Goal: Task Accomplishment & Management: Complete application form

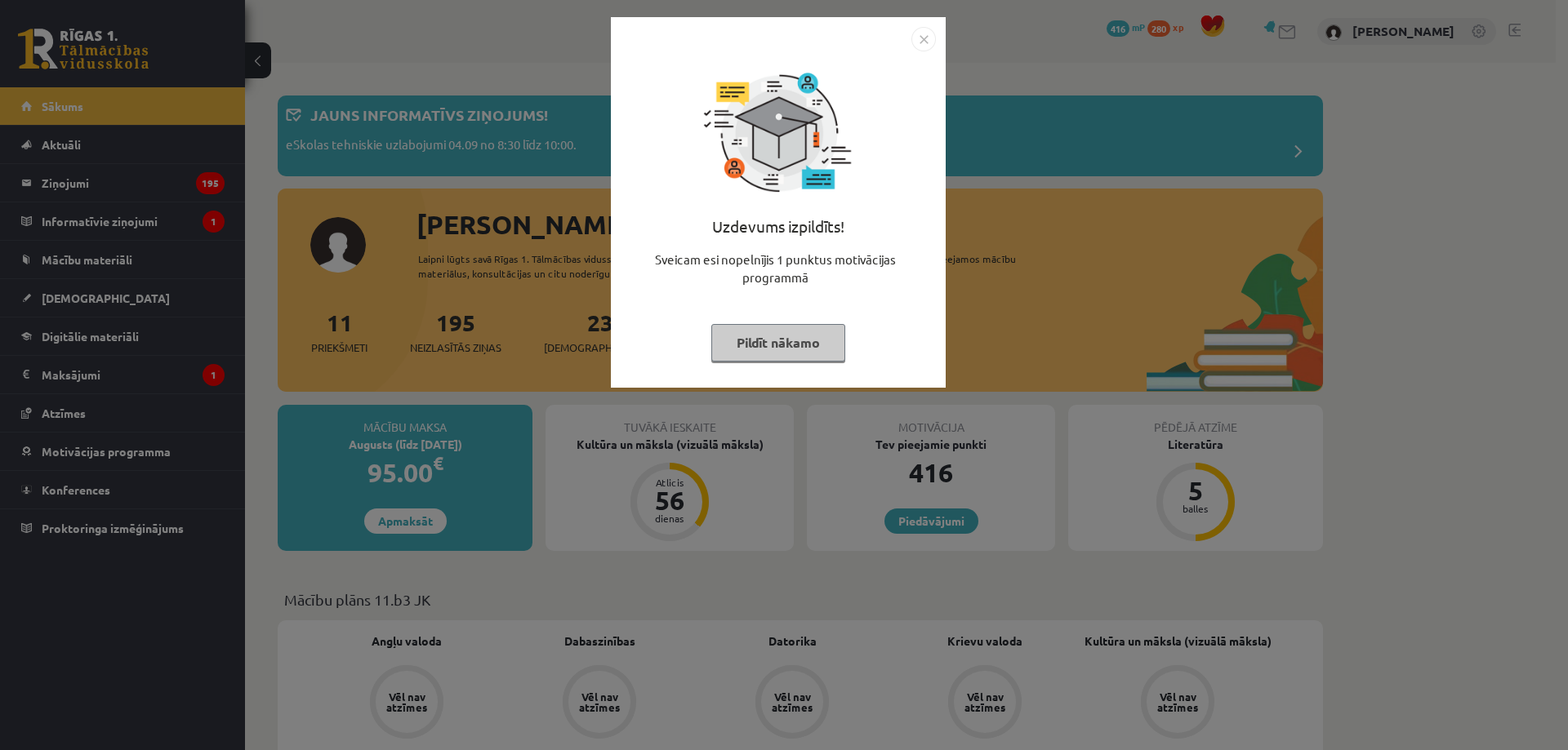
click at [915, 36] on img "Close" at bounding box center [923, 39] width 24 height 24
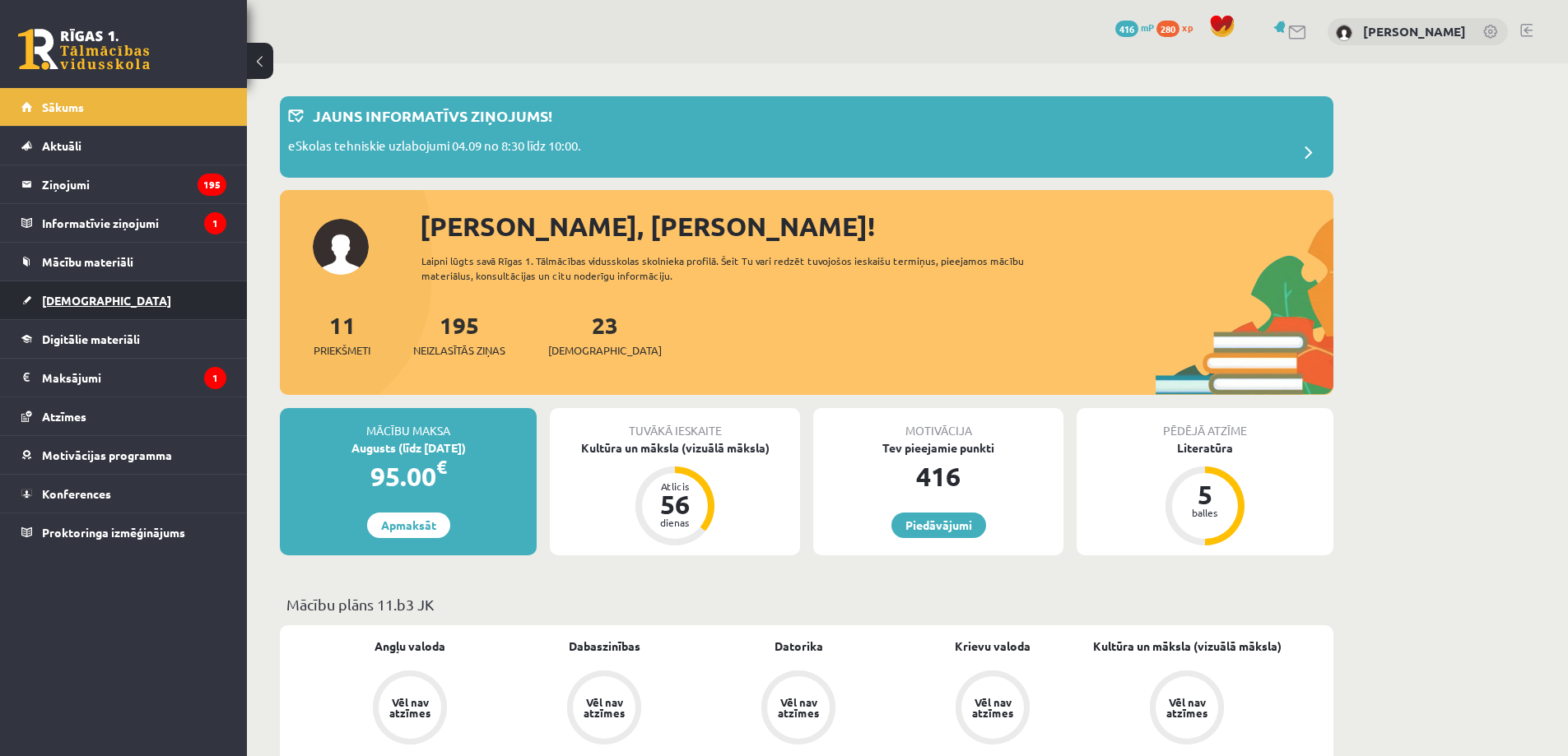
click at [136, 297] on link "[DEMOGRAPHIC_DATA]" at bounding box center [123, 300] width 205 height 38
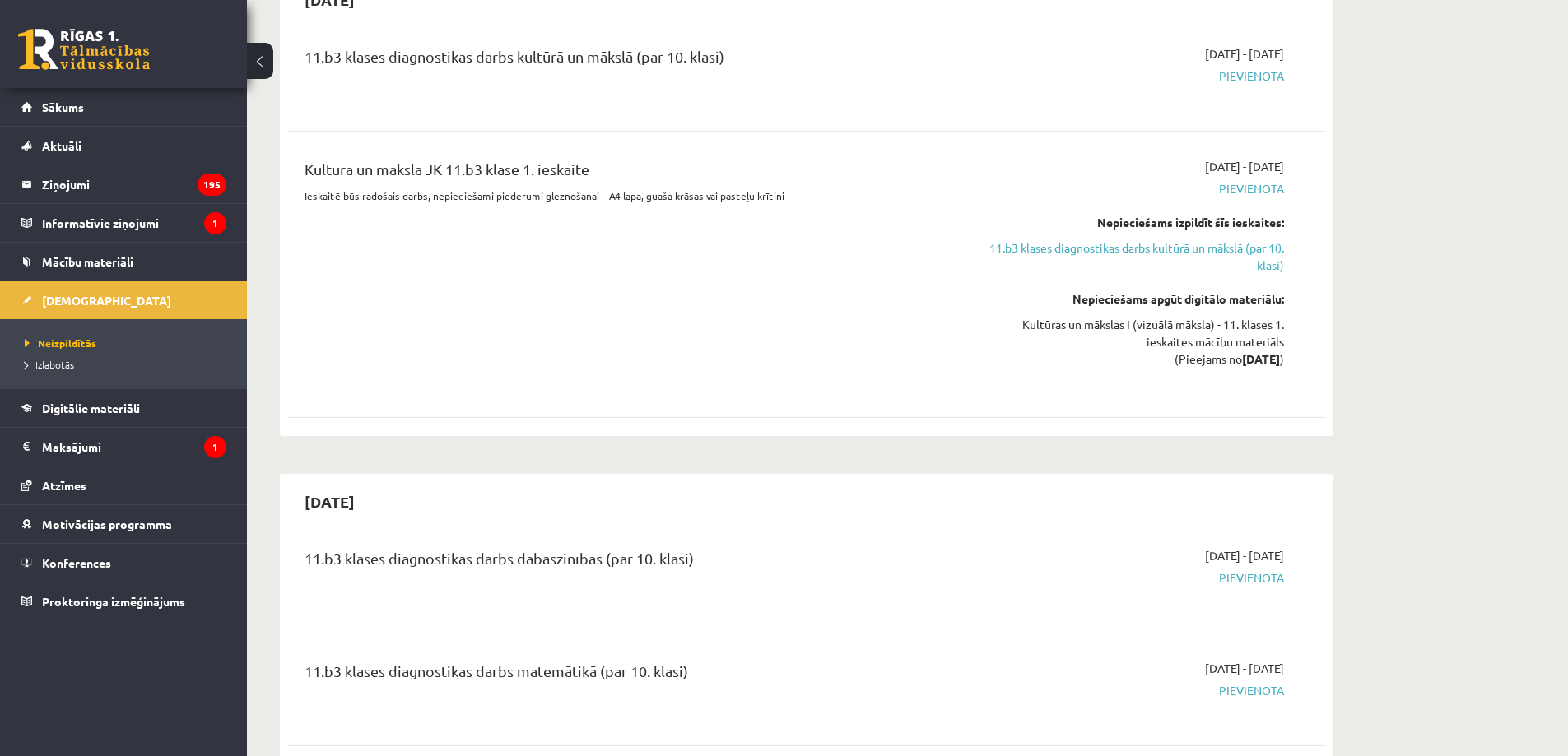
scroll to position [960, 0]
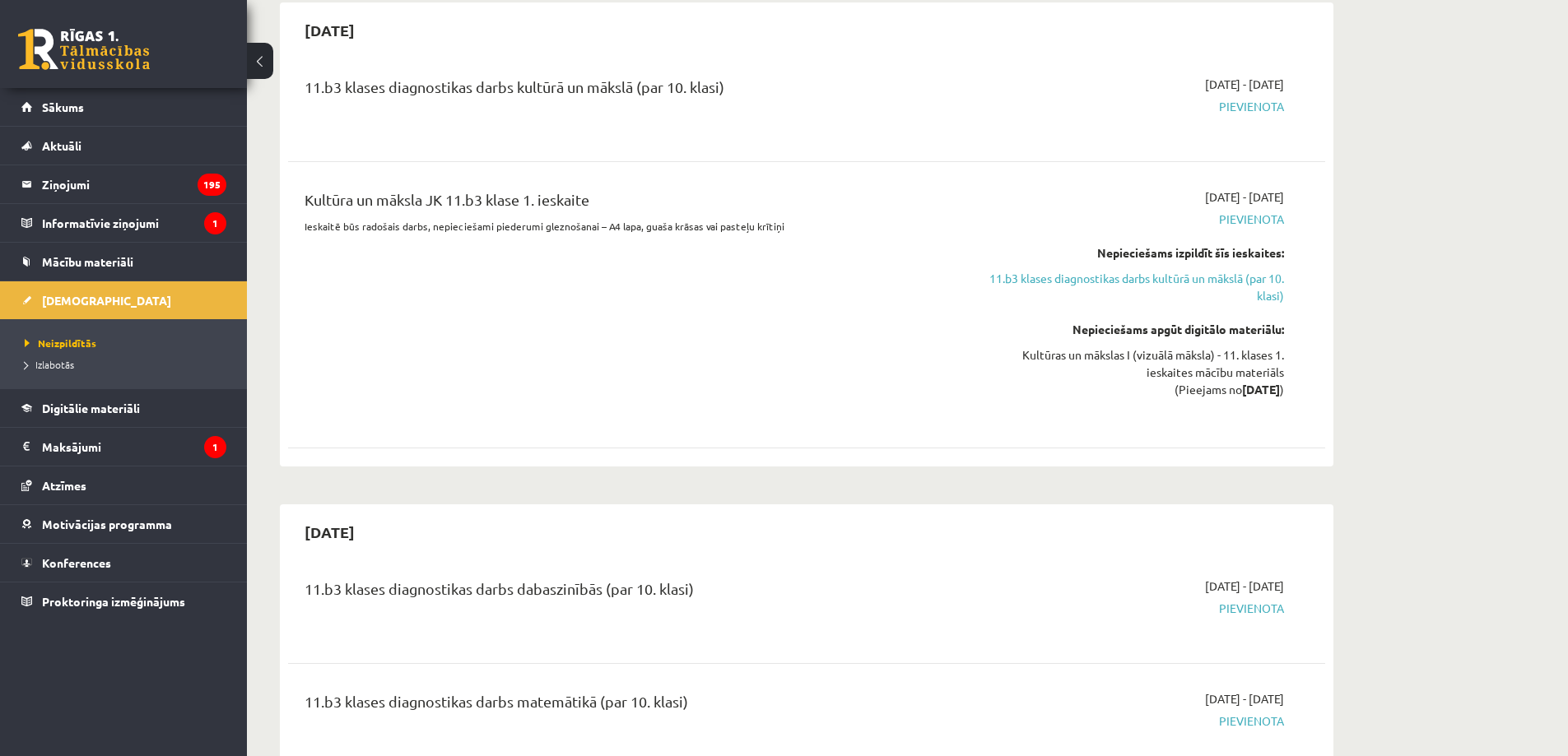
click at [1201, 276] on link "11.b3 klases diagnostikas darbs kultūrā un mākslā (par 10. klasi)" at bounding box center [1129, 286] width 310 height 34
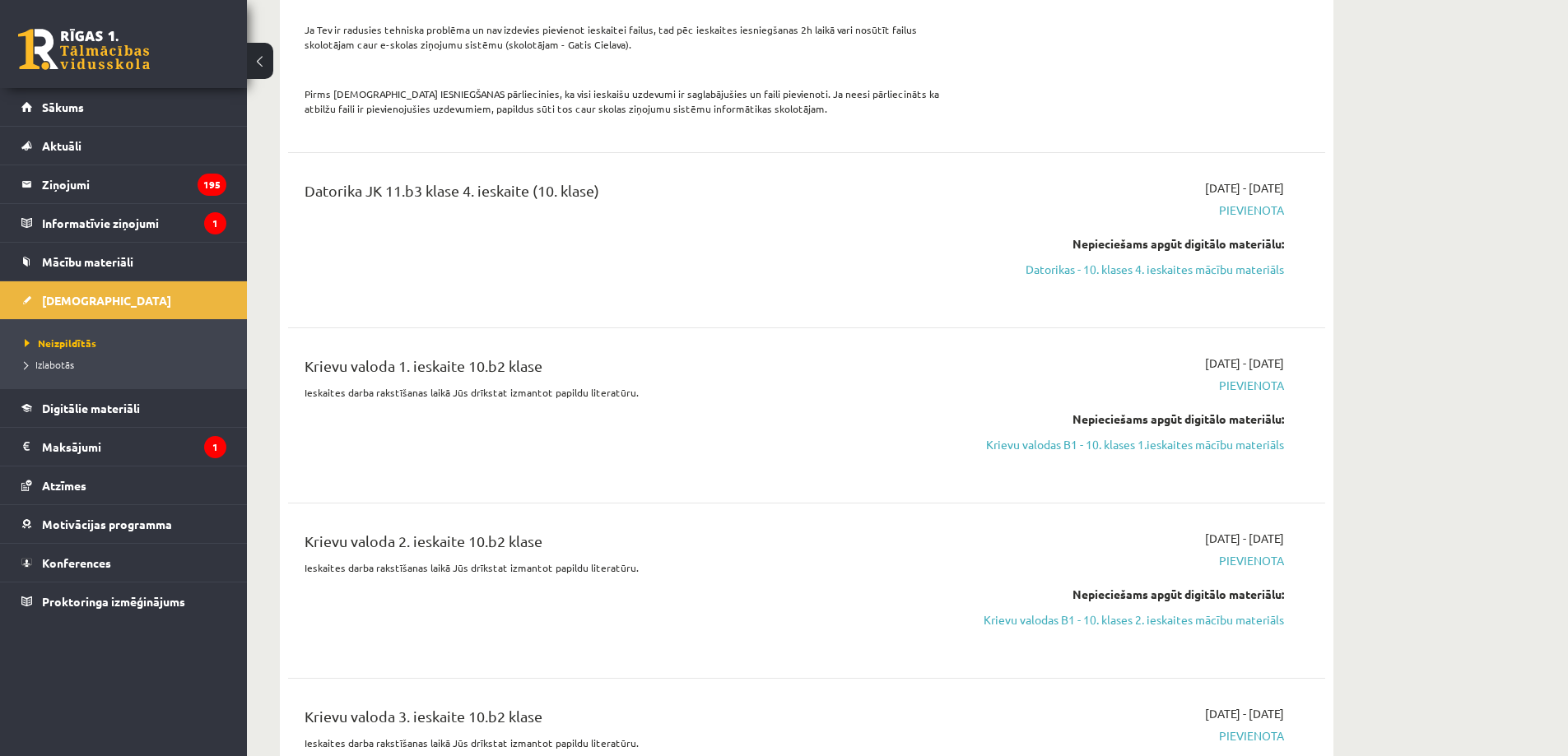
scroll to position [3324, 0]
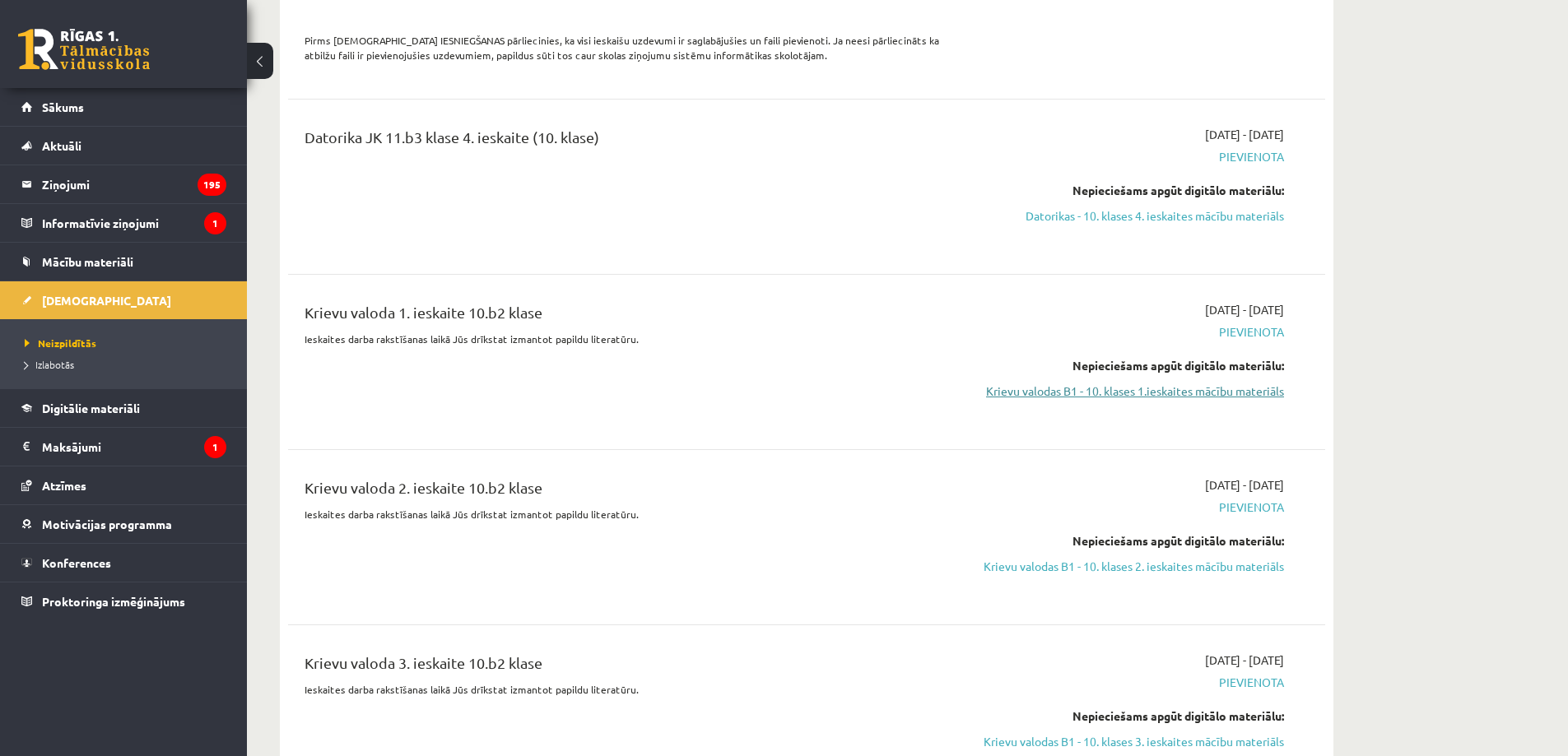
click at [1224, 382] on link "Krievu valodas B1 - 10. klases 1.ieskaites mācību materiāls" at bounding box center [1129, 391] width 310 height 18
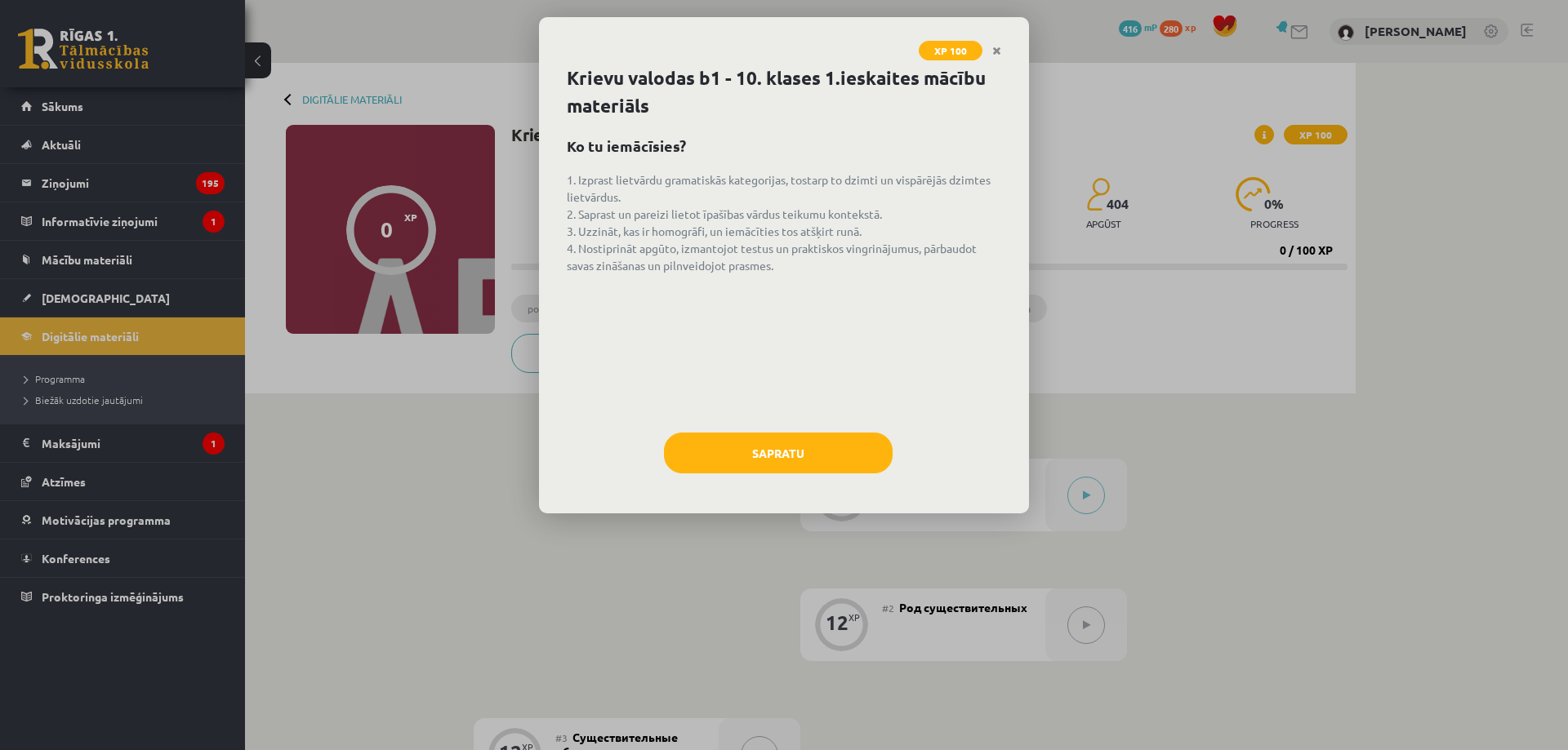
click at [1182, 525] on div "XP 100 Krievu valodas b1 - 10. klases 1.ieskaites mācību materiāls Ko tu iemācī…" at bounding box center [784, 375] width 1568 height 750
click at [1002, 50] on link "Close" at bounding box center [996, 51] width 29 height 31
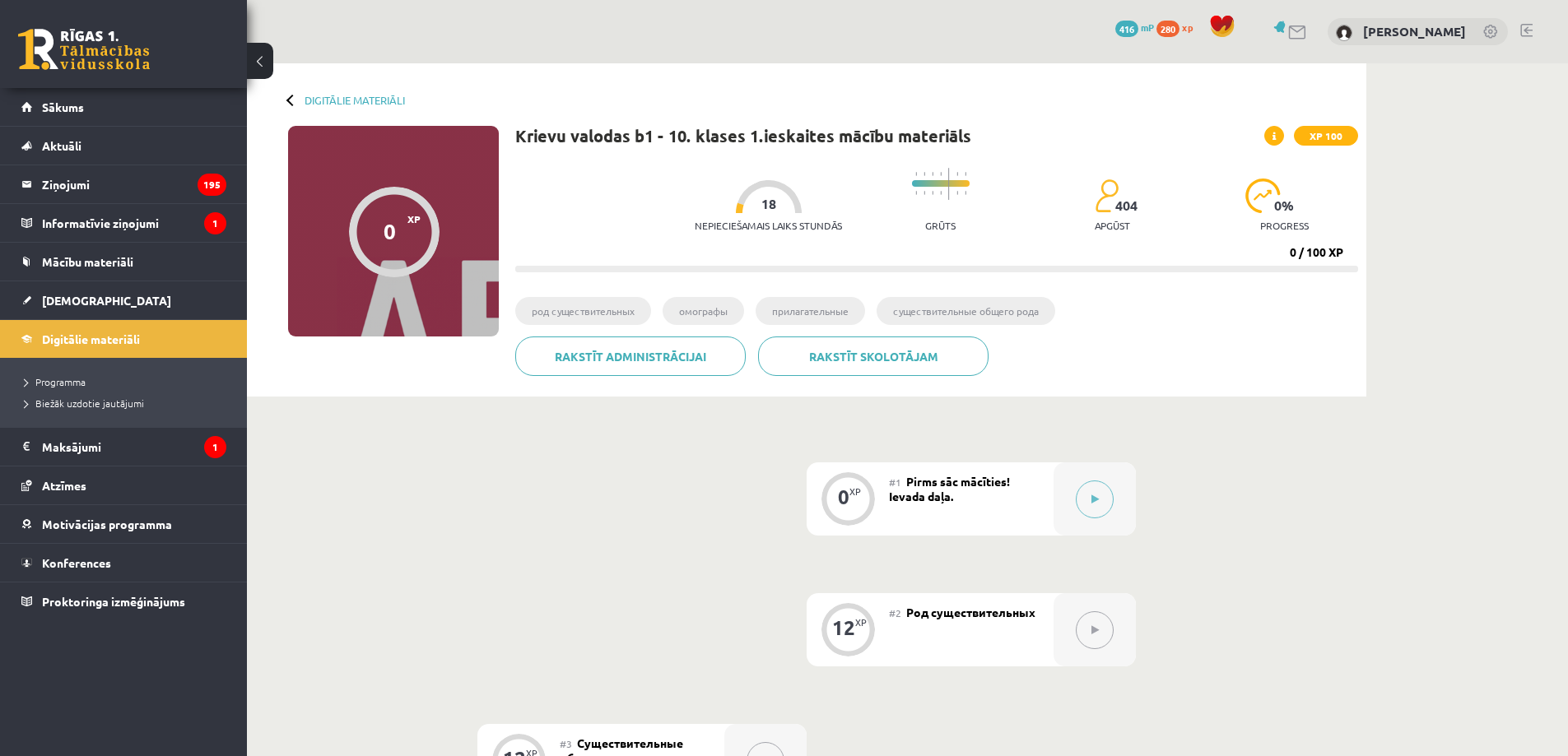
click at [924, 500] on span "Pirms sāc mācīties! Ievada daļa." at bounding box center [949, 489] width 121 height 30
click at [1102, 500] on button at bounding box center [1095, 500] width 38 height 38
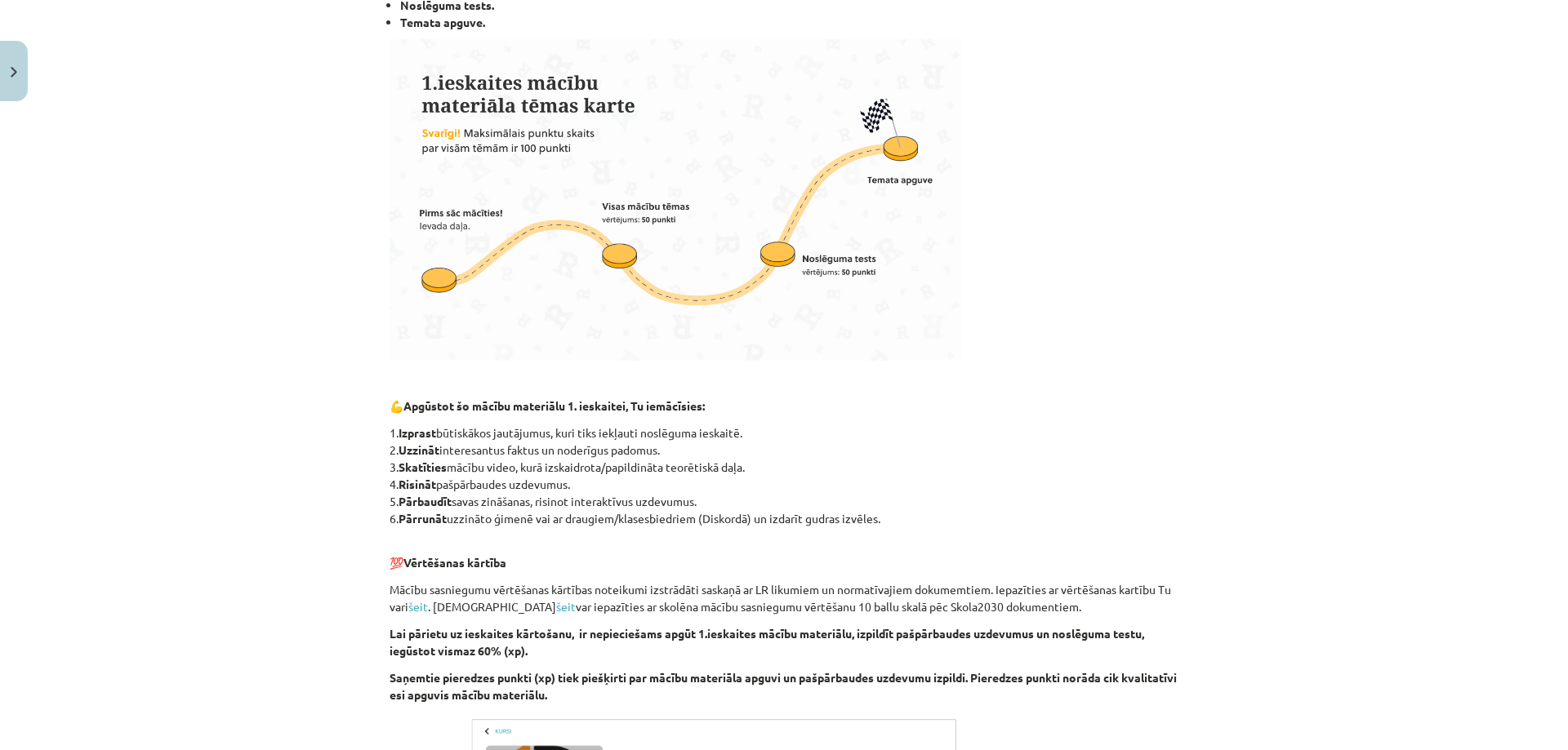
scroll to position [762, 0]
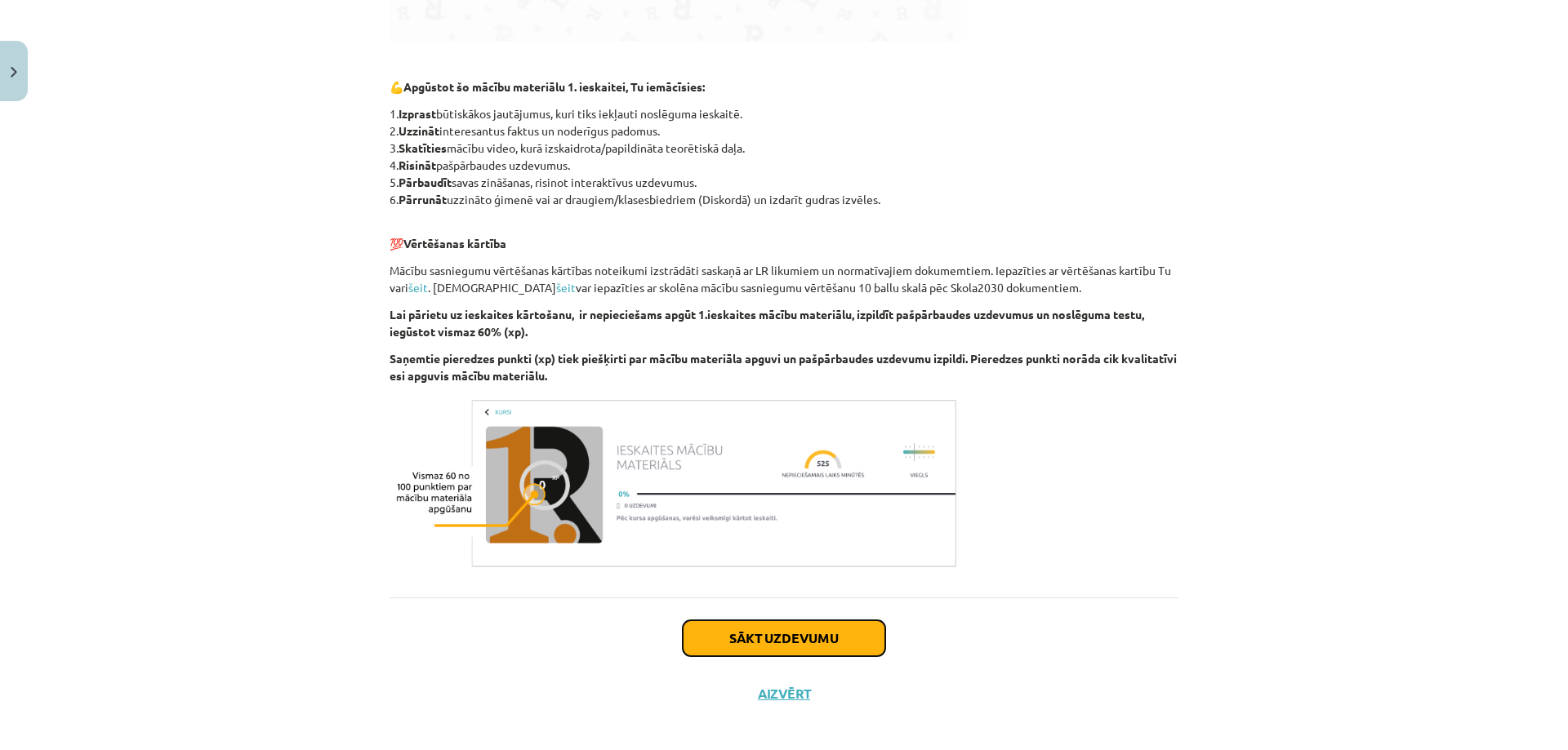
click at [725, 634] on button "Sākt uzdevumu" at bounding box center [784, 638] width 203 height 36
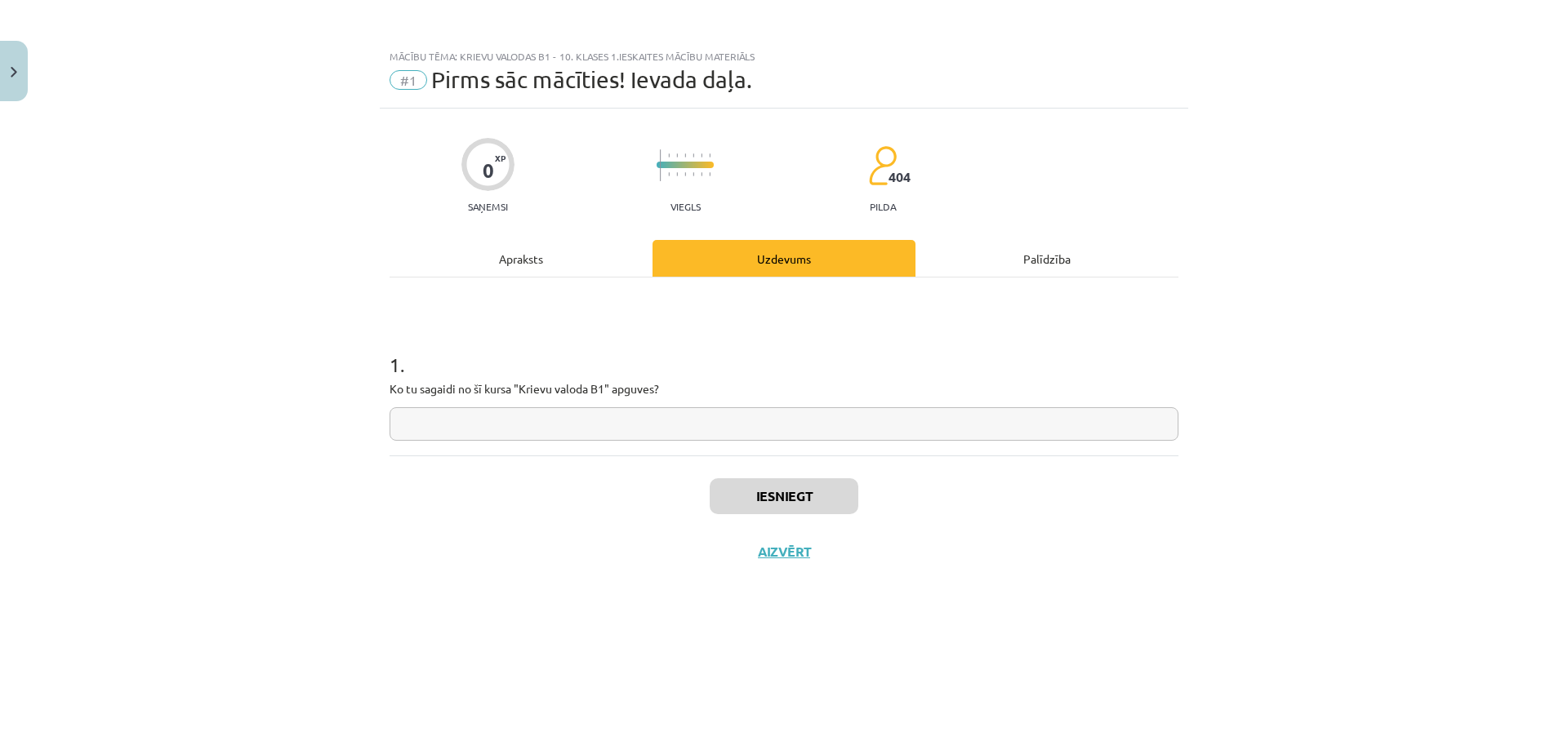
click at [490, 429] on input "text" at bounding box center [784, 424] width 788 height 33
click at [284, 497] on div "Mācību tēma: Krievu valodas b1 - 10. klases 1.ieskaites mācību materiāls #1 Pir…" at bounding box center [784, 375] width 1568 height 750
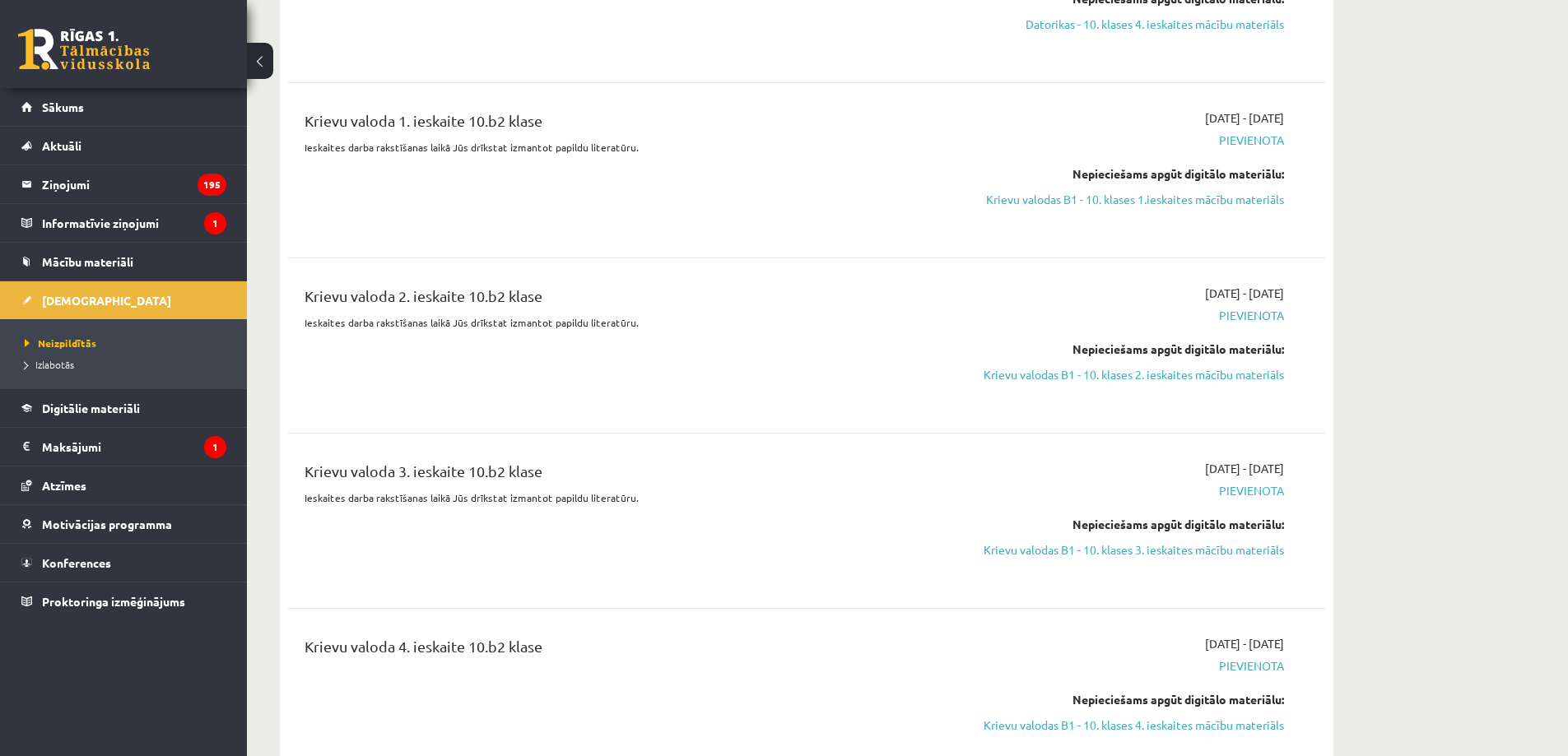
scroll to position [3324, 0]
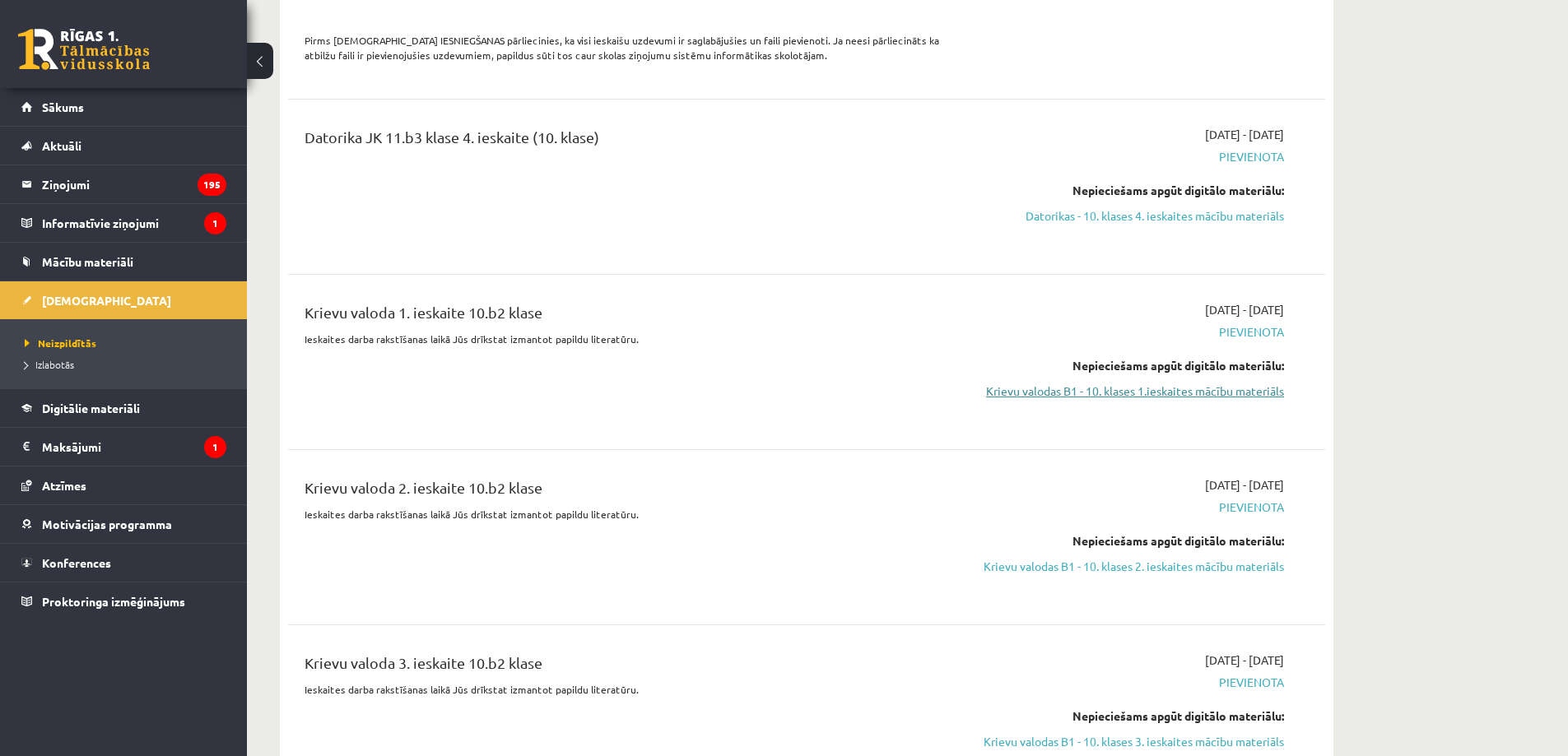
click at [1122, 382] on link "Krievu valodas B1 - 10. klases 1.ieskaites mācību materiāls" at bounding box center [1129, 391] width 310 height 18
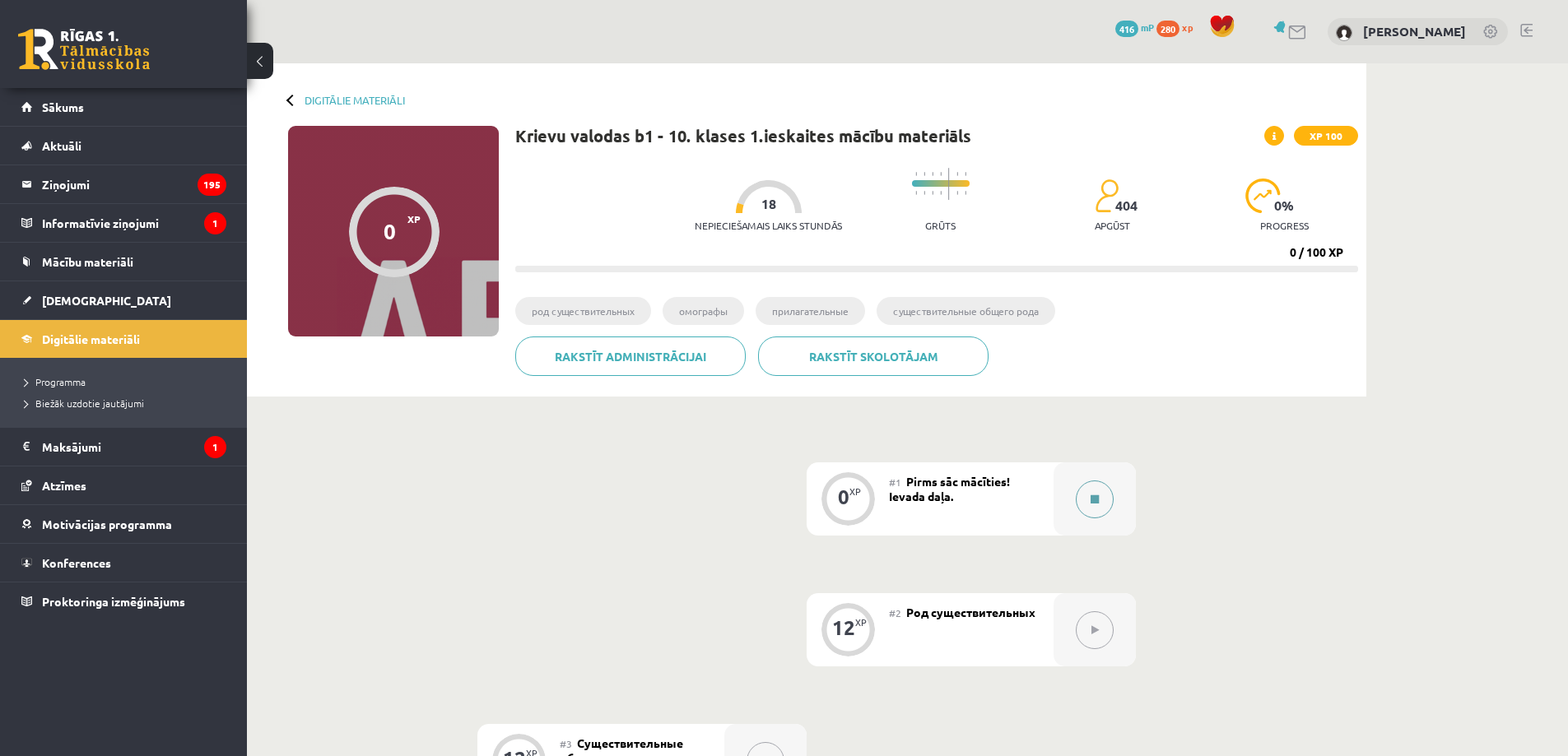
click at [1081, 498] on button at bounding box center [1095, 500] width 38 height 38
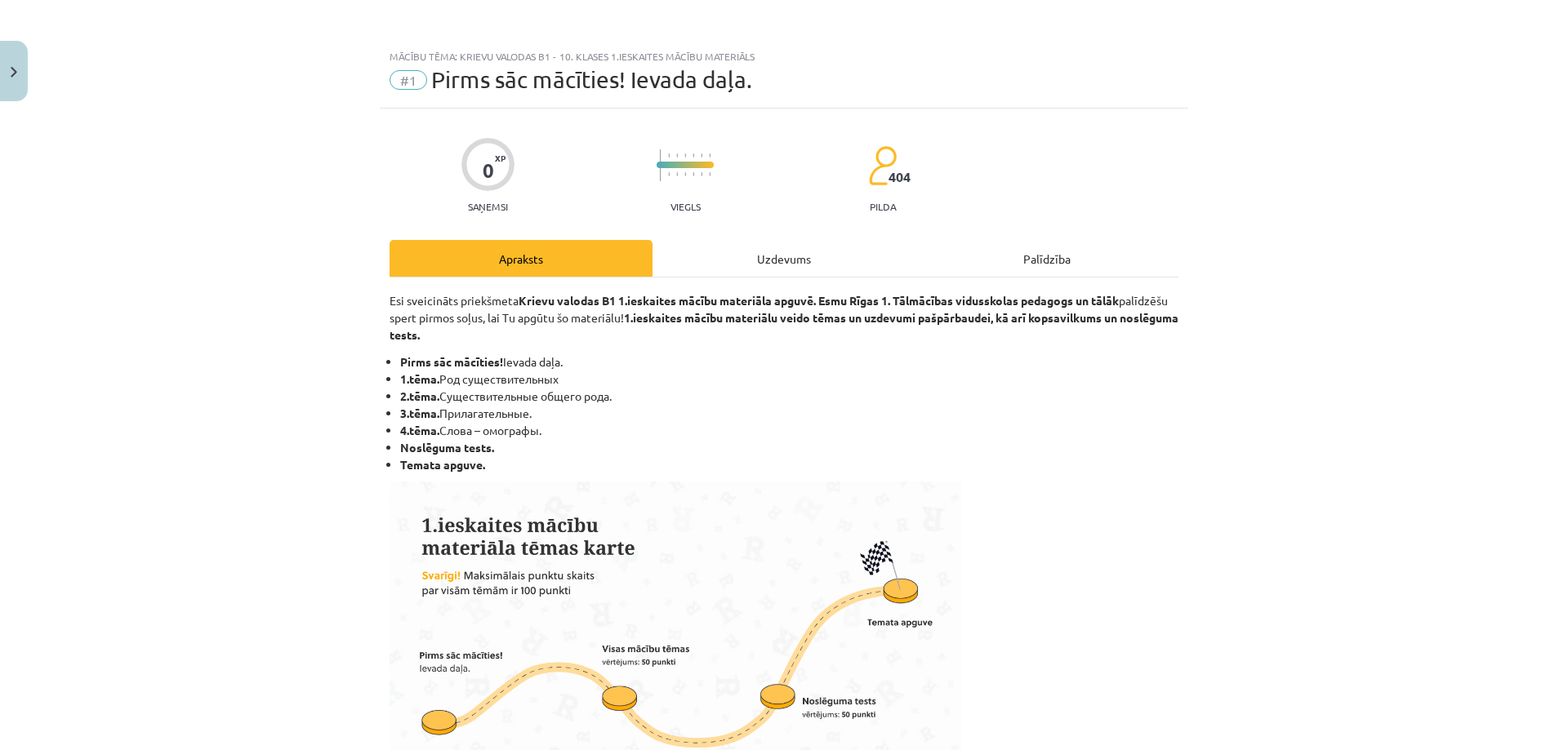
click at [773, 271] on div "Uzdevums" at bounding box center [783, 259] width 263 height 37
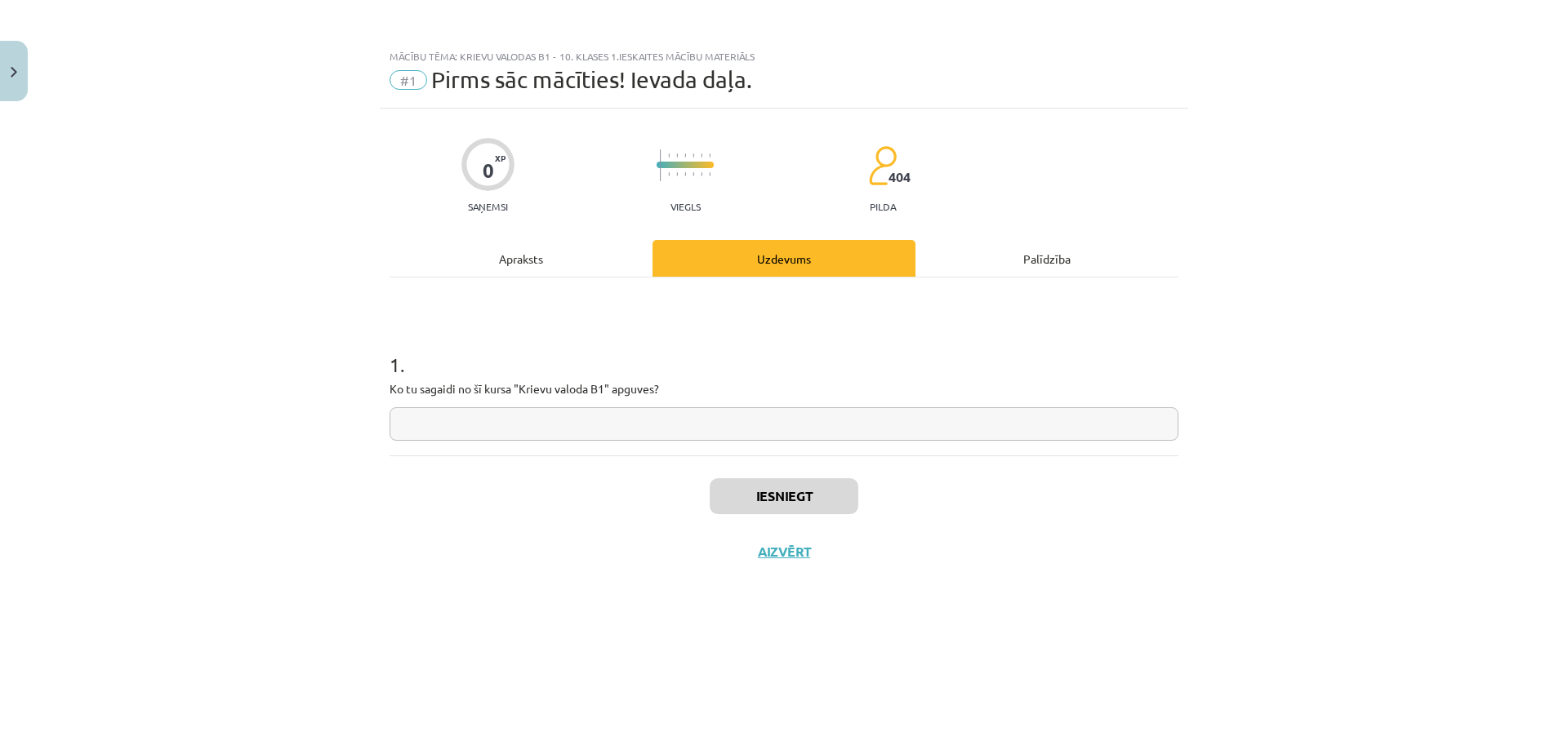
click at [677, 412] on input "text" at bounding box center [784, 424] width 788 height 33
drag, startPoint x: 406, startPoint y: 423, endPoint x: 613, endPoint y: 398, distance: 208.5
click at [613, 398] on div "**********" at bounding box center [784, 383] width 788 height 116
type input "**********"
paste input "**********"
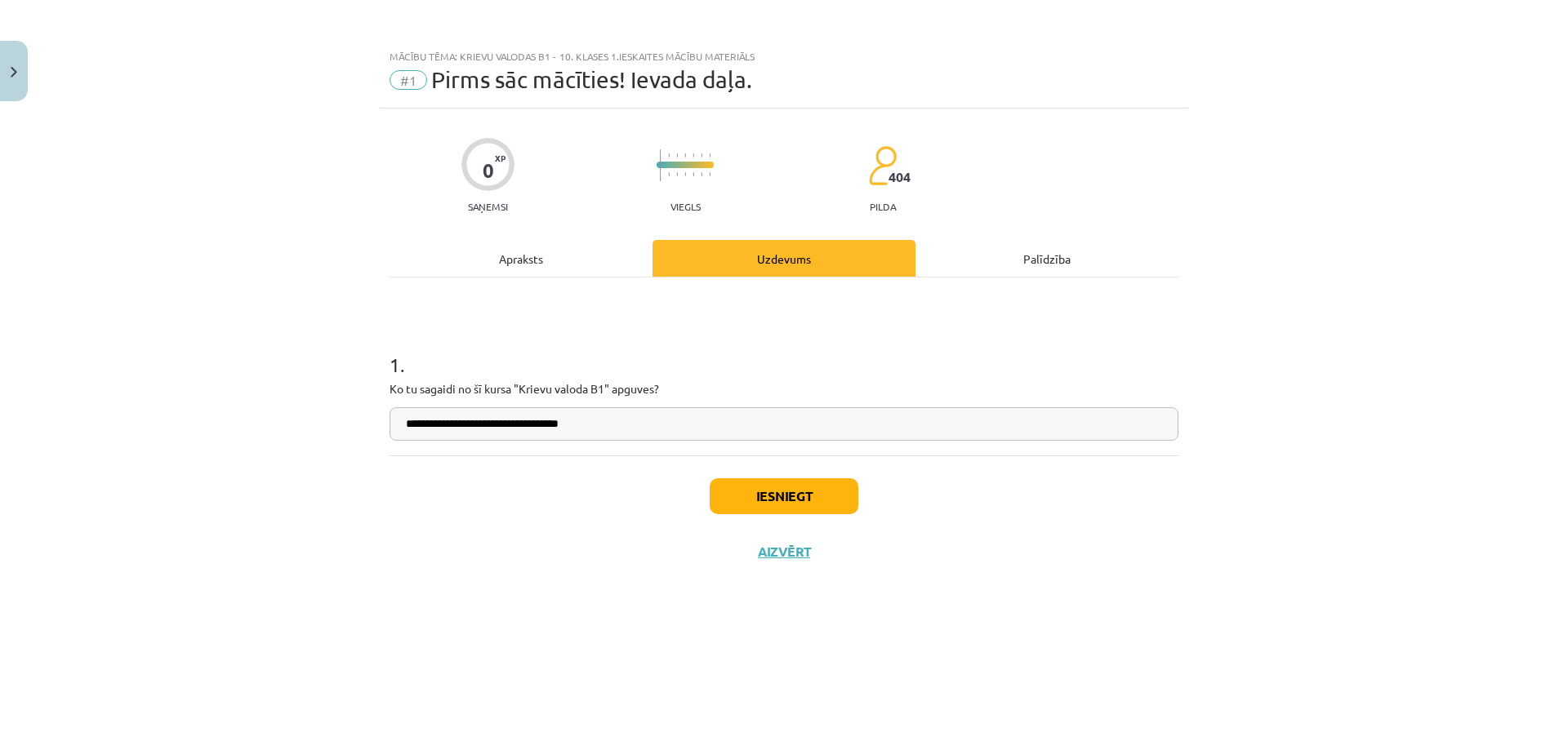
type input "**********"
click at [787, 497] on button "Iesniegt" at bounding box center [784, 496] width 149 height 36
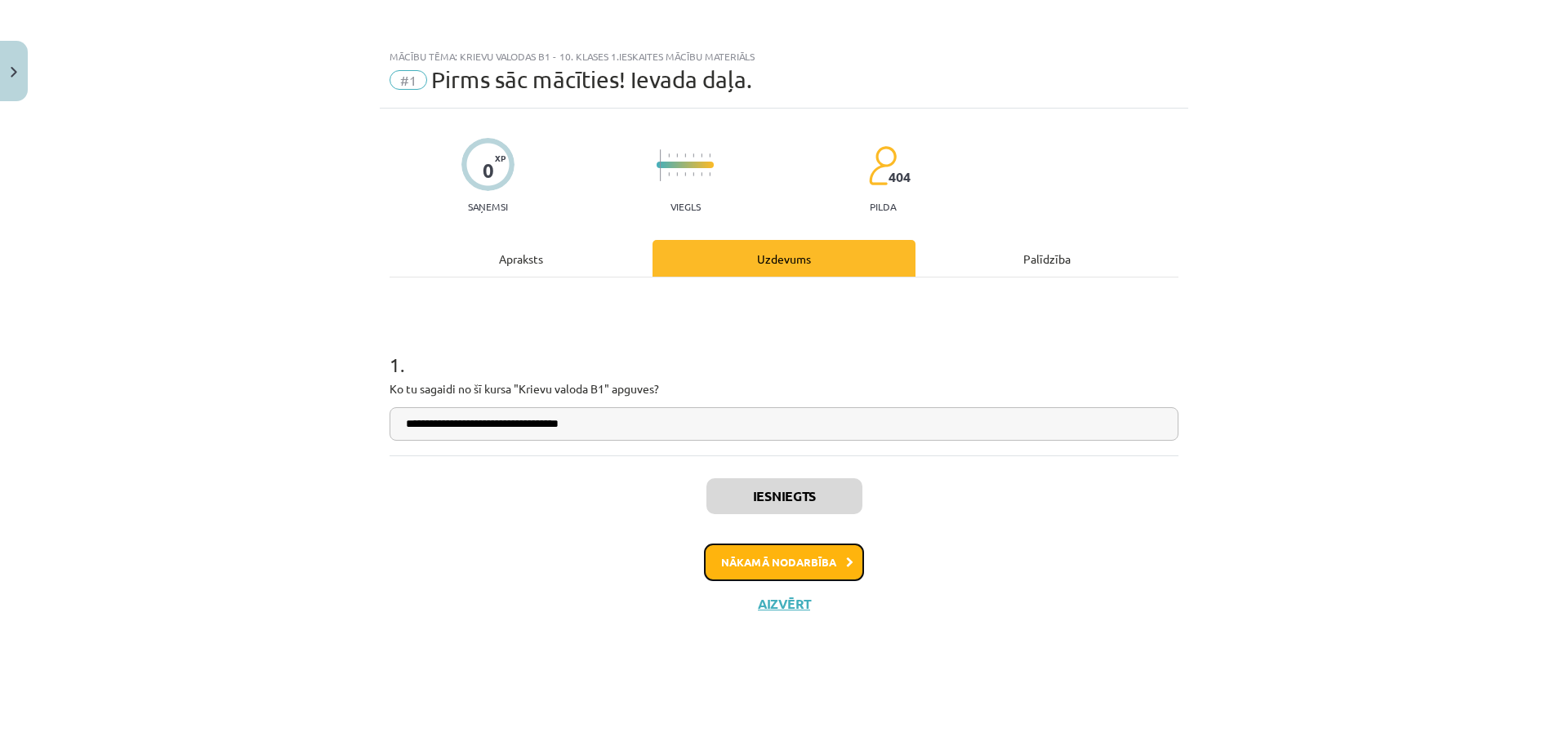
click at [756, 572] on button "Nākamā nodarbība" at bounding box center [783, 562] width 160 height 38
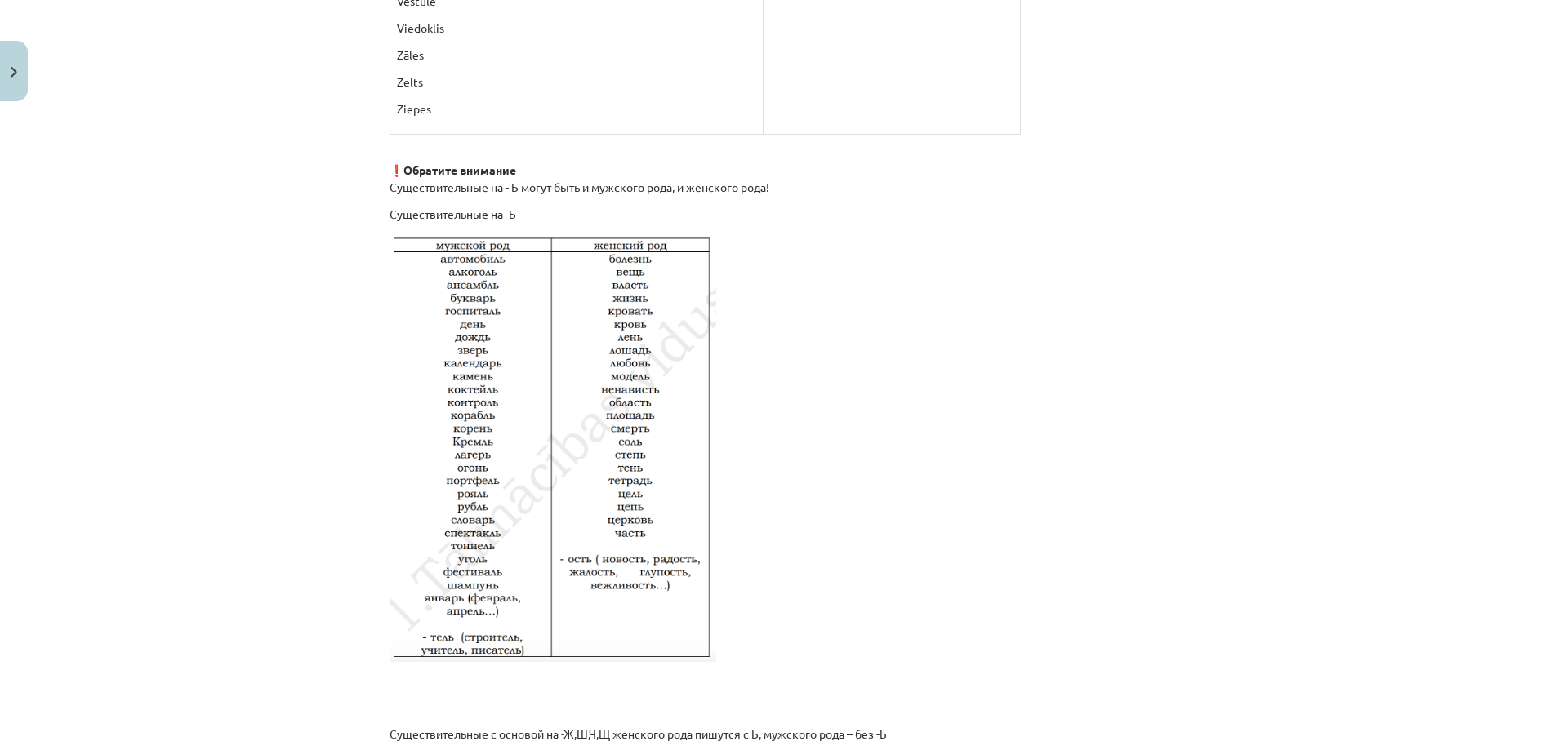
scroll to position [2632, 0]
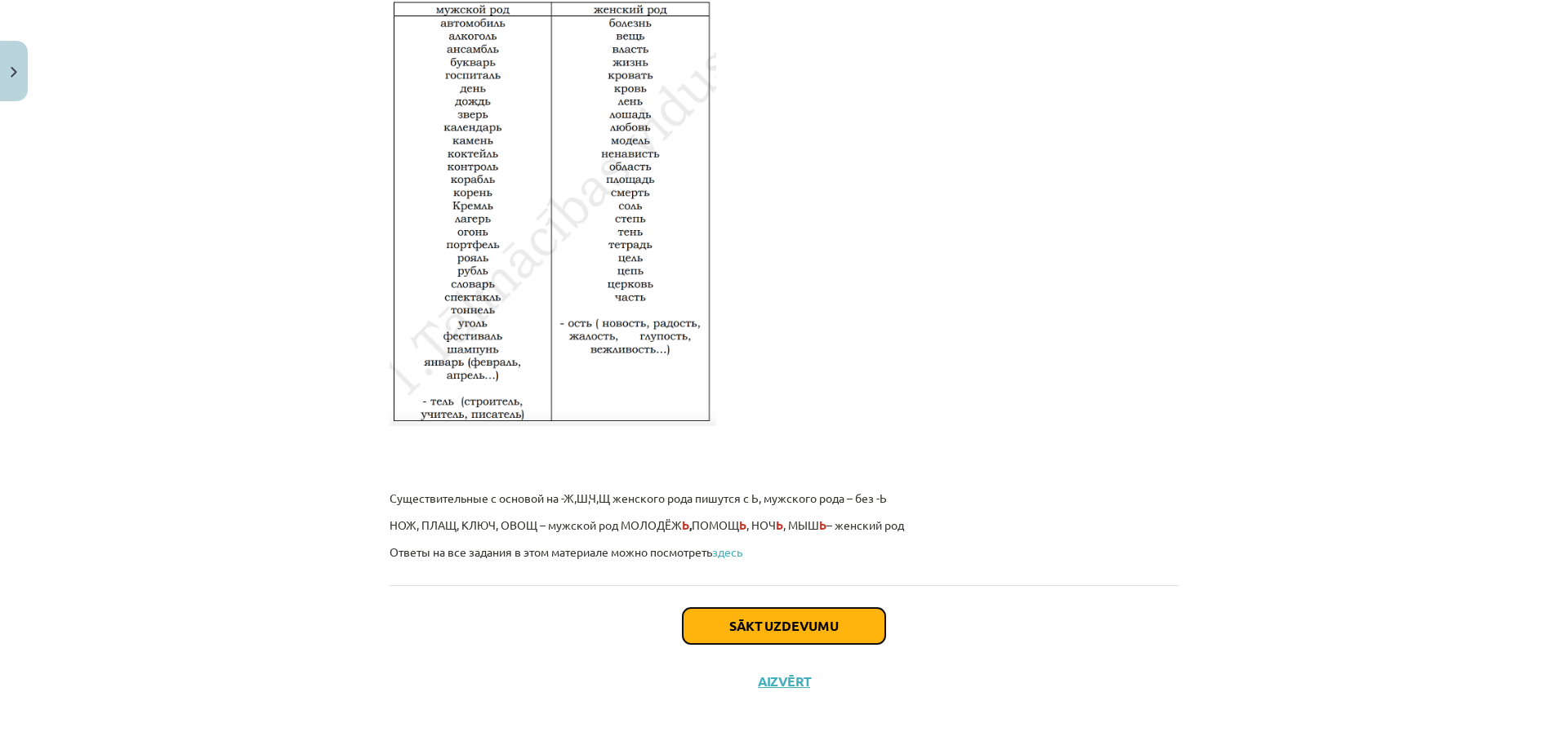
click at [718, 613] on button "Sākt uzdevumu" at bounding box center [784, 626] width 203 height 36
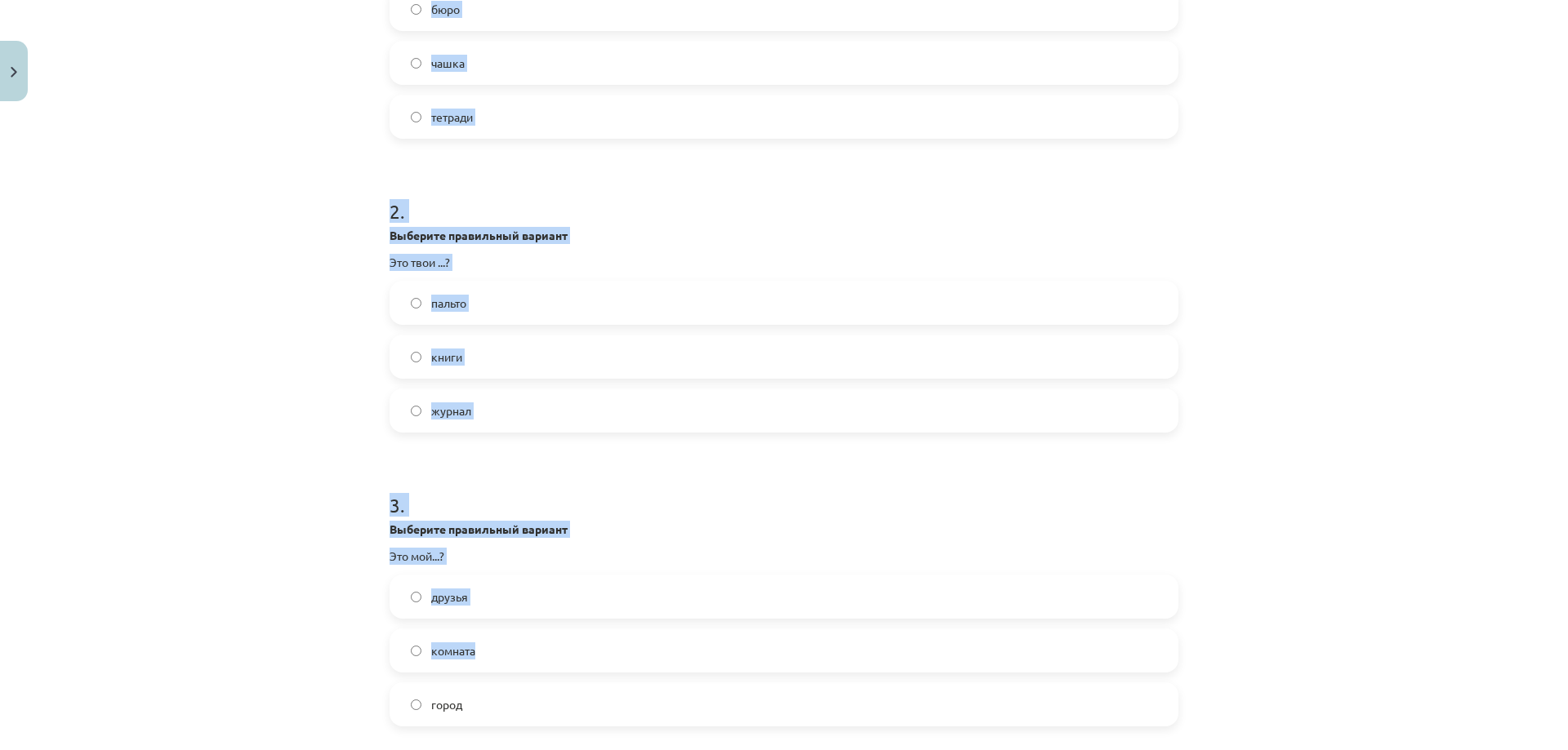
scroll to position [614, 0]
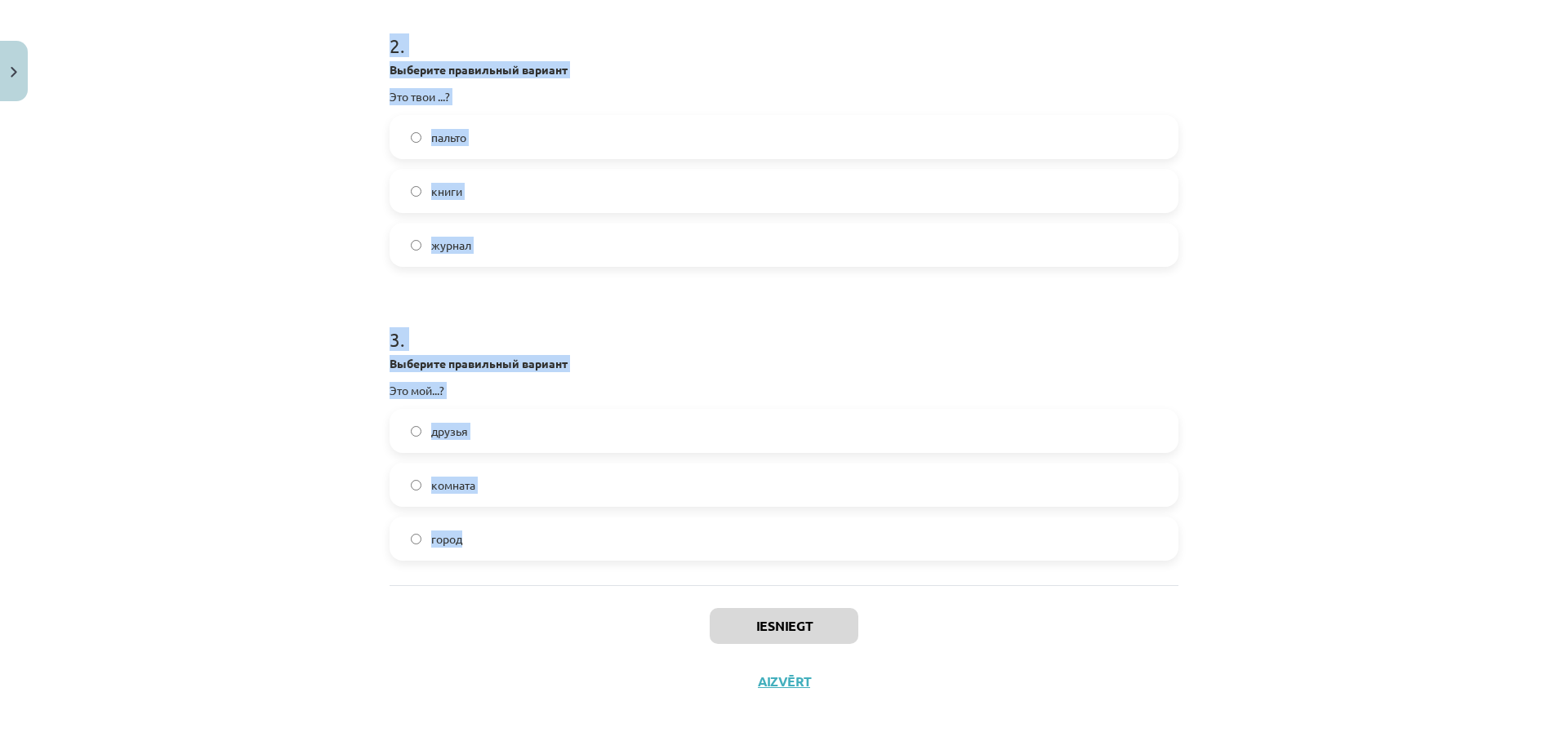
drag, startPoint x: 378, startPoint y: 316, endPoint x: 477, endPoint y: 550, distance: 254.1
click at [477, 550] on div "12 XP Saņemsi Sarežģīts 404 pilda Apraksts Uzdevums Palīdzība 1 . Выберите прав…" at bounding box center [783, 102] width 808 height 1214
copy form "1 . Выберите правильный вариант Это моё...? бюро чашка тетради 2 . Выберите пра…"
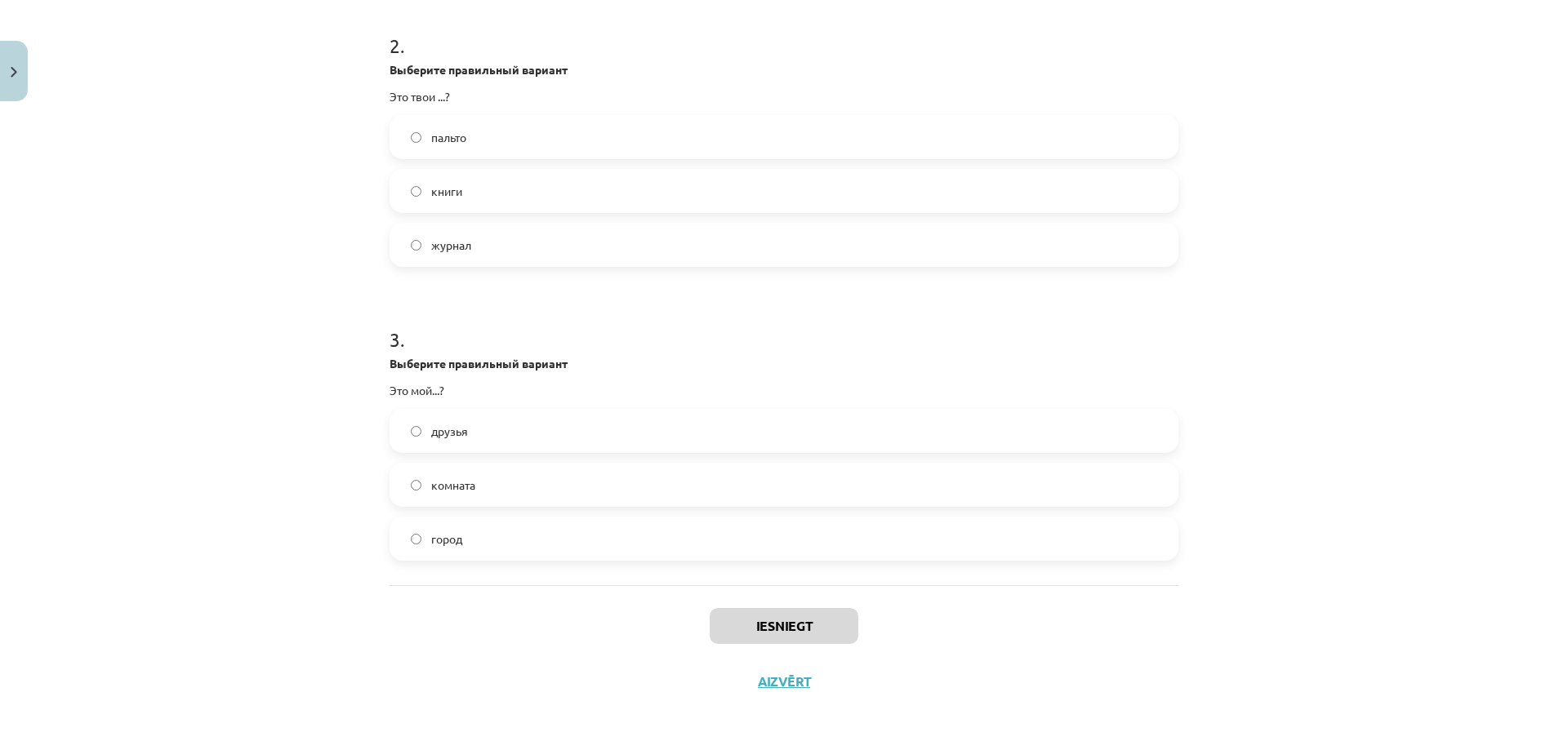
click at [350, 656] on div "Mācību tēma: Krievu valodas b1 - 10. klases 1.ieskaites mācību materiāls #2 Род…" at bounding box center [784, 375] width 1568 height 750
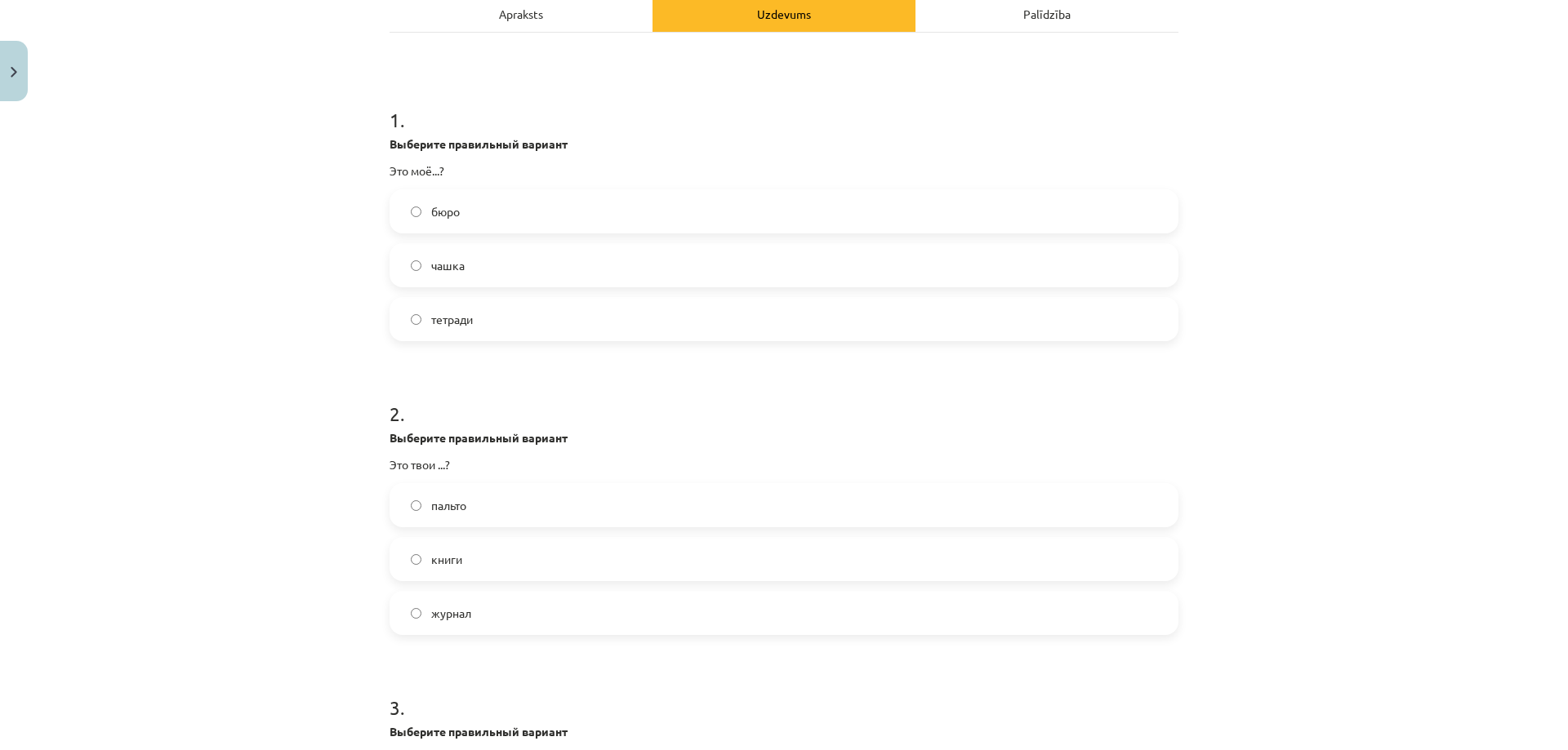
scroll to position [0, 0]
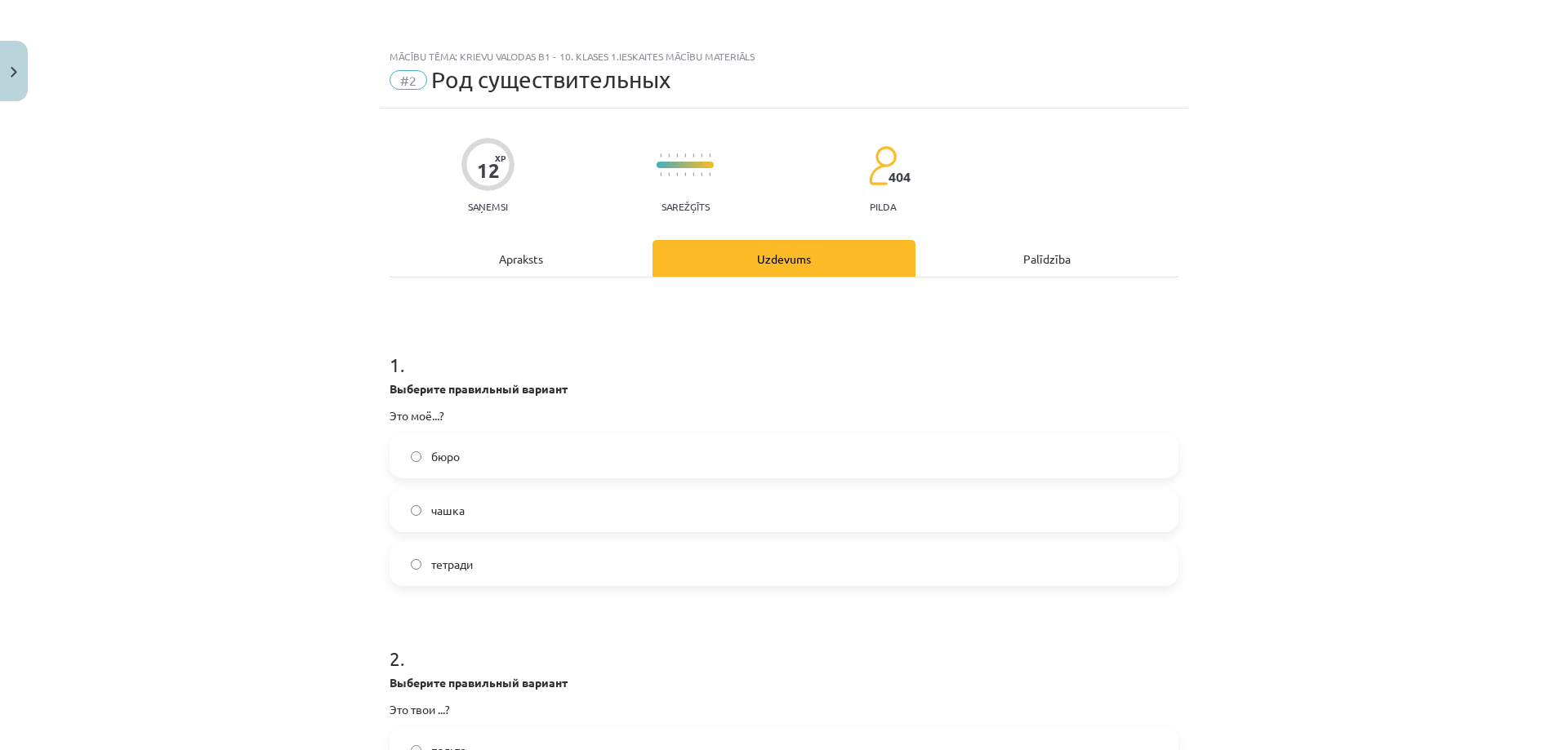
click at [478, 466] on label "бюро" at bounding box center [783, 456] width 786 height 41
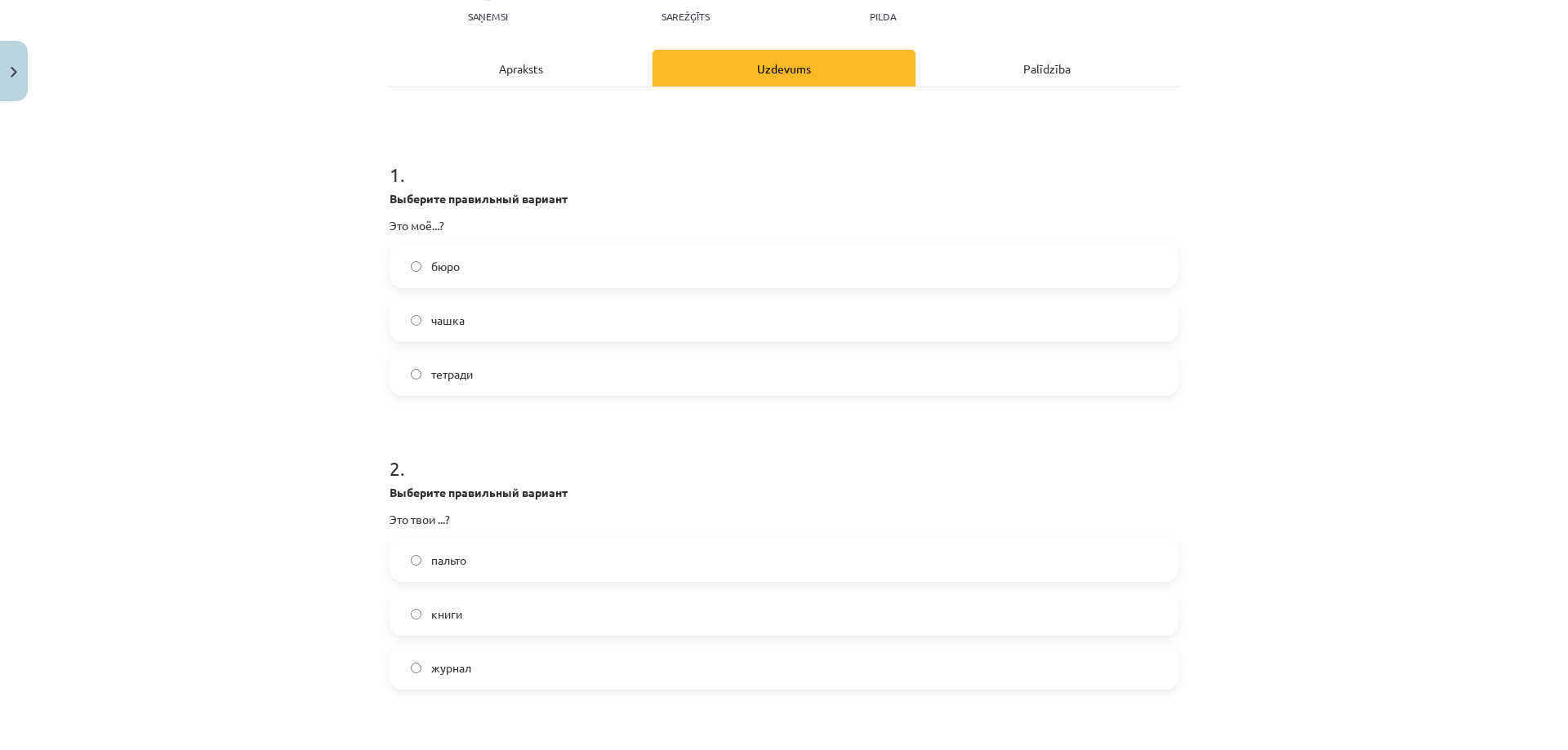
click at [462, 601] on label "книги" at bounding box center [783, 614] width 786 height 41
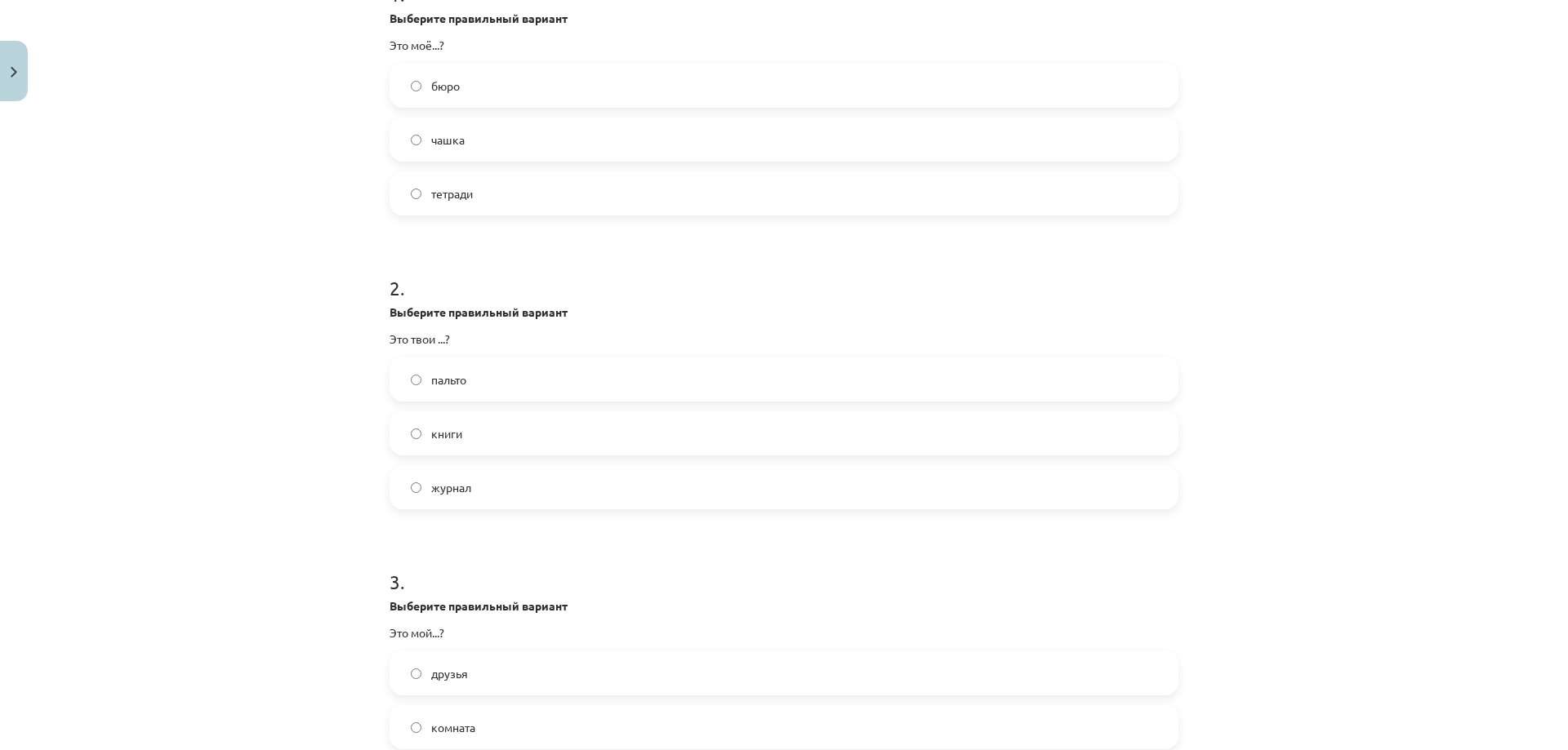
scroll to position [572, 0]
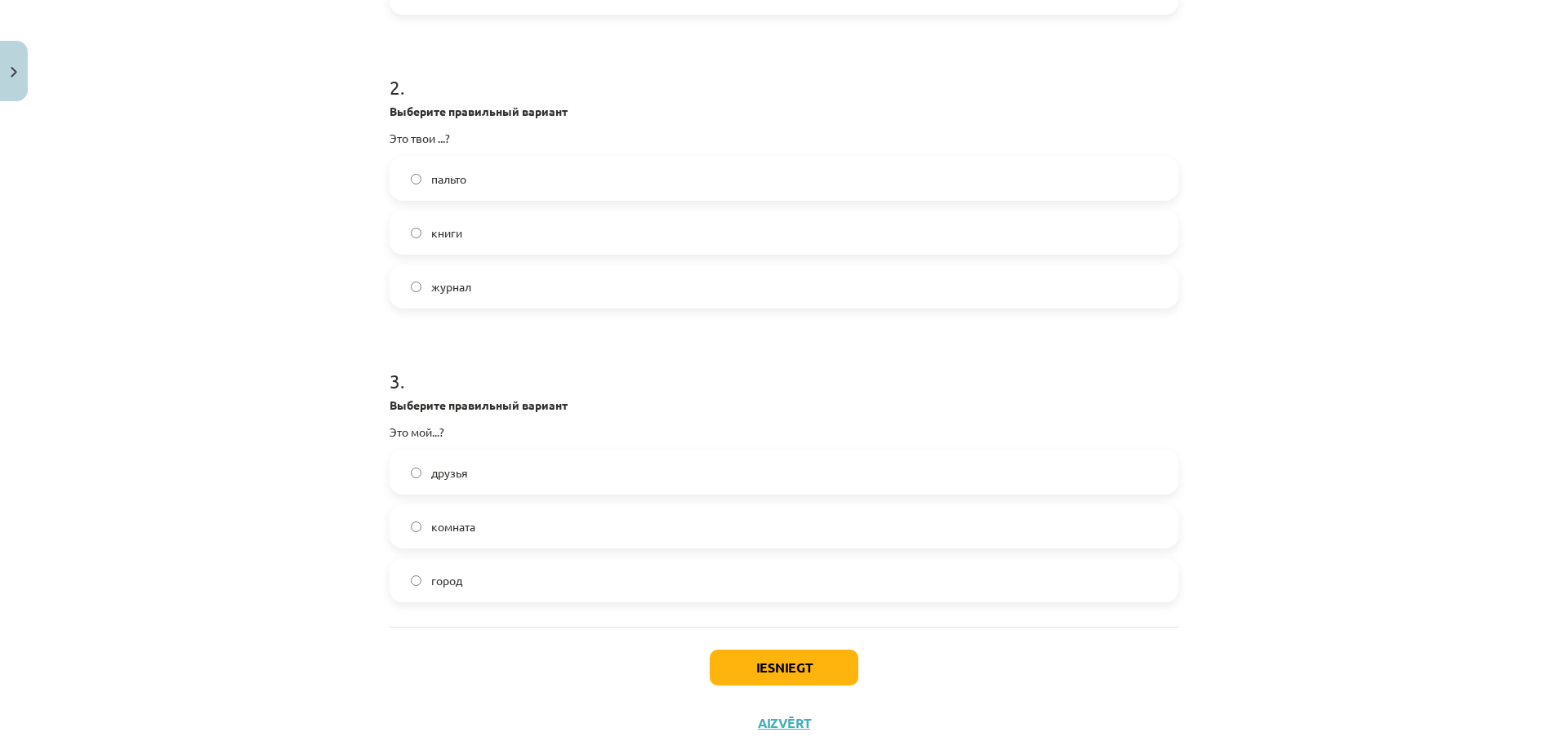
click at [447, 584] on span "город" at bounding box center [446, 581] width 31 height 17
click at [786, 665] on button "Iesniegt" at bounding box center [784, 668] width 149 height 36
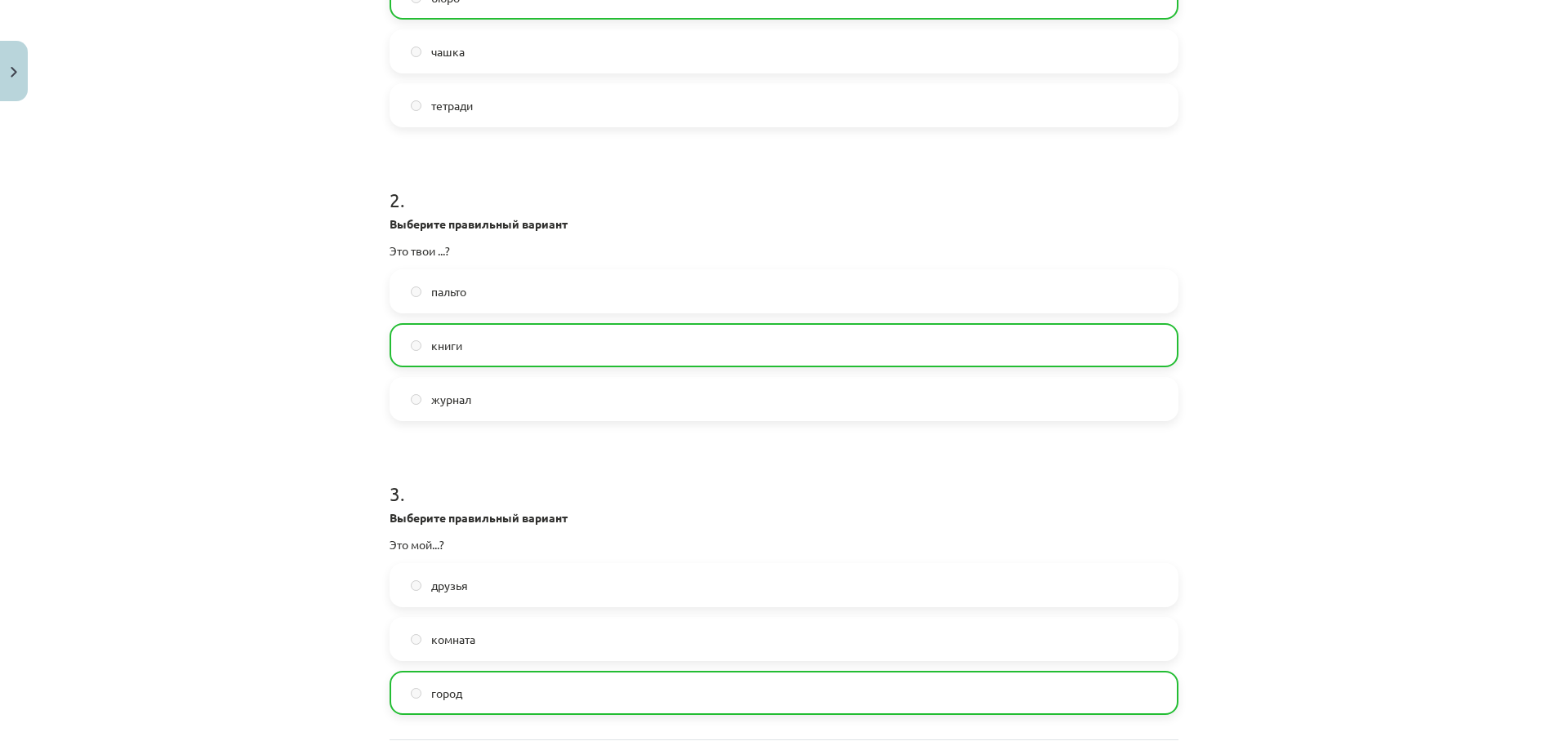
scroll to position [665, 0]
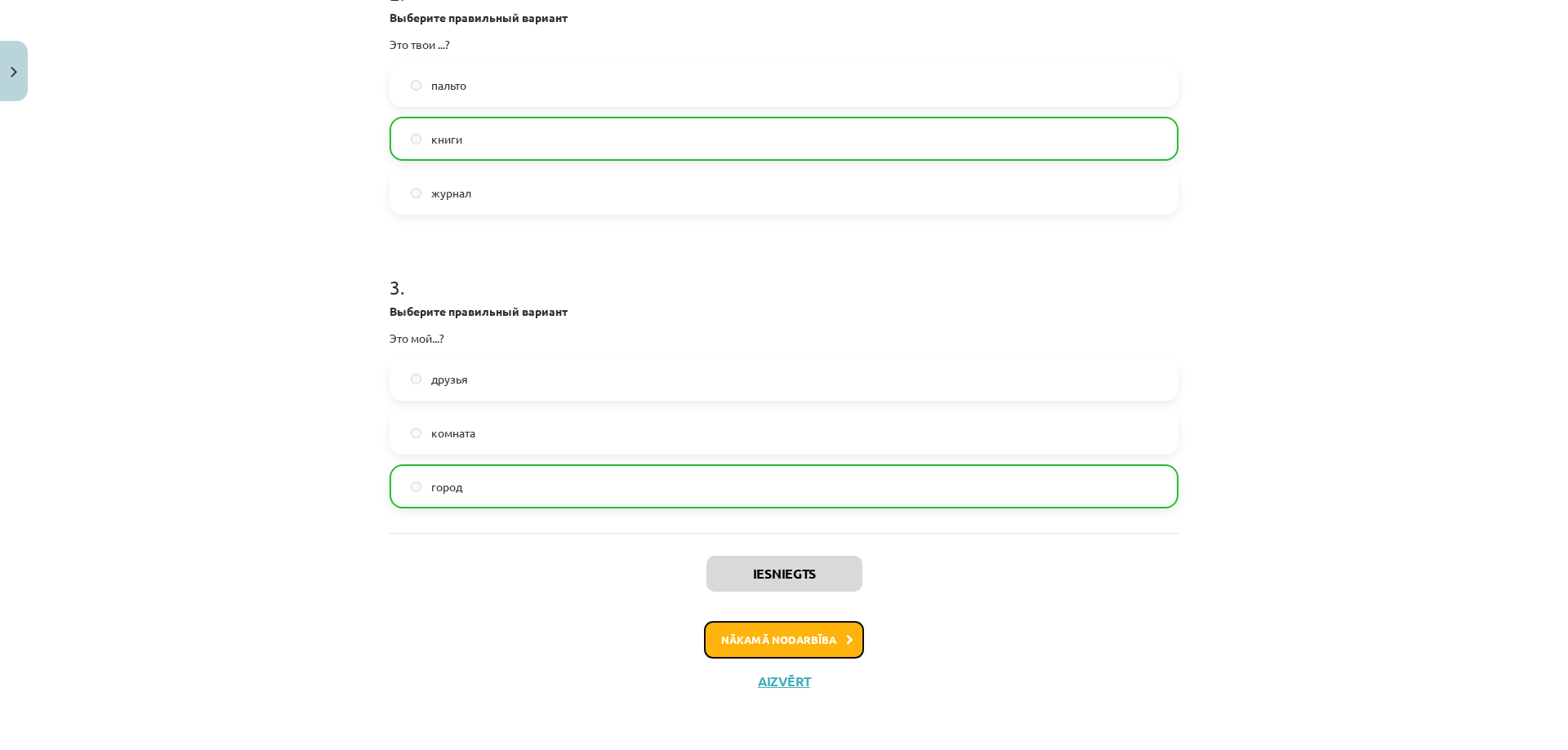
click at [778, 649] on button "Nākamā nodarbība" at bounding box center [783, 640] width 160 height 38
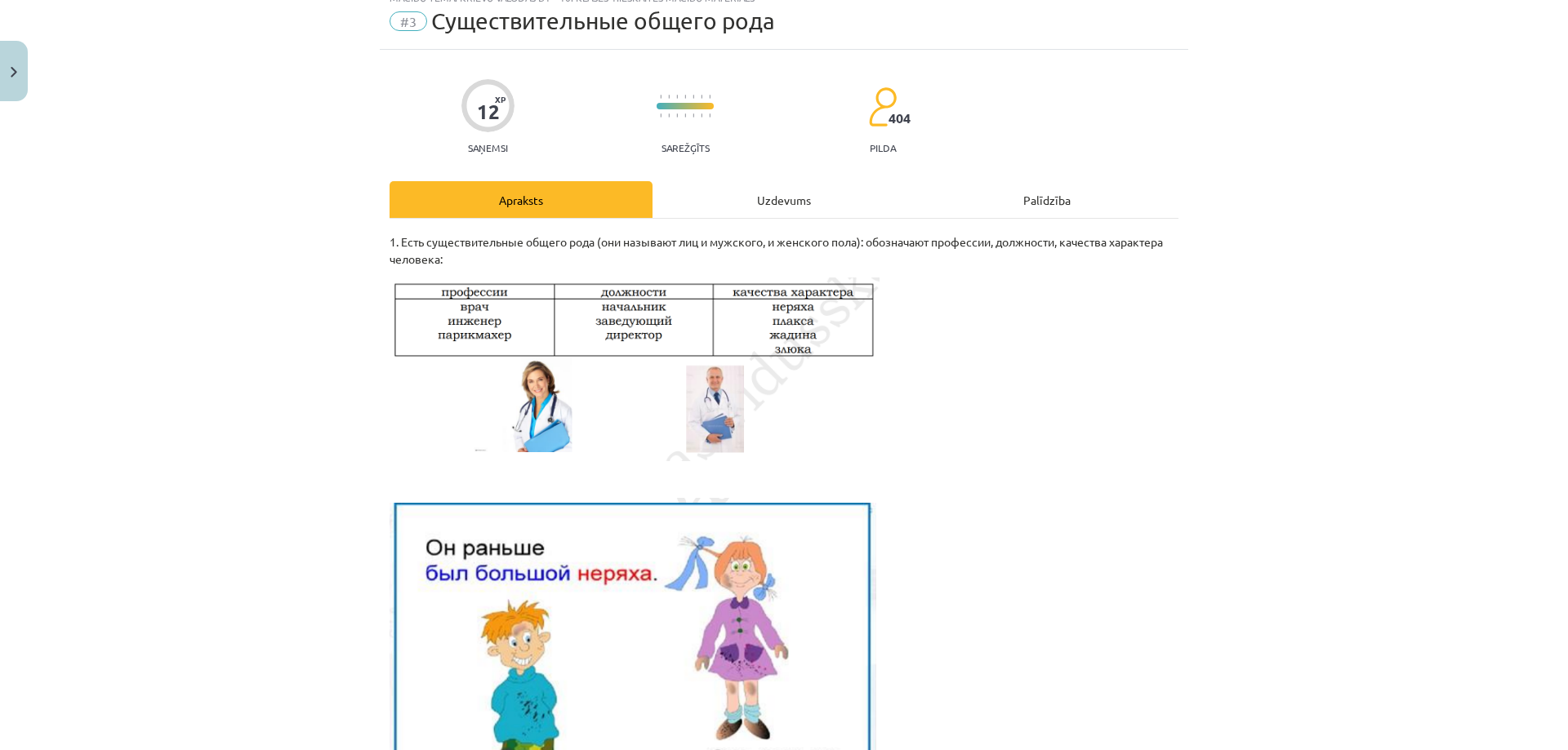
scroll to position [41, 0]
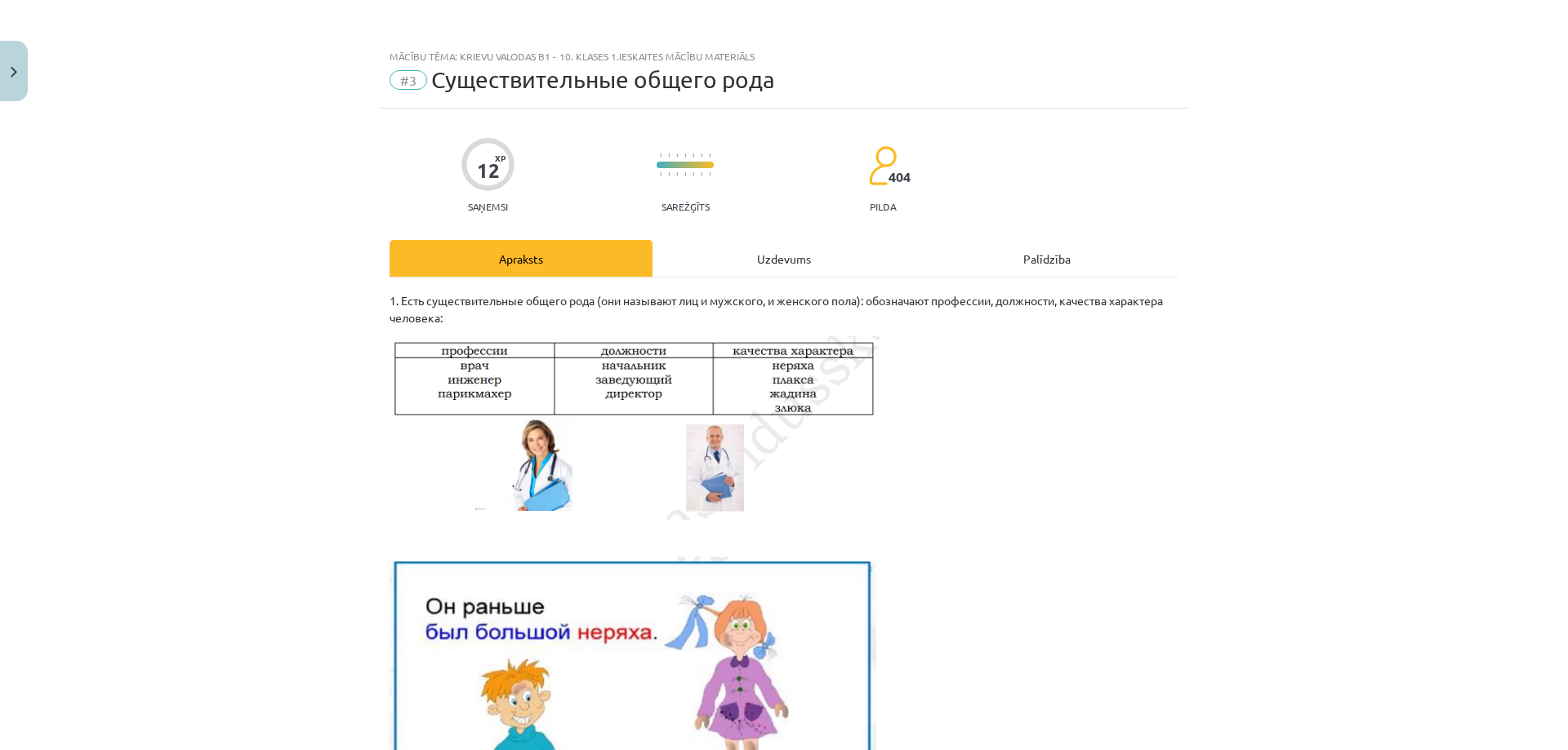
scroll to position [367, 0]
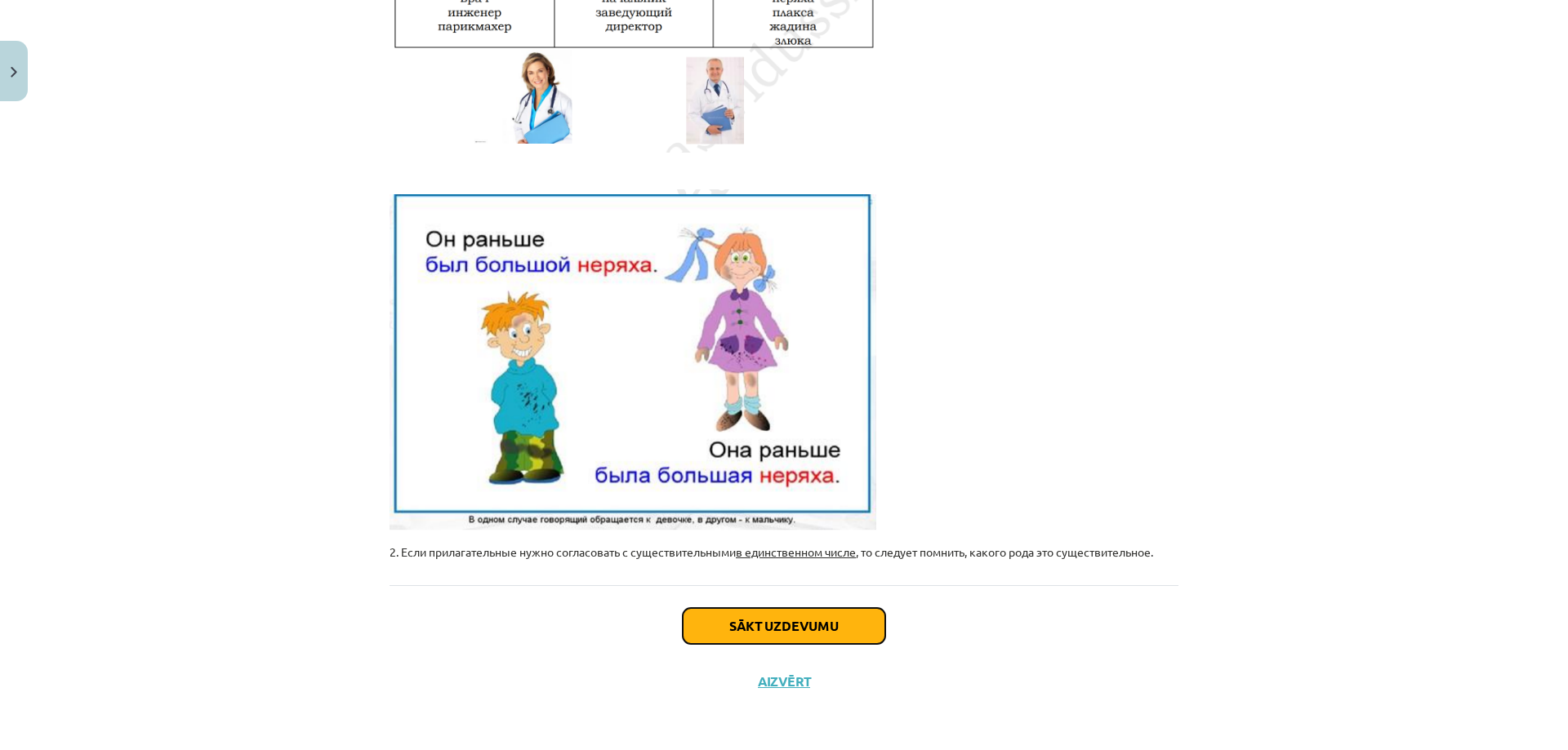
click at [744, 622] on button "Sākt uzdevumu" at bounding box center [784, 626] width 203 height 36
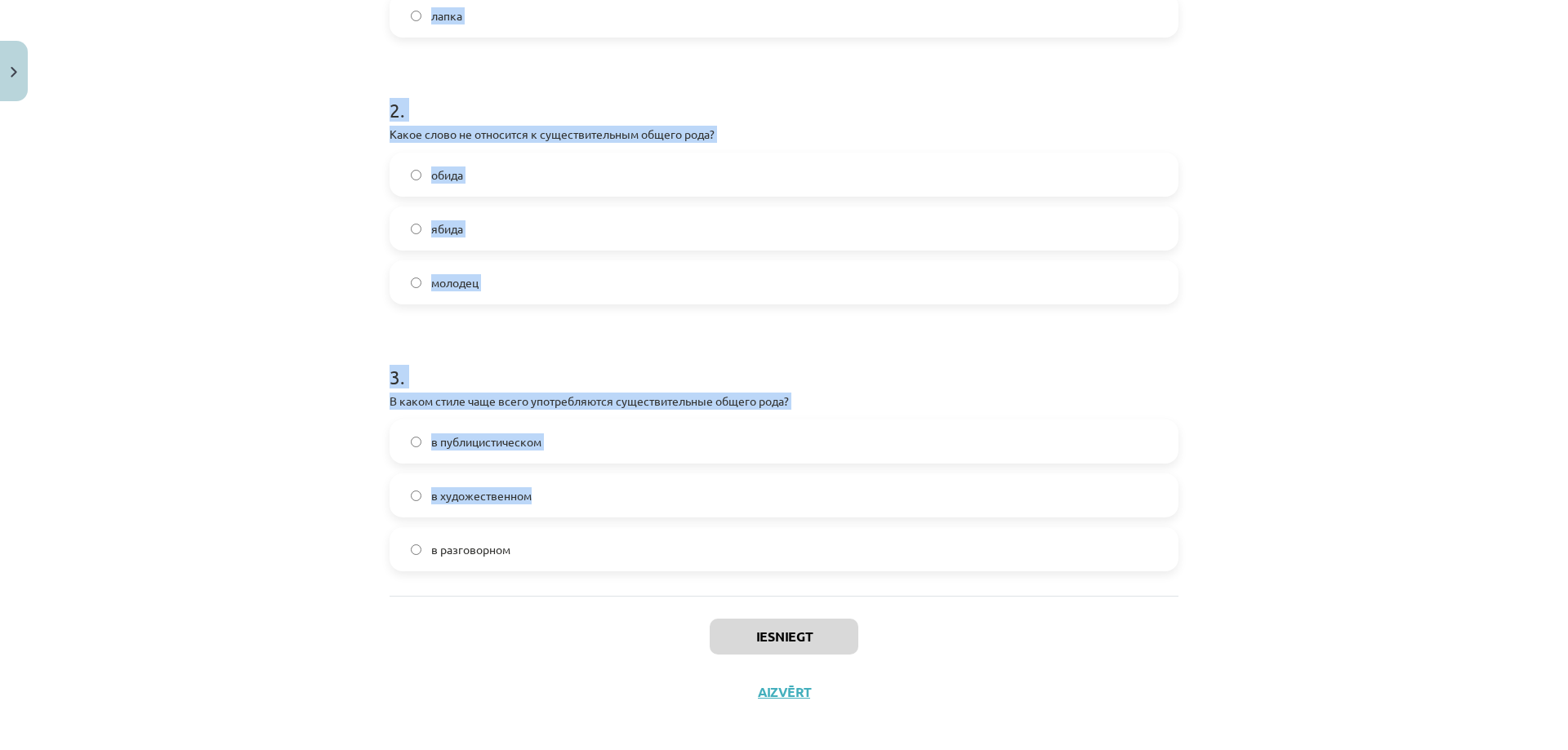
scroll to position [532, 0]
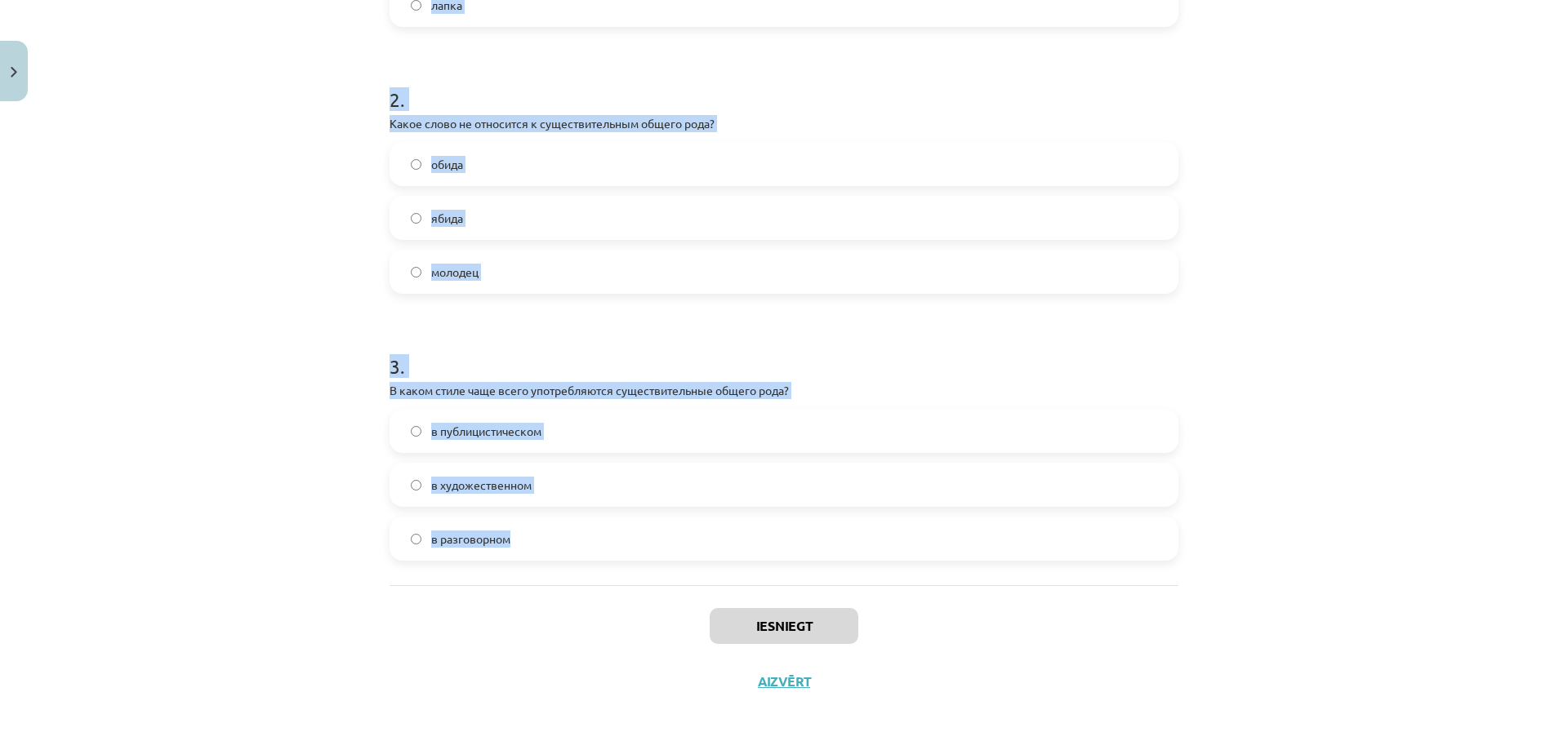
drag, startPoint x: 379, startPoint y: 320, endPoint x: 514, endPoint y: 523, distance: 243.8
click at [514, 523] on div "12 XP Saņemsi Sarežģīts 404 pilda Apraksts Uzdevums Palīdzība 1 . Какое из слов…" at bounding box center [783, 142] width 808 height 1134
copy form "1 . Какое из слов относится к существительным общего рода? ломка лакомка лапка …"
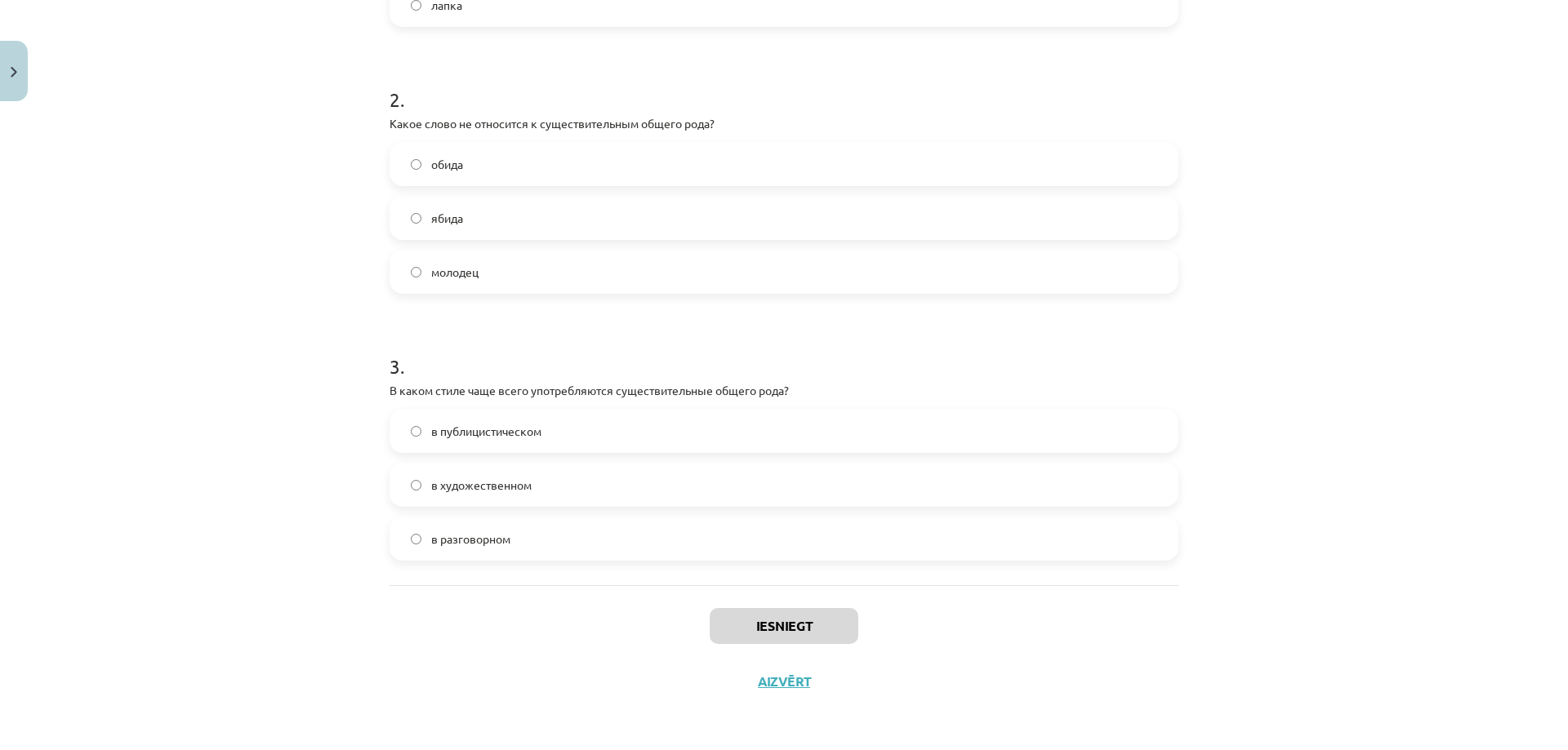
click at [423, 587] on div "Iesniegt Aizvērt" at bounding box center [784, 642] width 788 height 115
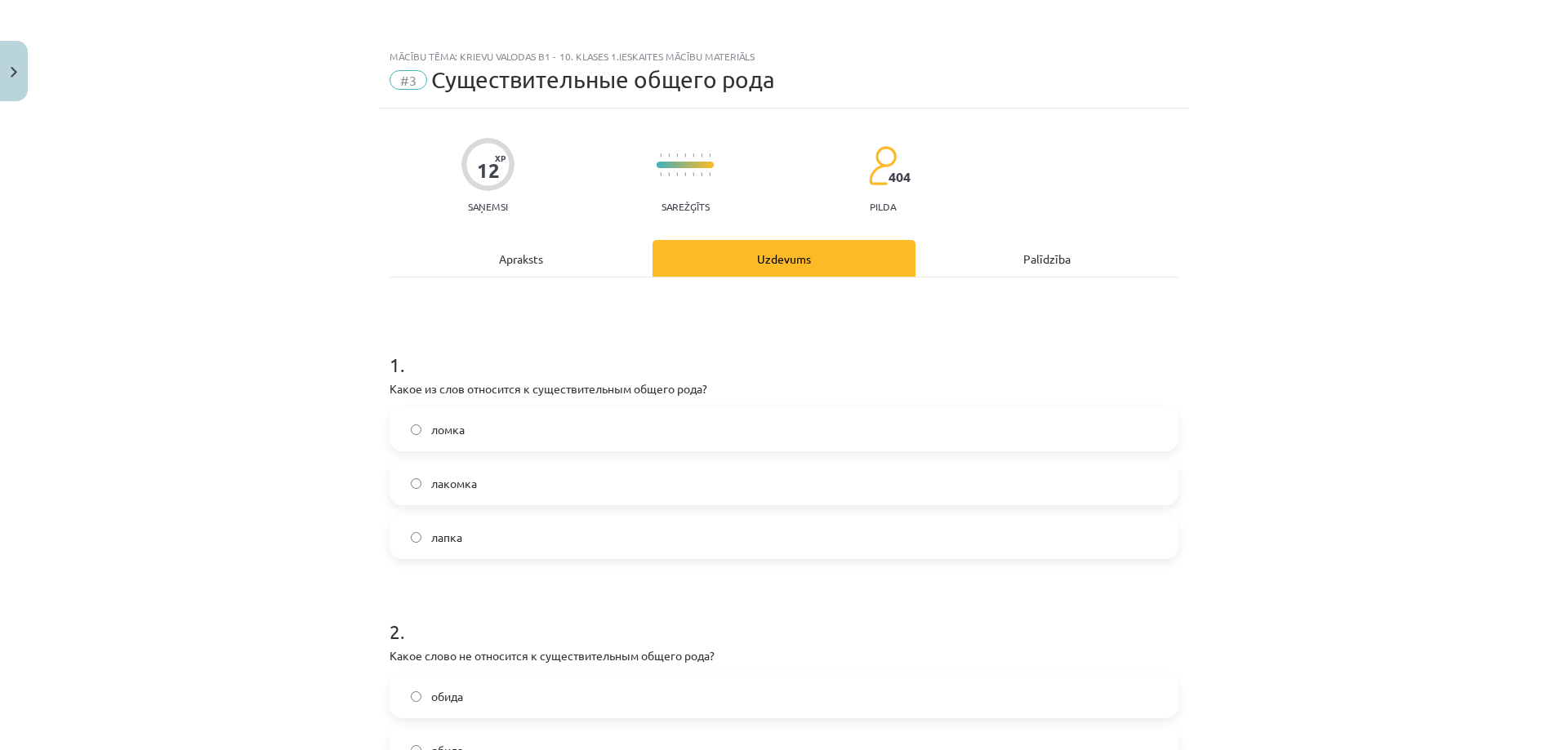
scroll to position [191, 0]
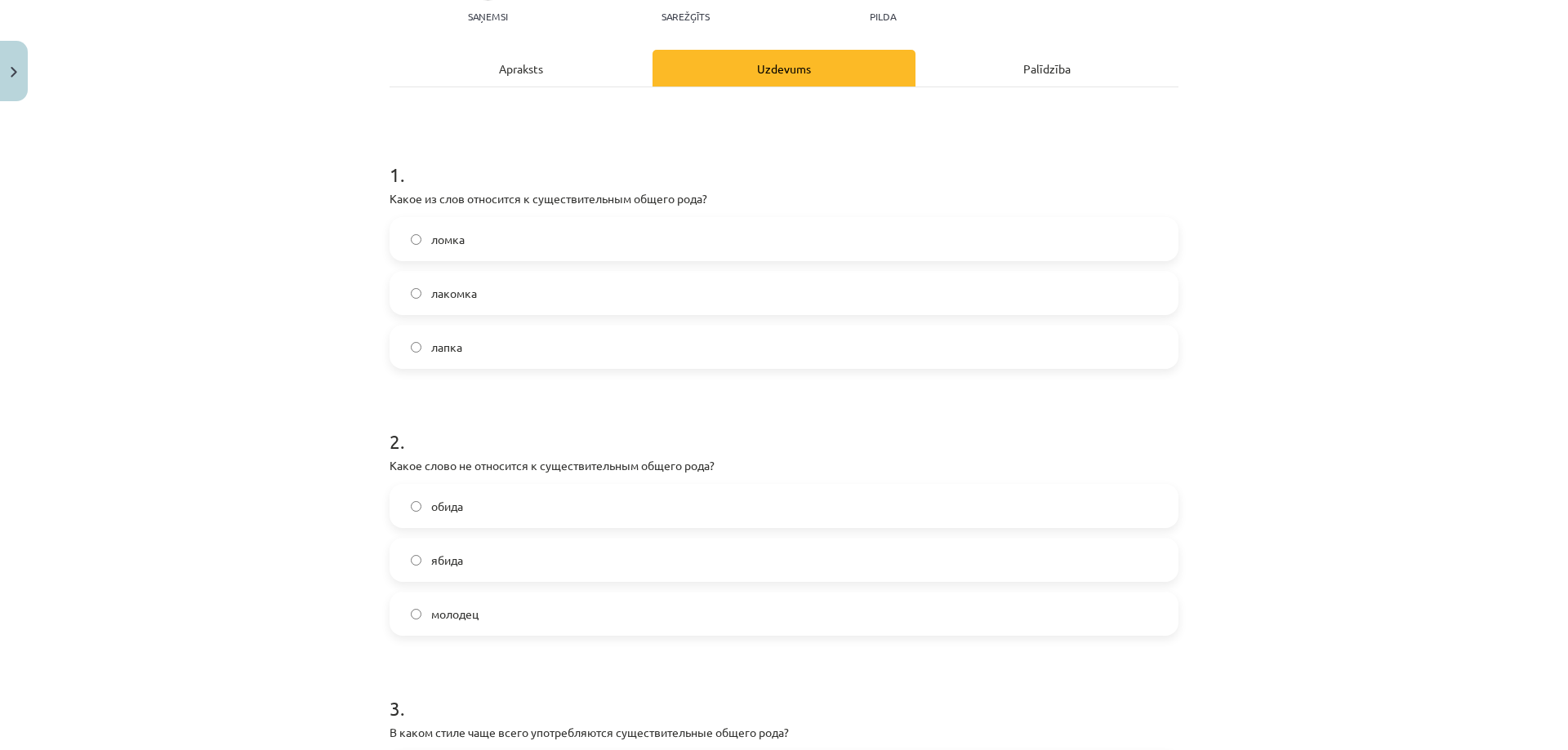
click at [537, 298] on label "лакомка" at bounding box center [783, 293] width 786 height 41
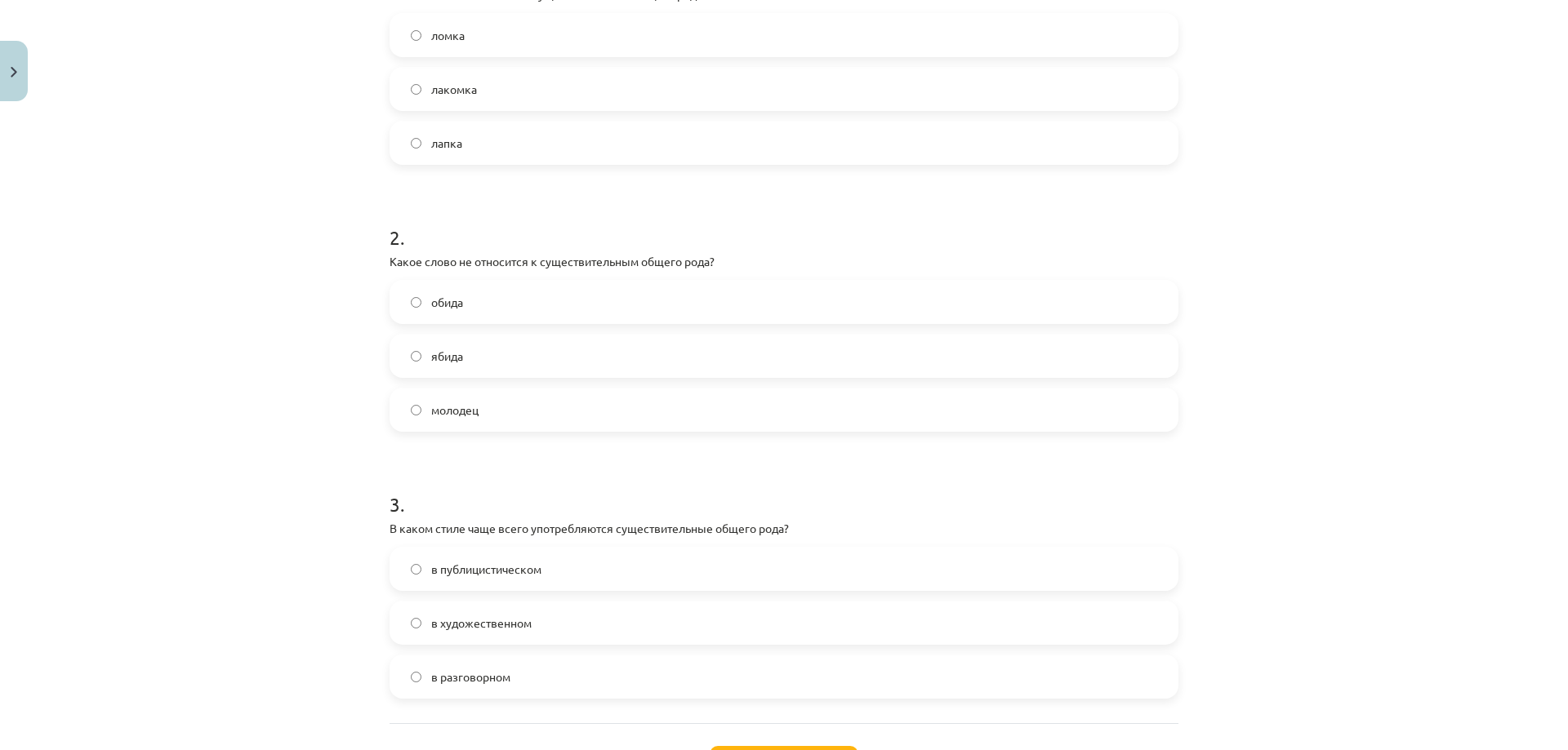
scroll to position [532, 0]
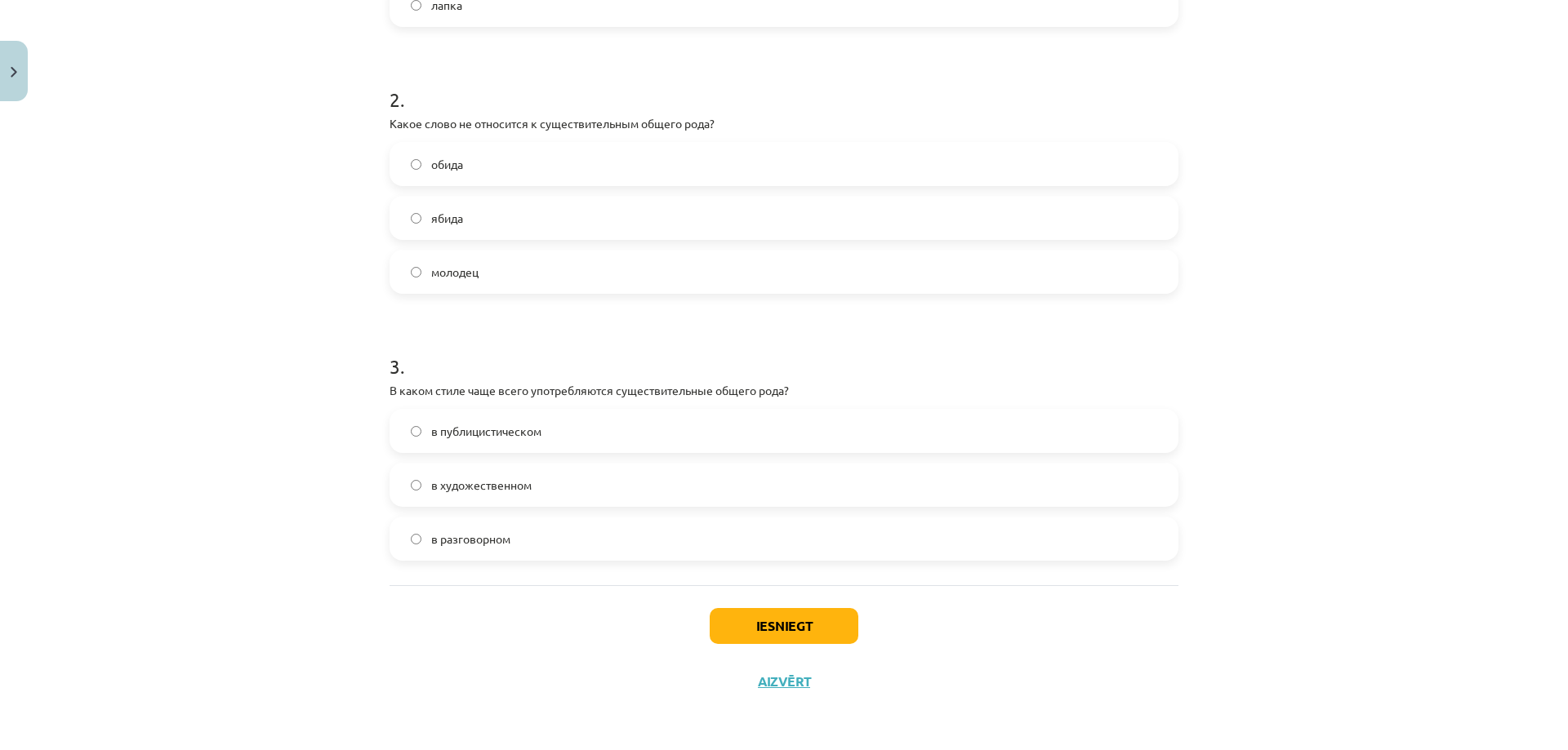
click at [465, 549] on label "в разговорном" at bounding box center [783, 538] width 786 height 41
click at [476, 170] on label "обида" at bounding box center [783, 163] width 786 height 41
click at [837, 635] on button "Iesniegt" at bounding box center [784, 626] width 149 height 36
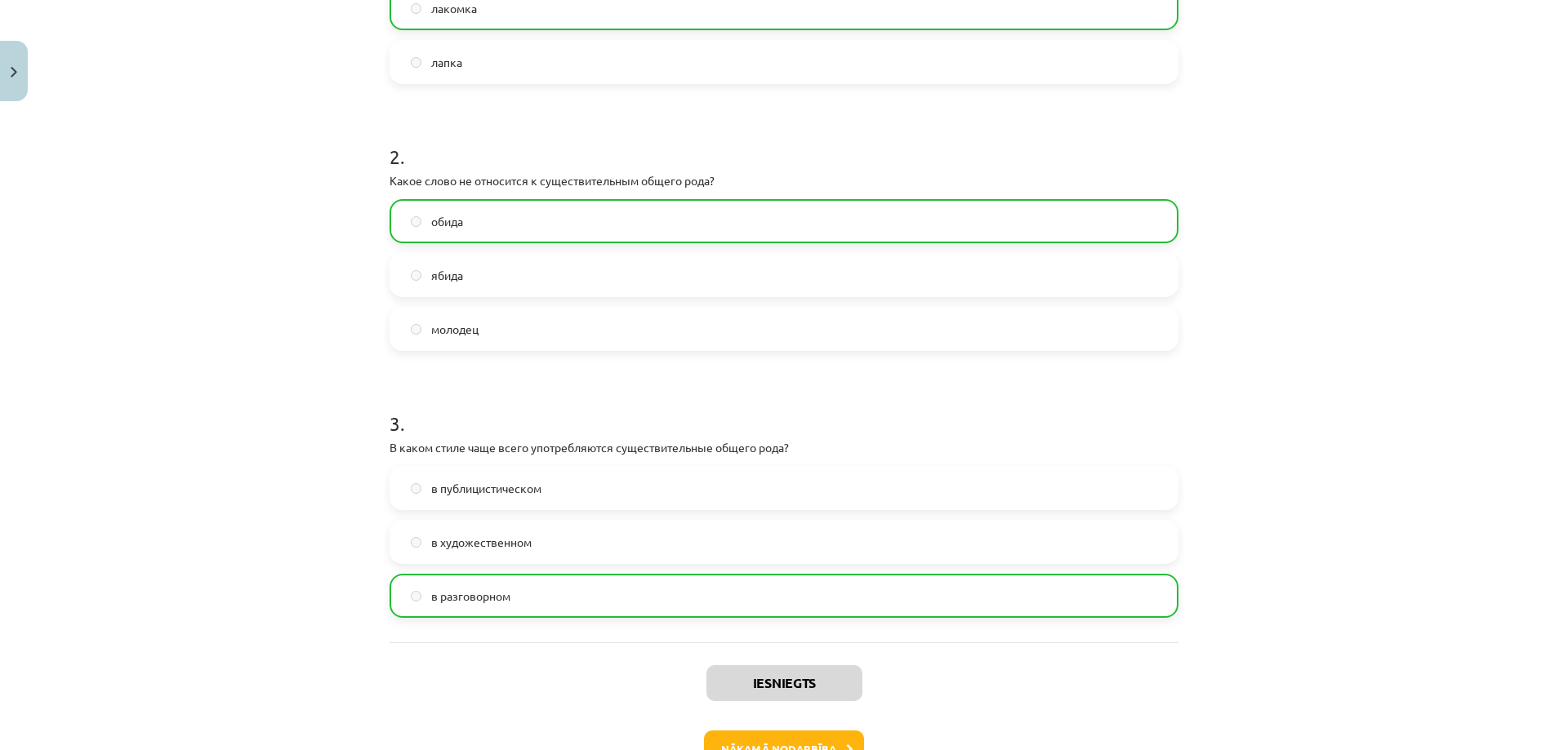
scroll to position [572, 0]
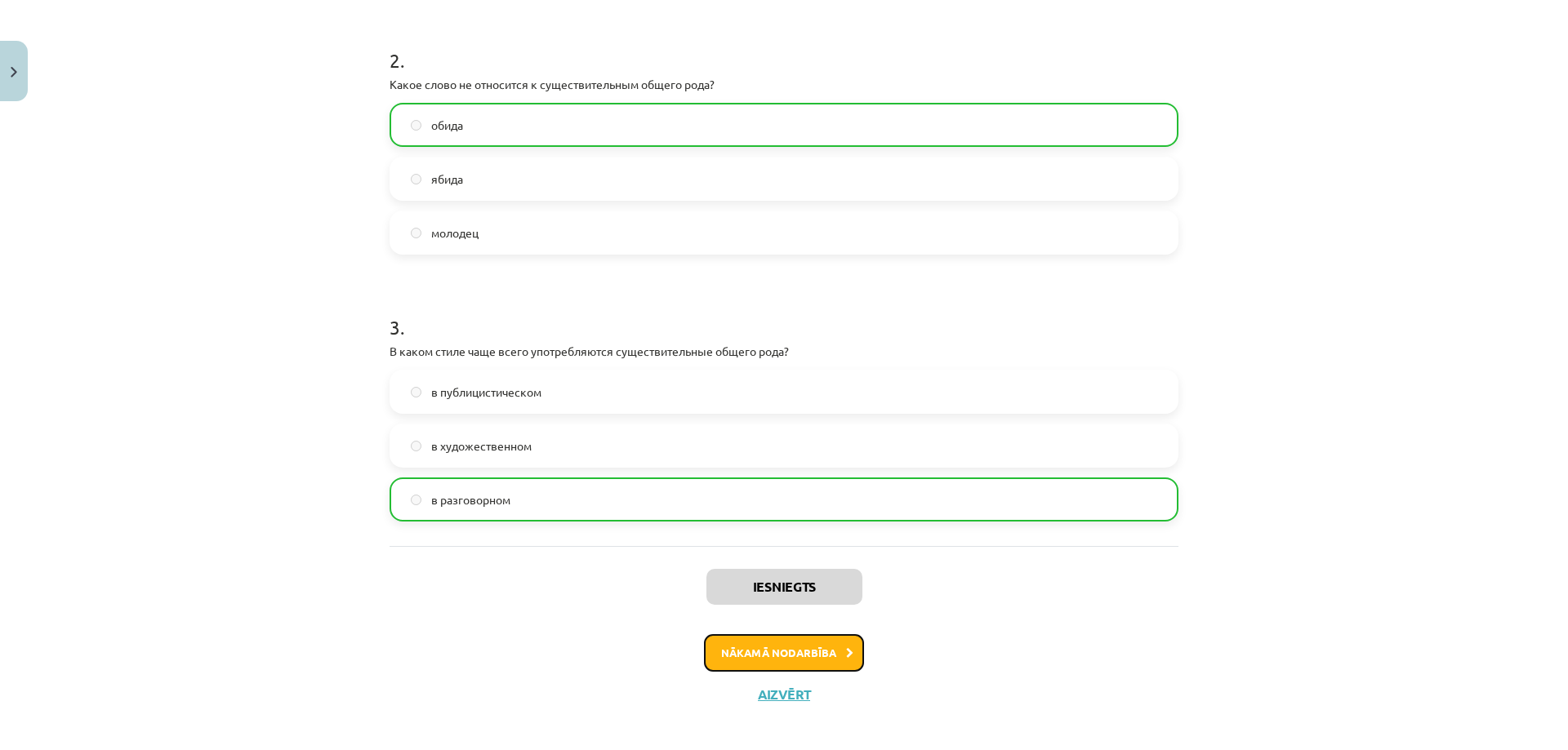
click at [787, 657] on button "Nākamā nodarbība" at bounding box center [783, 653] width 160 height 38
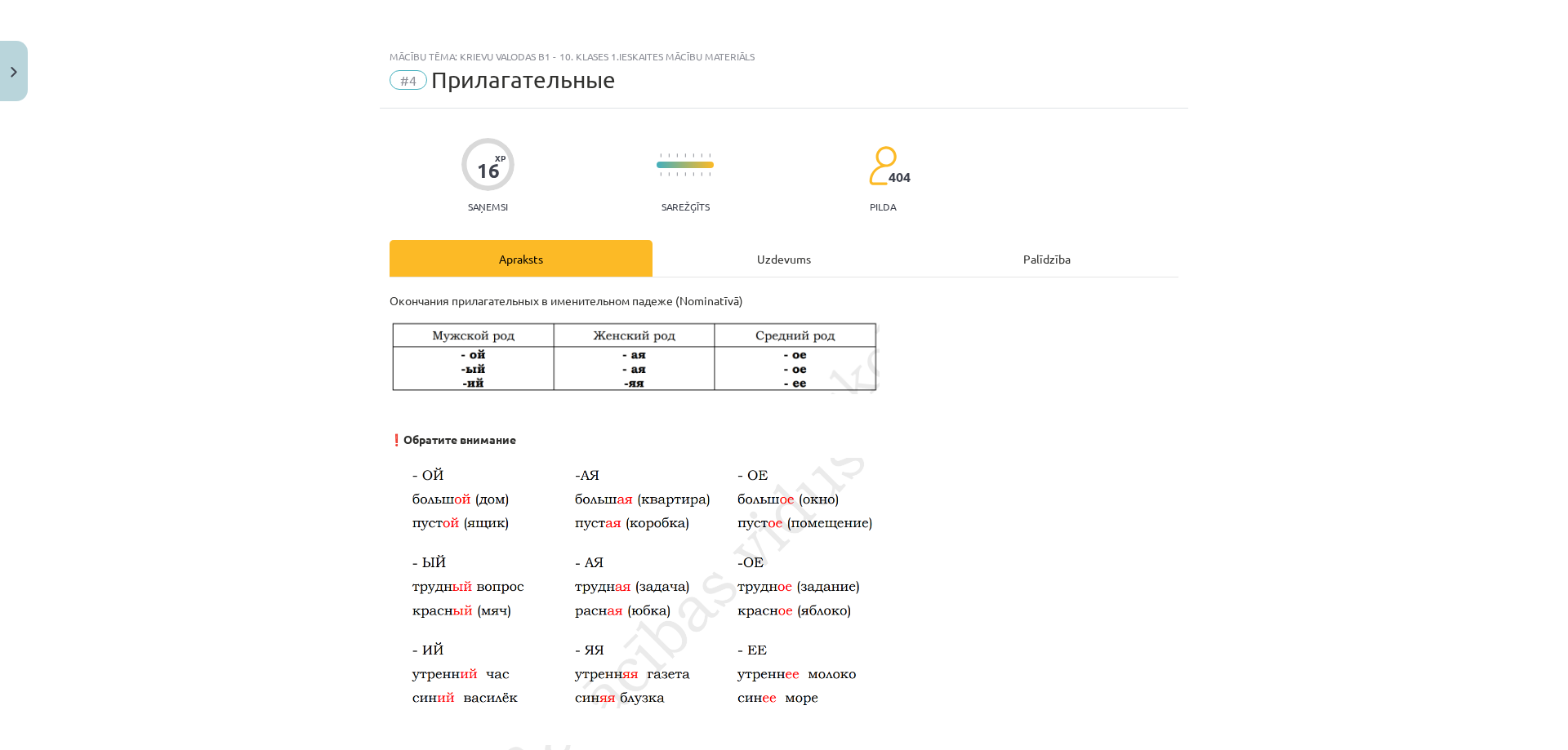
scroll to position [2653, 0]
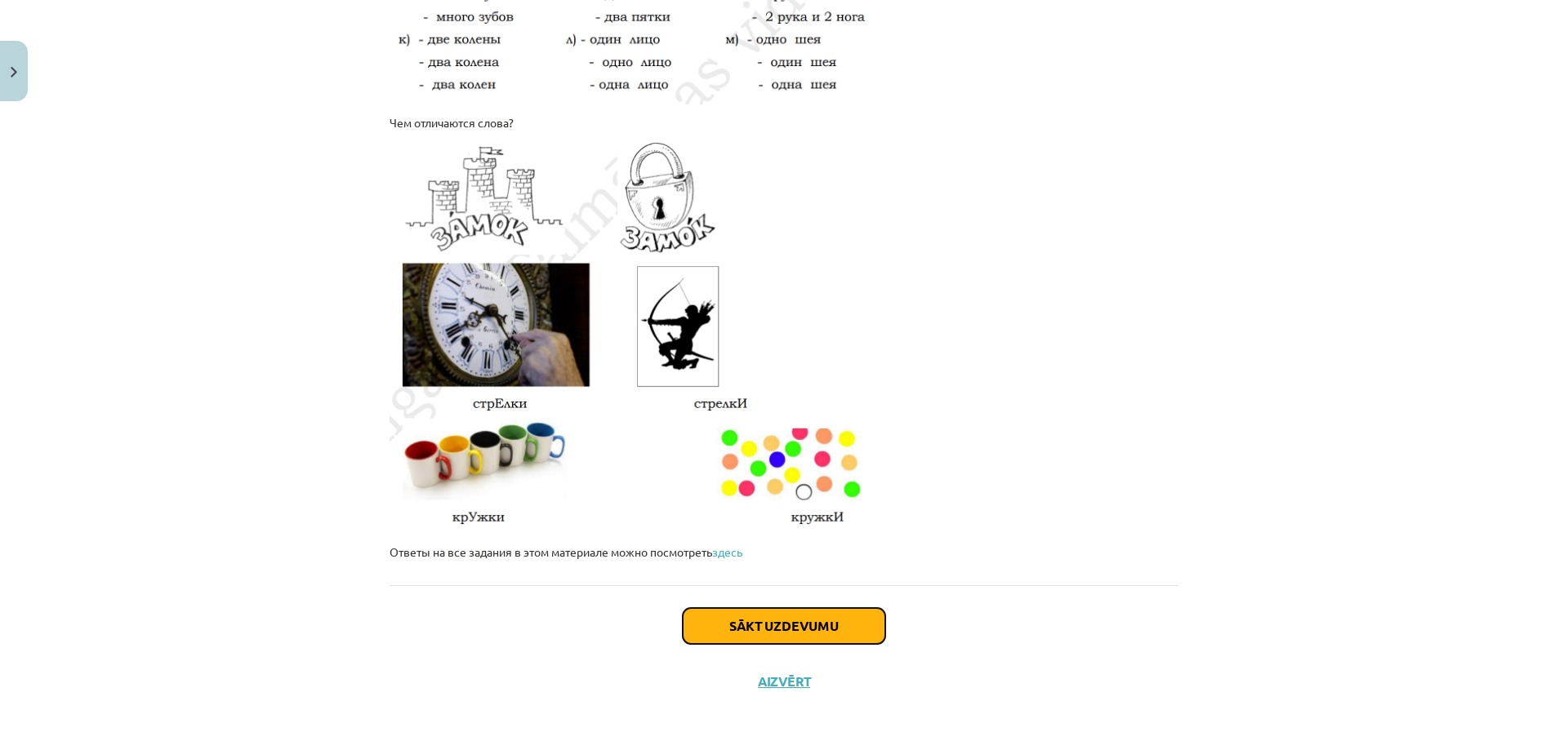
click at [794, 628] on button "Sākt uzdevumu" at bounding box center [784, 626] width 203 height 36
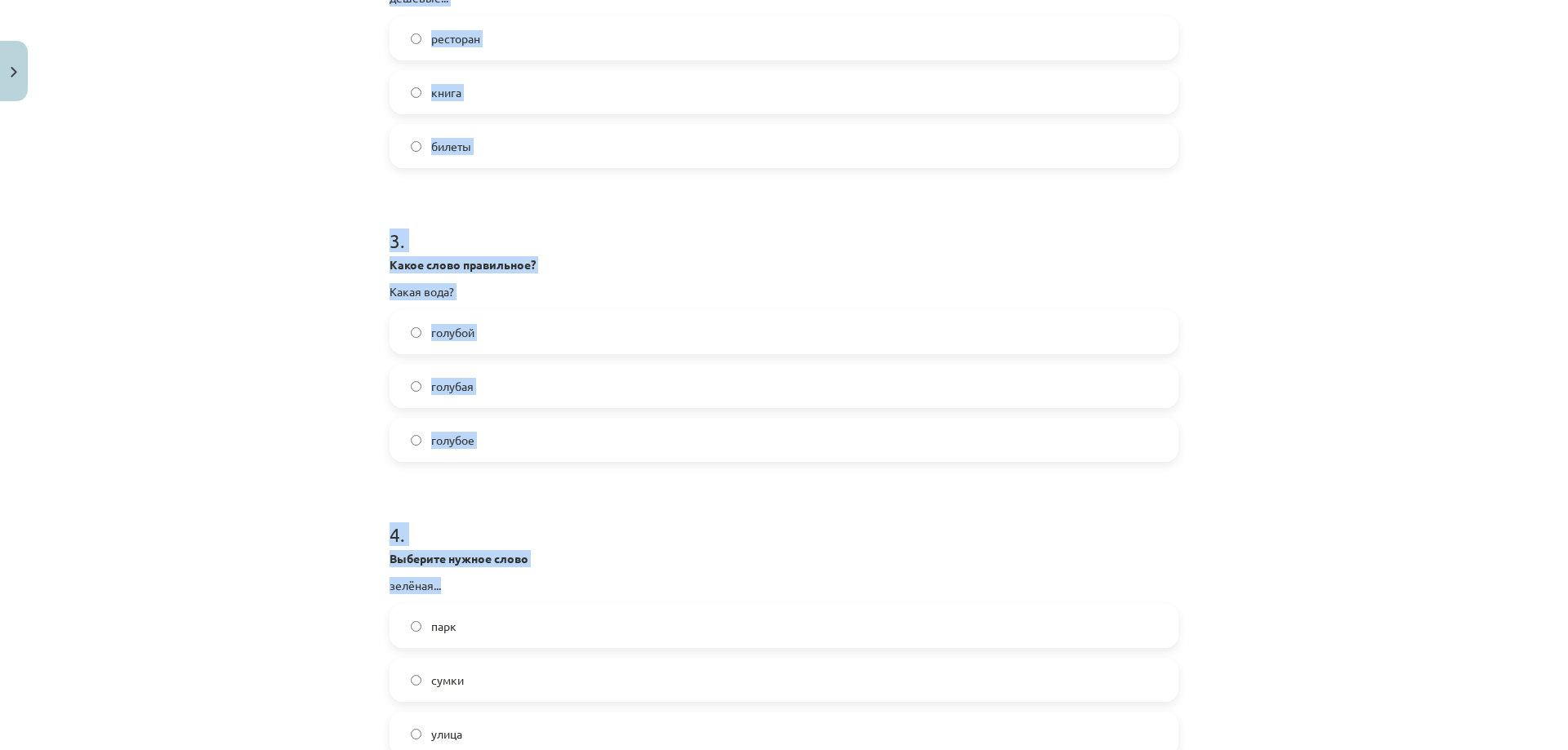
scroll to position [907, 0]
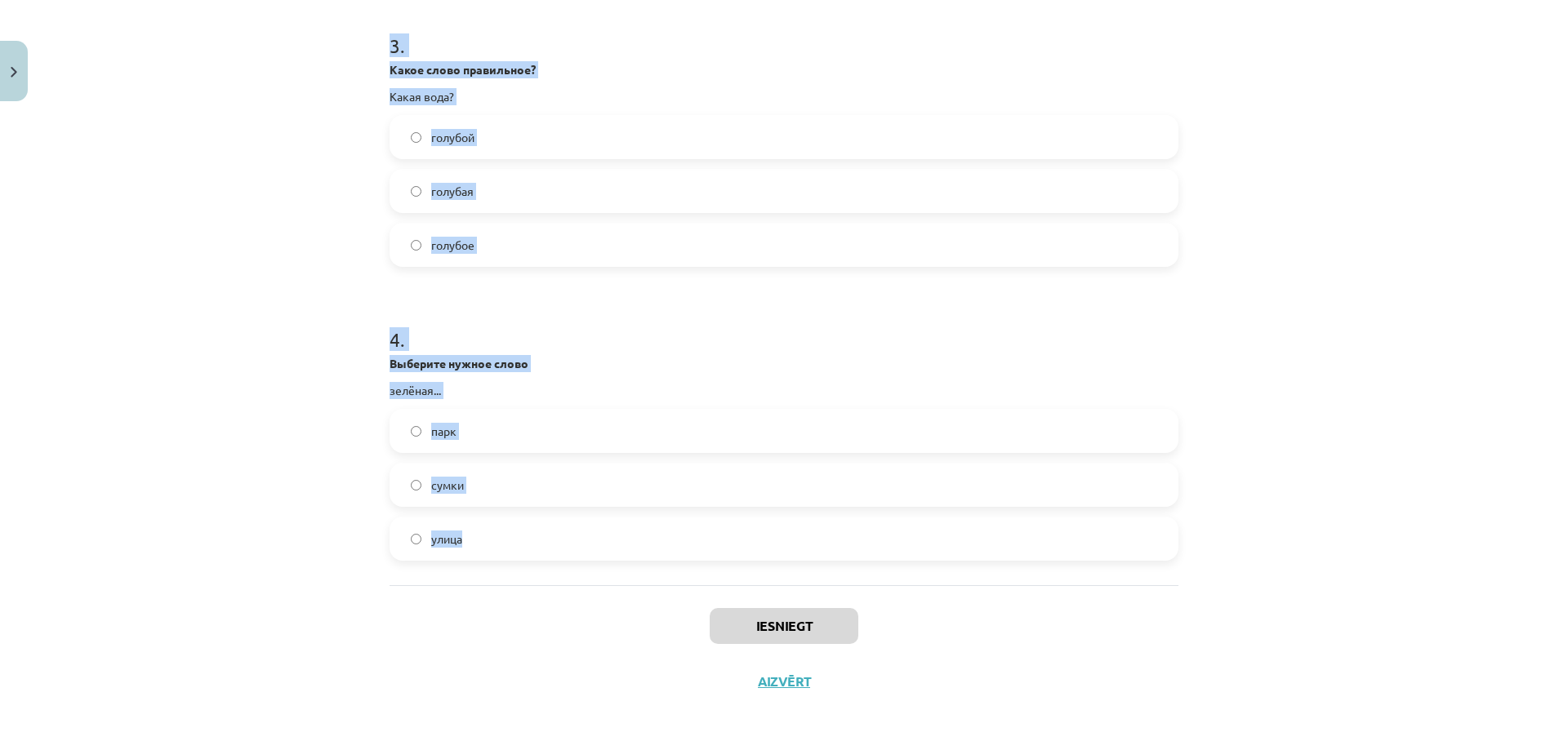
drag, startPoint x: 378, startPoint y: 319, endPoint x: 553, endPoint y: 516, distance: 263.5
copy form "1 . Какое слово правильное? Какая мама? молодое молодая молодой 2 . Выберите ну…"
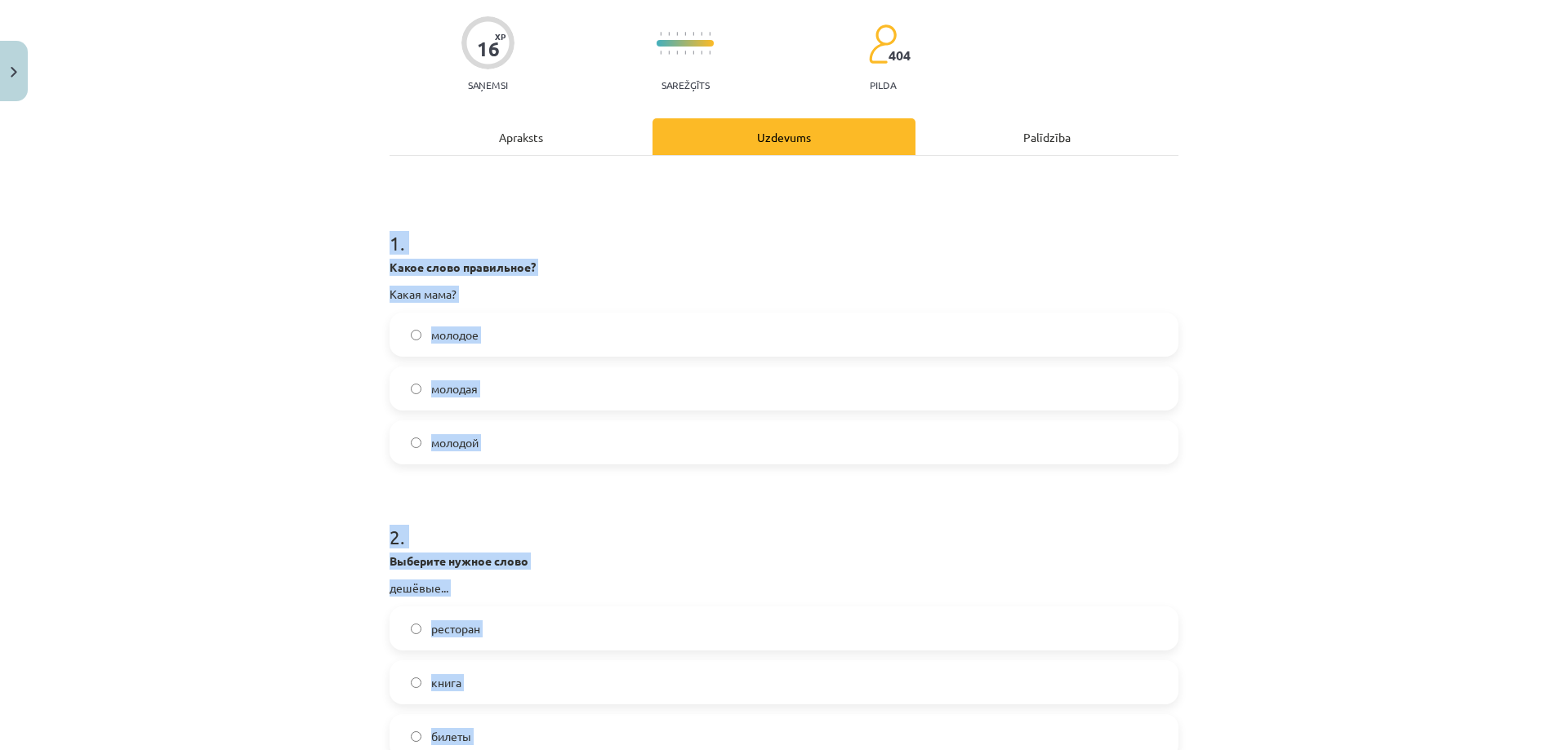
scroll to position [0, 0]
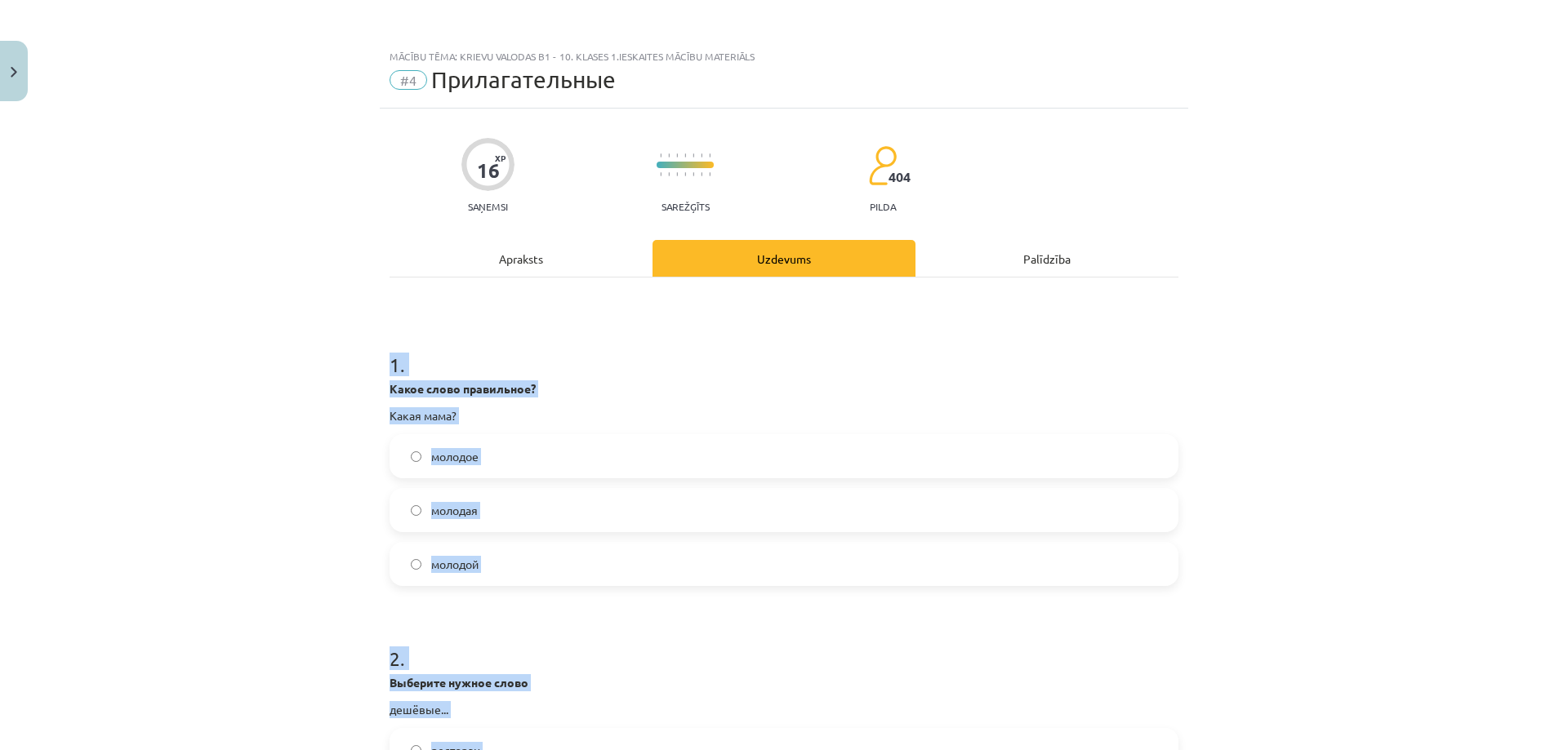
click at [464, 508] on span "молодая" at bounding box center [454, 510] width 46 height 17
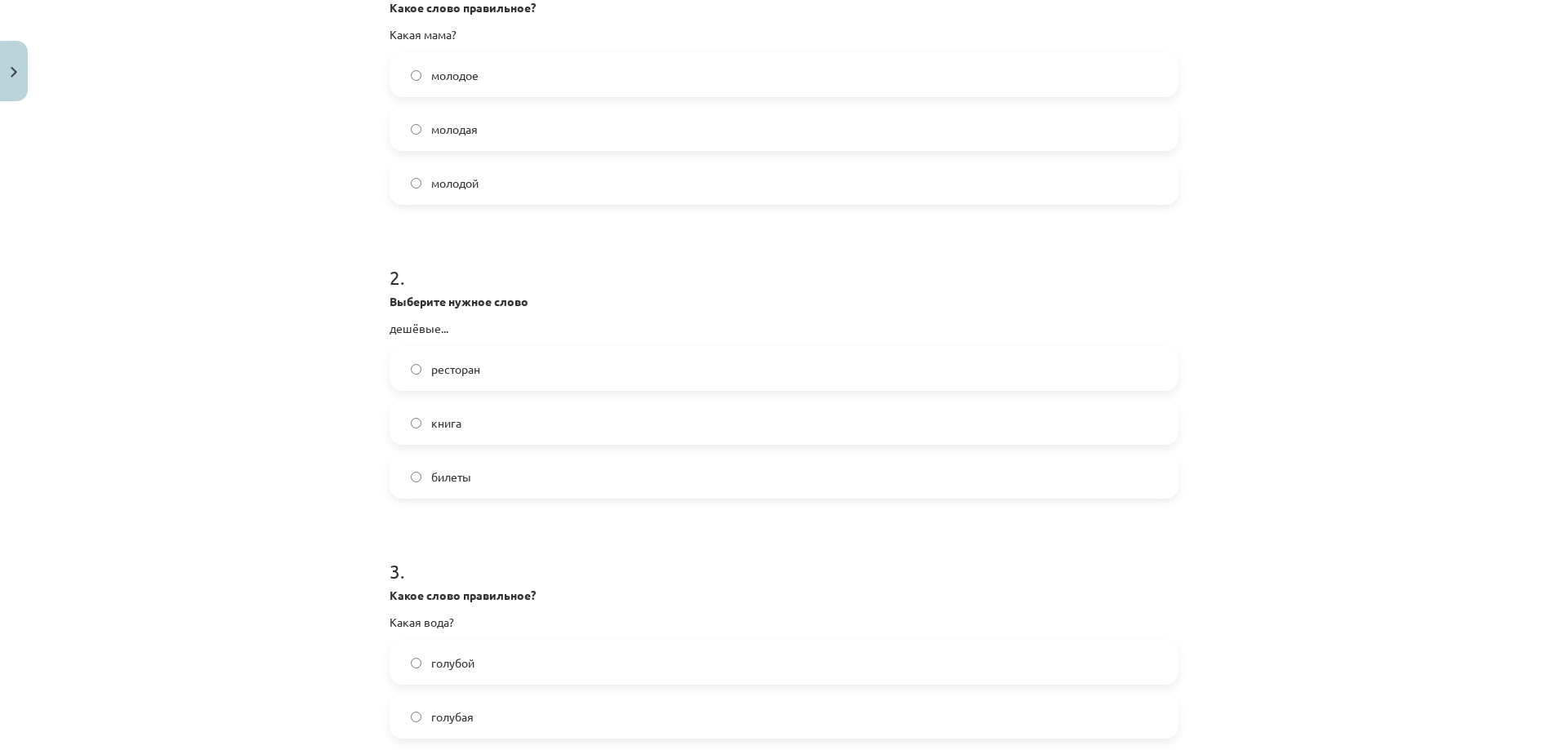
click at [475, 471] on label "билеты" at bounding box center [783, 476] width 786 height 41
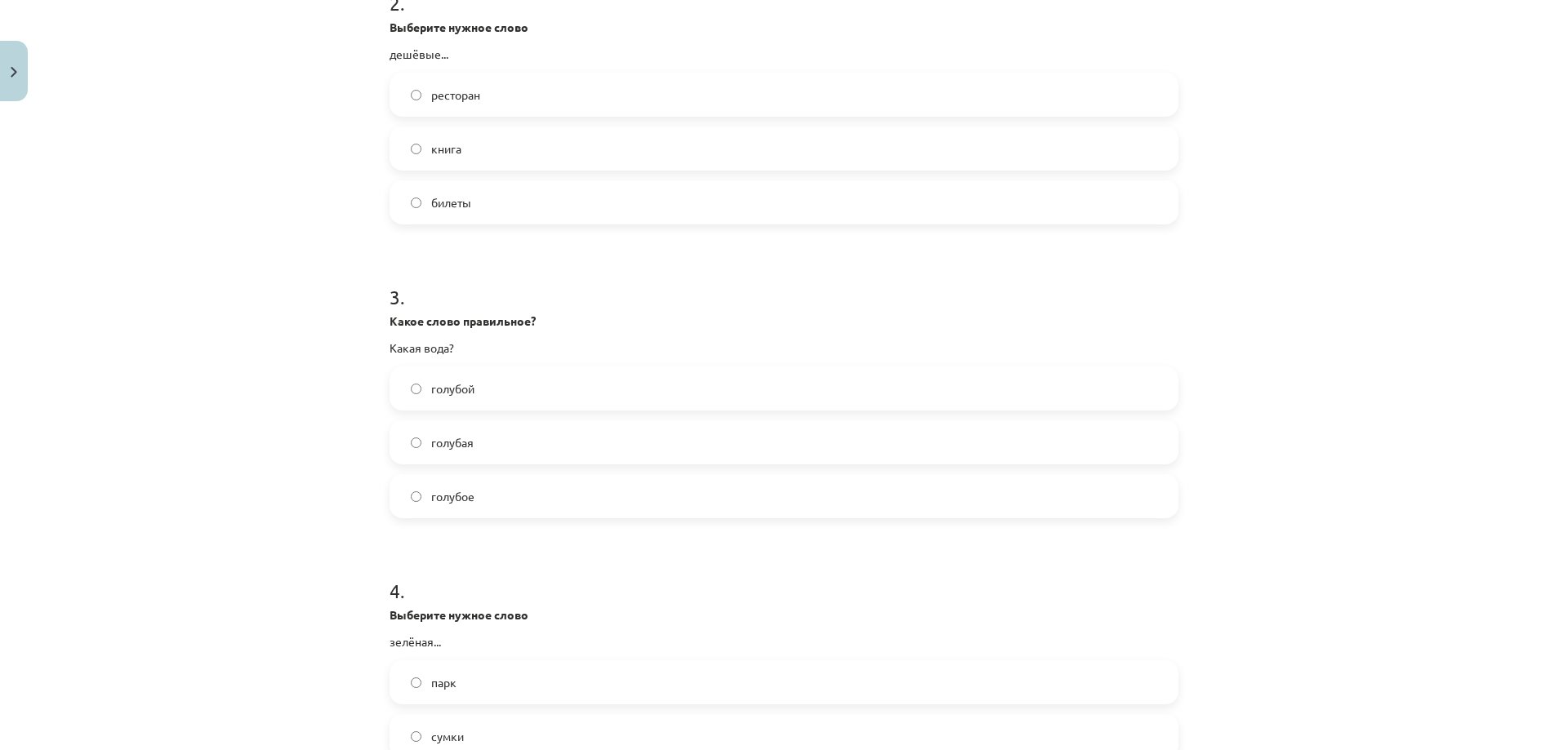
scroll to position [762, 0]
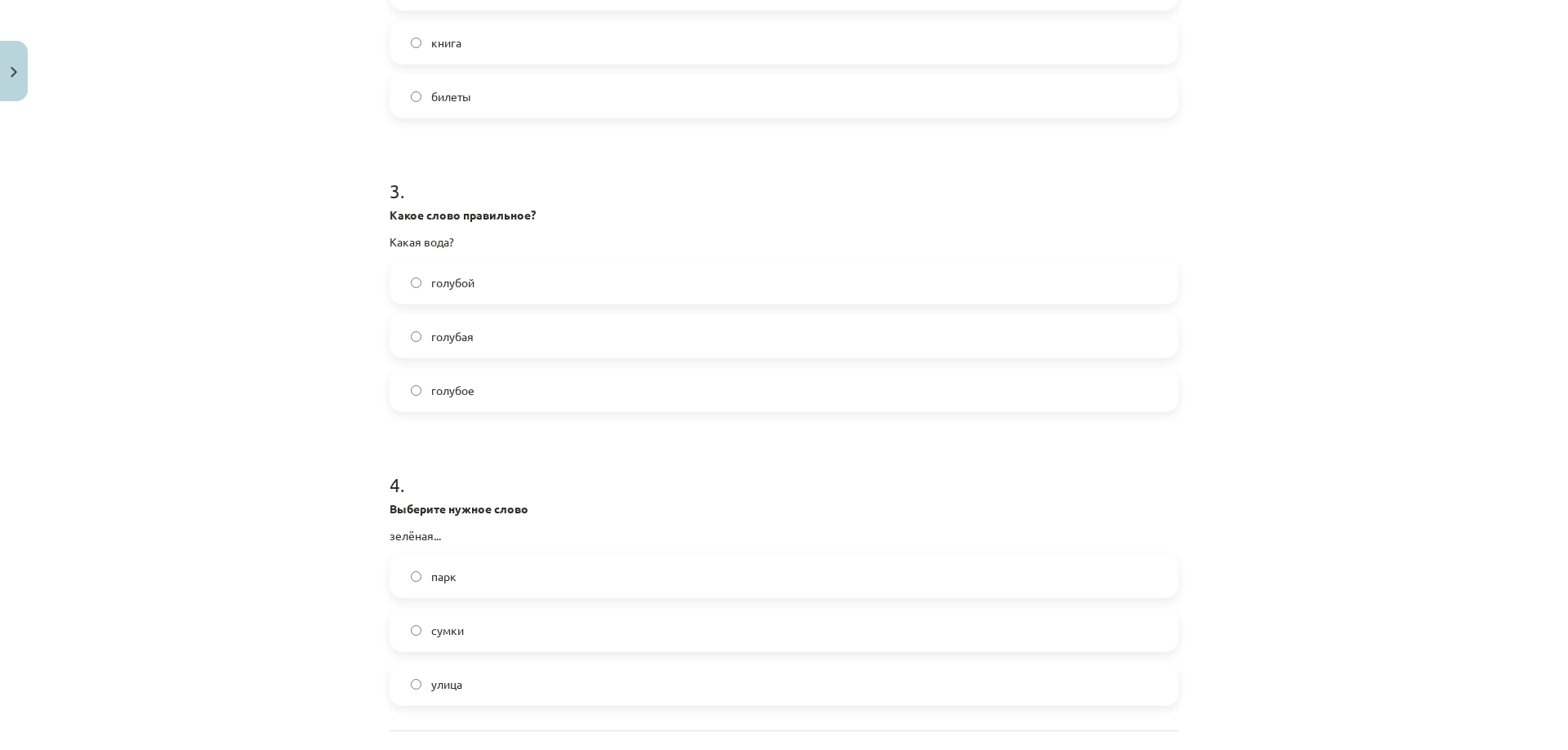
click at [525, 347] on label "голубая" at bounding box center [783, 337] width 786 height 41
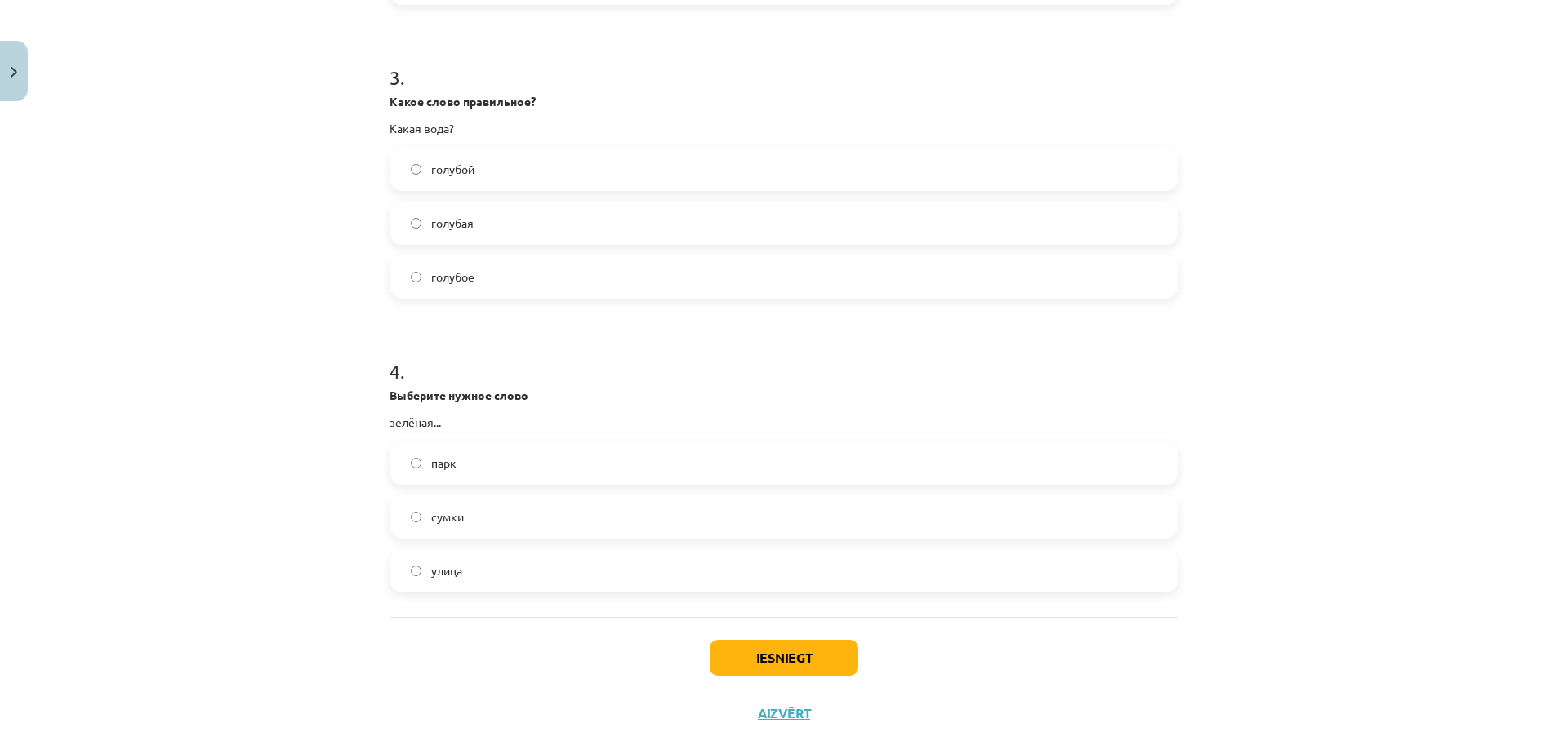
scroll to position [907, 0]
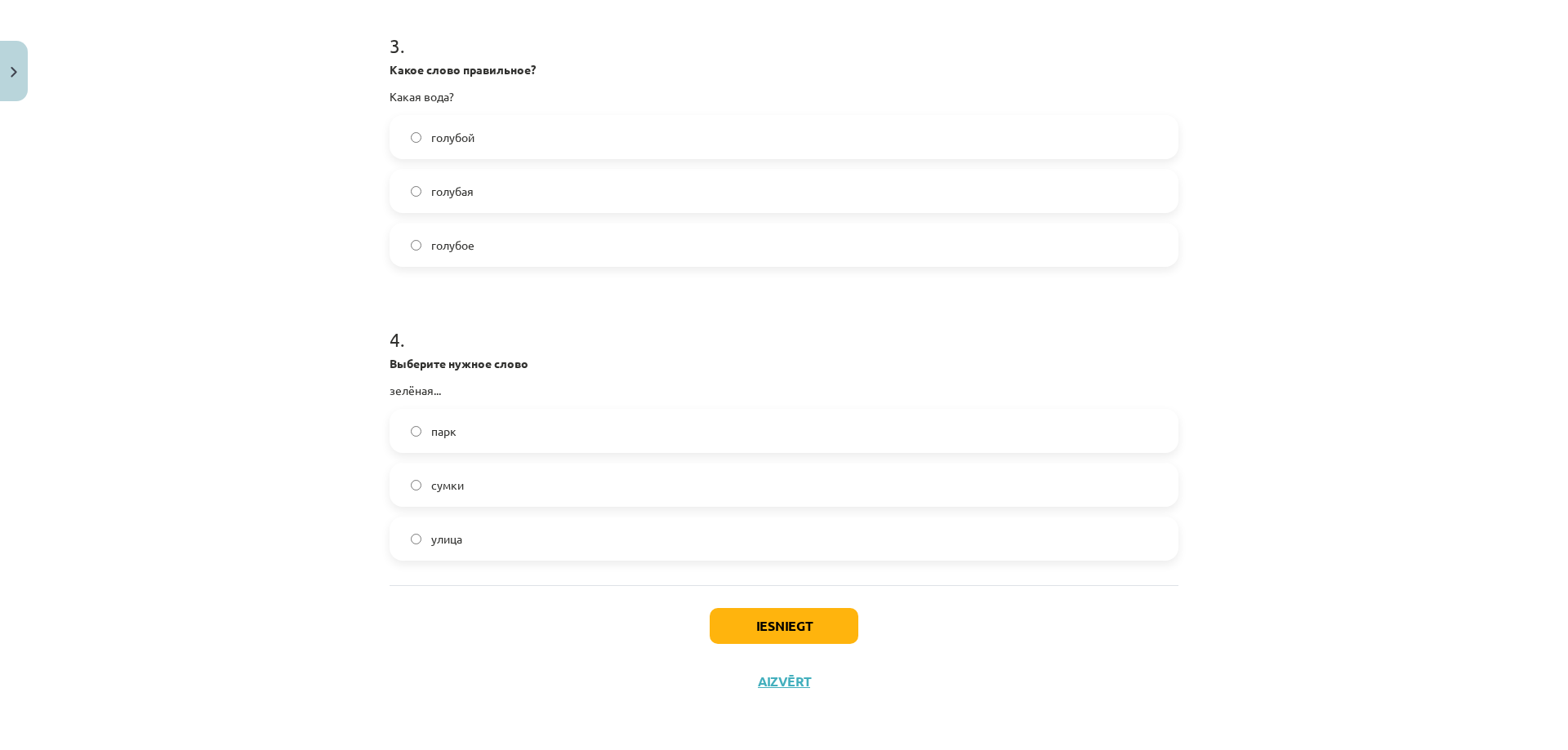
click at [532, 545] on label "улица" at bounding box center [783, 538] width 786 height 41
click at [771, 622] on button "Iesniegt" at bounding box center [784, 626] width 149 height 36
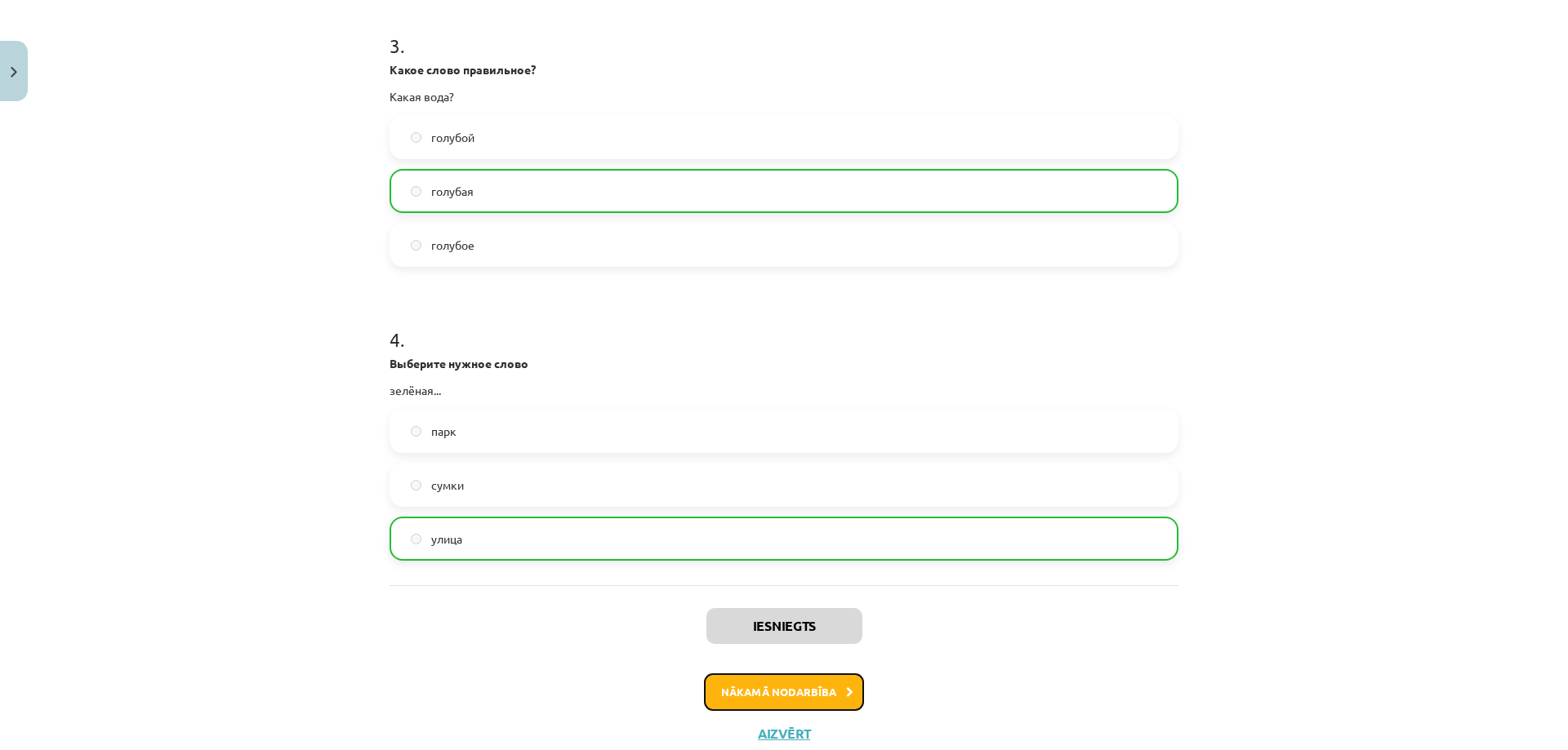
click at [733, 691] on button "Nākamā nodarbība" at bounding box center [783, 692] width 160 height 38
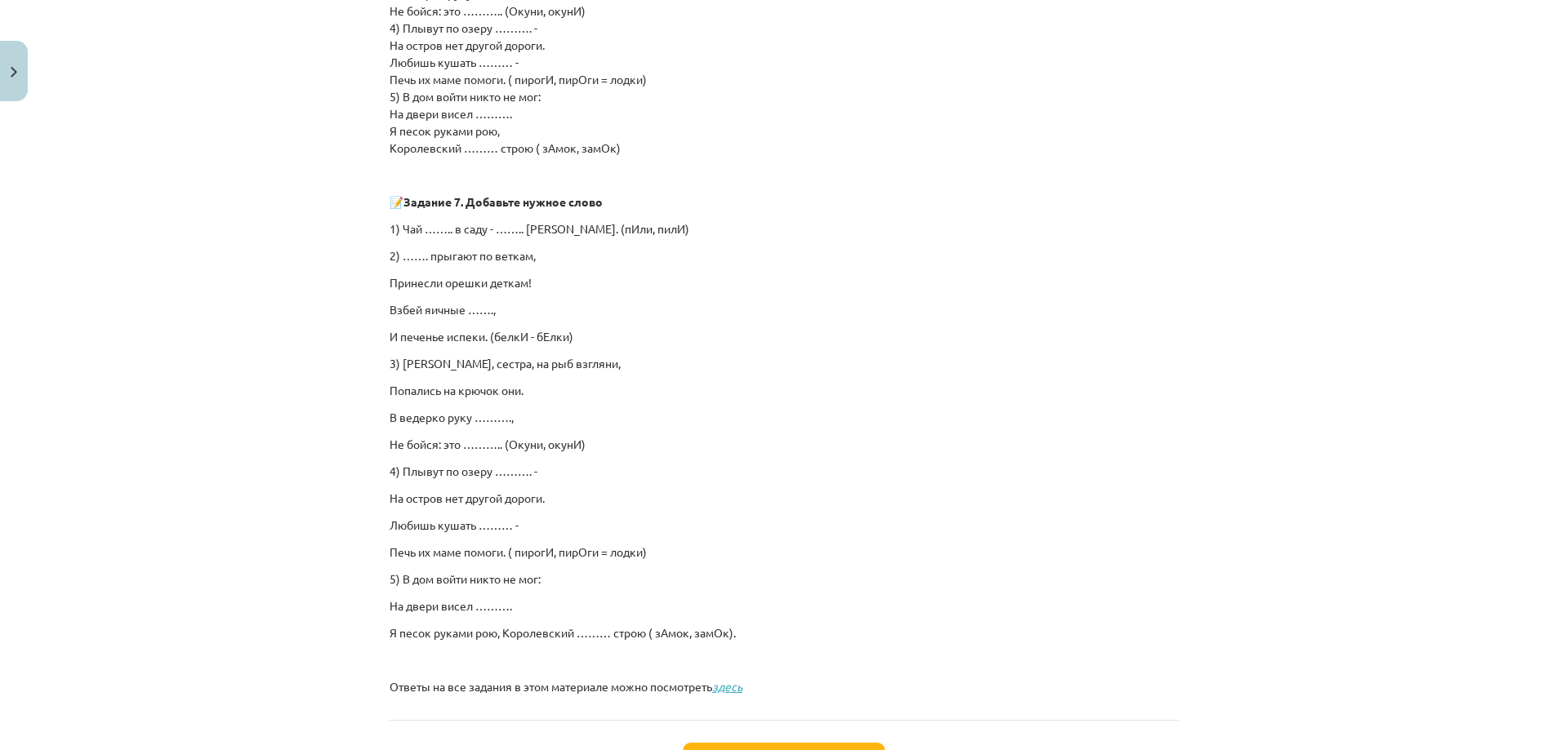
scroll to position [996, 0]
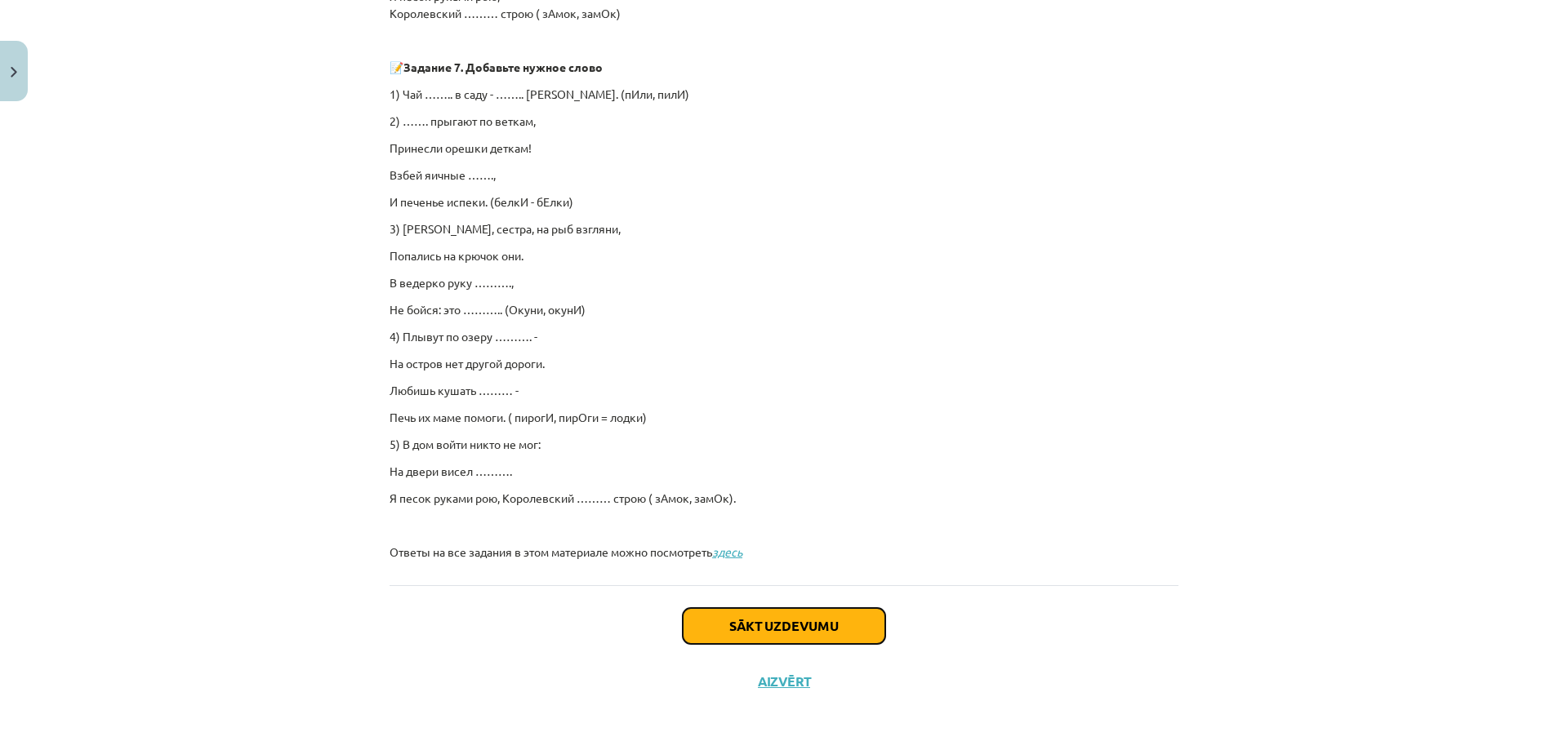
click at [756, 635] on button "Sākt uzdevumu" at bounding box center [784, 626] width 203 height 36
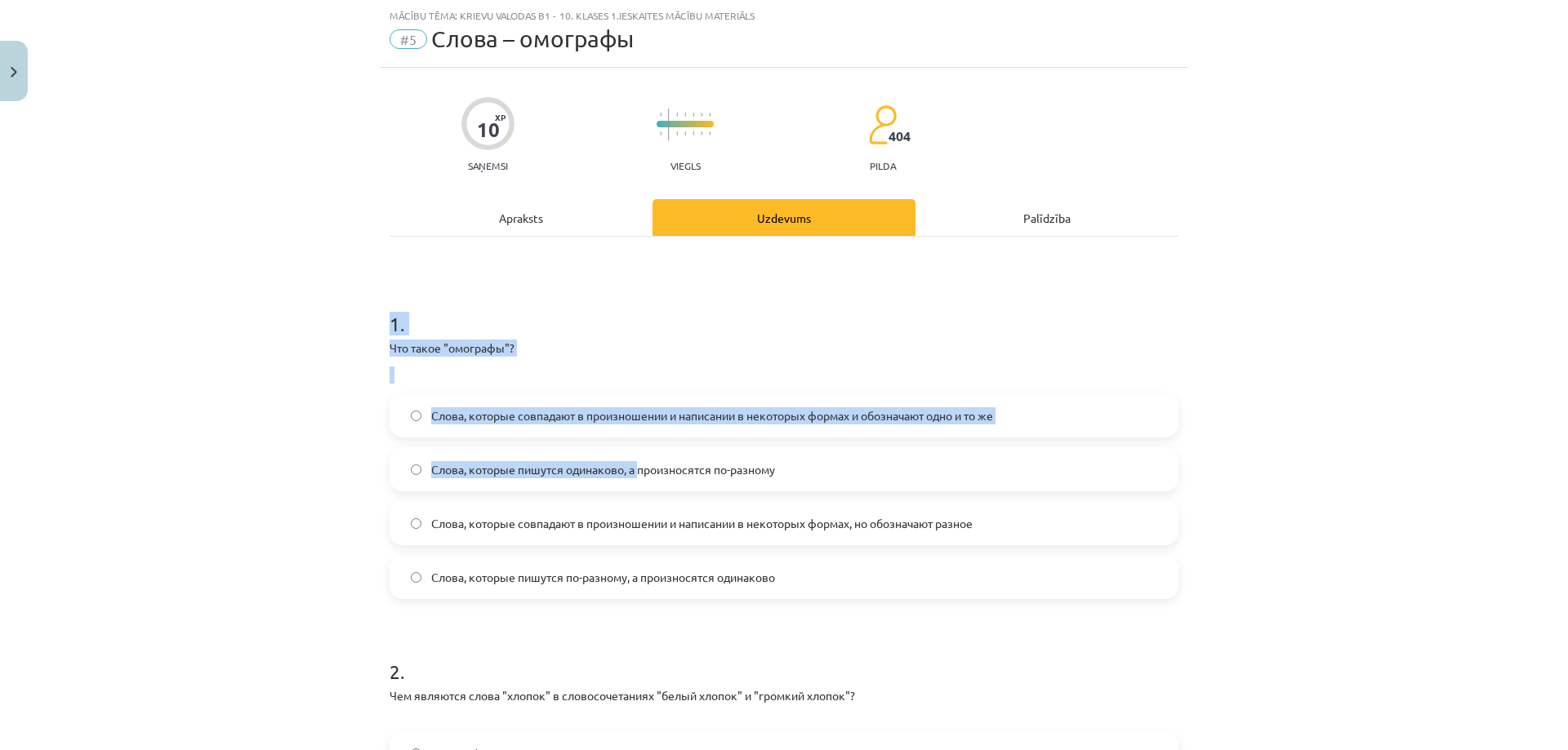
scroll to position [364, 0]
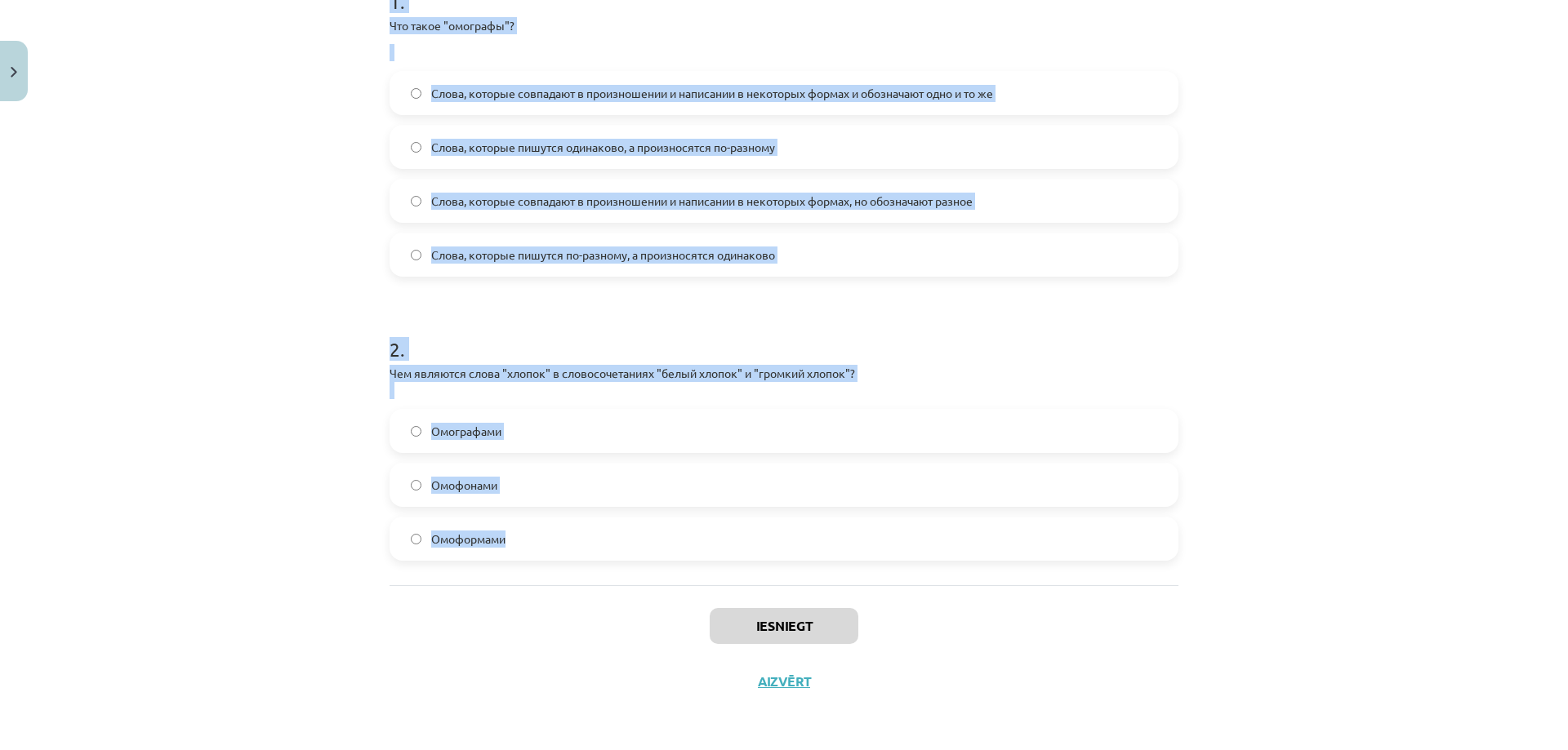
drag, startPoint x: 385, startPoint y: 319, endPoint x: 611, endPoint y: 535, distance: 312.6
click at [612, 535] on form "1 . Что такое "омографы"? Слова, которые совпадают в произношении и написании в…" at bounding box center [784, 261] width 788 height 600
copy form "1 . Что такое "омографы"? Слова, которые совпадают в произношении и написании в…"
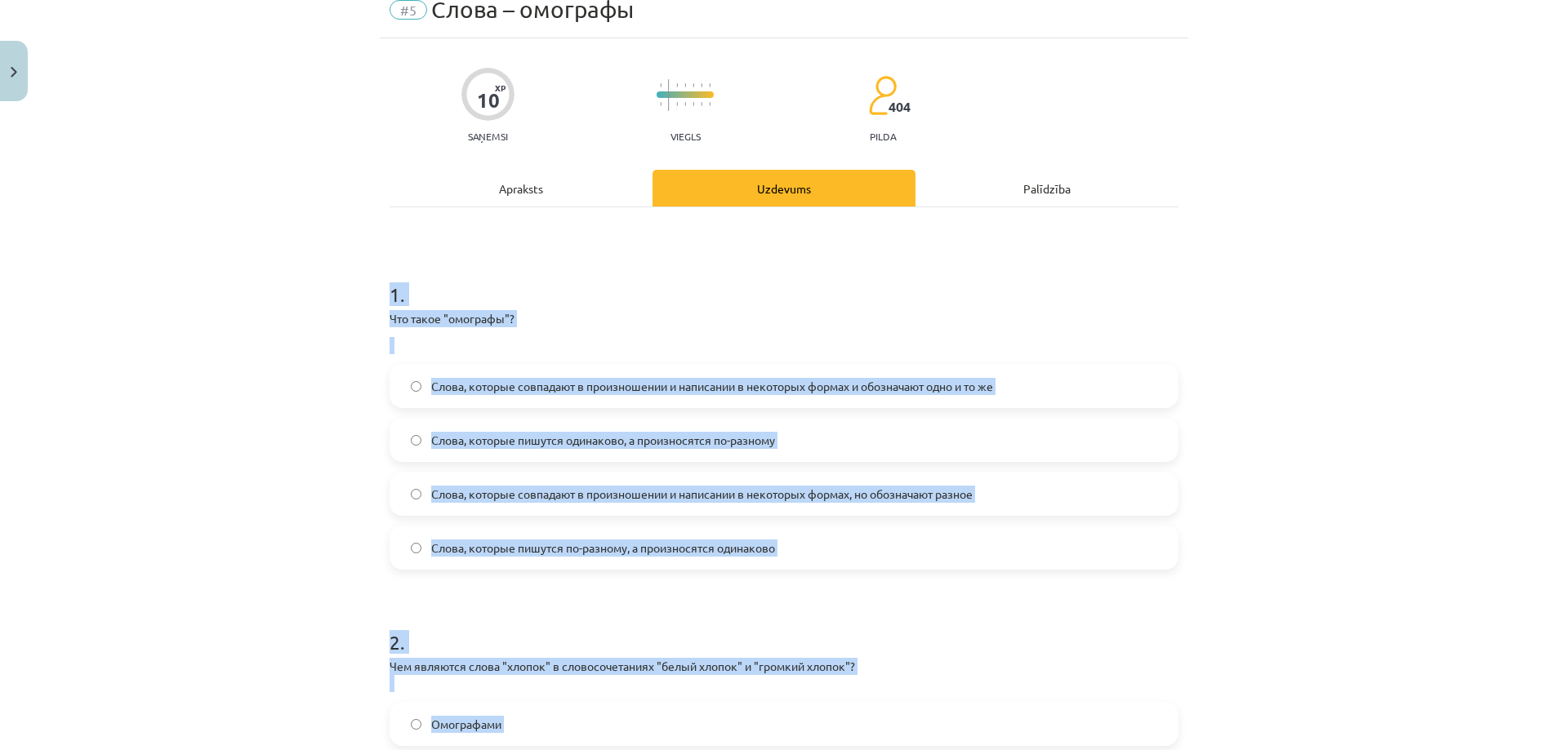
scroll to position [191, 0]
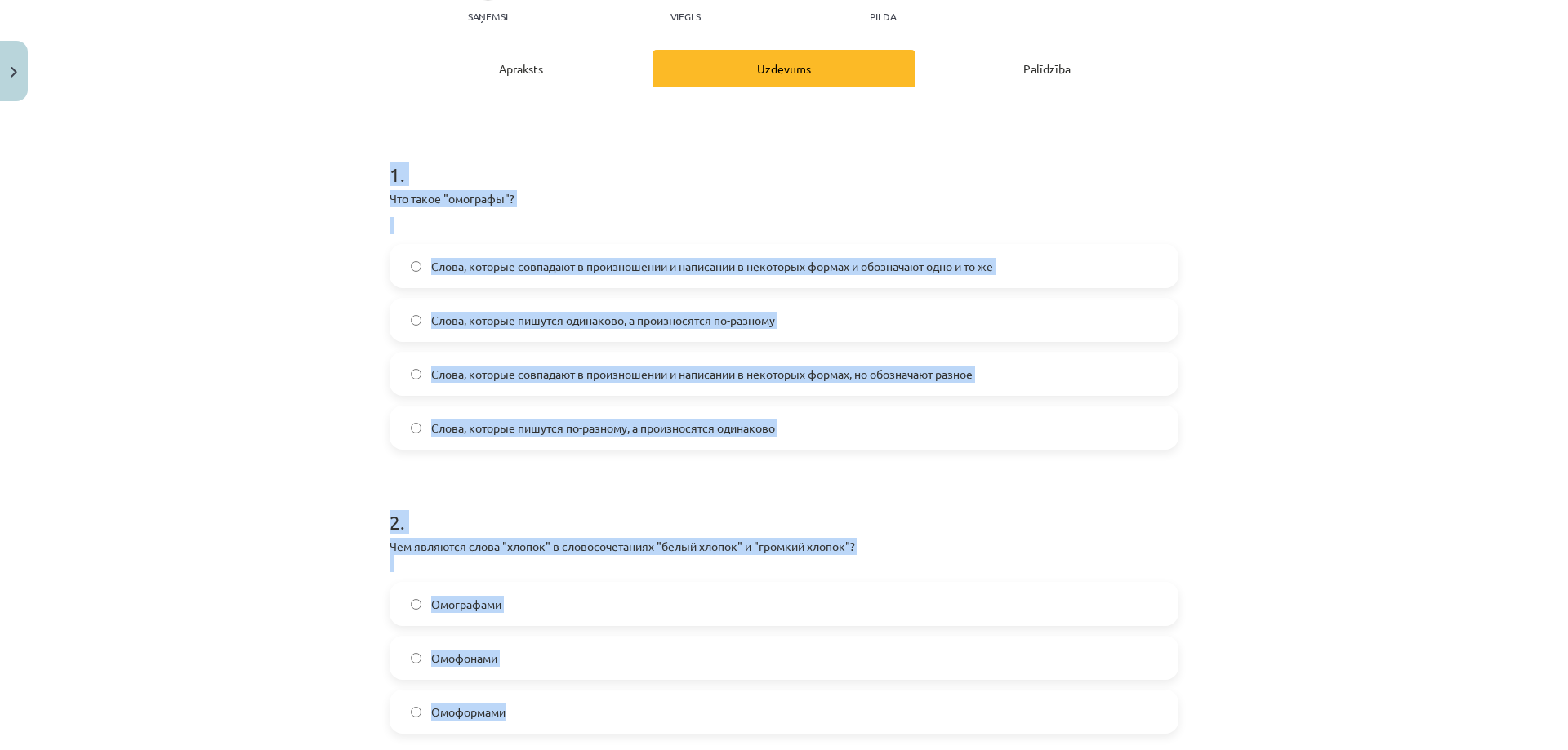
click at [232, 640] on div "Mācību tēma: Krievu valodas b1 - 10. klases 1.ieskaites mācību materiāls #5 Сло…" at bounding box center [784, 375] width 1568 height 750
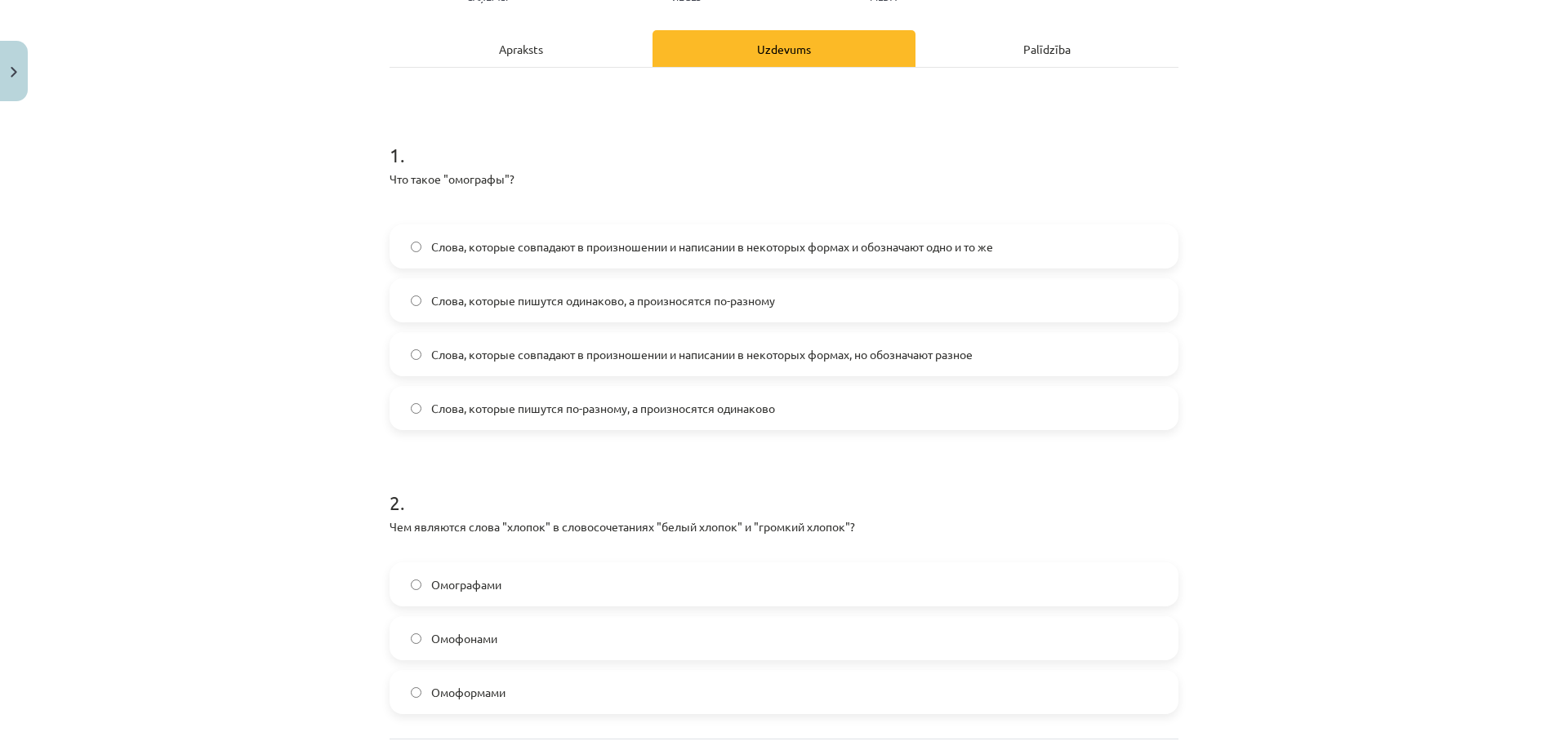
scroll to position [173, 0]
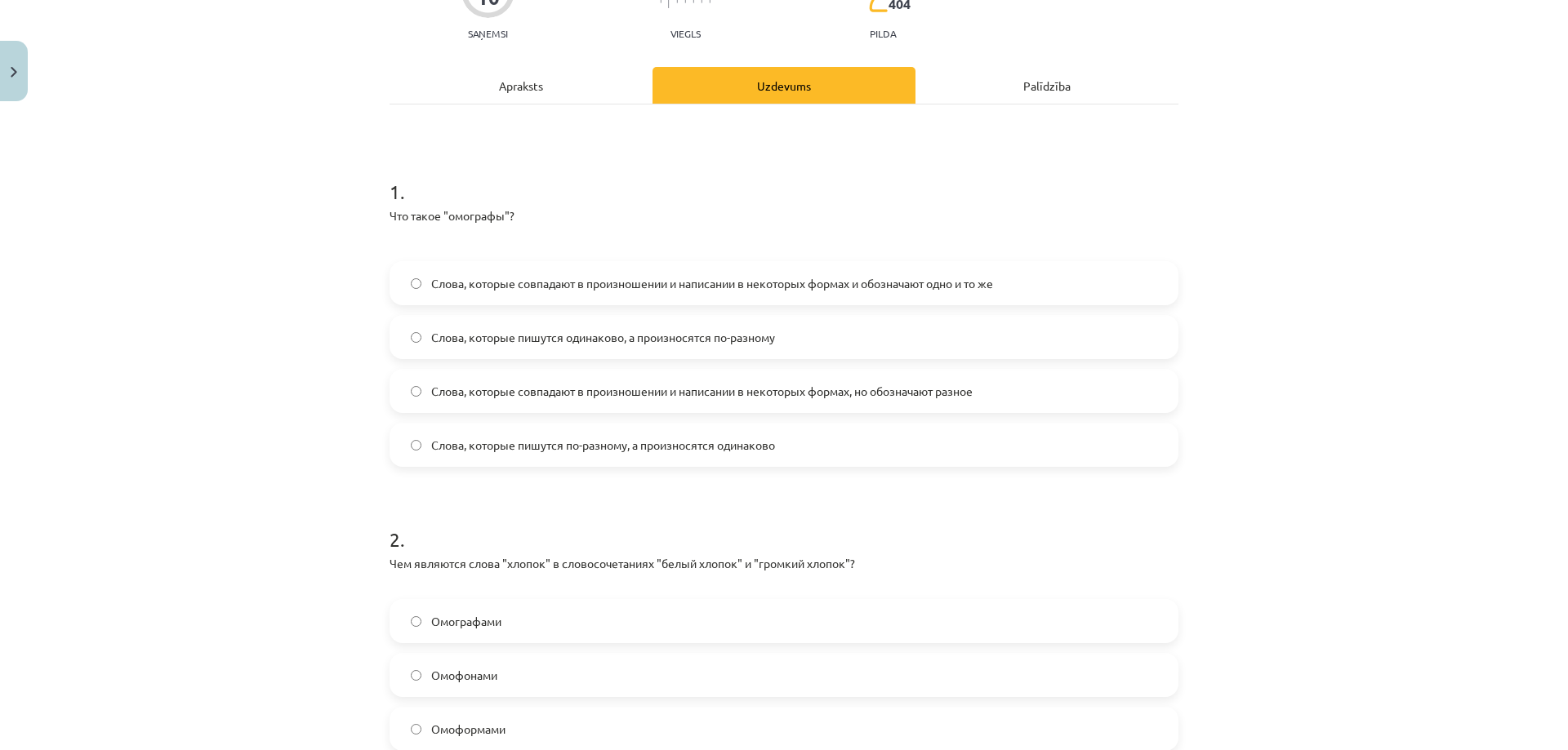
click at [625, 338] on span "Слова, которые пишутся одинаково, а произносятся по-разному" at bounding box center [602, 337] width 343 height 17
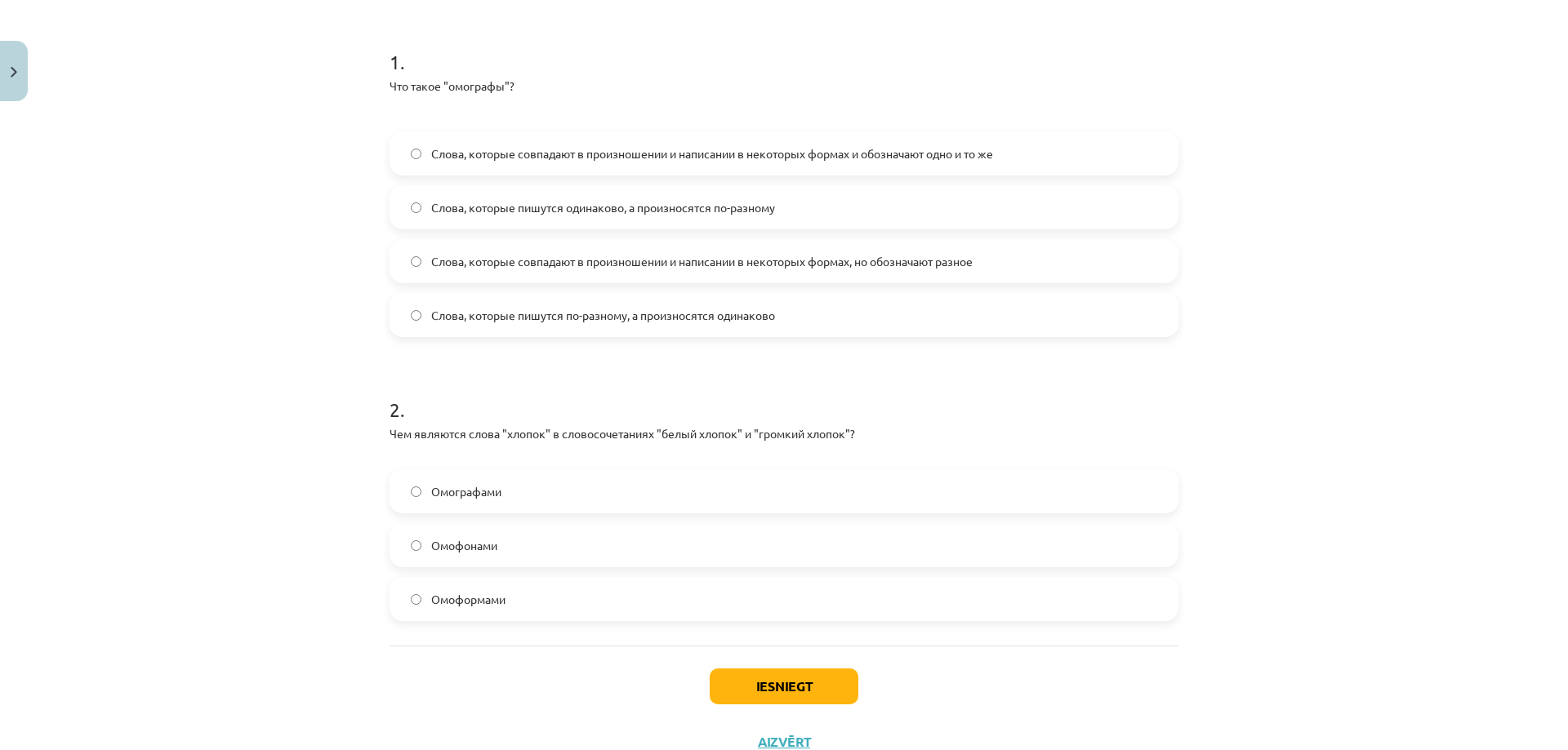
scroll to position [364, 0]
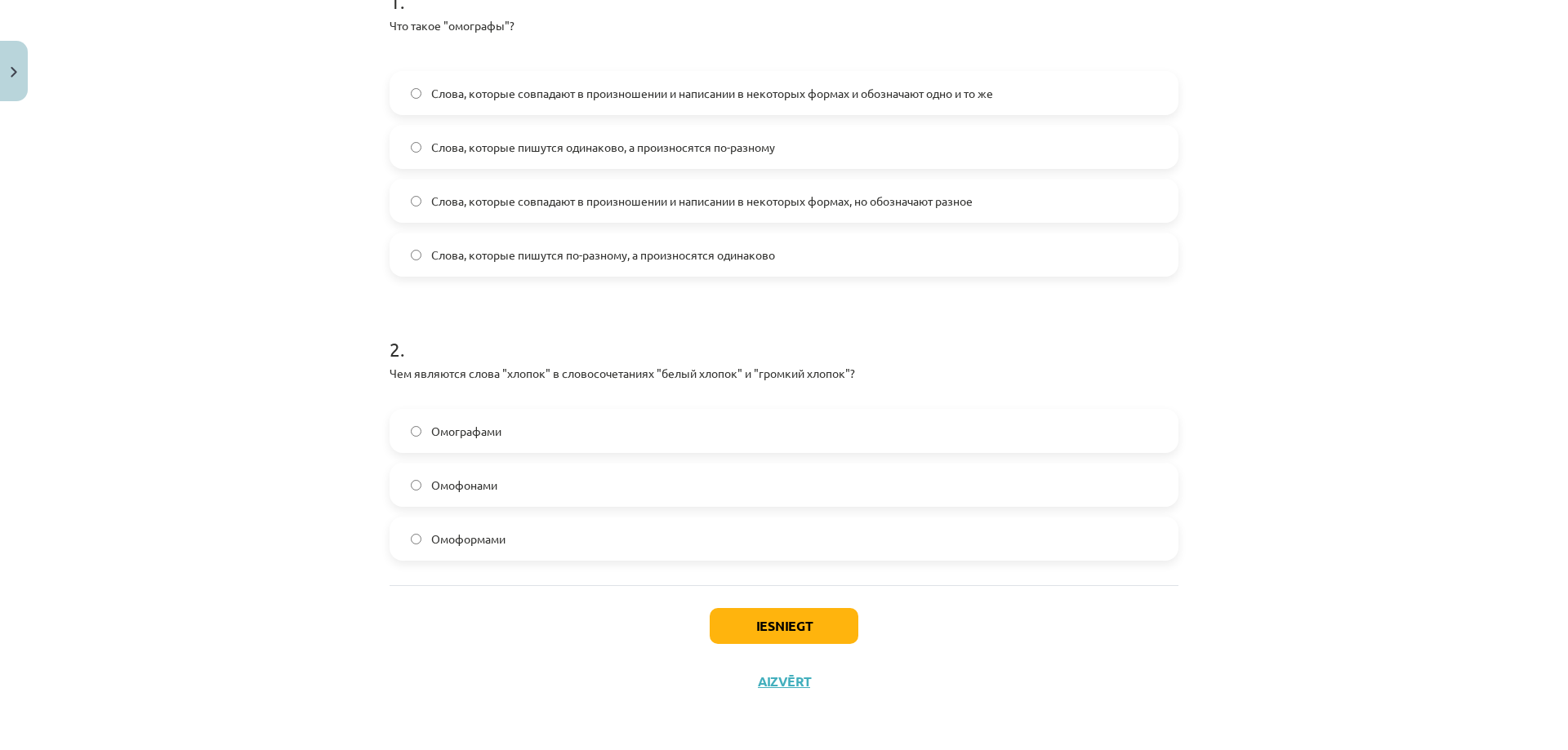
click at [523, 491] on label "Омофонами" at bounding box center [783, 485] width 786 height 41
click at [711, 628] on button "Iesniegt" at bounding box center [784, 626] width 149 height 36
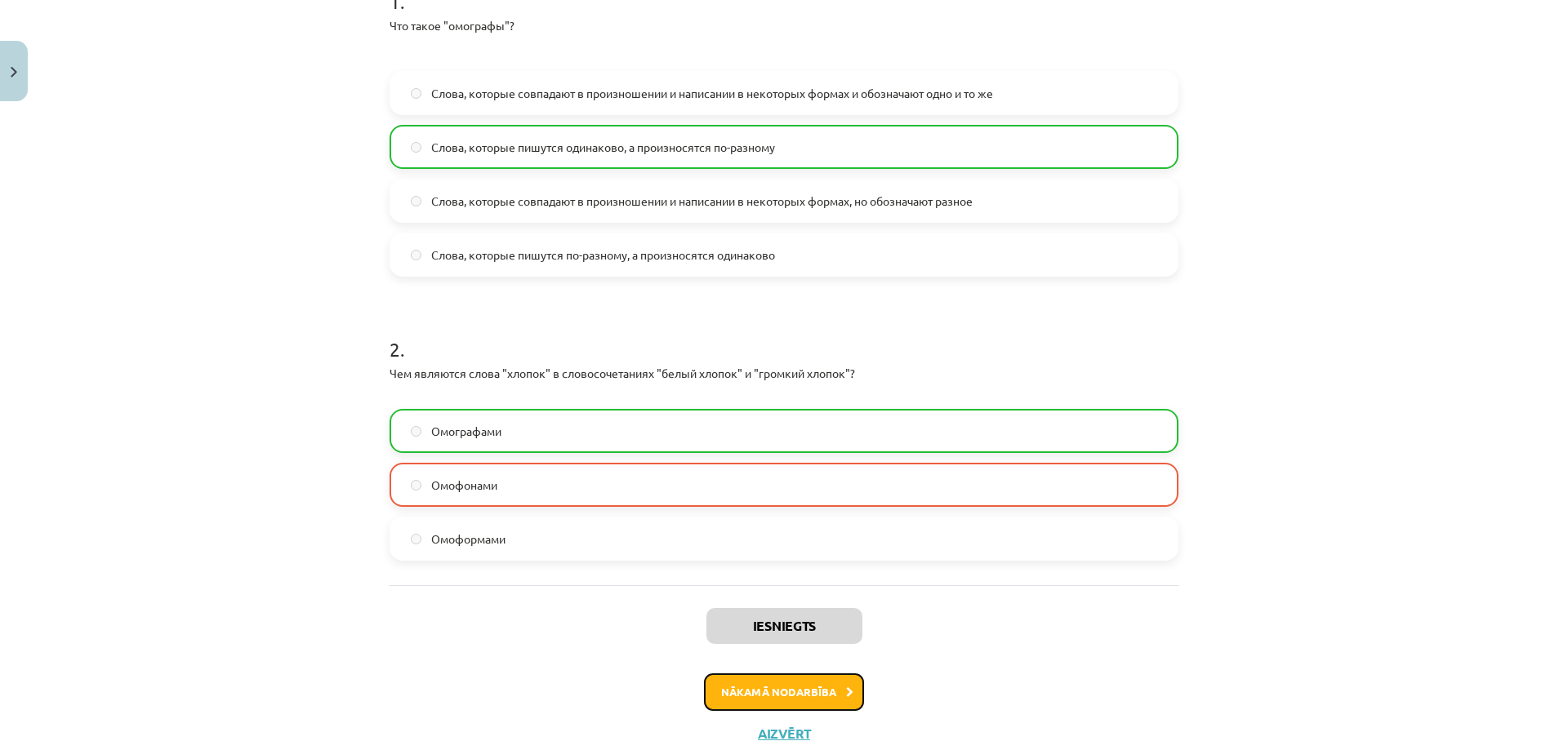
click at [766, 692] on button "Nākamā nodarbība" at bounding box center [783, 692] width 160 height 38
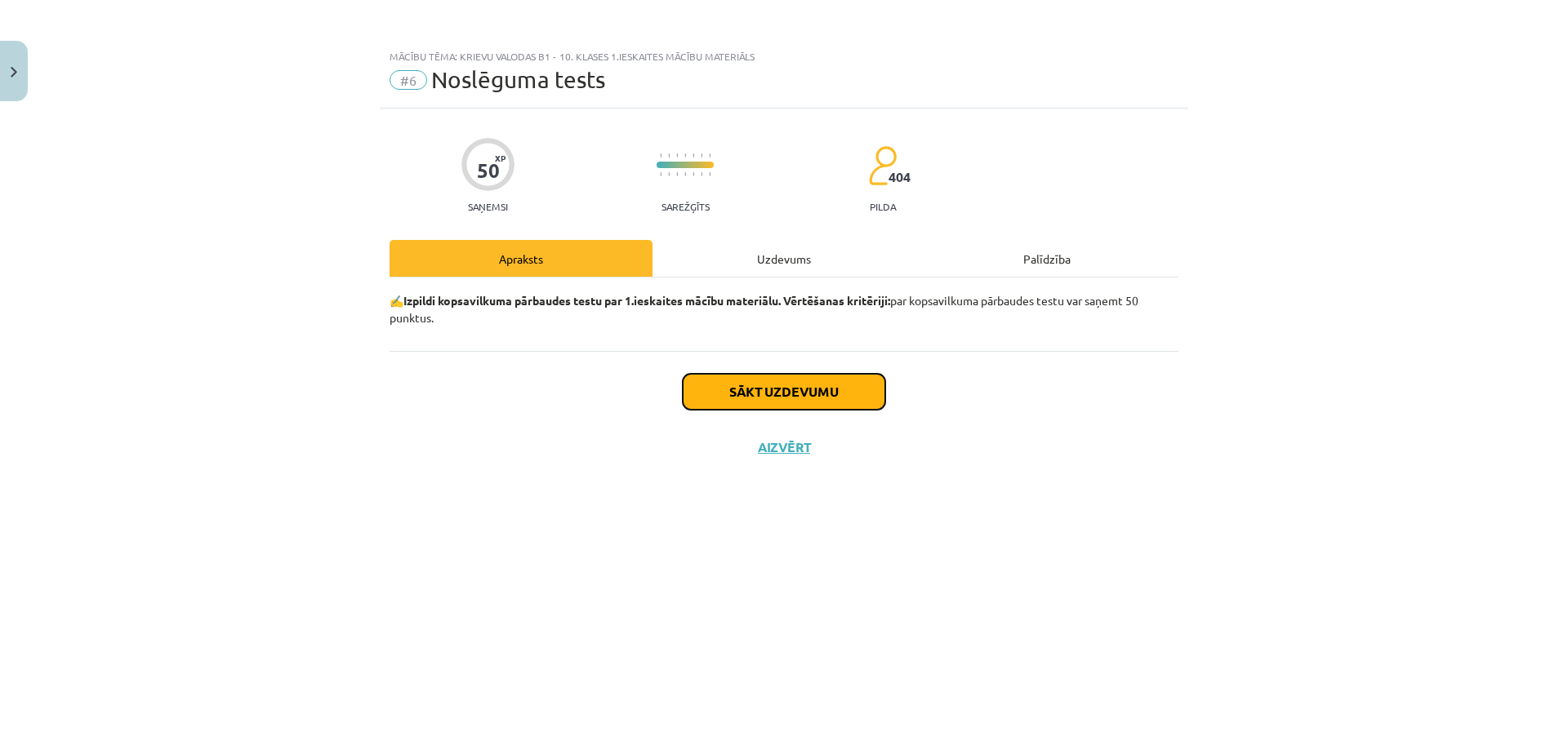
click at [810, 381] on button "Sākt uzdevumu" at bounding box center [784, 392] width 203 height 36
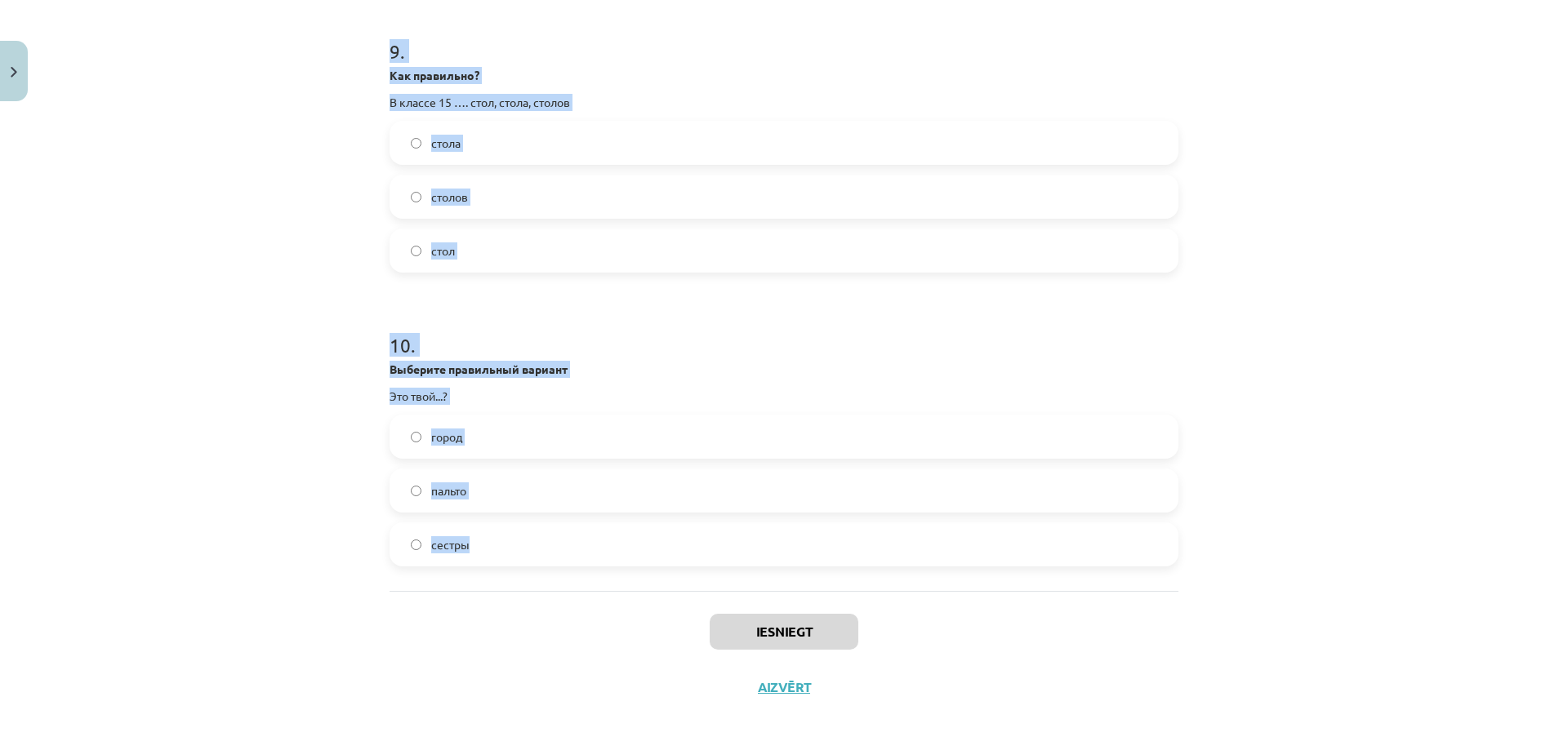
scroll to position [2617, 0]
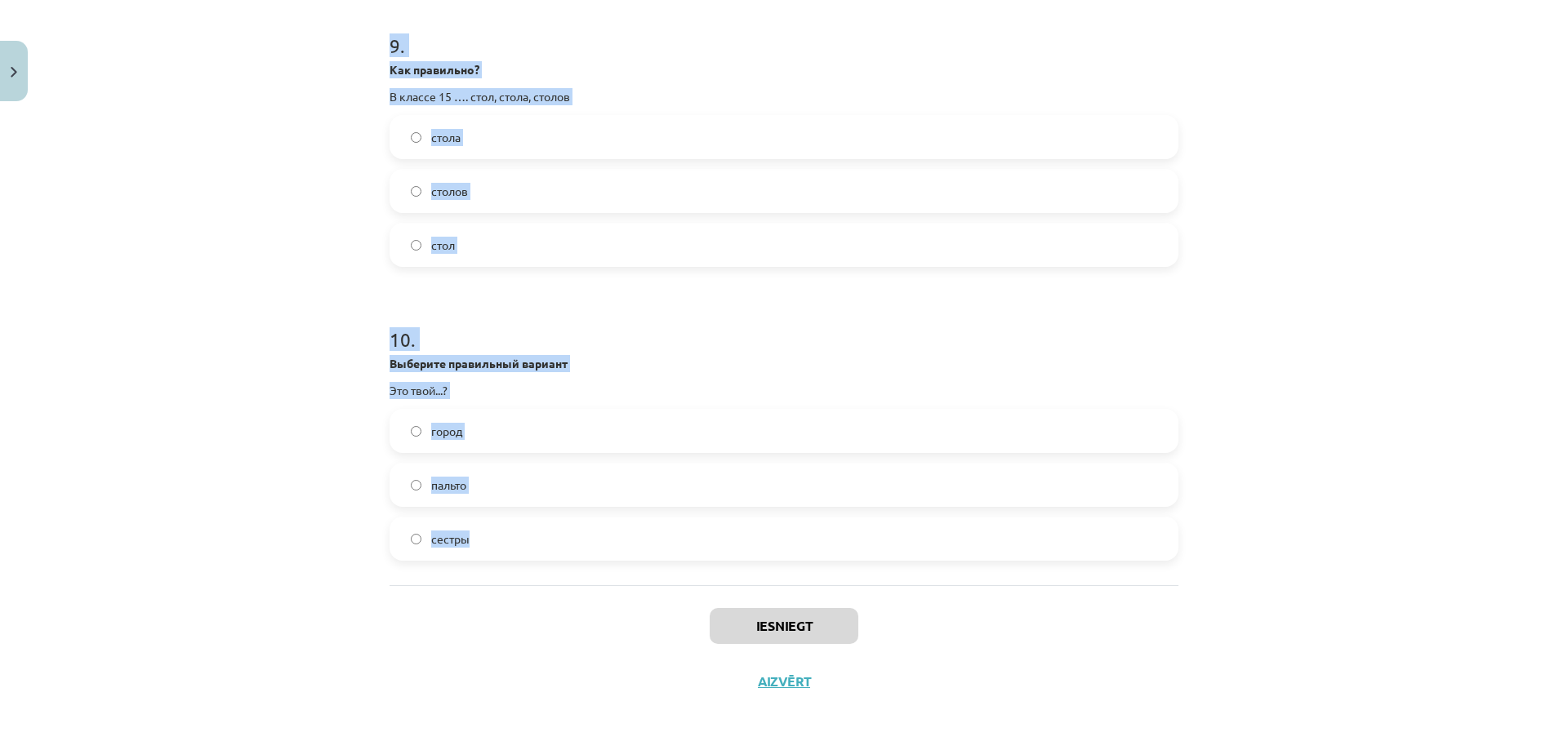
drag, startPoint x: 378, startPoint y: 366, endPoint x: 584, endPoint y: 557, distance: 280.9
click at [607, 550] on div "Mācību tēma: Krievu valodas b1 - 10. klases 1.ieskaites mācību materiāls #6 Nos…" at bounding box center [784, 375] width 1568 height 750
copy form "1 . Выберите нужное слово Это чёрная.. телефон пианино кошка 2 . Какое слово пр…"
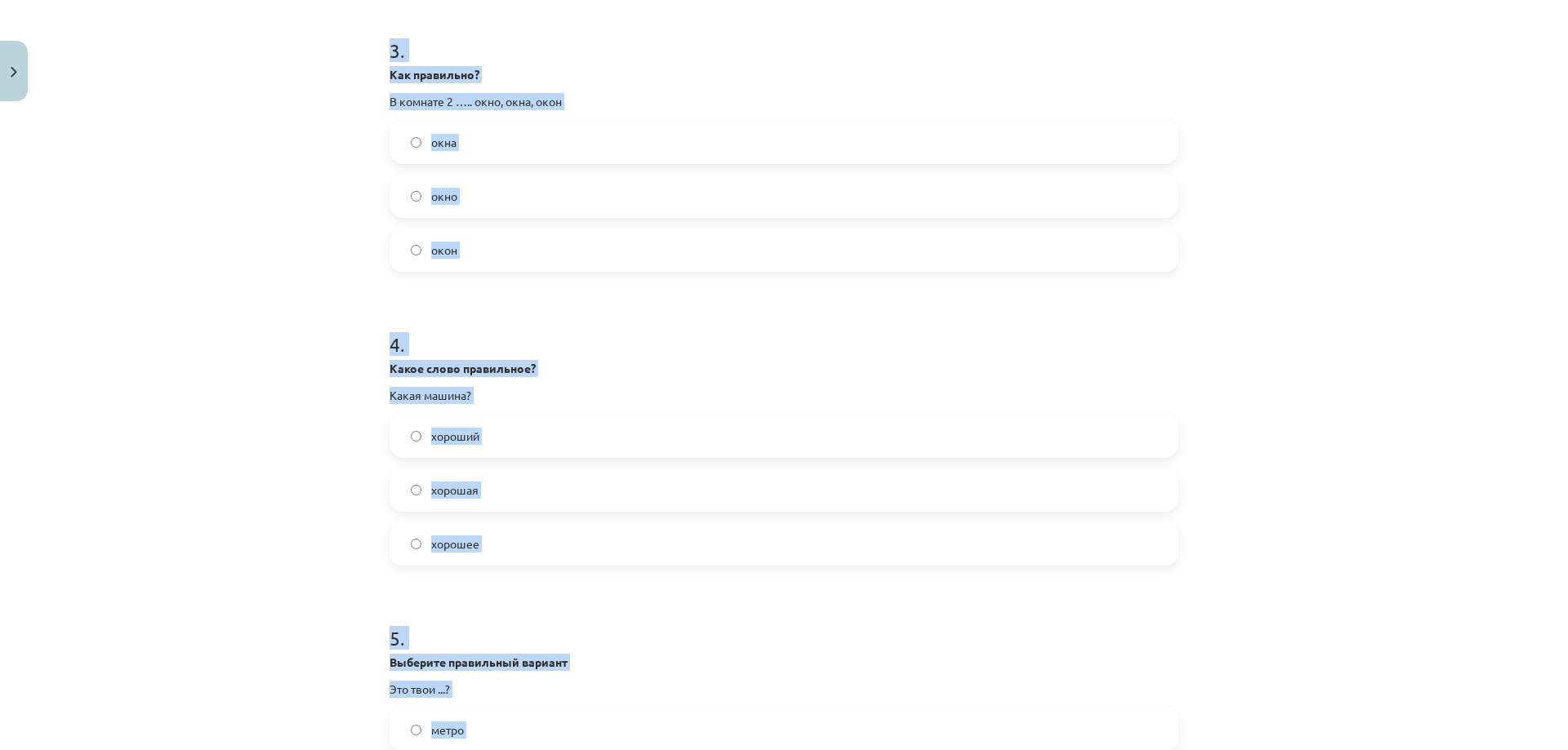
scroll to position [330, 0]
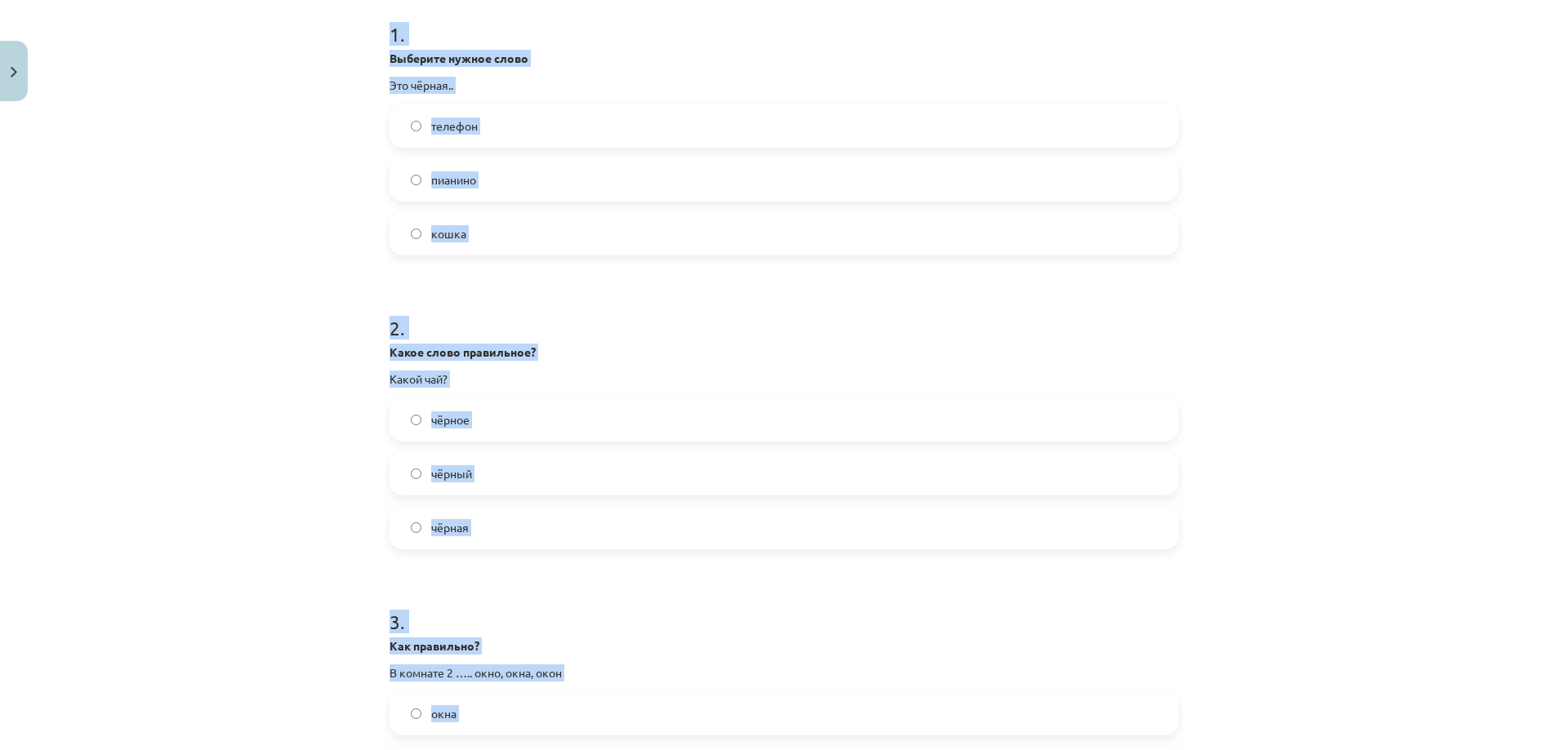
click at [224, 448] on div "Mācību tēma: Krievu valodas b1 - 10. klases 1.ieskaites mācību materiāls #6 Nos…" at bounding box center [784, 375] width 1568 height 750
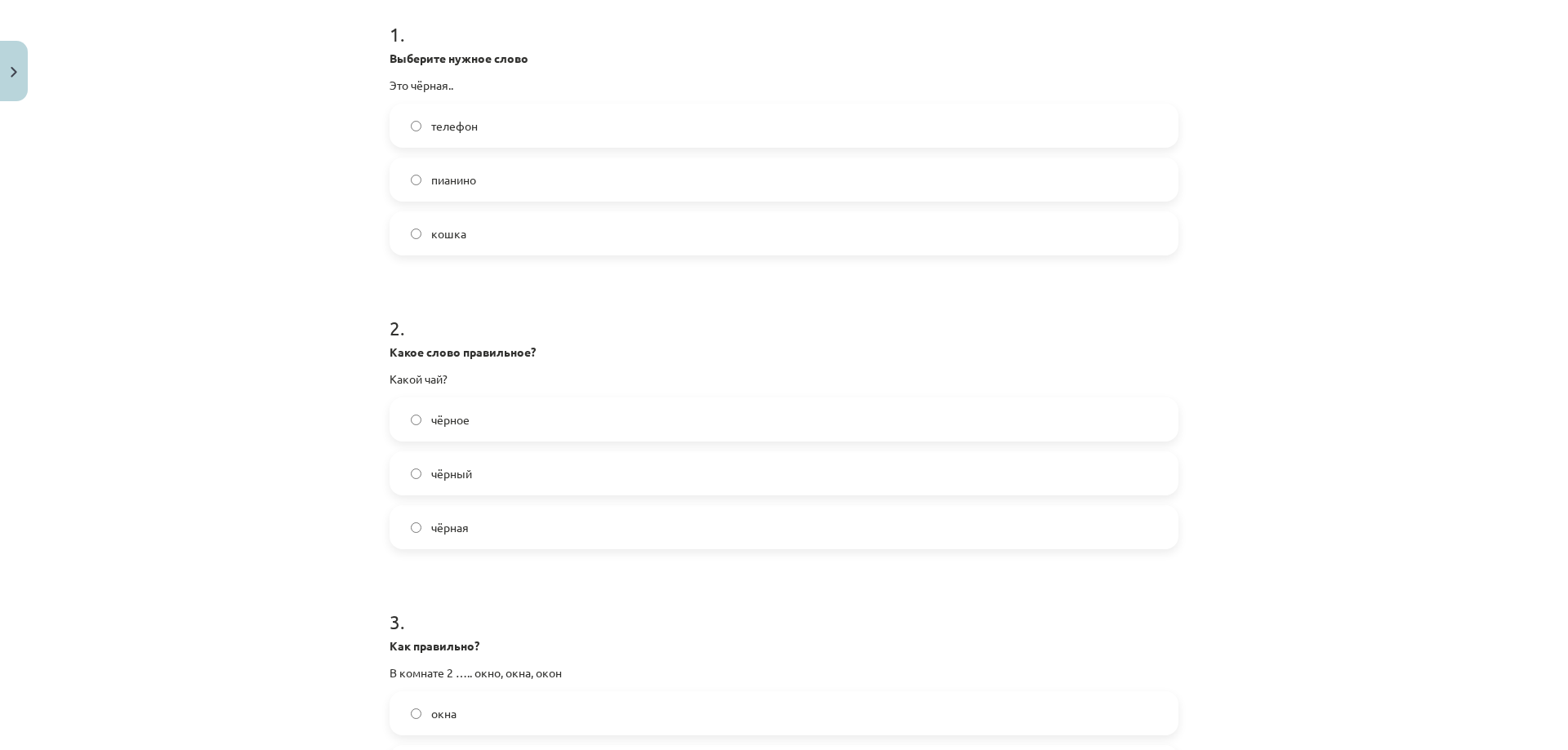
click at [582, 240] on label "кошка" at bounding box center [783, 233] width 786 height 41
drag, startPoint x: 464, startPoint y: 476, endPoint x: 440, endPoint y: 554, distance: 81.6
click at [461, 479] on span "чёрный" at bounding box center [451, 474] width 41 height 17
click at [446, 714] on span "окна" at bounding box center [443, 714] width 25 height 17
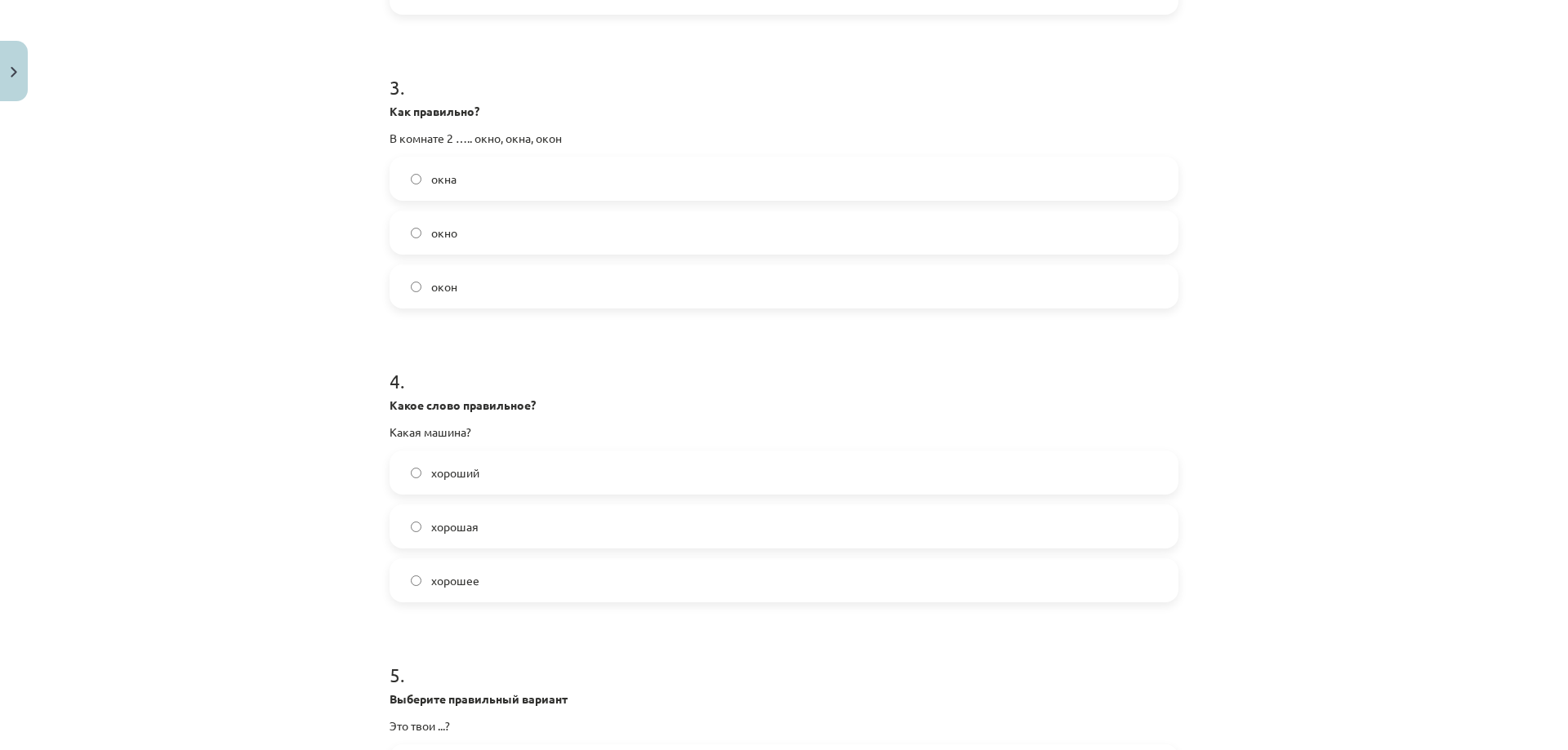
scroll to position [902, 0]
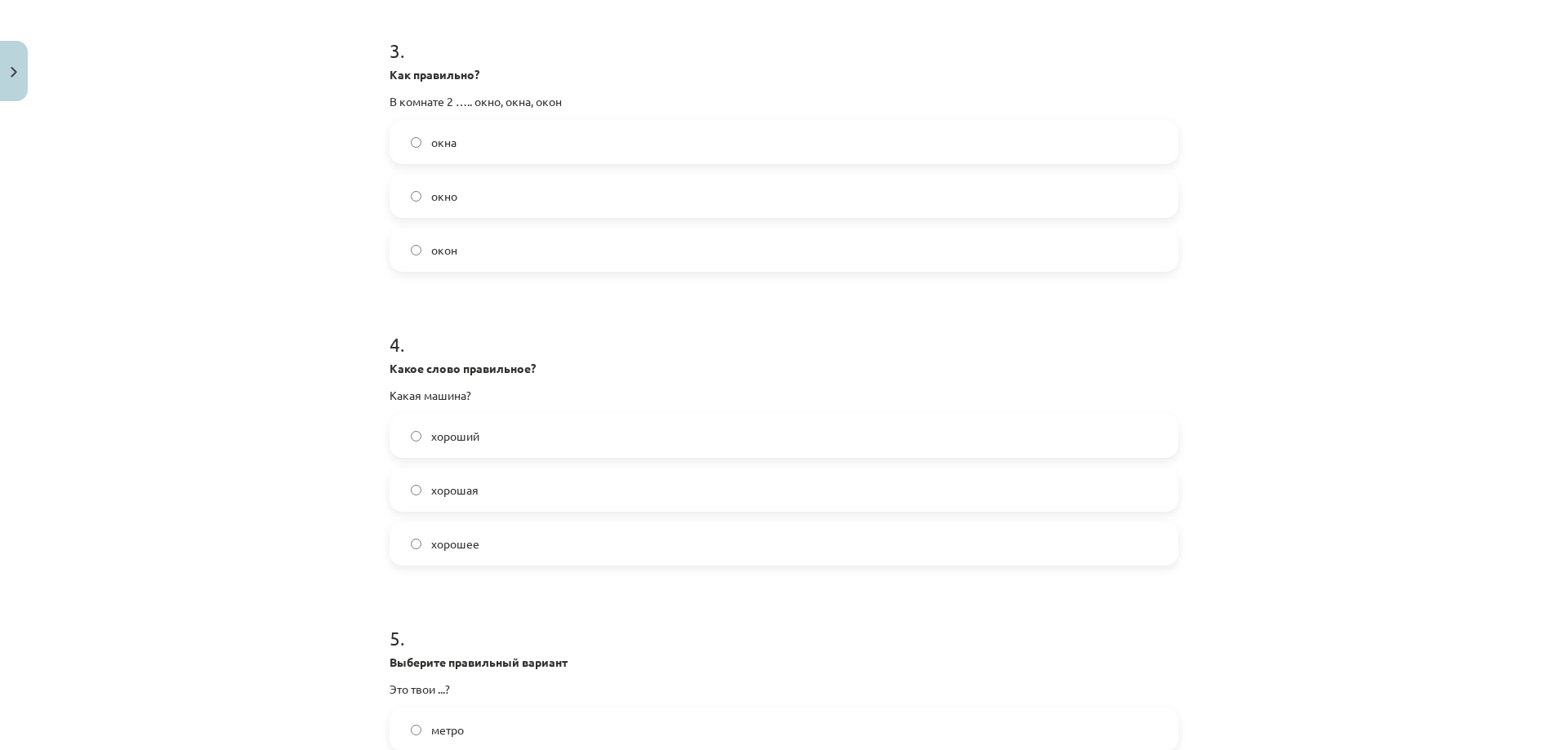
click at [465, 485] on span "хорошая" at bounding box center [454, 490] width 47 height 17
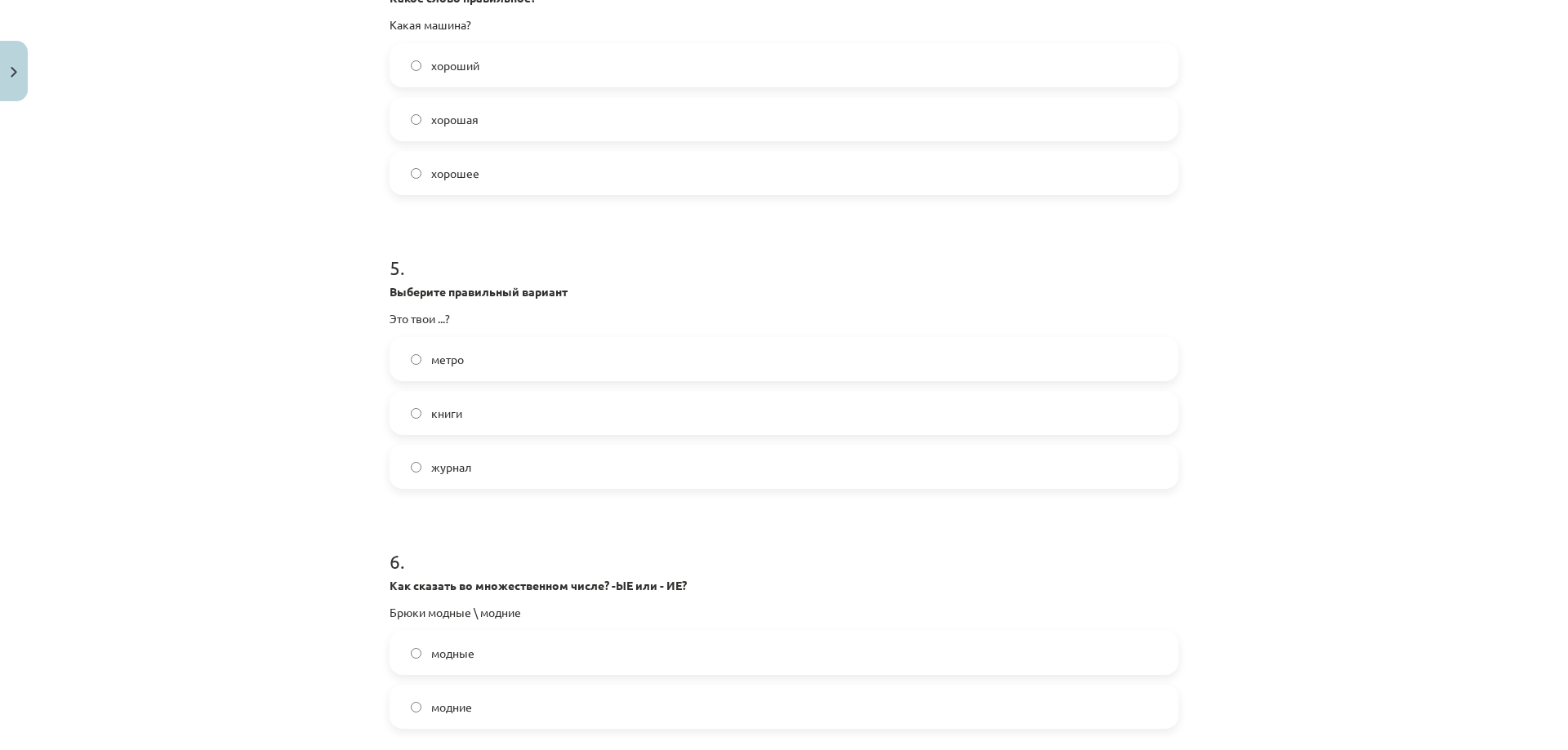
scroll to position [1283, 0]
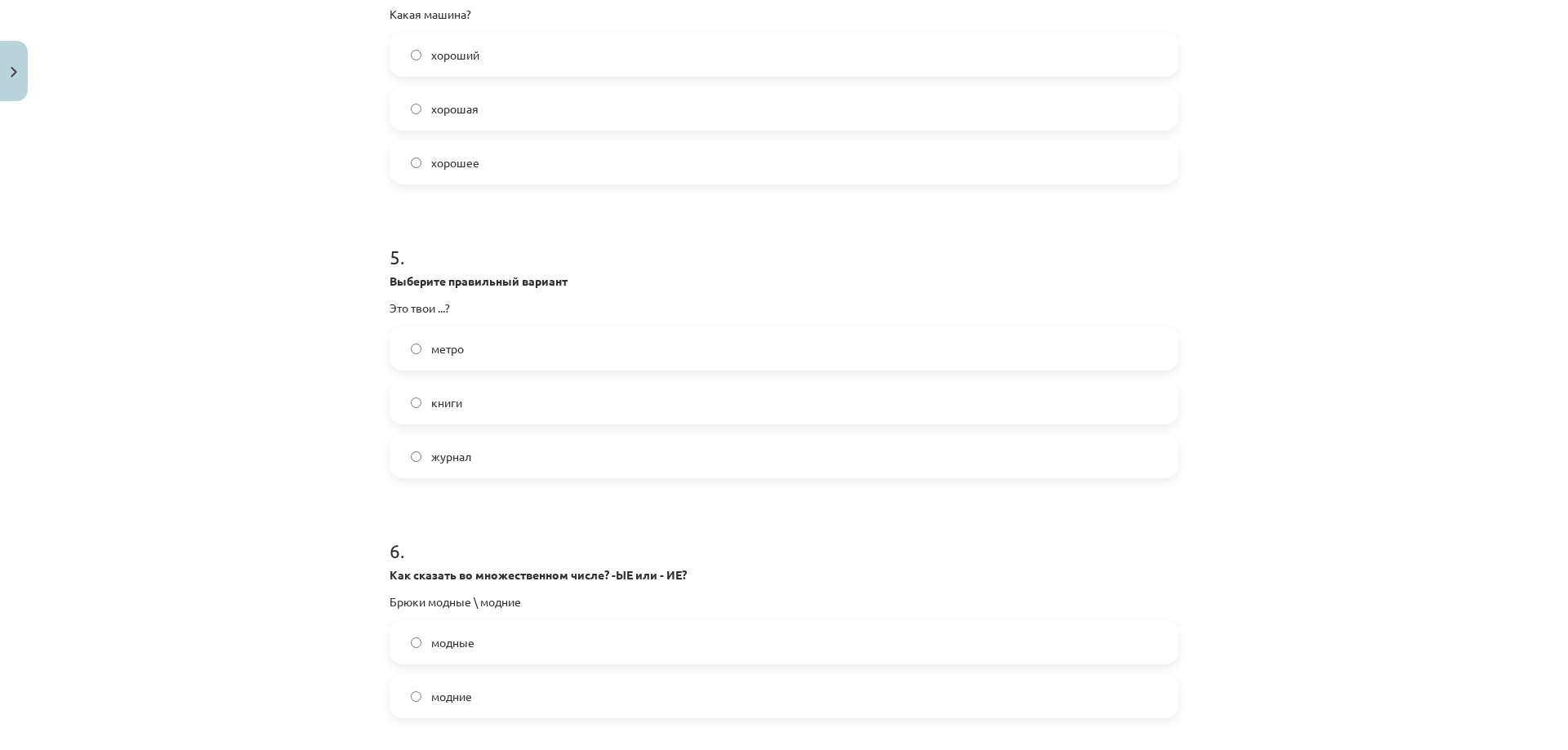
click at [509, 395] on label "книги" at bounding box center [783, 402] width 786 height 41
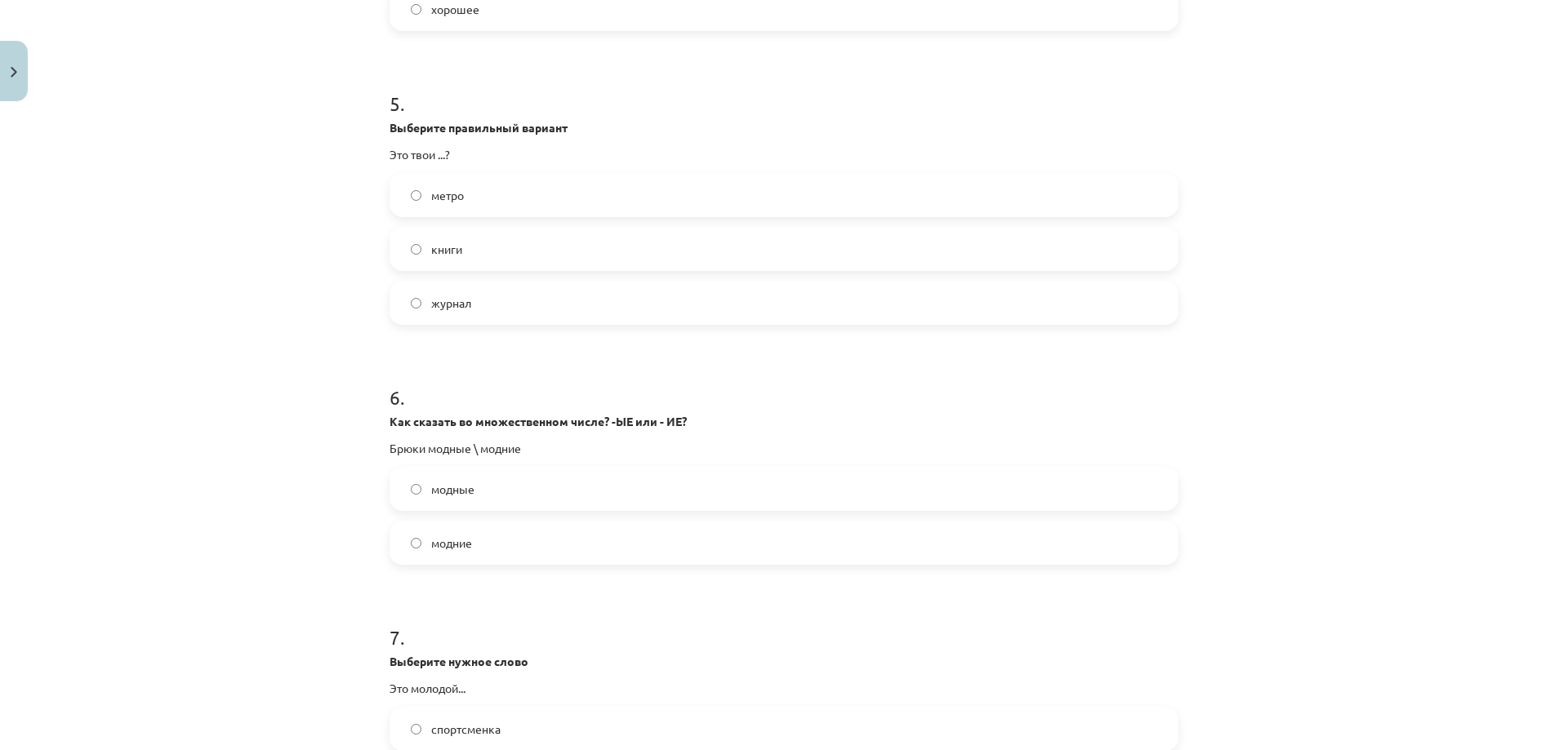
scroll to position [1474, 0]
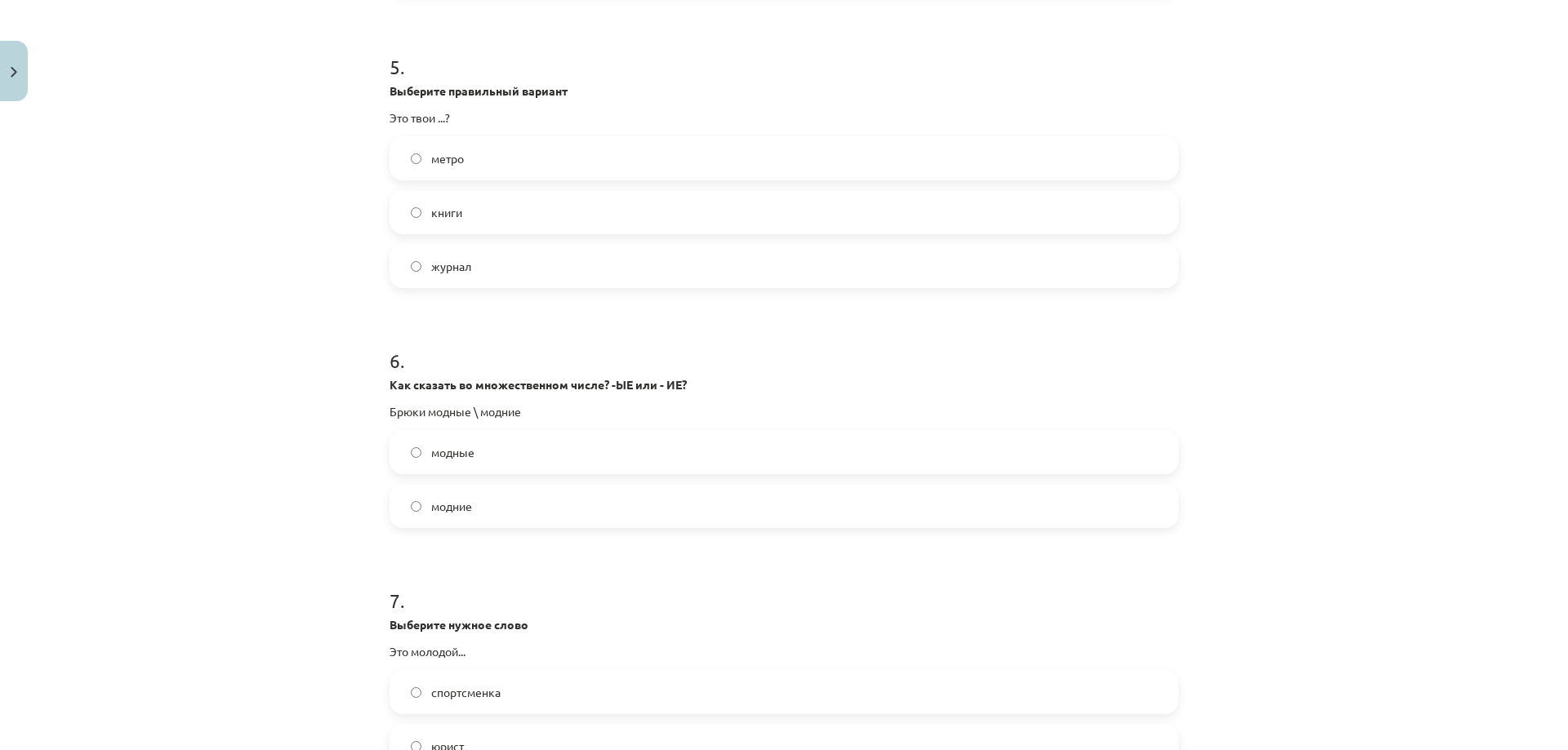
click at [471, 465] on label "модные" at bounding box center [783, 452] width 786 height 41
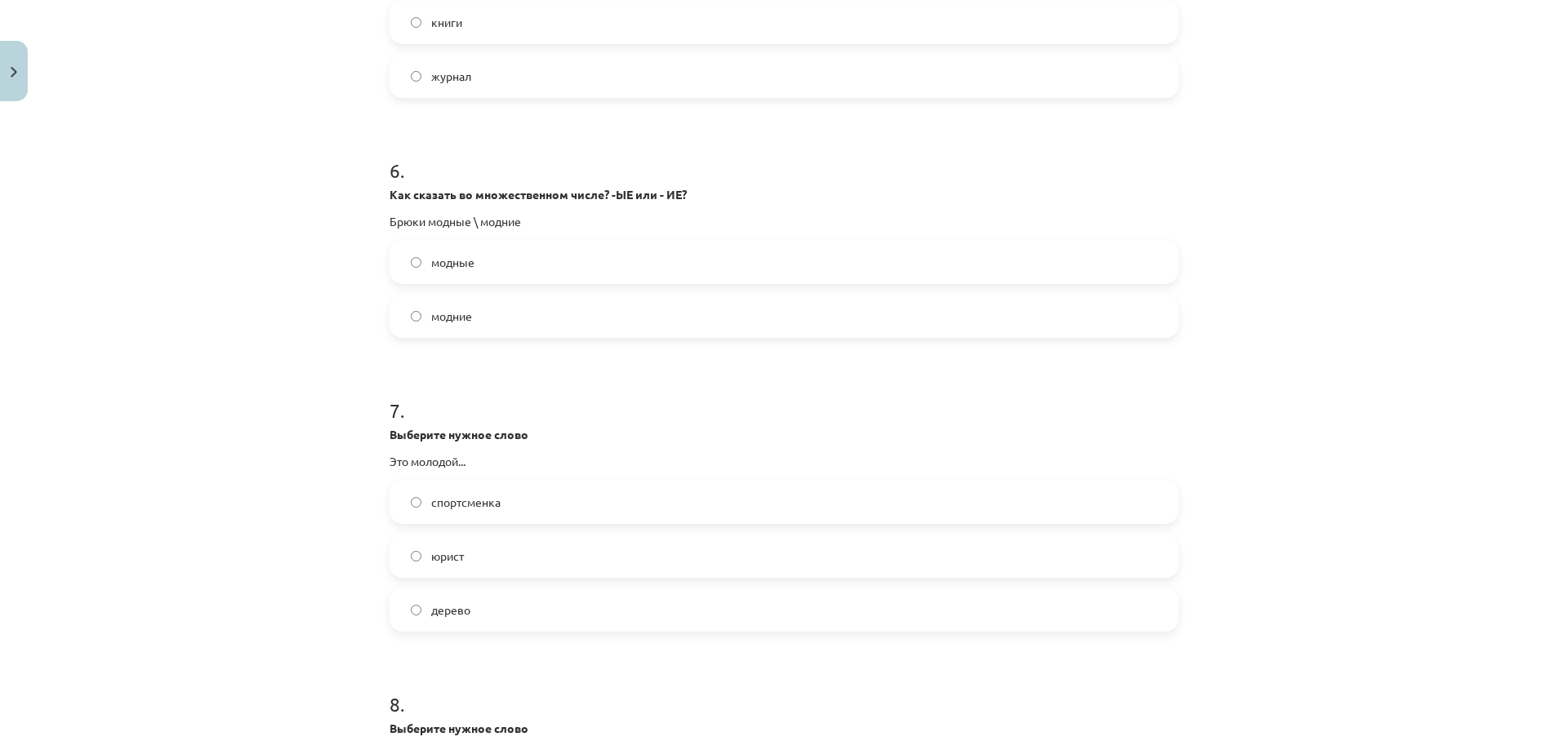
click at [469, 563] on label "юрист" at bounding box center [783, 556] width 786 height 41
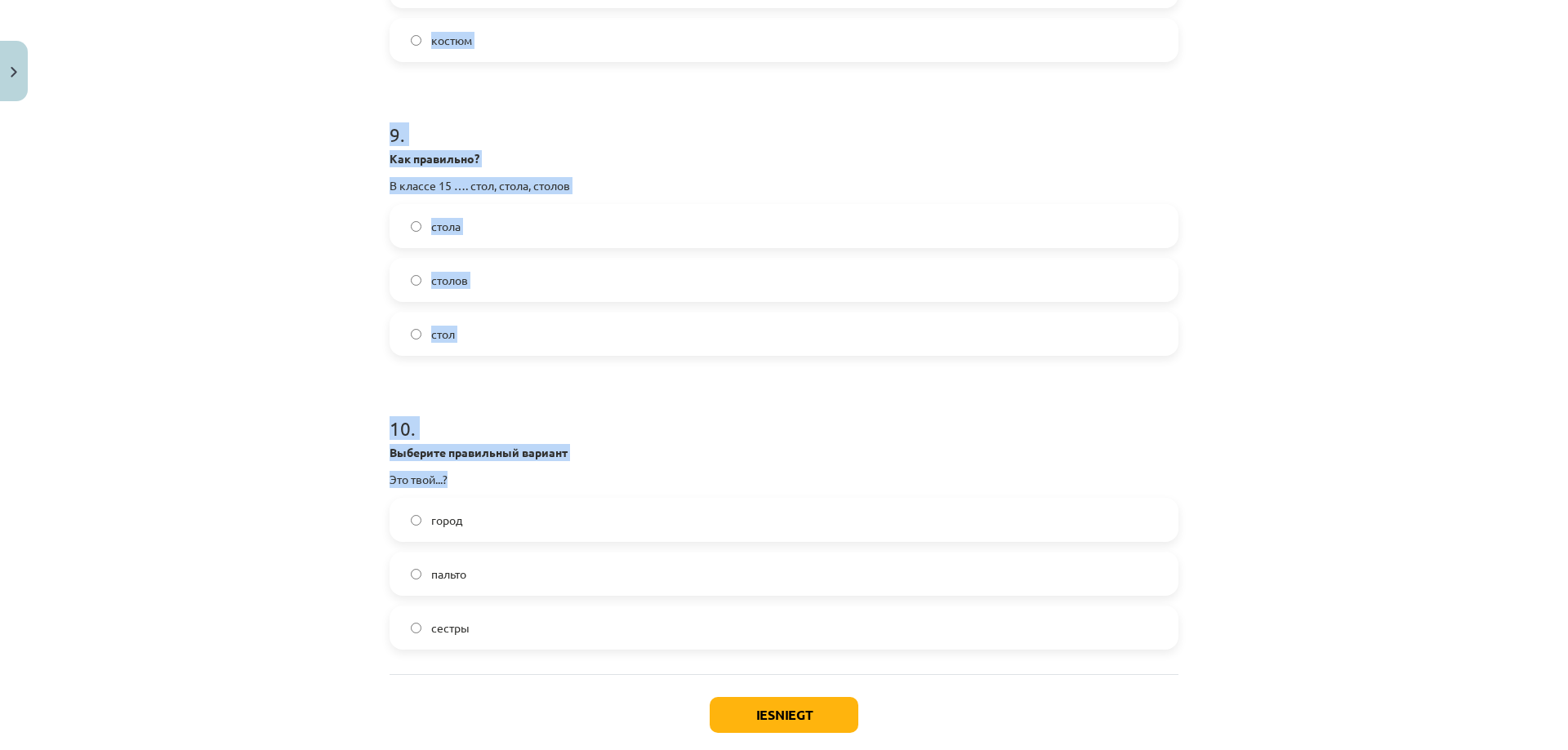
scroll to position [2617, 0]
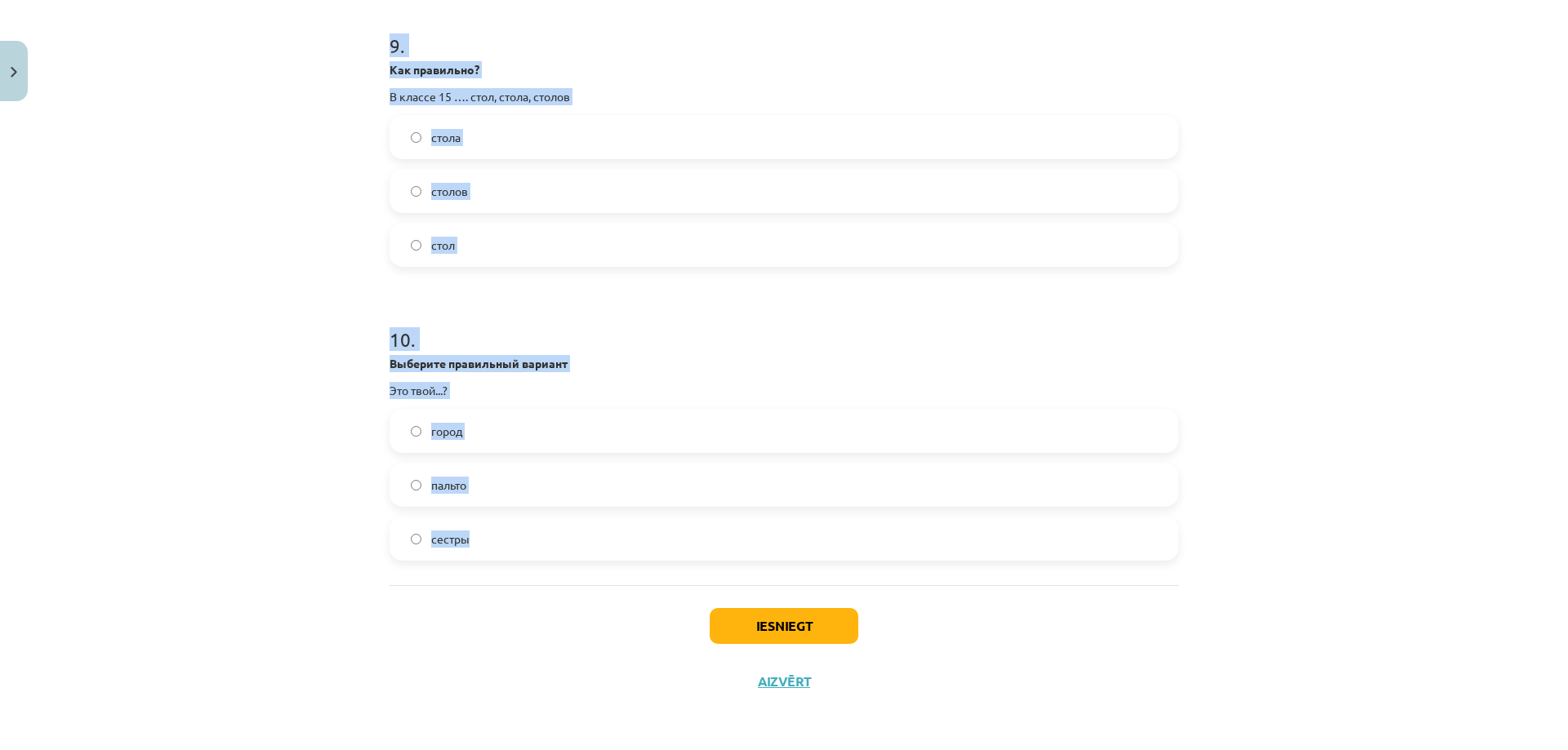
drag, startPoint x: 385, startPoint y: 316, endPoint x: 468, endPoint y: 563, distance: 260.6
copy form "8 . Выберите нужное слово Это дорогой... кафе машина костюм 9 . Как правильно? …"
click at [184, 461] on div "Mācību tēma: Krievu valodas b1 - 10. klases 1.ieskaites mācību materiāls #6 Nos…" at bounding box center [784, 375] width 1568 height 750
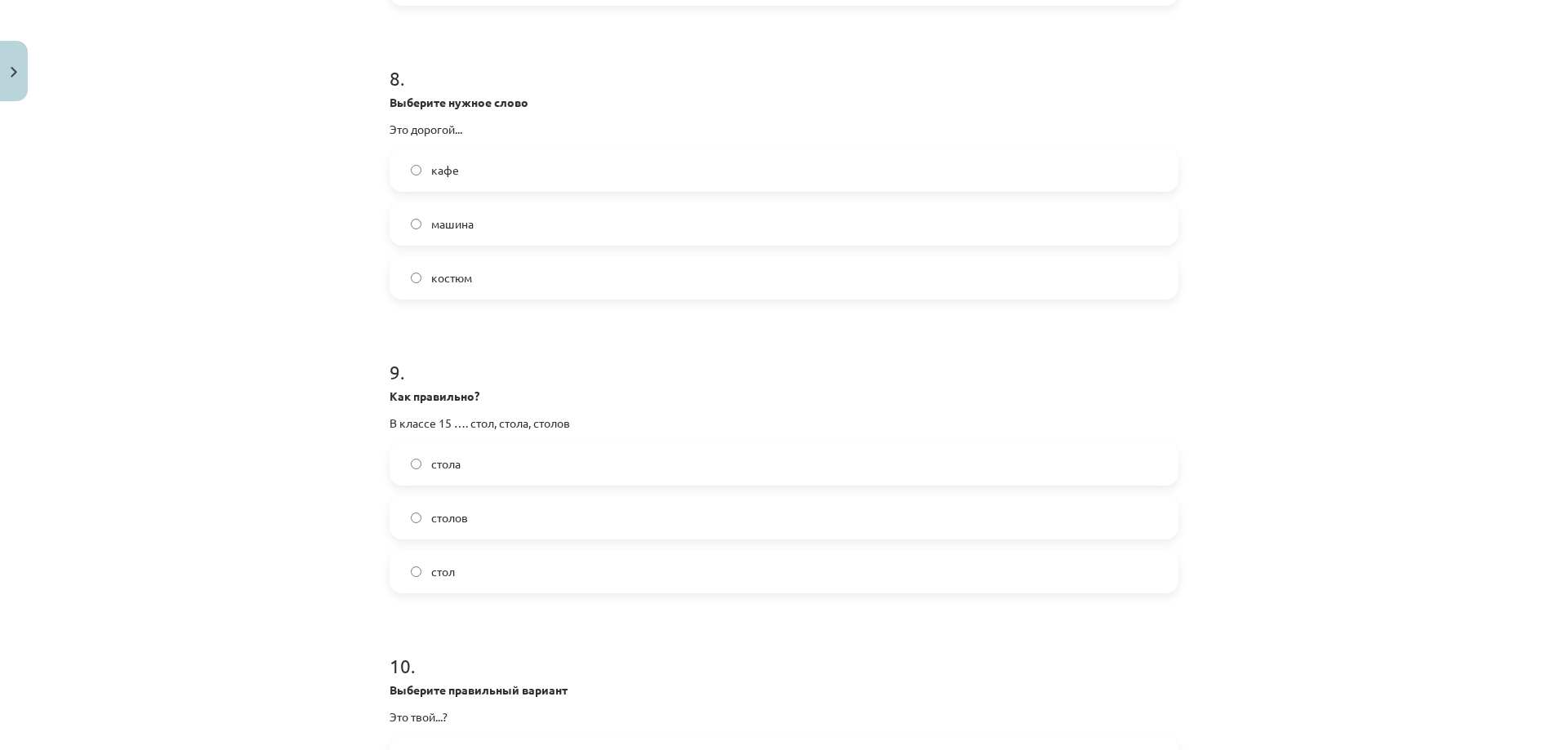
scroll to position [2236, 0]
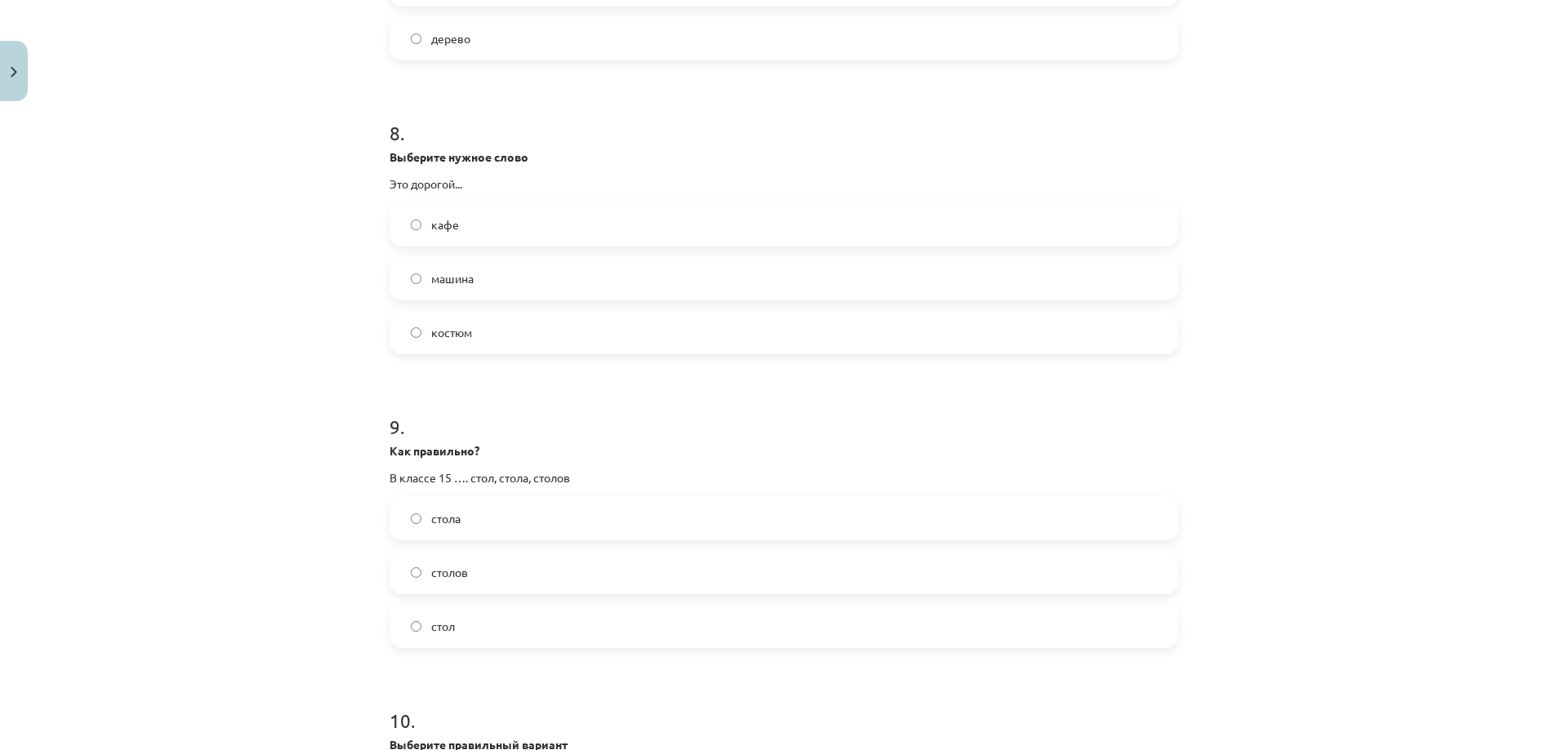
click at [432, 340] on span "костюм" at bounding box center [451, 333] width 41 height 17
click at [423, 627] on label "стол" at bounding box center [783, 626] width 786 height 41
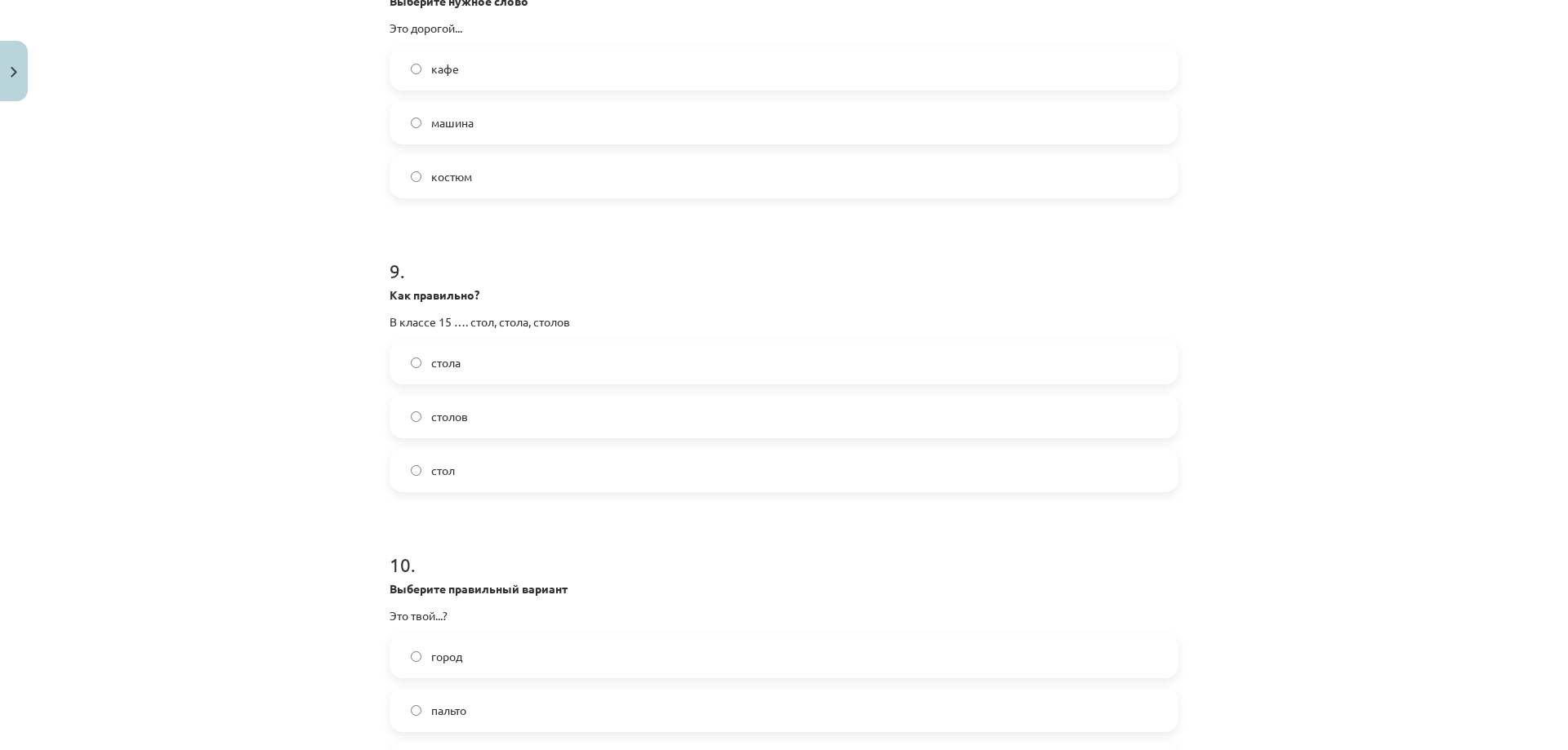
scroll to position [2427, 0]
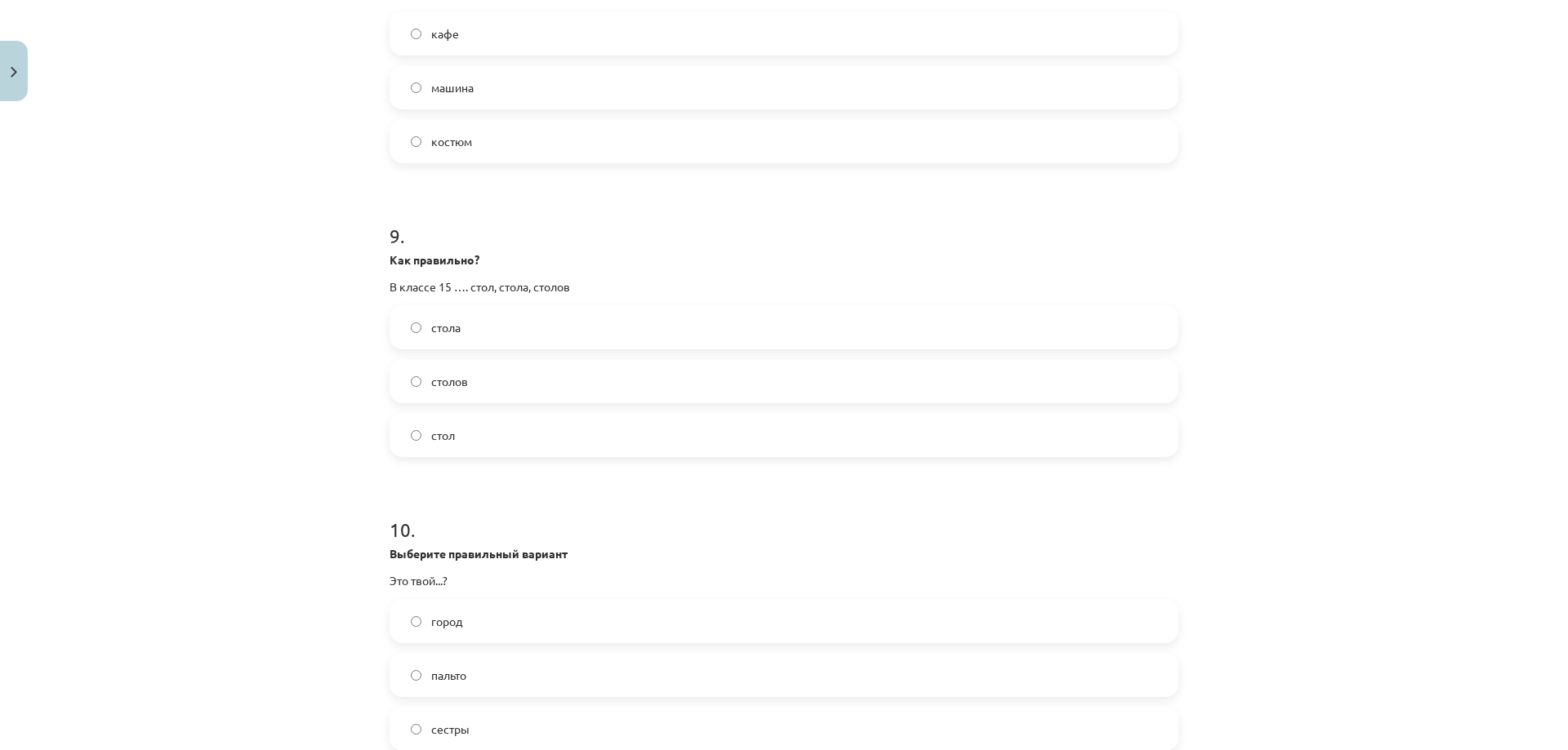
click at [431, 614] on span "город" at bounding box center [446, 622] width 31 height 17
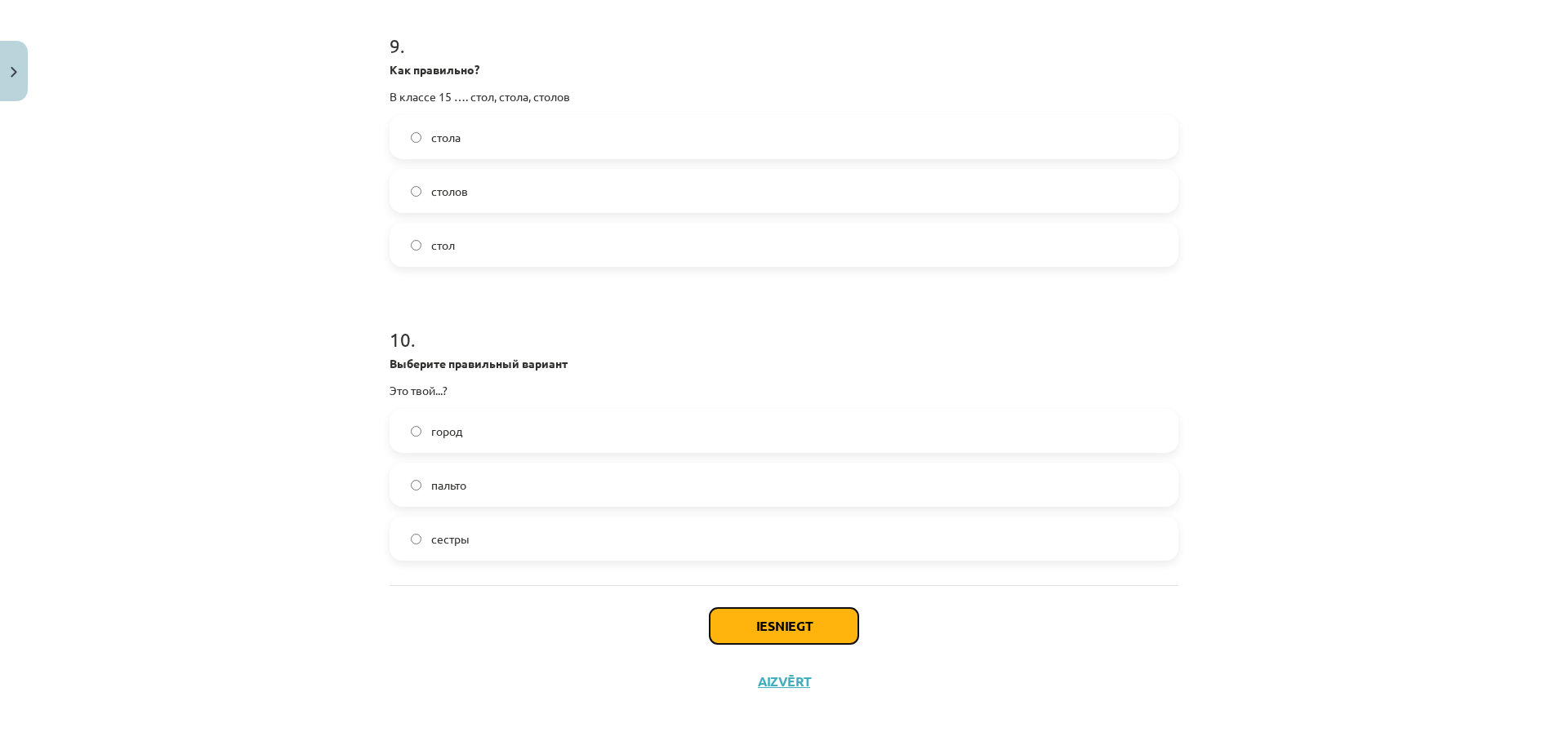
click at [776, 625] on button "Iesniegt" at bounding box center [784, 626] width 149 height 36
click at [759, 631] on button "Iesniegt" at bounding box center [784, 626] width 149 height 36
click at [732, 626] on button "Iesniegt" at bounding box center [784, 626] width 149 height 36
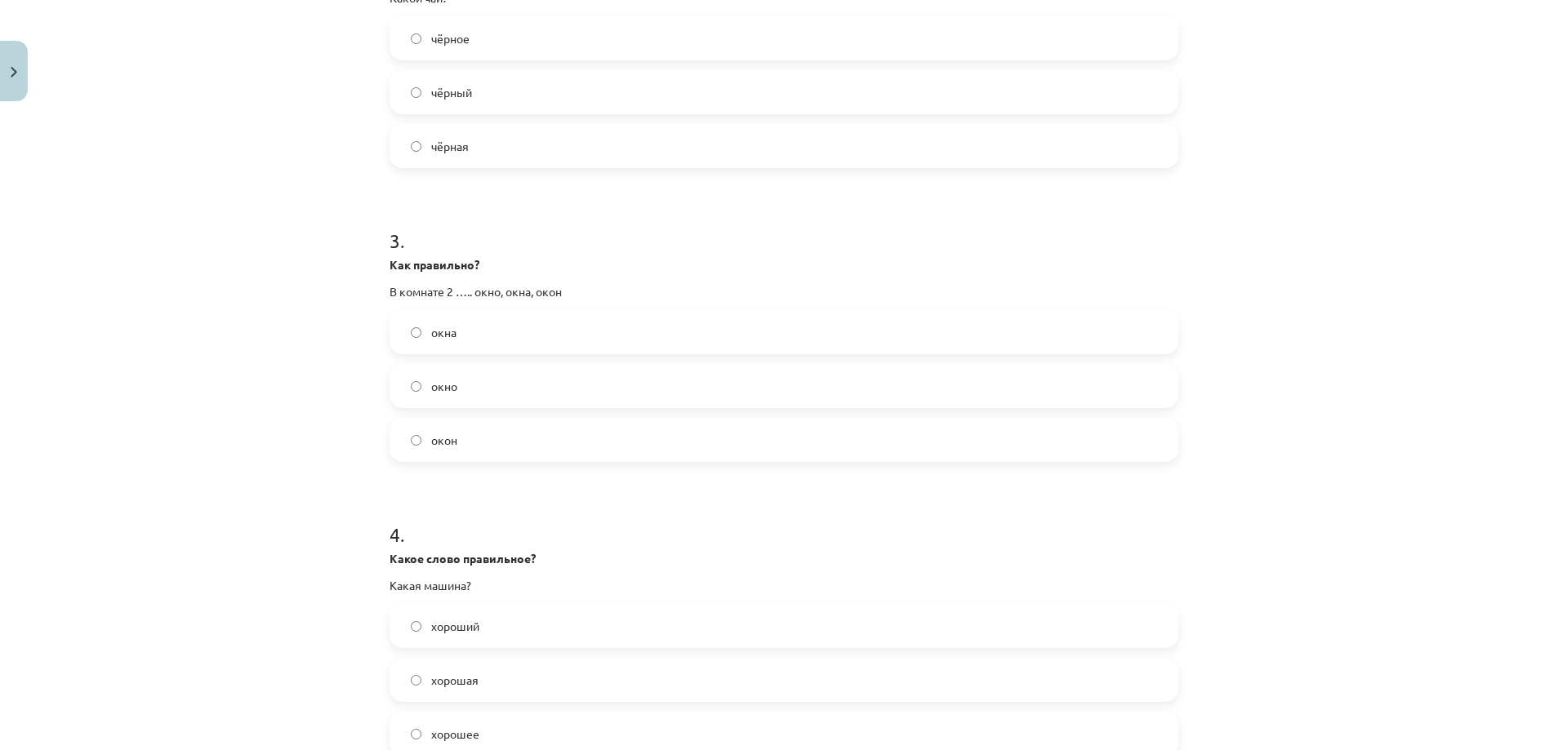
scroll to position [0, 0]
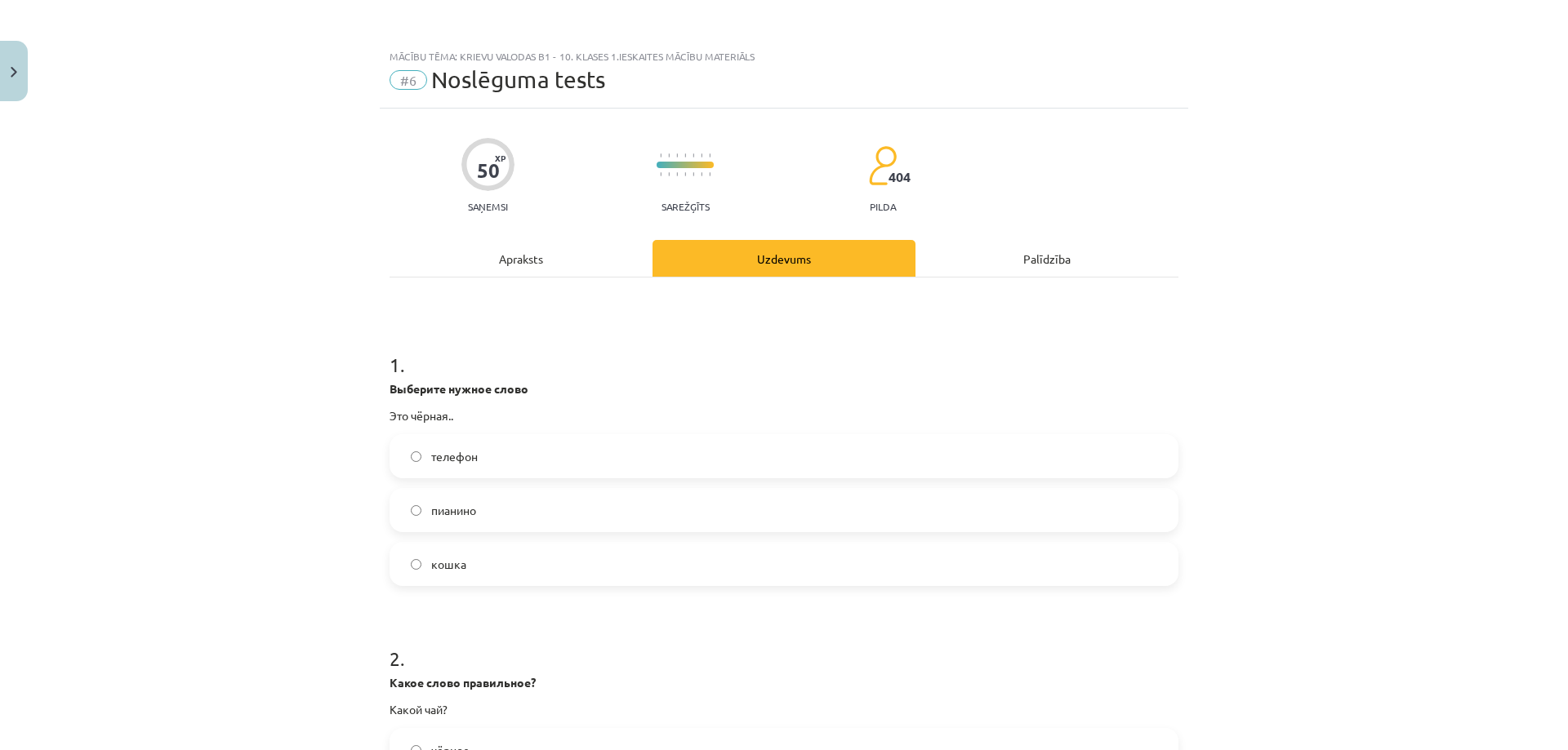
click at [548, 256] on div "Apraksts" at bounding box center [521, 259] width 263 height 37
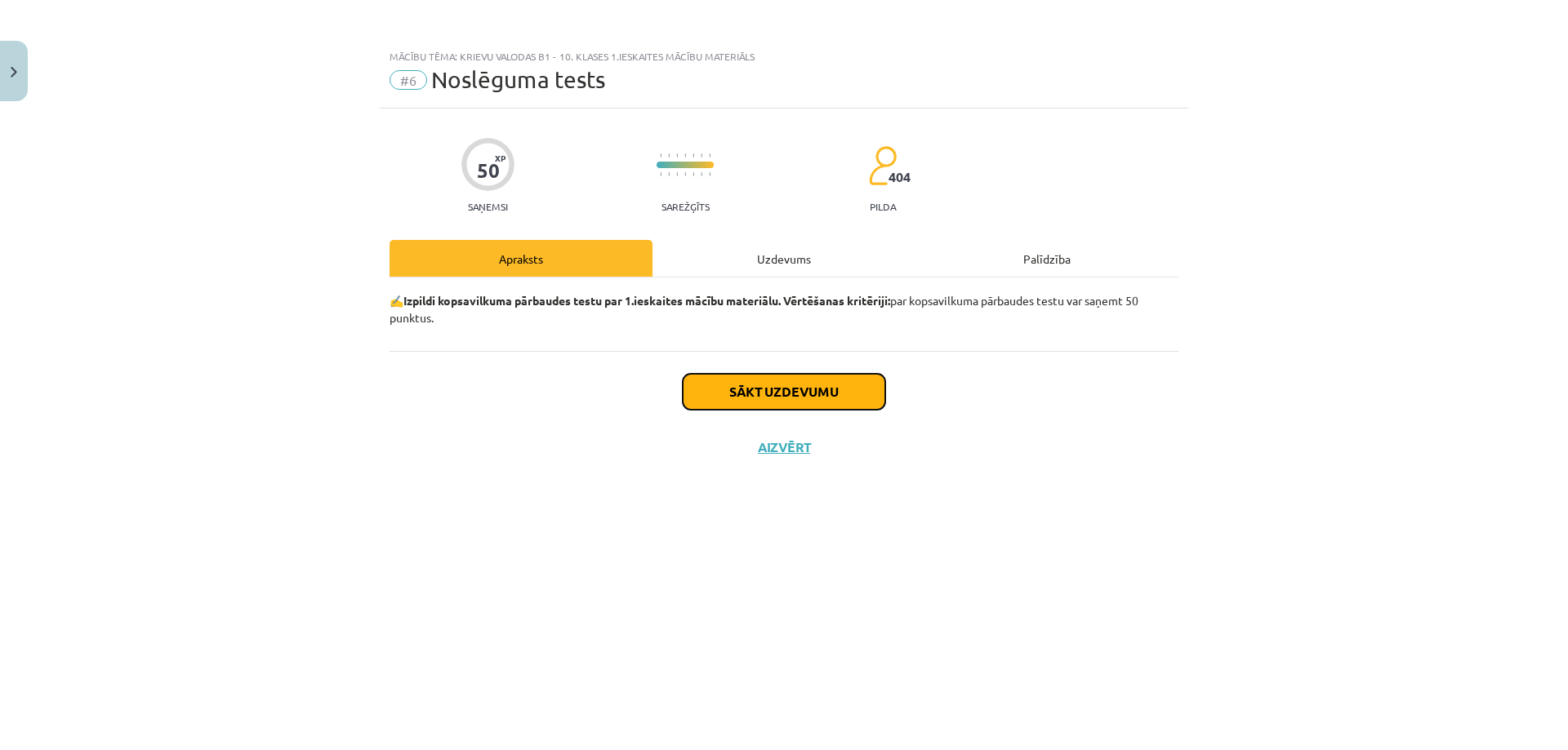
click at [718, 386] on button "Sākt uzdevumu" at bounding box center [784, 392] width 203 height 36
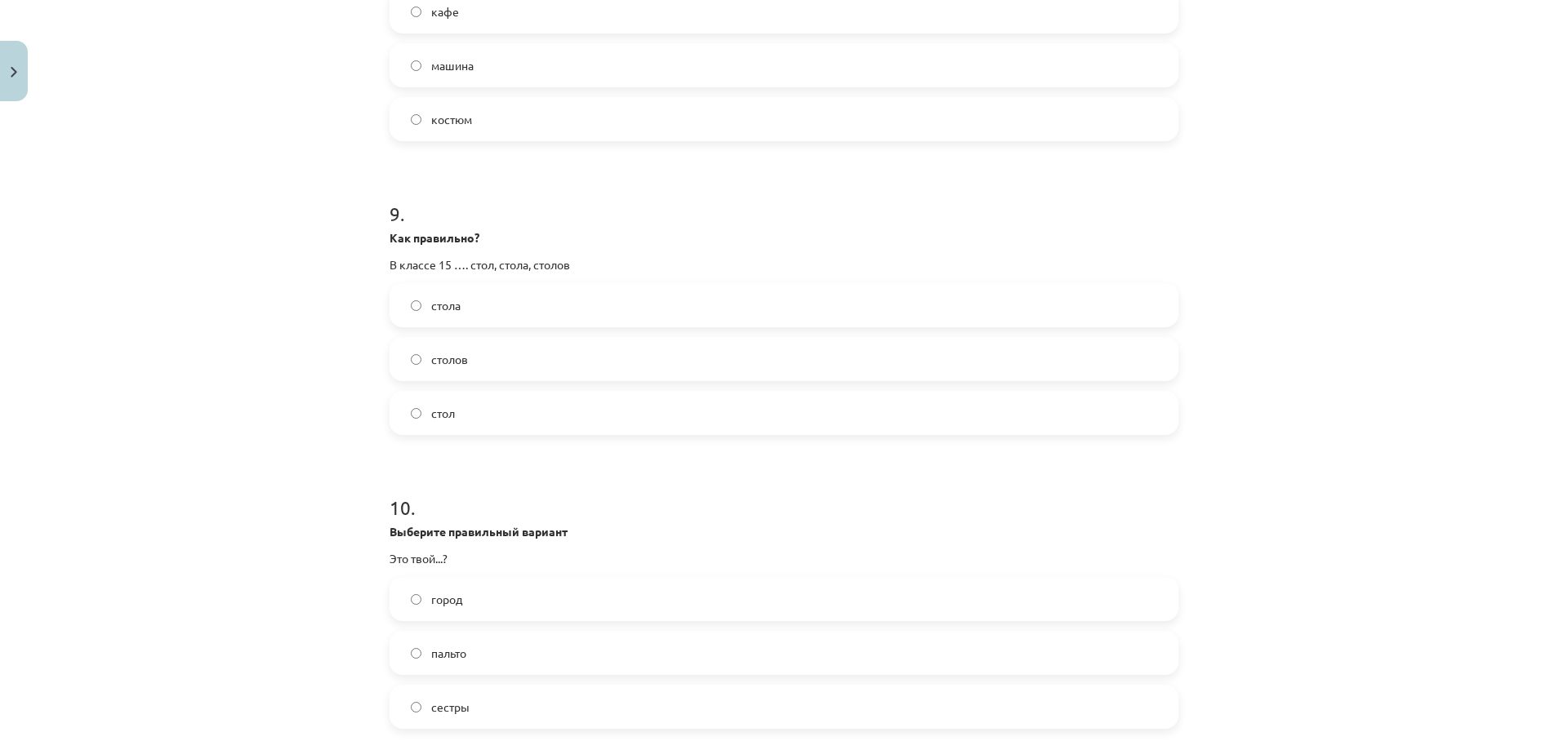
scroll to position [2617, 0]
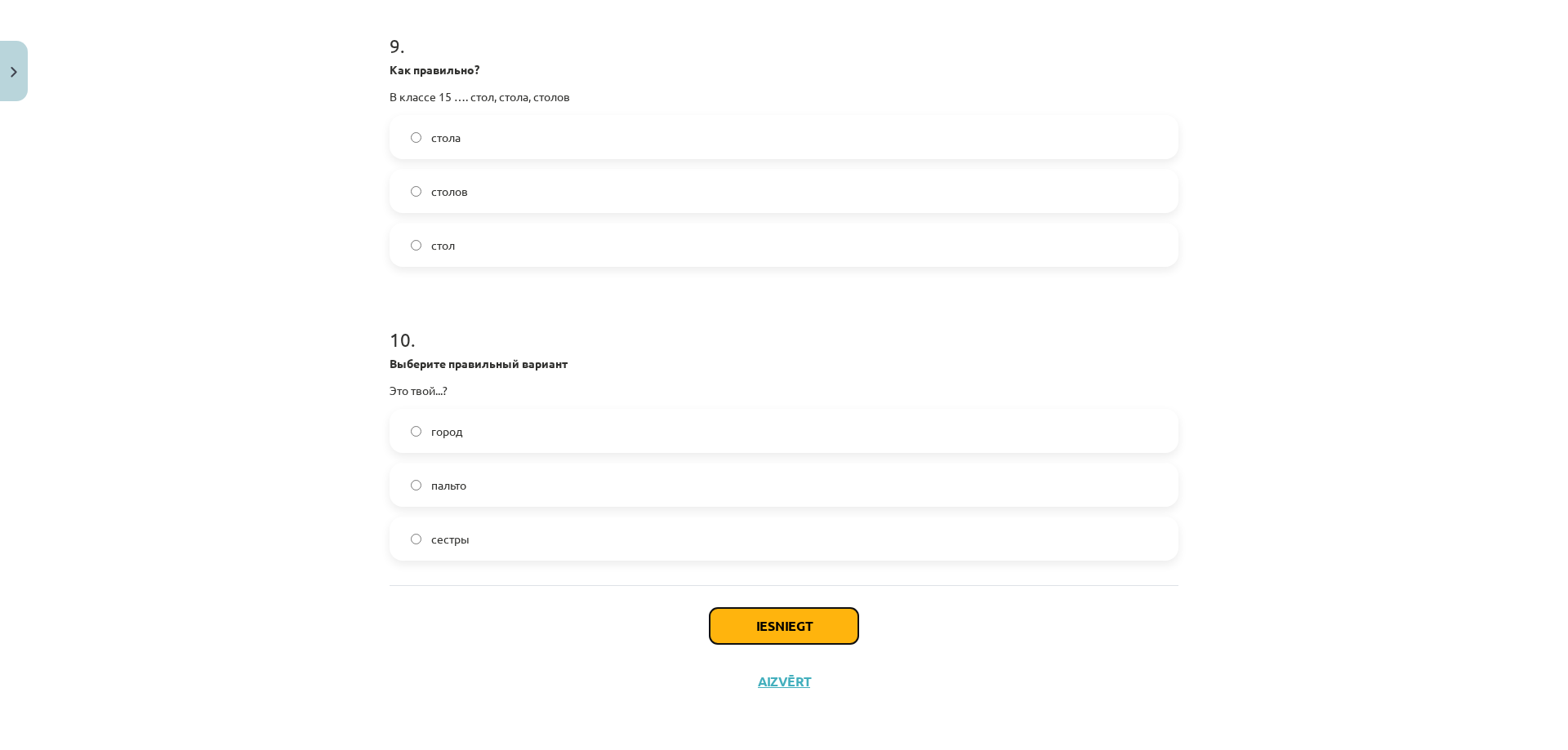
click at [796, 638] on button "Iesniegt" at bounding box center [784, 626] width 149 height 36
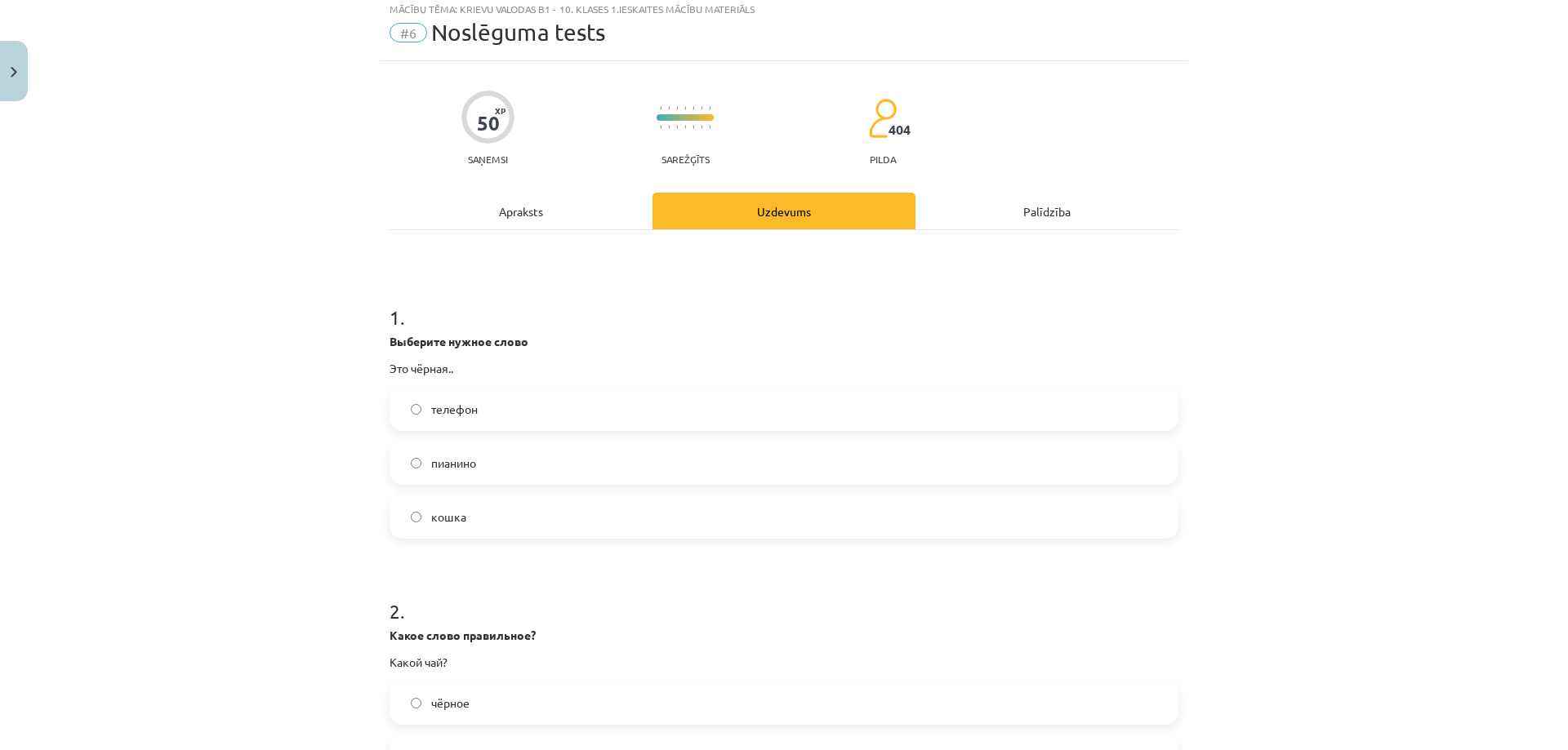
scroll to position [0, 0]
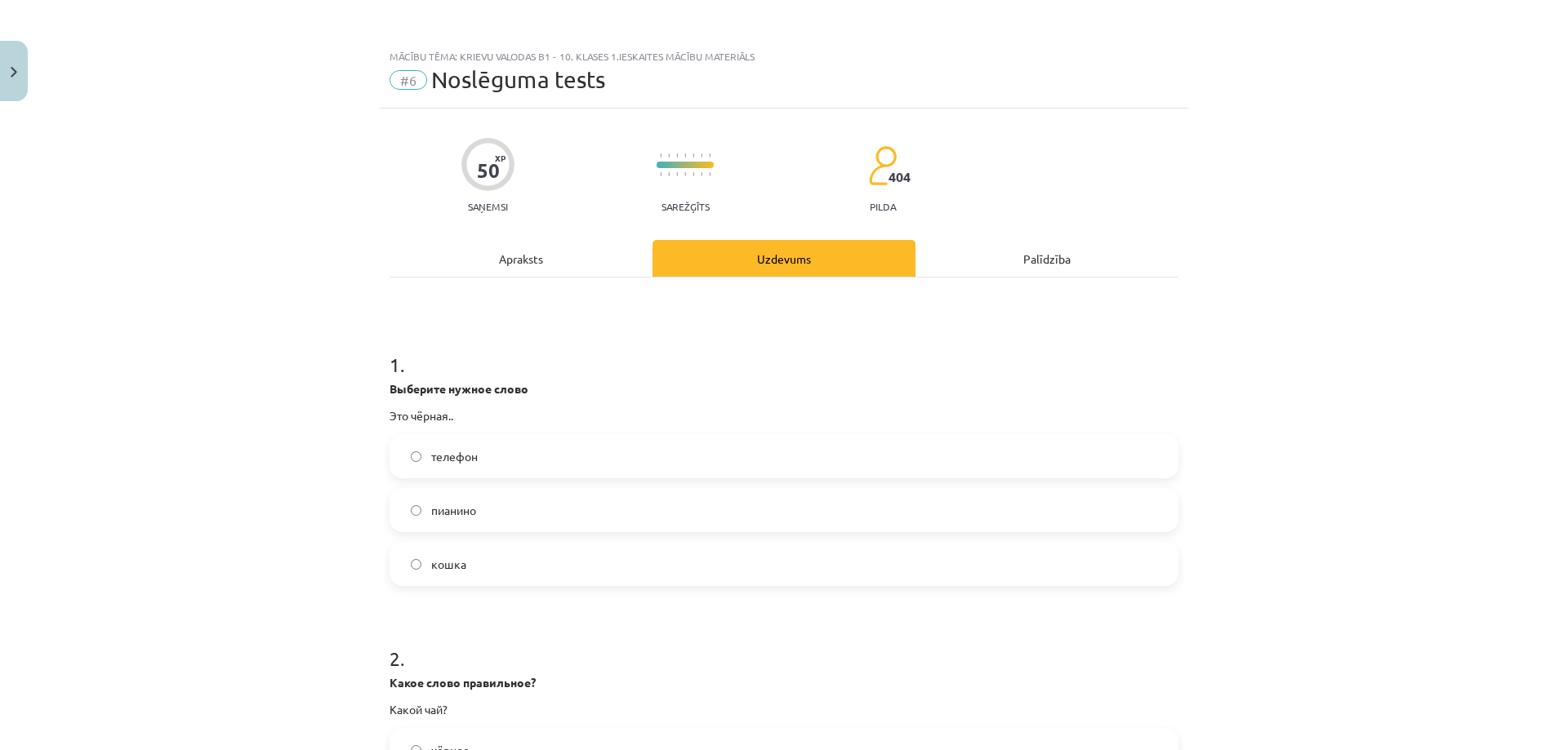
click at [552, 260] on div "Apraksts" at bounding box center [521, 259] width 263 height 37
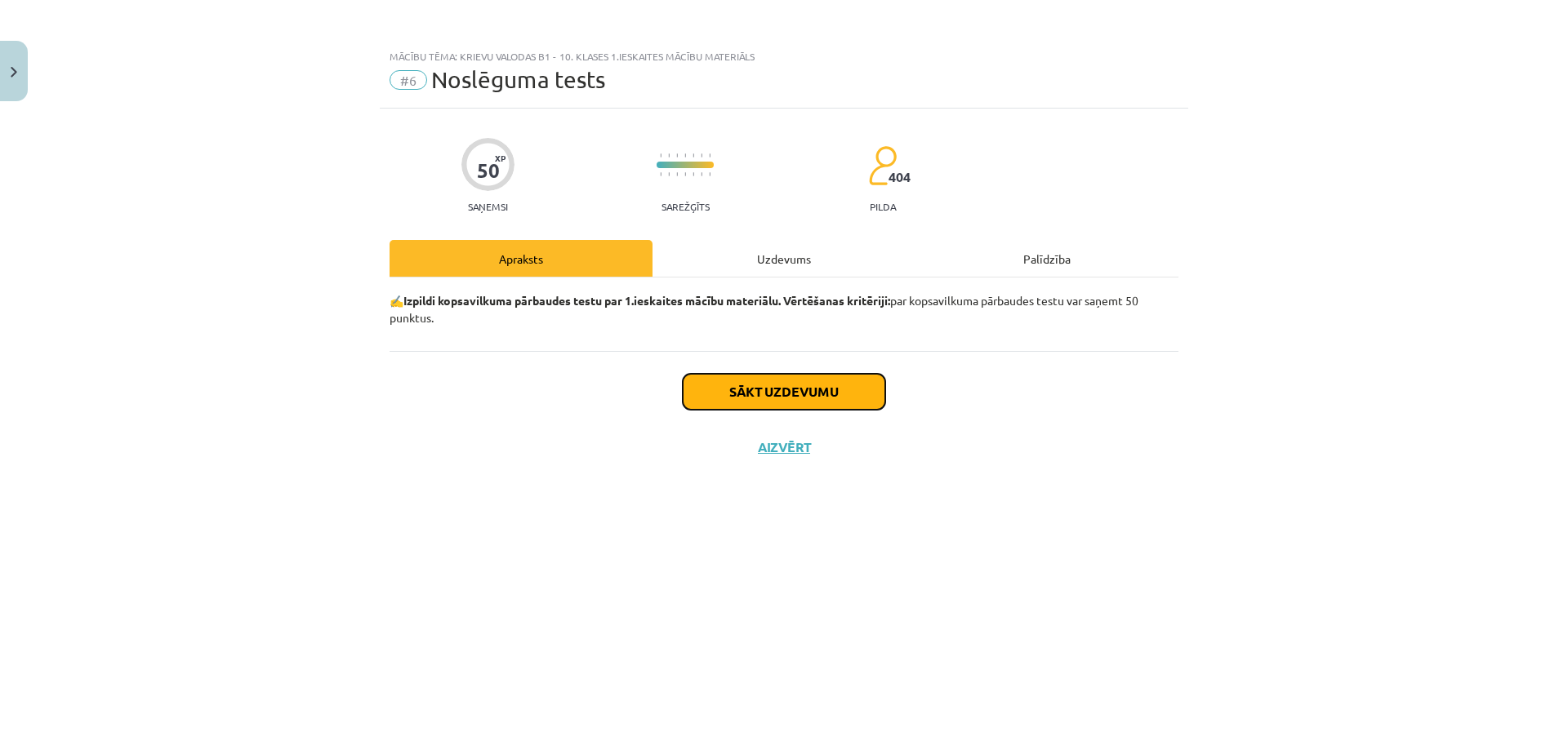
click at [788, 397] on button "Sākt uzdevumu" at bounding box center [784, 392] width 203 height 36
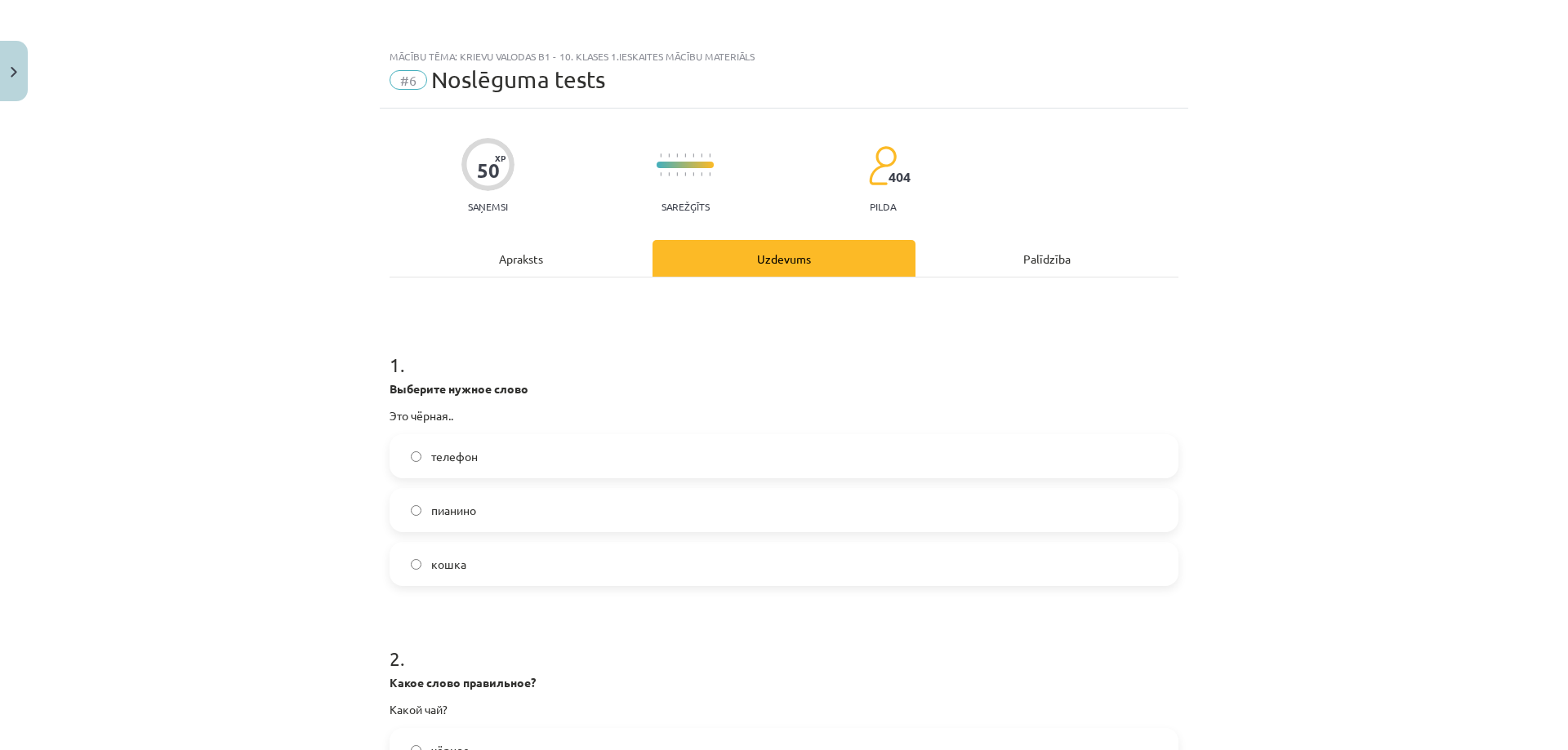
click at [447, 514] on span "пианино" at bounding box center [453, 510] width 45 height 17
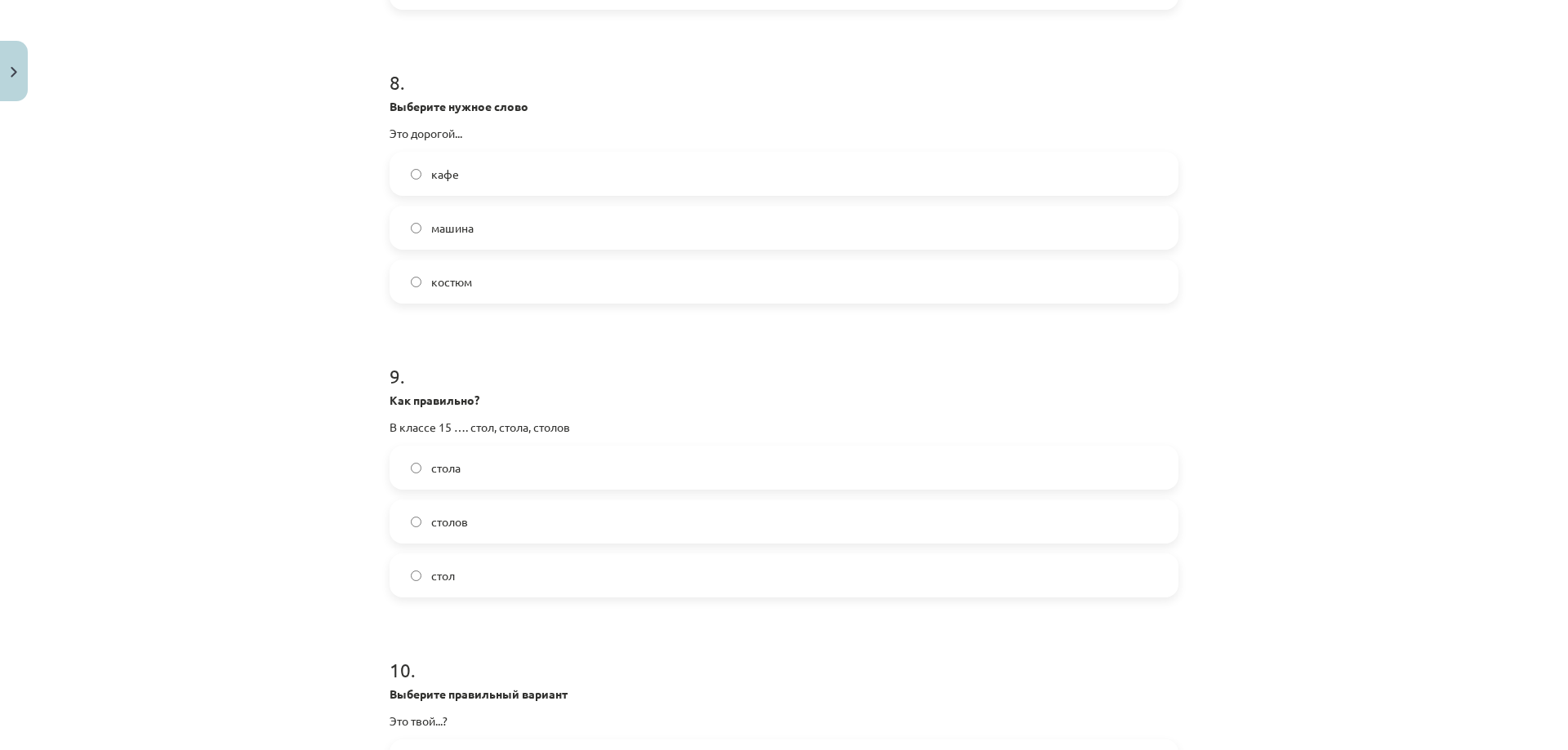
scroll to position [2617, 0]
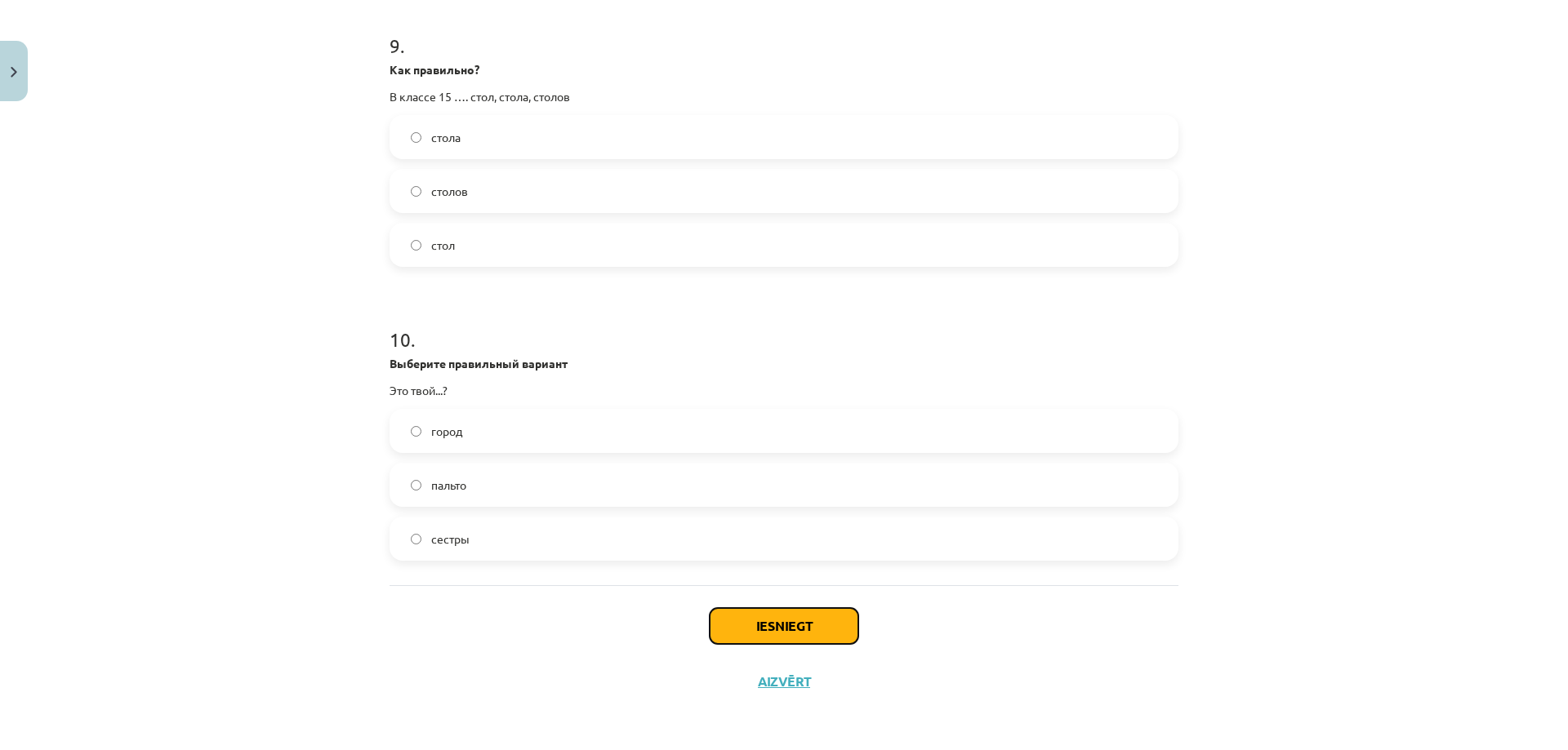
click at [768, 623] on button "Iesniegt" at bounding box center [784, 626] width 149 height 36
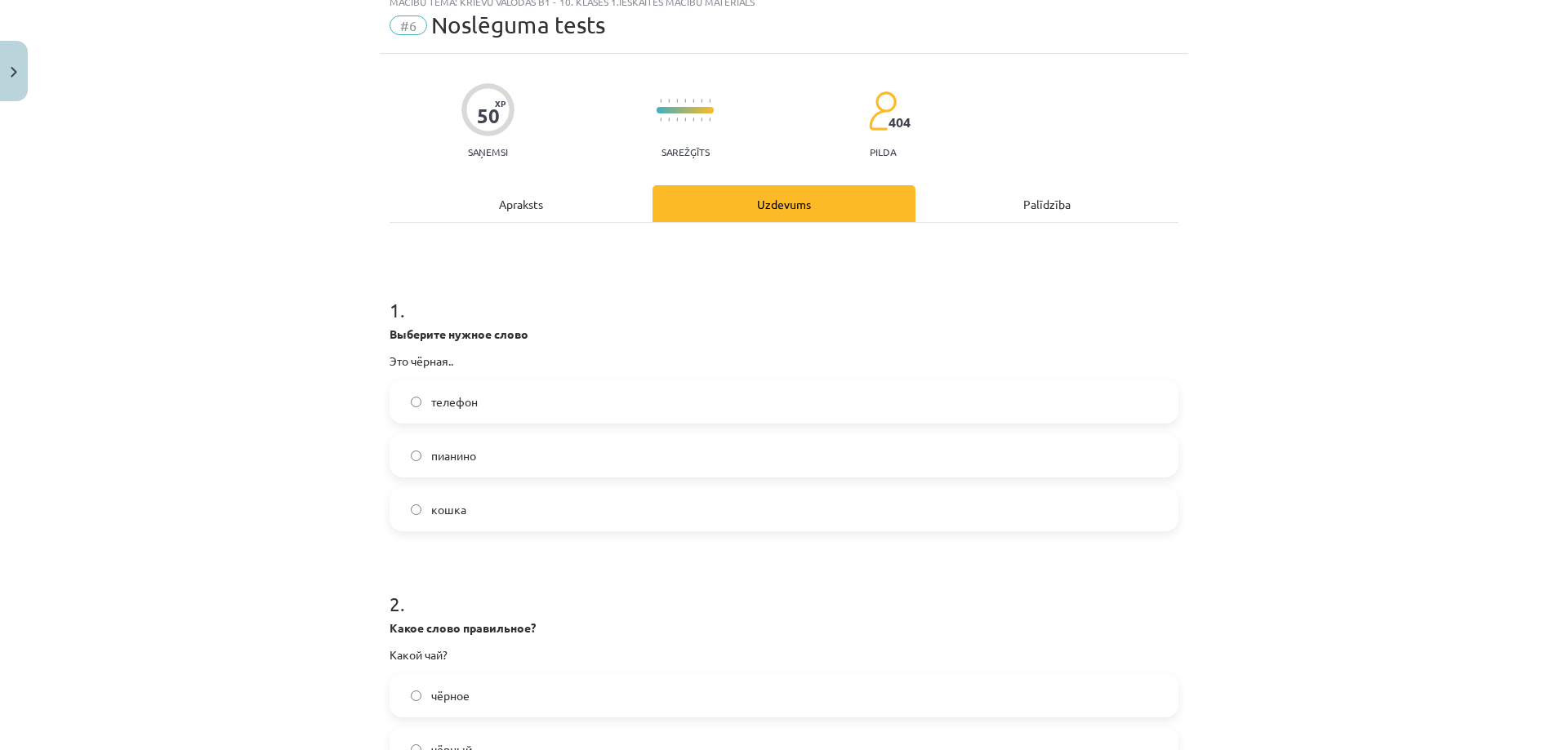
scroll to position [0, 0]
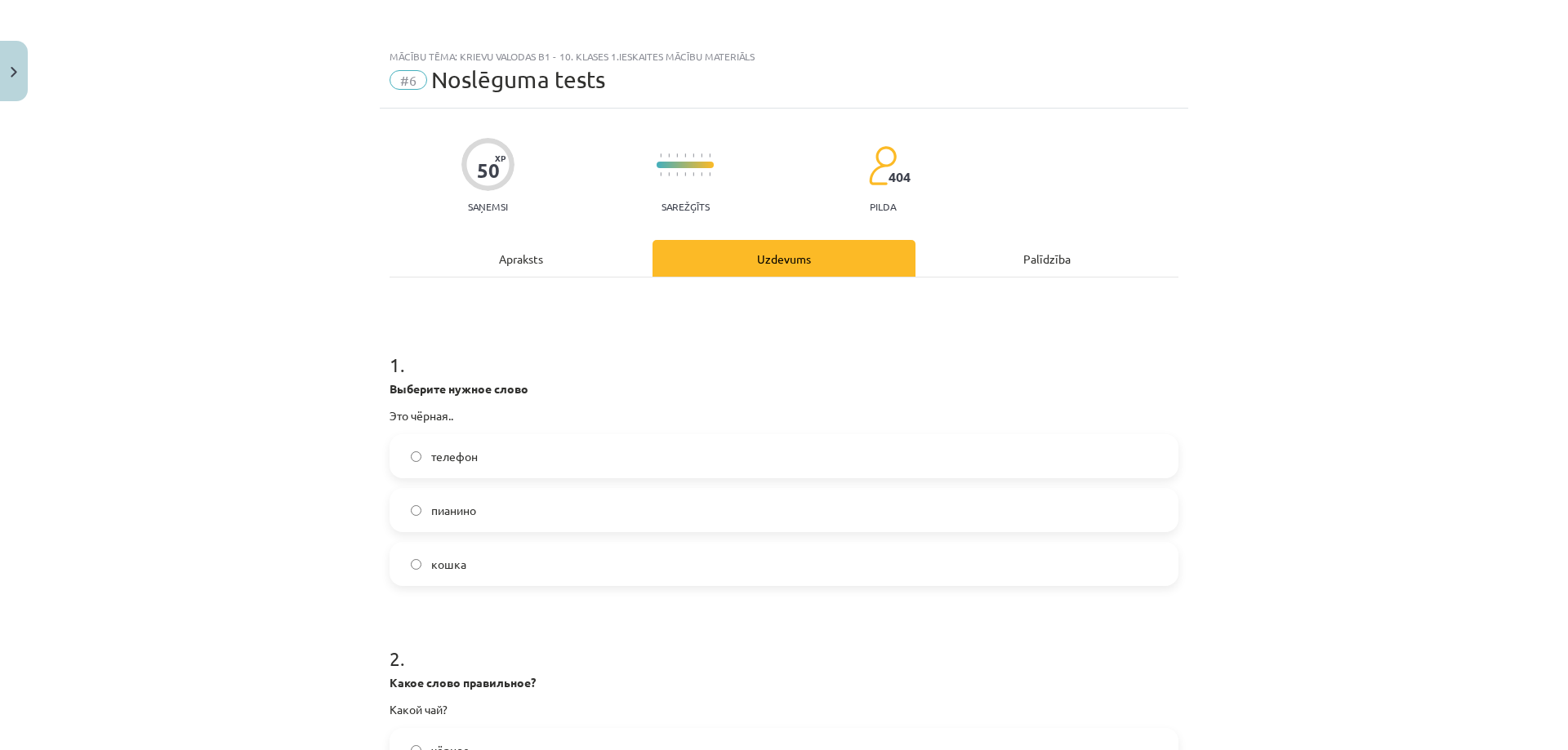
click at [489, 570] on label "кошка" at bounding box center [783, 564] width 786 height 41
click at [239, 621] on div "Mācību tēma: Krievu valodas b1 - 10. klases 1.ieskaites mācību materiāls #6 Nos…" at bounding box center [784, 375] width 1568 height 750
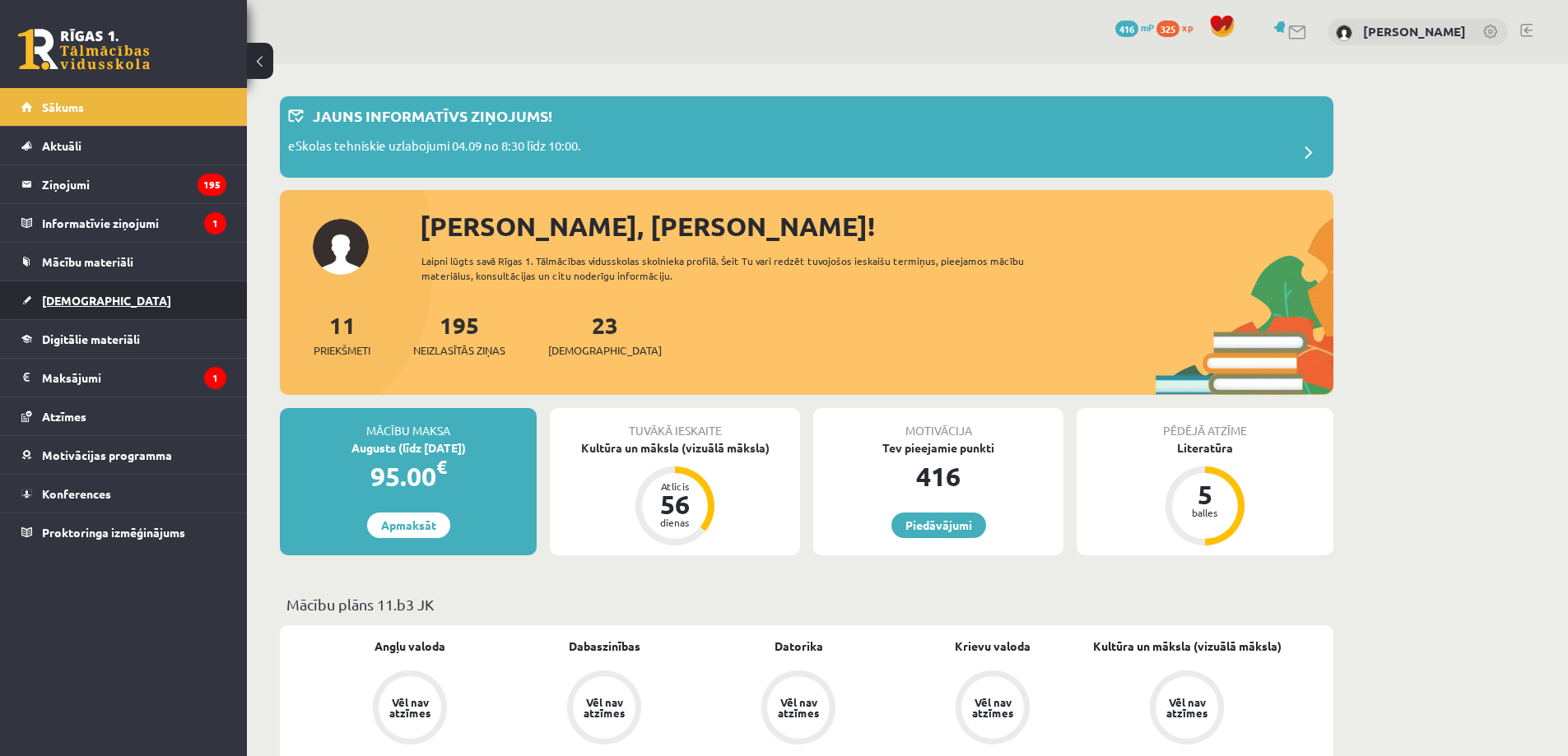
click at [102, 312] on link "[DEMOGRAPHIC_DATA]" at bounding box center [123, 300] width 205 height 38
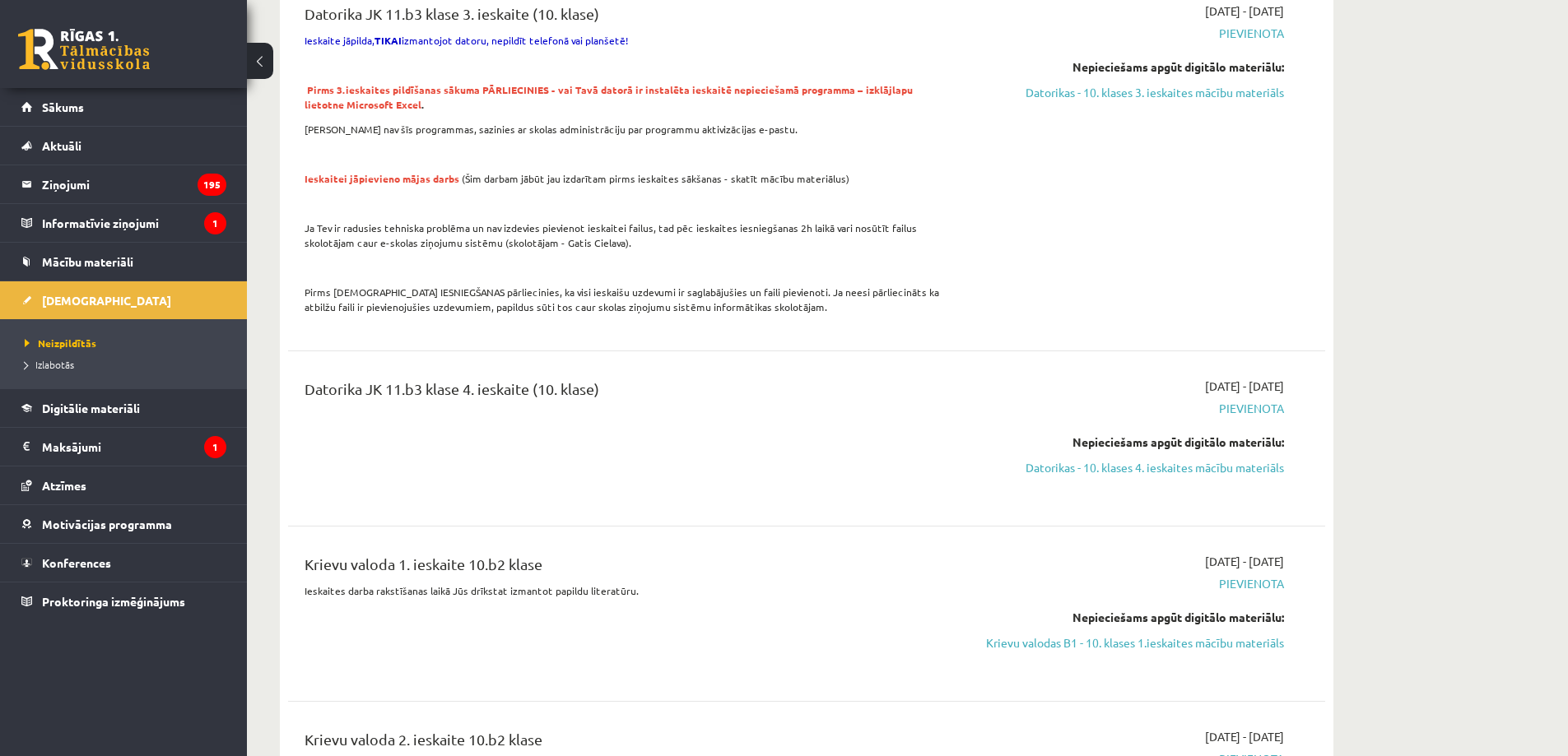
scroll to position [3457, 0]
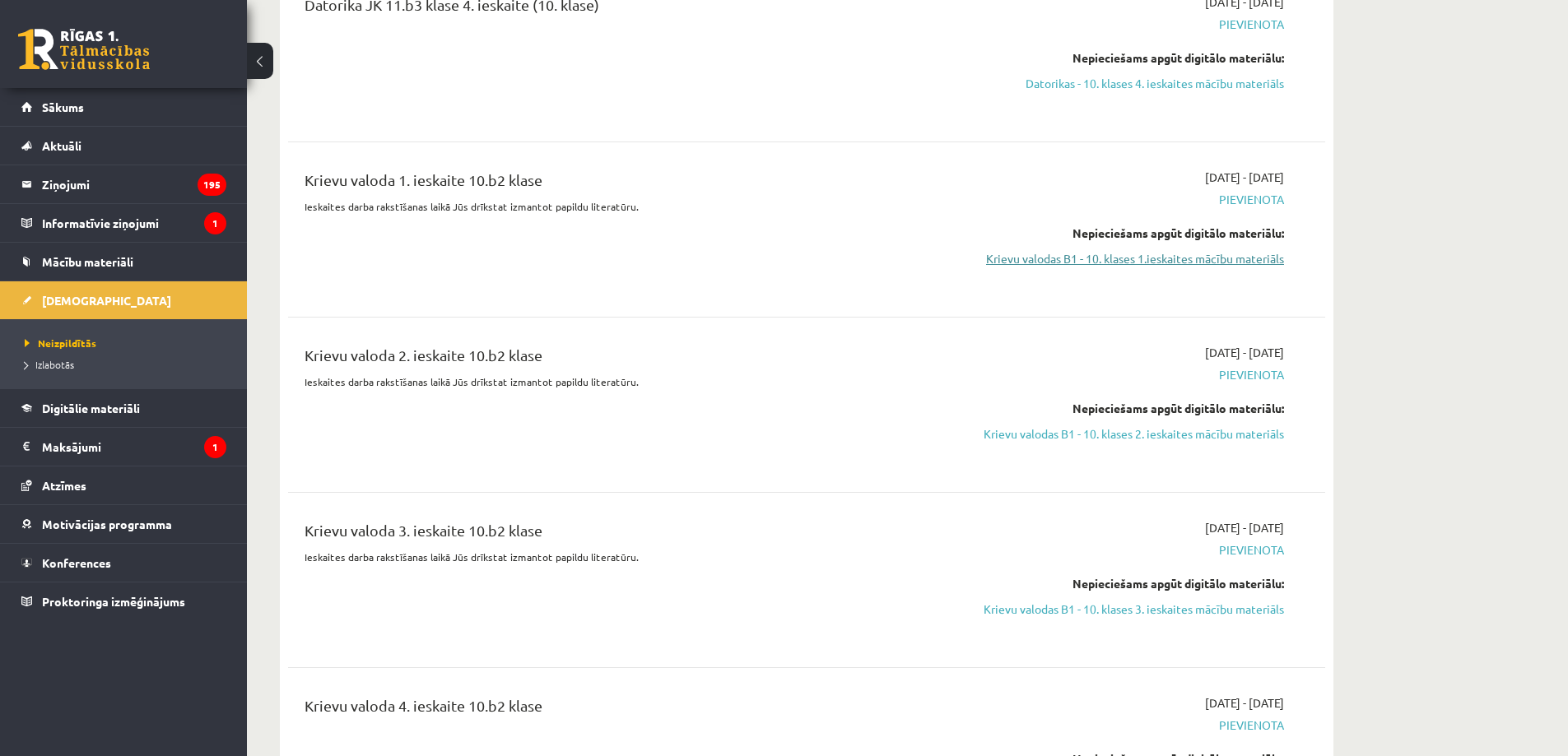
click at [1032, 250] on link "Krievu valodas B1 - 10. klases 1.ieskaites mācību materiāls" at bounding box center [1129, 259] width 310 height 18
click at [1058, 250] on link "Krievu valodas B1 - 10. klases 1.ieskaites mācību materiāls" at bounding box center [1129, 259] width 310 height 18
click at [137, 228] on legend "Informatīvie ziņojumi 1" at bounding box center [134, 223] width 184 height 38
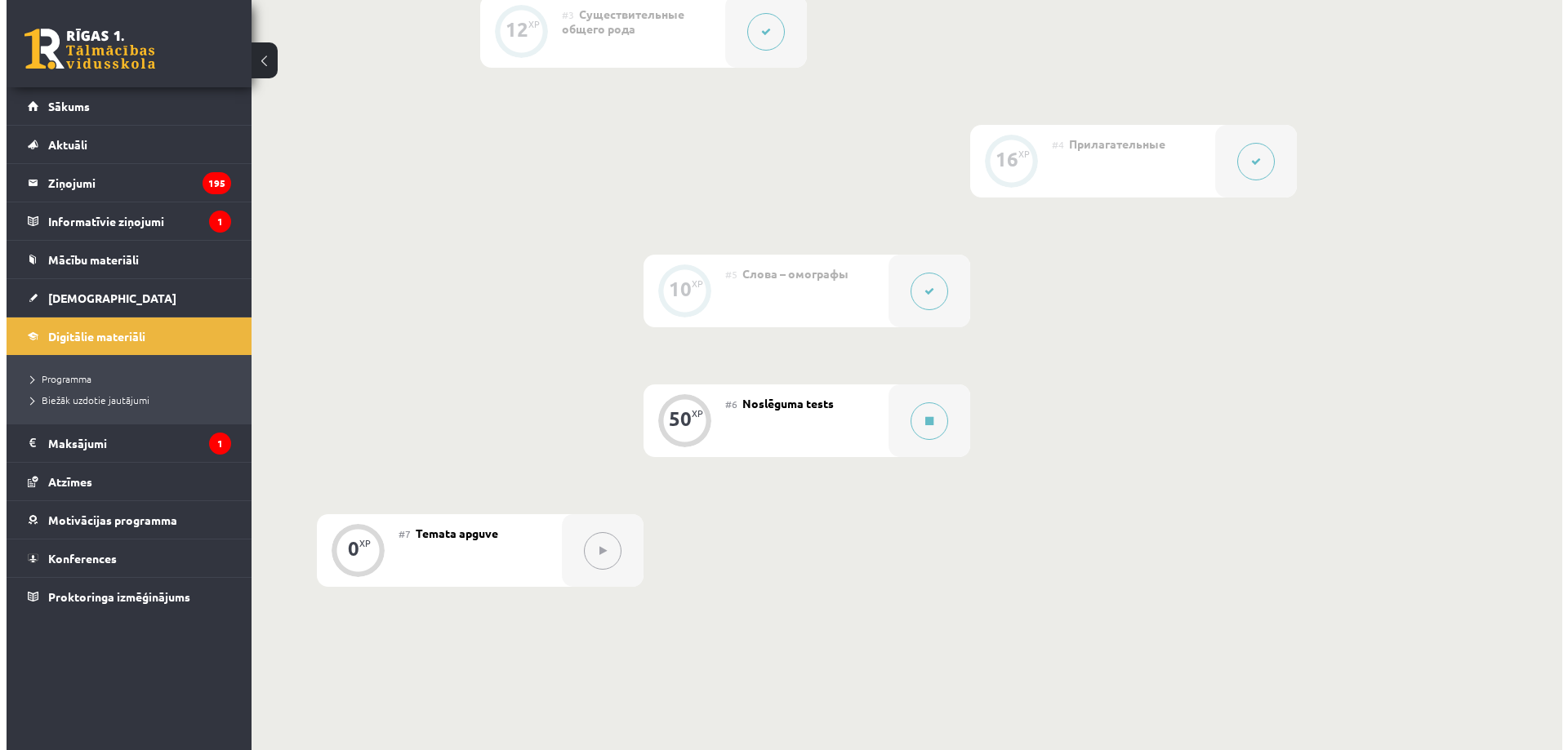
scroll to position [762, 0]
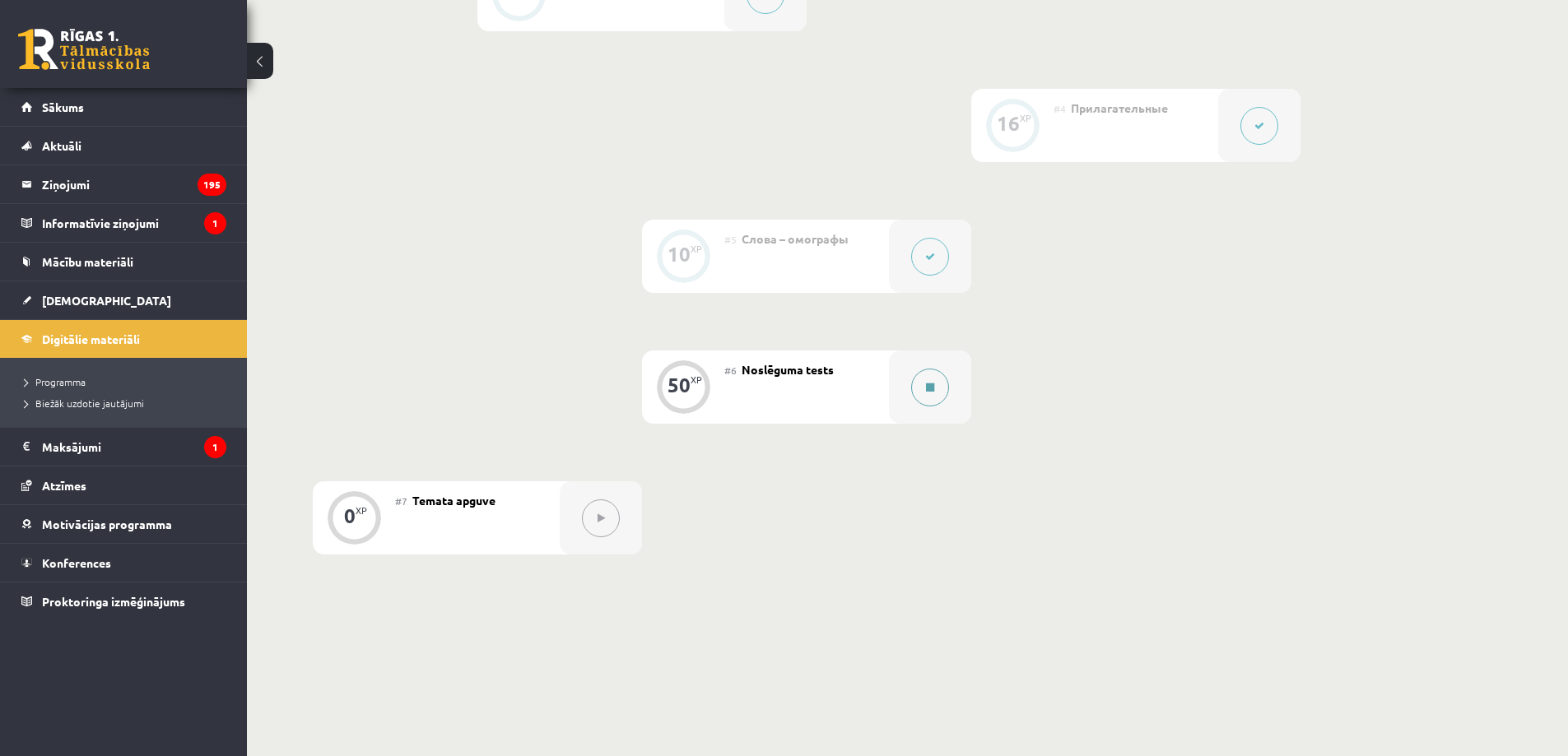
click at [939, 394] on button at bounding box center [930, 387] width 38 height 38
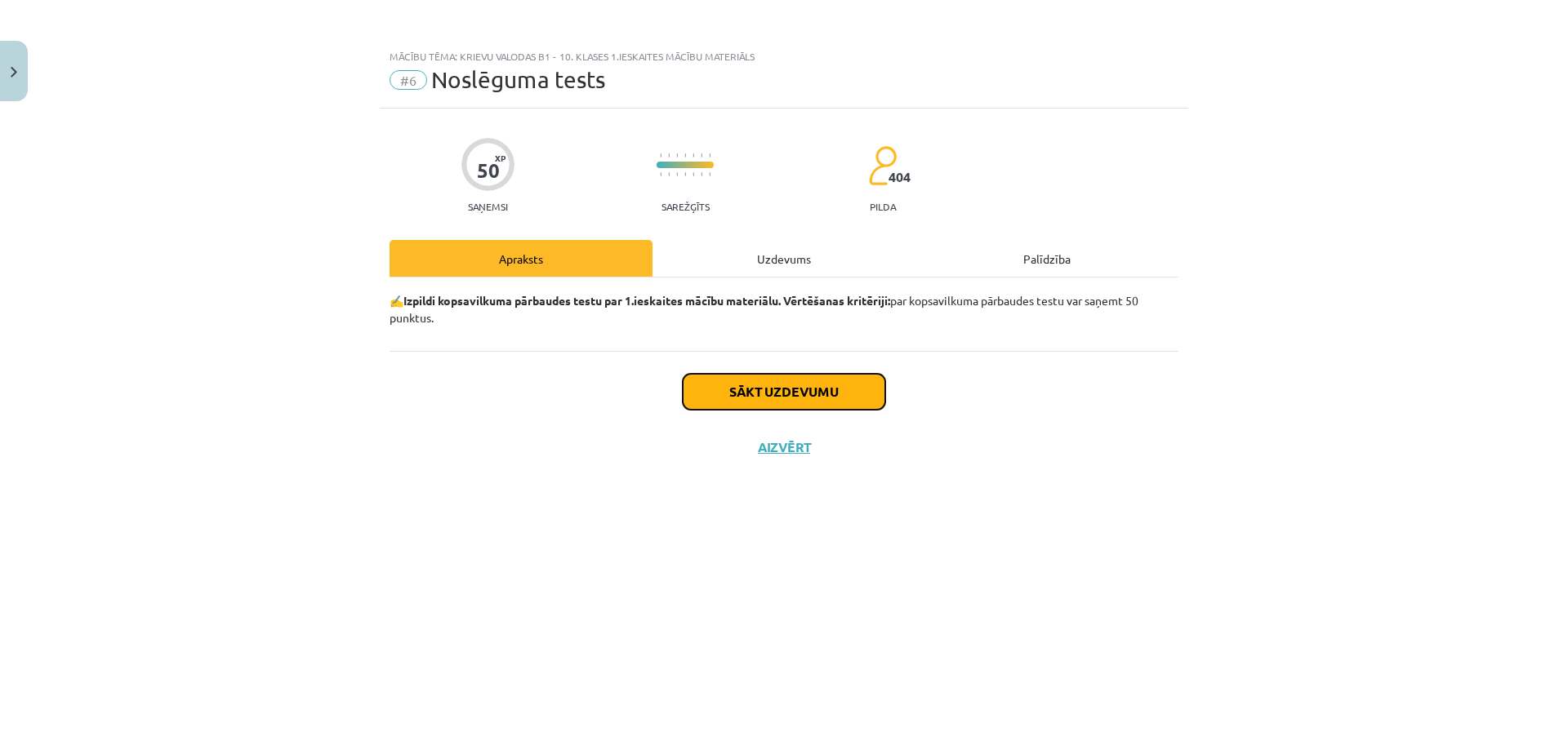
click at [848, 387] on button "Sākt uzdevumu" at bounding box center [784, 392] width 203 height 36
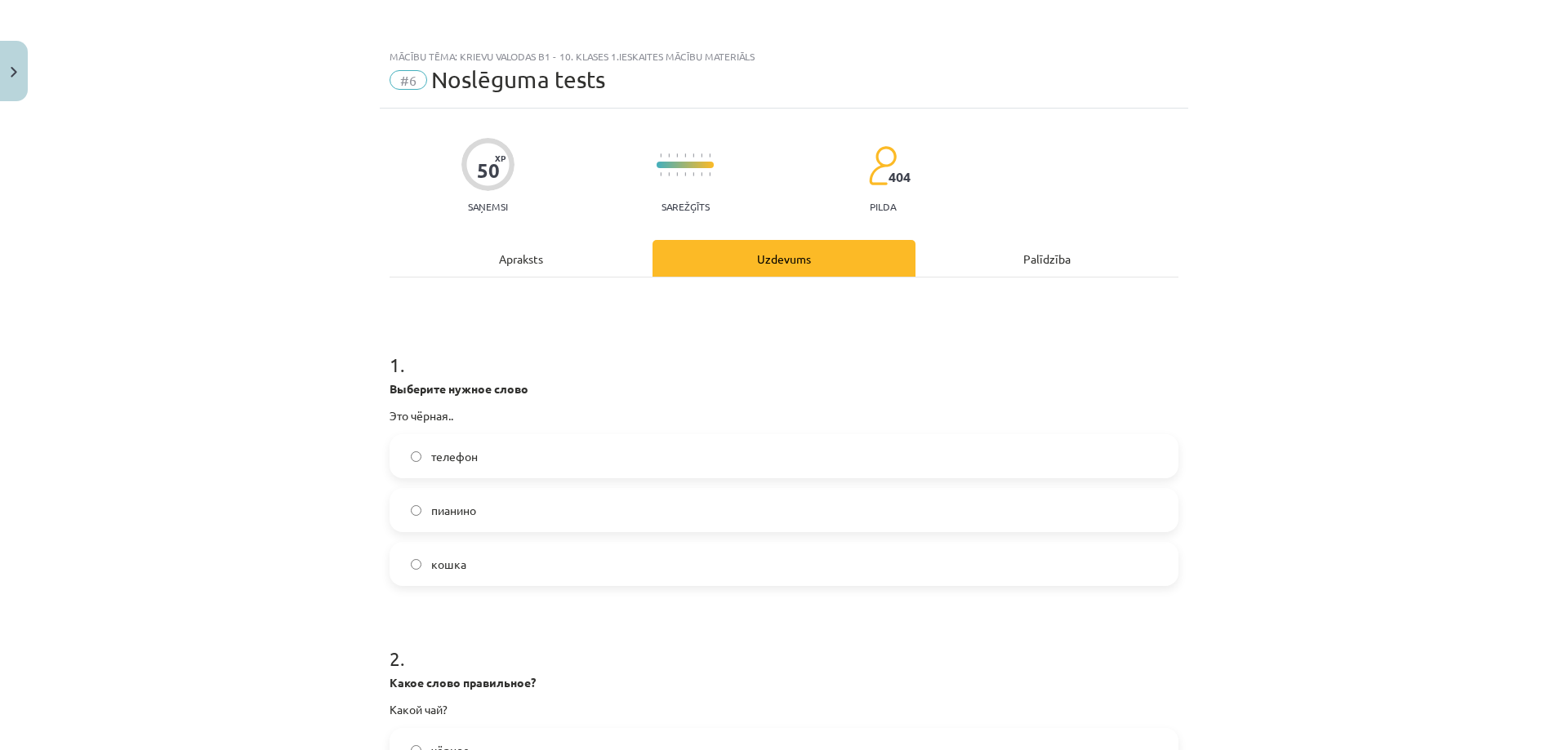
scroll to position [191, 0]
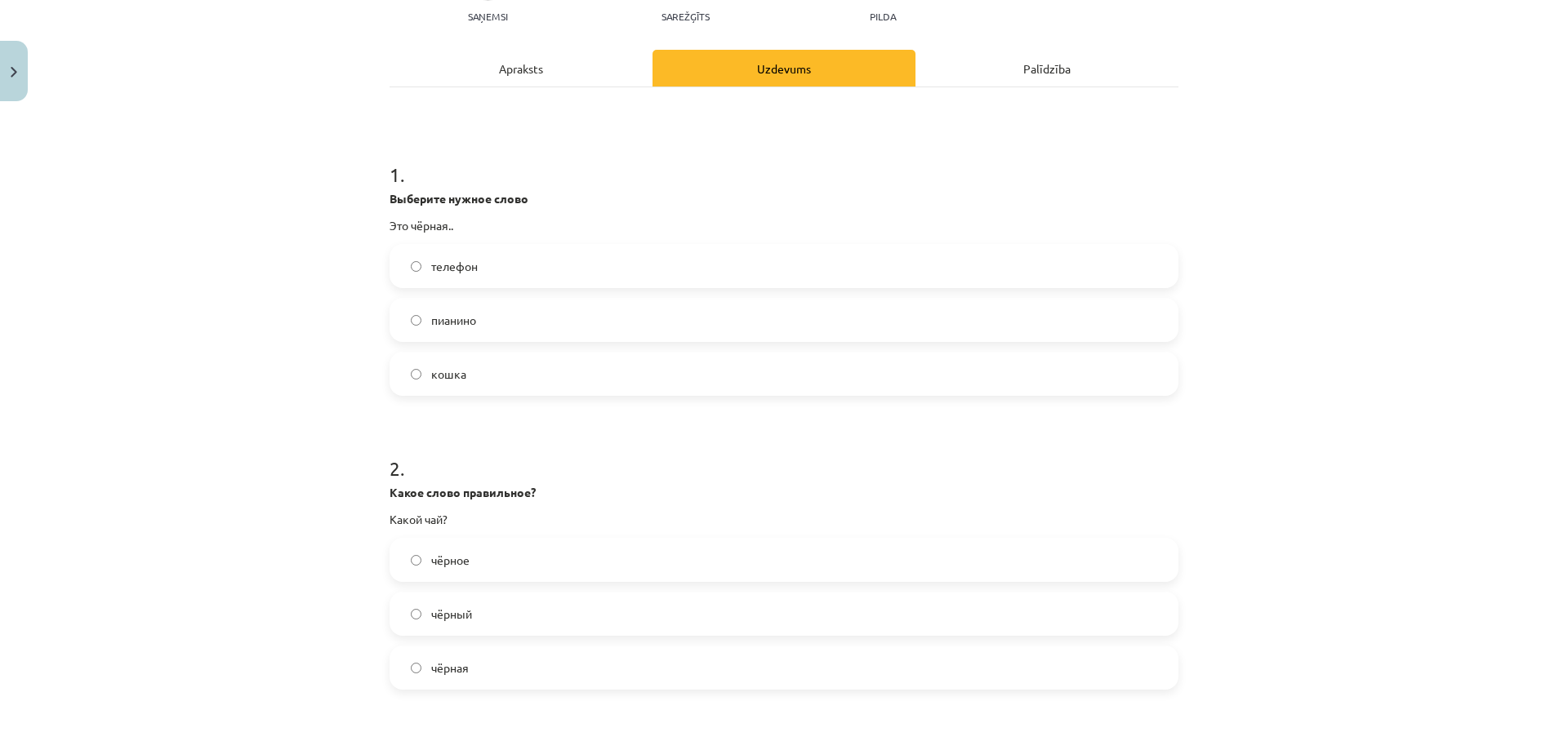
click at [418, 376] on label "кошка" at bounding box center [783, 373] width 786 height 41
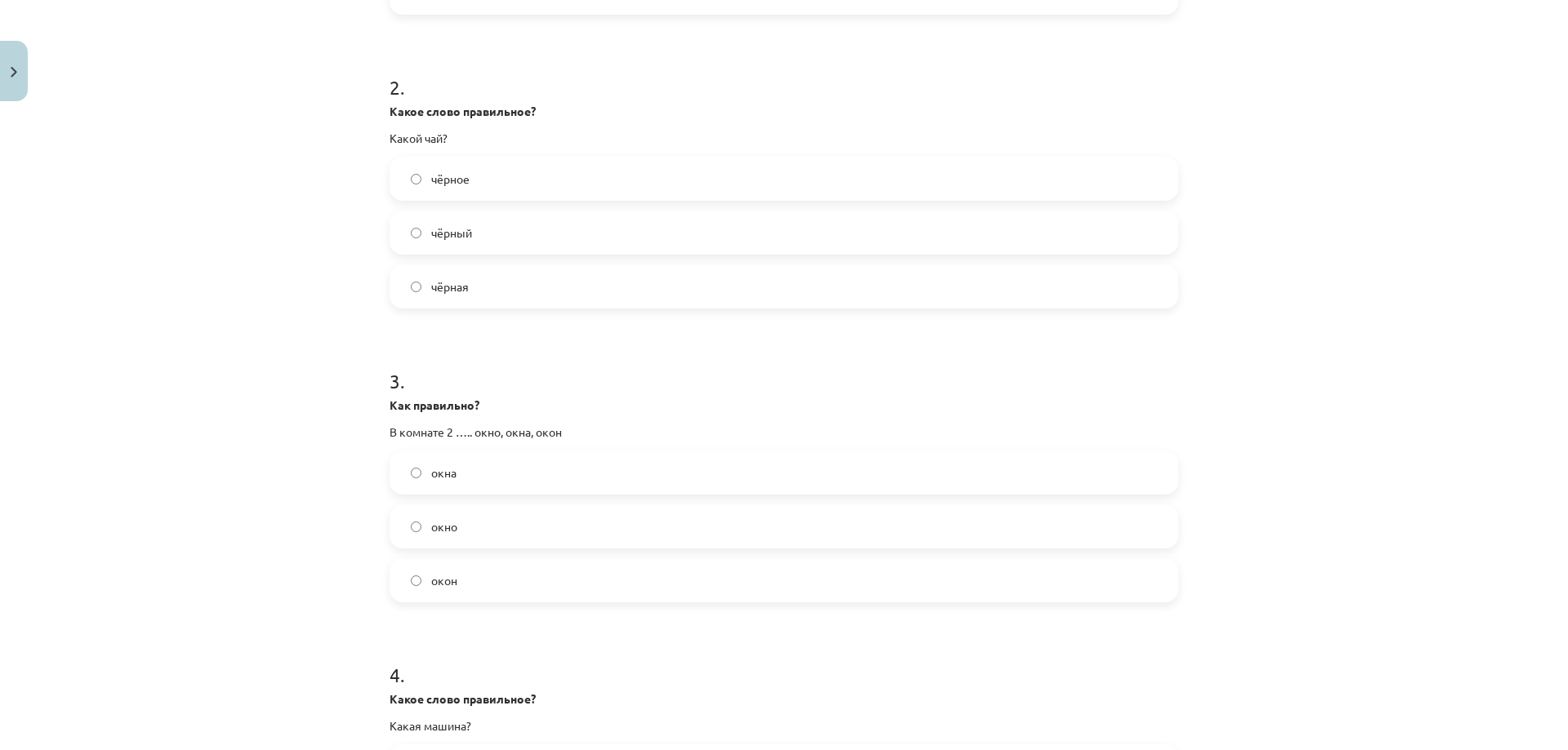
scroll to position [381, 0]
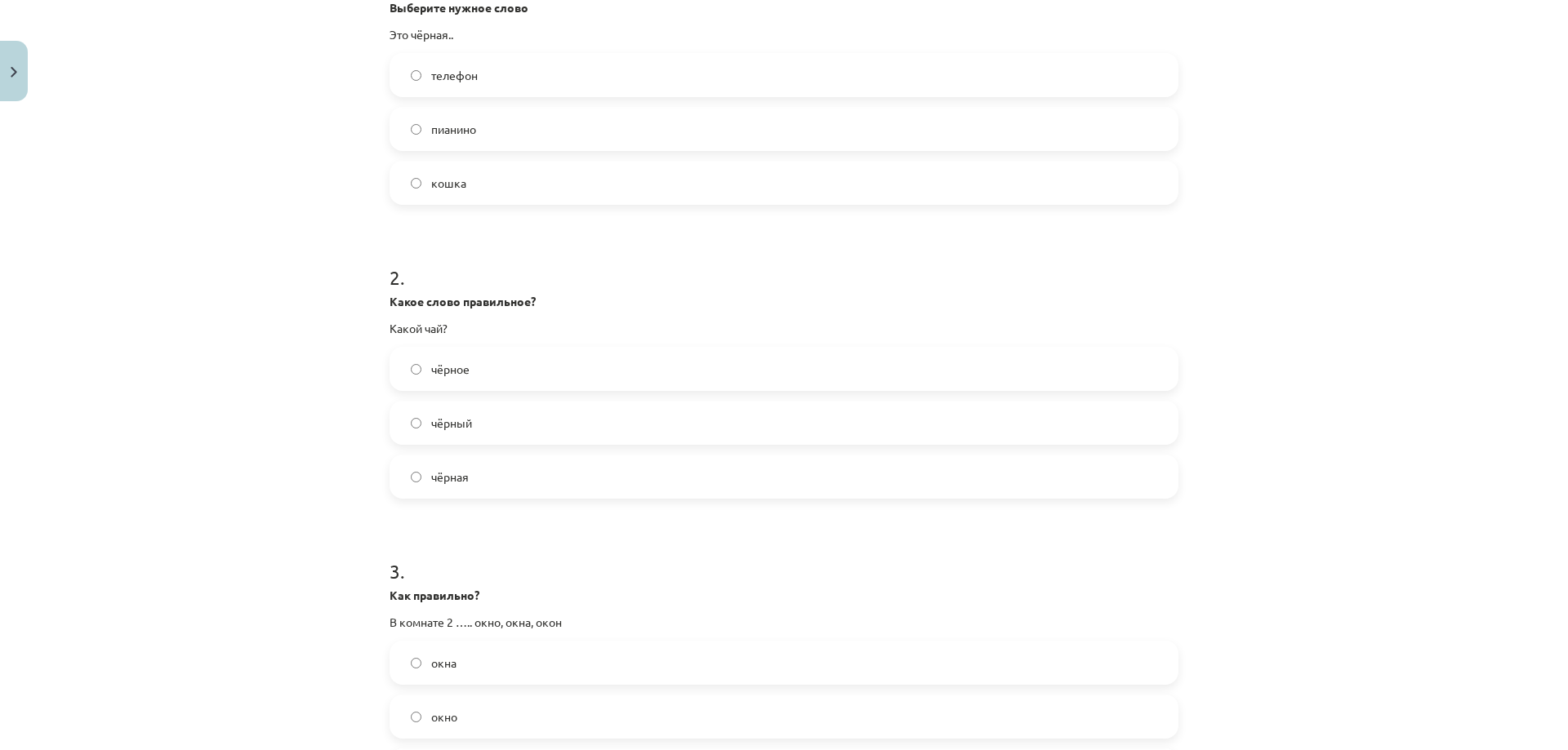
drag, startPoint x: 448, startPoint y: 416, endPoint x: 444, endPoint y: 444, distance: 28.3
click at [446, 420] on span "чёрный" at bounding box center [451, 424] width 41 height 17
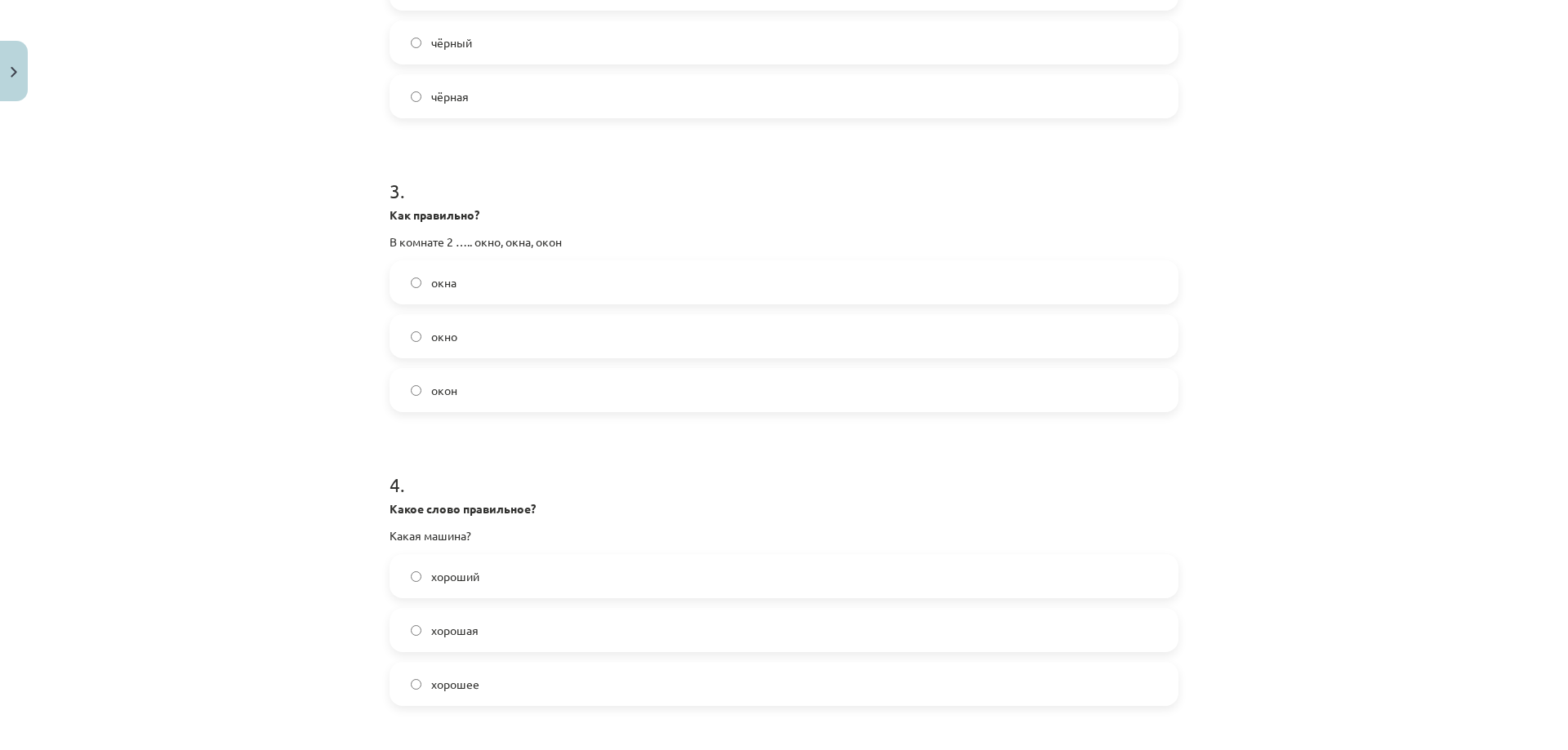
scroll to position [1143, 0]
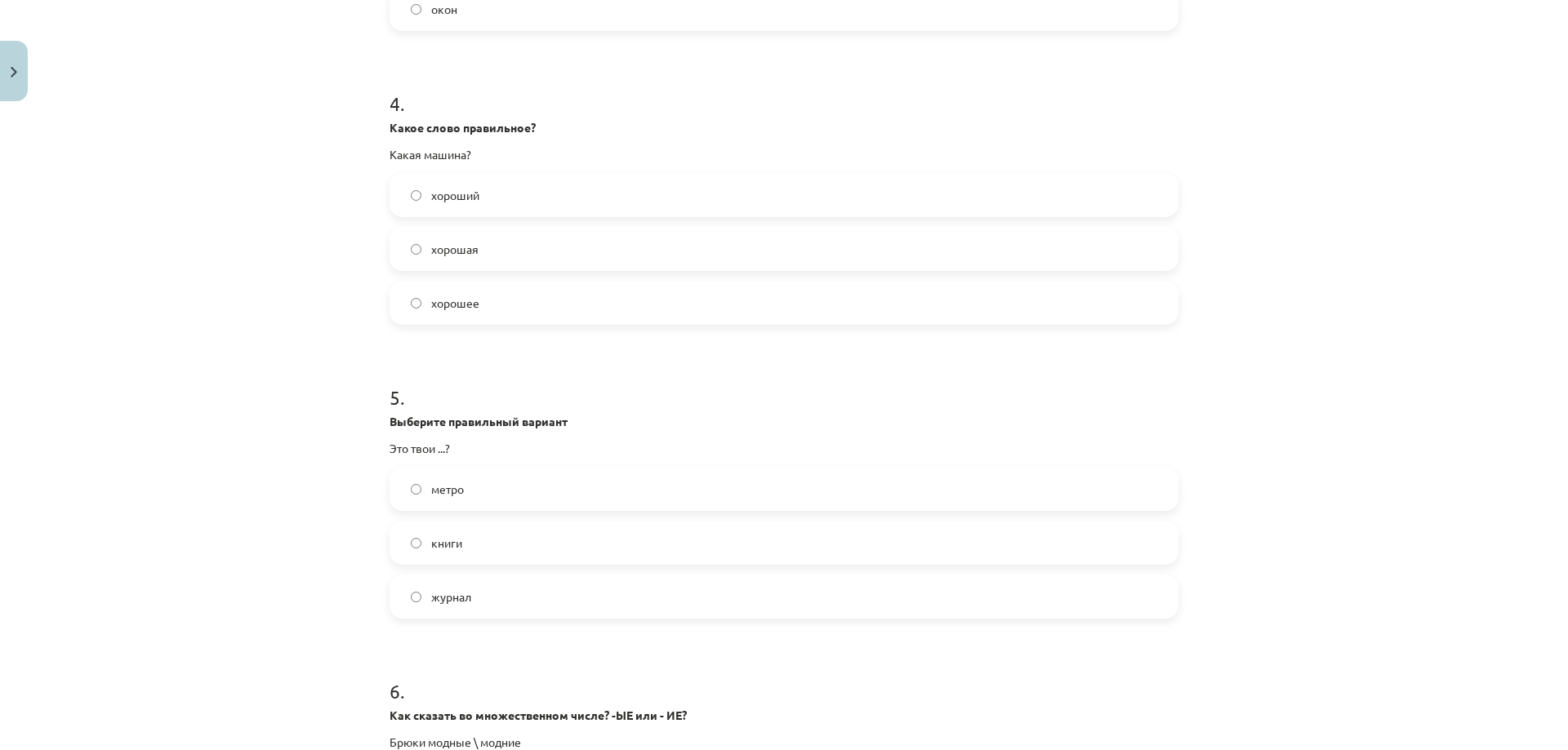
click at [517, 239] on label "хорошая" at bounding box center [783, 249] width 786 height 41
click at [474, 548] on label "книги" at bounding box center [783, 543] width 786 height 41
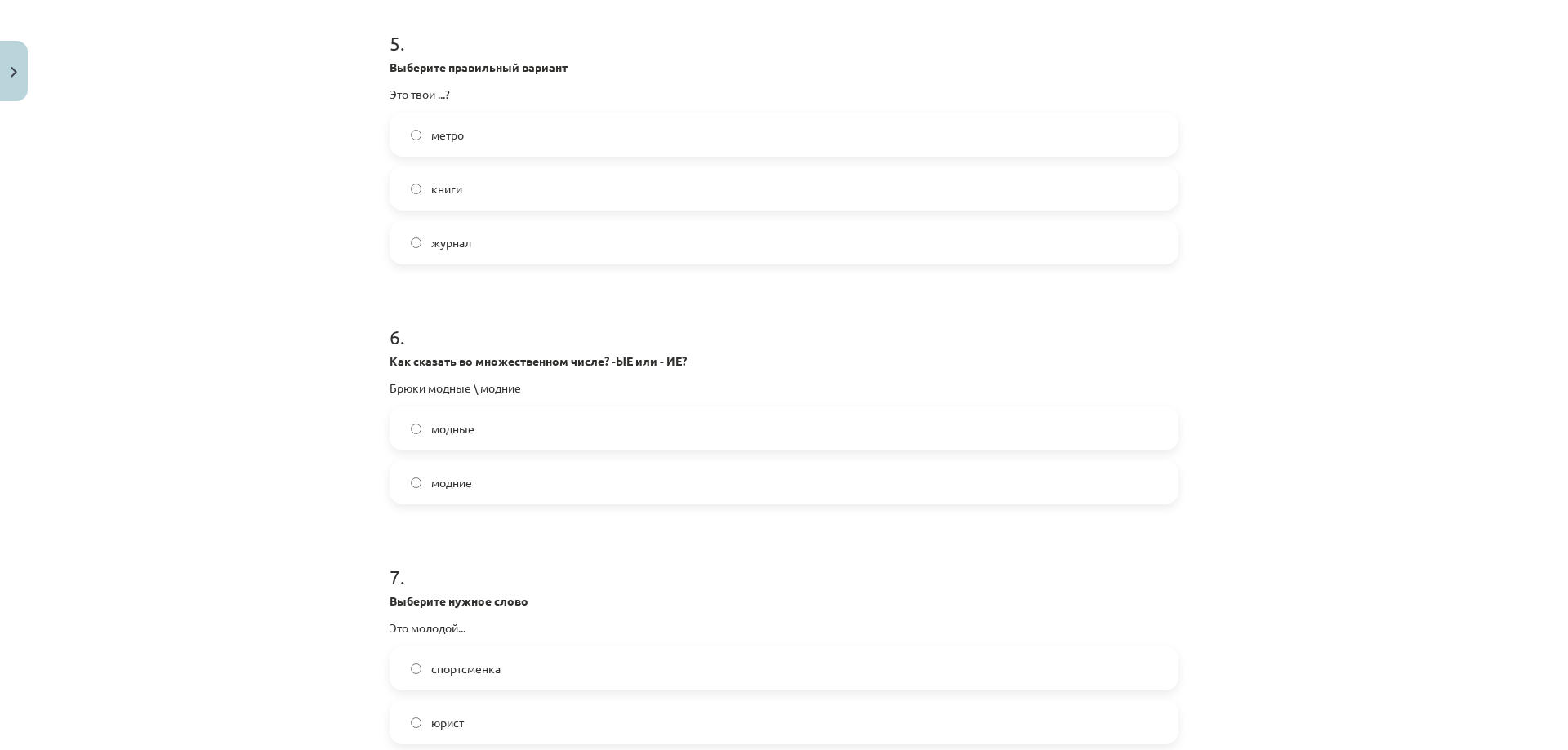
scroll to position [1524, 0]
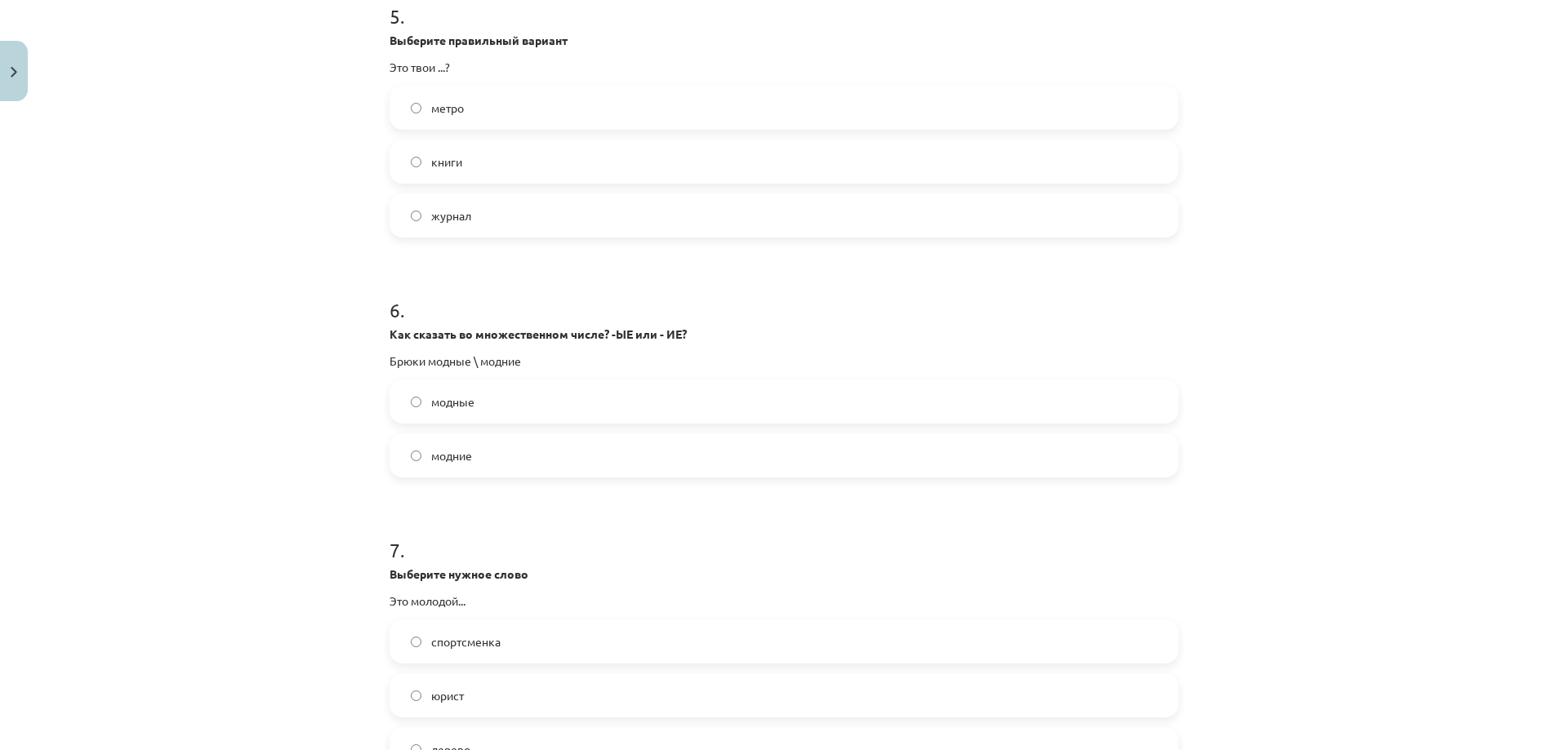
click at [474, 403] on label "модные" at bounding box center [783, 401] width 786 height 41
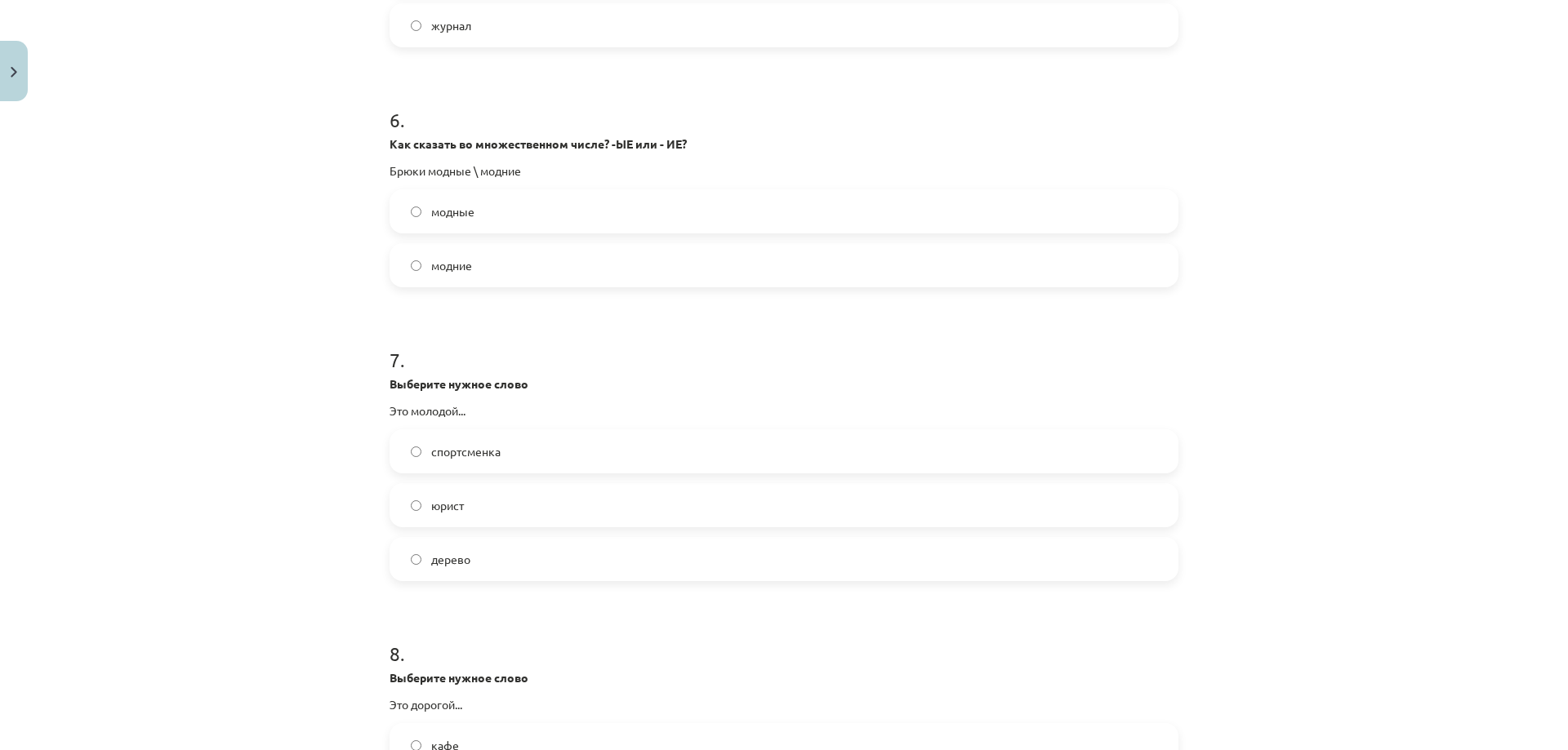
scroll to position [2096, 0]
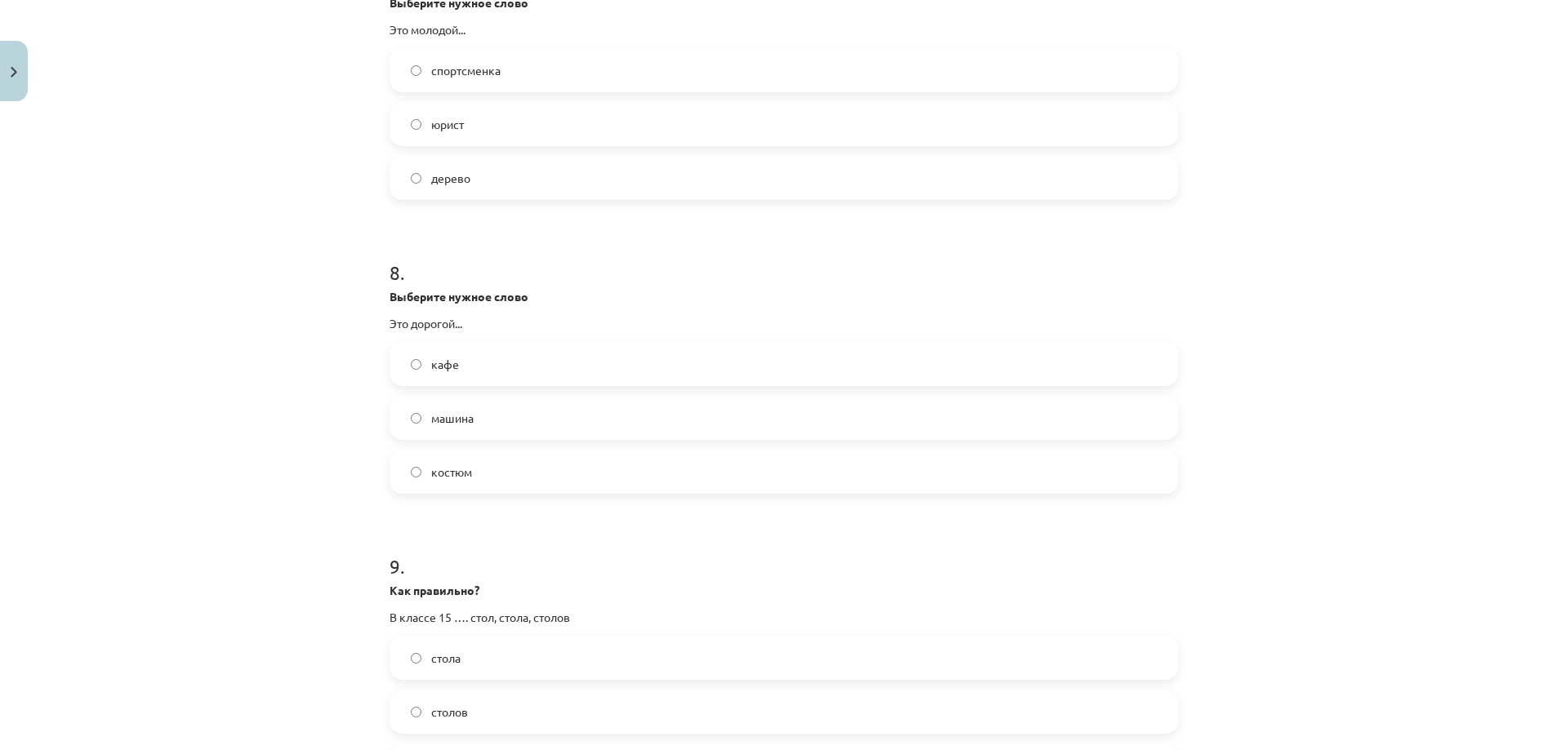
click at [441, 467] on span "костюм" at bounding box center [451, 473] width 41 height 17
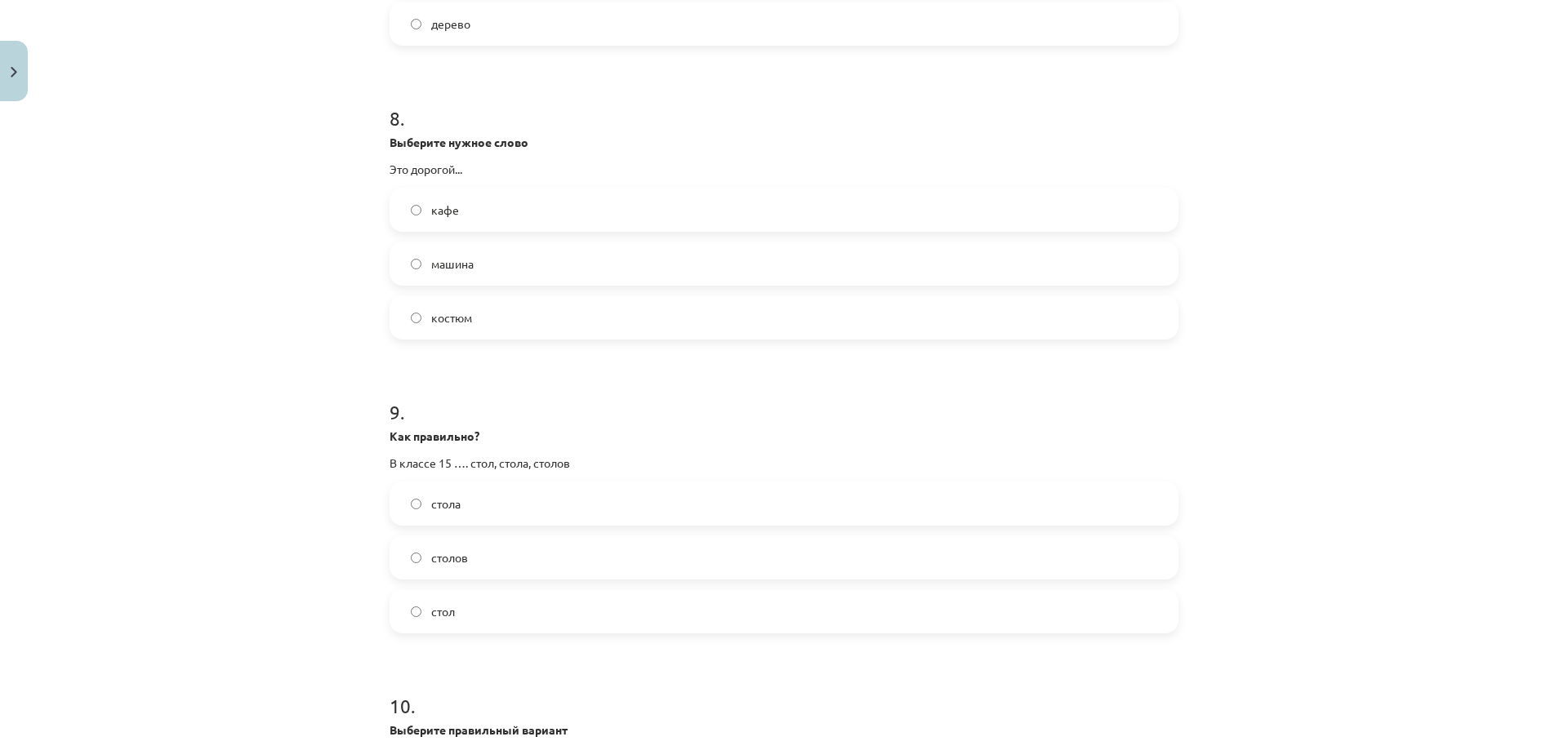
scroll to position [2287, 0]
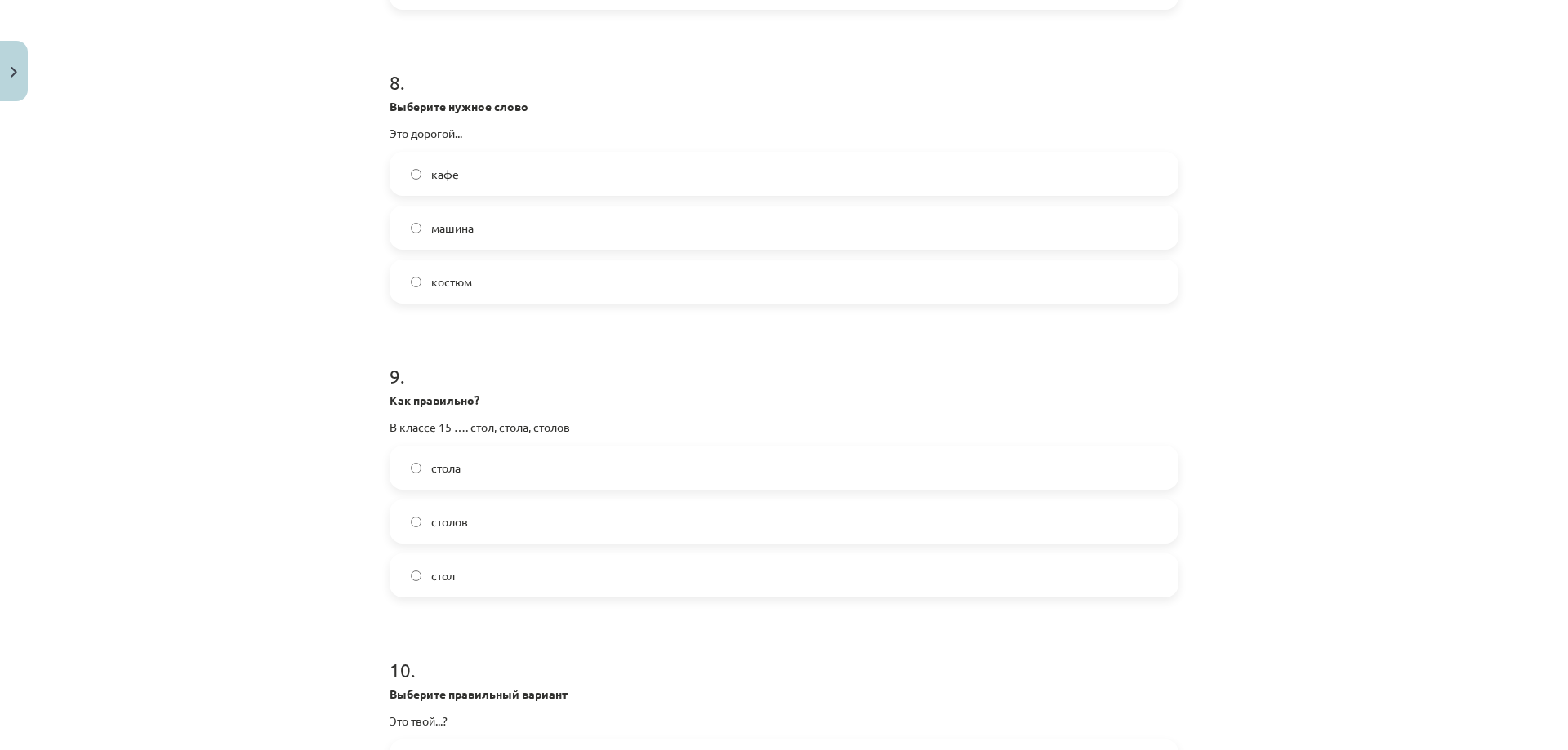
click at [435, 571] on span "стол" at bounding box center [442, 576] width 24 height 17
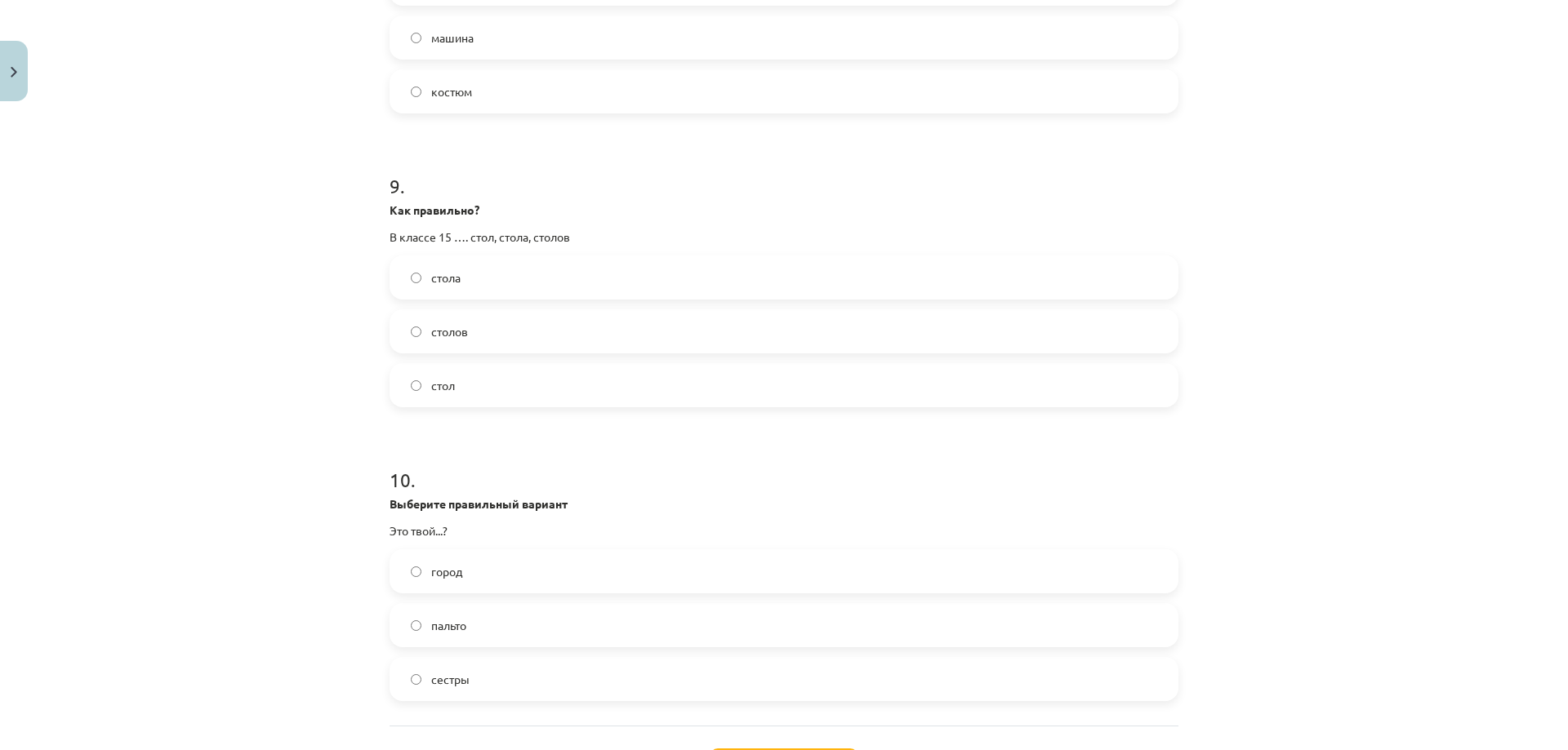
scroll to position [2617, 0]
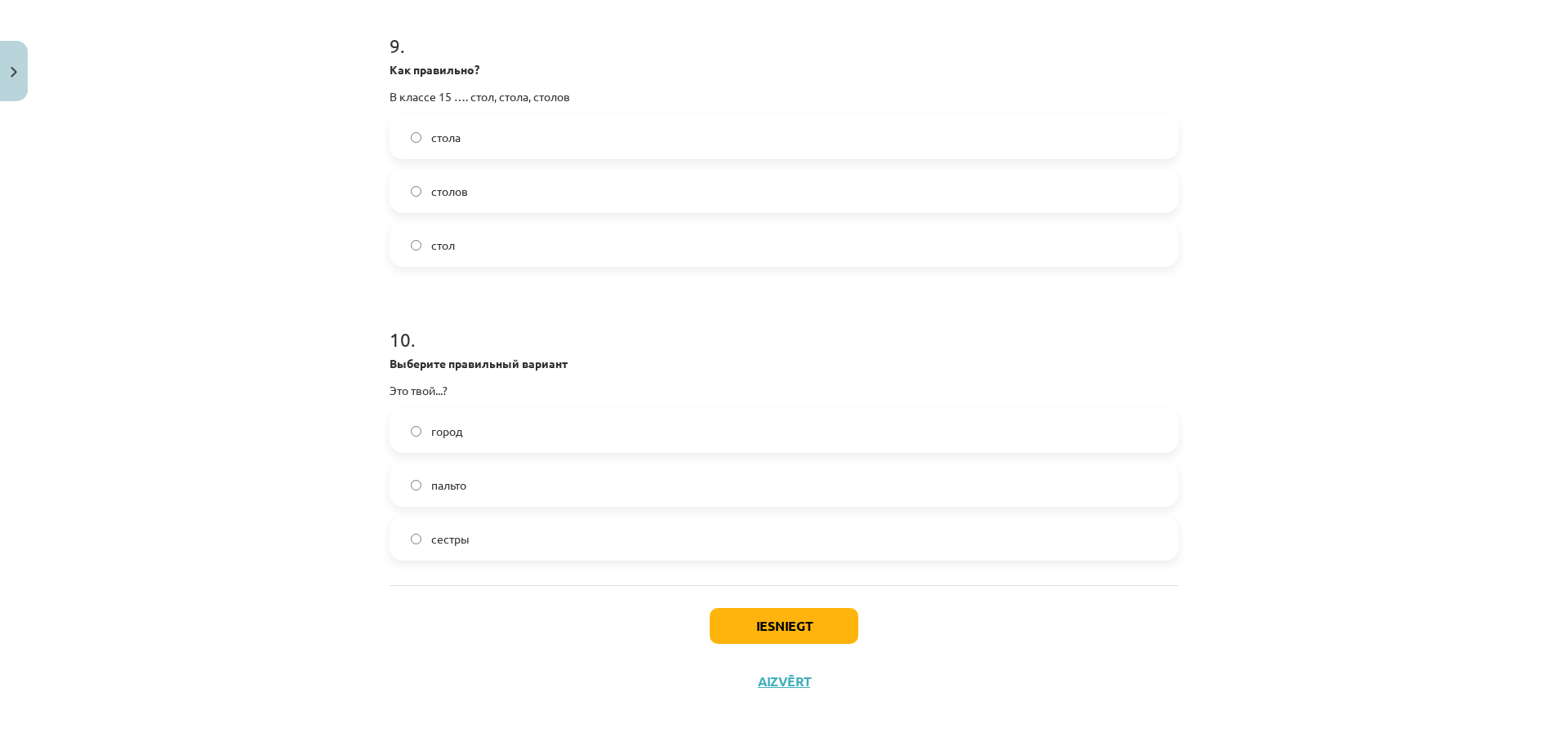
click at [522, 417] on label "город" at bounding box center [783, 431] width 786 height 41
click at [800, 620] on button "Iesniegt" at bounding box center [784, 626] width 149 height 36
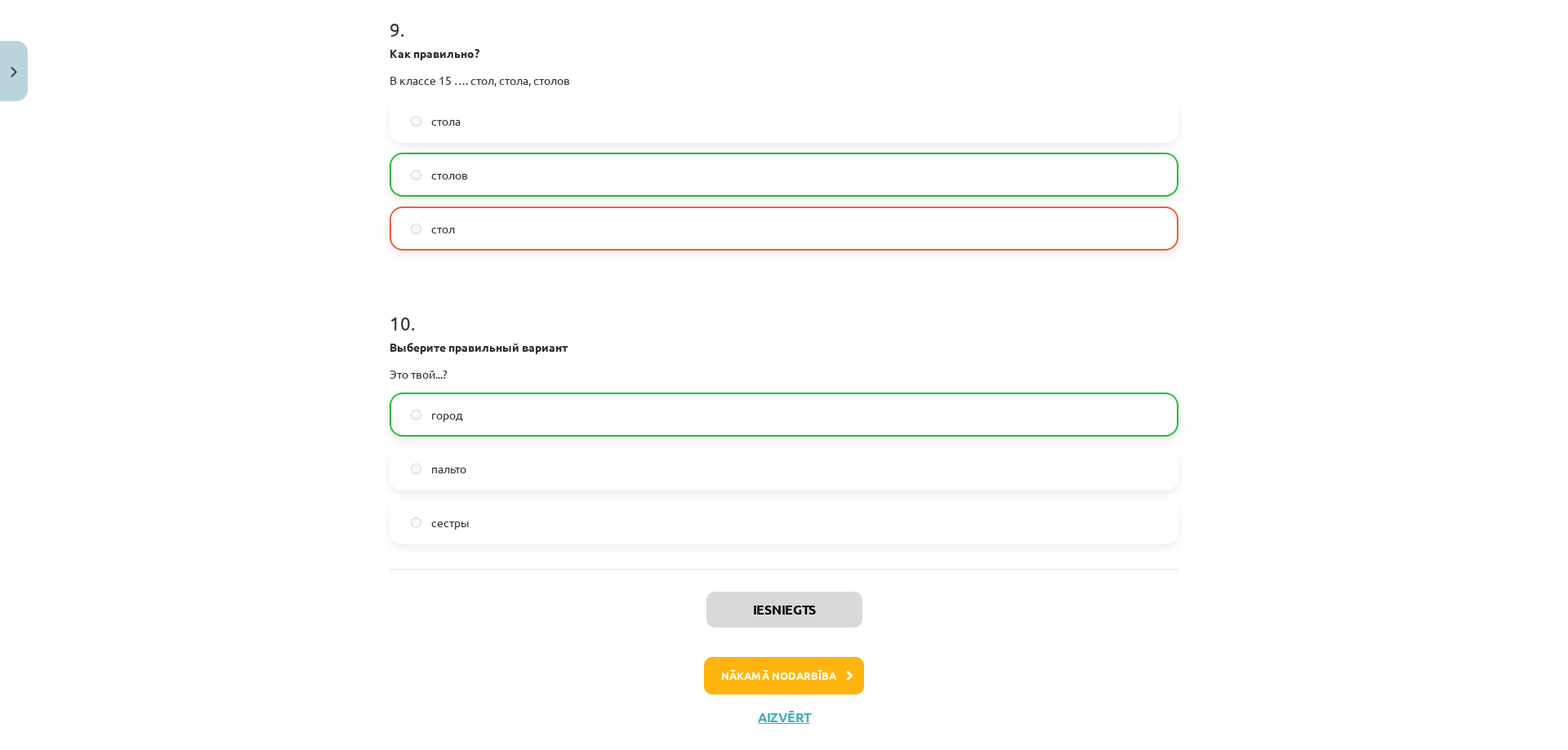
scroll to position [2670, 0]
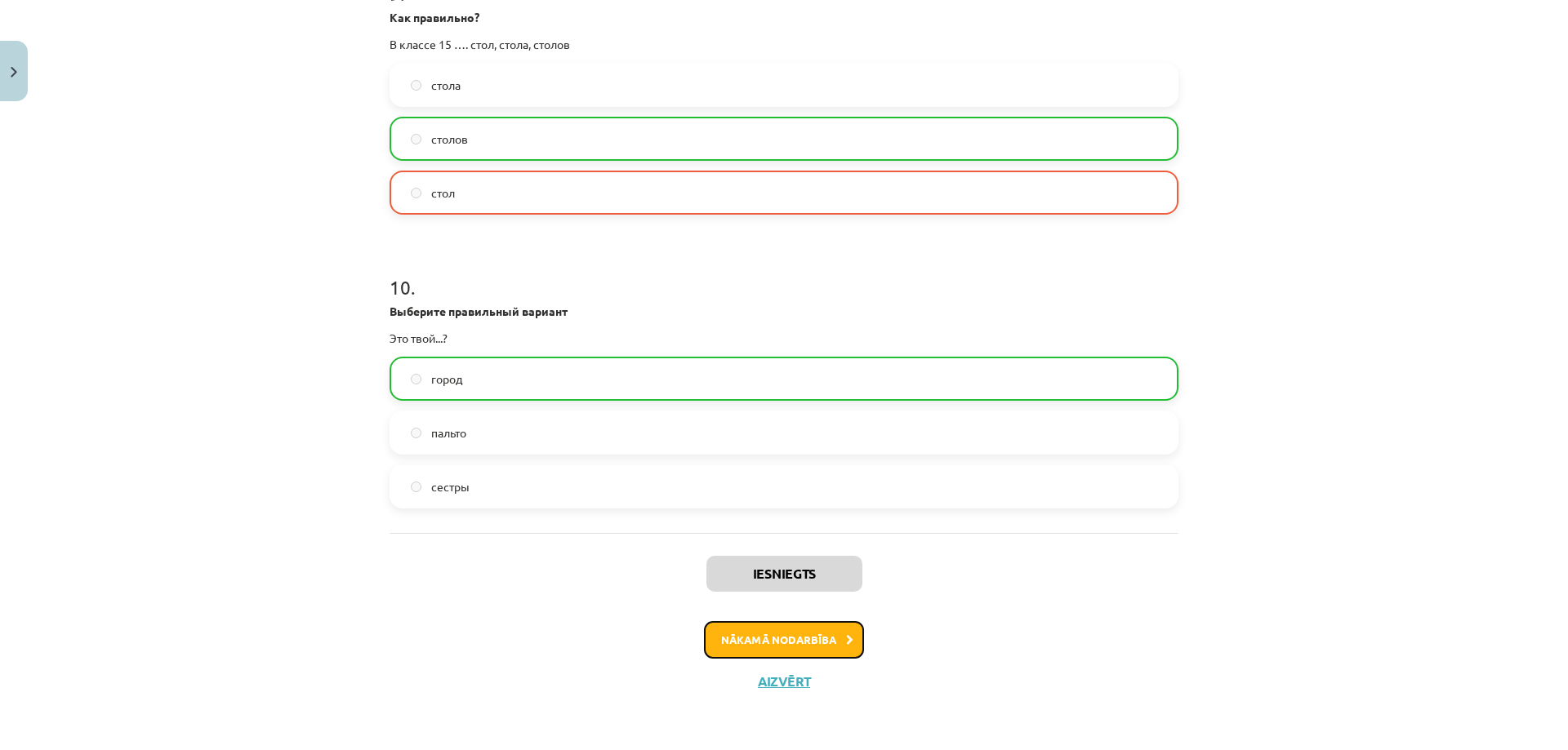
click at [750, 640] on button "Nākamā nodarbība" at bounding box center [783, 640] width 160 height 38
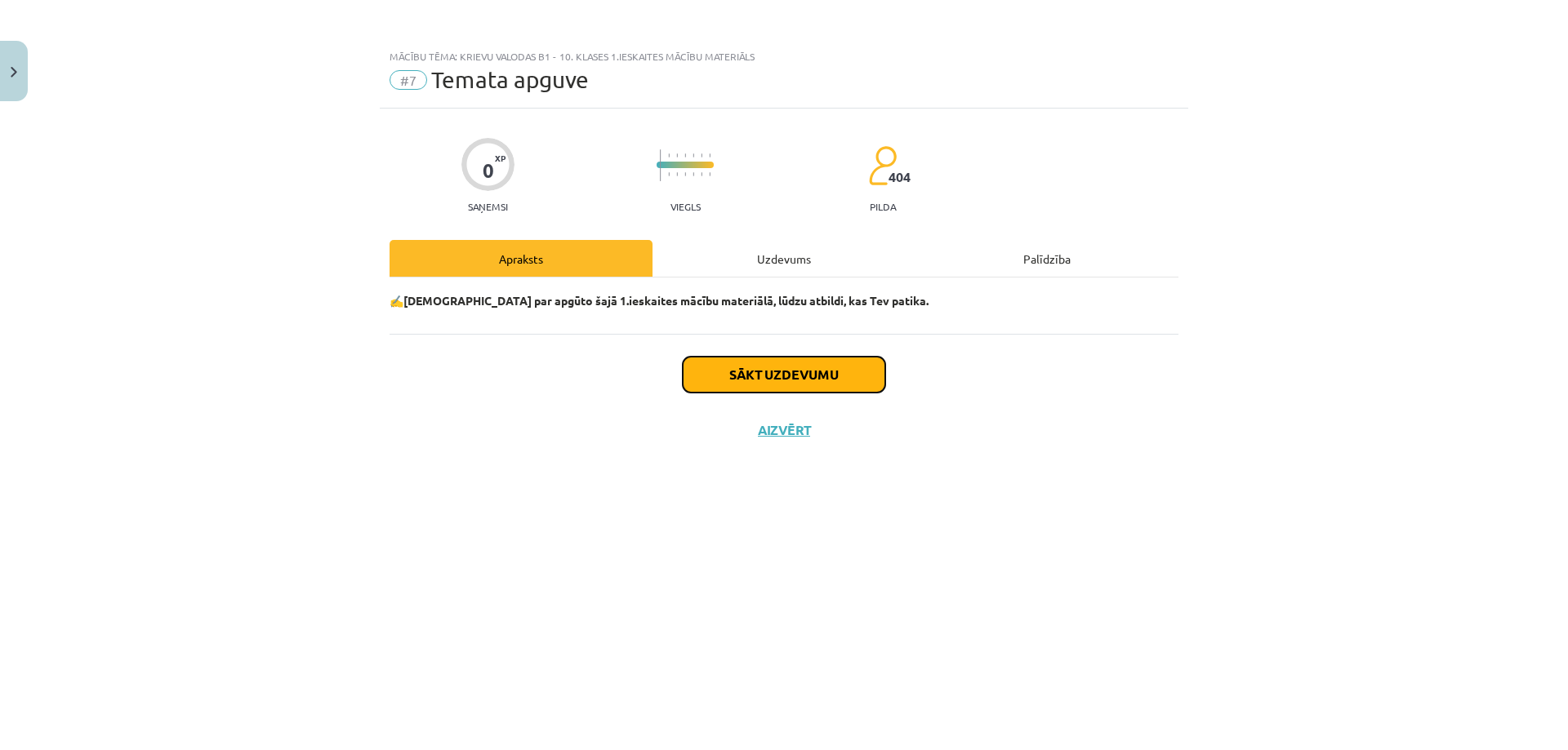
click at [762, 372] on button "Sākt uzdevumu" at bounding box center [784, 374] width 203 height 36
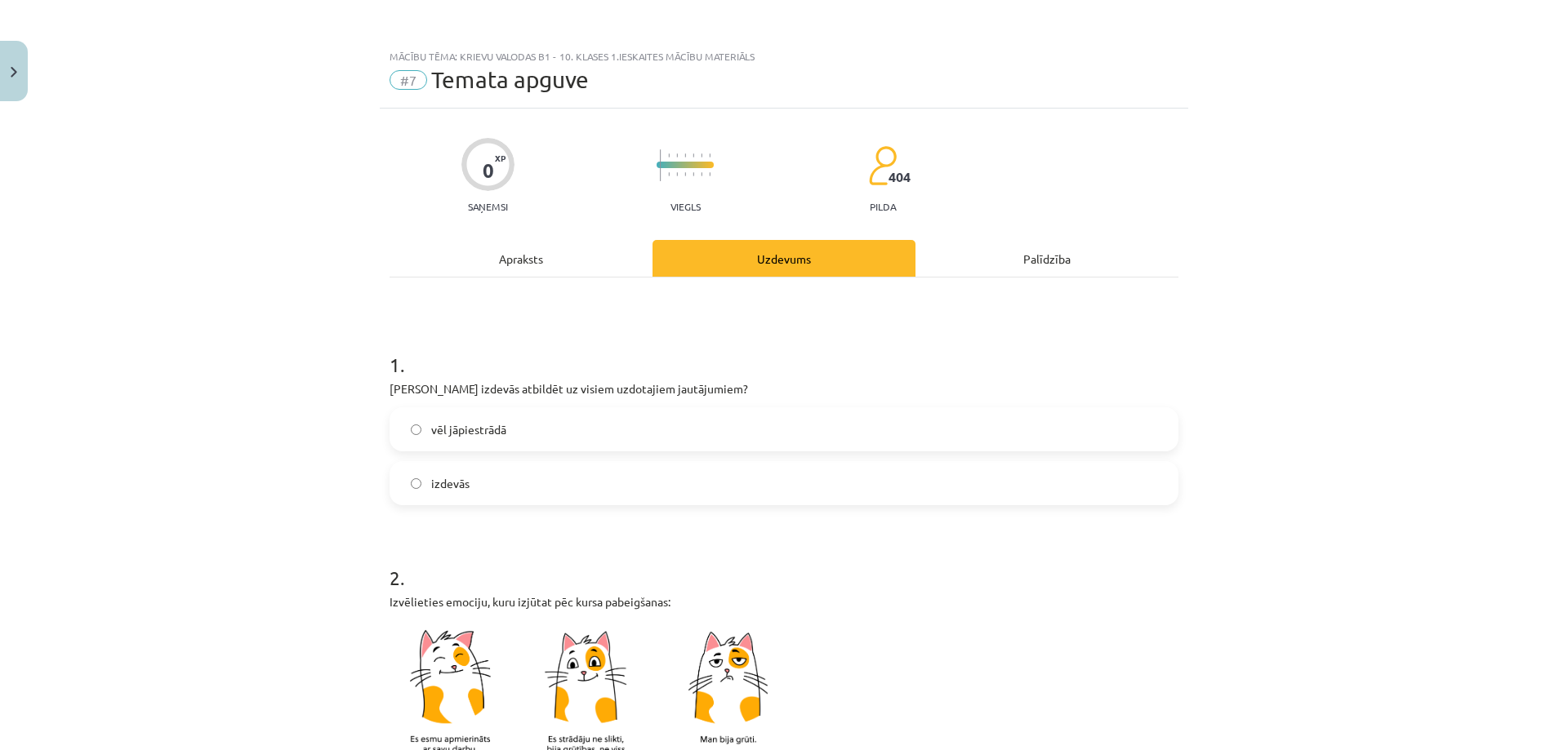
click at [452, 479] on span "izdevās" at bounding box center [450, 484] width 38 height 17
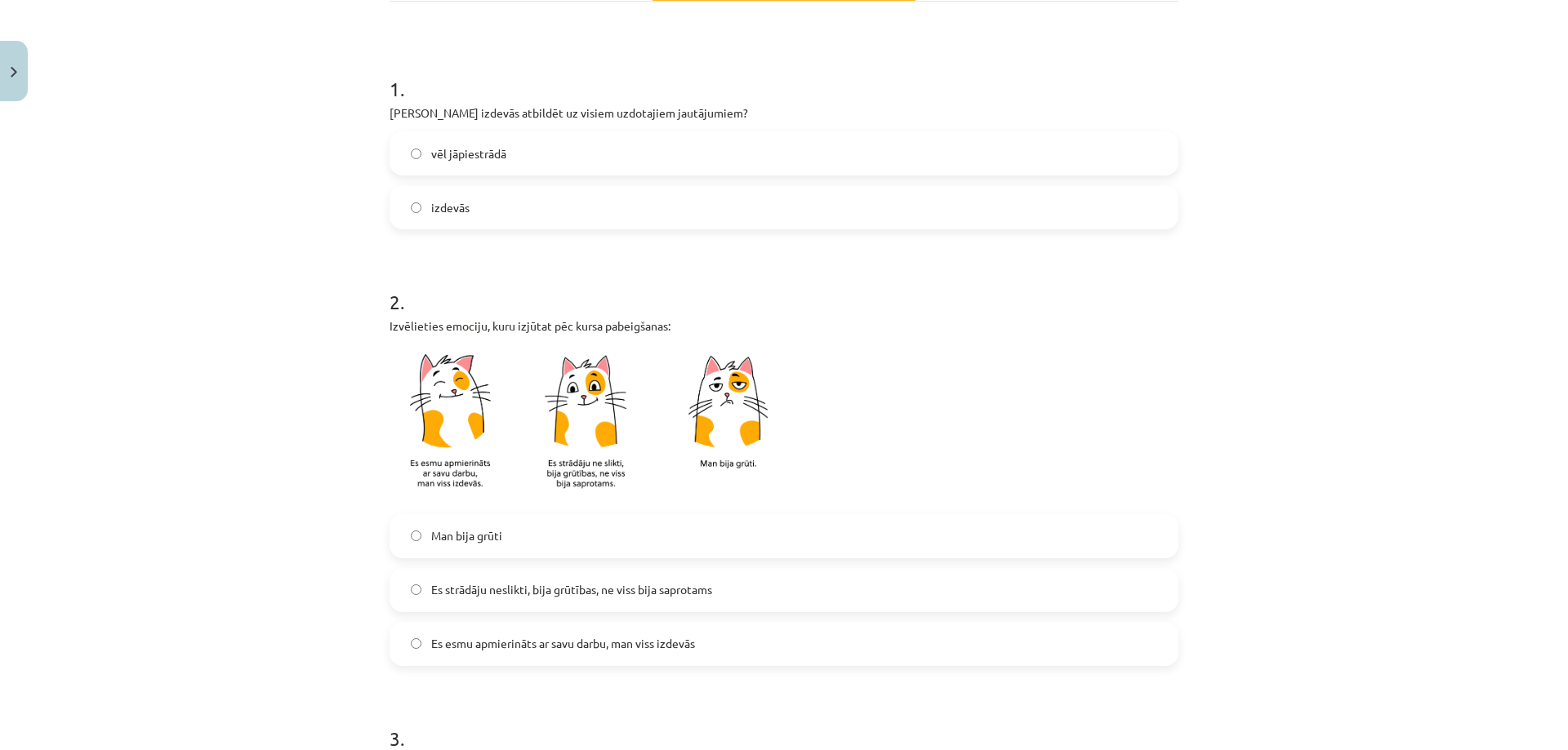
scroll to position [381, 0]
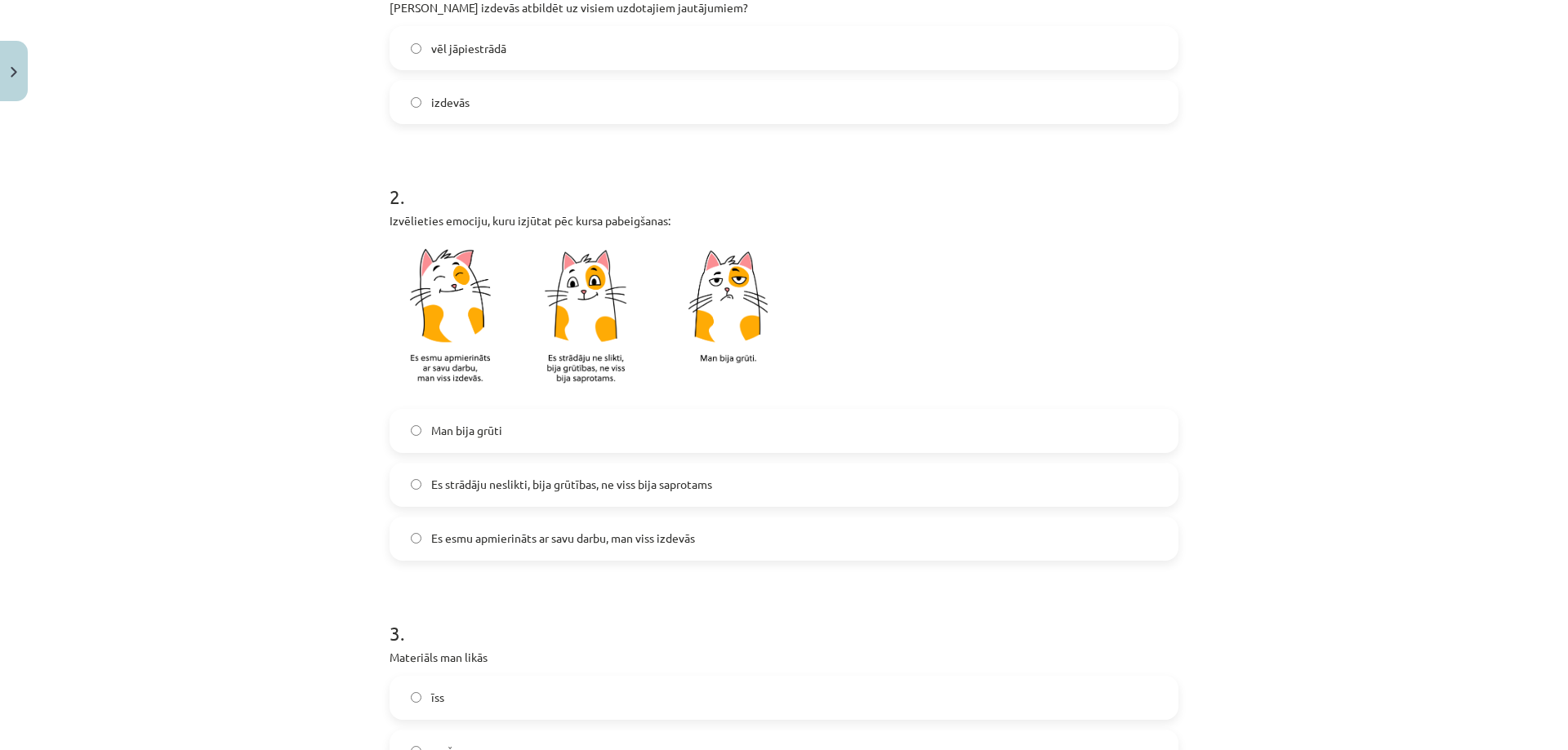
click at [434, 538] on span "Es esmu apmierināts ar savu darbu, man viss izdevās" at bounding box center [563, 538] width 264 height 17
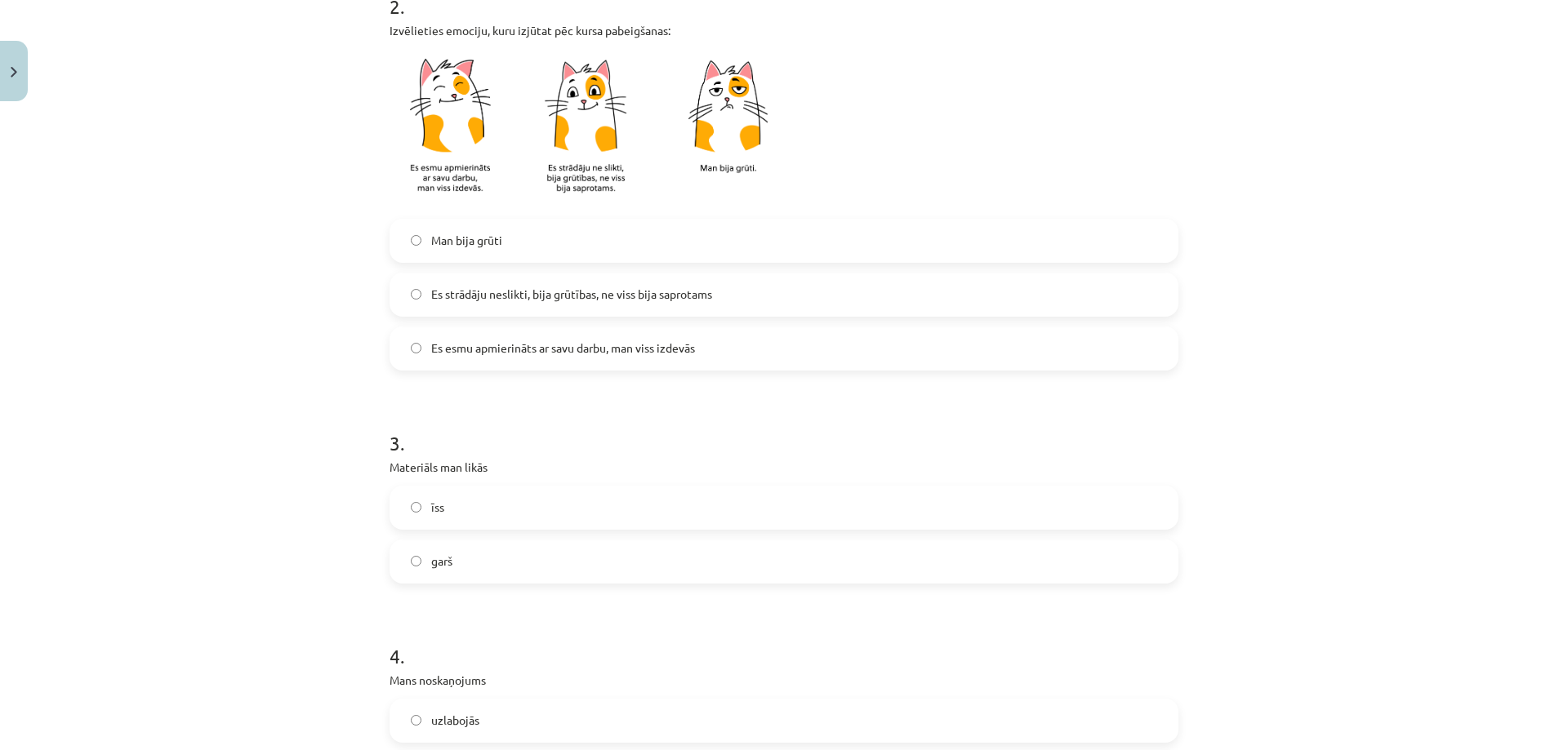
click at [456, 508] on label "īss" at bounding box center [783, 508] width 786 height 41
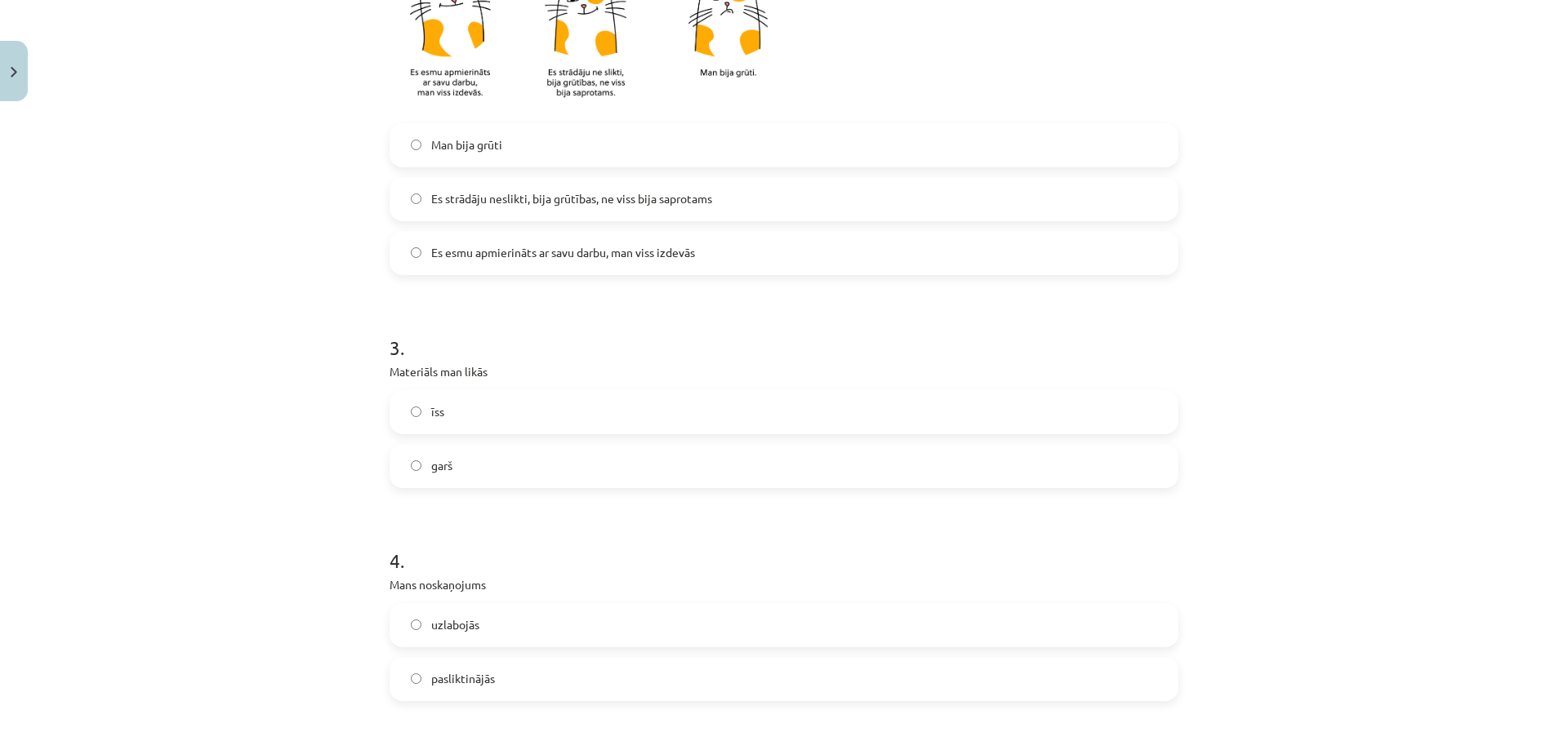
scroll to position [762, 0]
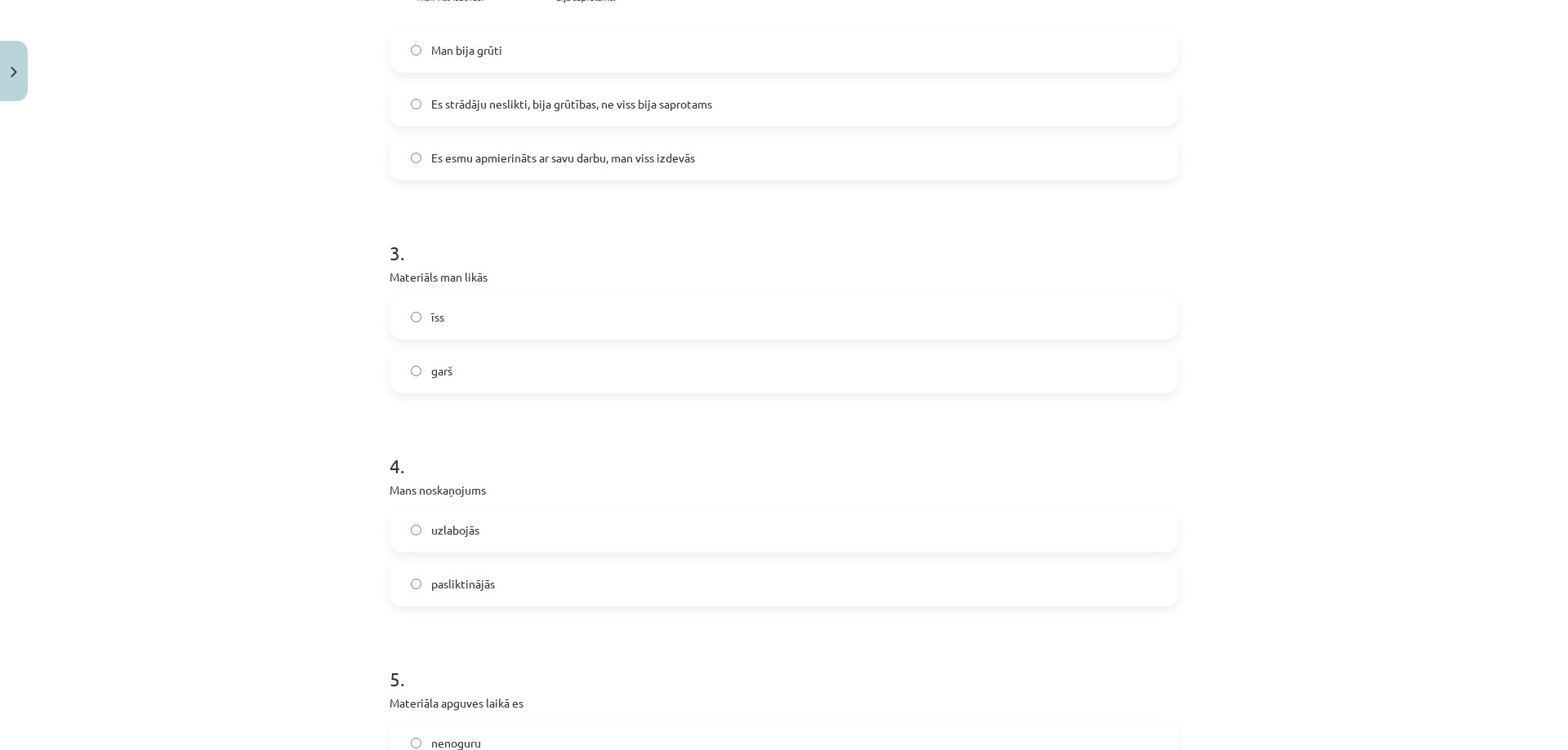
click at [502, 527] on label "uzlabojās" at bounding box center [783, 531] width 786 height 41
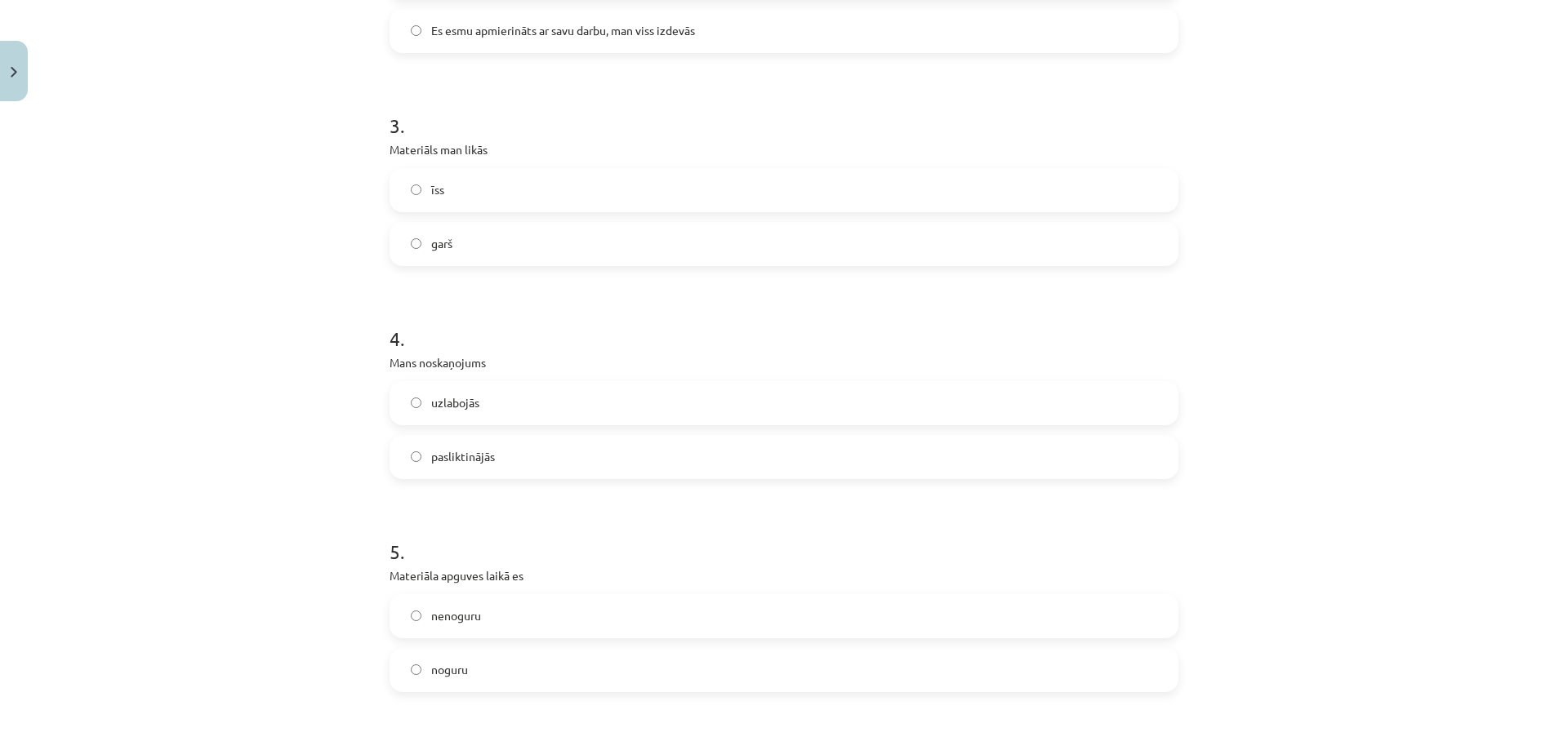
scroll to position [953, 0]
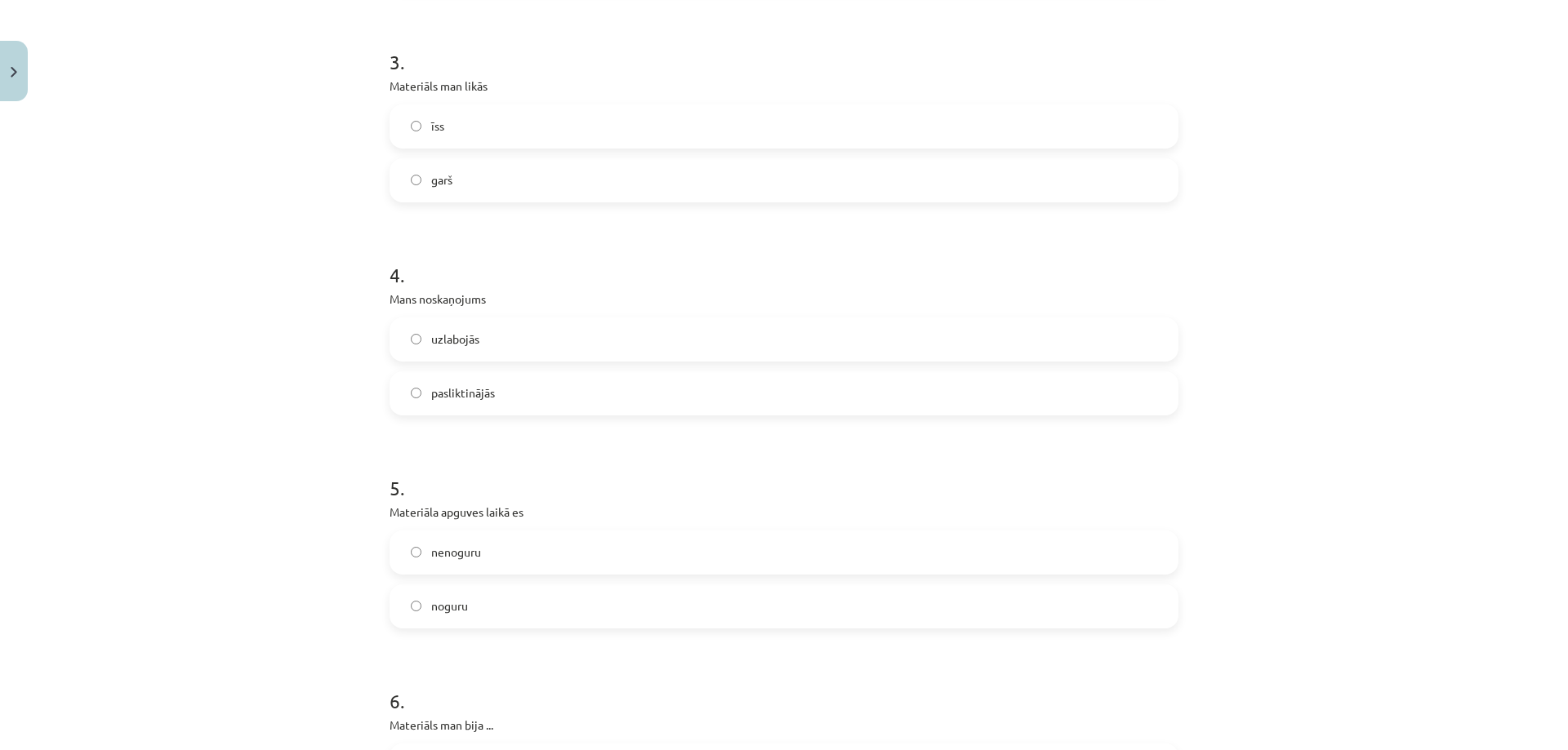
click at [441, 555] on span "nenoguru" at bounding box center [455, 552] width 50 height 17
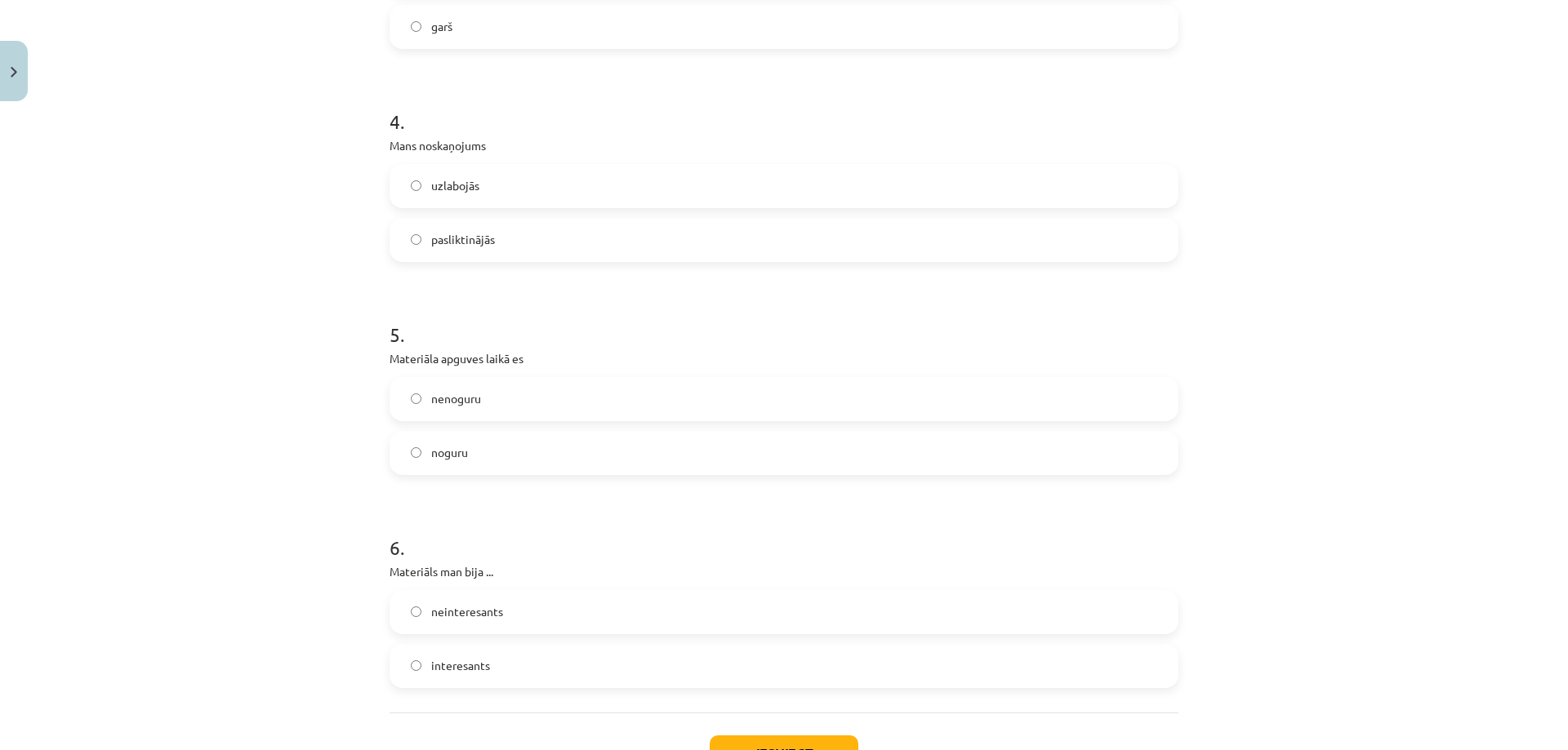
scroll to position [1143, 0]
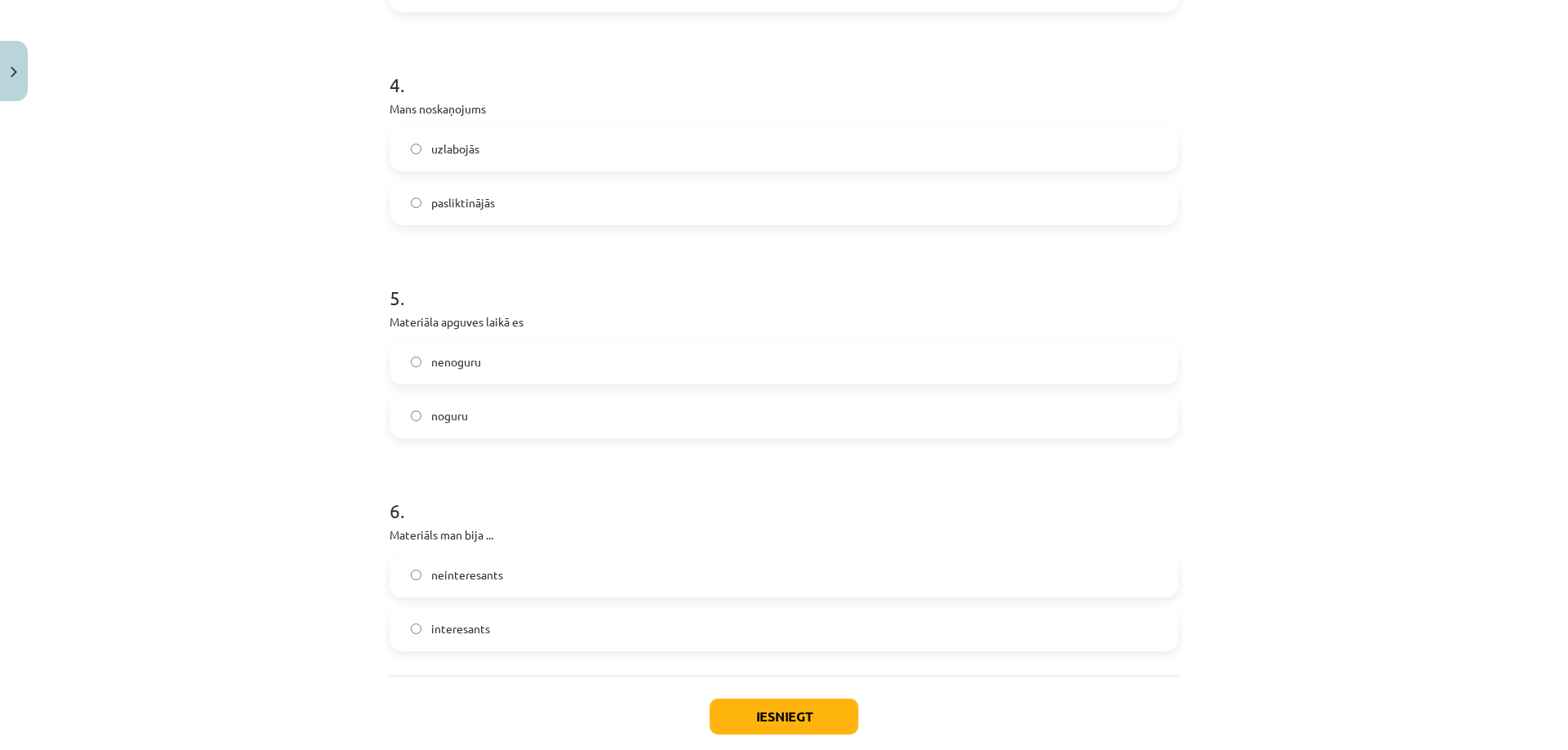
click at [439, 627] on span "interesants" at bounding box center [460, 629] width 59 height 17
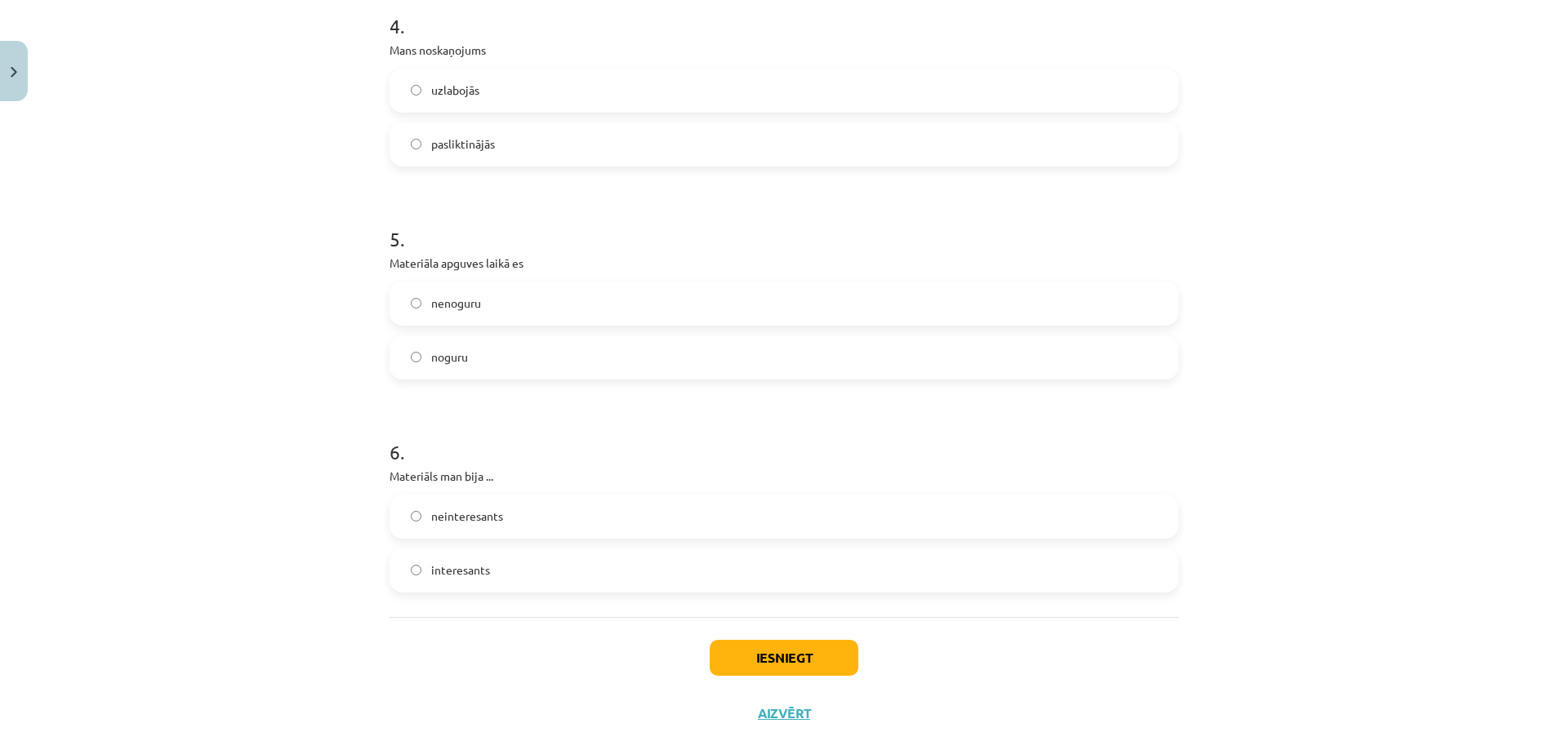
scroll to position [1233, 0]
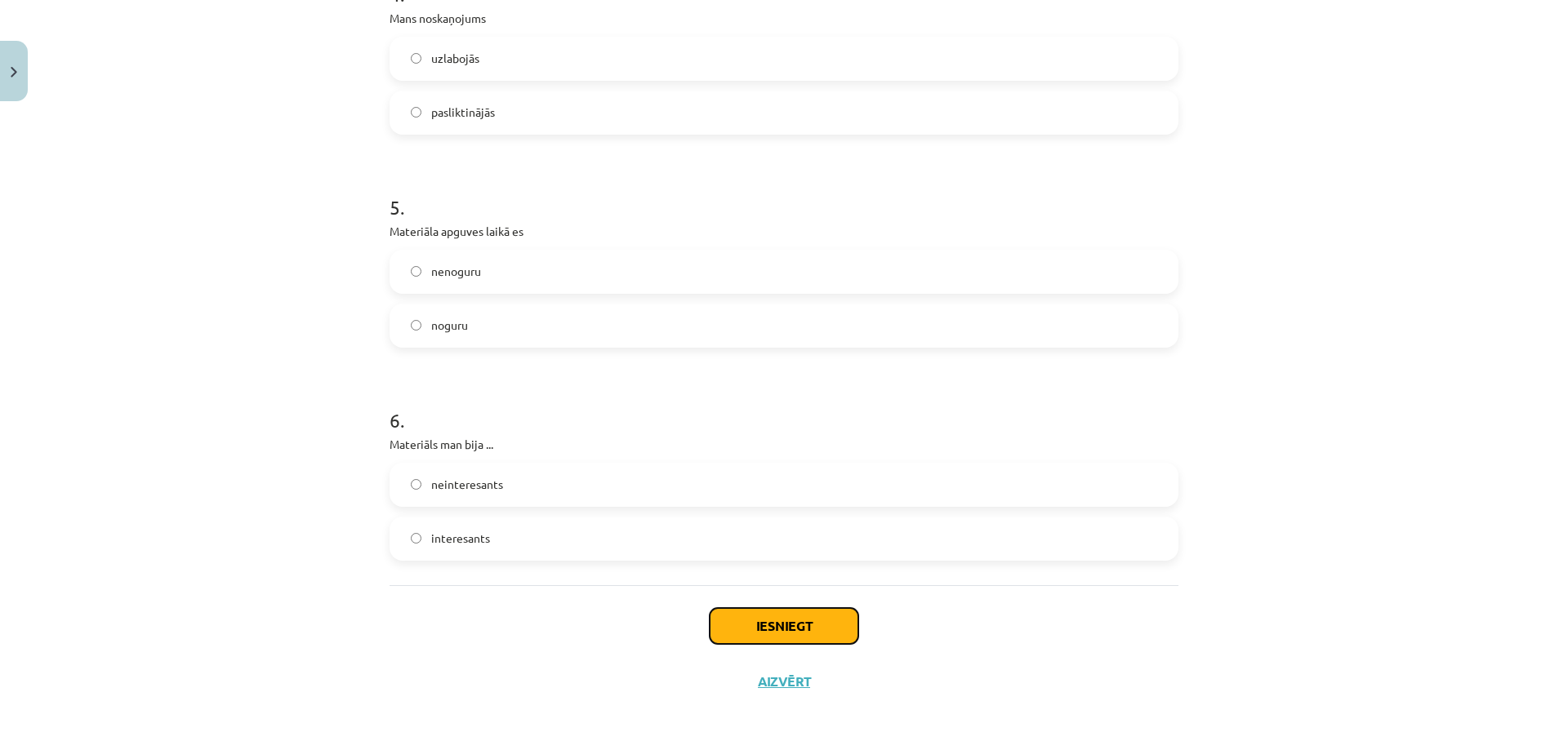
click at [761, 626] on button "Iesniegt" at bounding box center [784, 626] width 149 height 36
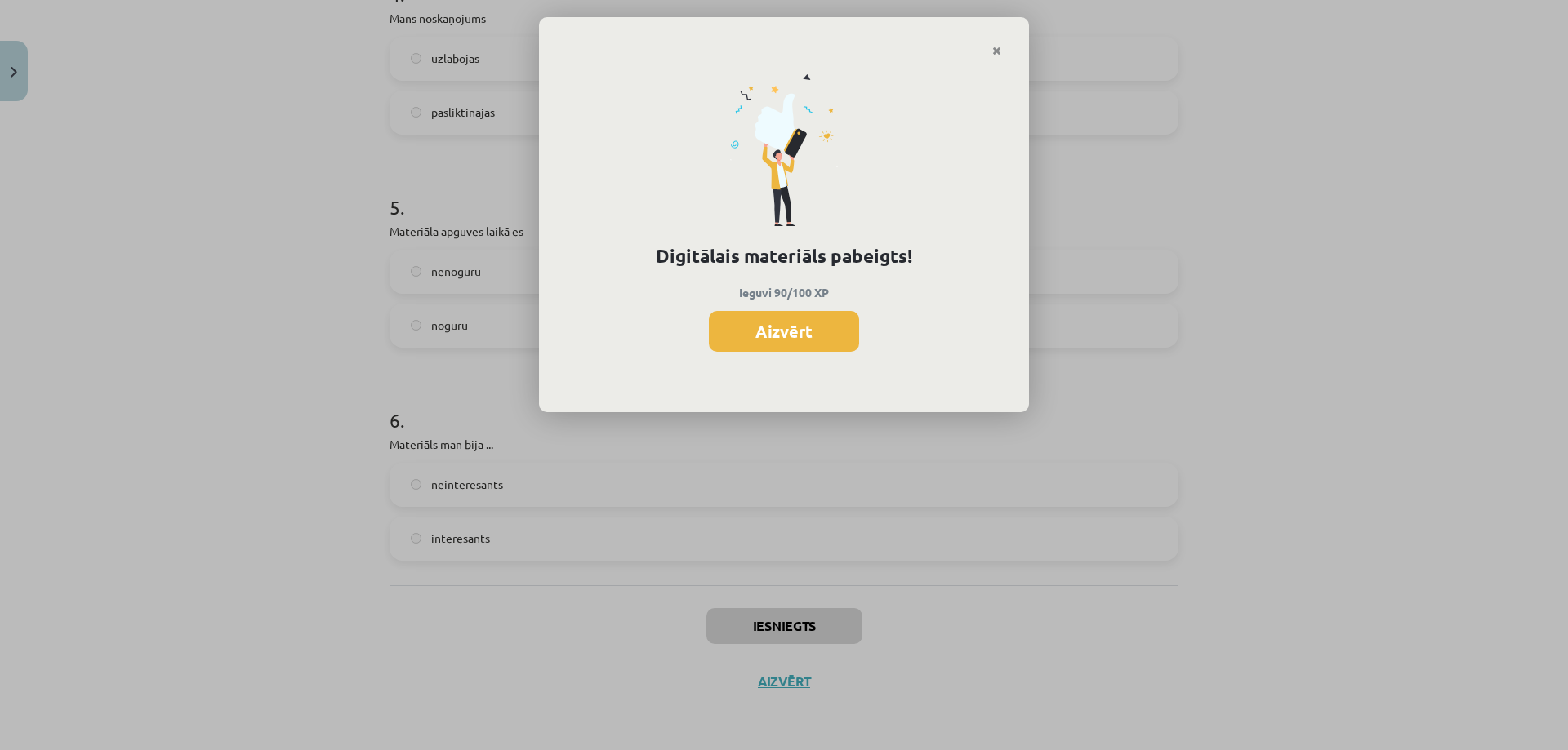
scroll to position [760, 0]
click at [772, 324] on button "Aizvērt" at bounding box center [784, 331] width 150 height 41
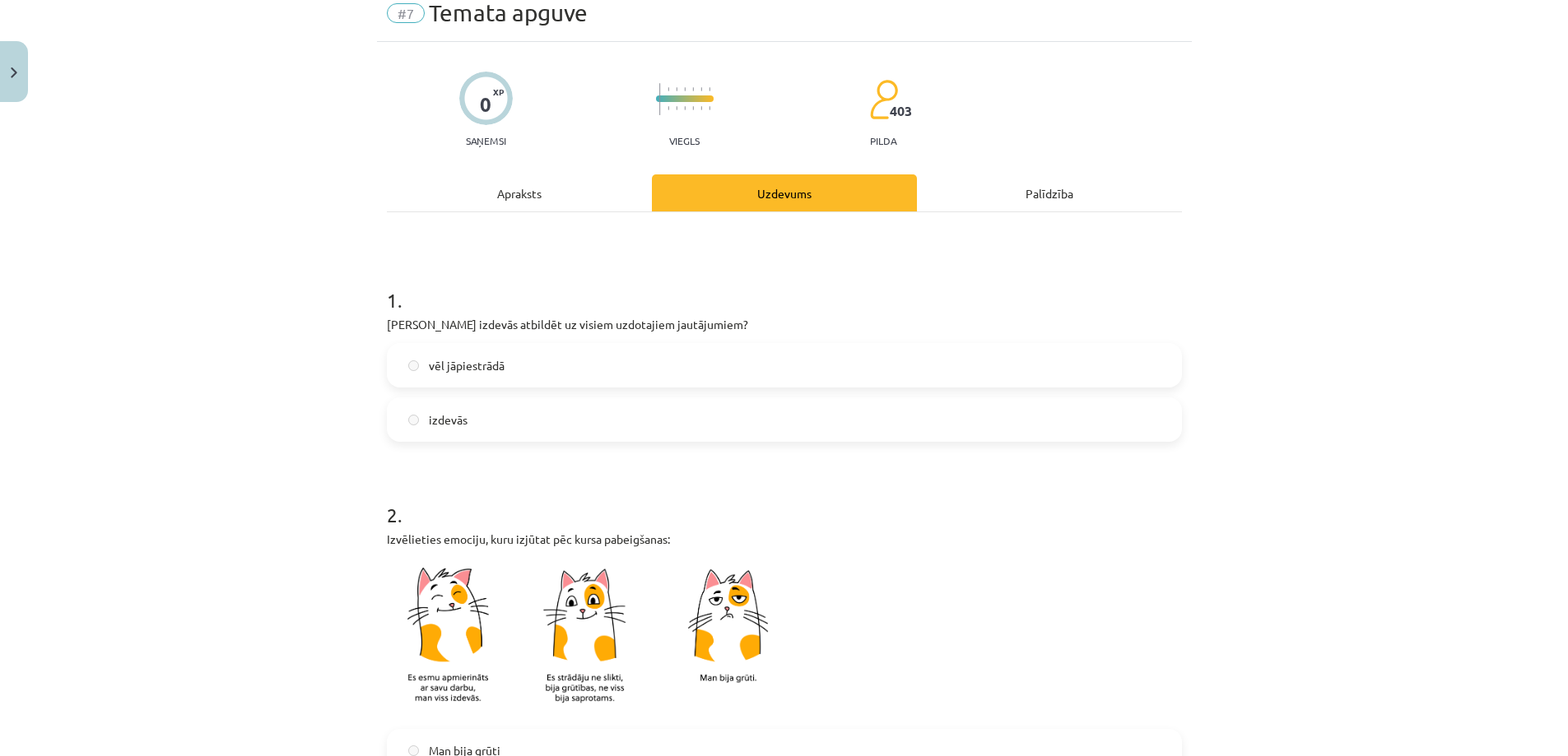
scroll to position [0, 0]
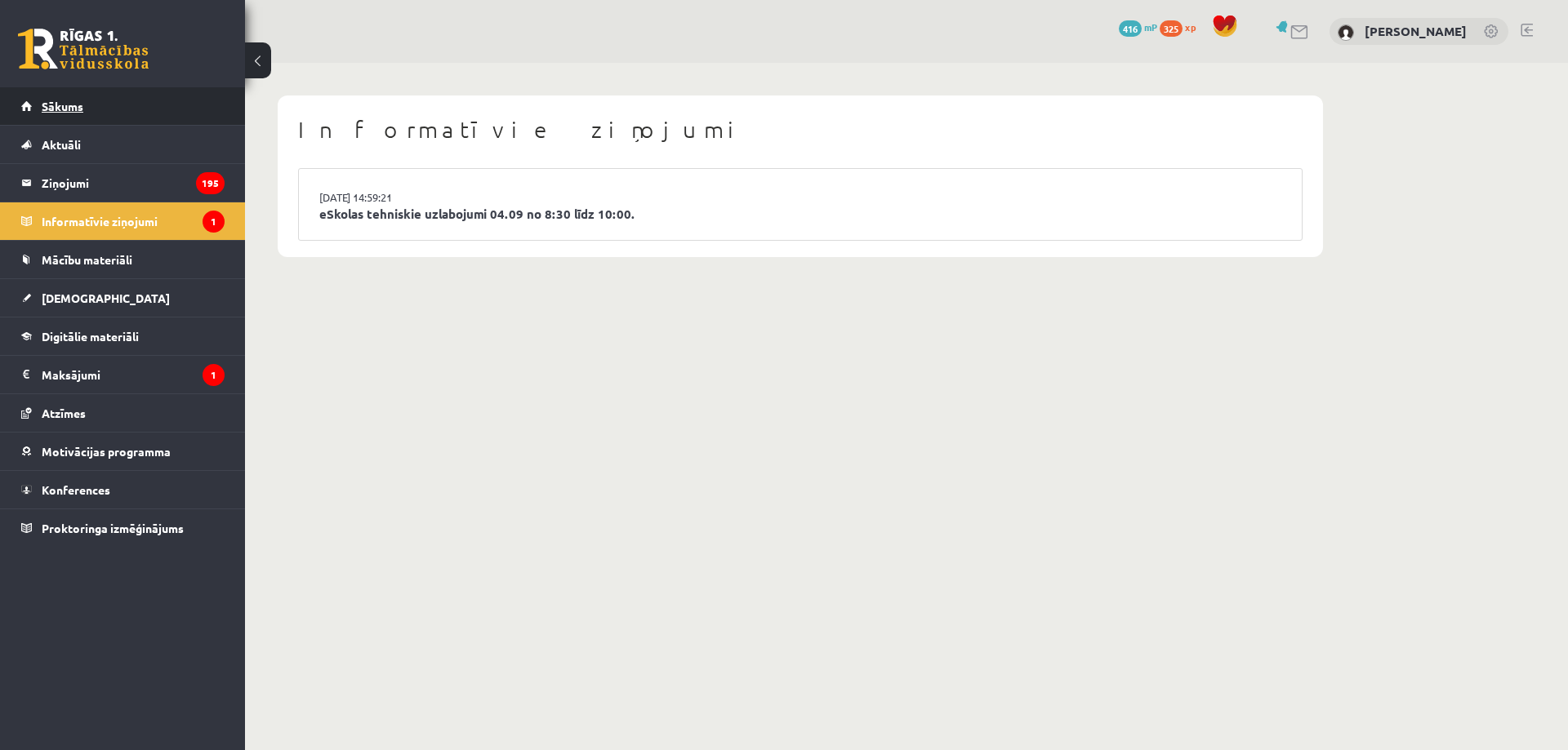
click at [61, 92] on link "Sākums" at bounding box center [122, 106] width 204 height 38
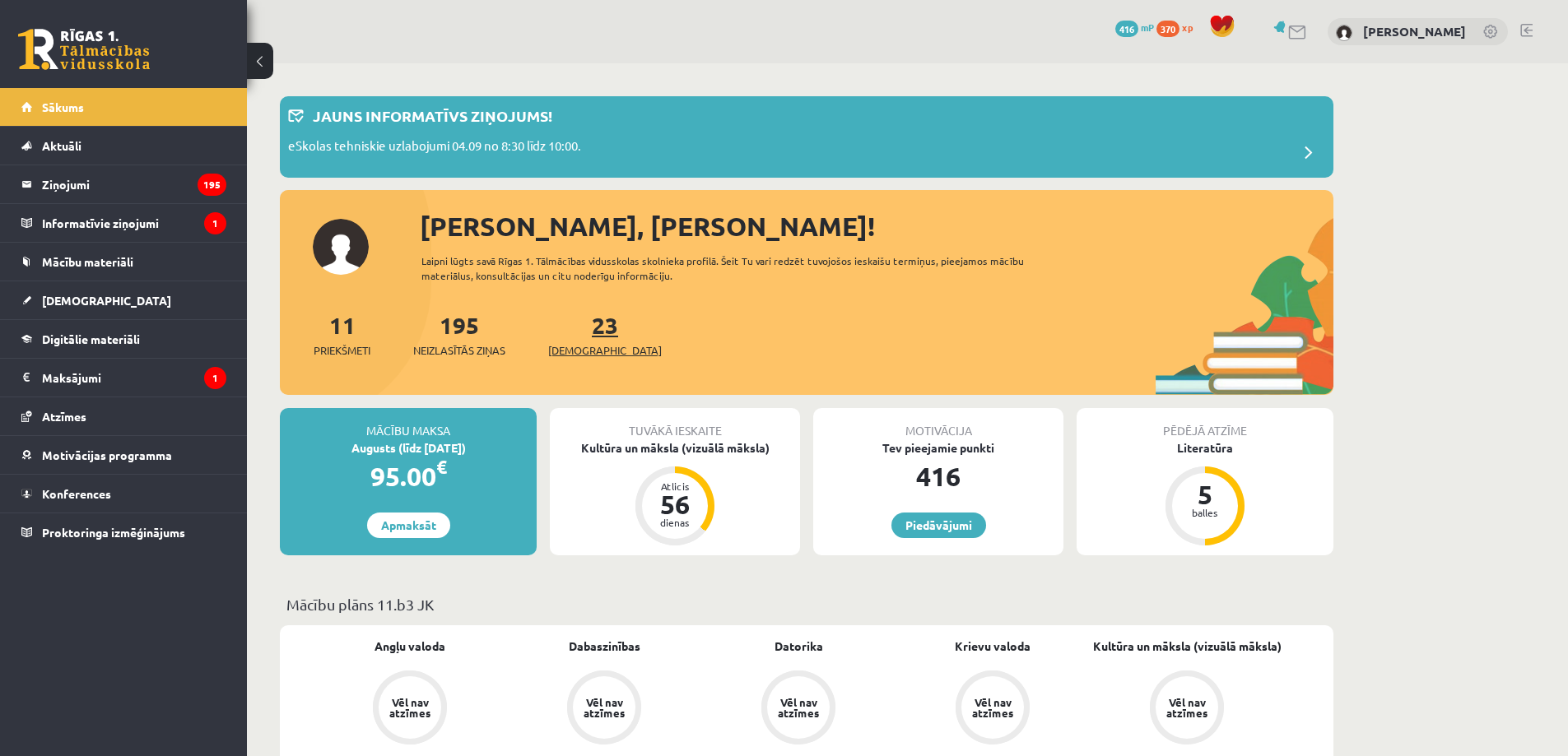
click at [583, 351] on span "[DEMOGRAPHIC_DATA]" at bounding box center [605, 351] width 114 height 17
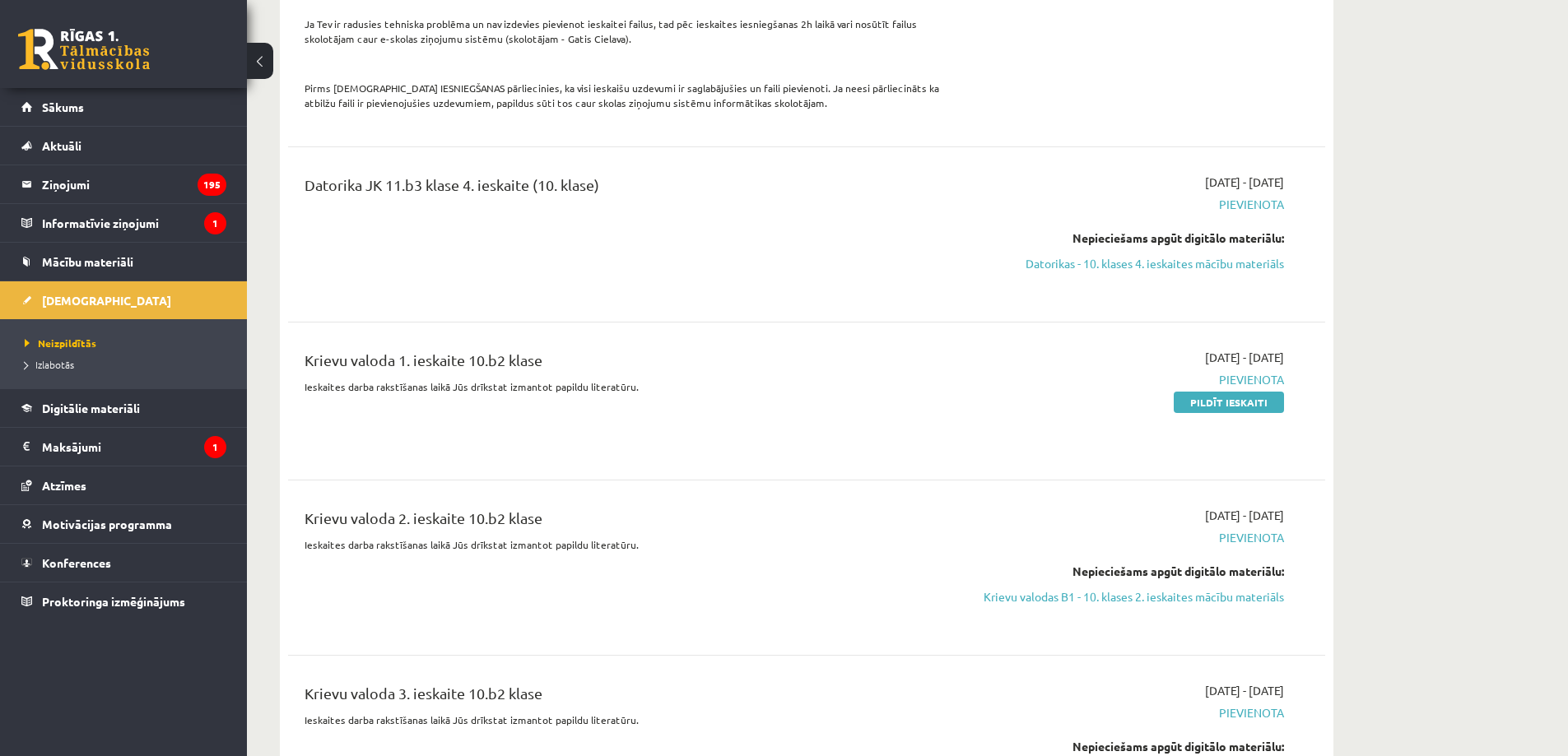
scroll to position [3457, 0]
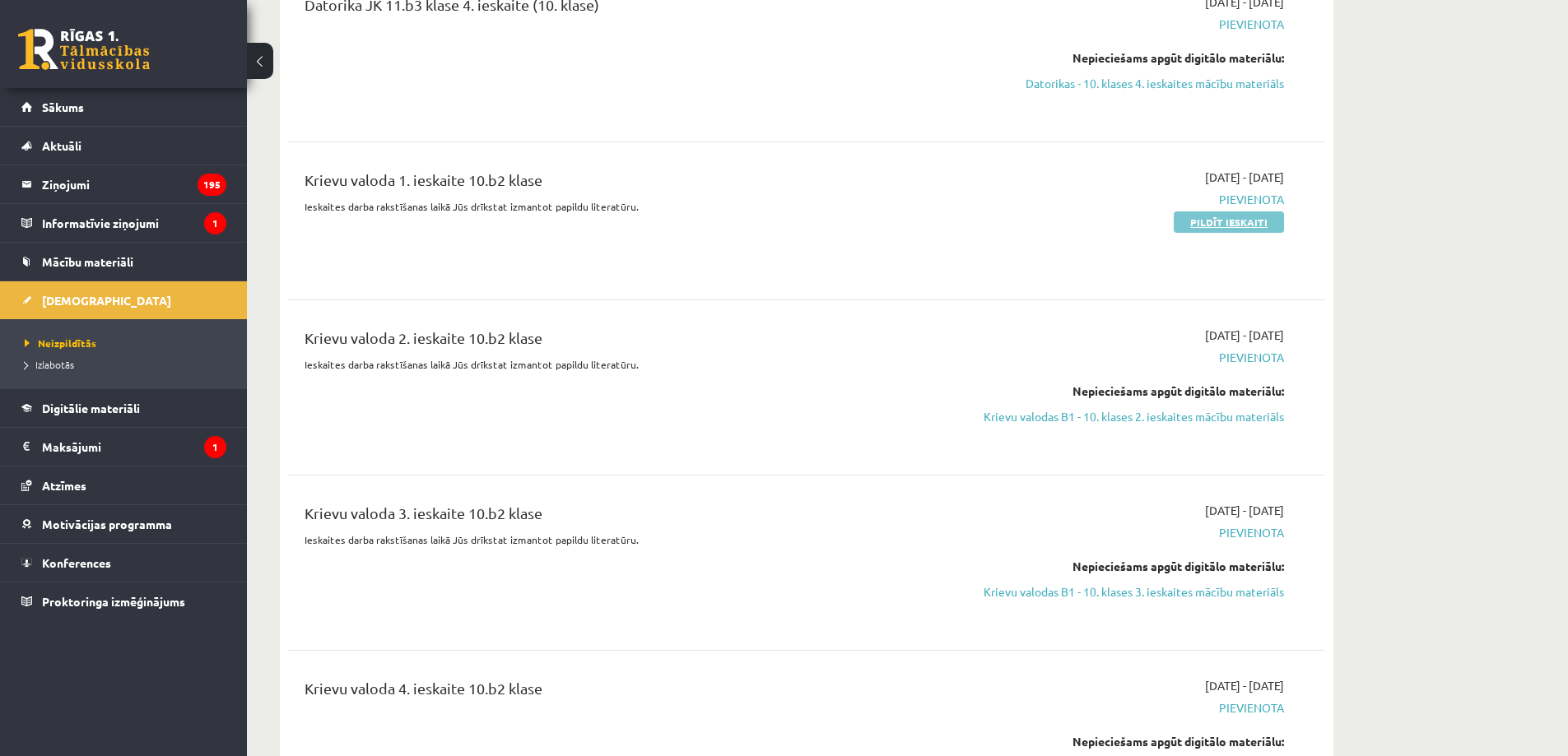
click at [1200, 211] on link "Pildīt ieskaiti" at bounding box center [1229, 222] width 110 height 21
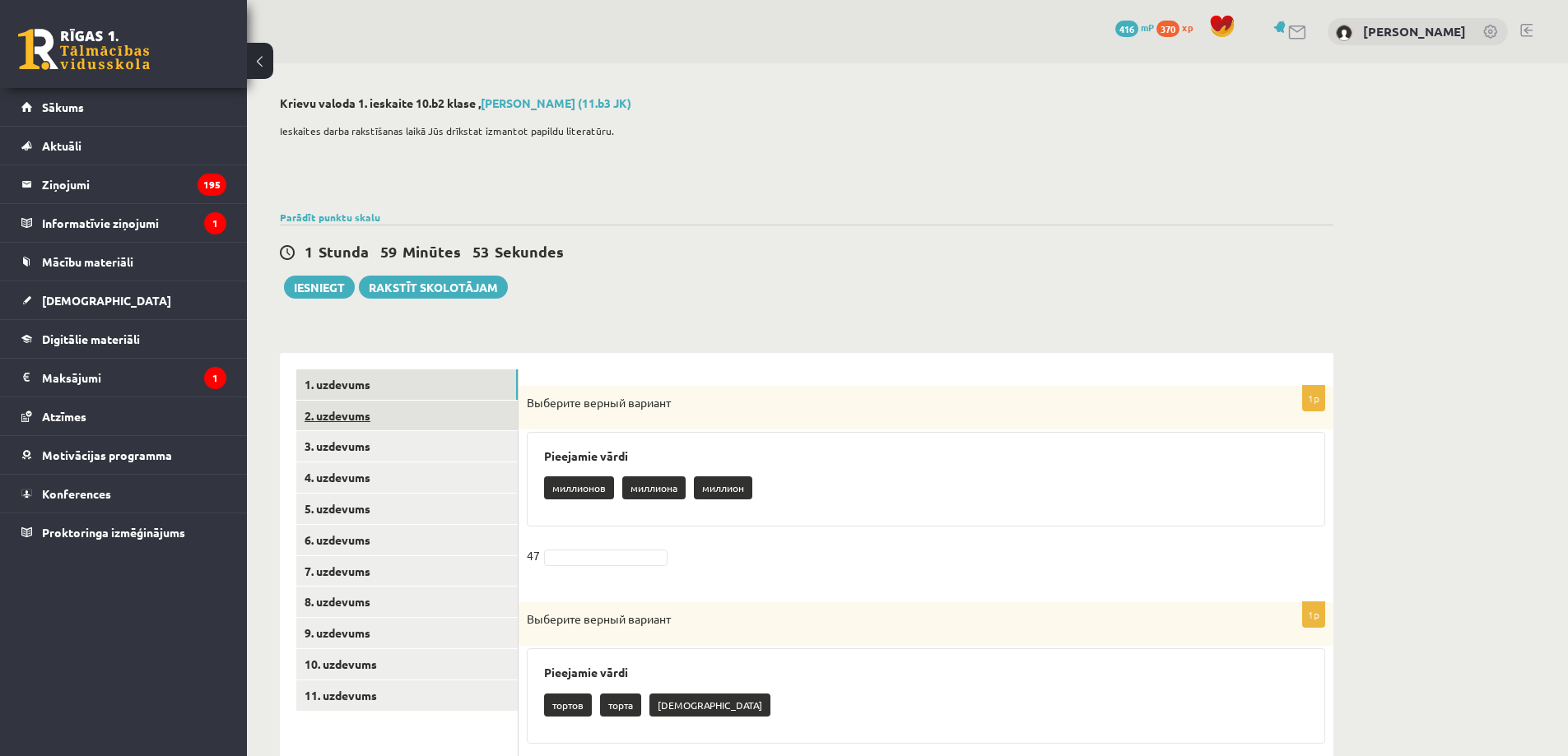
click at [441, 407] on link "2. uzdevums" at bounding box center [406, 416] width 221 height 31
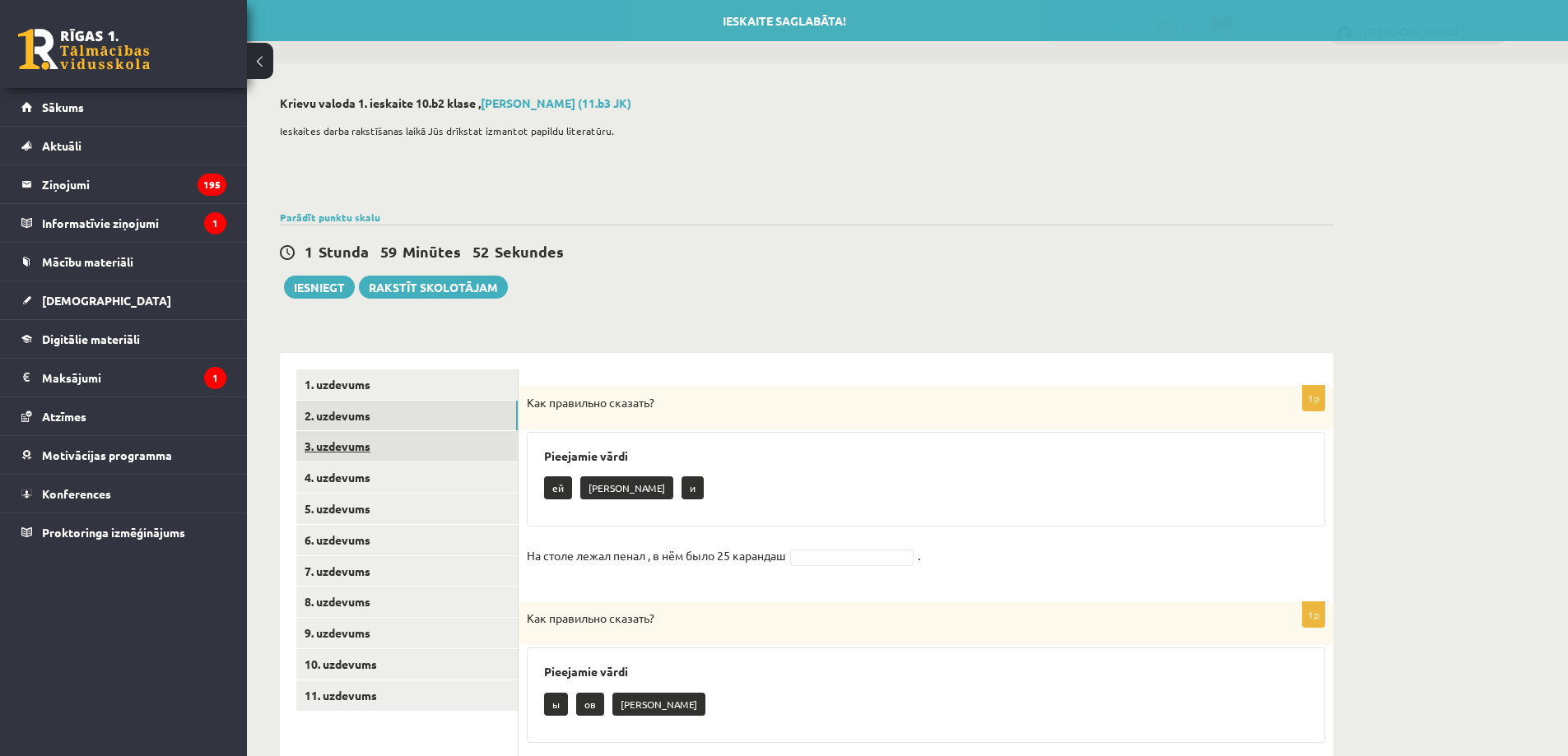
click at [433, 443] on link "3. uzdevums" at bounding box center [406, 446] width 221 height 31
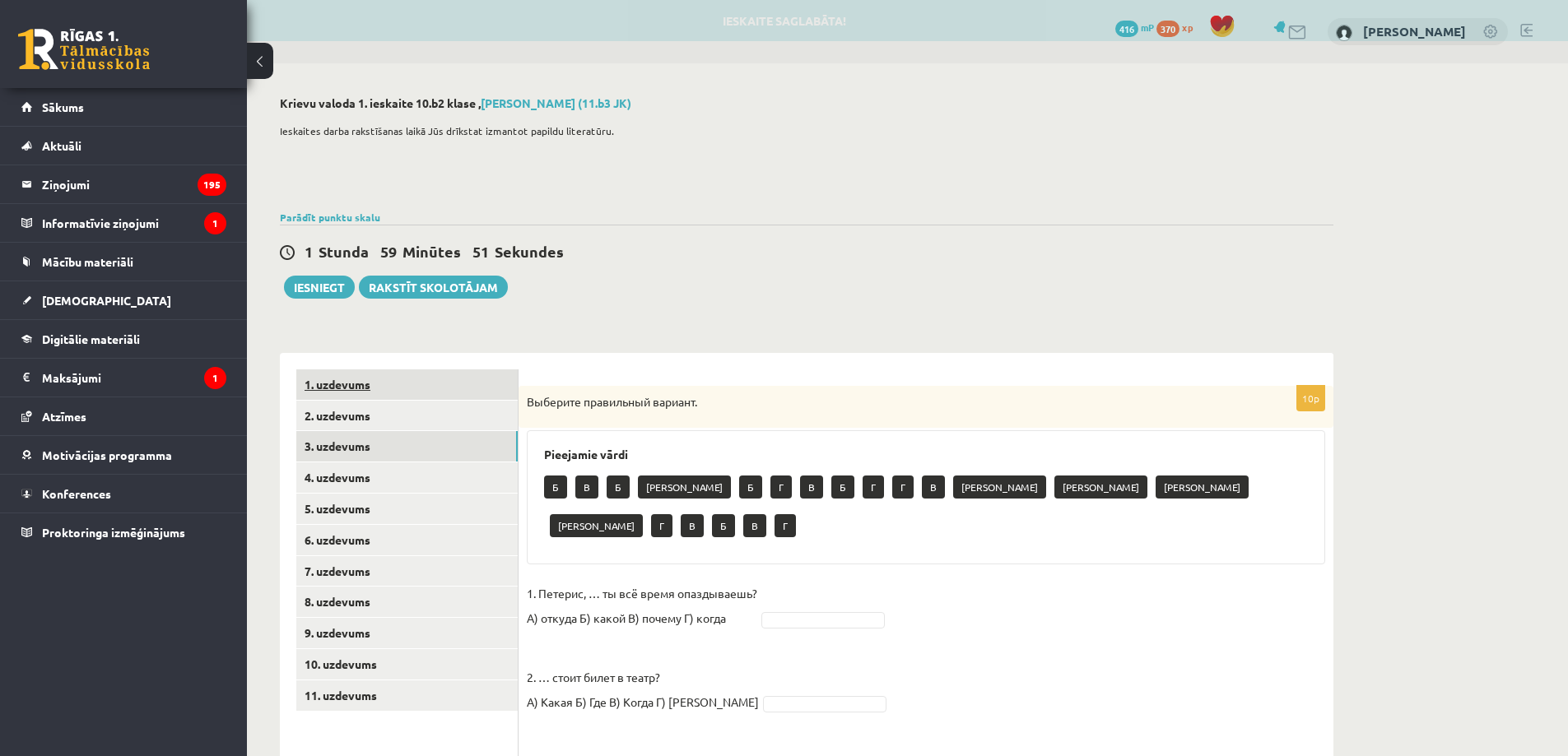
click at [466, 386] on link "1. uzdevums" at bounding box center [406, 384] width 221 height 31
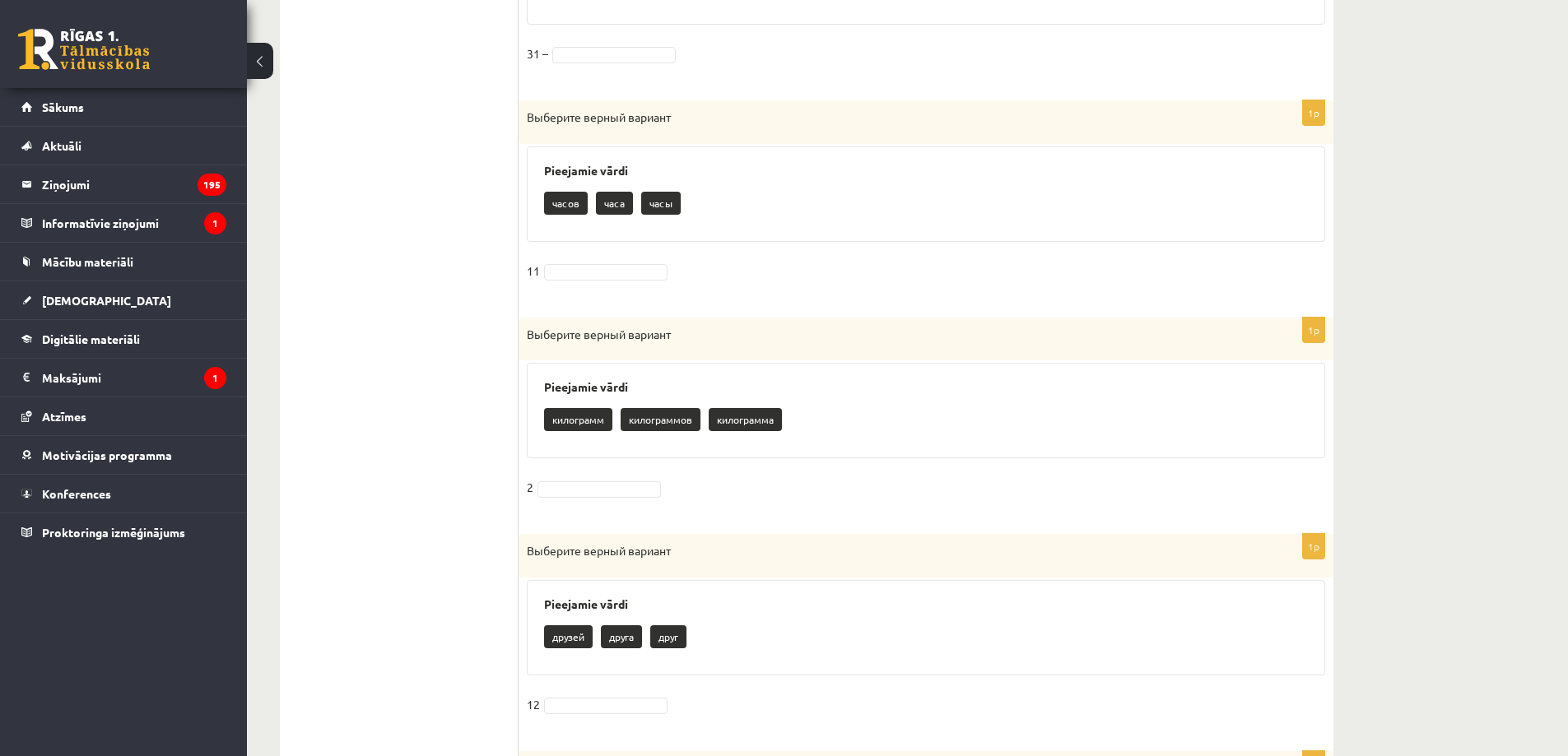
scroll to position [1614, 0]
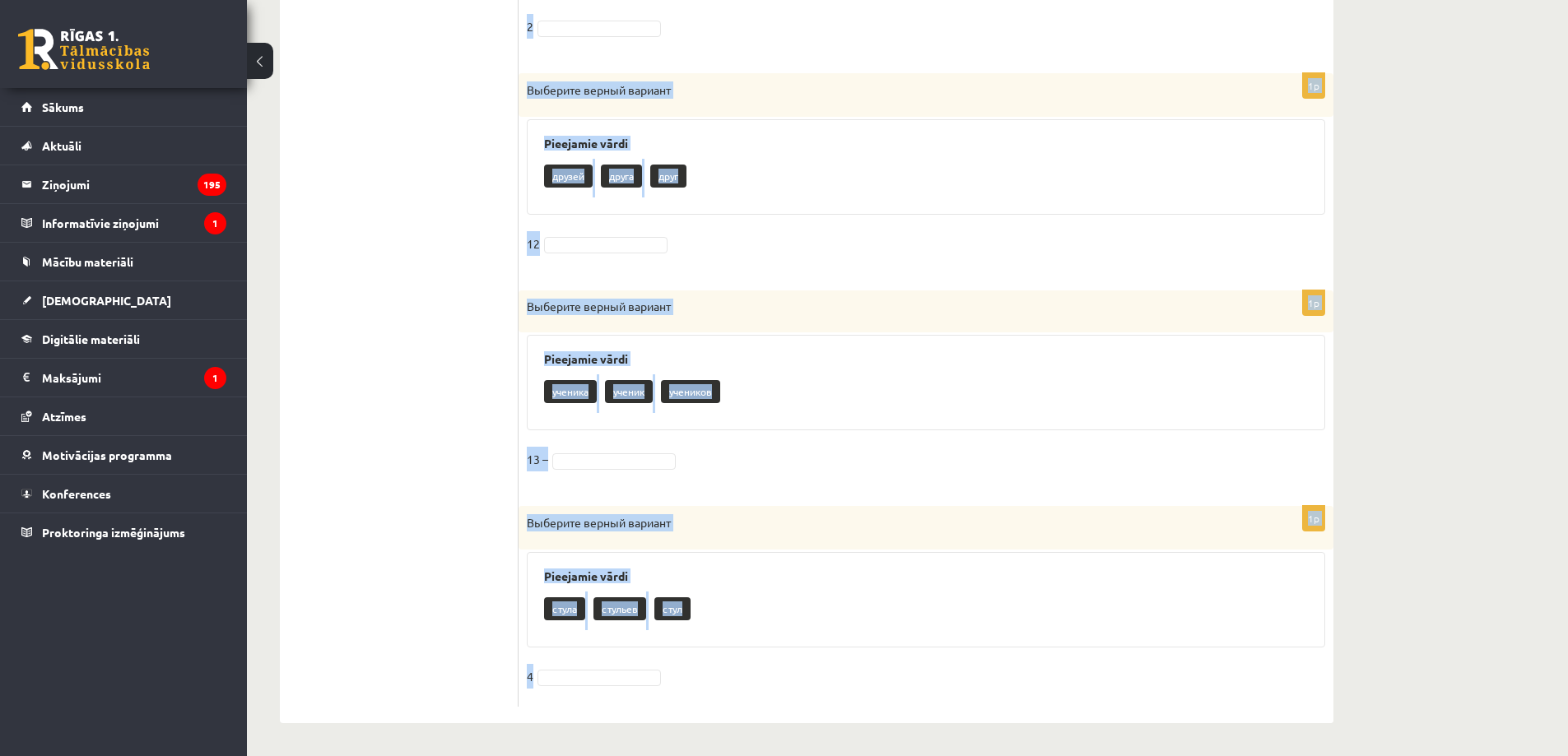
drag, startPoint x: 526, startPoint y: 398, endPoint x: 717, endPoint y: 656, distance: 321.0
drag, startPoint x: 656, startPoint y: 616, endPoint x: 618, endPoint y: 605, distance: 39.6
copy form "Loremips dolors ametcon Adipiscin elits doeiusmod tempori utlabore 03 5e Dolore…"
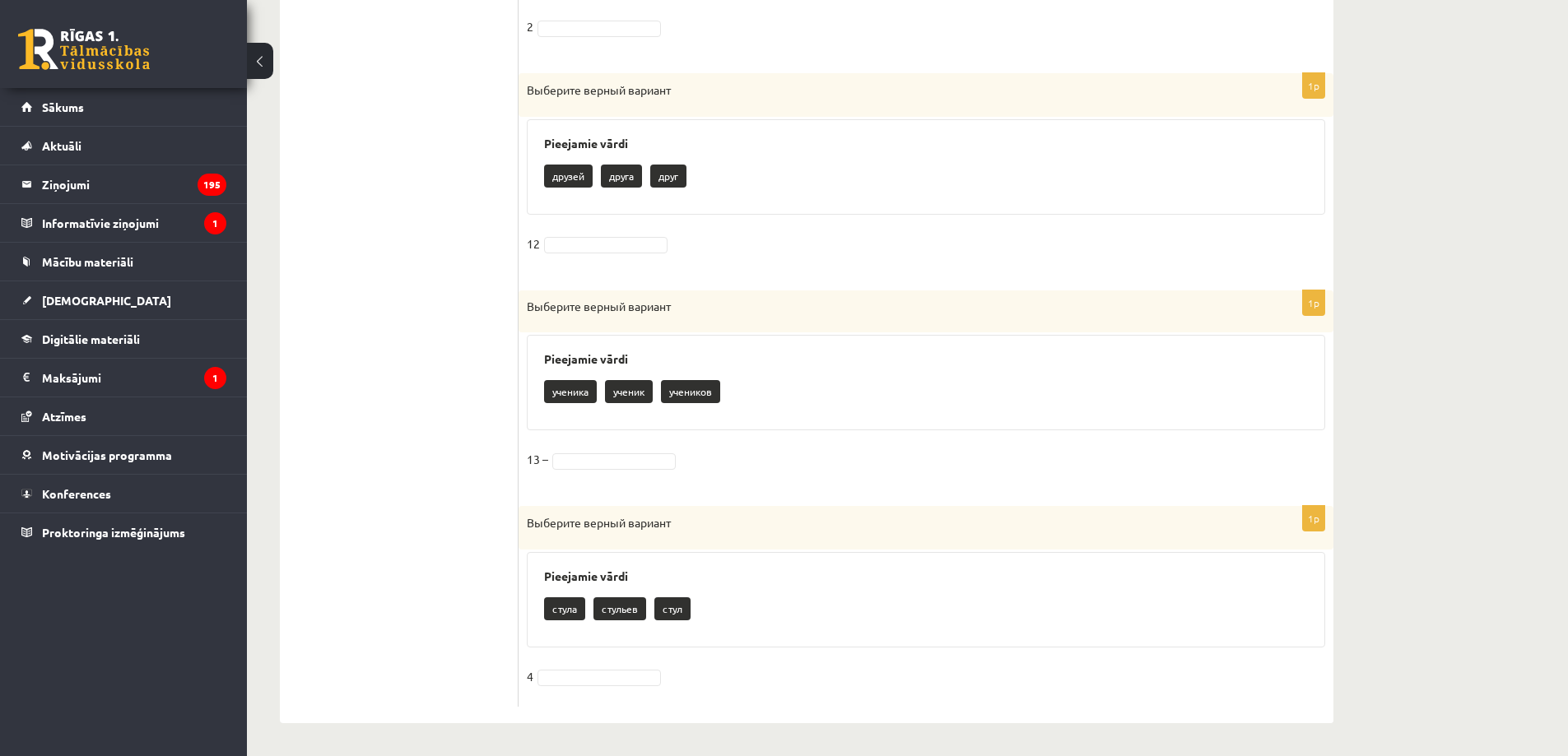
drag, startPoint x: 303, startPoint y: 376, endPoint x: 316, endPoint y: 385, distance: 15.8
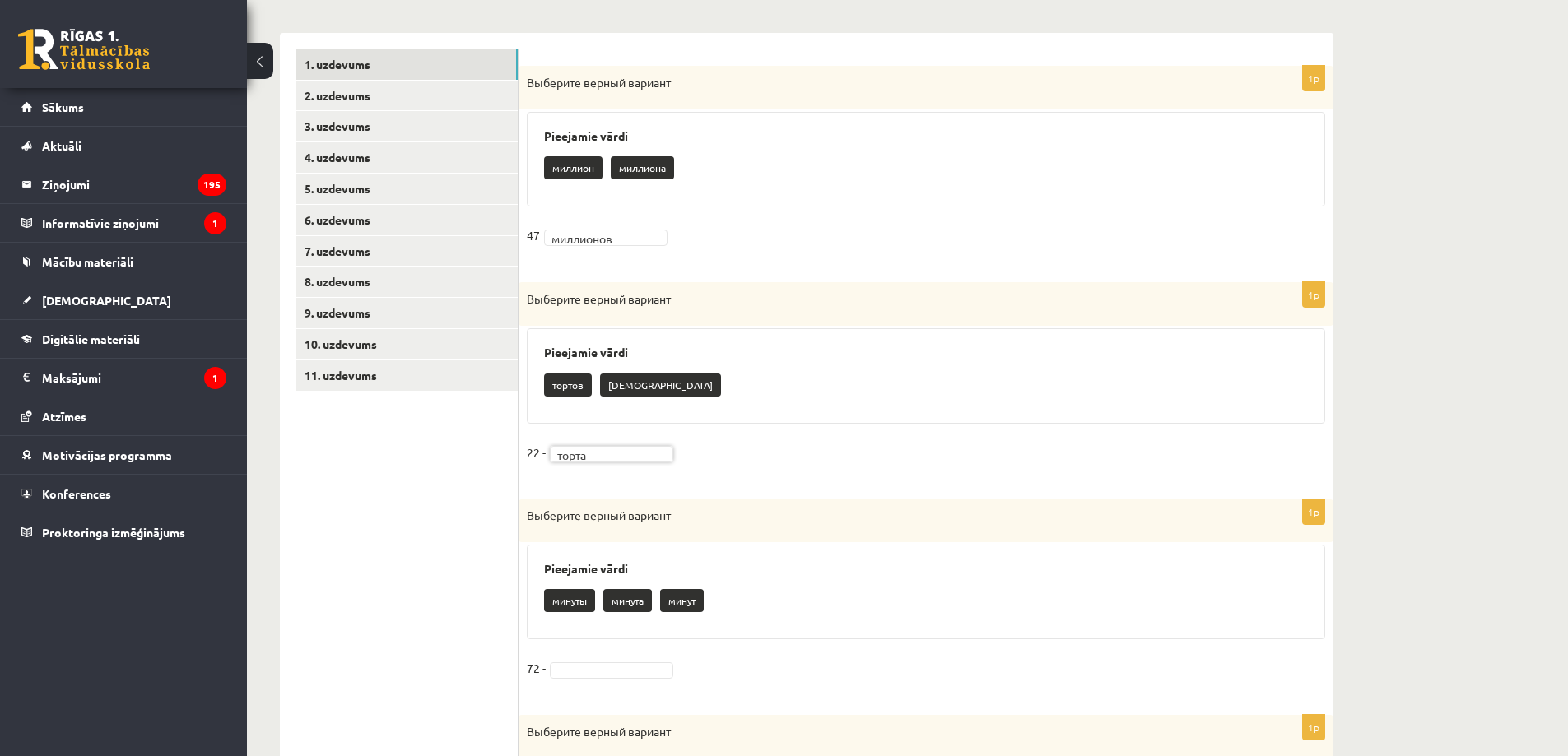
scroll to position [384, 0]
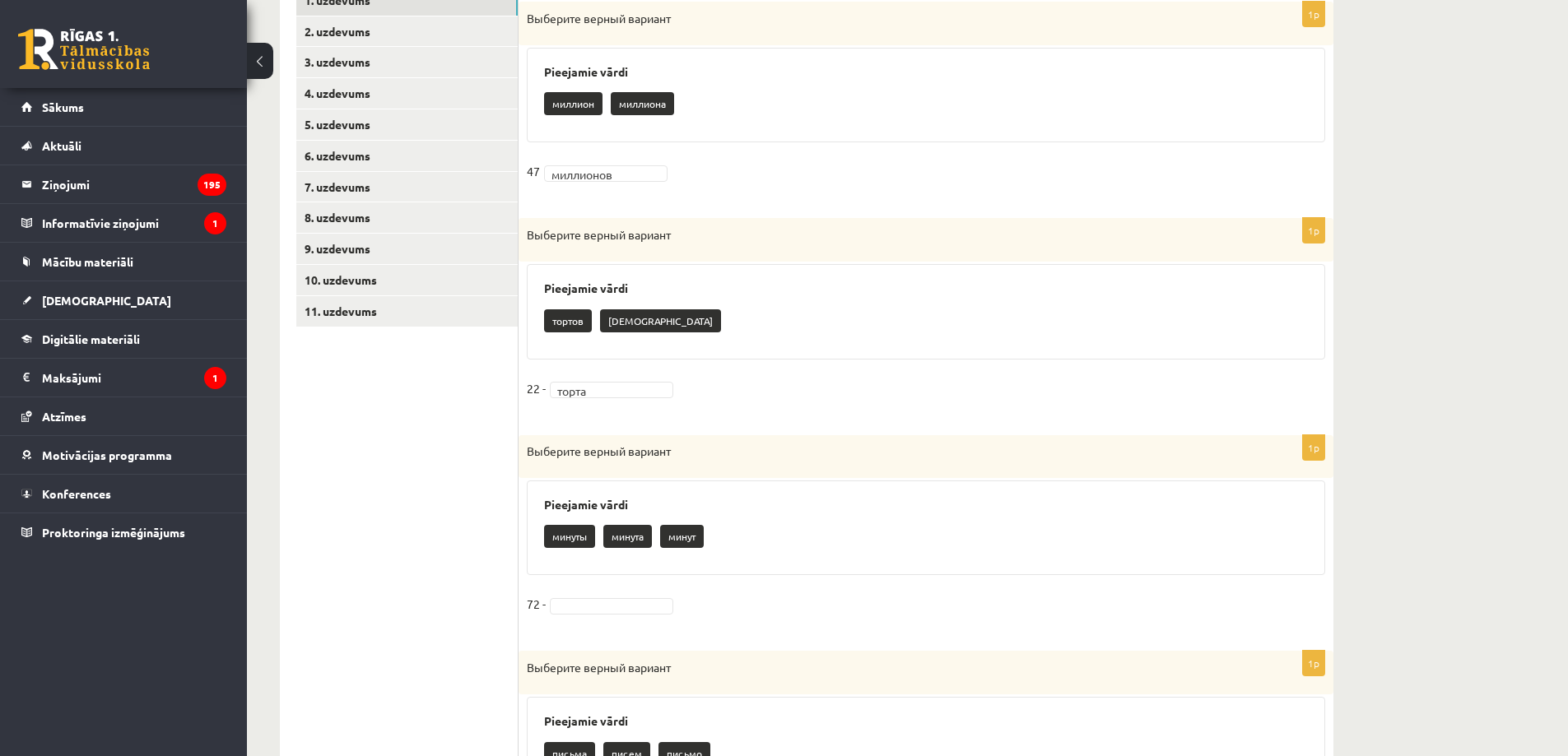
click at [584, 620] on fieldset "72 -" at bounding box center [926, 609] width 799 height 34
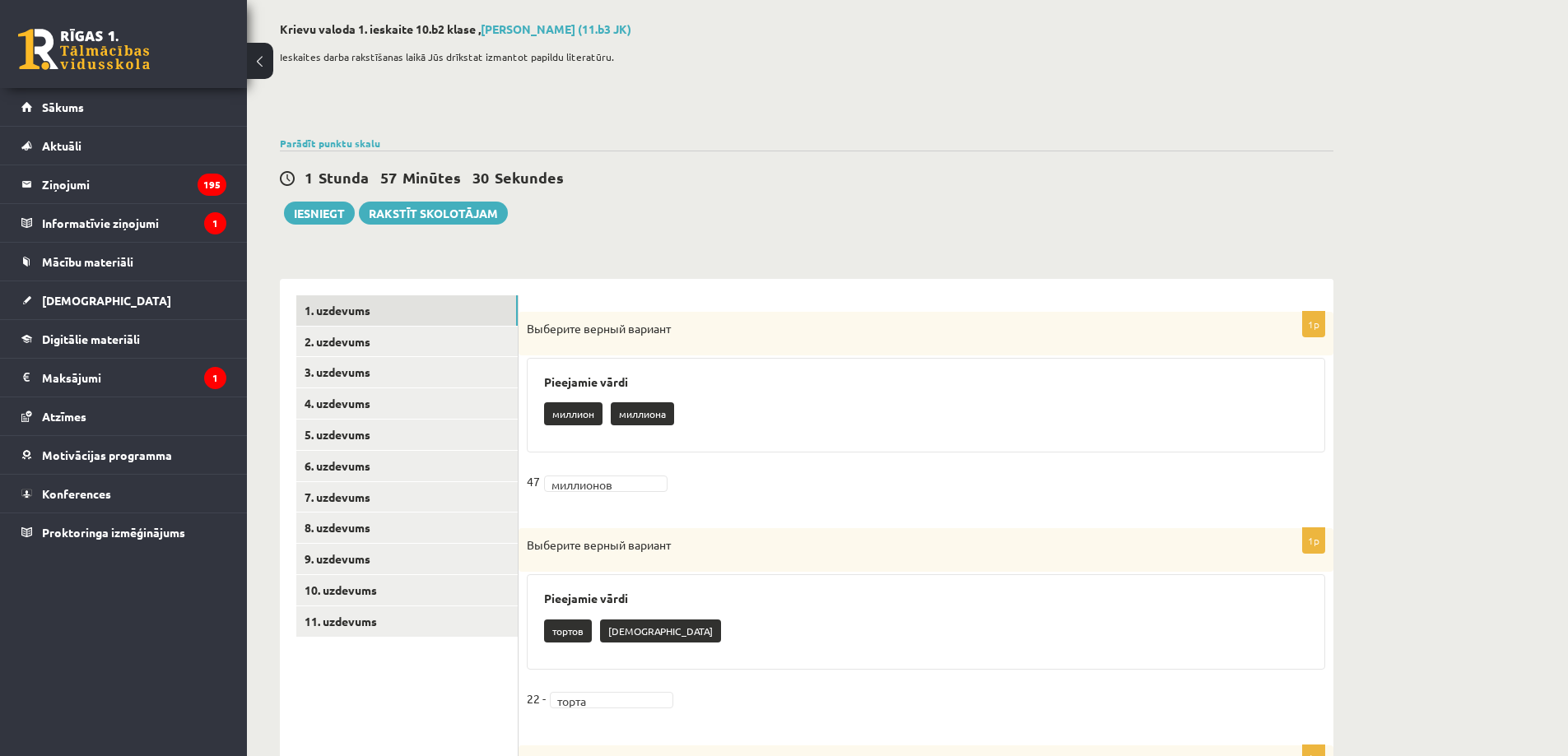
scroll to position [0, 0]
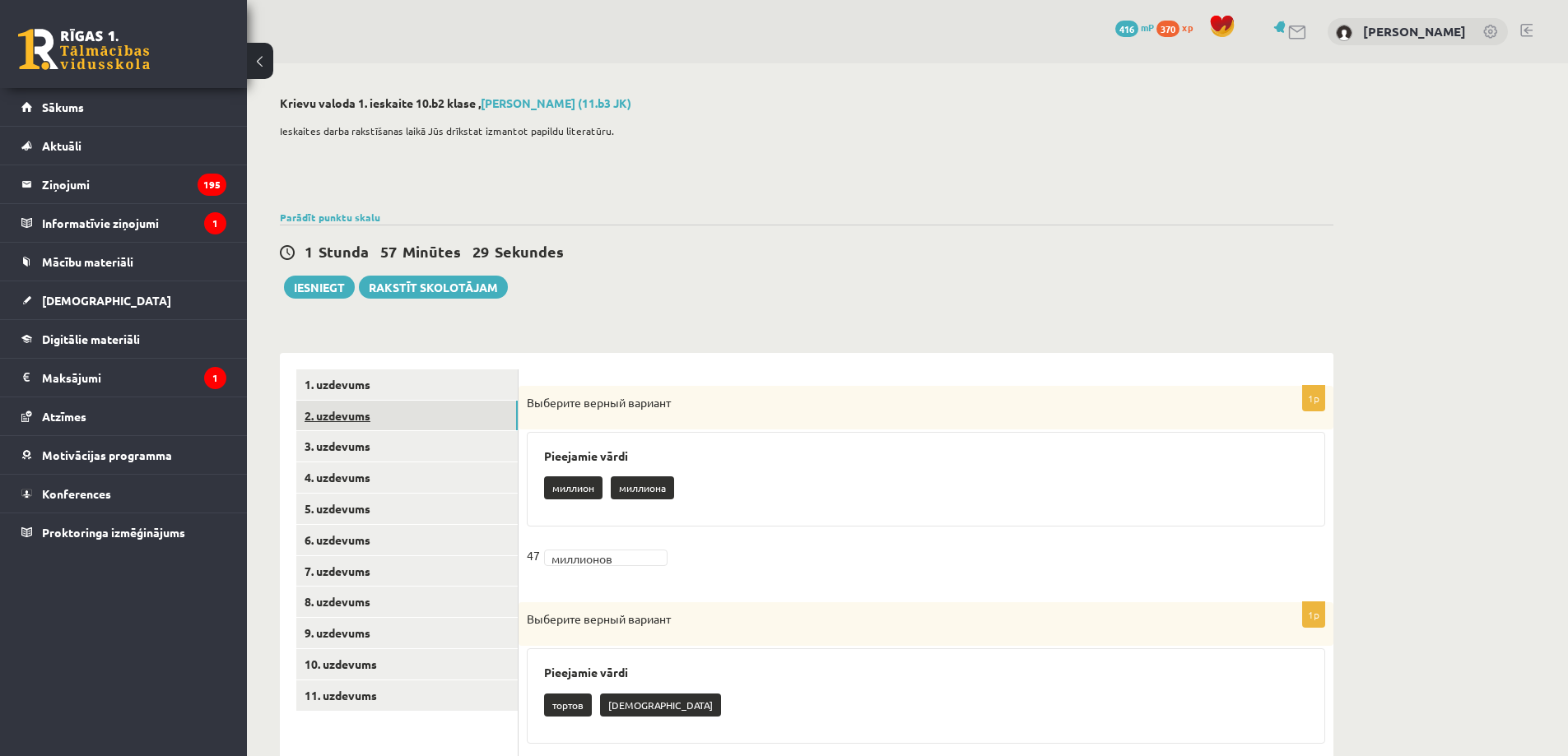
click at [439, 407] on link "2. uzdevums" at bounding box center [406, 416] width 221 height 31
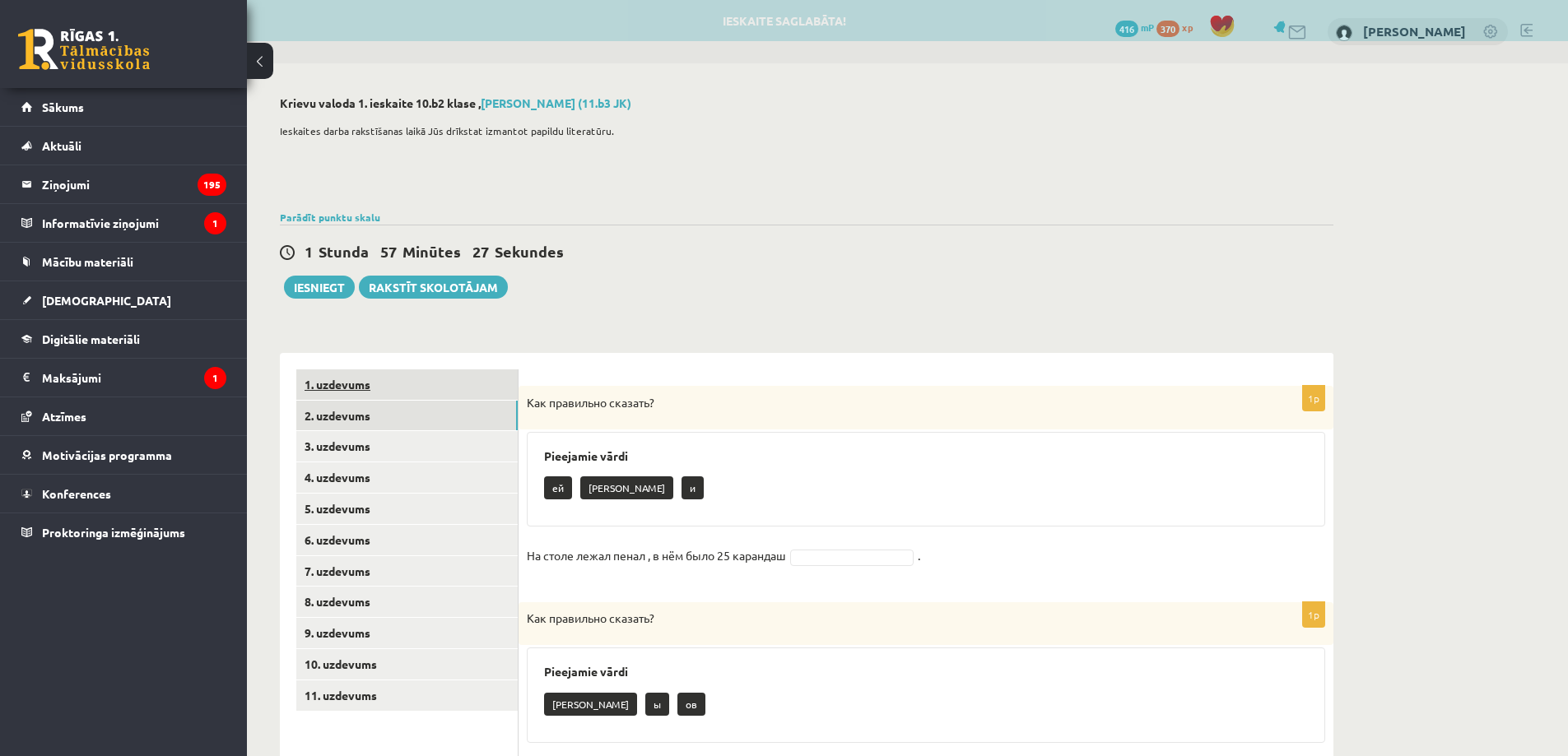
click at [417, 385] on link "1. uzdevums" at bounding box center [406, 384] width 221 height 31
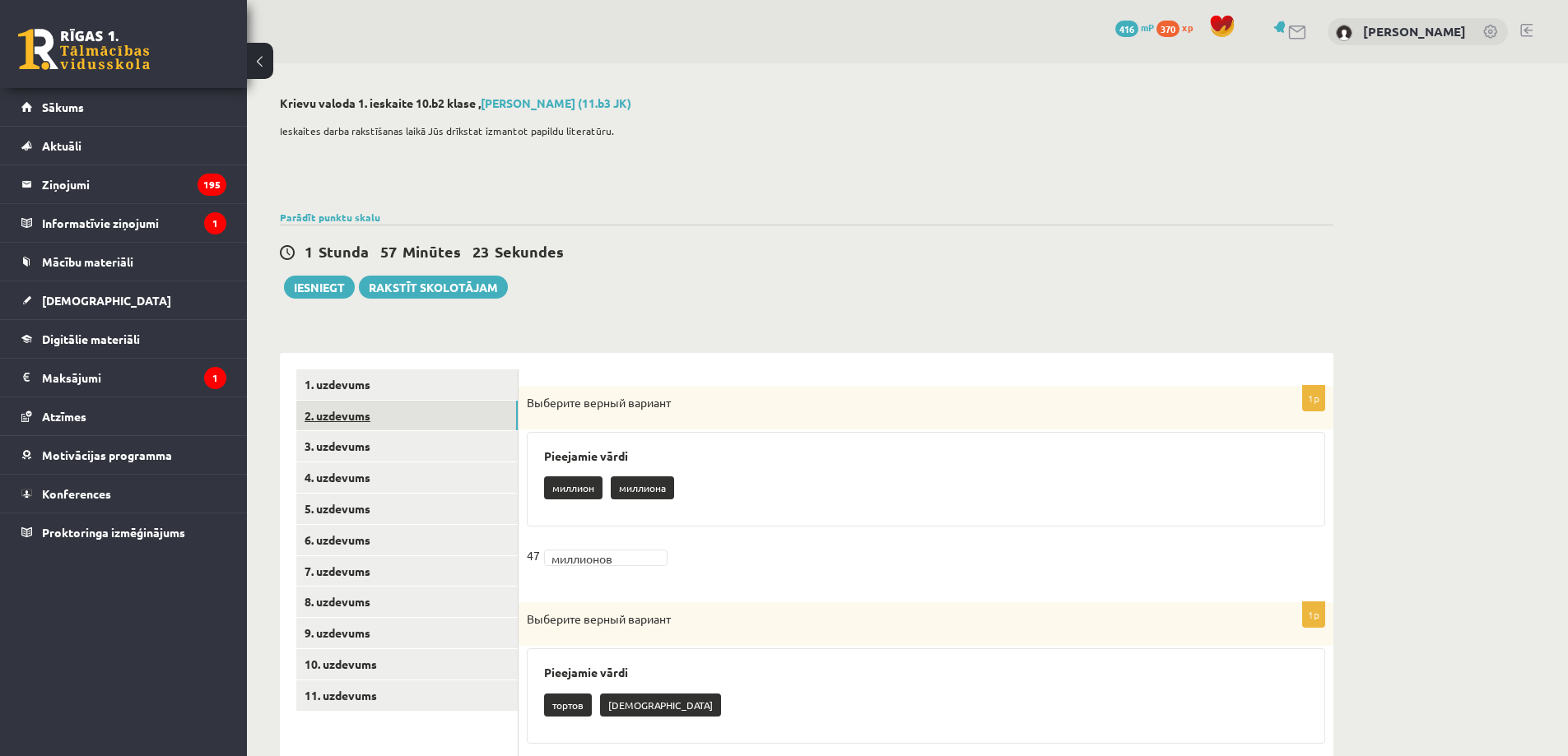
click at [495, 413] on link "2. uzdevums" at bounding box center [406, 416] width 221 height 31
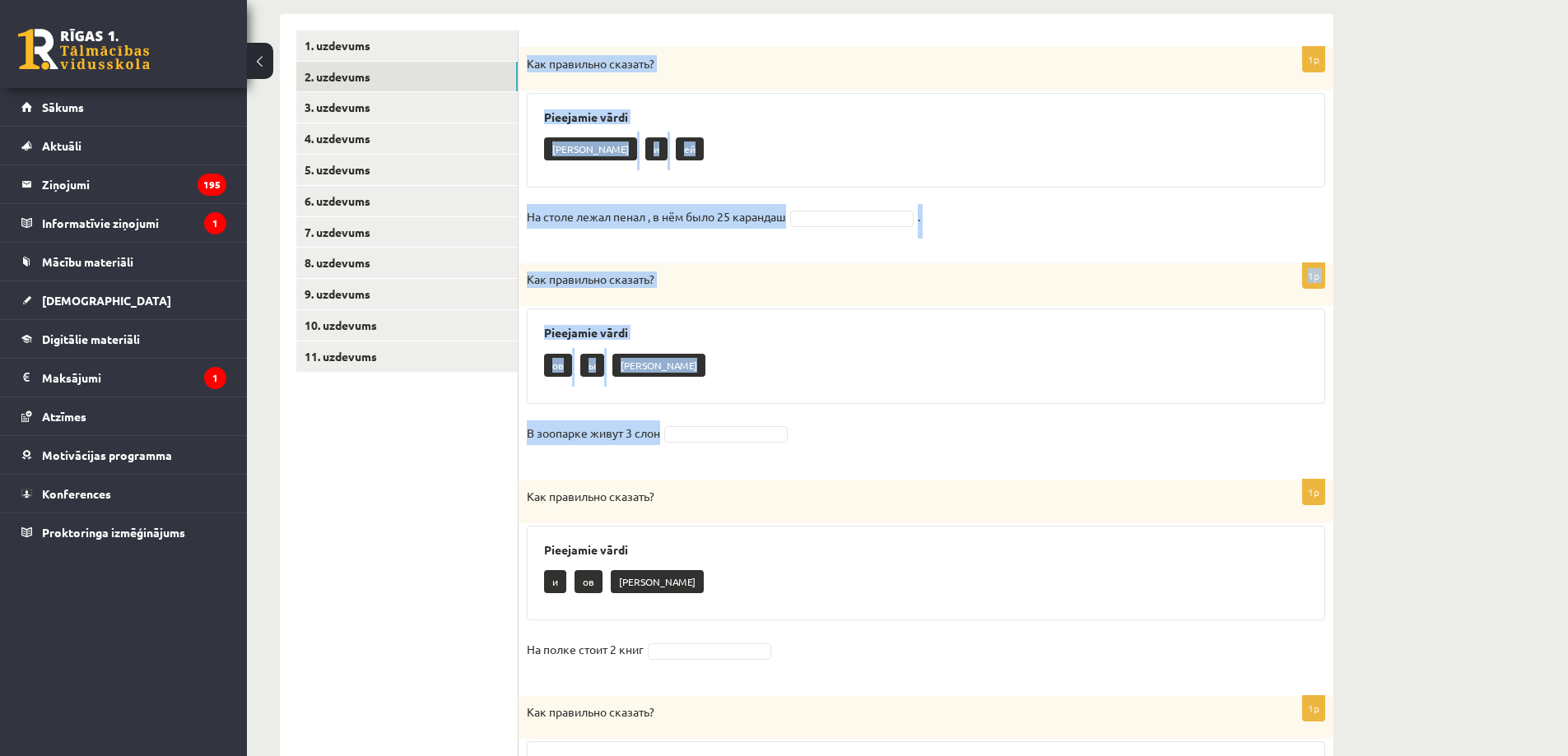
scroll to position [745, 0]
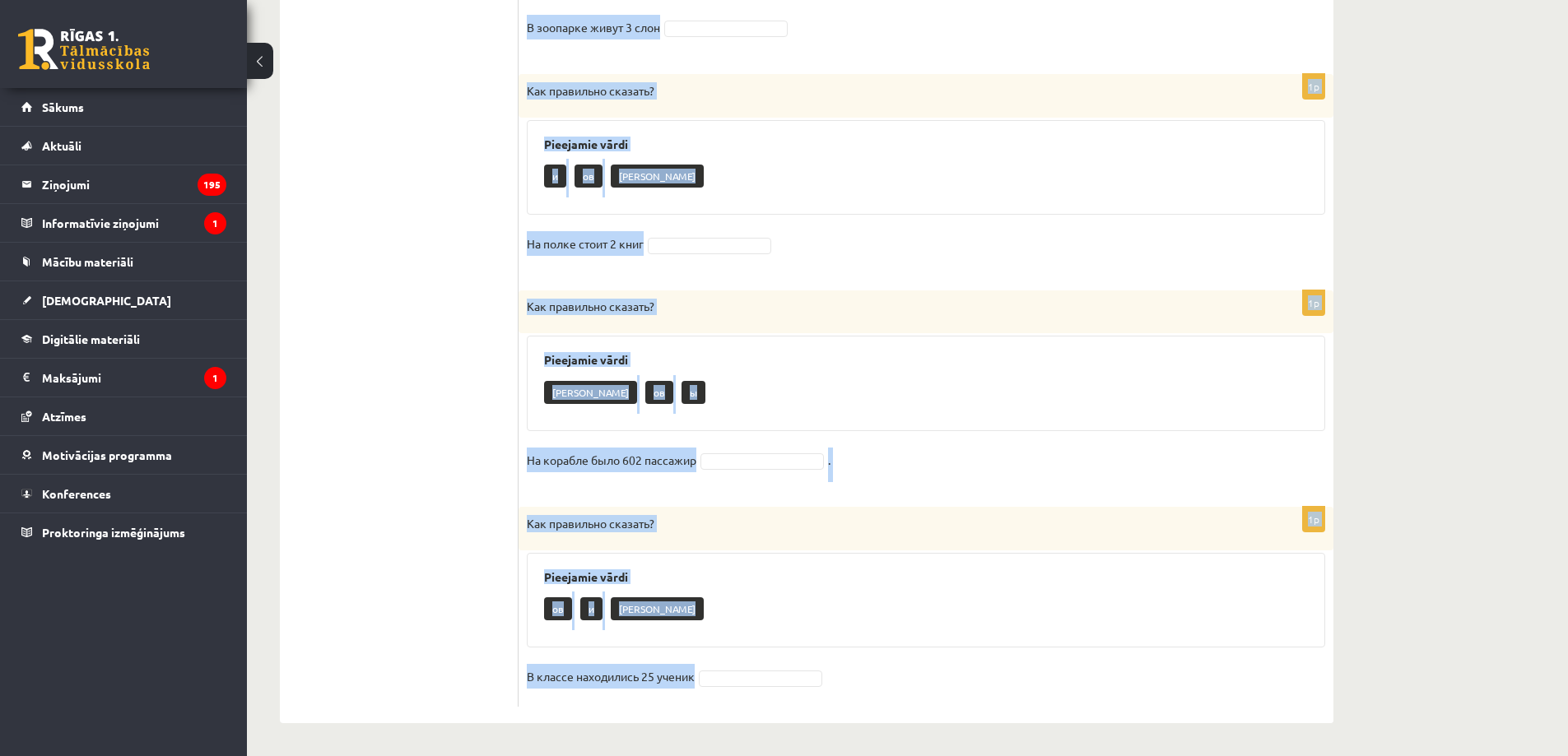
drag, startPoint x: 528, startPoint y: 400, endPoint x: 857, endPoint y: 693, distance: 440.6
click at [857, 693] on form "1p Как правильно сказать? Pieejamie vārdi а и ей На столе лежал пенал , в нём б…" at bounding box center [925, 166] width 782 height 1083
copy form "Lor ipsumdolo sitamet? Consectet adipi e s do Ei tempo incid utlab , e dol magn…"
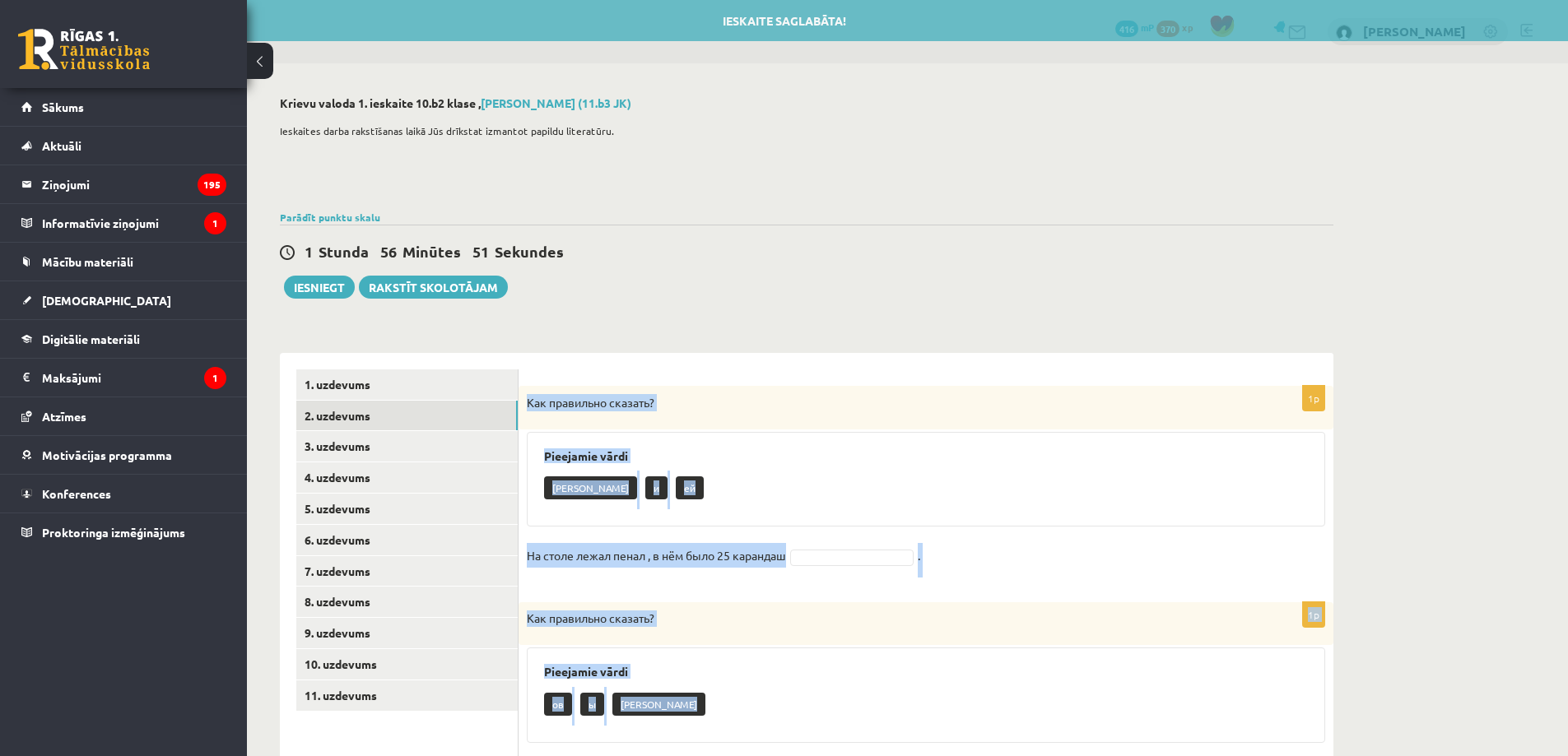
click at [814, 428] on div "Как правильно сказать?" at bounding box center [925, 408] width 815 height 44
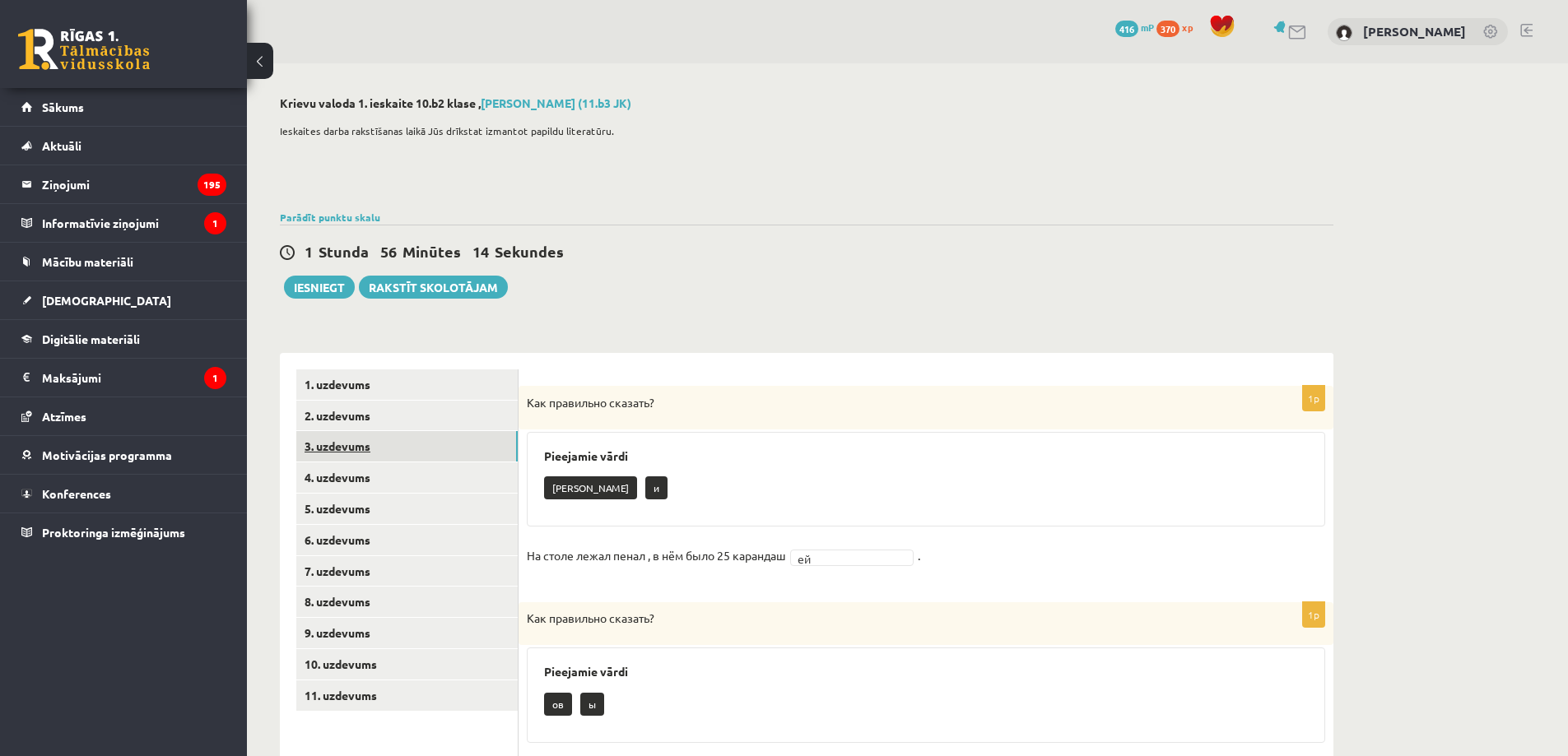
click at [456, 451] on link "3. uzdevums" at bounding box center [406, 446] width 221 height 31
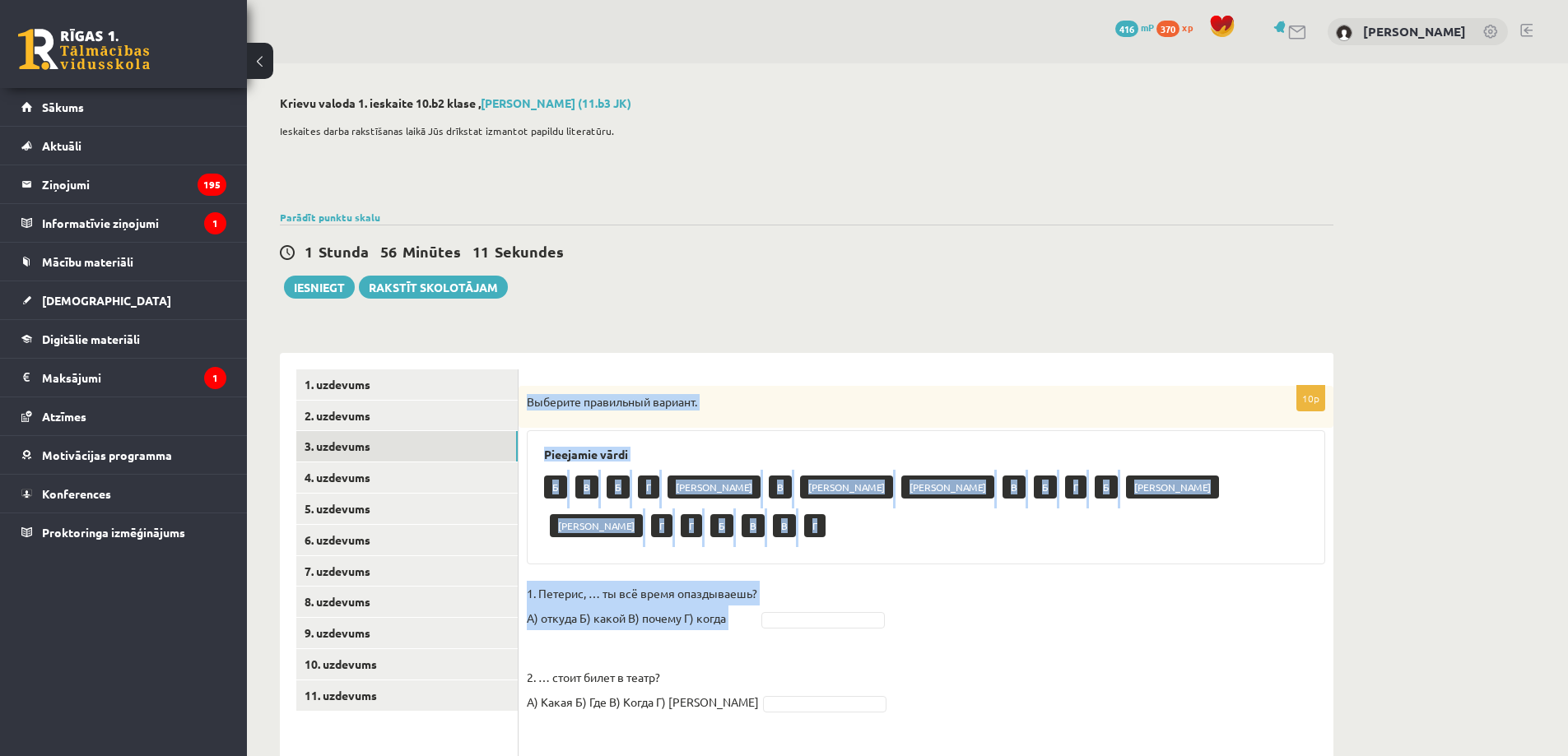
scroll to position [659, 0]
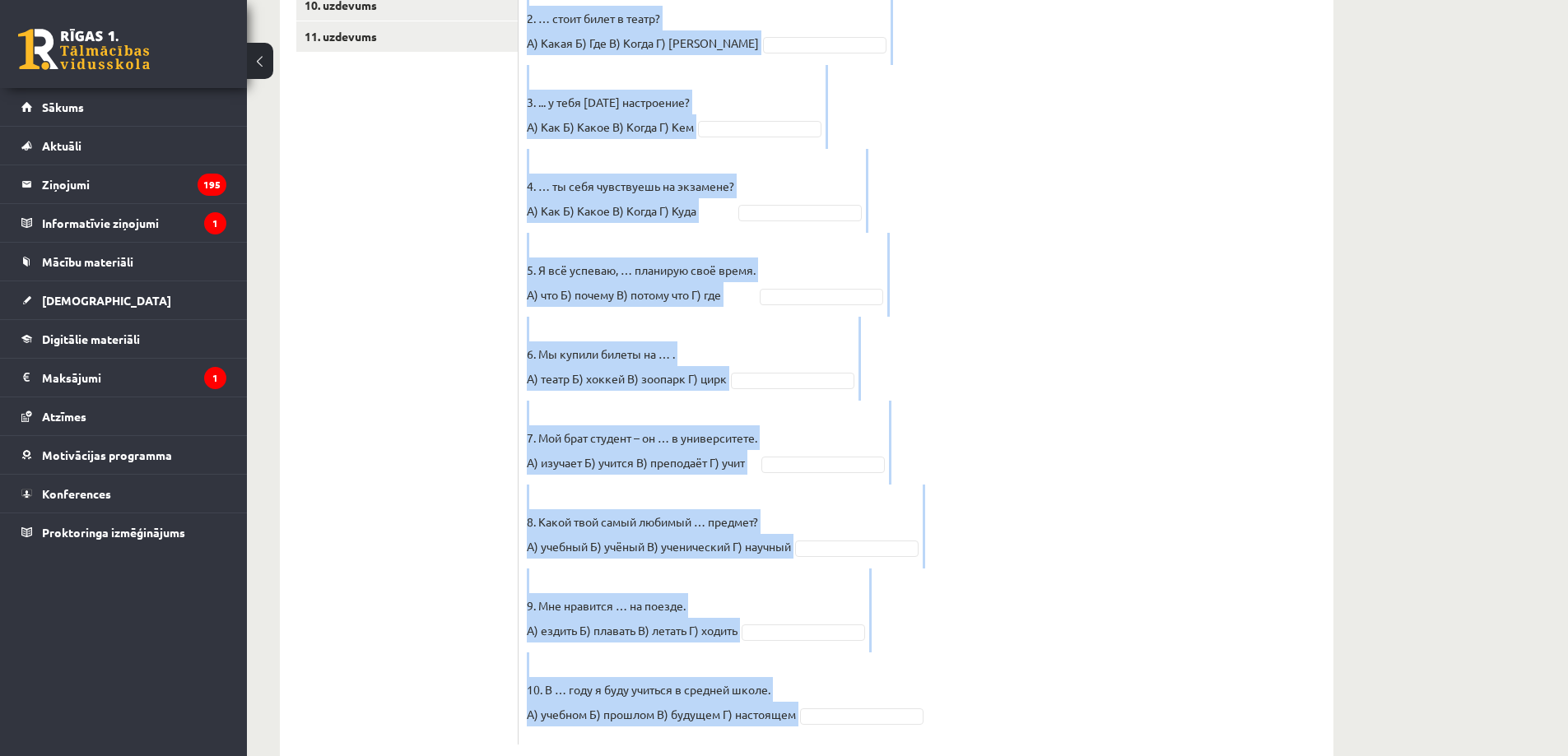
drag, startPoint x: 529, startPoint y: 400, endPoint x: 912, endPoint y: 696, distance: 484.1
click at [919, 696] on div "10p Выберите правильный вариант. Pieejamie vārdi Б В Б Г А В А А В Б Г Б А А Г …" at bounding box center [925, 236] width 815 height 1019
copy div "Loremips dolorsitam consect. Adipiscin elits D E T I U L E D M A E A M V Q N E …"
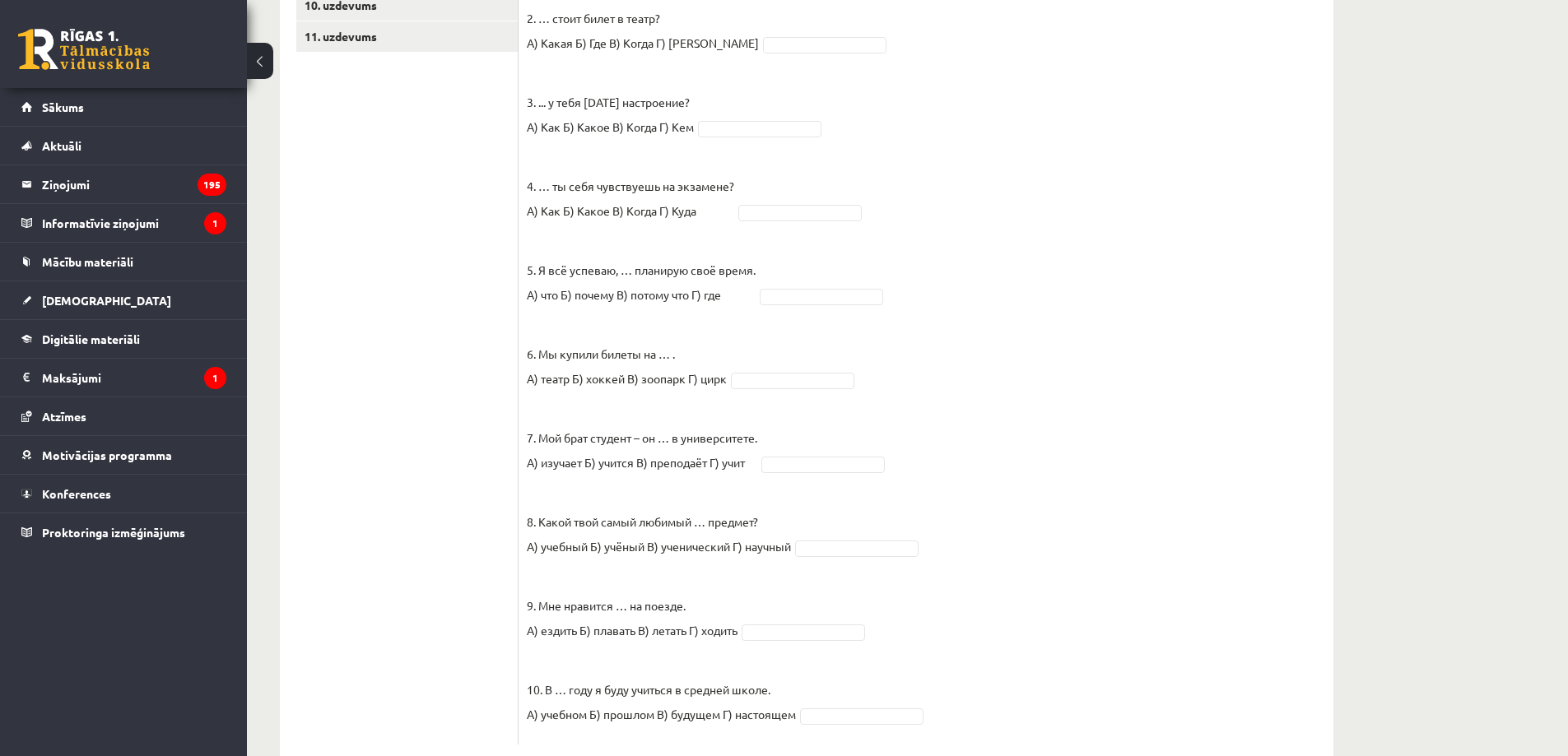
click at [458, 528] on ul "1. uzdevums 2. uzdevums 3. uzdevums 4. uzdevums 5. uzdevums 6. uzdevums 7. uzde…" at bounding box center [407, 227] width 222 height 1034
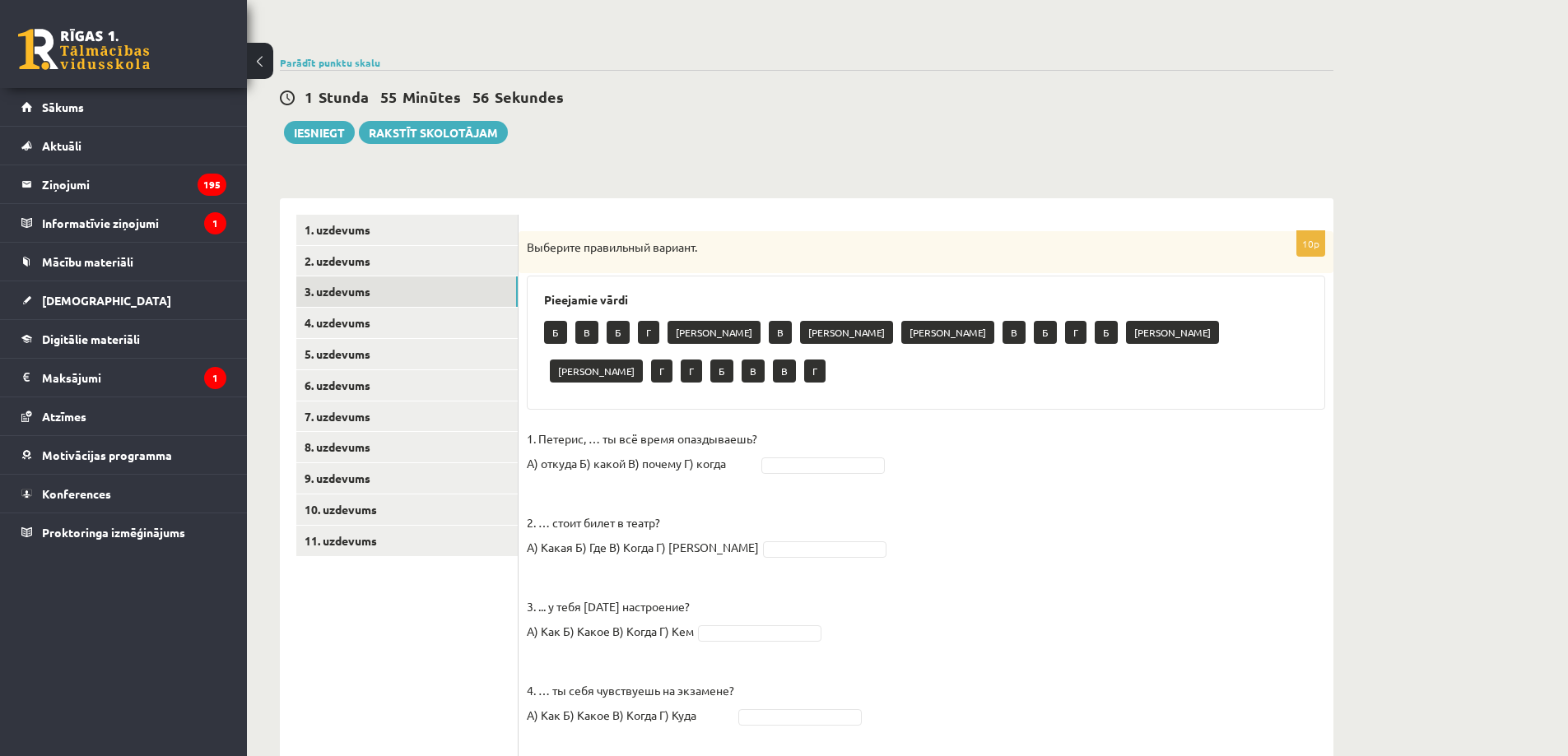
scroll to position [192, 0]
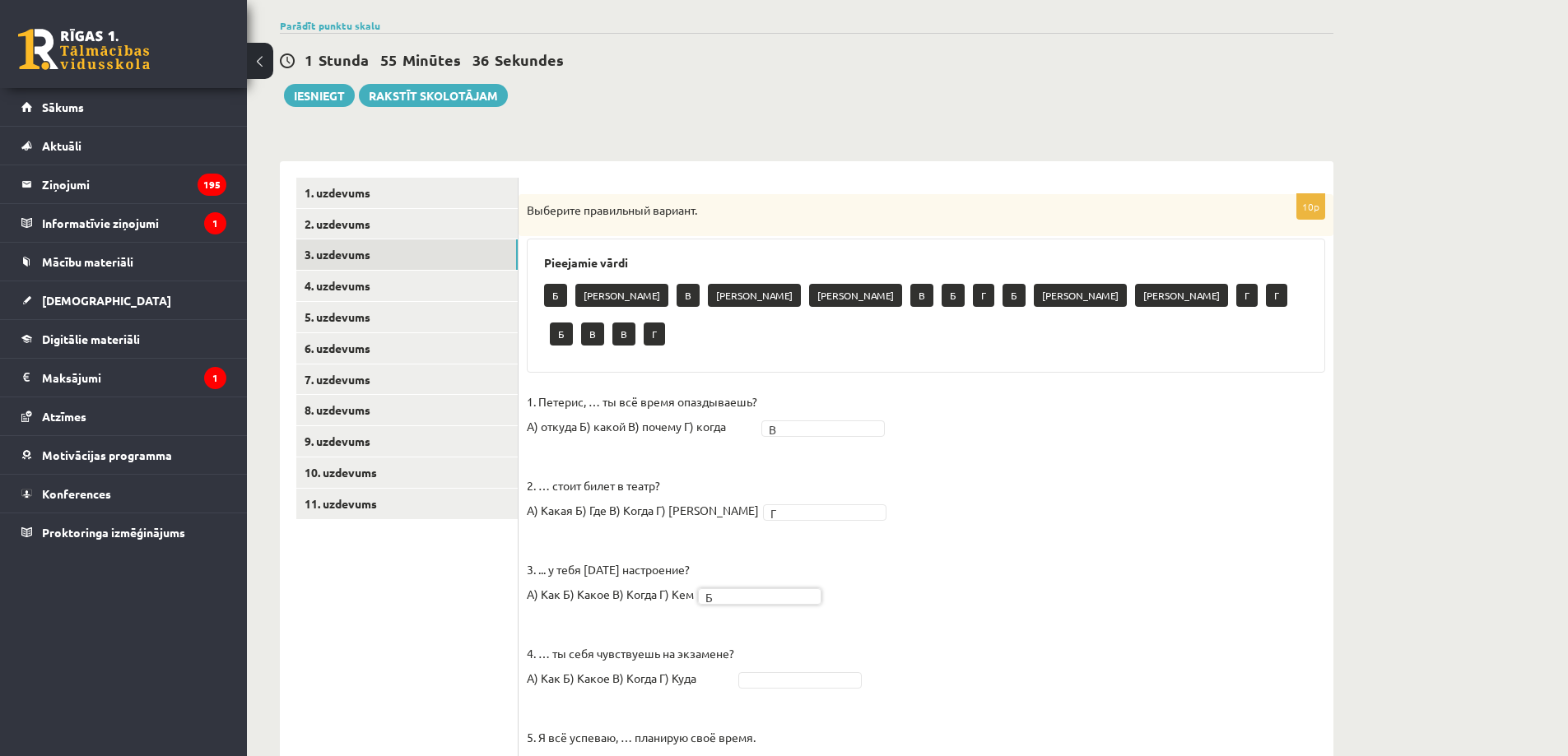
scroll to position [384, 0]
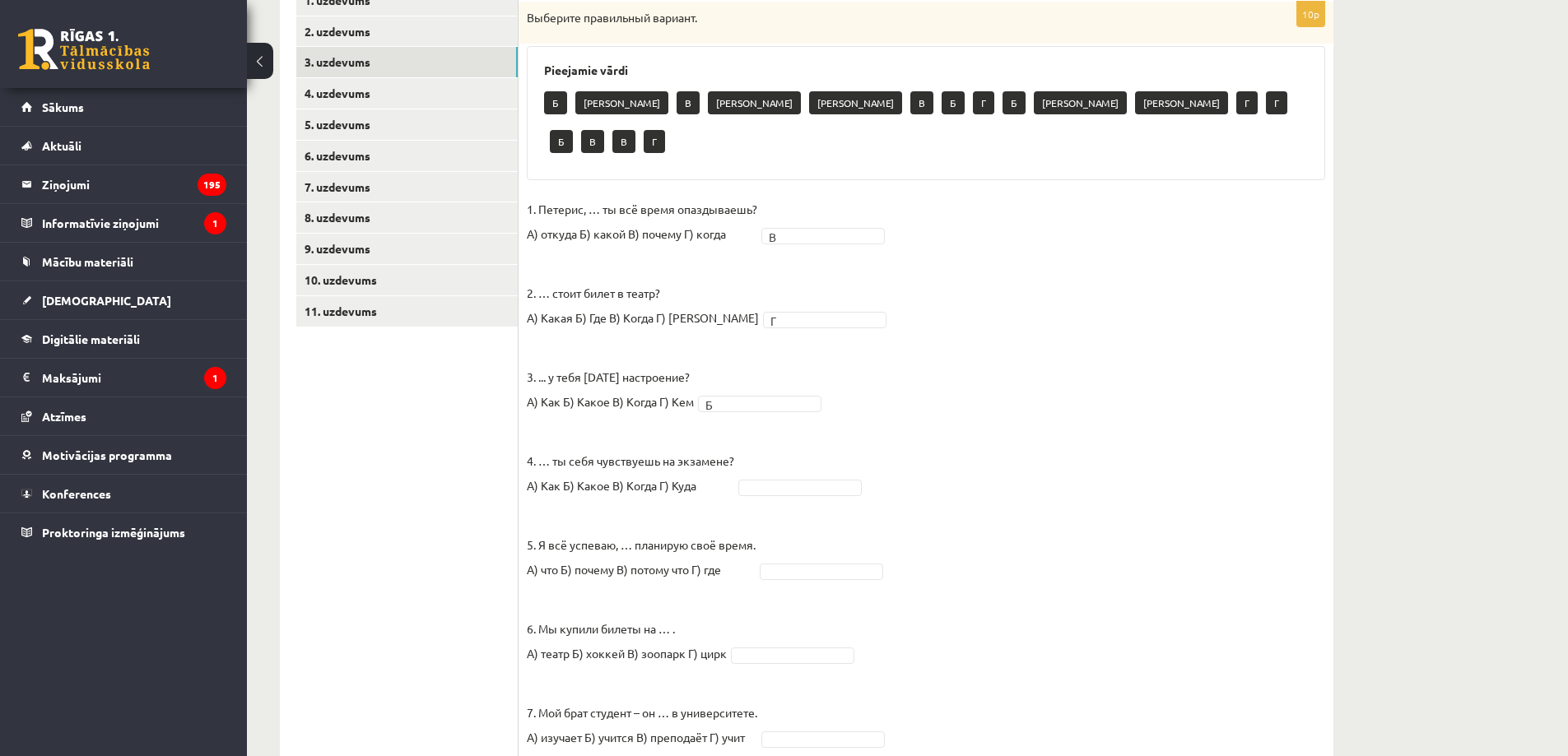
click at [769, 459] on fieldset "1. Петерис, … ты всё время опаздываешь? А) откуда Б) какой В) почему Г) когда В…" at bounding box center [926, 604] width 799 height 815
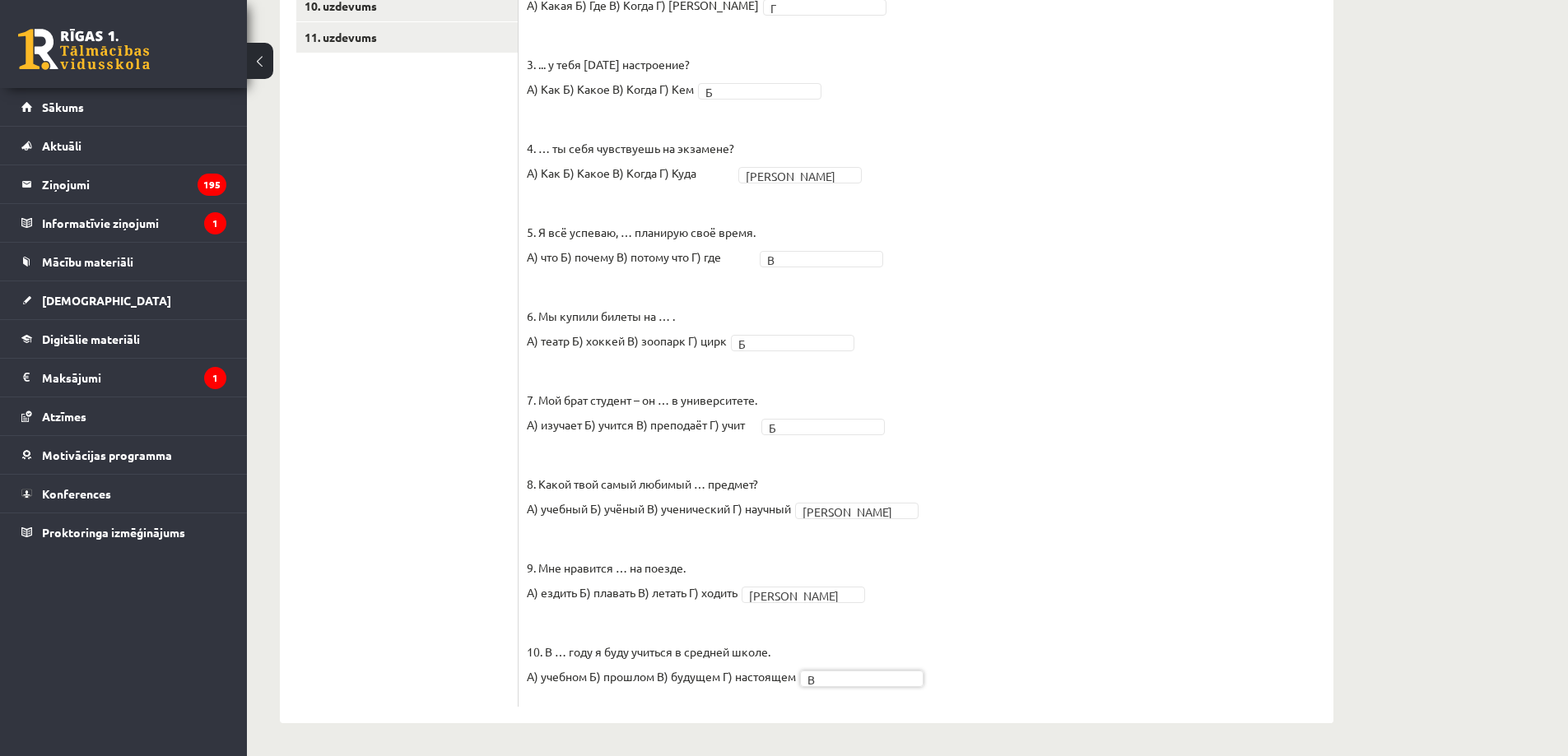
scroll to position [0, 0]
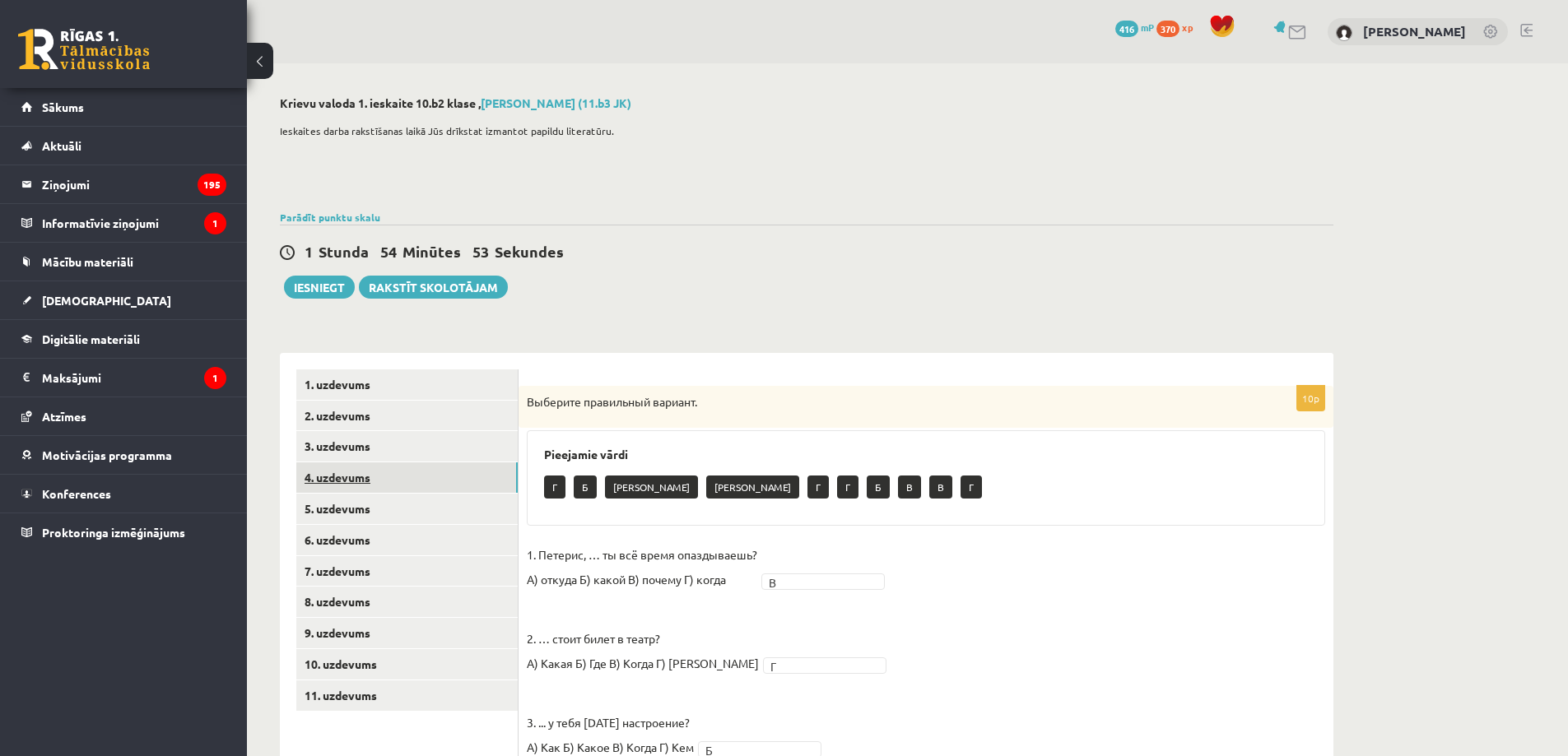
click at [466, 481] on link "4. uzdevums" at bounding box center [406, 478] width 221 height 31
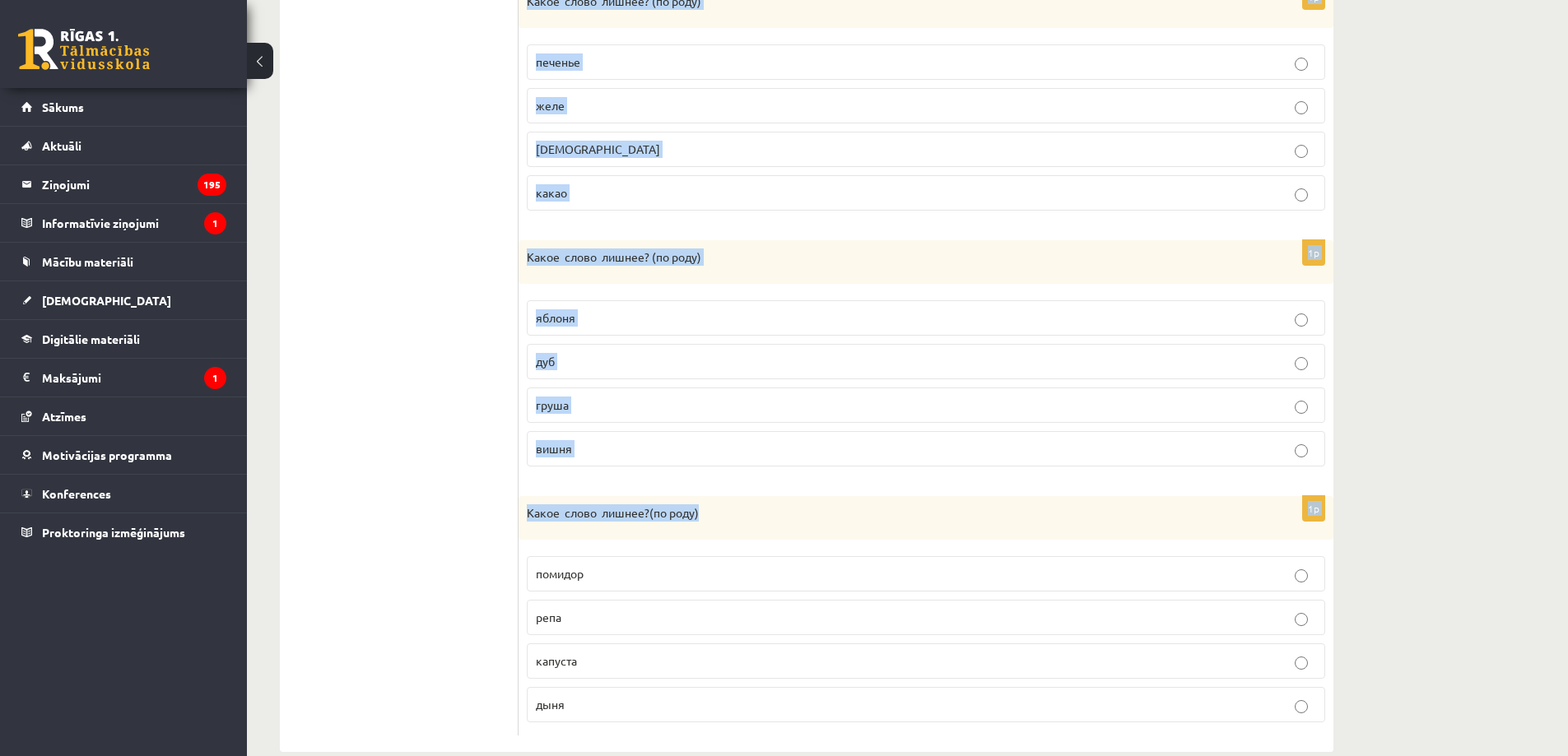
scroll to position [943, 0]
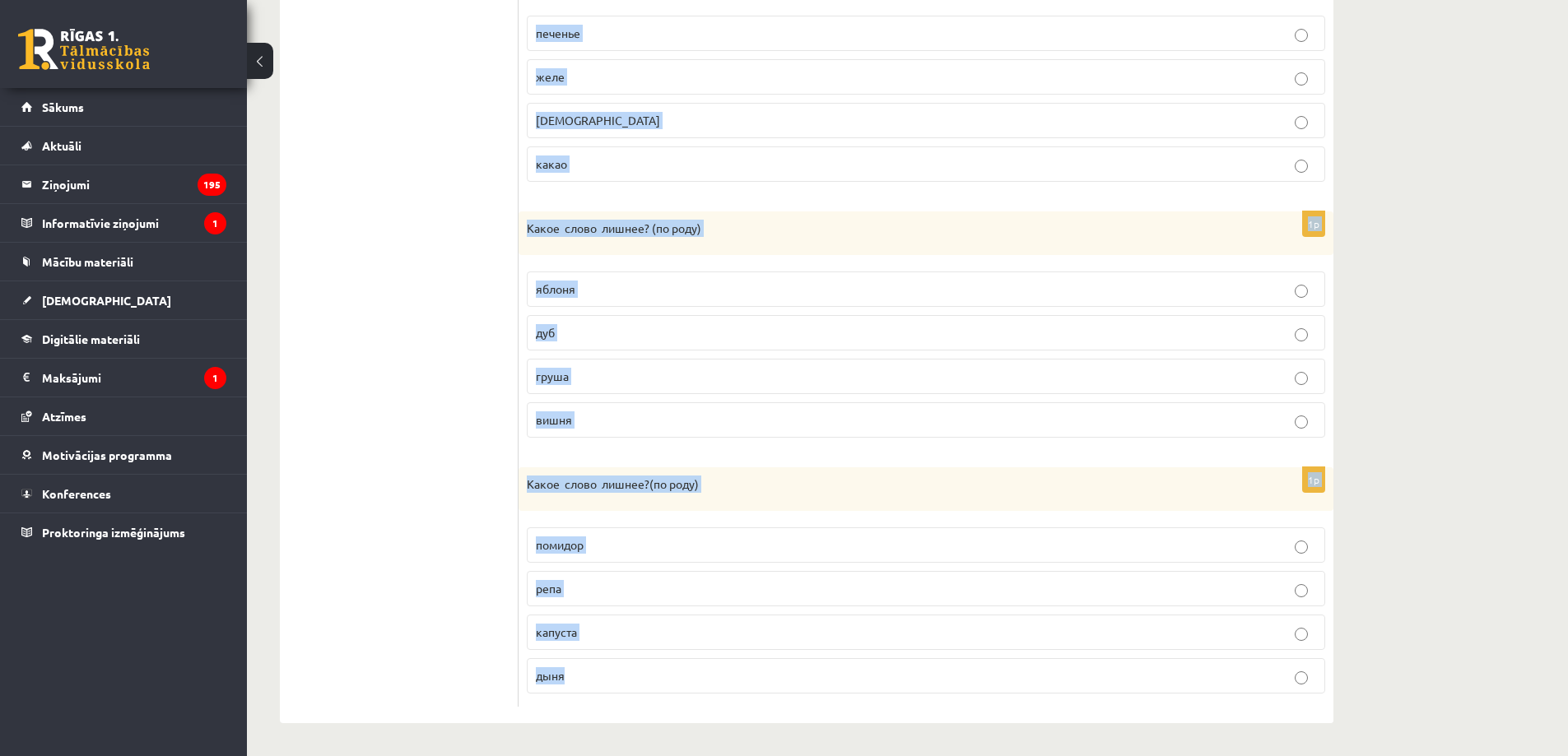
drag, startPoint x: 524, startPoint y: 403, endPoint x: 681, endPoint y: 685, distance: 322.8
click at [723, 685] on form "1p Какое слово лишнее? ( по родy) [GEOGRAPHIC_DATA] подушка кровать [GEOGRAPHIC…" at bounding box center [925, 68] width 782 height 1279
copy form "Какое слово лишнее? ( по родy) лампа подушка кровать одеяло 1p Какое слово лишн…"
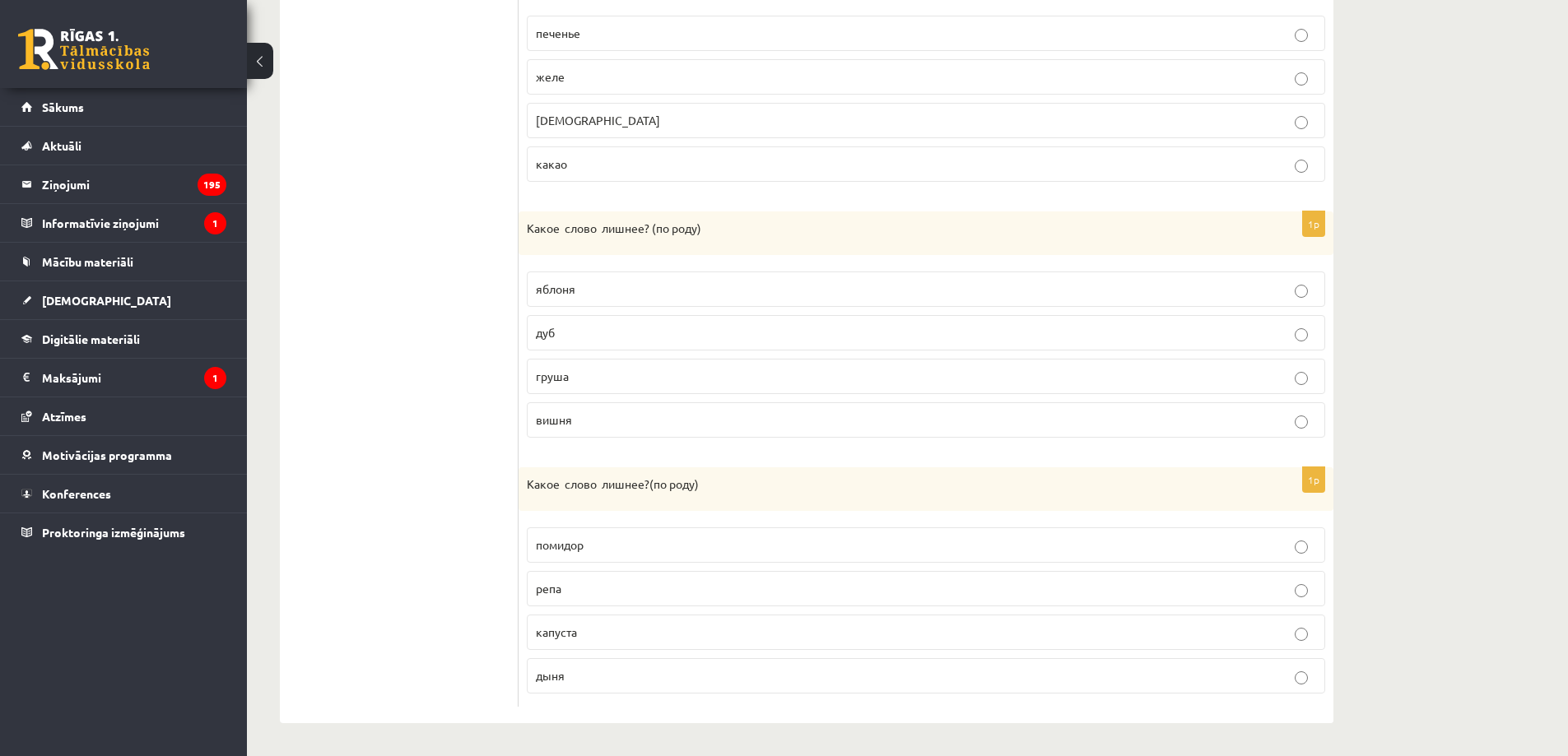
click at [406, 536] on ul "1. uzdevums 2. uzdevums 3. uzdevums 4. uzdevums 5. uzdevums 6. uzdevums 7. uzde…" at bounding box center [407, 68] width 222 height 1279
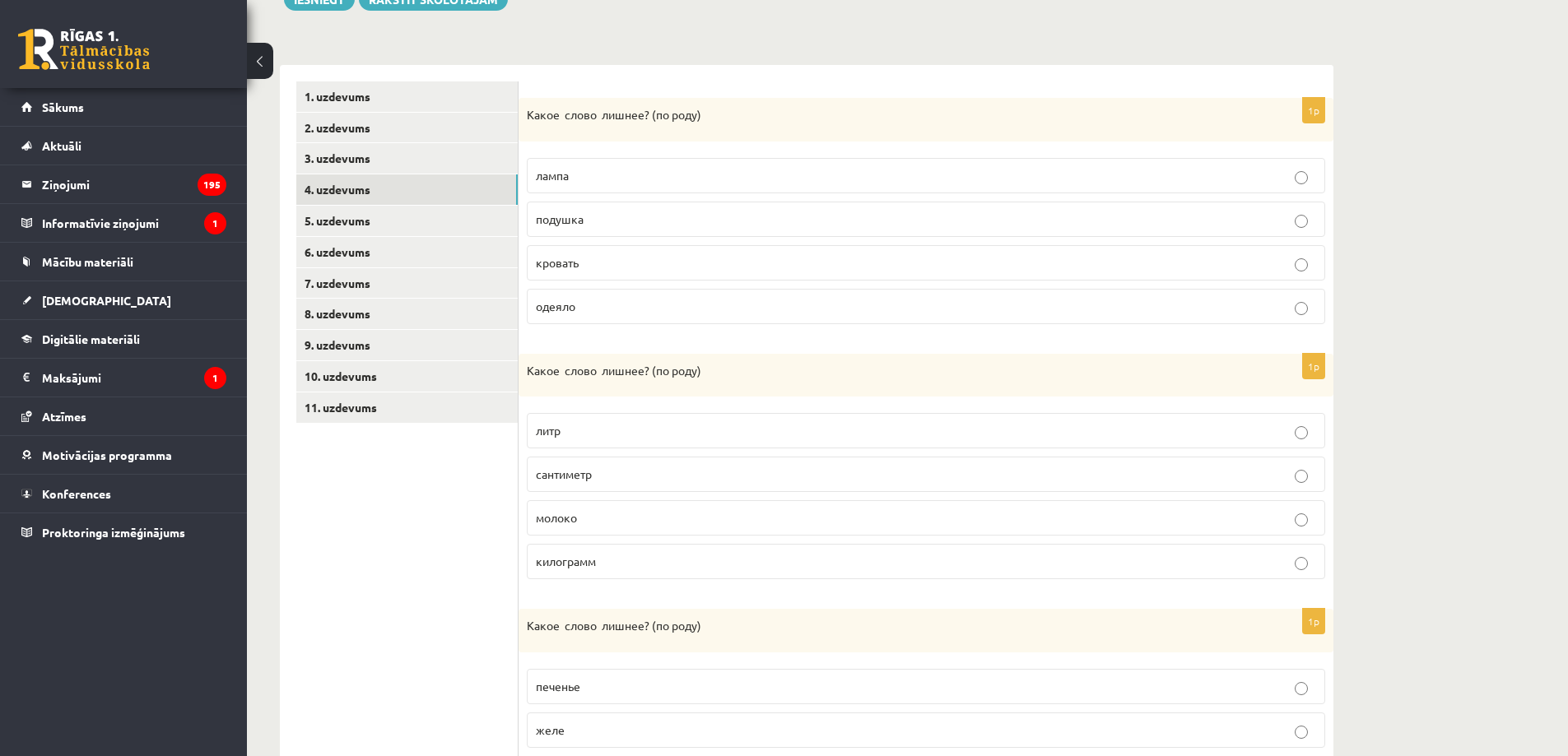
scroll to position [0, 0]
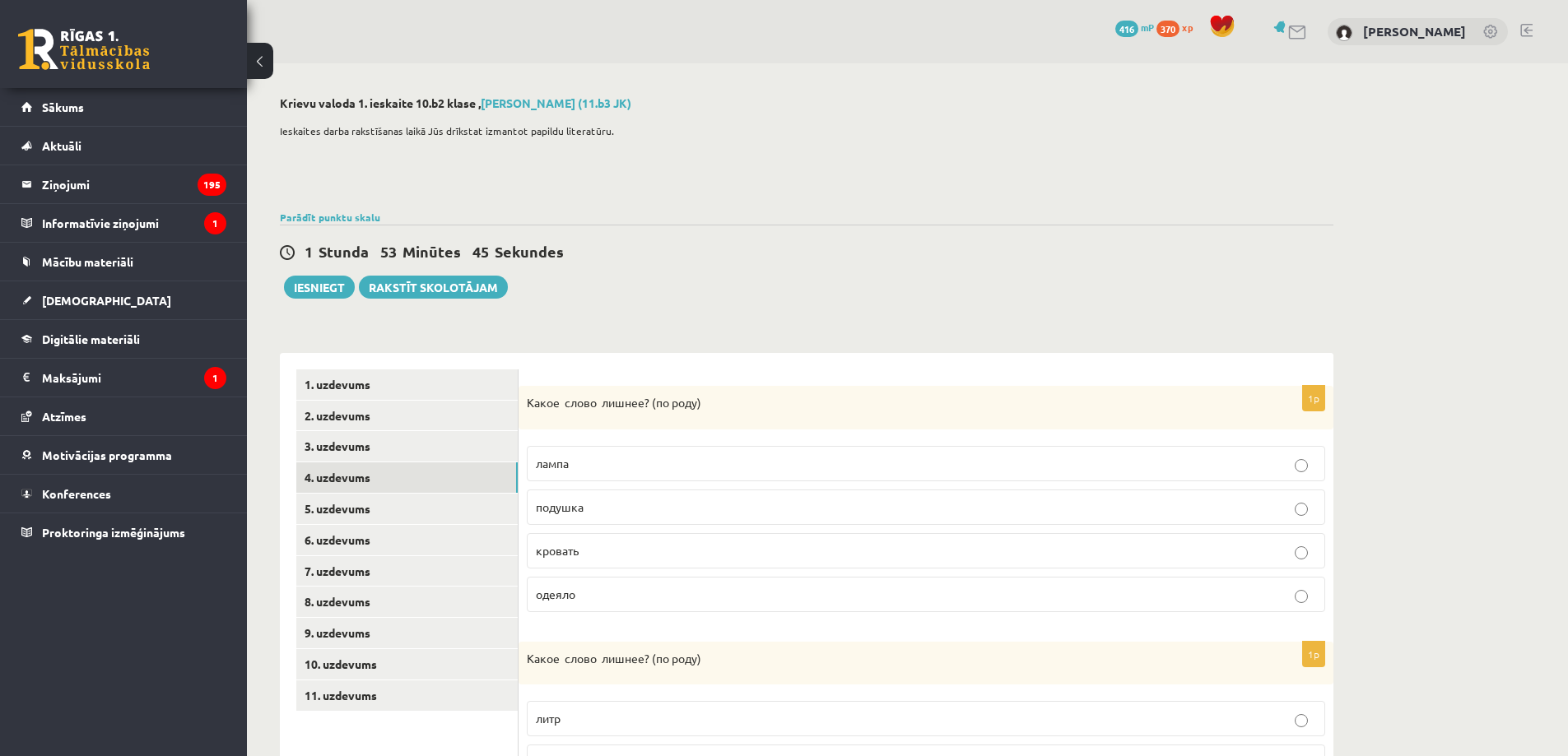
click at [580, 600] on p "одеяло" at bounding box center [926, 595] width 781 height 18
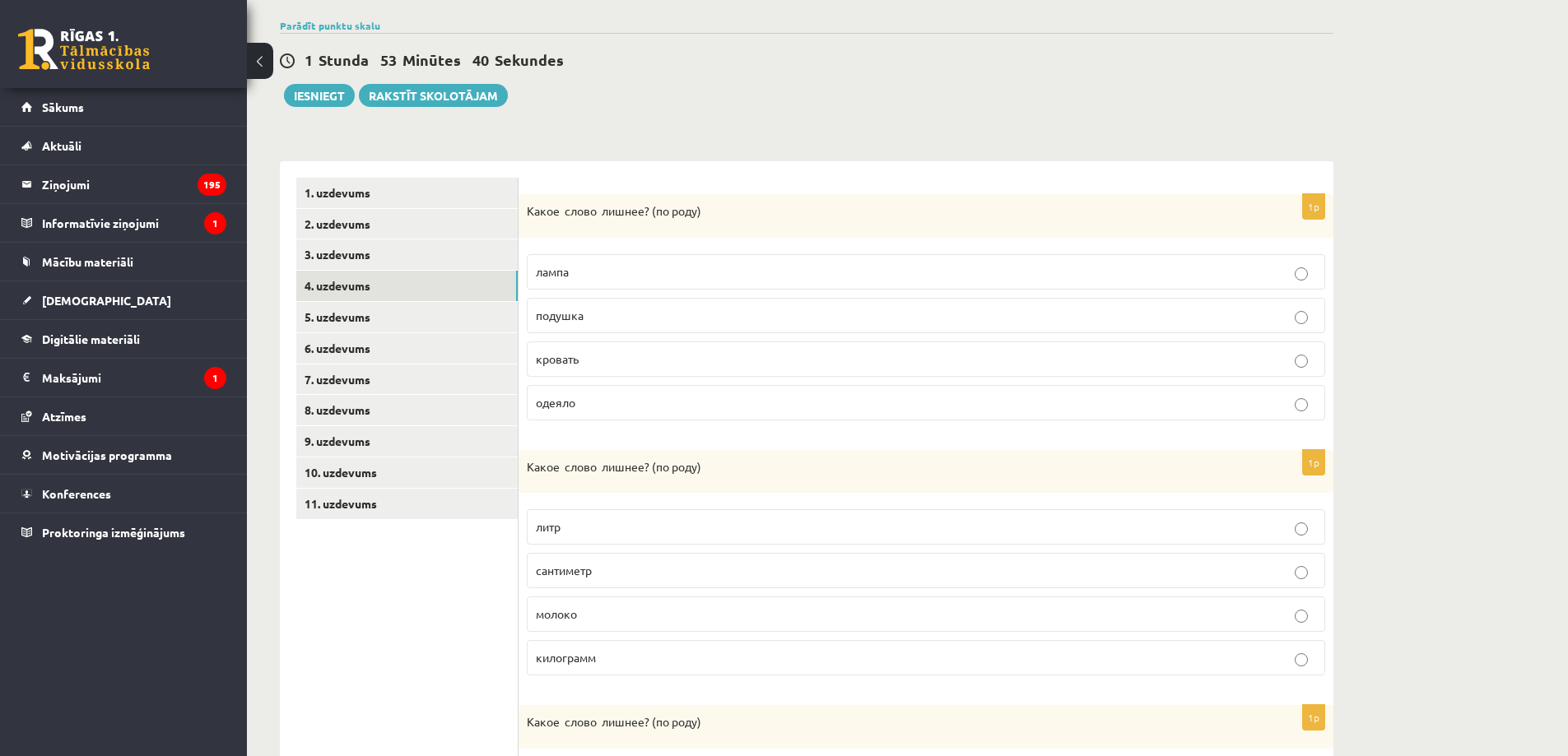
click at [607, 622] on p "молоко" at bounding box center [926, 615] width 781 height 18
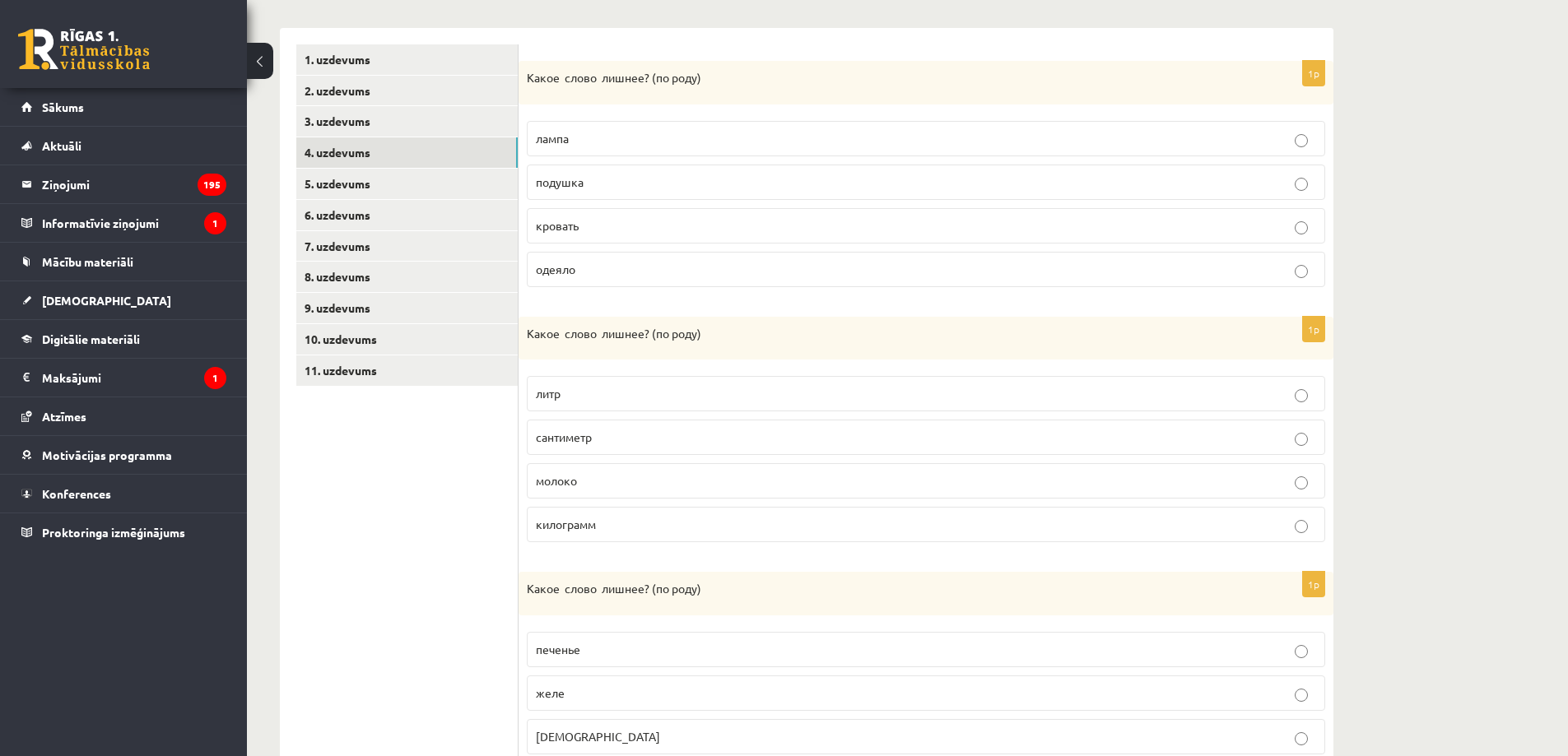
scroll to position [576, 0]
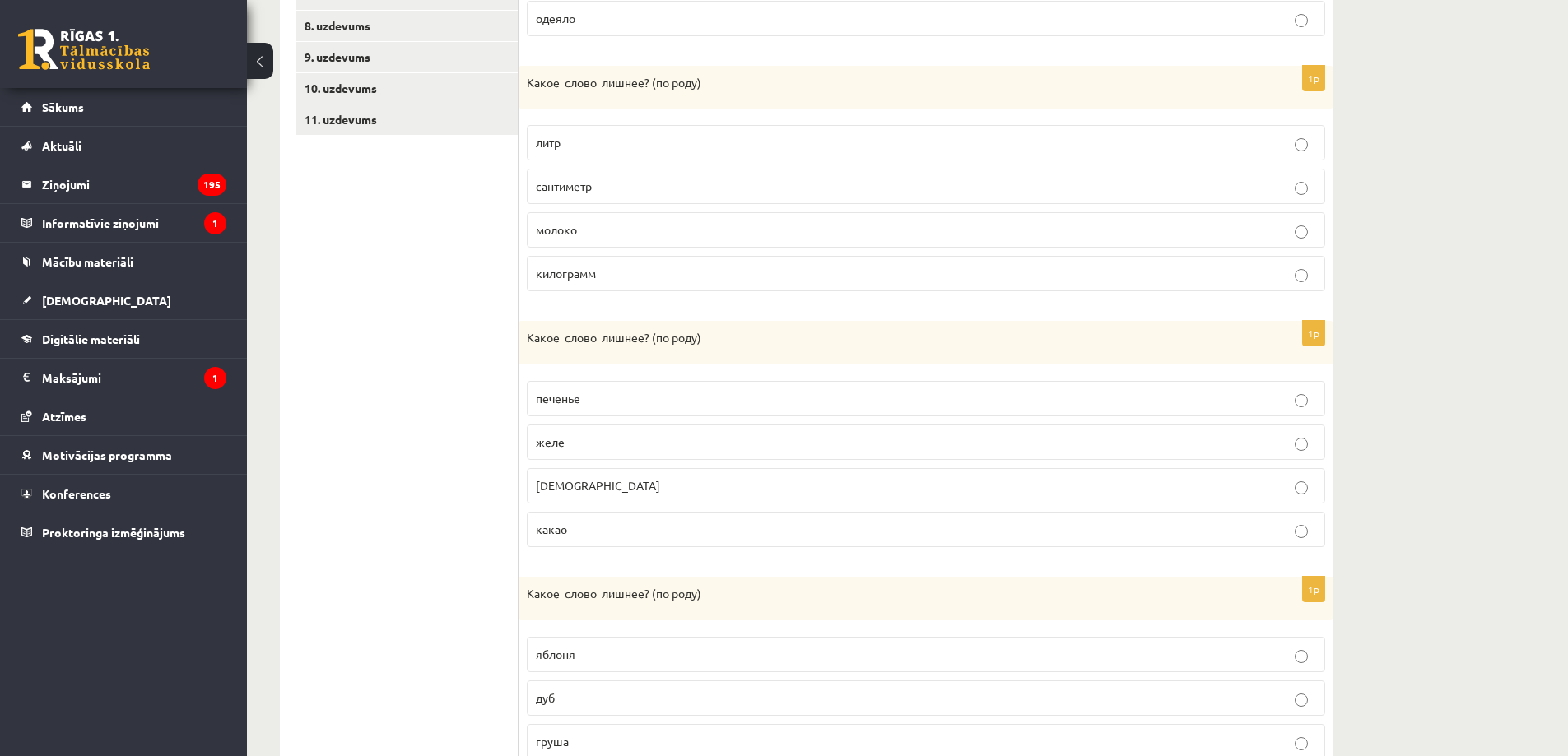
click at [609, 485] on p "[DEMOGRAPHIC_DATA]" at bounding box center [926, 486] width 781 height 18
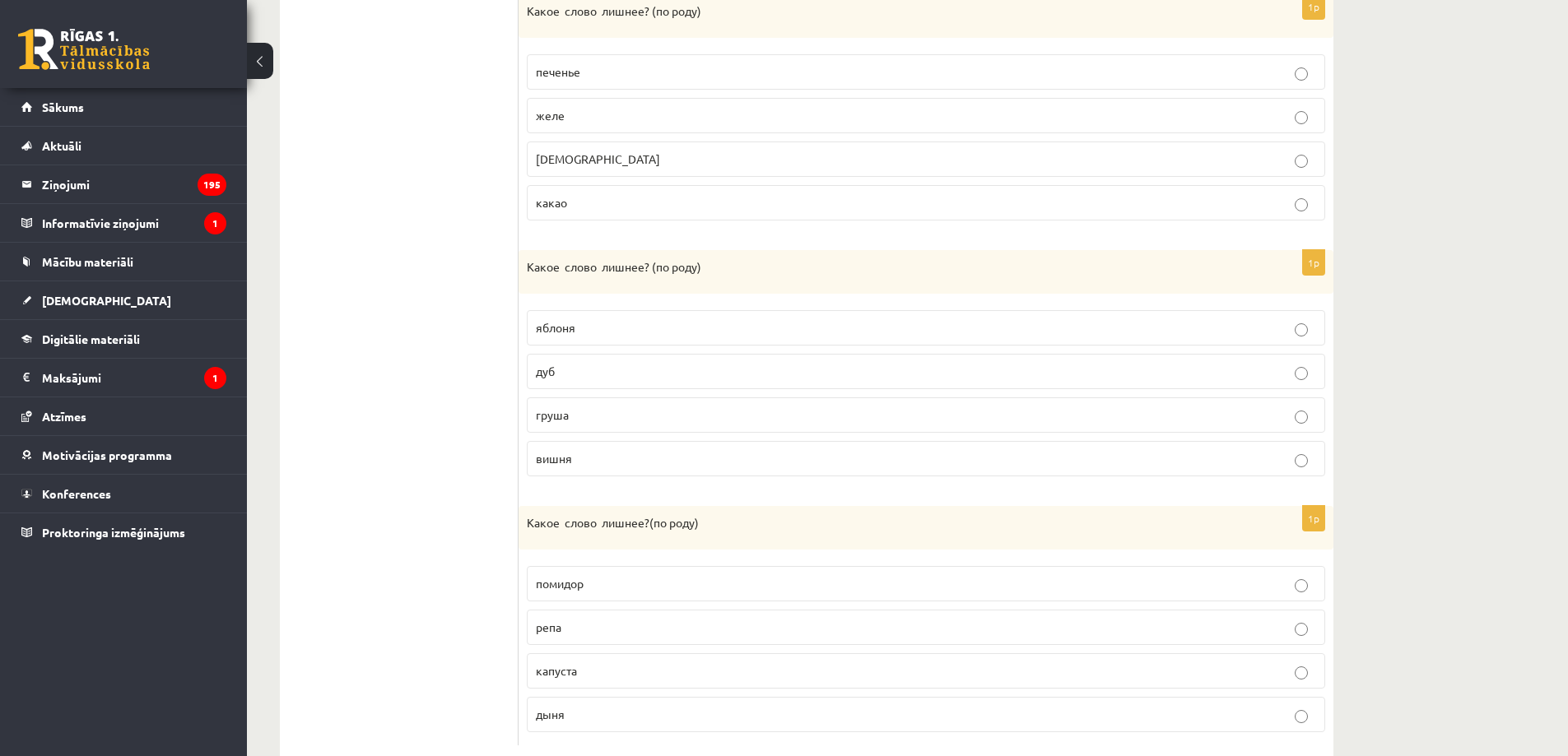
scroll to position [943, 0]
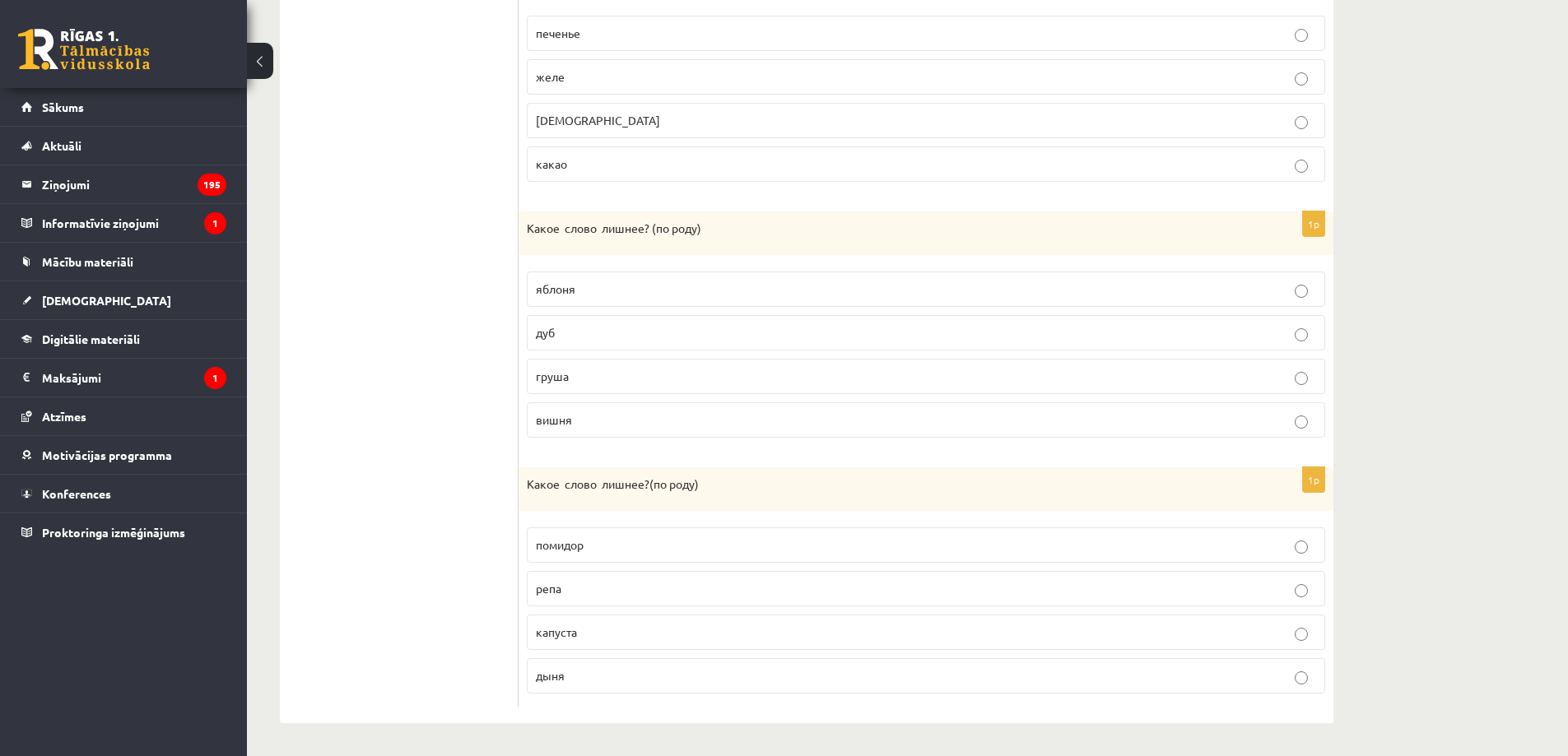
click at [608, 337] on p "дуб" at bounding box center [926, 333] width 781 height 18
click at [569, 552] on p "помидор" at bounding box center [926, 545] width 781 height 18
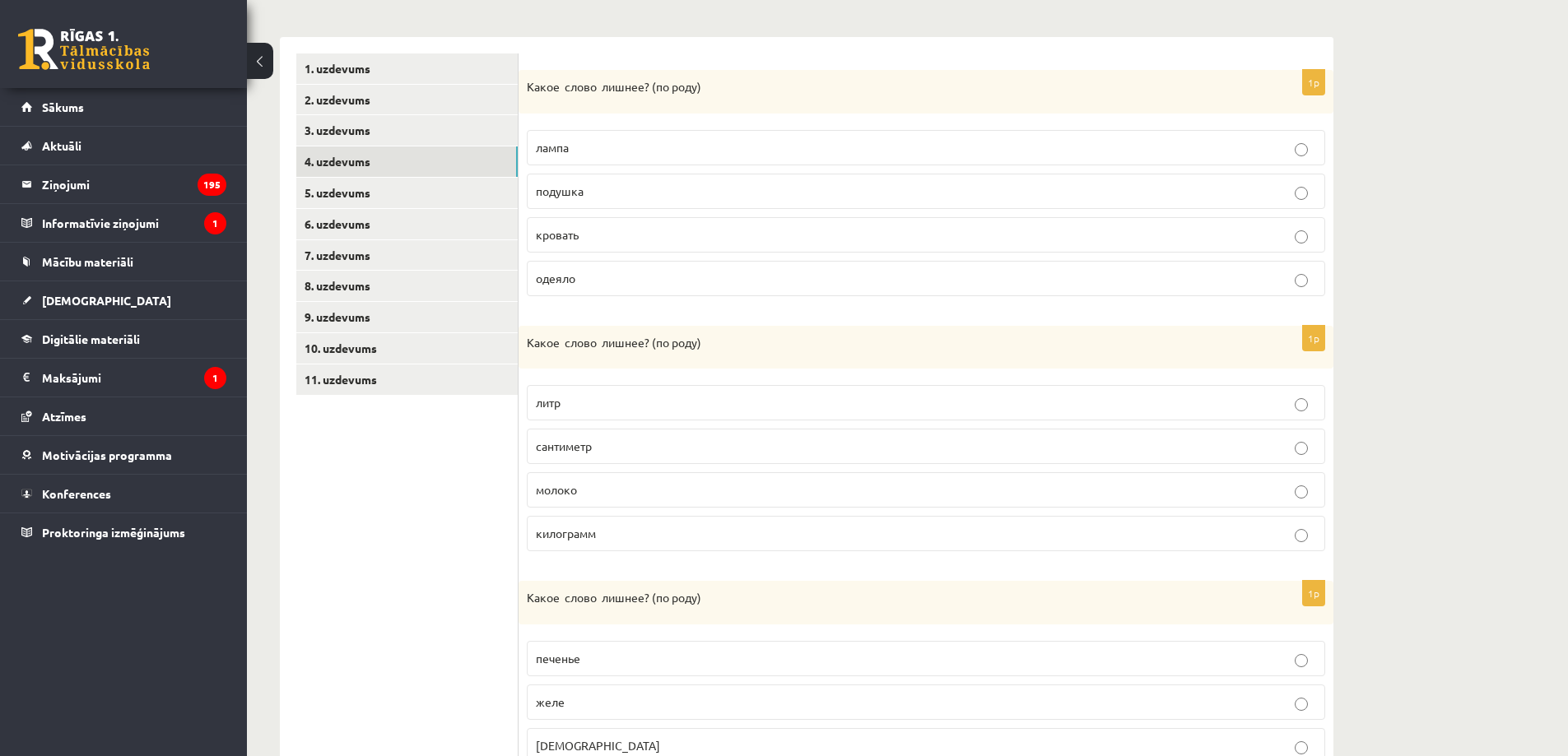
scroll to position [0, 0]
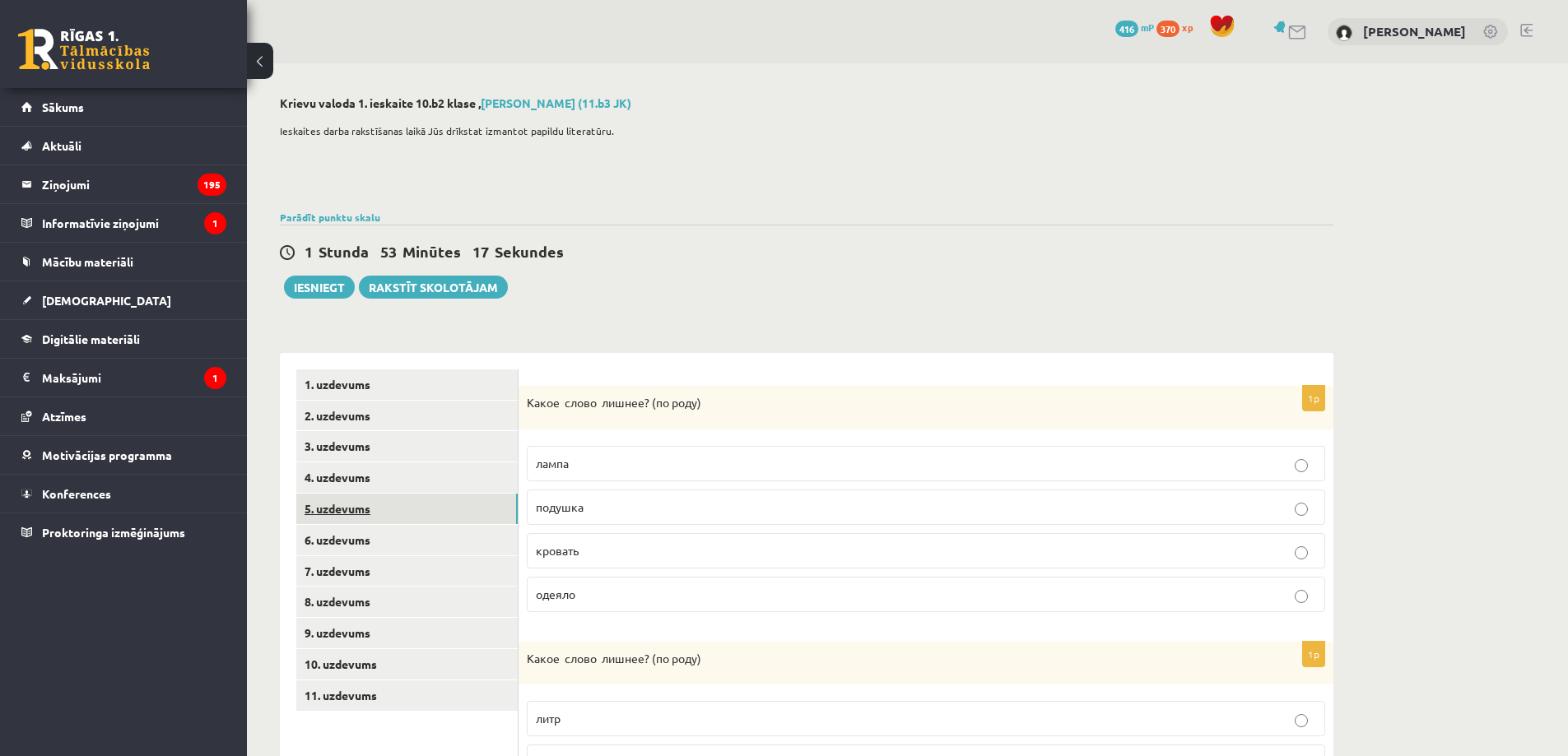
click at [476, 508] on link "5. uzdevums" at bounding box center [406, 508] width 221 height 31
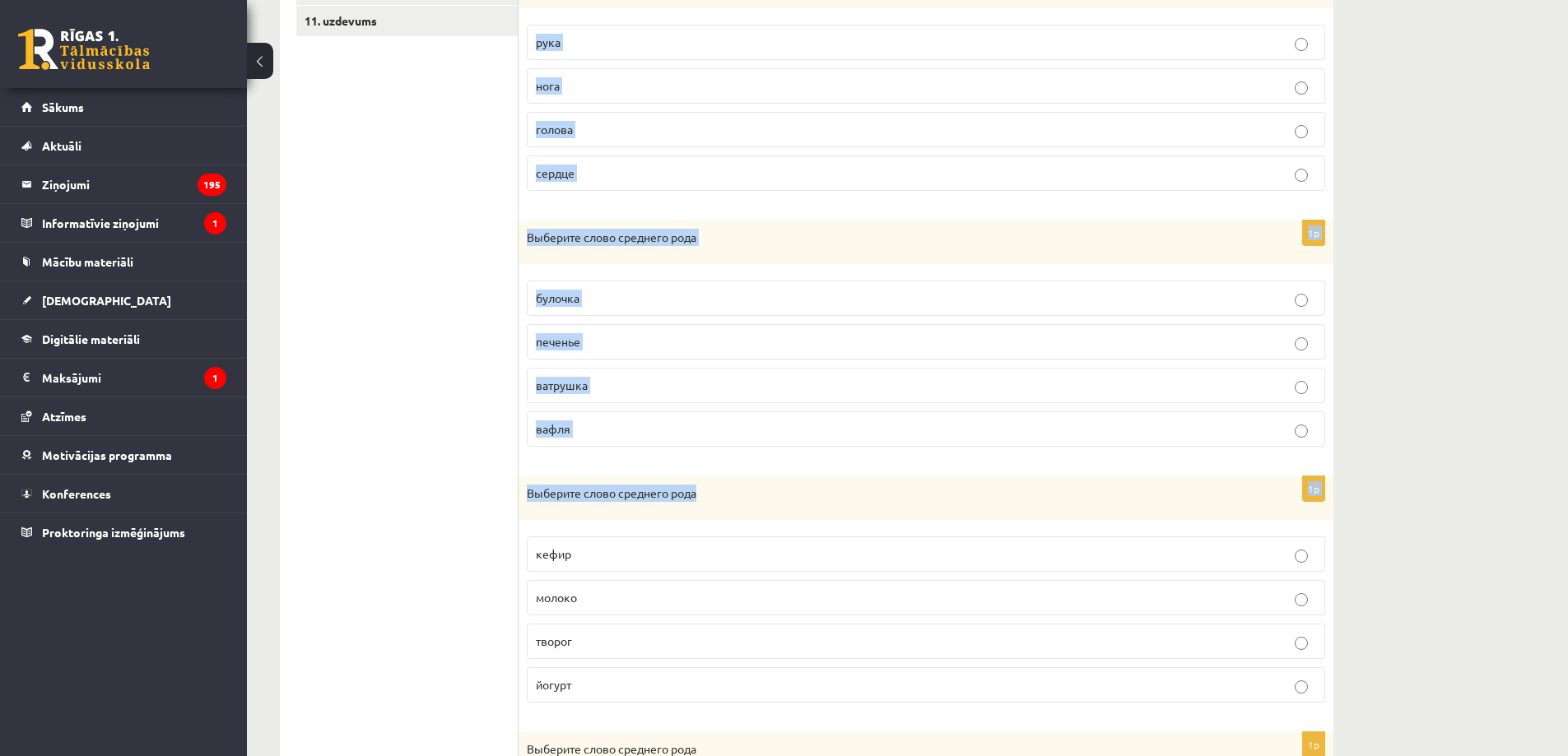
scroll to position [940, 0]
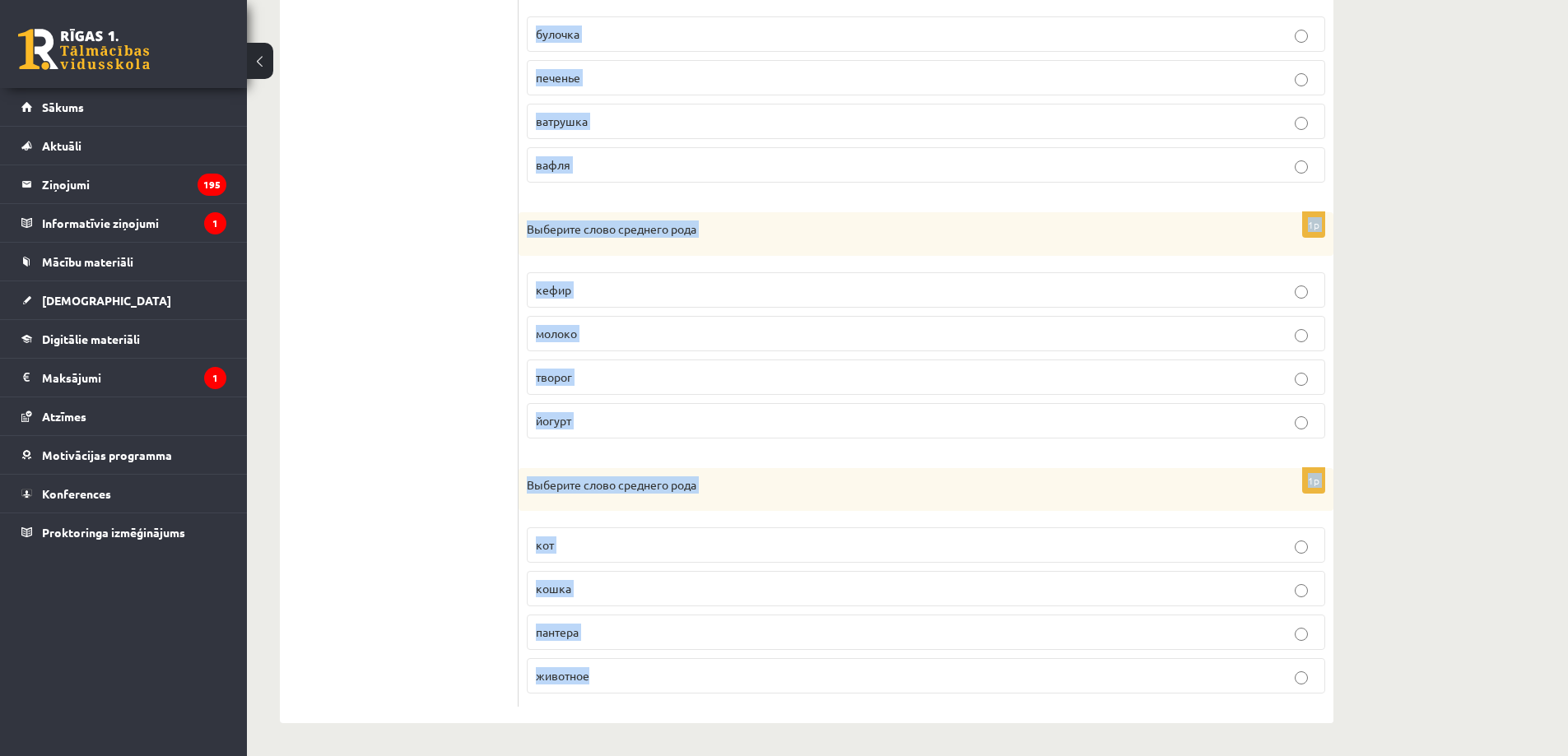
drag, startPoint x: 532, startPoint y: 403, endPoint x: 654, endPoint y: 677, distance: 299.9
click at [654, 677] on form "1p Выберите слово среднего рода книга кольцо журнал [GEOGRAPHIC_DATA] 1p Выбери…" at bounding box center [925, 70] width 782 height 1278
copy form "Выберите слово среднего рода книга кольцо журнал лампа 1p Выберите слово средне…"
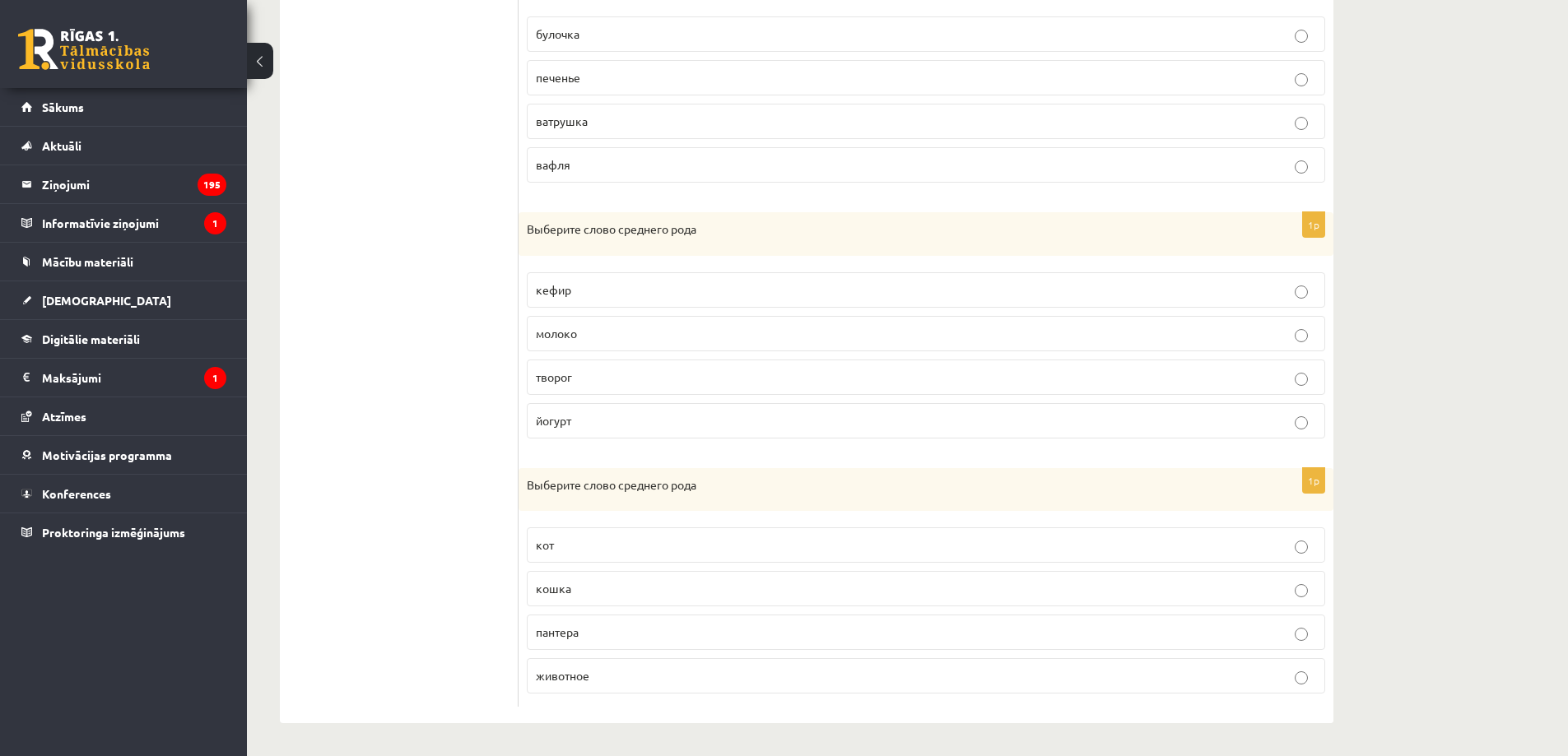
click at [360, 607] on ul "1. uzdevums 2. uzdevums 3. uzdevums 4. uzdevums 5. uzdevums 6. uzdevums 7. uzde…" at bounding box center [407, 70] width 222 height 1278
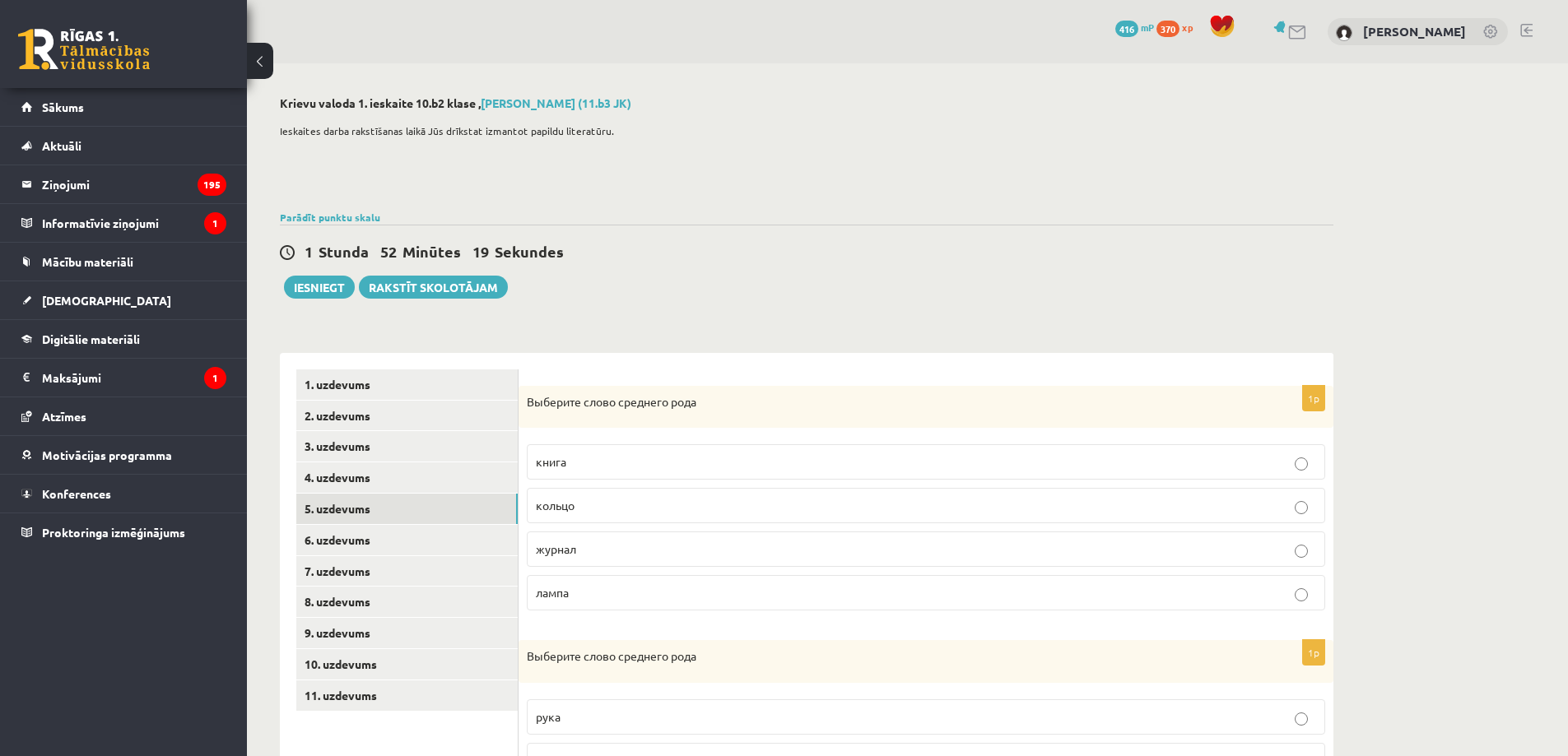
click at [592, 507] on p "кольцо" at bounding box center [926, 506] width 781 height 18
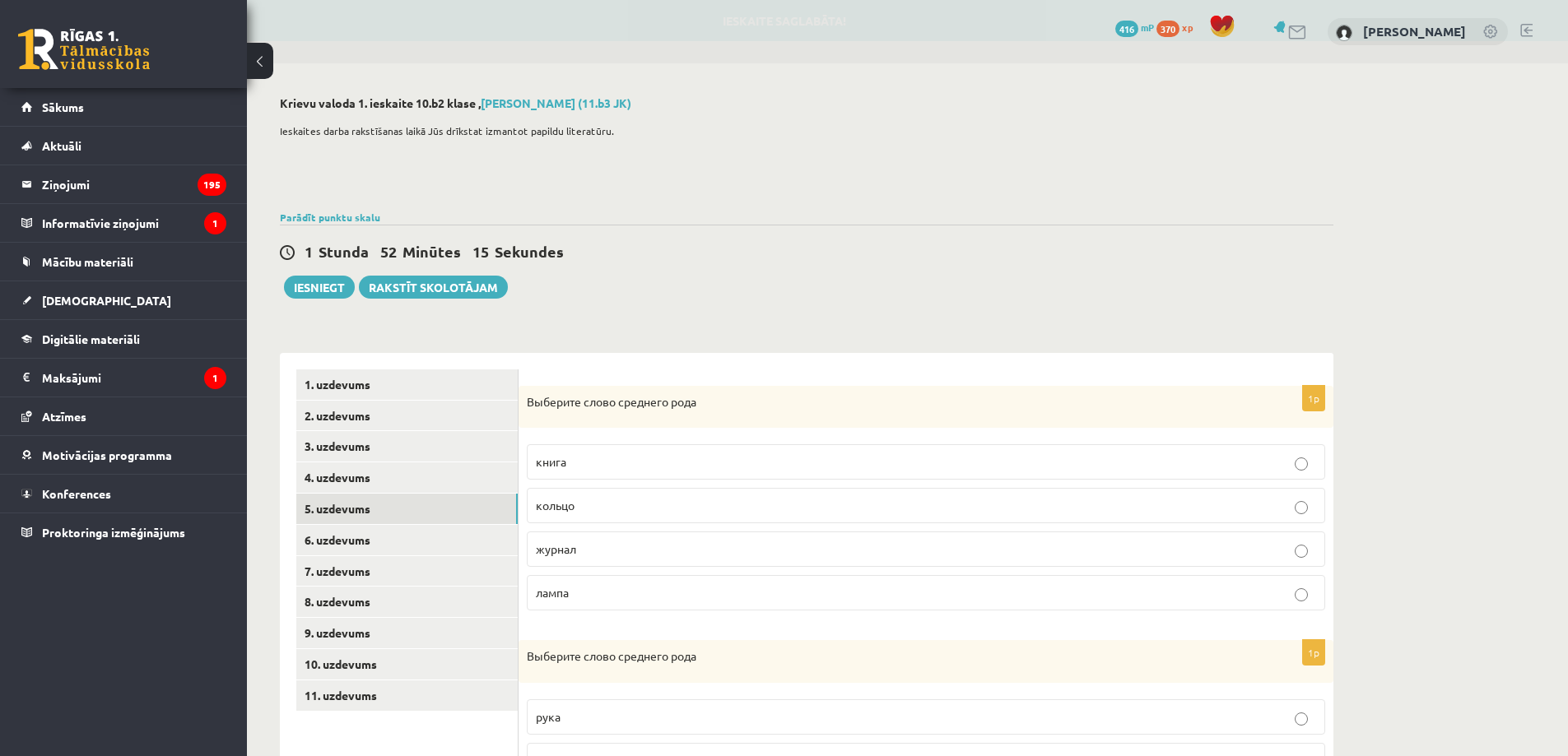
scroll to position [576, 0]
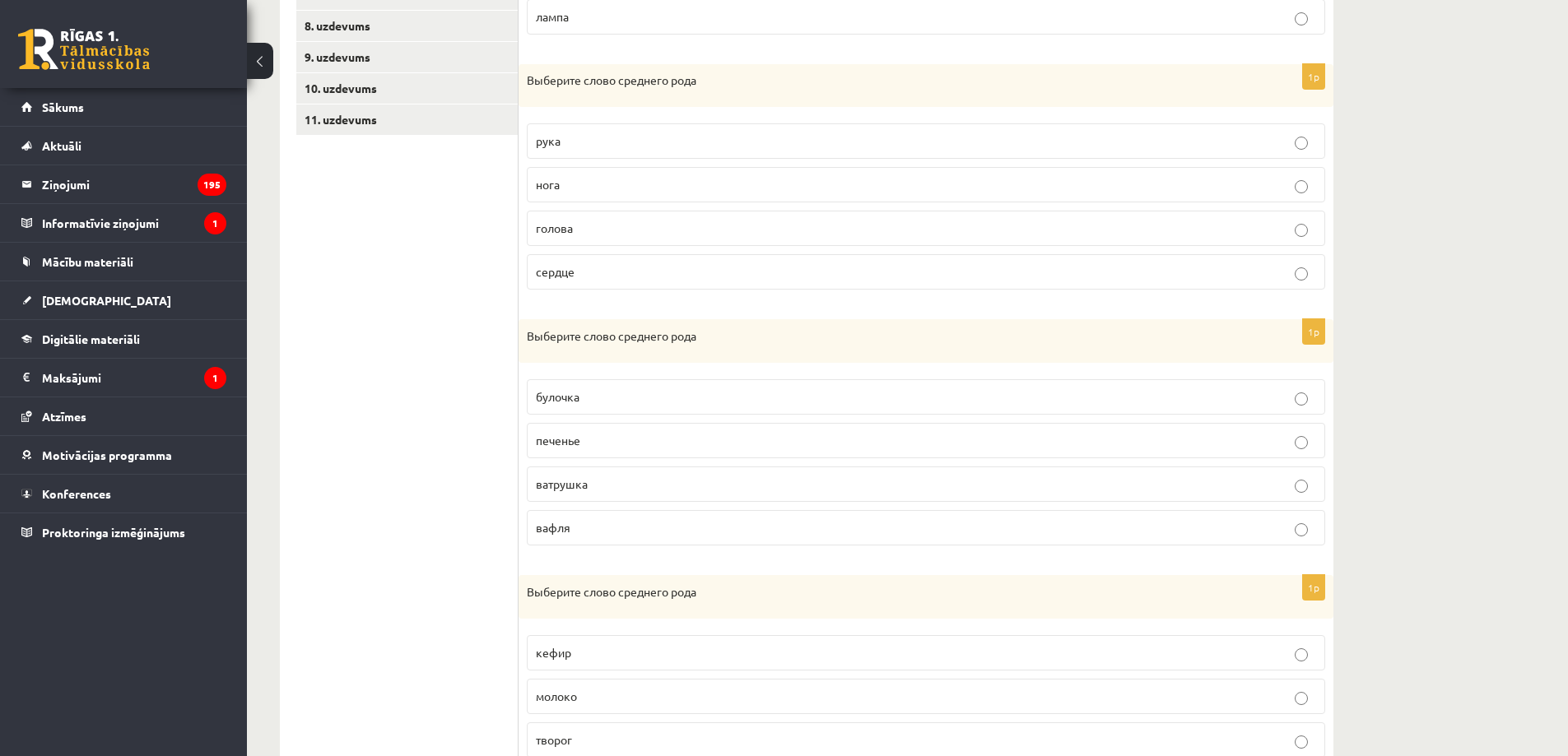
click at [575, 280] on p "сердце" at bounding box center [926, 272] width 781 height 18
click at [627, 442] on p "печенье" at bounding box center [926, 441] width 781 height 18
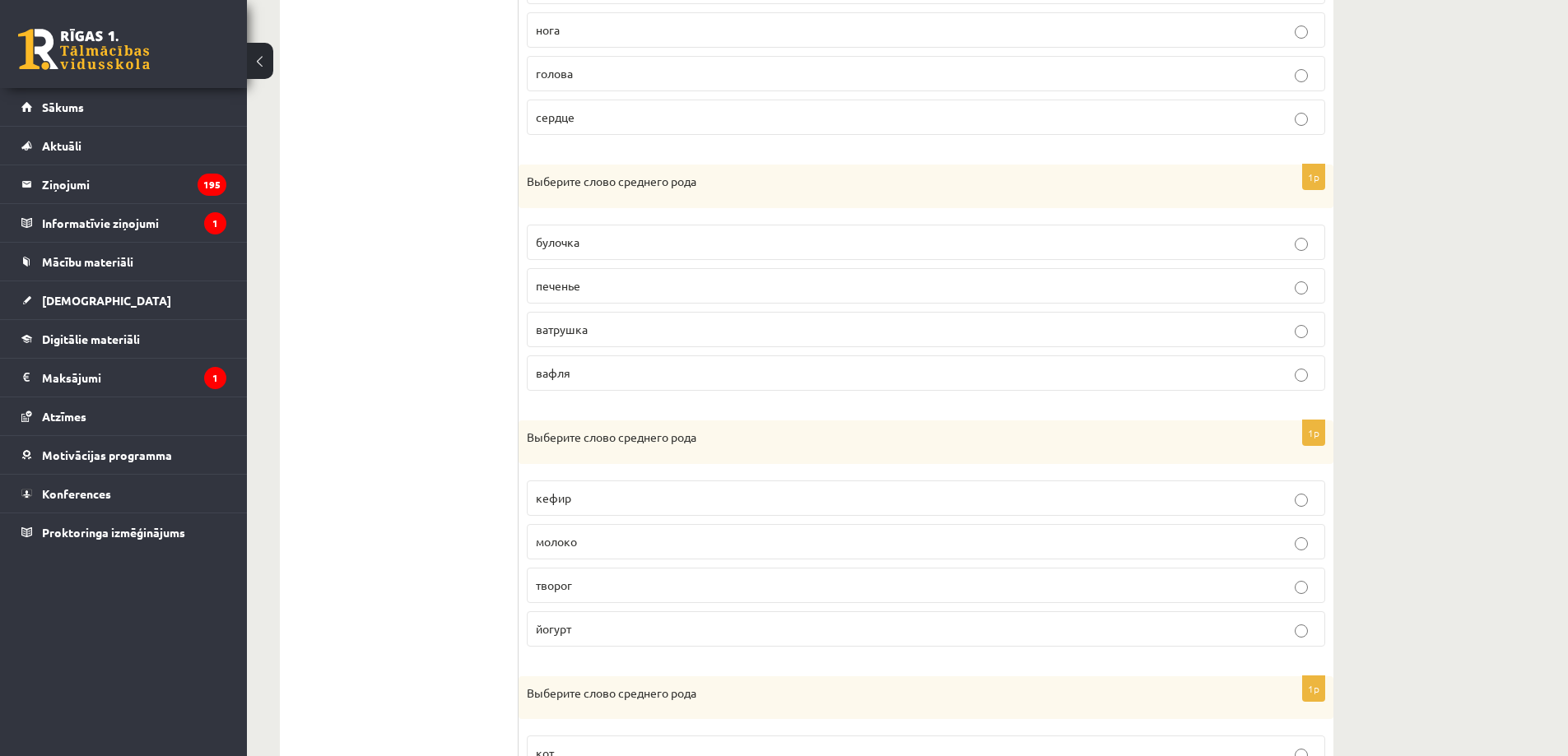
scroll to position [768, 0]
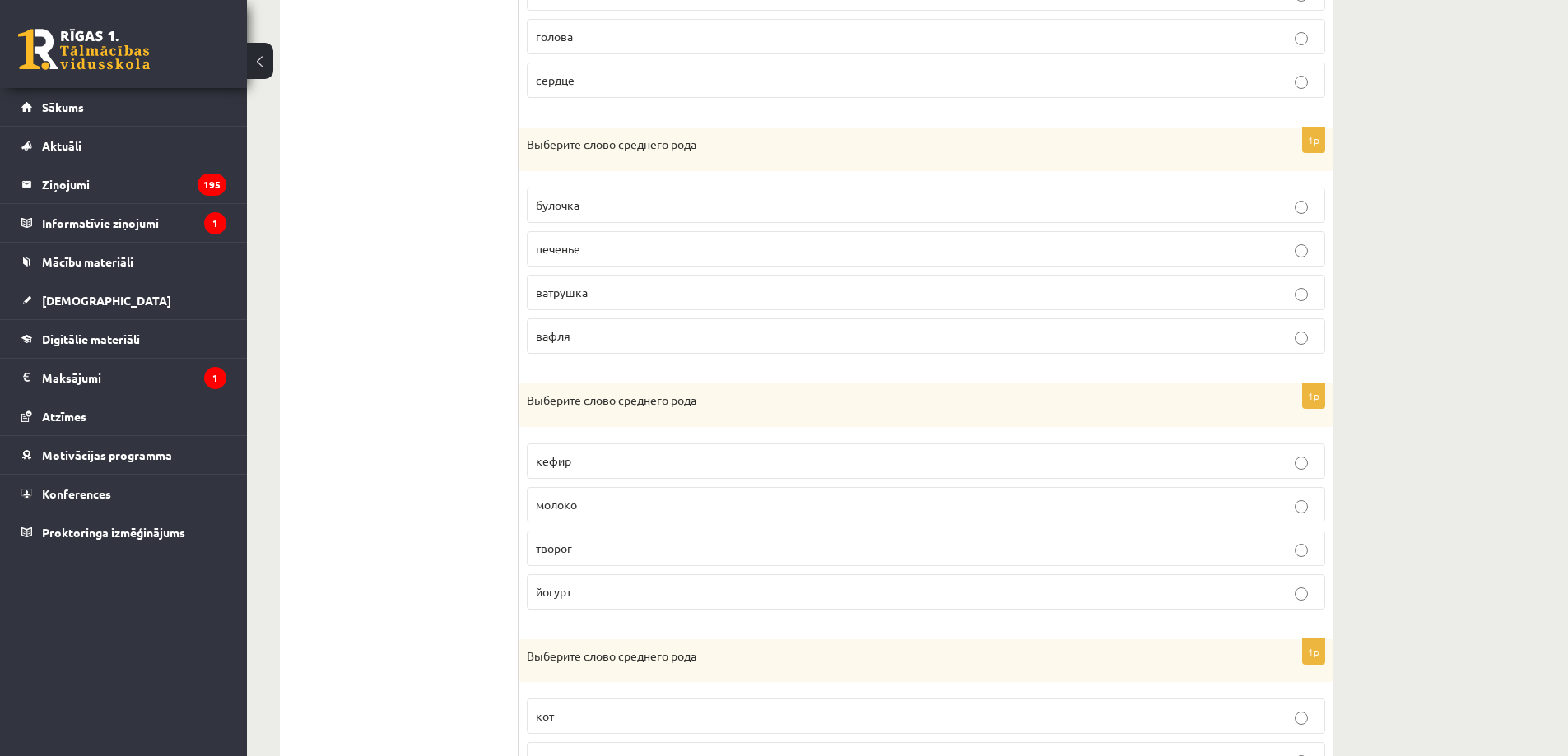
click at [635, 506] on p "молоко" at bounding box center [926, 505] width 781 height 18
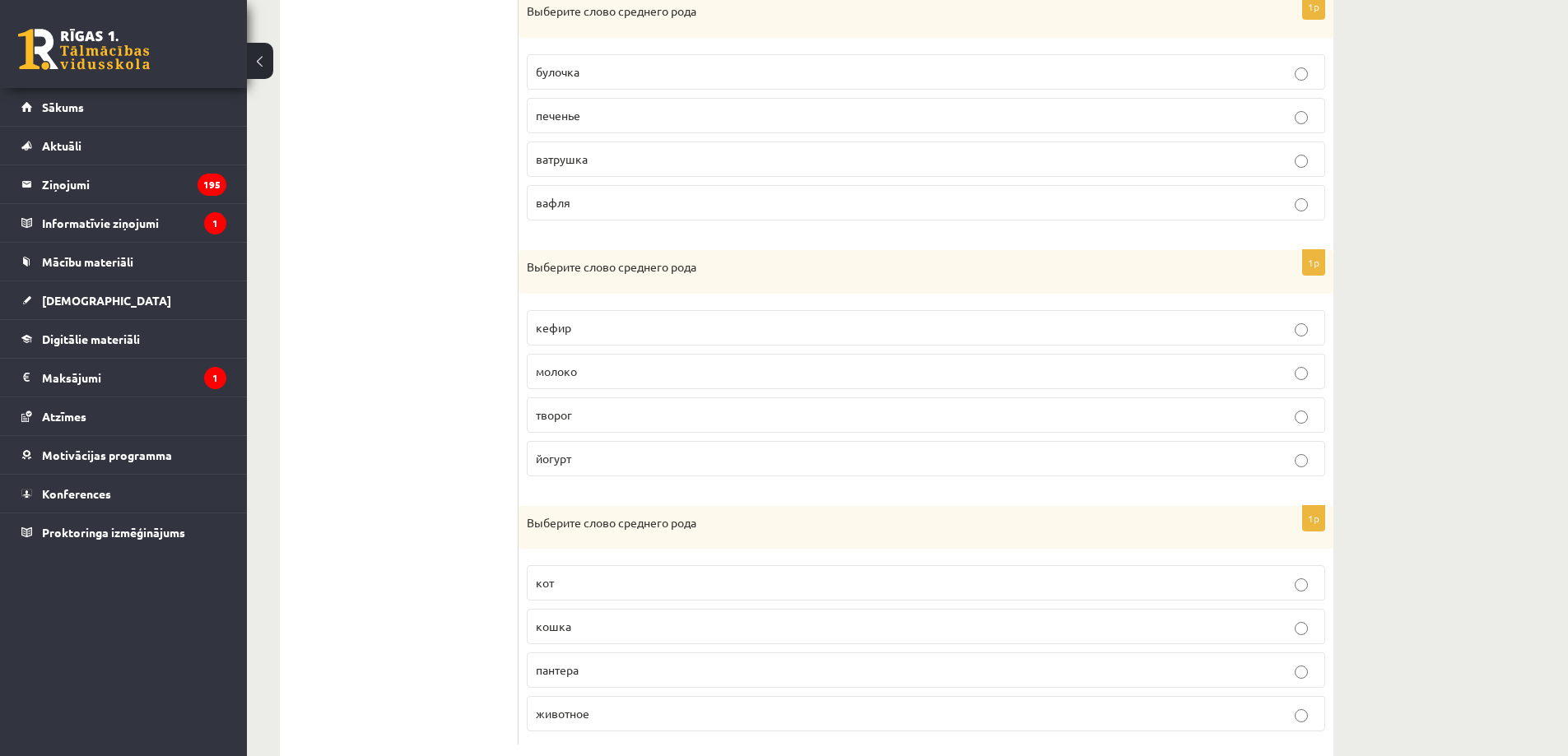
scroll to position [940, 0]
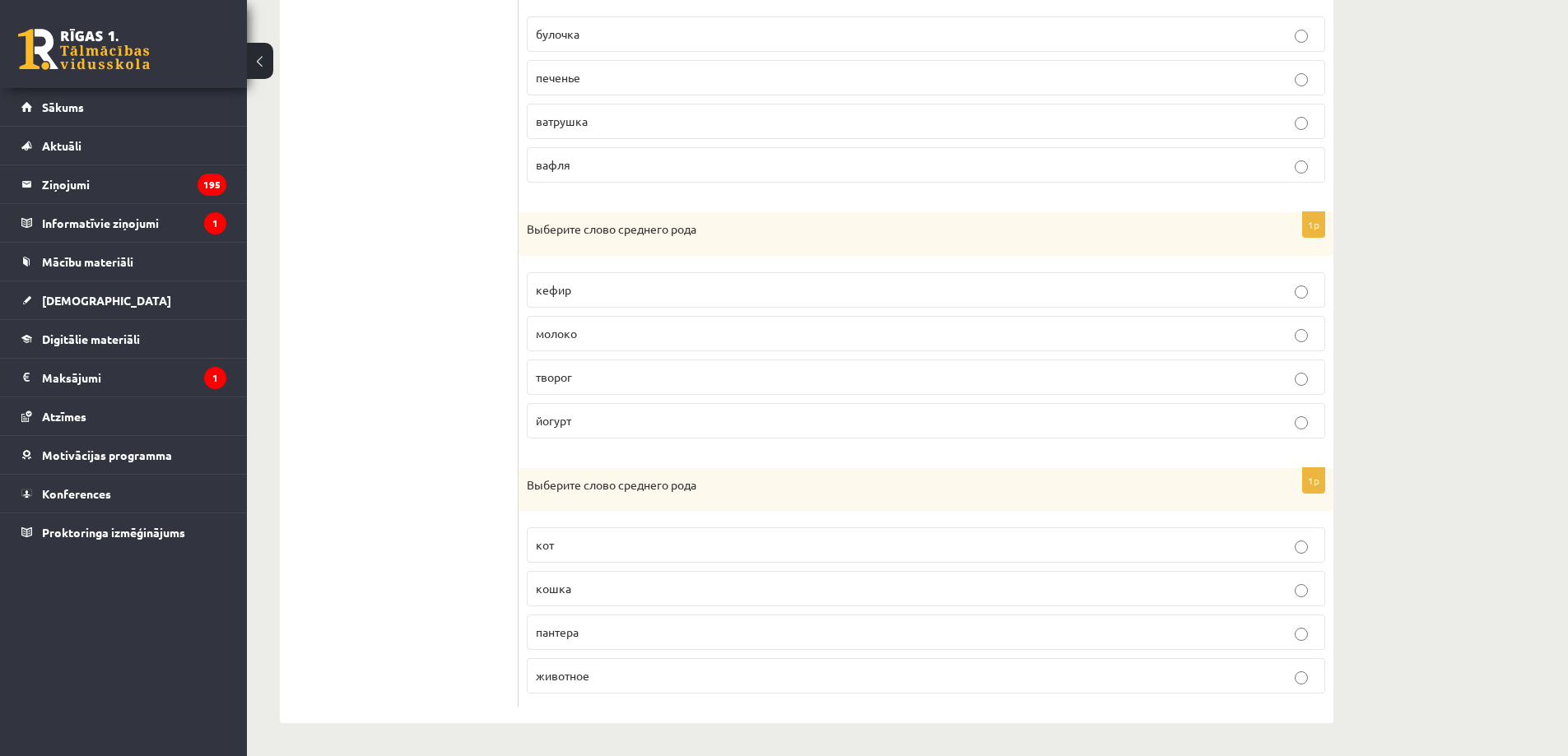
click at [569, 674] on span "животное" at bounding box center [562, 676] width 54 height 15
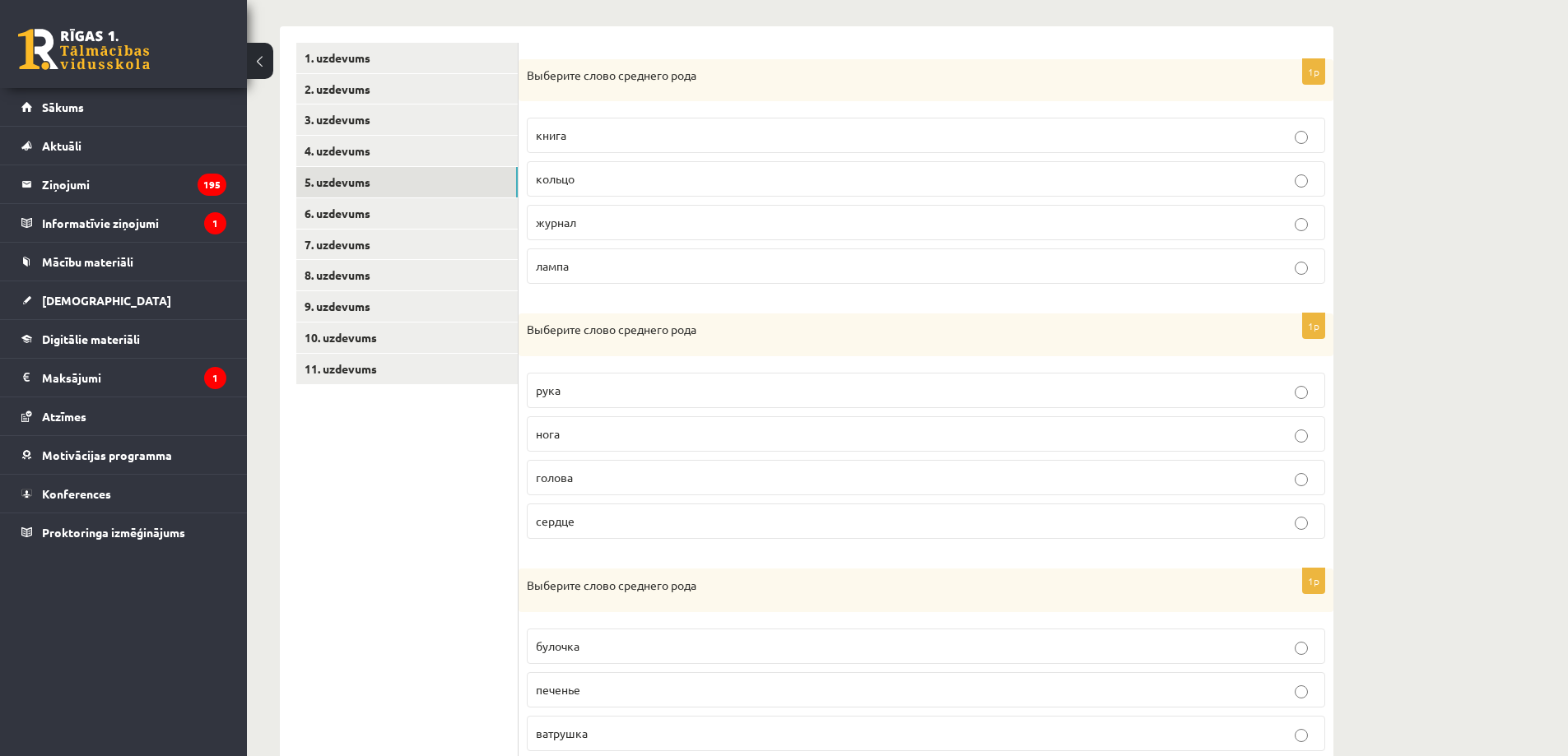
scroll to position [172, 0]
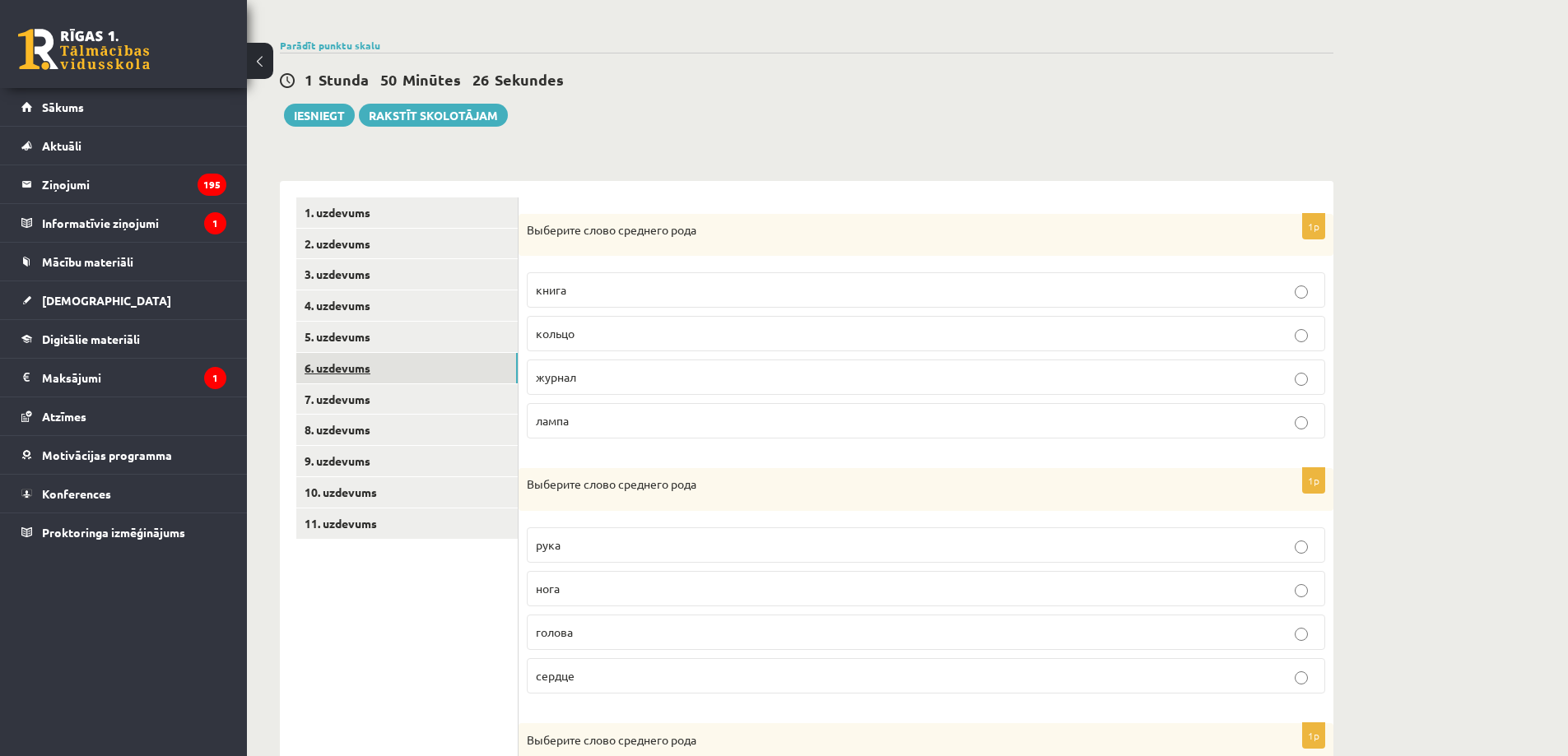
click at [409, 375] on link "6. uzdevums" at bounding box center [406, 368] width 221 height 31
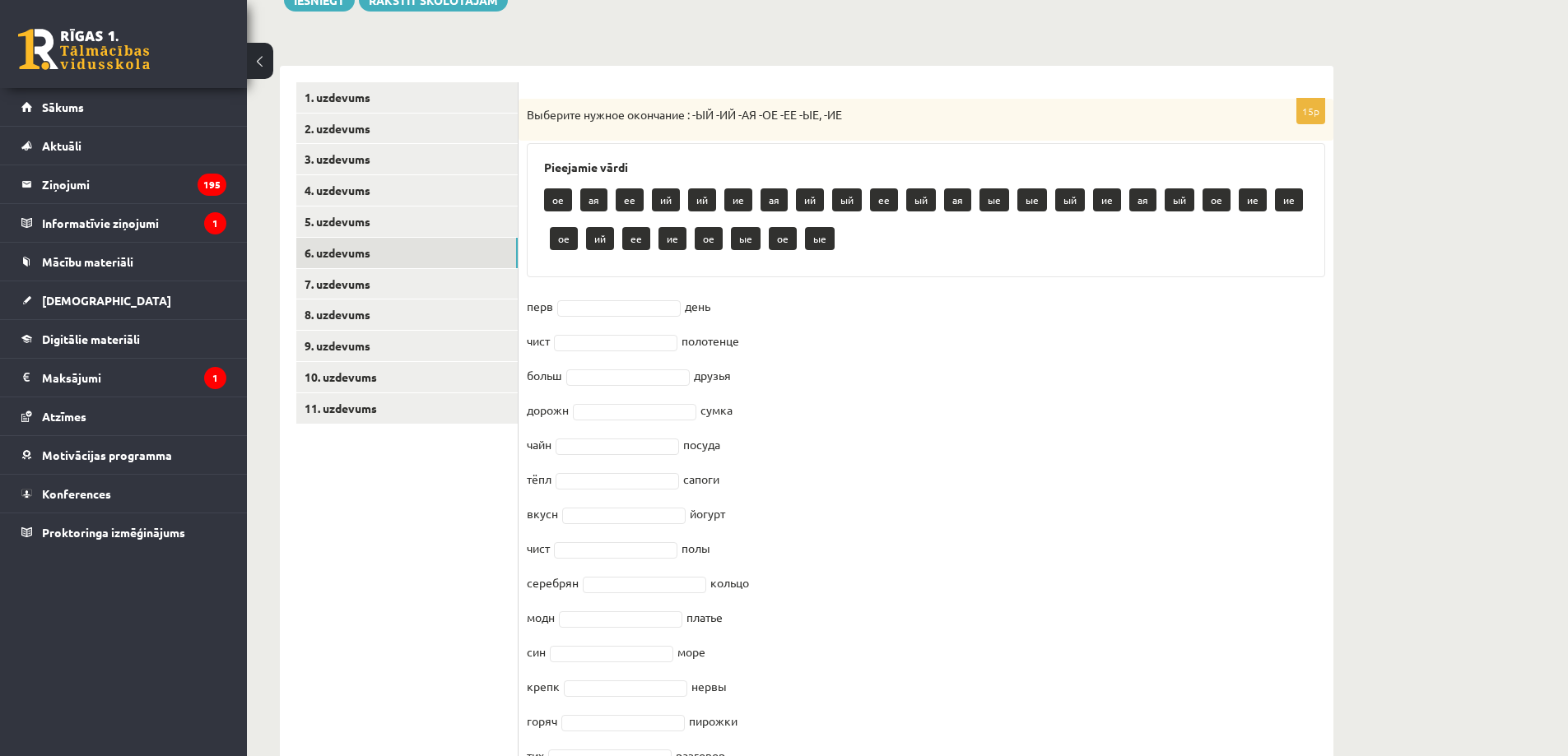
scroll to position [402, 0]
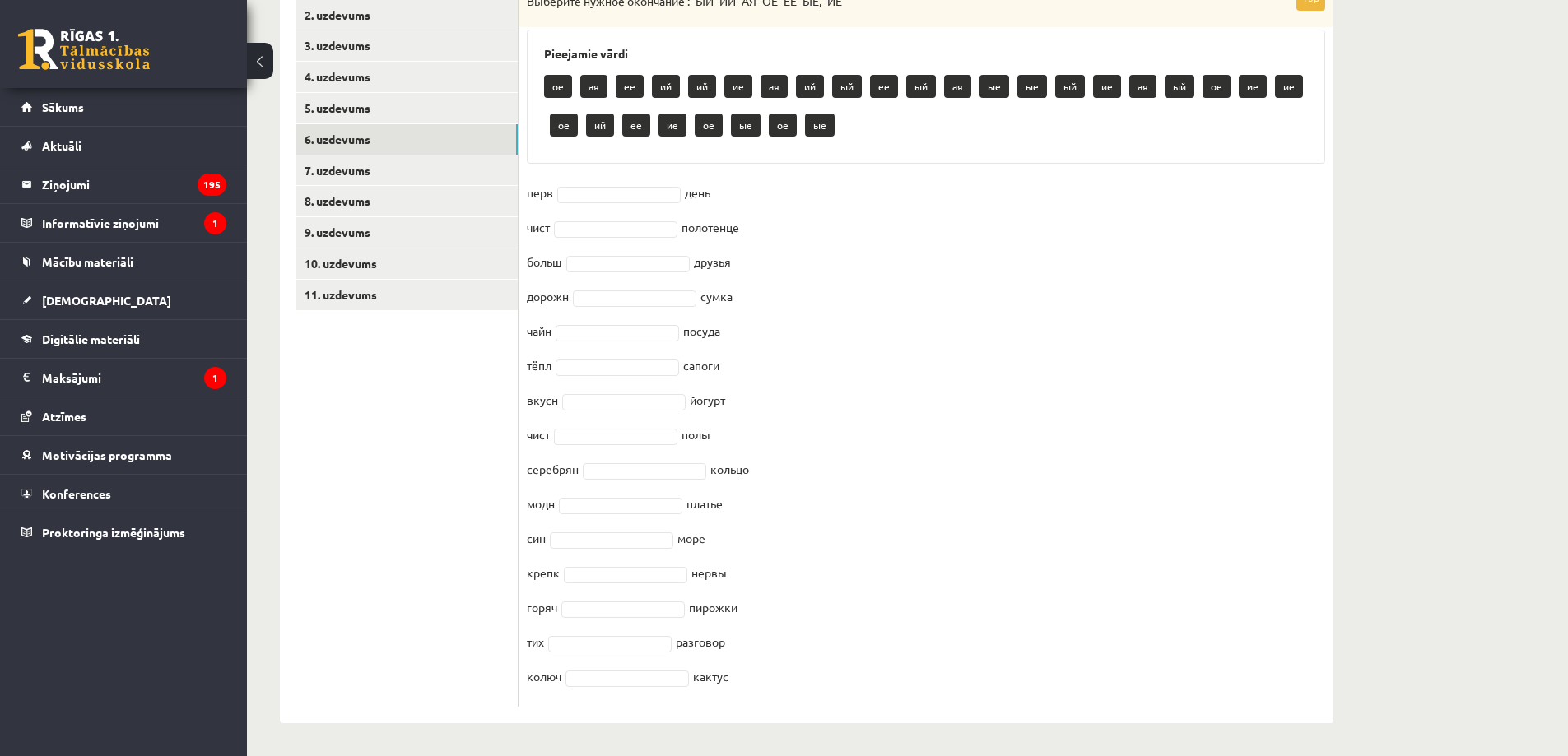
drag, startPoint x: 530, startPoint y: 222, endPoint x: 828, endPoint y: 674, distance: 541.4
click at [839, 678] on div "15p Выберите нужное окончание : -ЫЙ -ИЙ -АЯ -ОЕ -ЕЕ -ЫЕ, -ИЕ Pieejamie vārdi ое…" at bounding box center [925, 345] width 815 height 722
copy div "Loremips dolors ametconse : -AD -EL -SE -DO -EI -TE, -IN Utlaboree dolor ma al …"
drag, startPoint x: 367, startPoint y: 535, endPoint x: 540, endPoint y: 401, distance: 218.8
click at [393, 517] on ul "1. uzdevums 2. uzdevums 3. uzdevums 4. uzdevums 5. uzdevums 6. uzdevums 7. uzde…" at bounding box center [407, 338] width 222 height 738
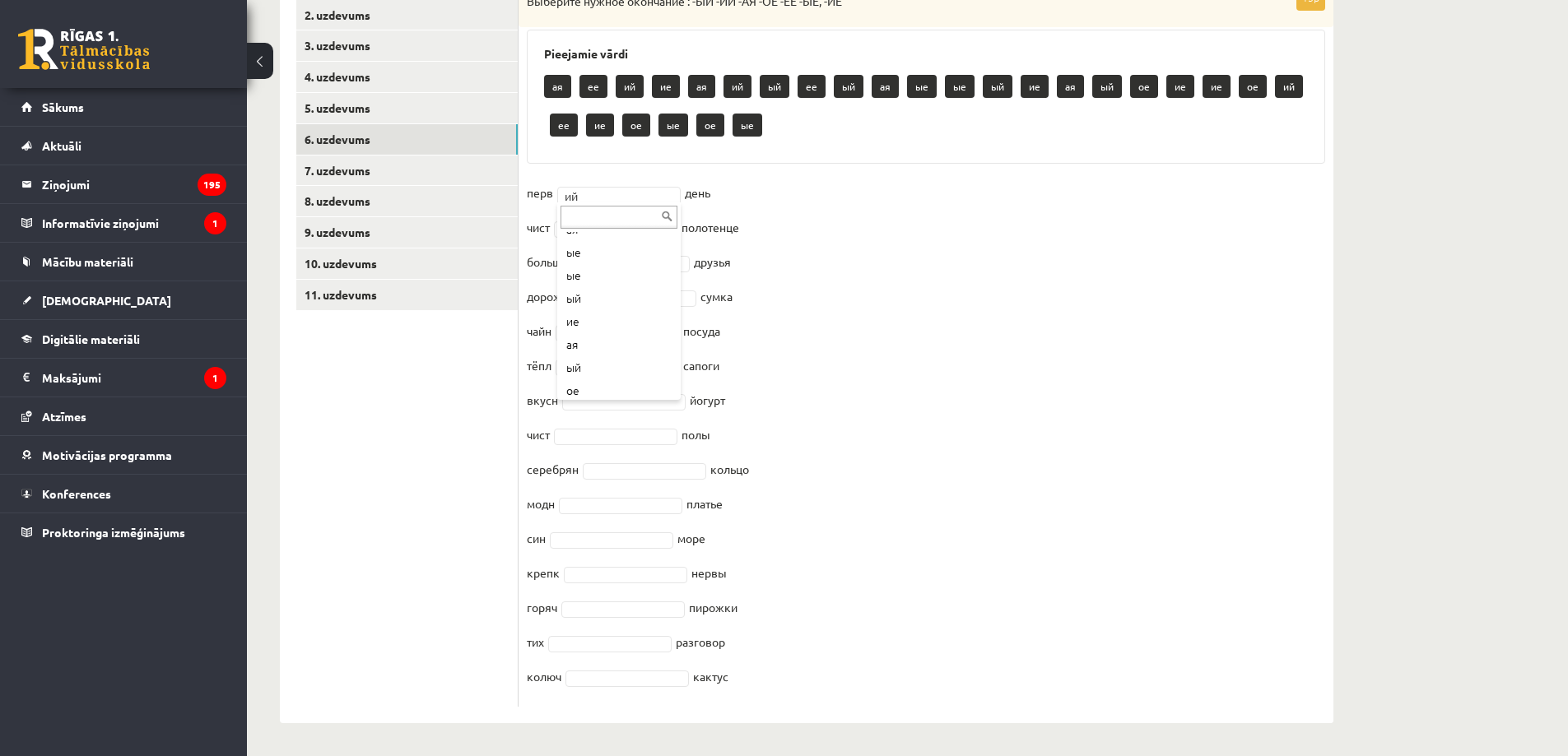
scroll to position [260, 0]
click at [599, 341] on fieldset "перв ый ** день чист ое ** полотенце больш ие ** друзья дорожн ая ** сумка чайн…" at bounding box center [926, 440] width 799 height 518
click at [610, 415] on fieldset "перв ый ** день чист ое ** полотенце больш ие ** друзья дорожн ая ** сумка чайн…" at bounding box center [926, 440] width 799 height 518
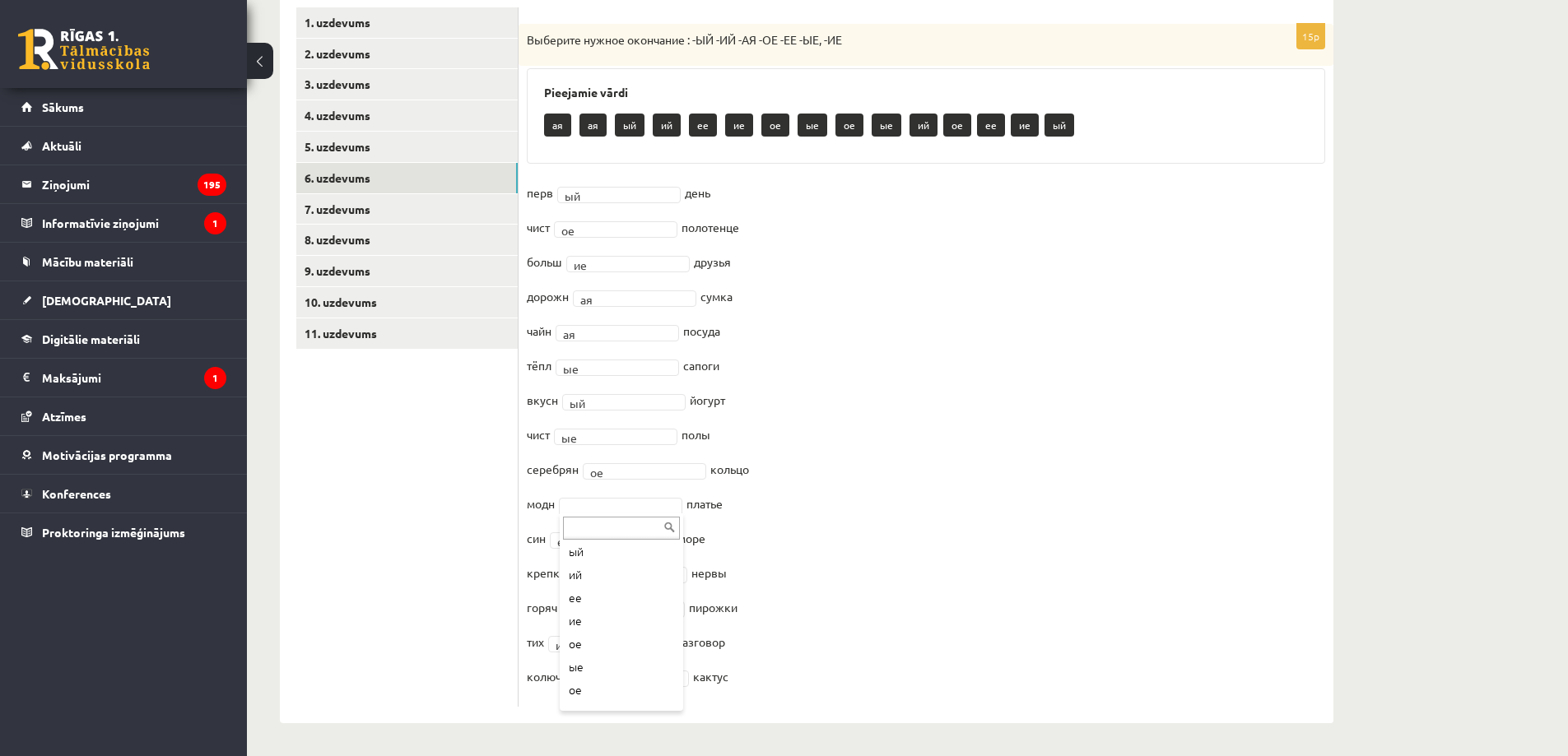
scroll to position [93, 0]
click at [408, 206] on link "7. uzdevums" at bounding box center [406, 209] width 221 height 31
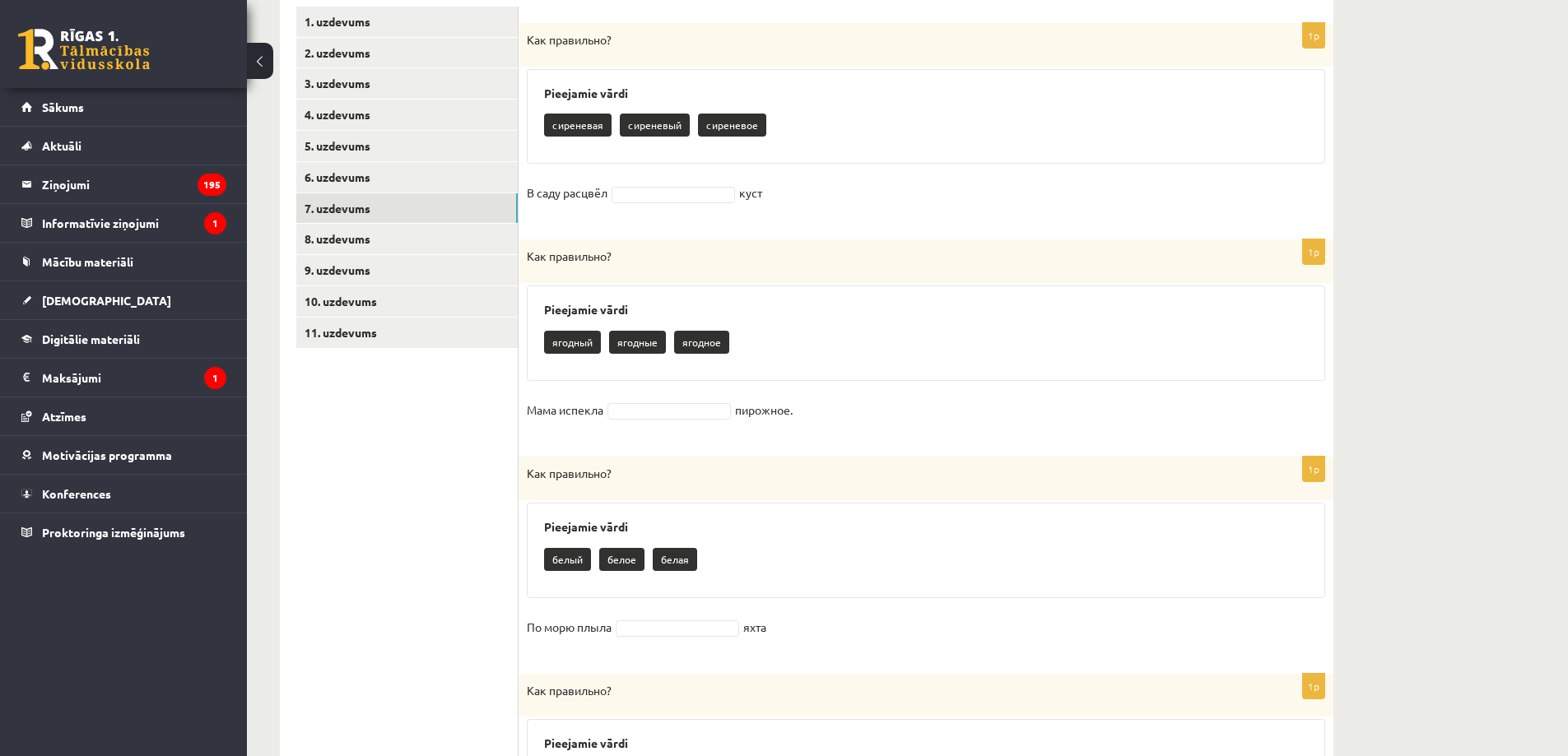
scroll to position [171, 0]
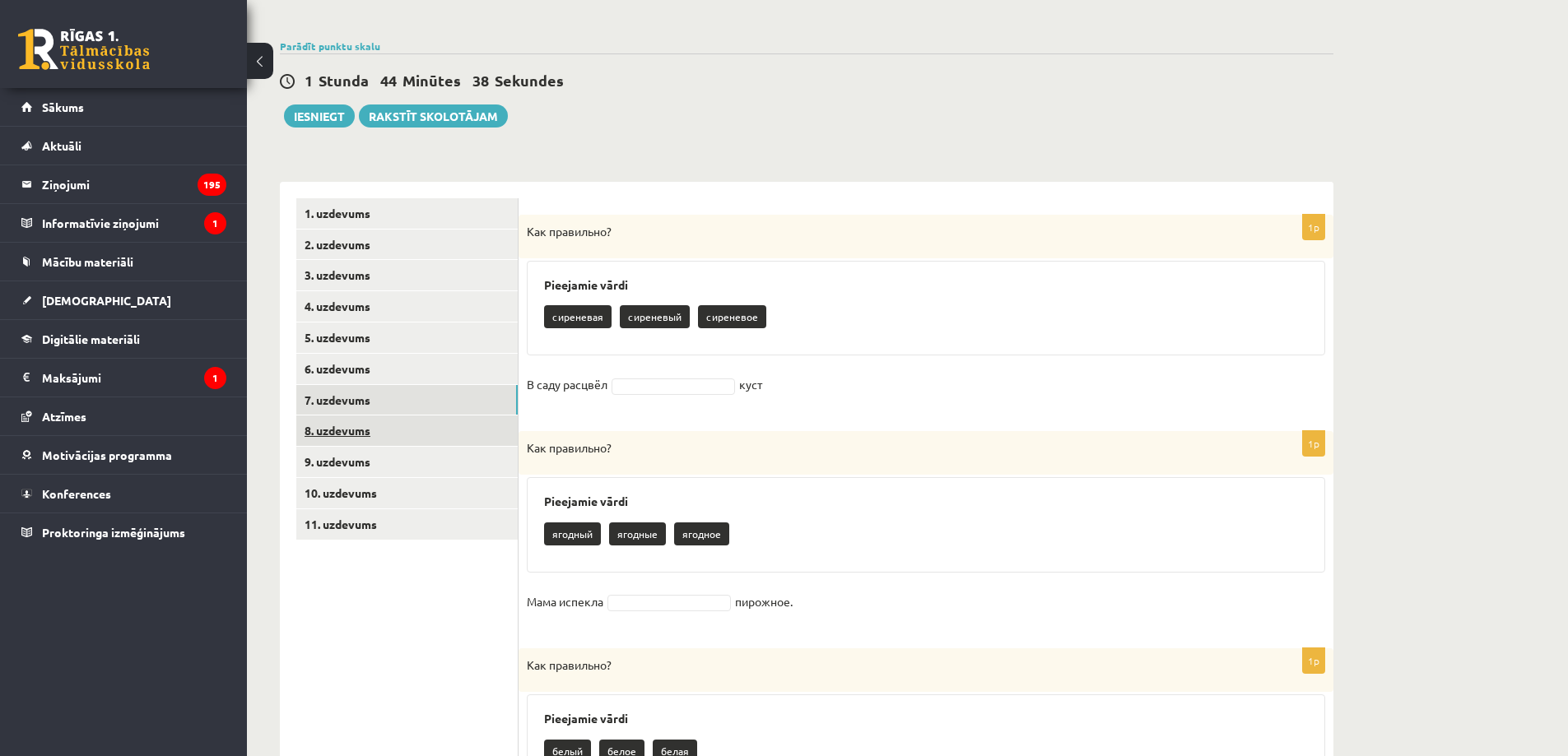
click at [405, 432] on link "8. uzdevums" at bounding box center [406, 431] width 221 height 31
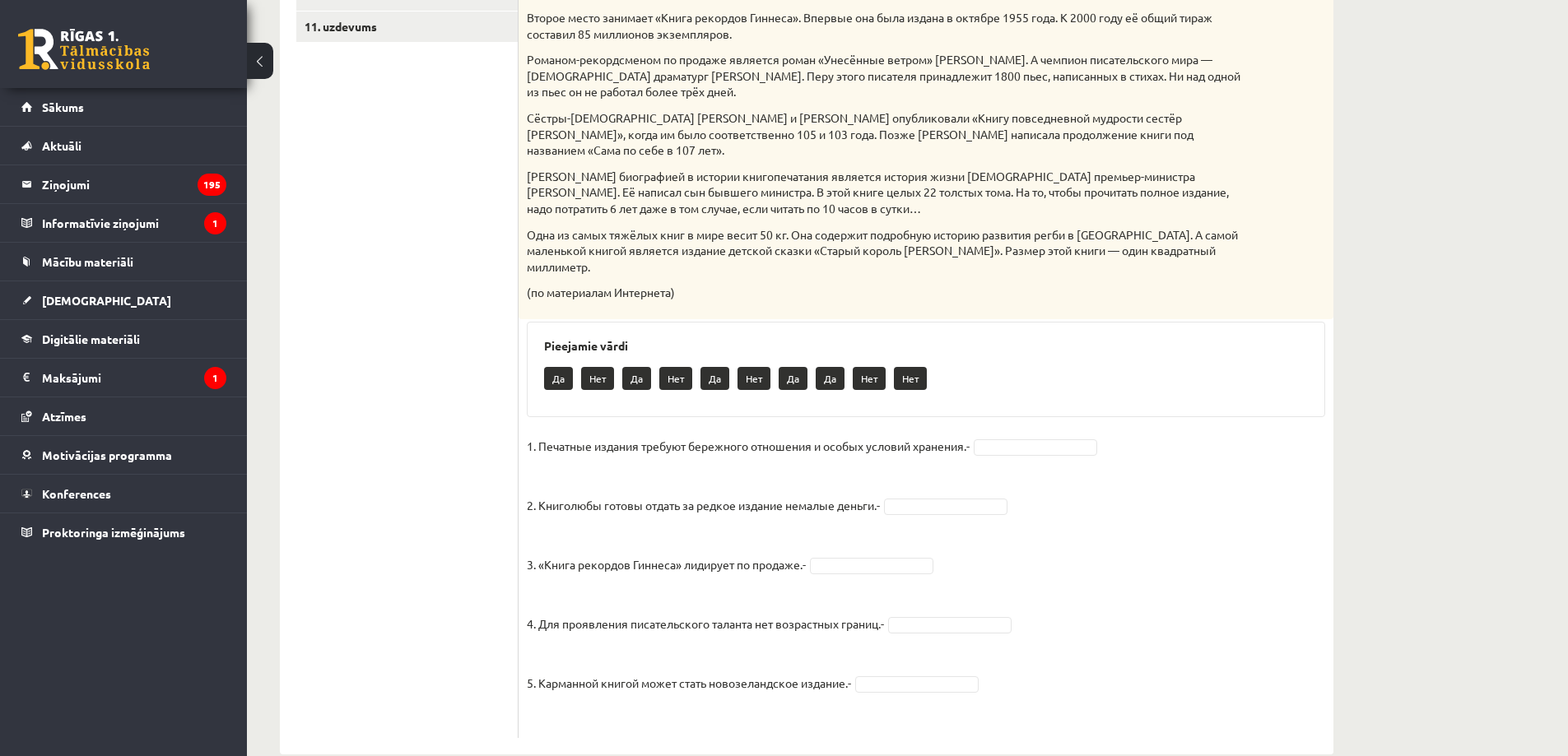
scroll to position [478, 0]
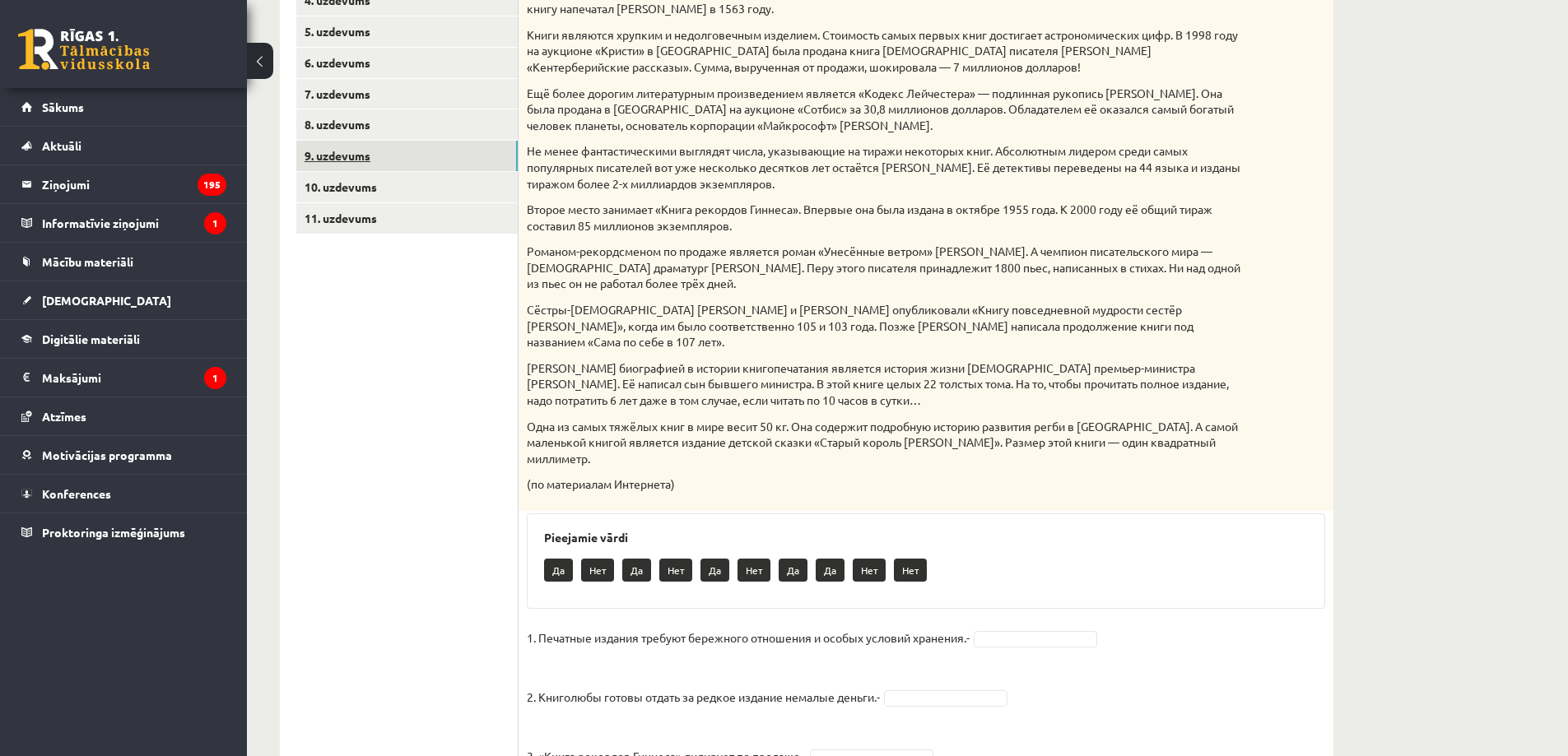
click at [435, 144] on link "9. uzdevums" at bounding box center [406, 156] width 221 height 31
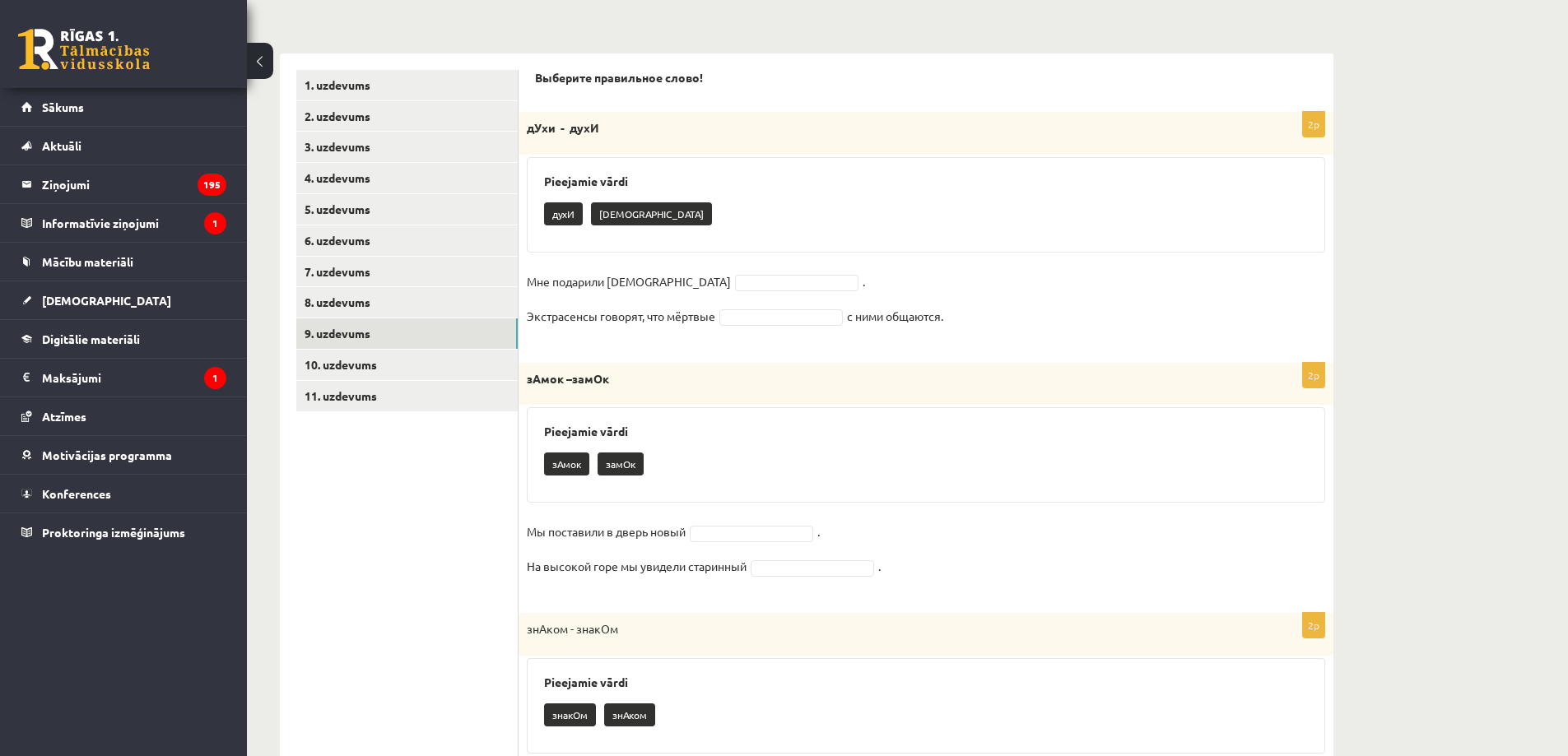
scroll to position [115, 0]
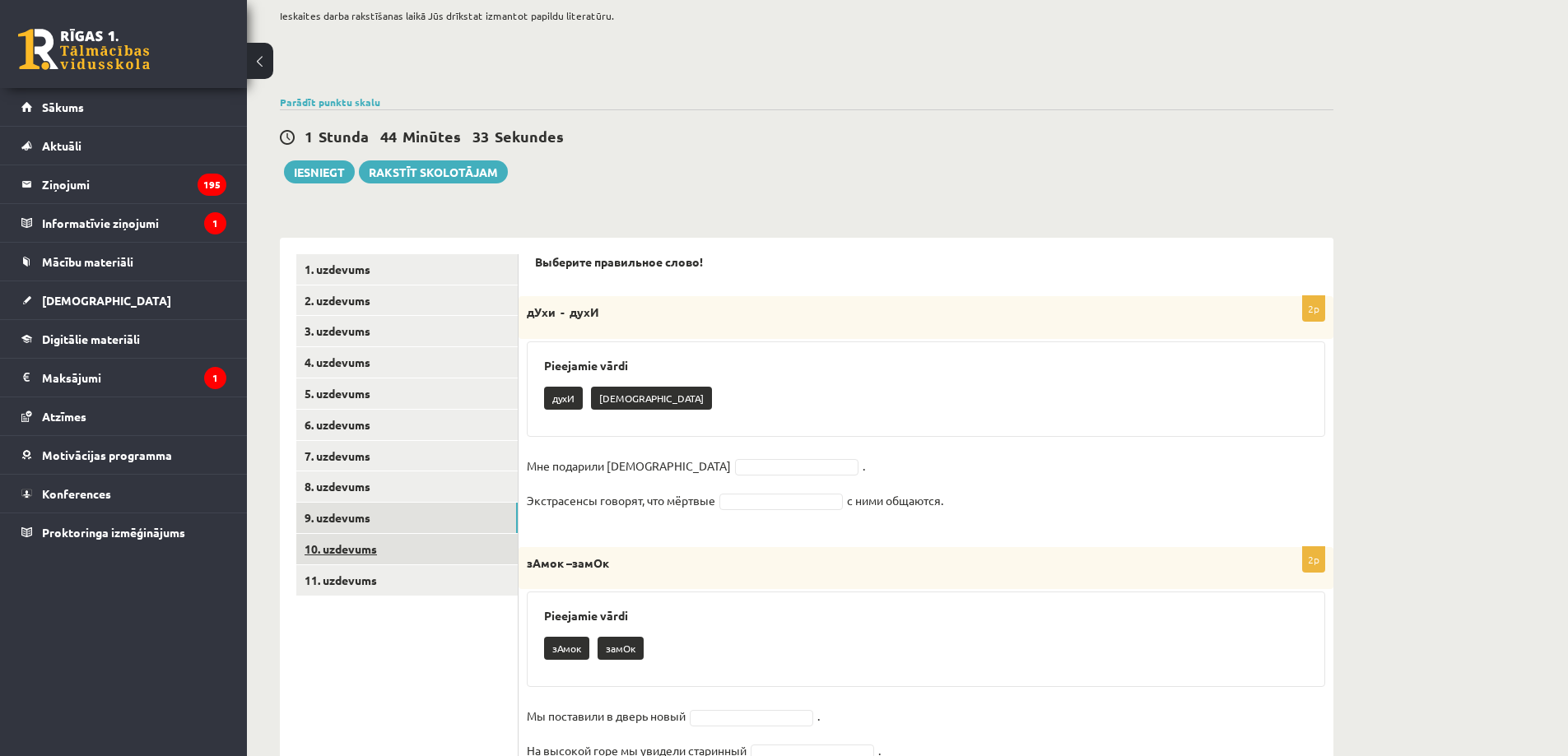
click at [406, 549] on link "10. uzdevums" at bounding box center [406, 549] width 221 height 31
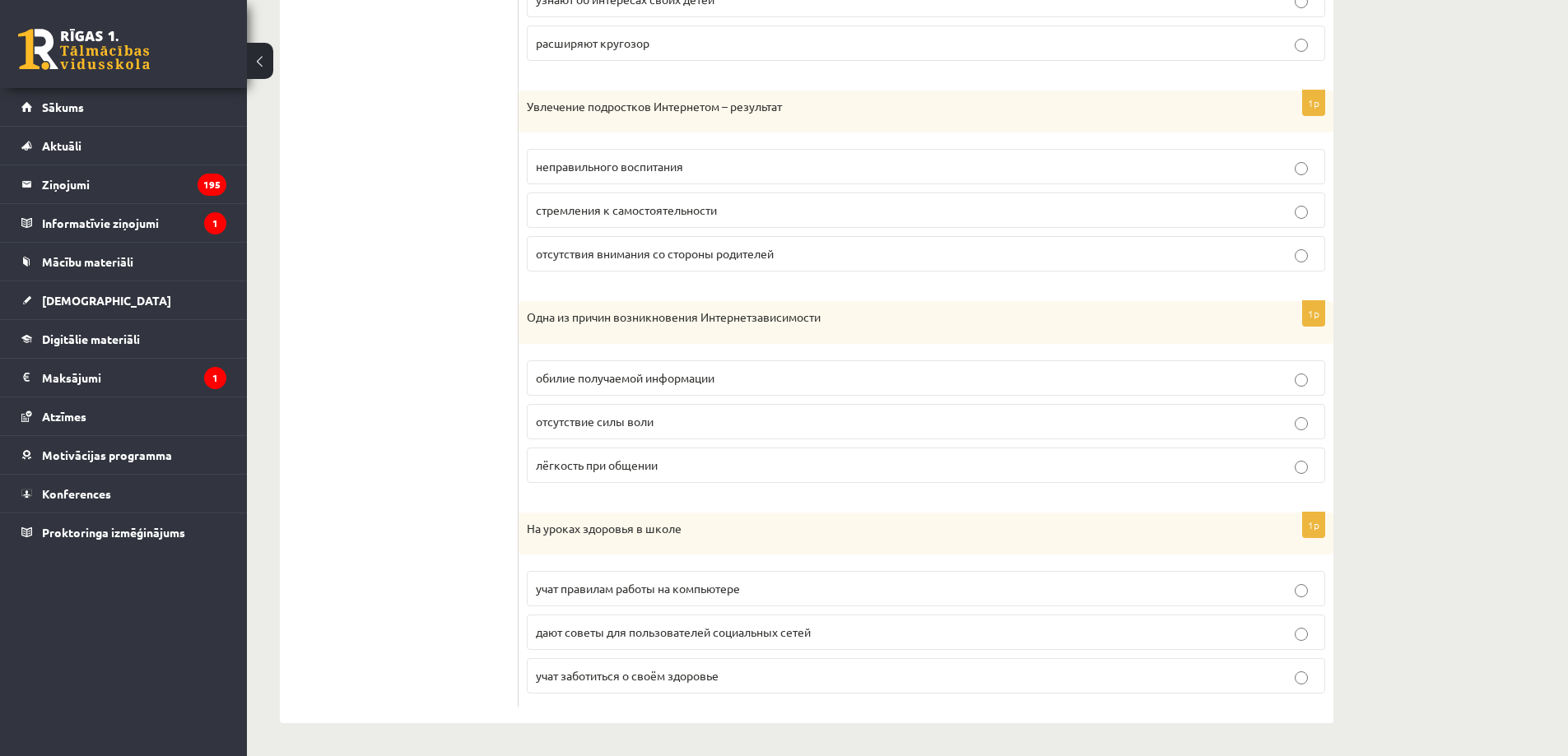
scroll to position [42, 0]
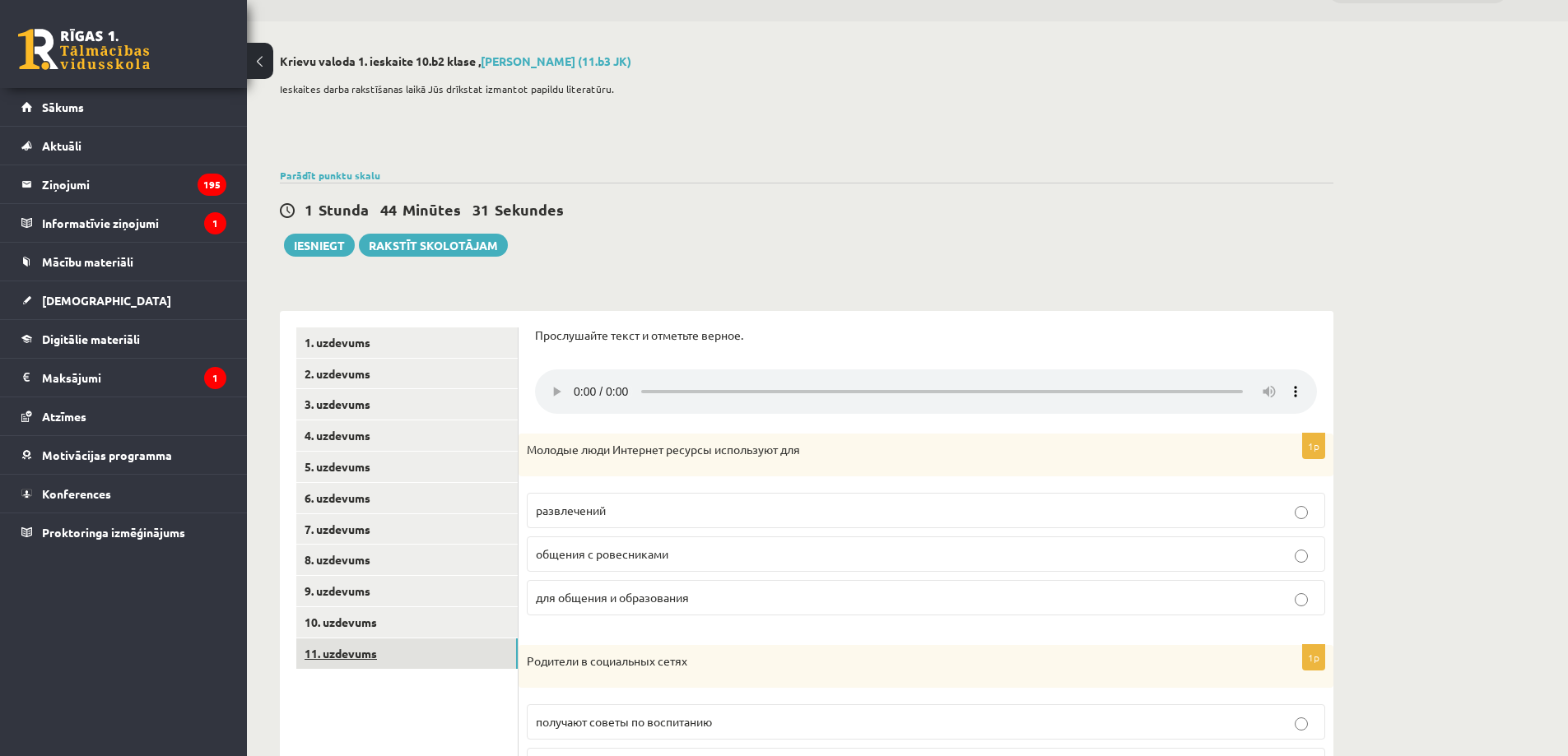
click at [361, 650] on link "11. uzdevums" at bounding box center [406, 654] width 221 height 31
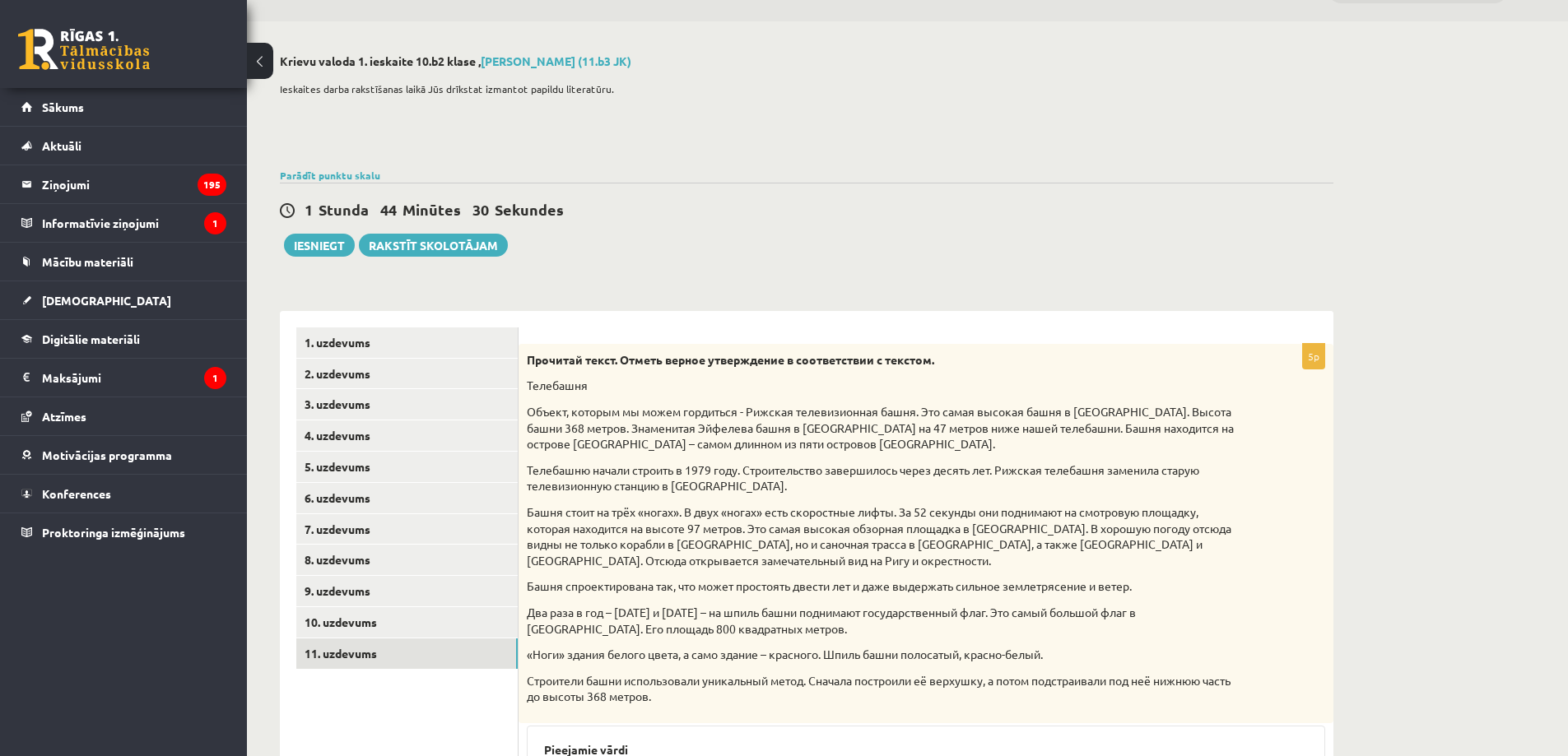
scroll to position [355, 0]
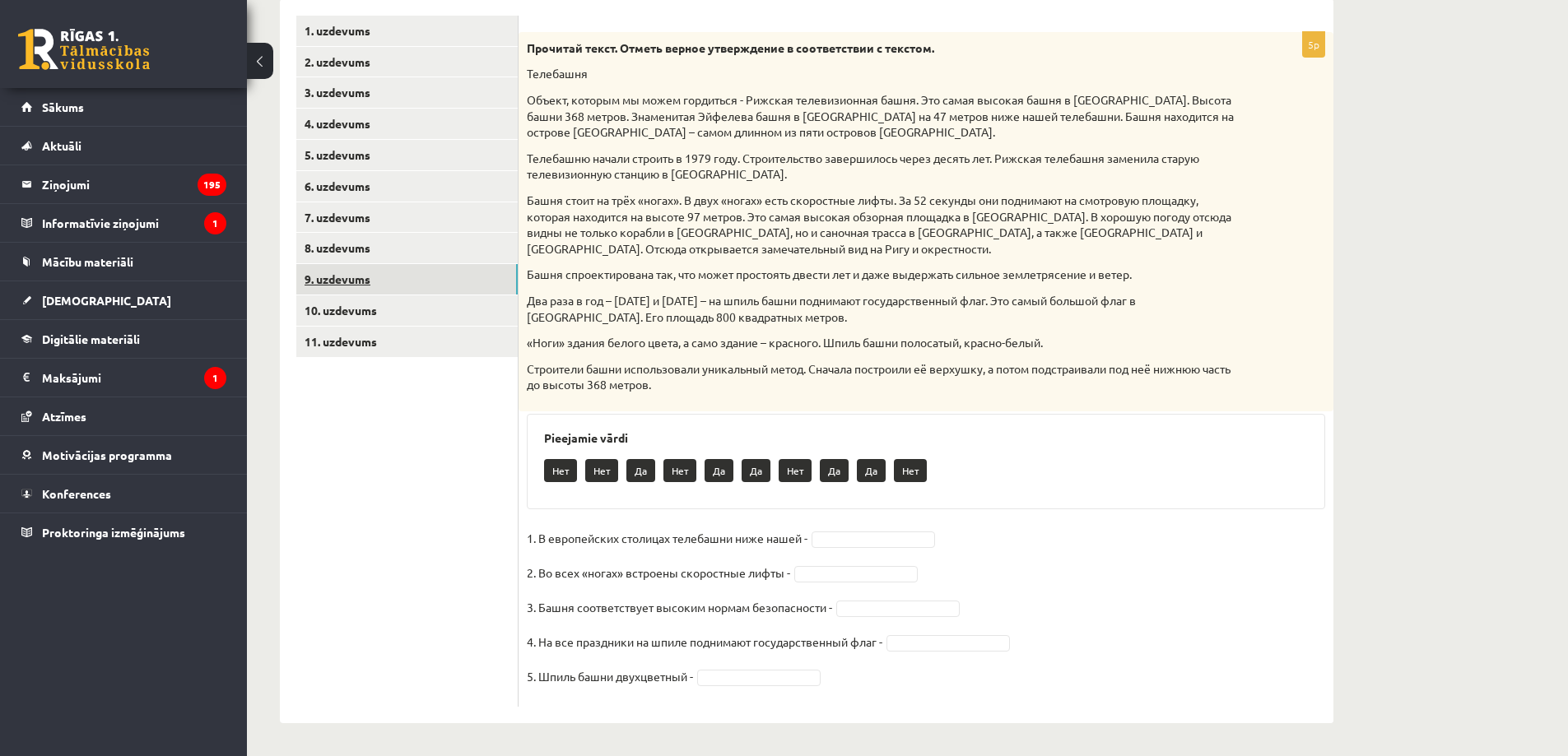
click at [384, 269] on link "9. uzdevums" at bounding box center [406, 279] width 221 height 31
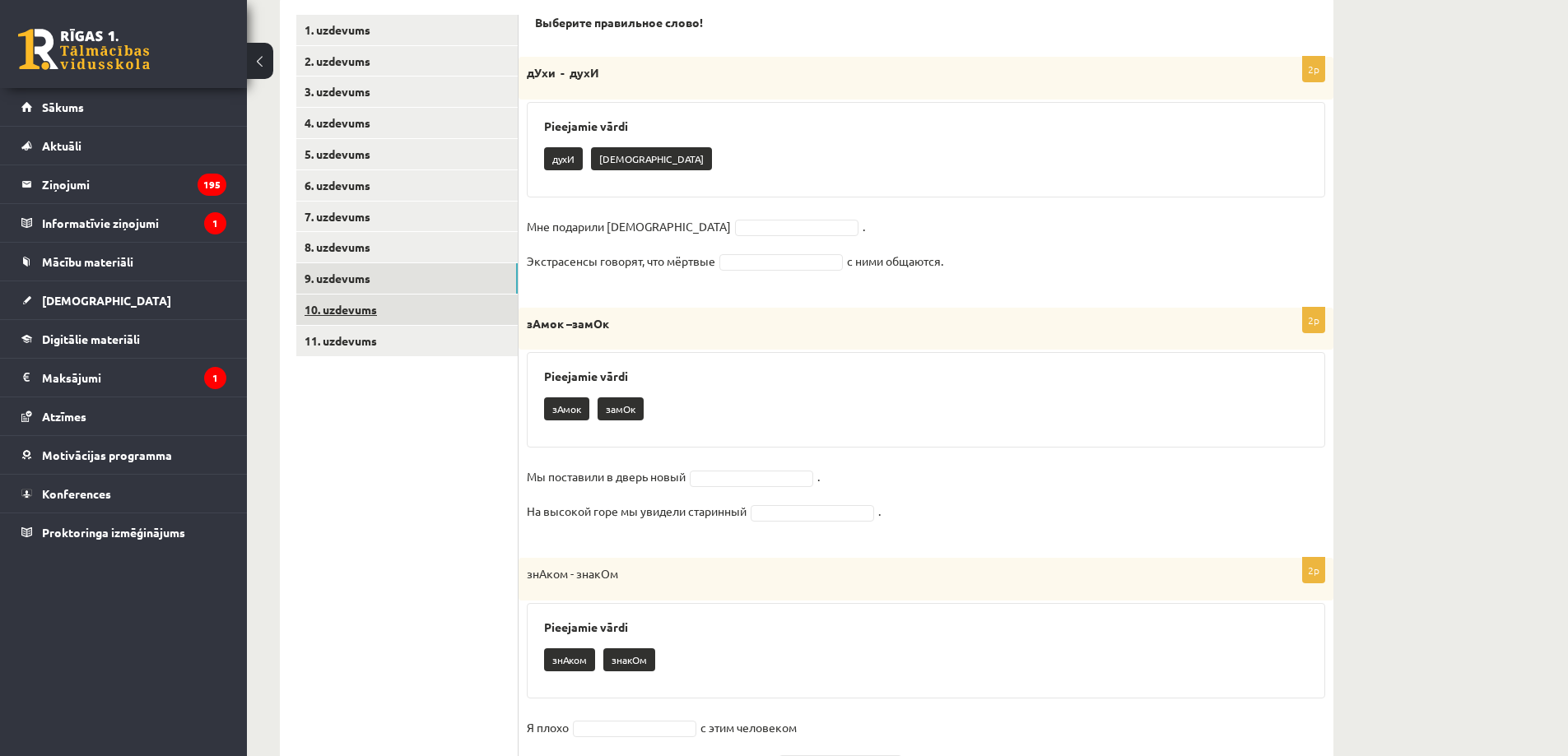
click at [403, 308] on link "10. uzdevums" at bounding box center [406, 309] width 221 height 31
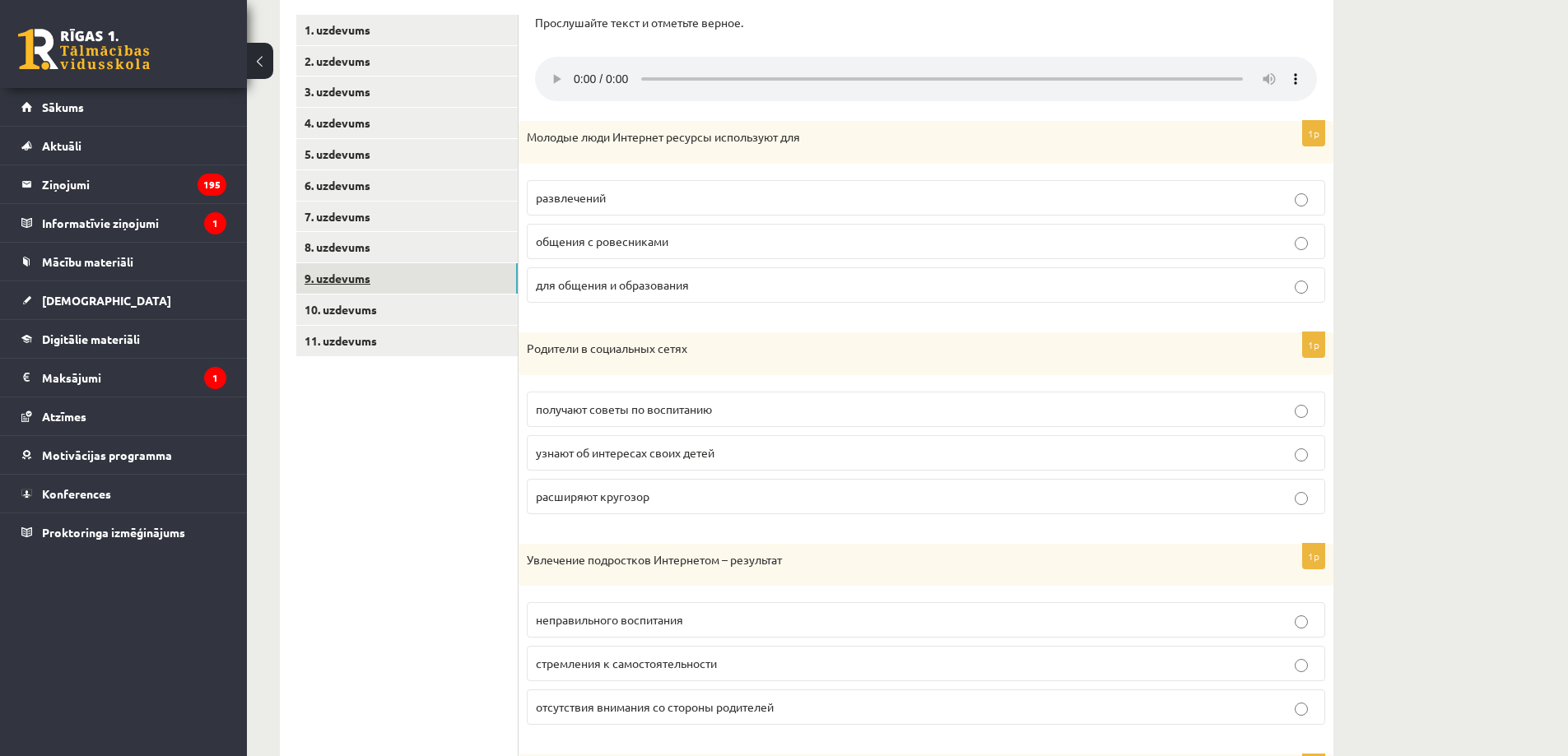
click at [411, 285] on link "9. uzdevums" at bounding box center [406, 278] width 221 height 31
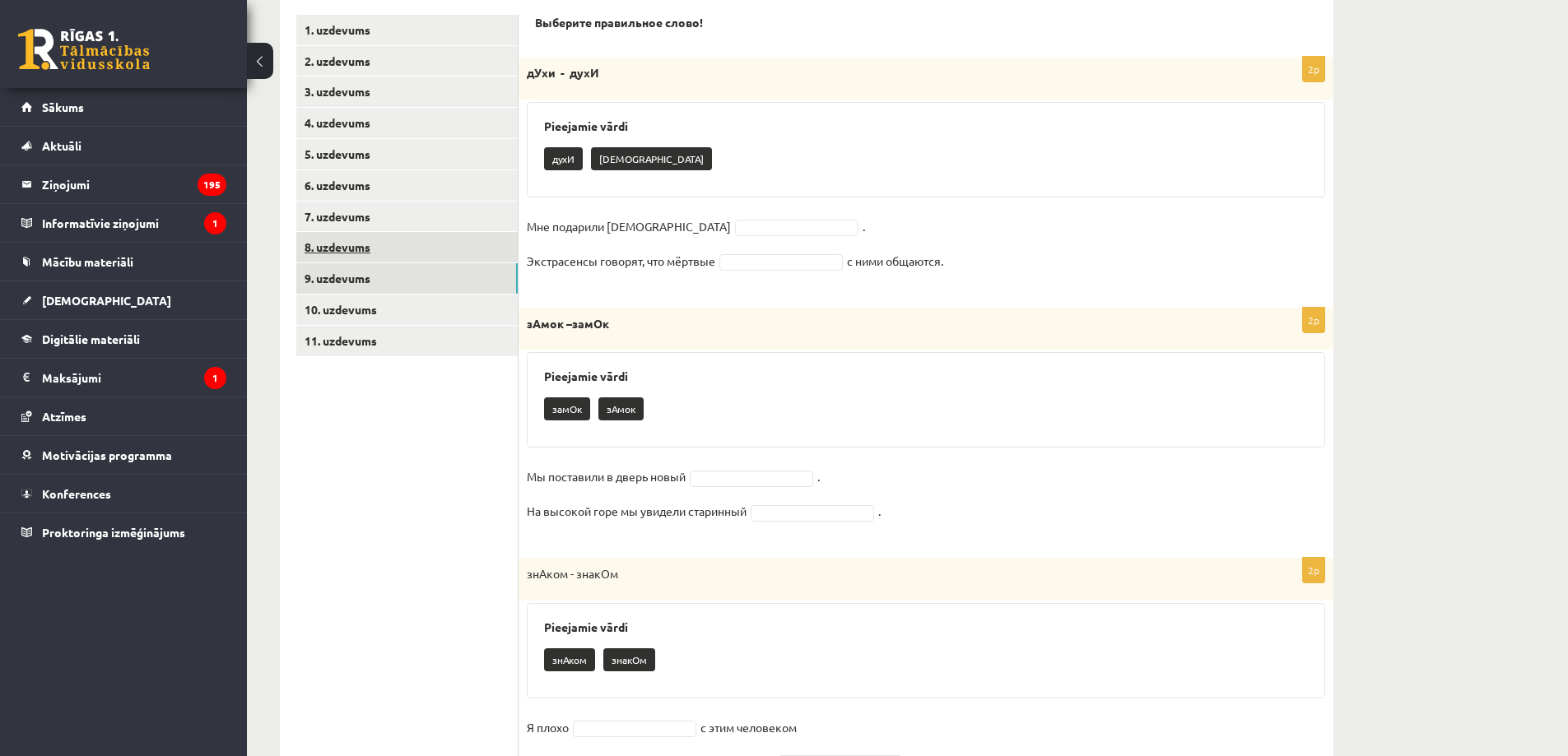
click at [432, 254] on link "8. uzdevums" at bounding box center [406, 247] width 221 height 31
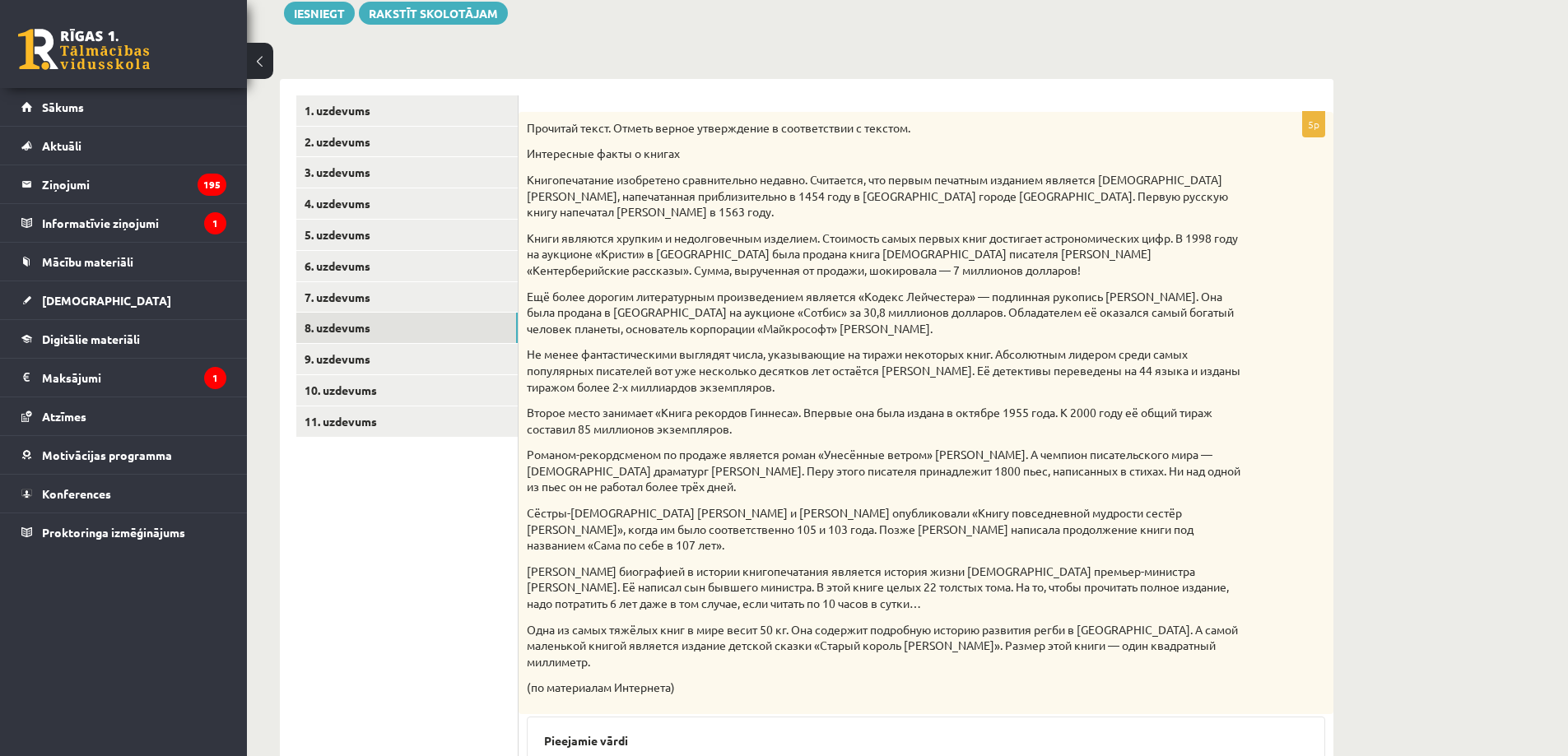
scroll to position [285, 0]
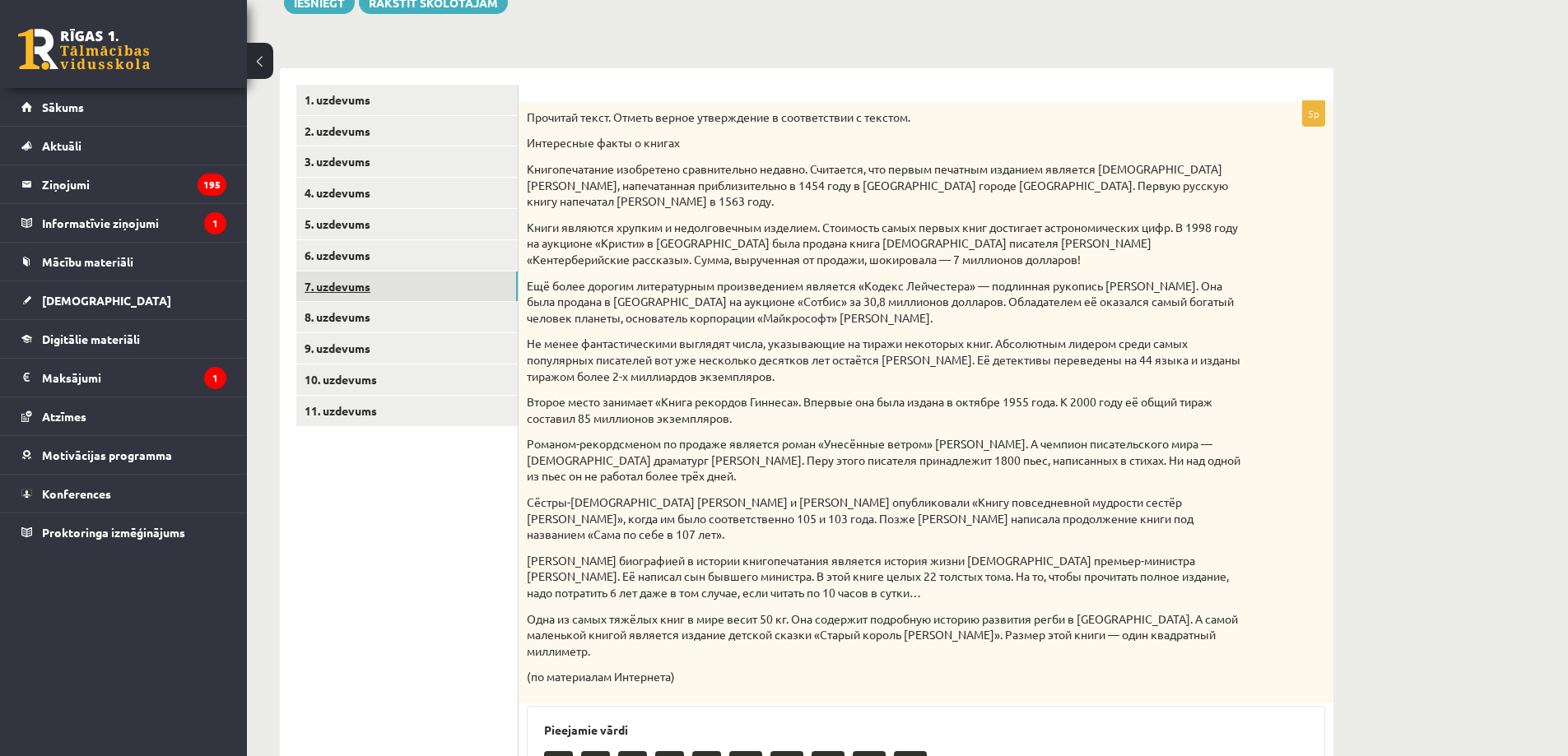
click at [419, 302] on link "7. uzdevums" at bounding box center [406, 286] width 221 height 31
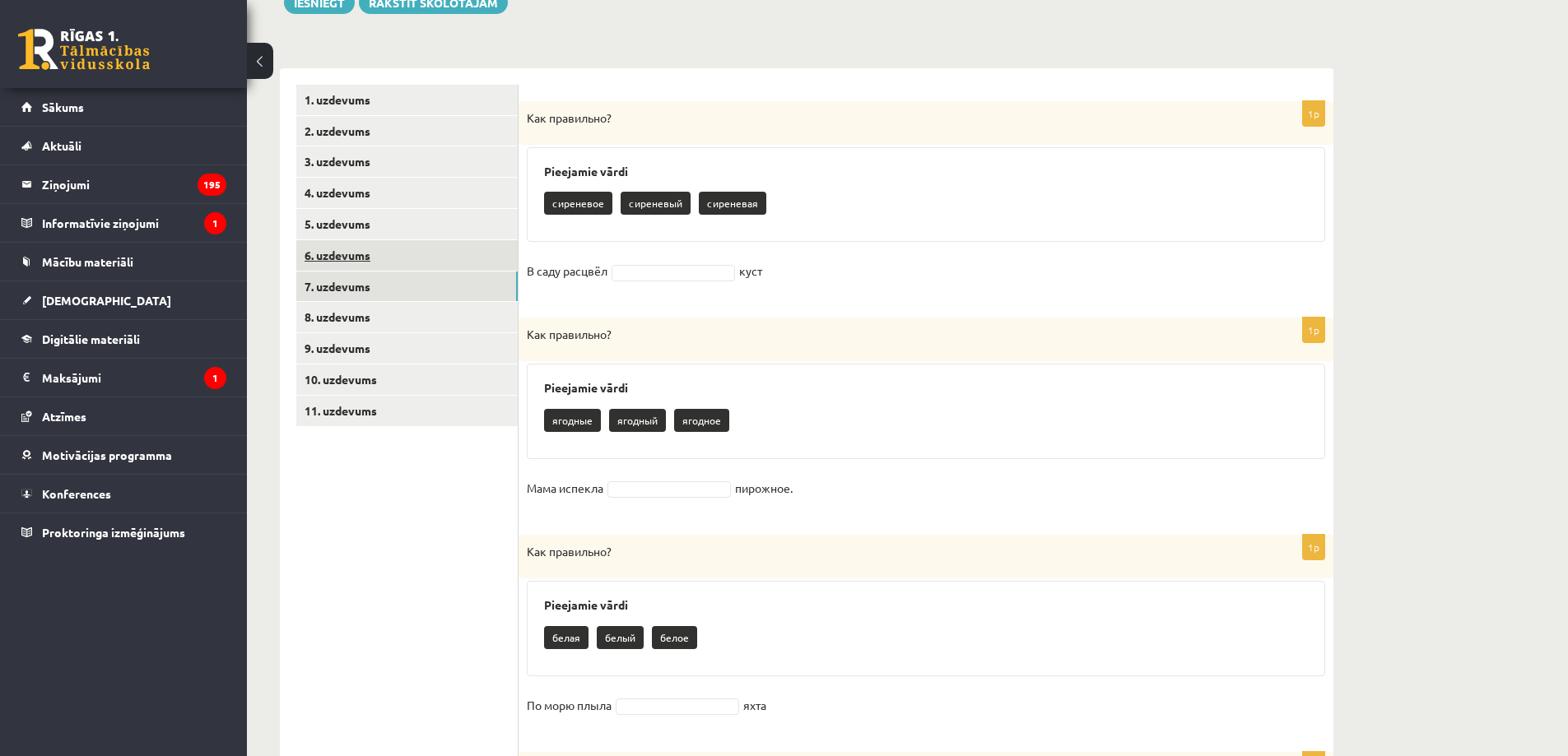
click at [412, 248] on link "6. uzdevums" at bounding box center [406, 256] width 221 height 31
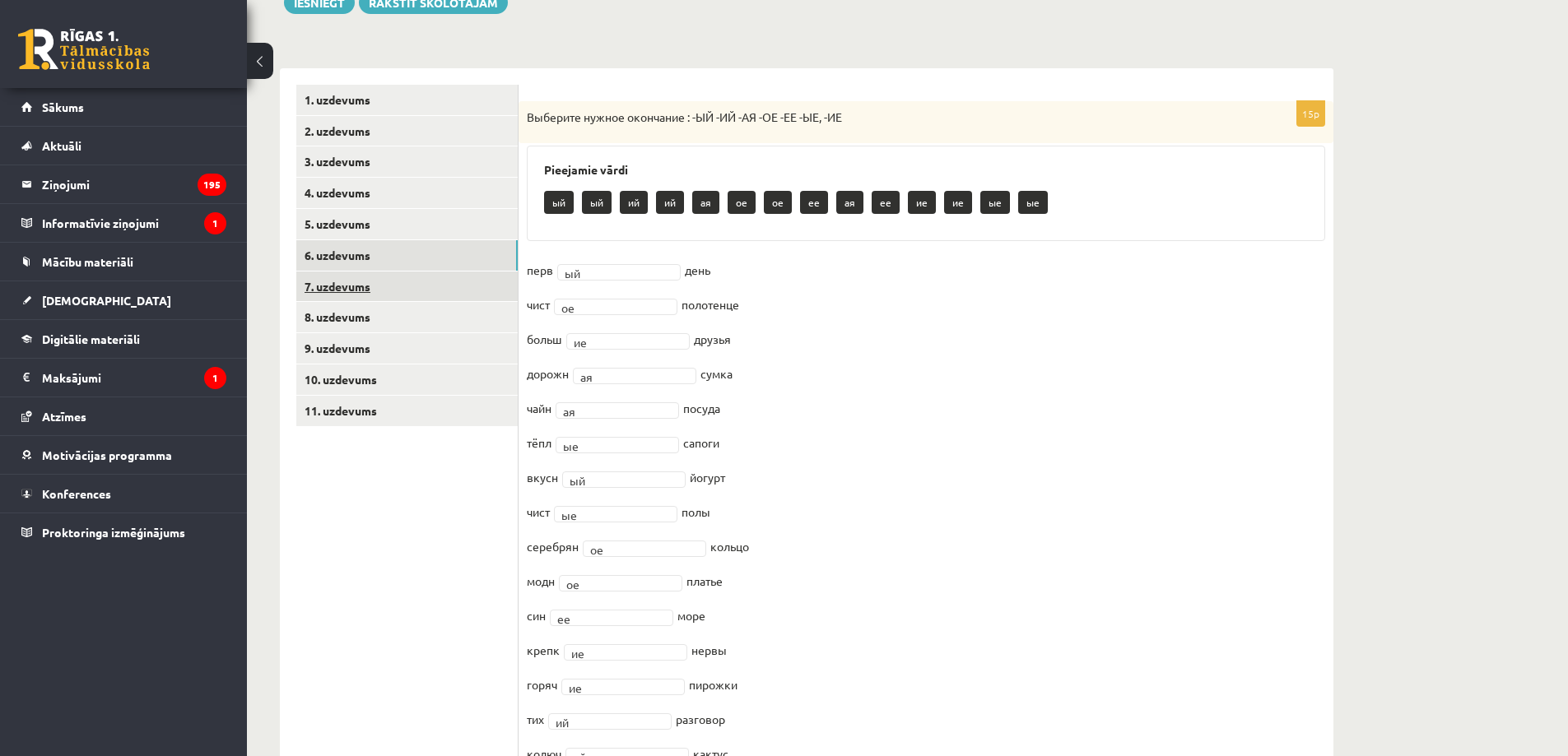
click at [388, 284] on link "7. uzdevums" at bounding box center [406, 286] width 221 height 31
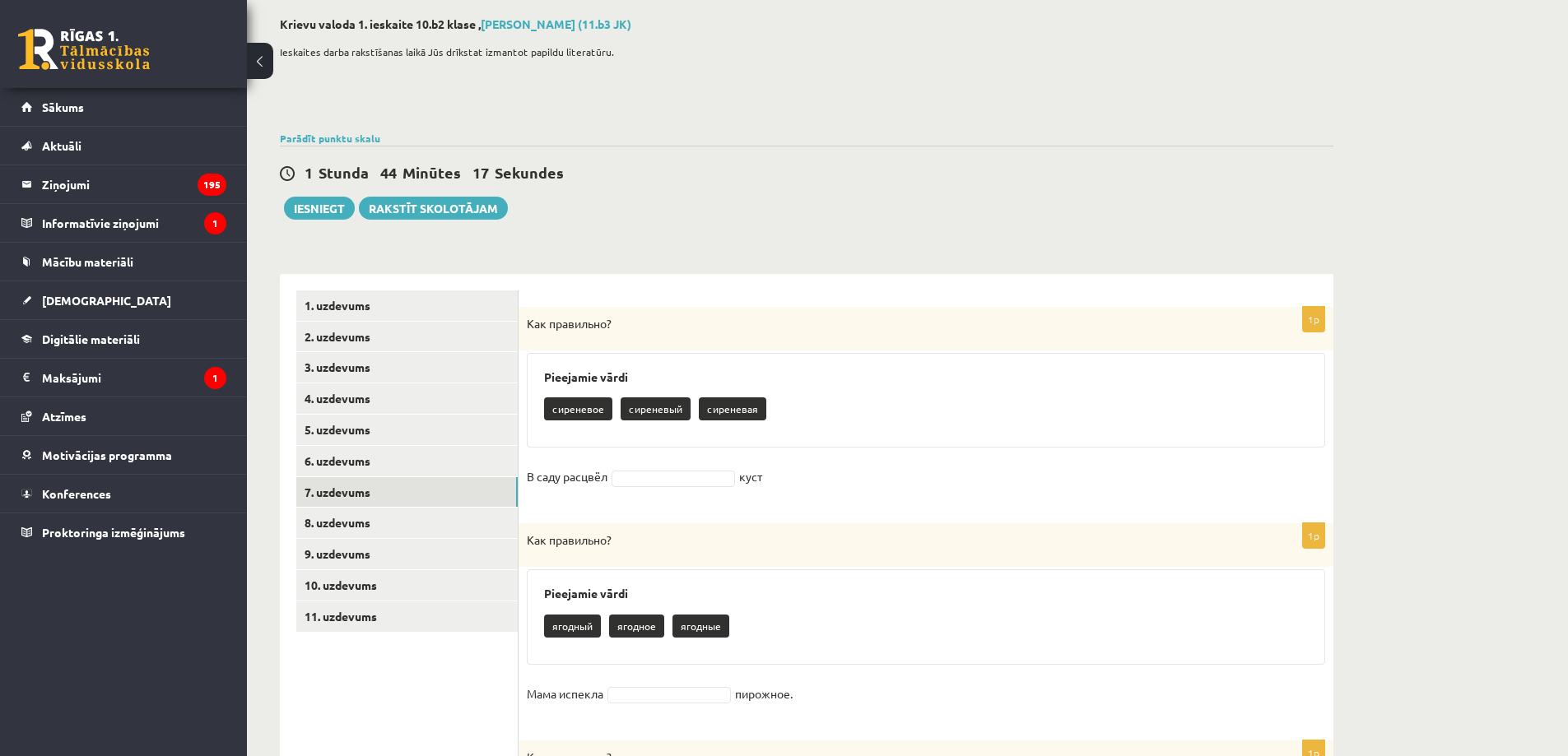
scroll to position [0, 0]
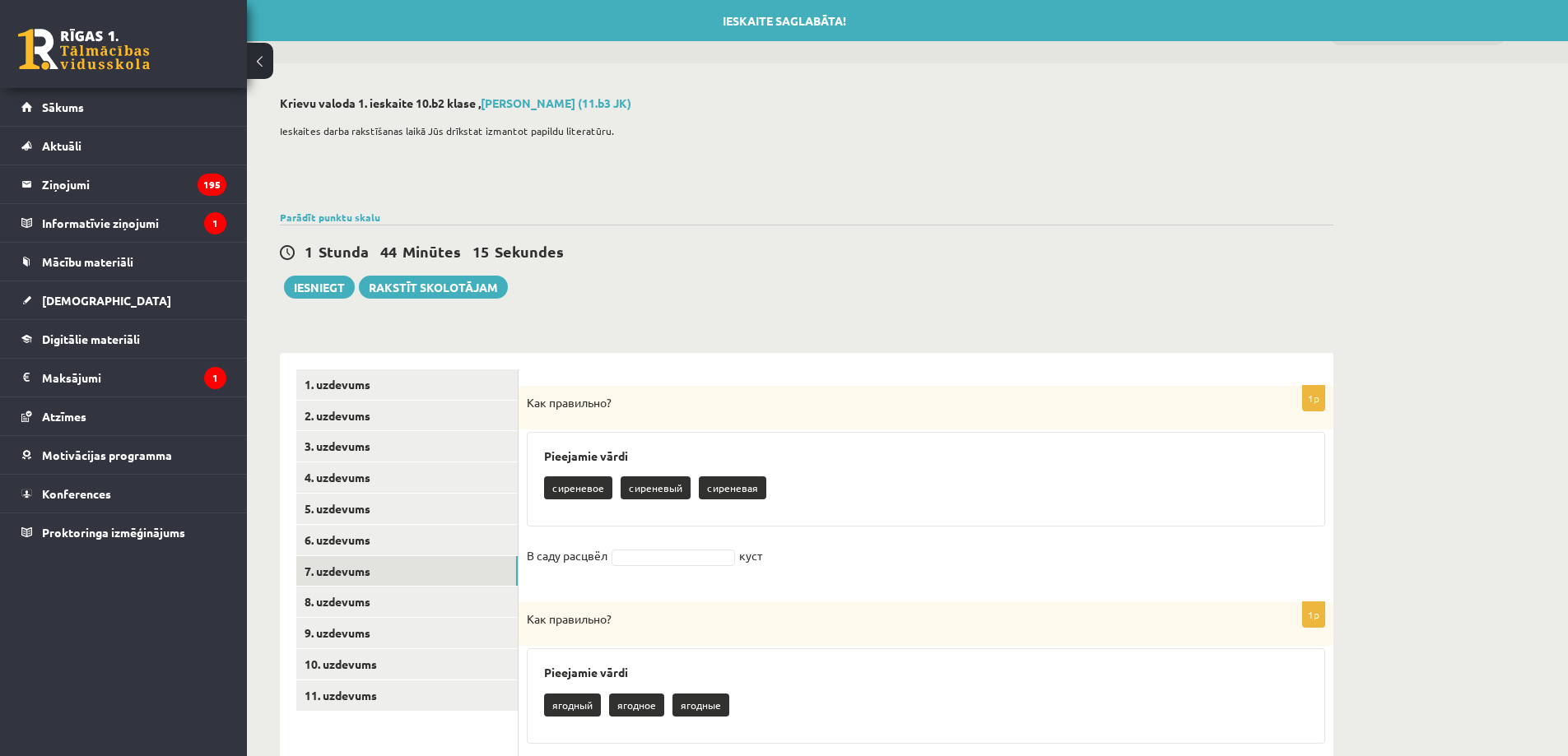
click at [519, 414] on div "Как правильно?" at bounding box center [925, 408] width 815 height 44
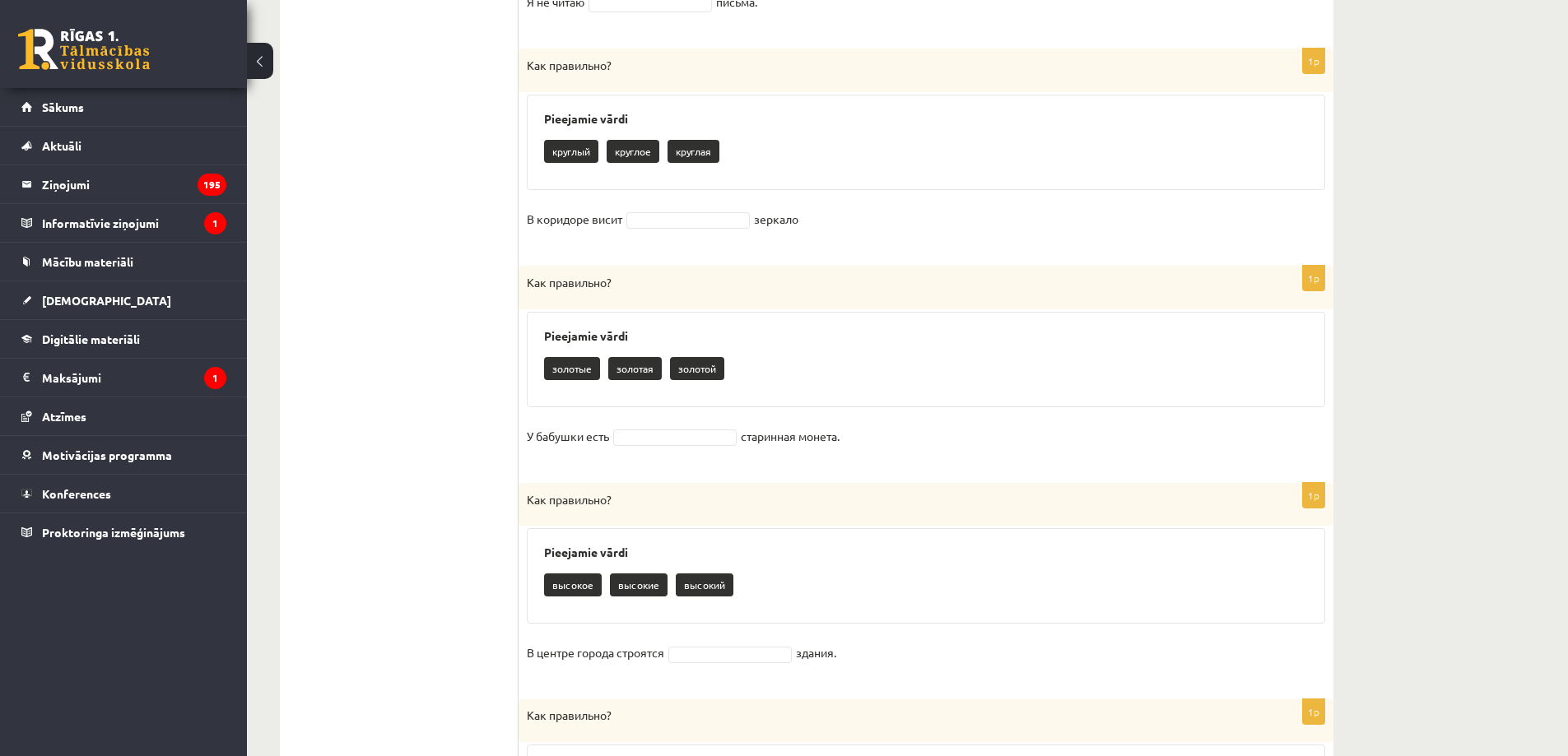
scroll to position [1832, 0]
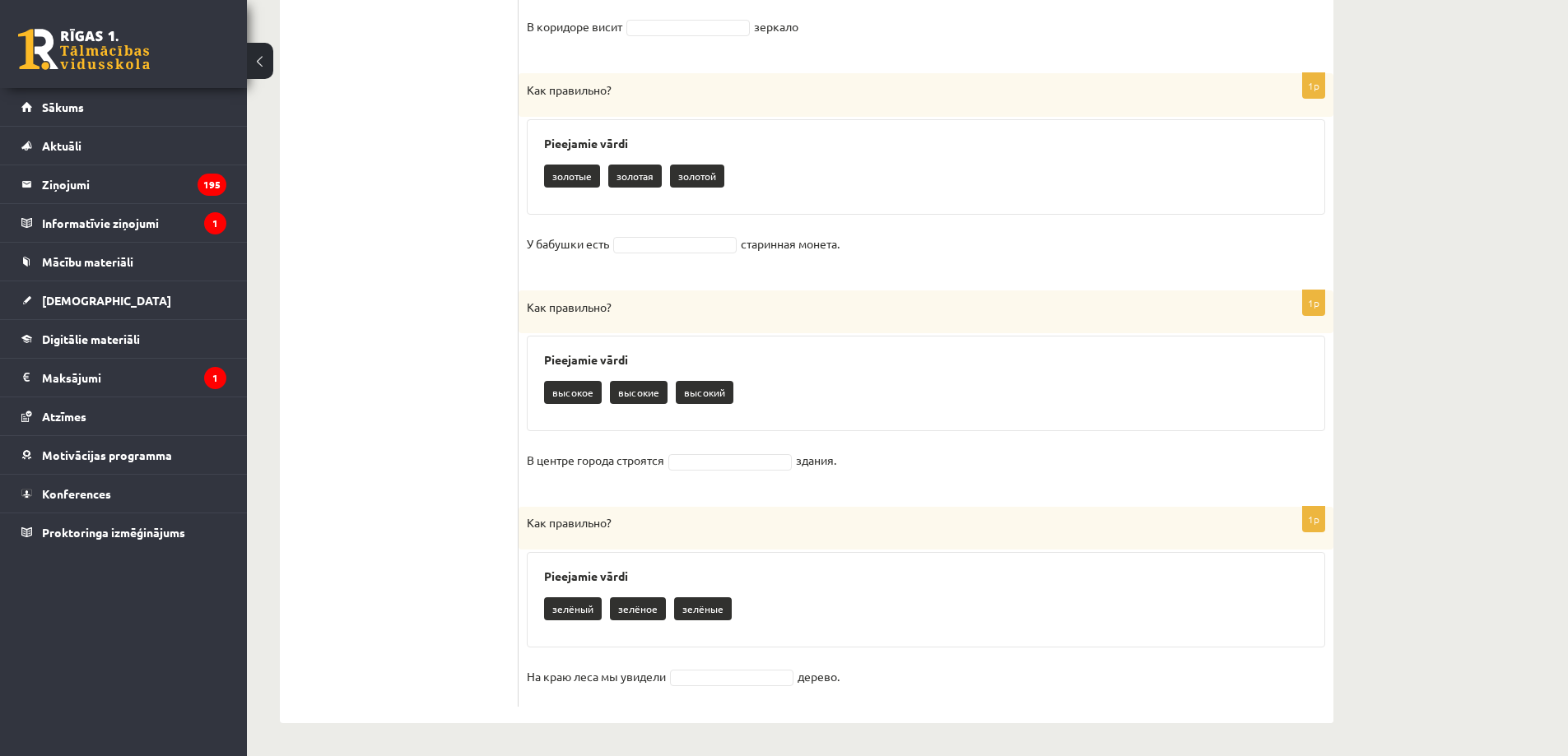
drag, startPoint x: 530, startPoint y: 403, endPoint x: 858, endPoint y: 664, distance: 419.2
copy form "Lor ipsumdolo? Sitametco adipi elitseddo eiusmodte incididun U labo etdolor mag…"
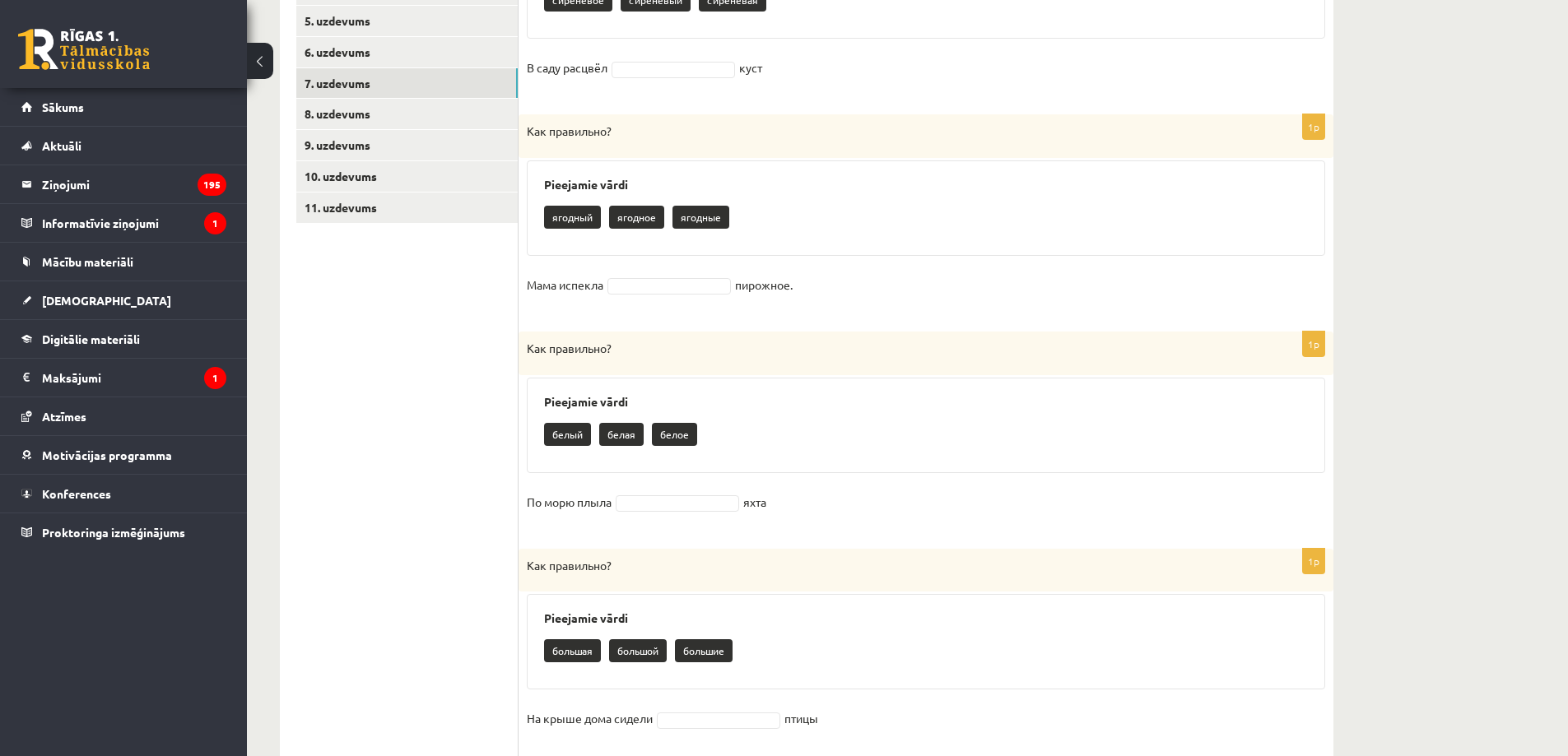
scroll to position [104, 0]
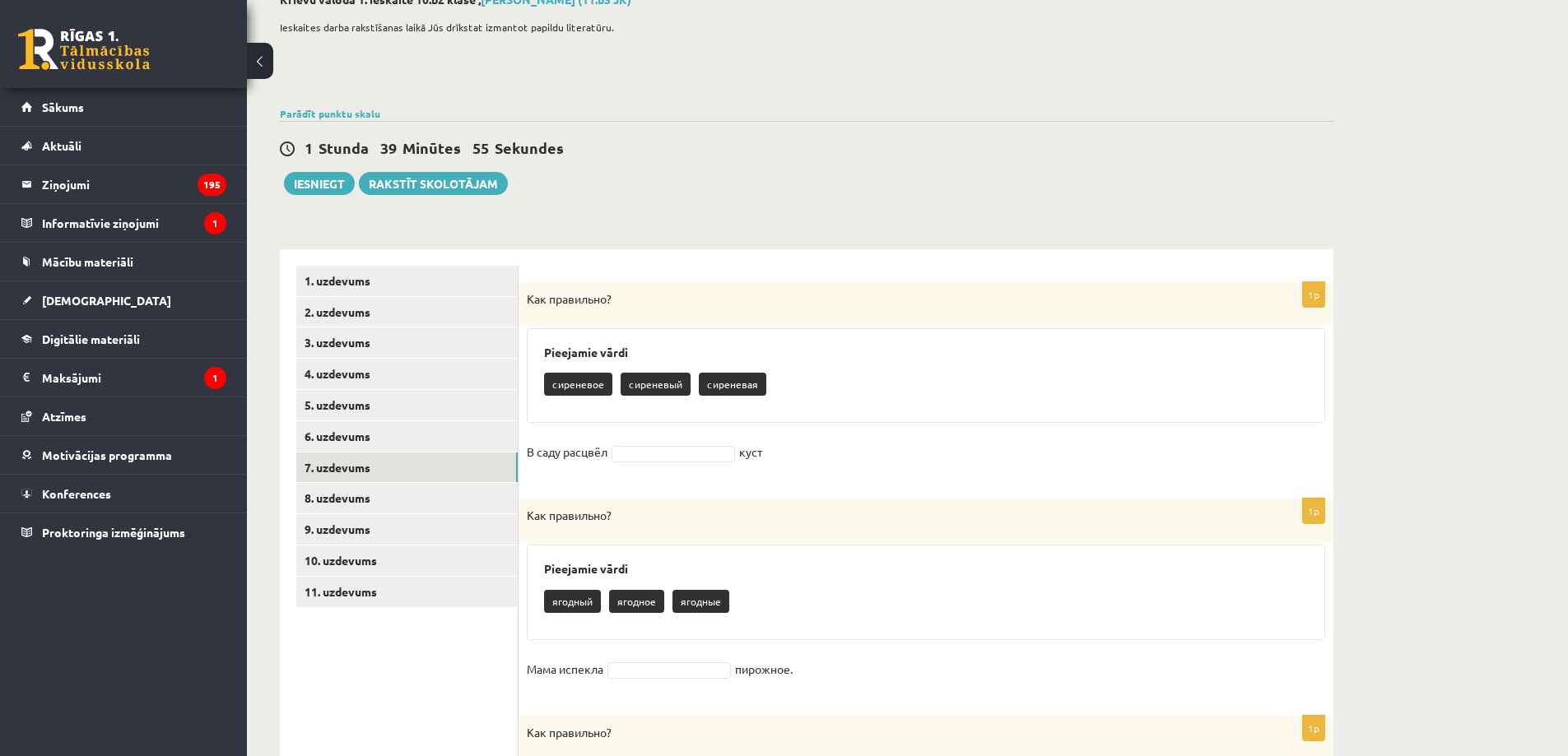
click at [656, 463] on fieldset "В саду расцвёл куст" at bounding box center [926, 456] width 799 height 34
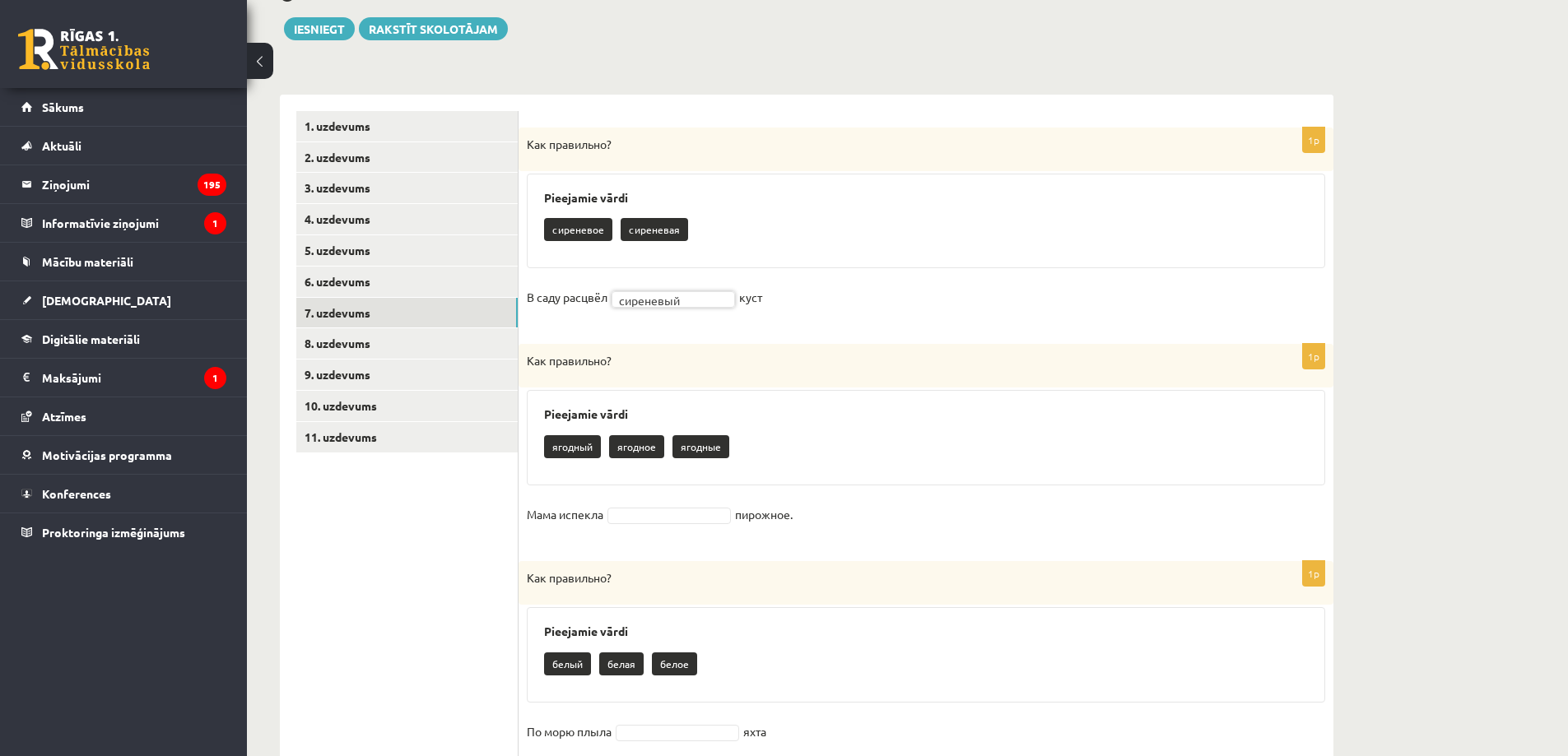
scroll to position [295, 0]
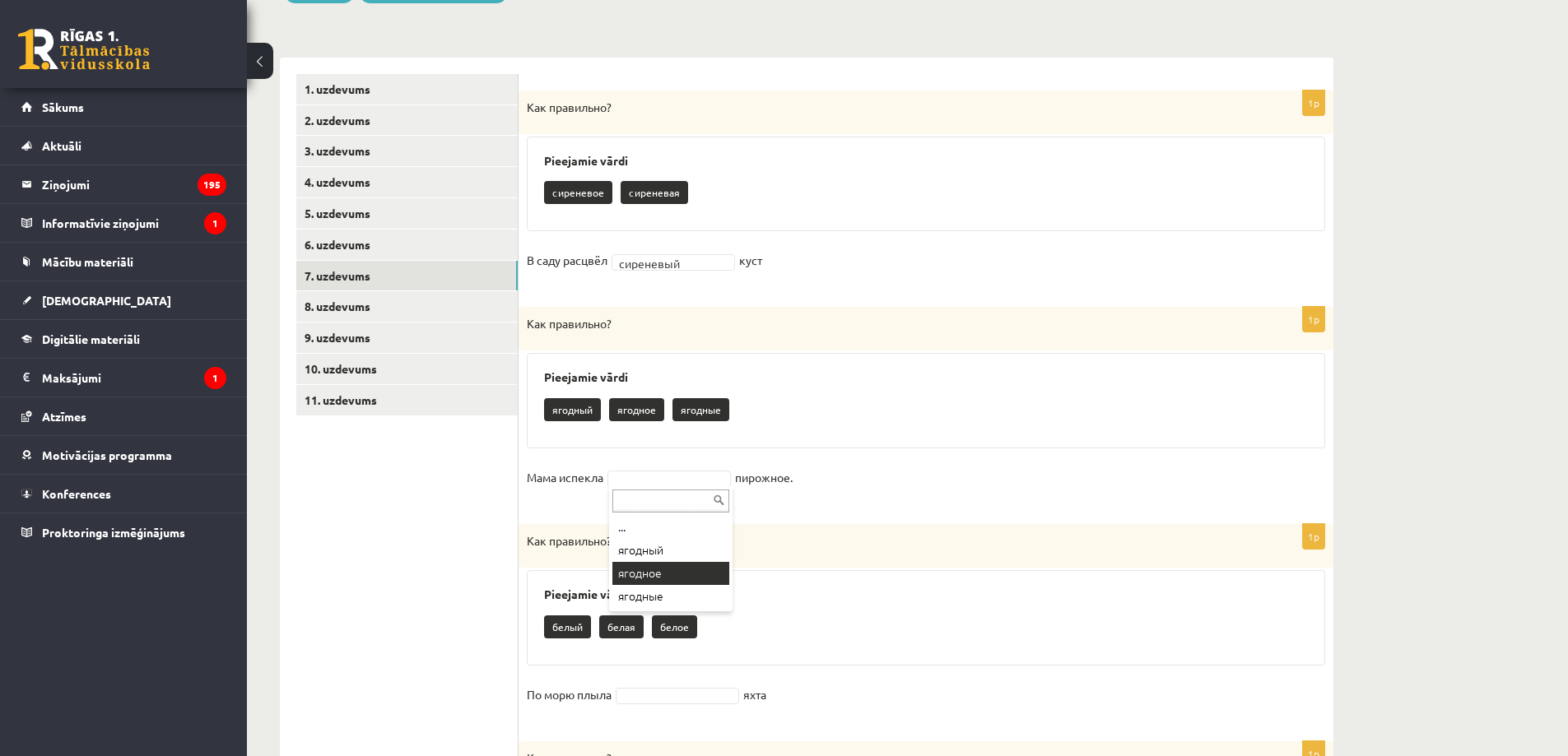
drag, startPoint x: 665, startPoint y: 576, endPoint x: 659, endPoint y: 584, distance: 10.0
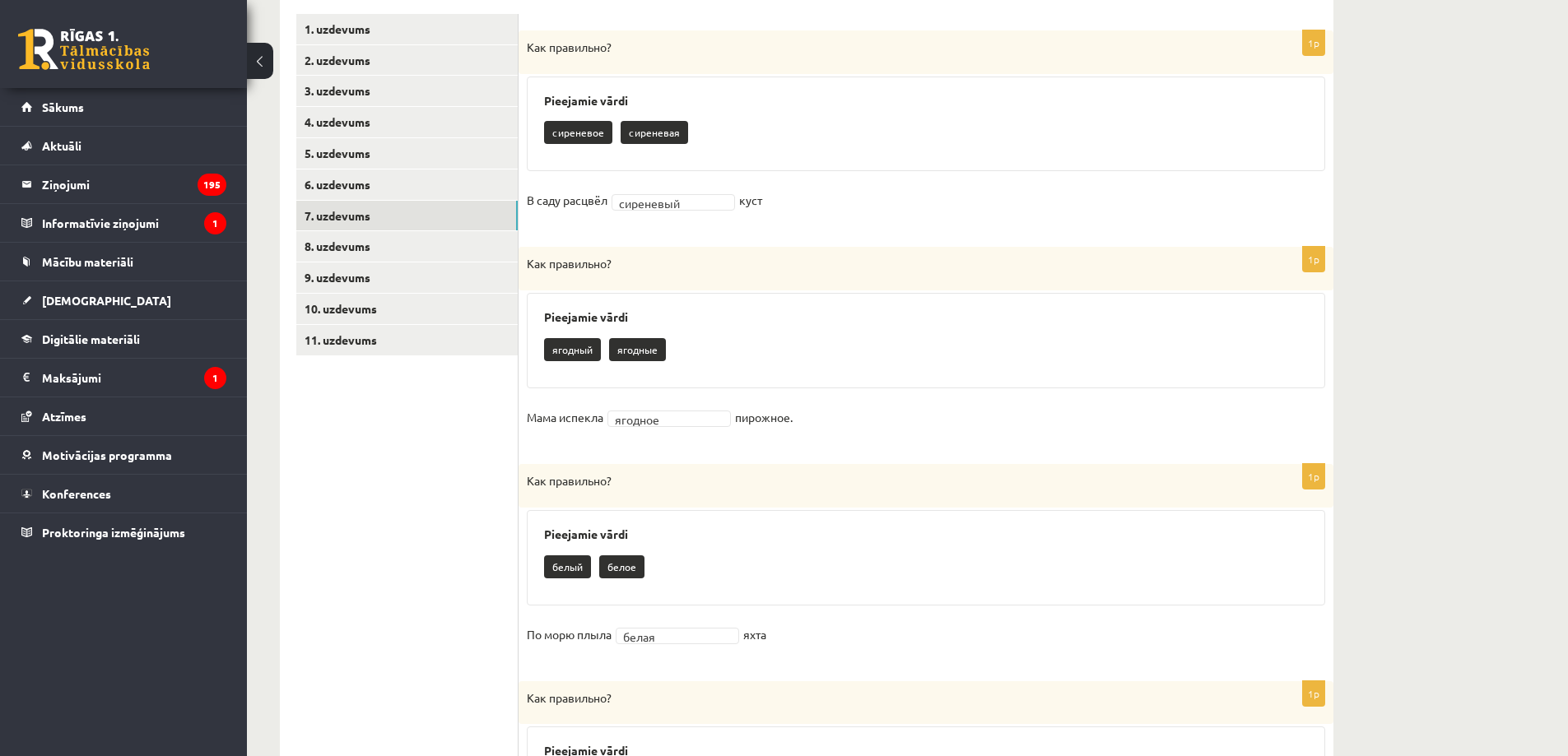
scroll to position [104, 0]
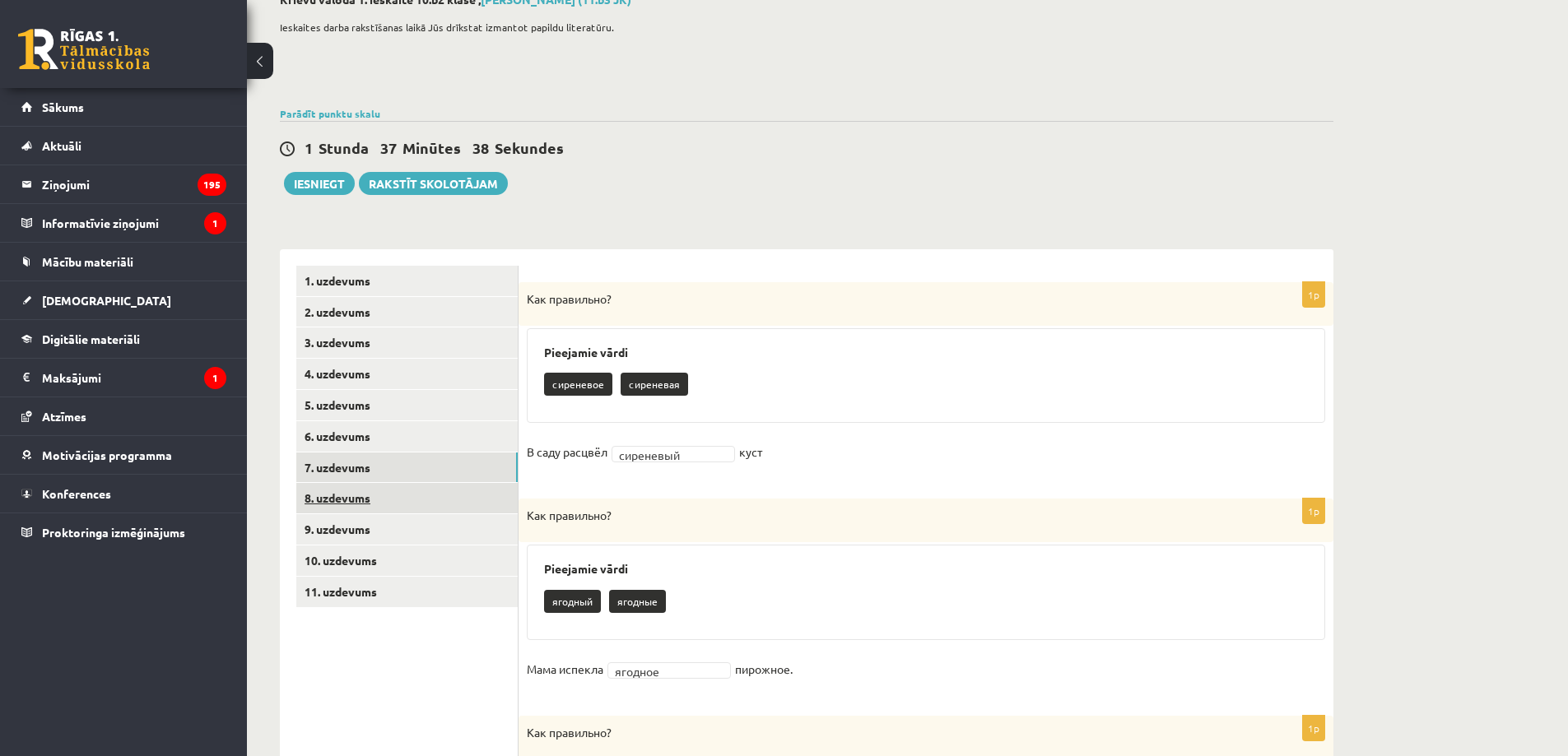
click at [435, 501] on link "8. uzdevums" at bounding box center [406, 498] width 221 height 31
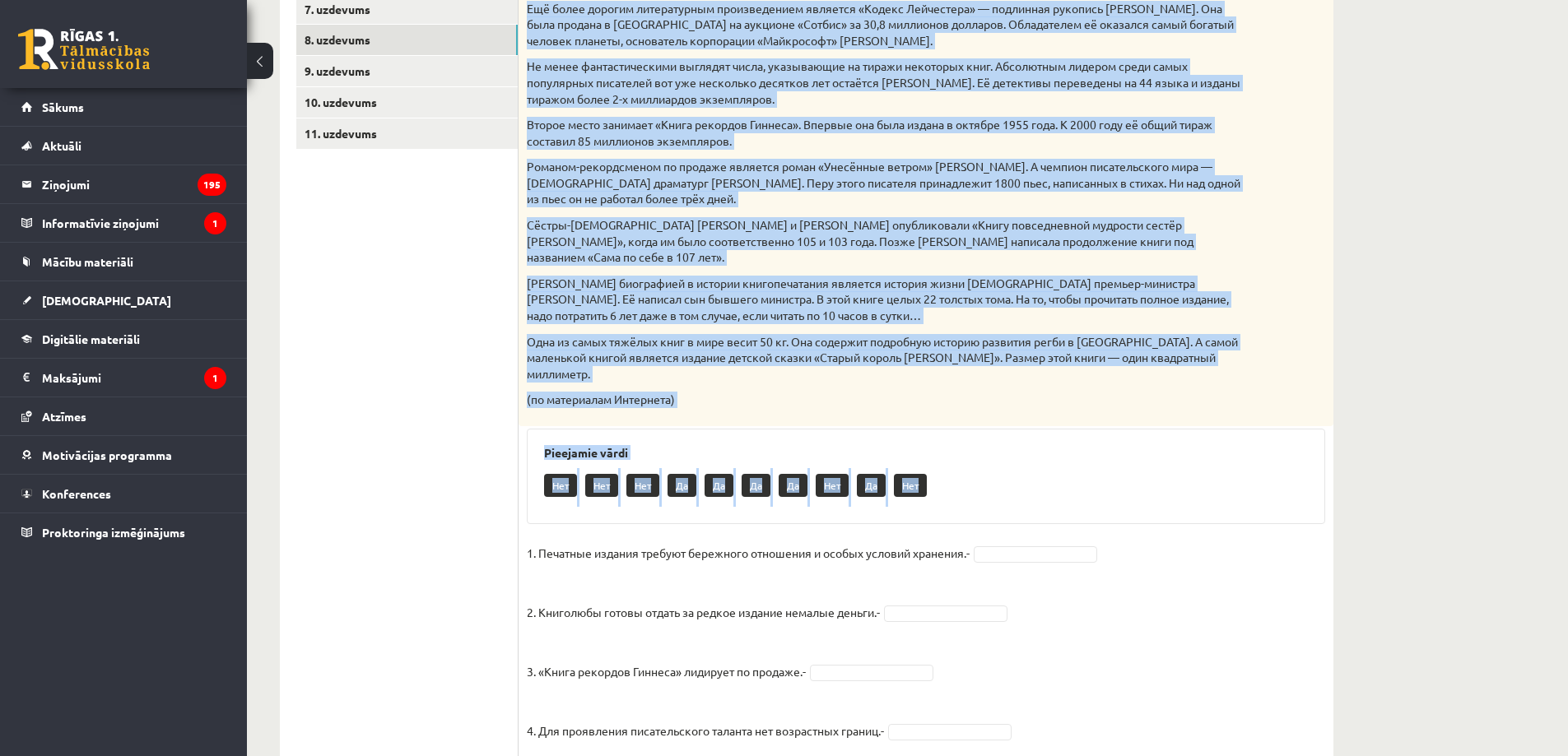
scroll to position [669, 0]
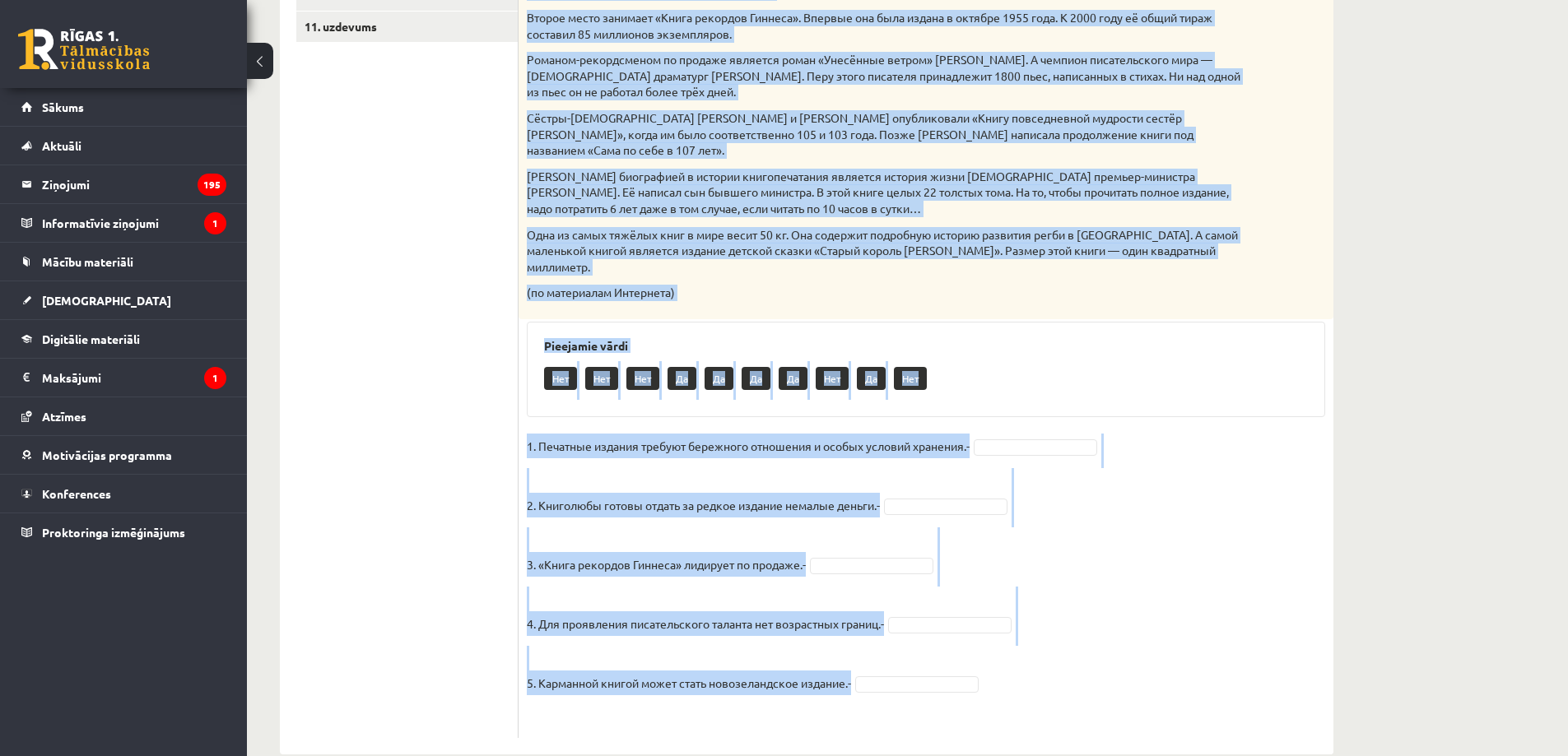
drag, startPoint x: 526, startPoint y: 109, endPoint x: 873, endPoint y: 662, distance: 652.9
click at [930, 648] on div "5p Прочитай текст. Отметь верное утверждение в соответствии с текстом. Интересн…" at bounding box center [925, 227] width 815 height 1021
copy div "Loremips dolor. Sitame consec adipiscinge s doeiusmodtem i utlabor. Etdolorema …"
click at [1251, 539] on fieldset "1. Печатные издания требуют бережного отношения и особых условий хранения.- 2. …" at bounding box center [926, 582] width 799 height 296
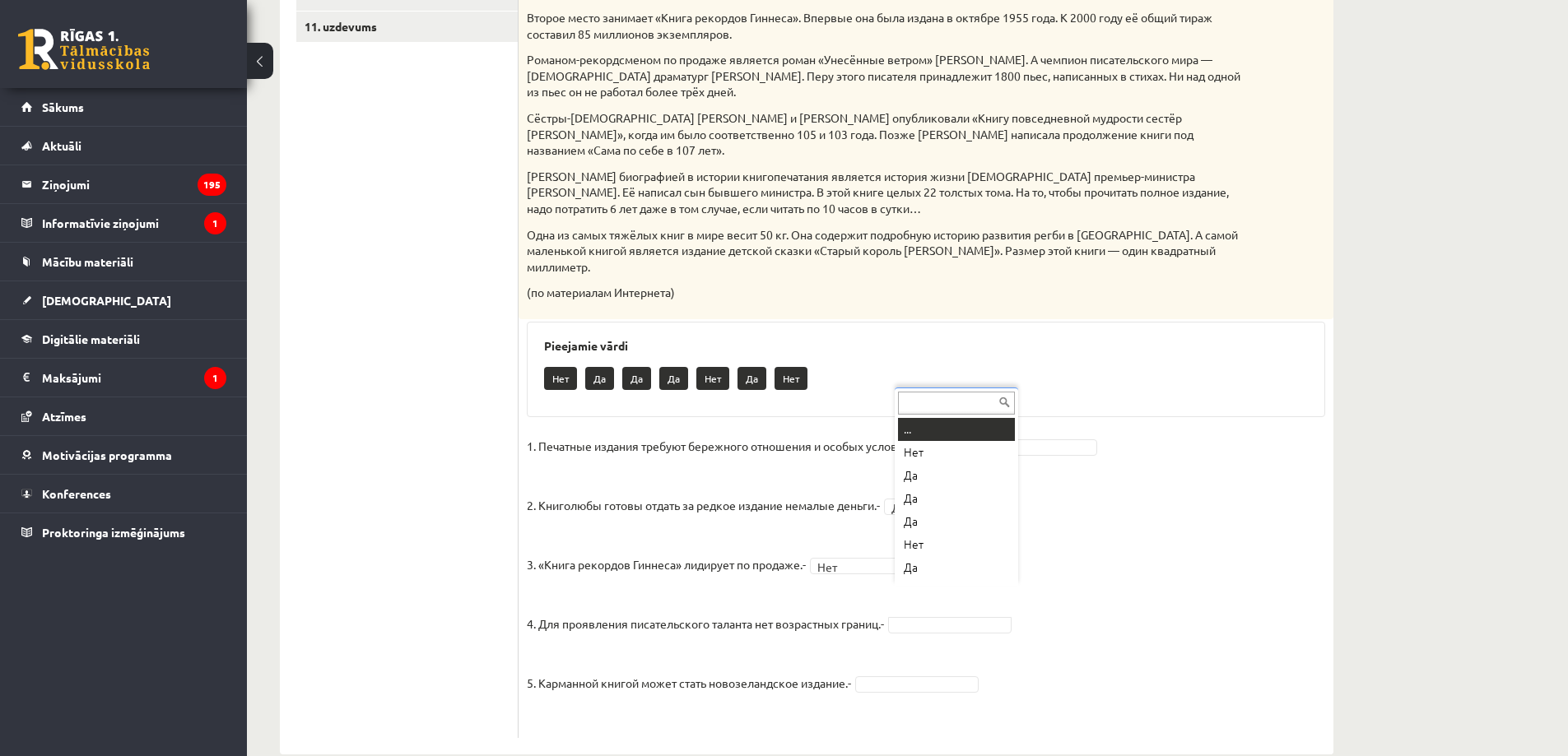
scroll to position [19, 0]
drag, startPoint x: 957, startPoint y: 508, endPoint x: 941, endPoint y: 571, distance: 65.0
click at [916, 661] on fieldset "1. Печатные издания требуют бережного отношения и особых условий хранения.- Нет…" at bounding box center [926, 582] width 799 height 296
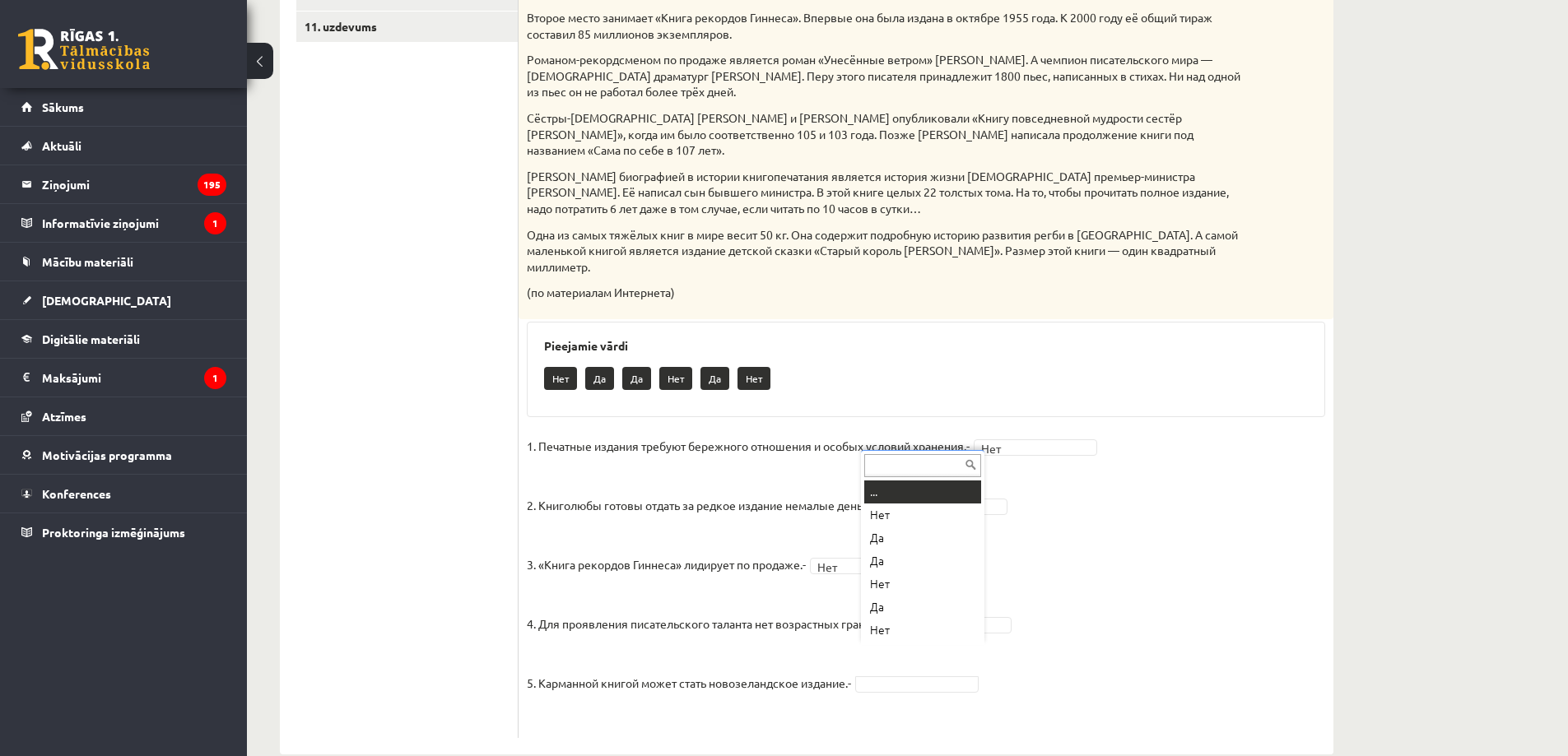
drag, startPoint x: 912, startPoint y: 660, endPoint x: 917, endPoint y: 652, distance: 9.4
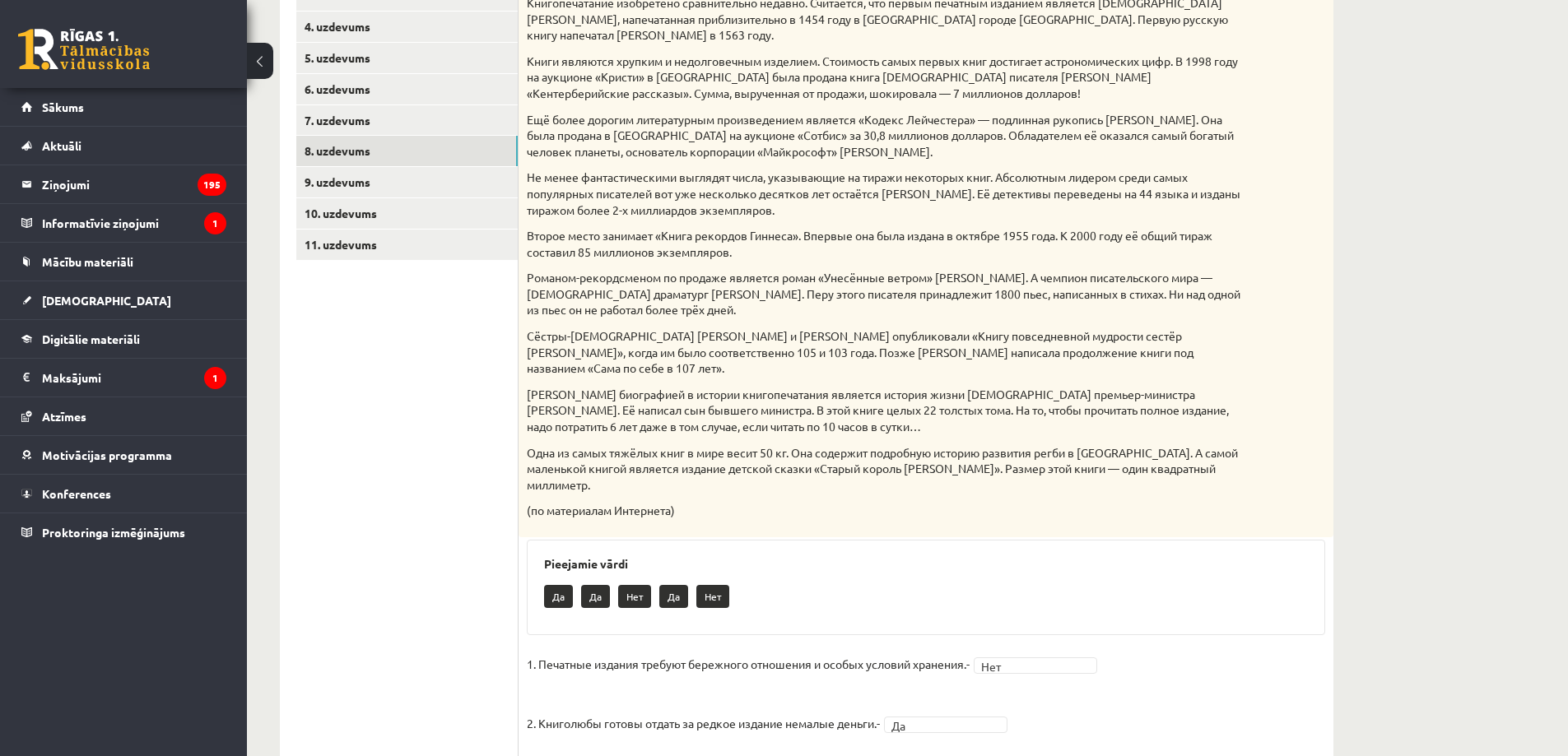
scroll to position [285, 0]
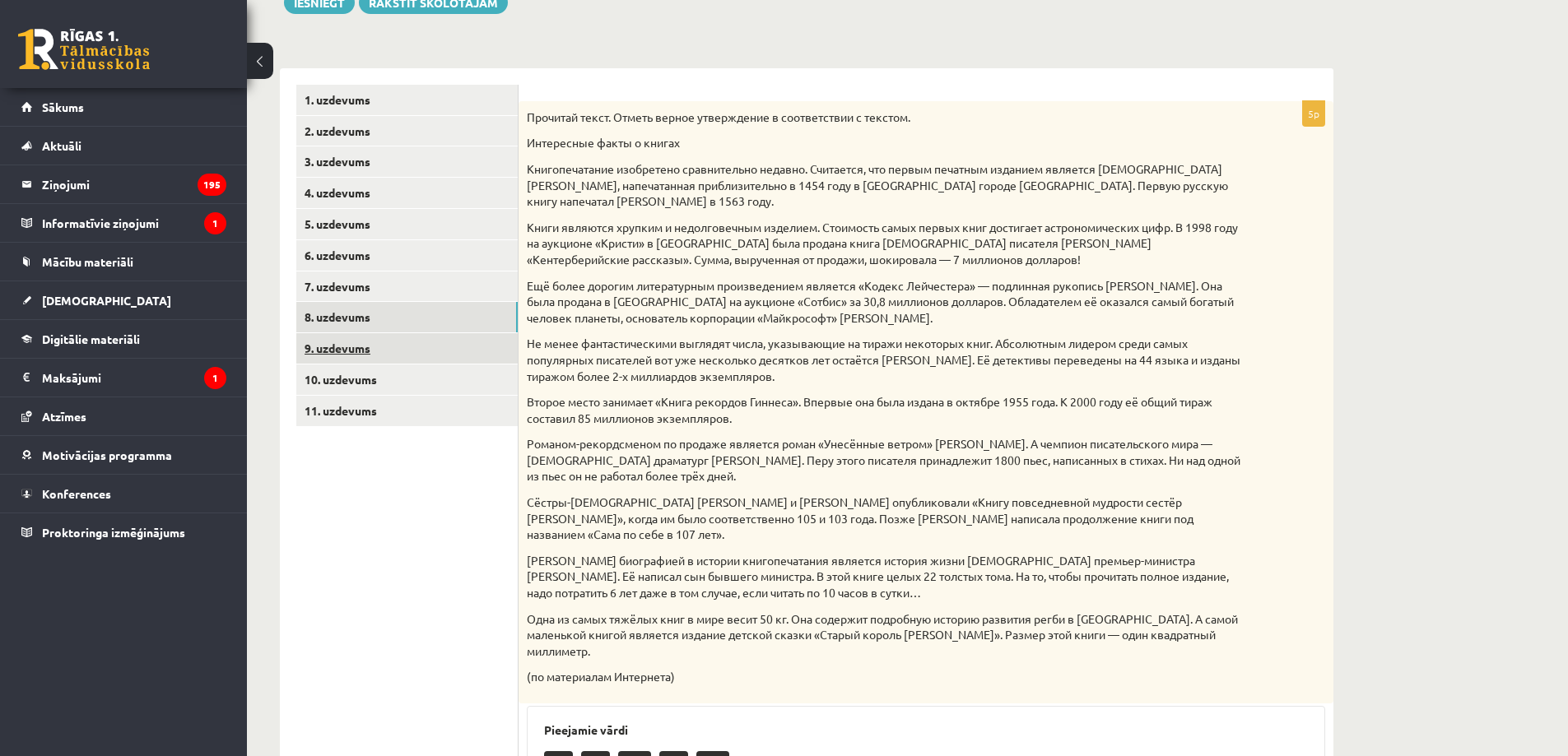
click at [331, 351] on link "9. uzdevums" at bounding box center [406, 348] width 221 height 31
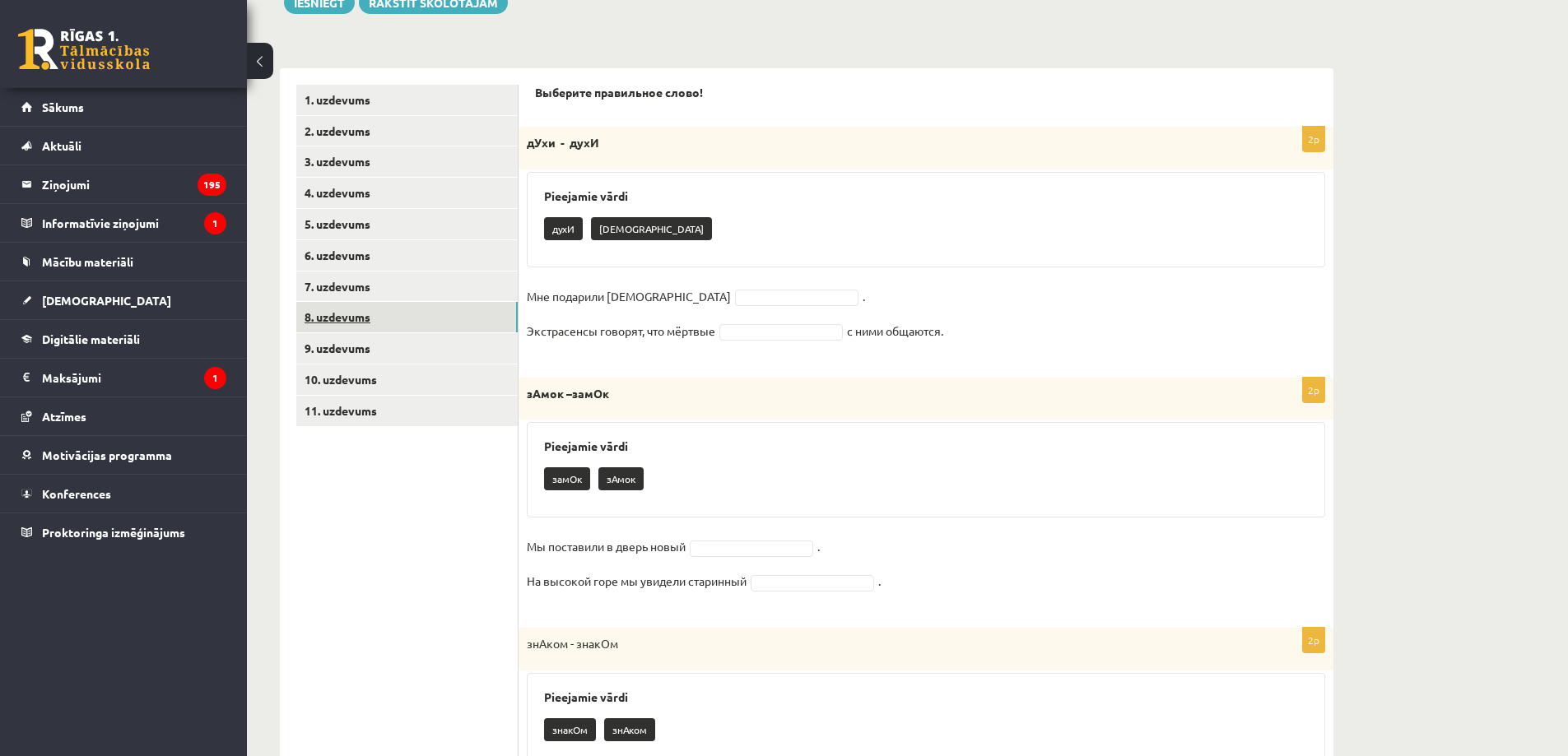
click at [353, 319] on link "8. uzdevums" at bounding box center [406, 317] width 221 height 31
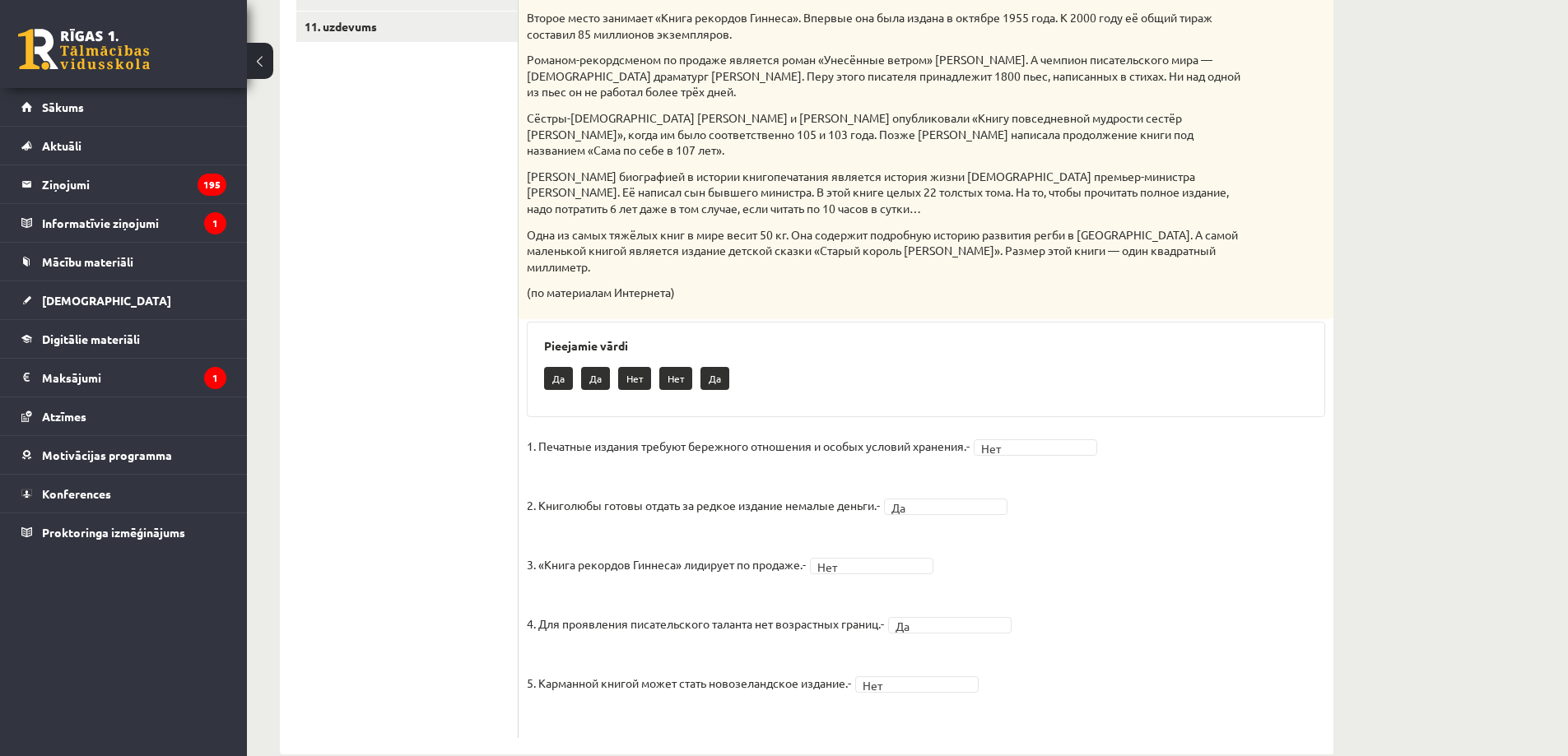
scroll to position [478, 0]
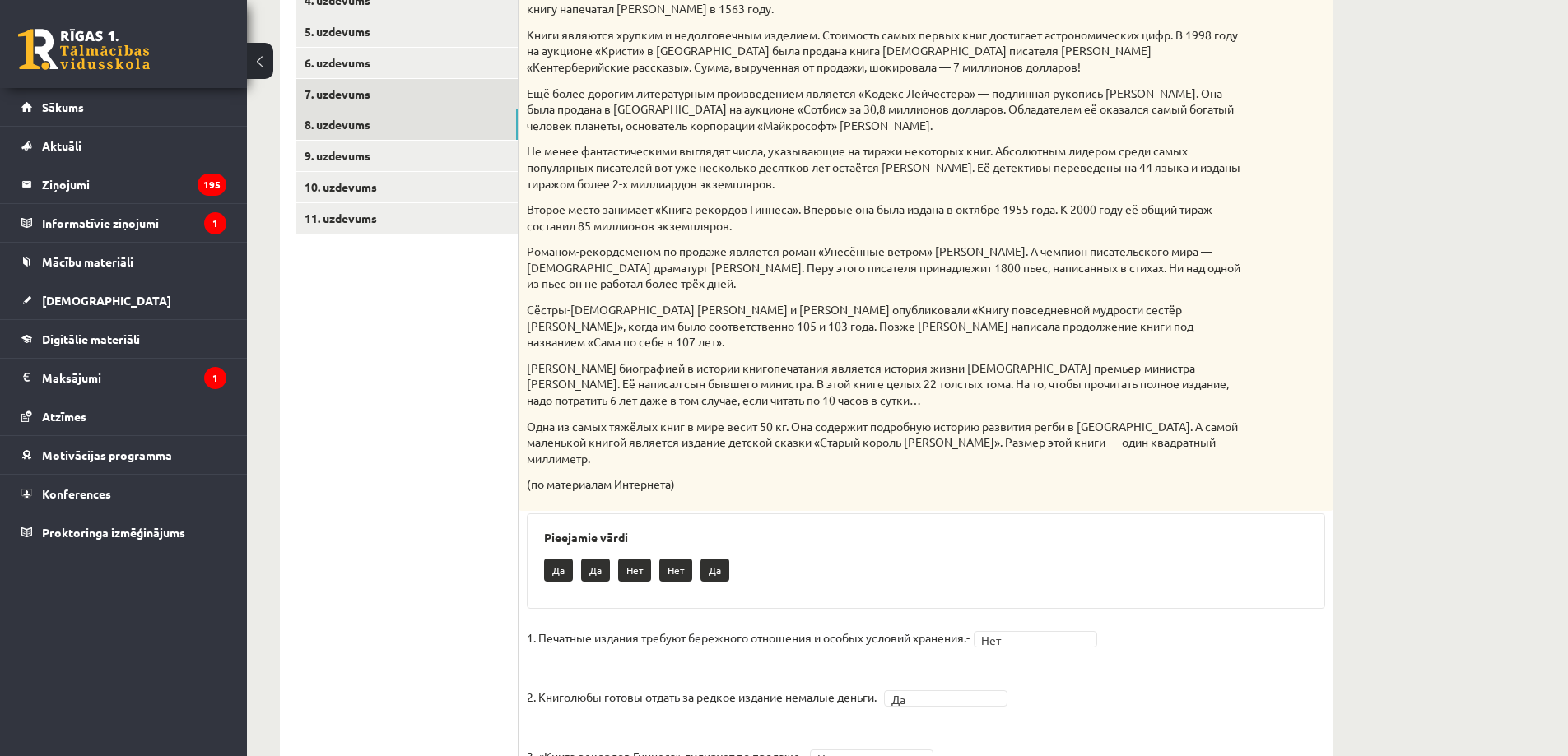
click at [400, 101] on link "7. uzdevums" at bounding box center [406, 94] width 221 height 31
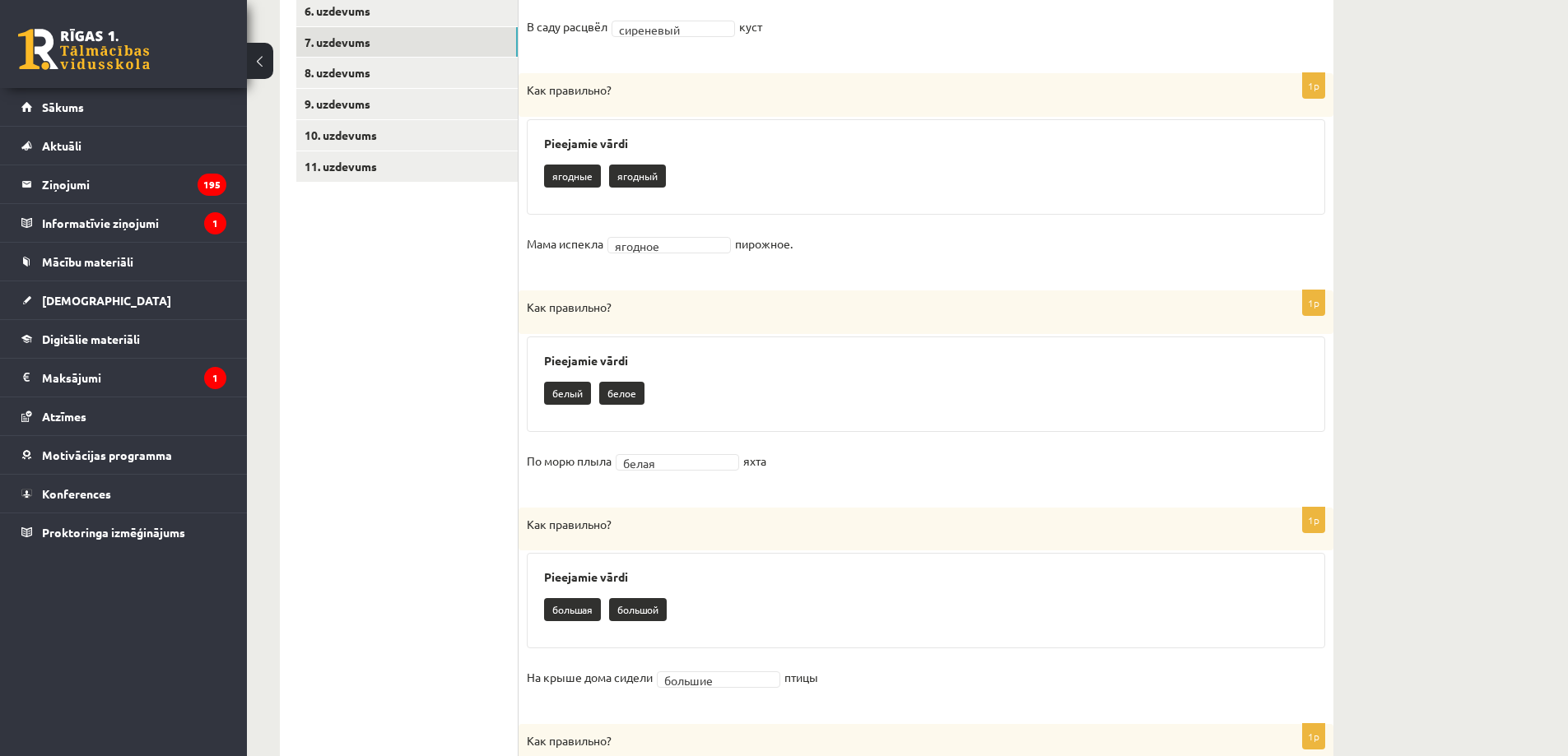
scroll to position [93, 0]
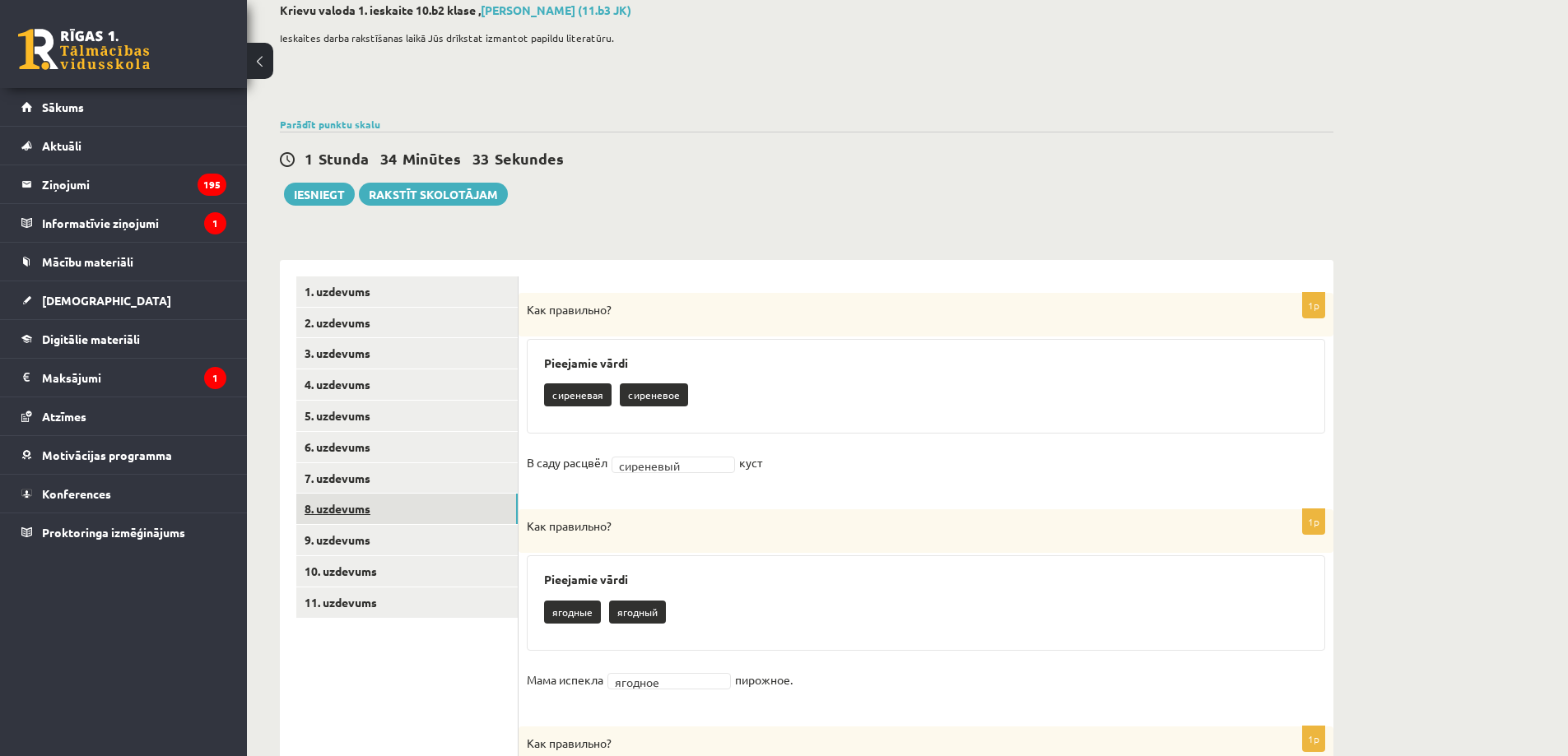
click at [413, 509] on link "8. uzdevums" at bounding box center [406, 508] width 221 height 31
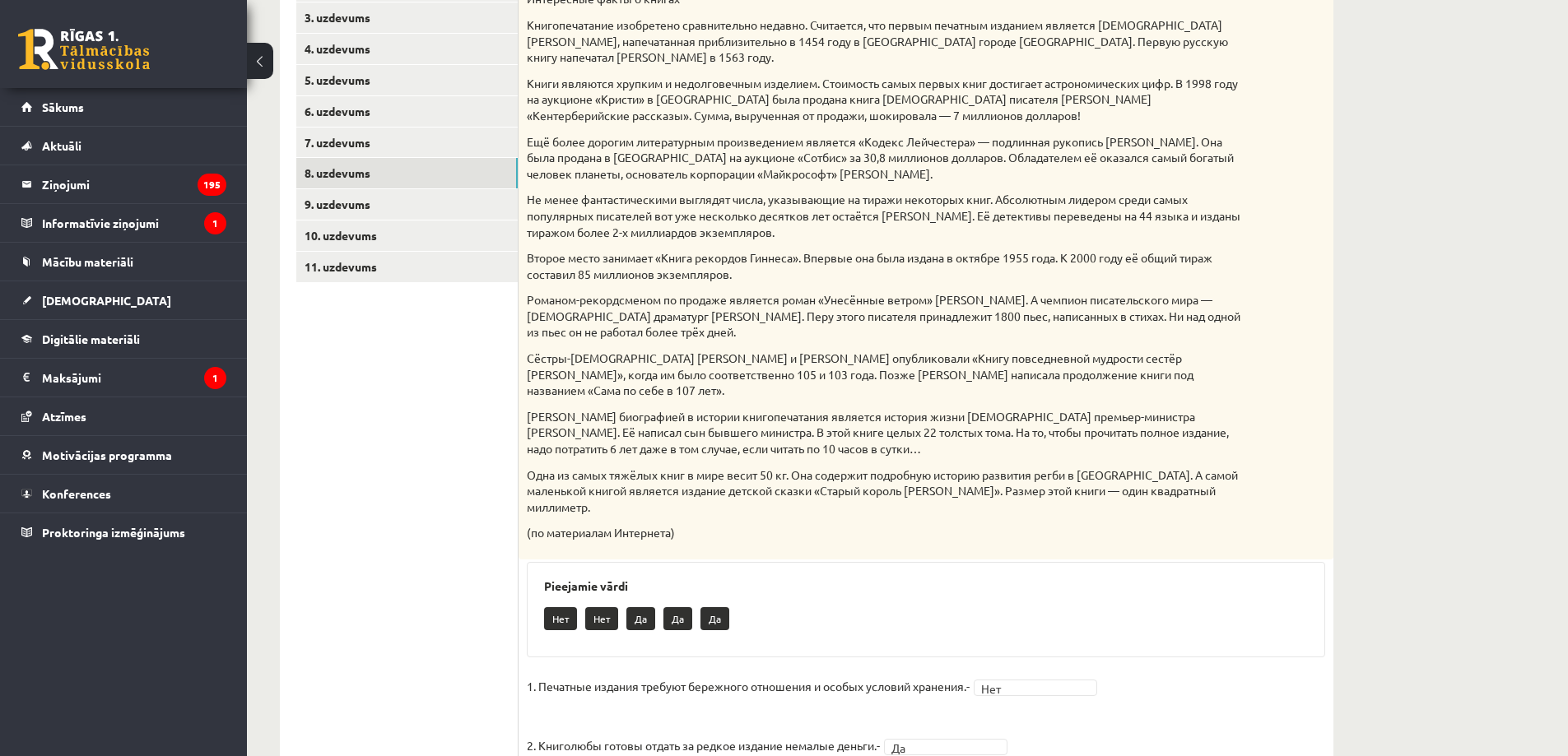
scroll to position [669, 0]
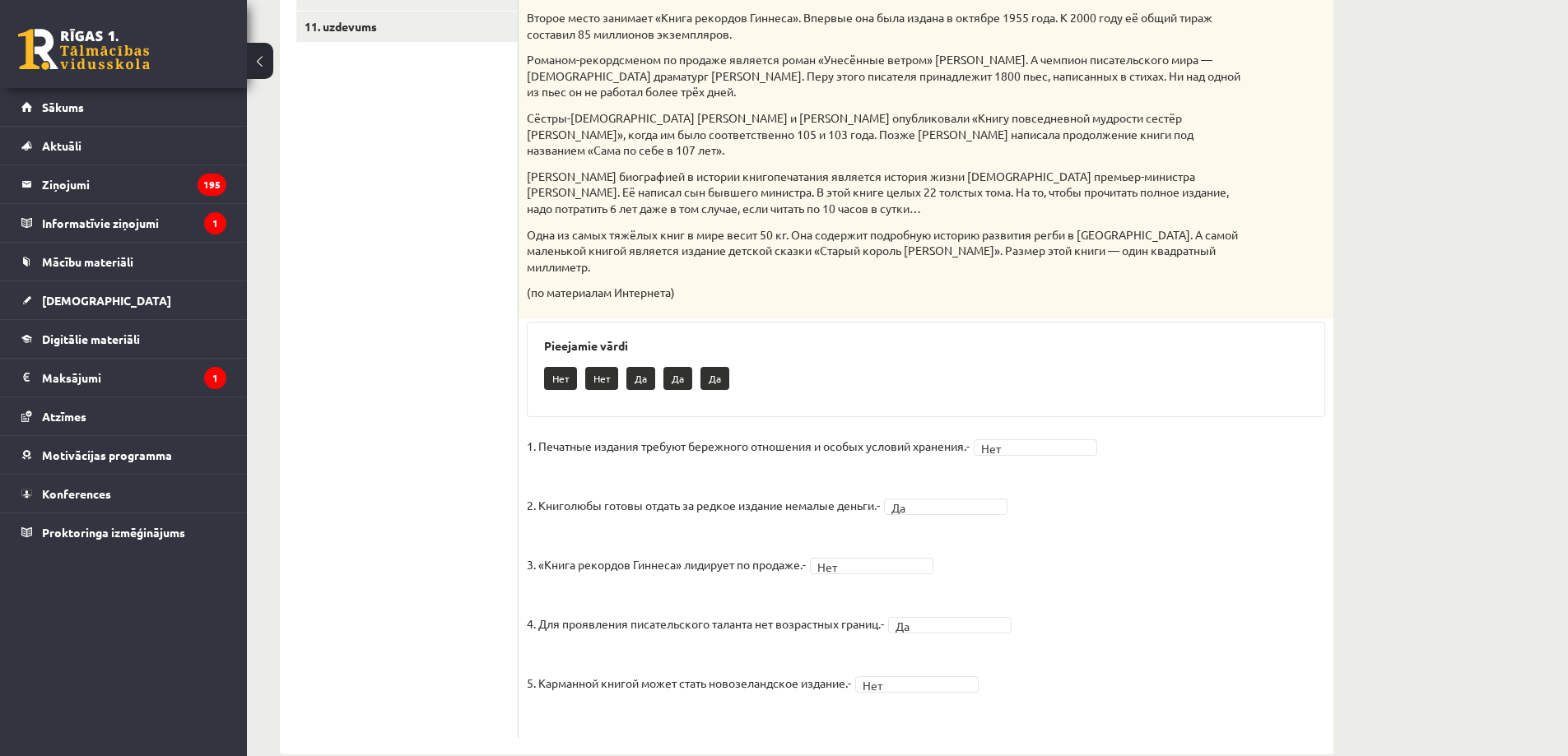
click at [1102, 439] on span "Нет ***" at bounding box center [1035, 446] width 131 height 15
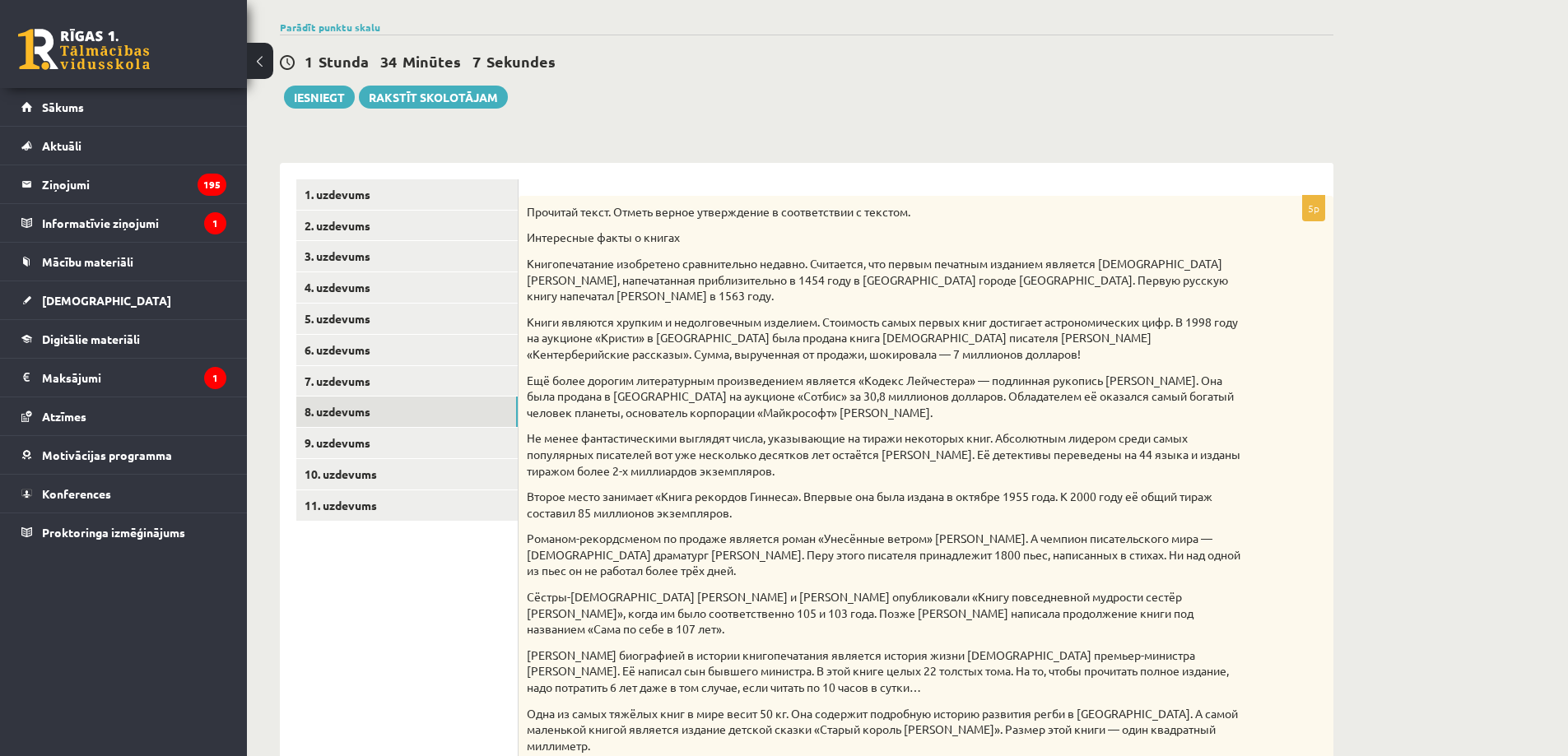
scroll to position [0, 0]
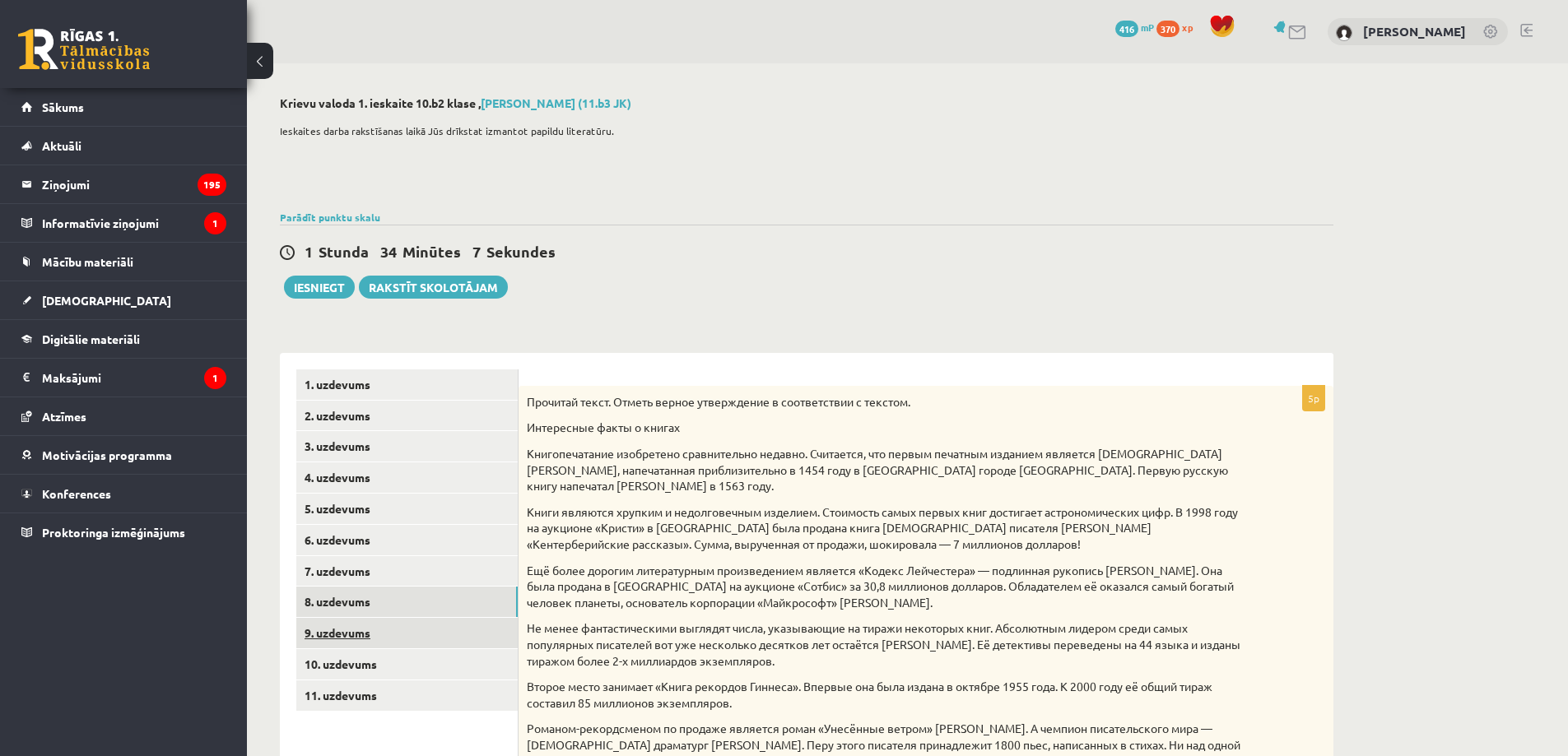
click at [440, 648] on link "9. uzdevums" at bounding box center [406, 634] width 221 height 31
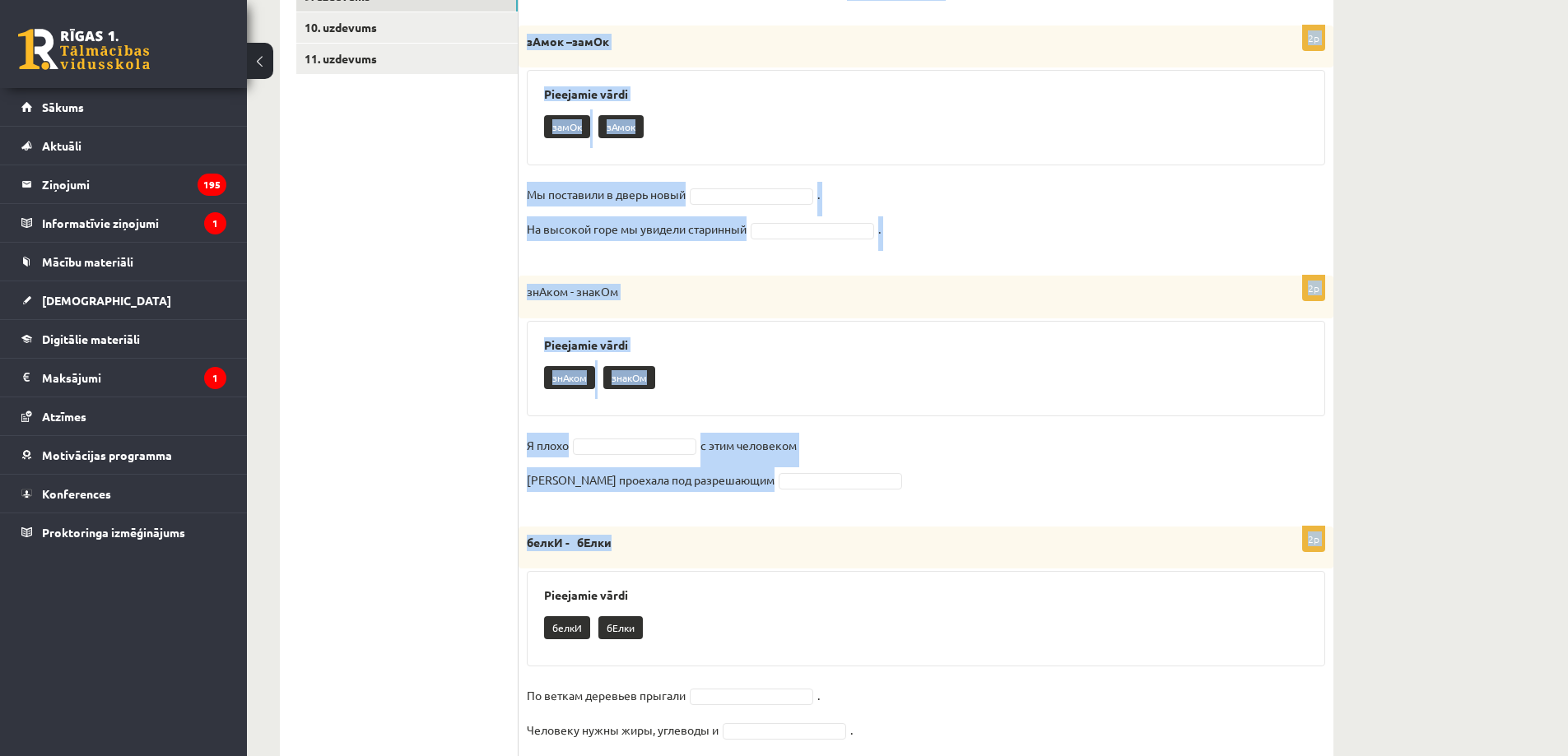
scroll to position [692, 0]
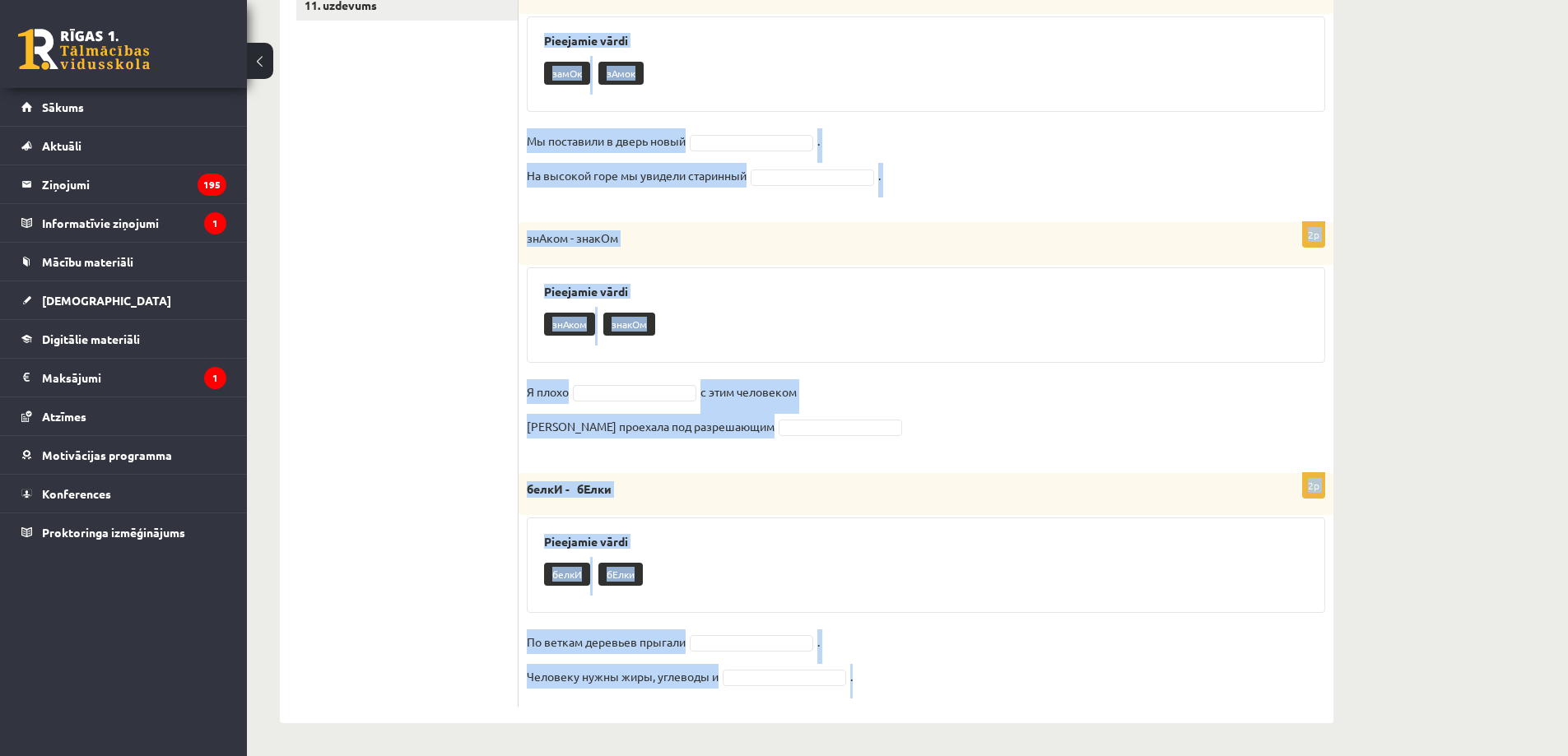
drag, startPoint x: 539, startPoint y: 376, endPoint x: 827, endPoint y: 688, distance: 424.6
click at [901, 673] on form "Выберите правильное слово! 2p дУхи - духИ Pieejamie vārdi дУхи духИ Мне подарил…" at bounding box center [925, 193] width 782 height 1028
copy form "Loremips dolorsitam conse! 9a eLit - sedD Eiusmodte incid uTla etdO Mag aliquae…"
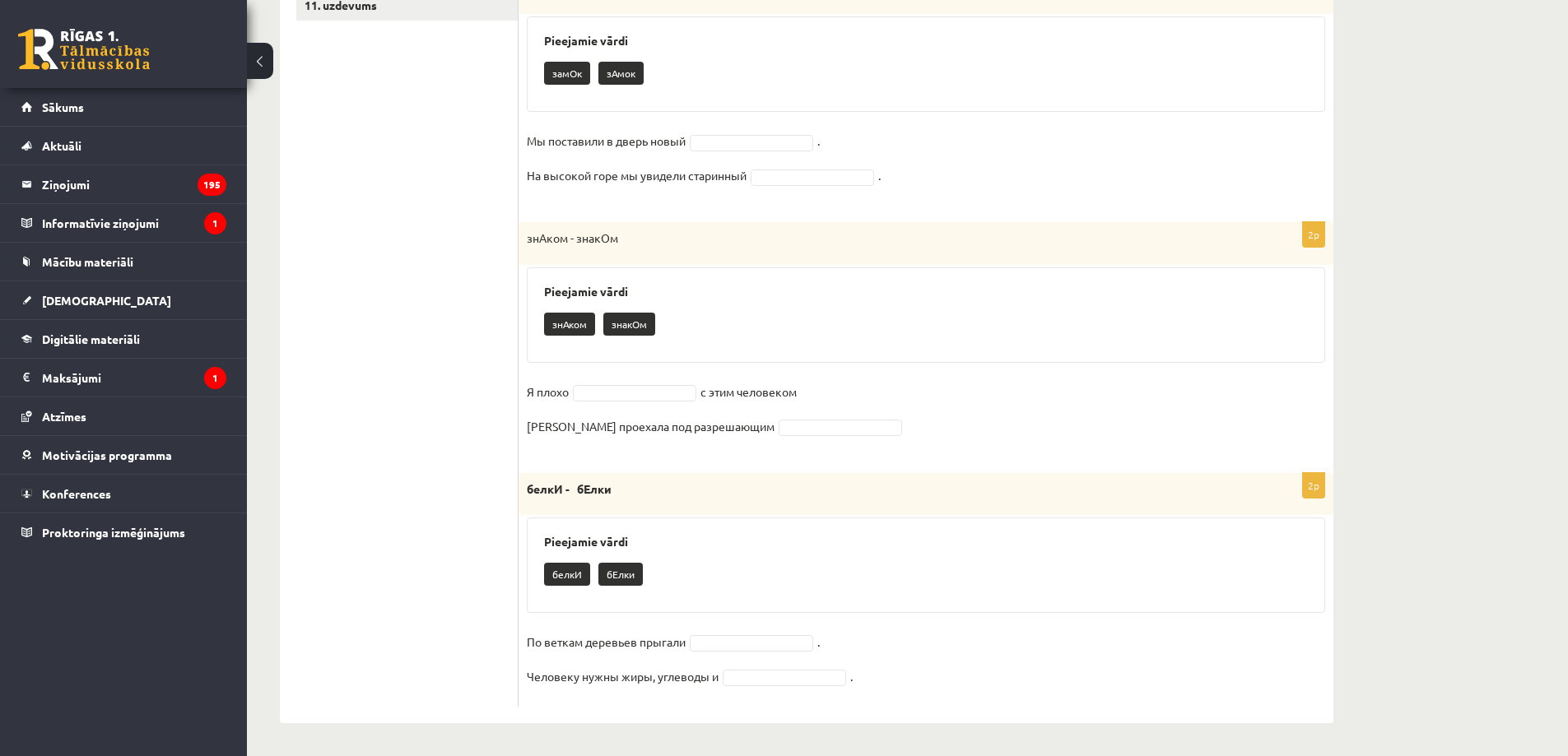
click at [457, 556] on ul "1. uzdevums 2. uzdevums 3. uzdevums 4. uzdevums 5. uzdevums 6. uzdevums 7. uzde…" at bounding box center [407, 193] width 222 height 1028
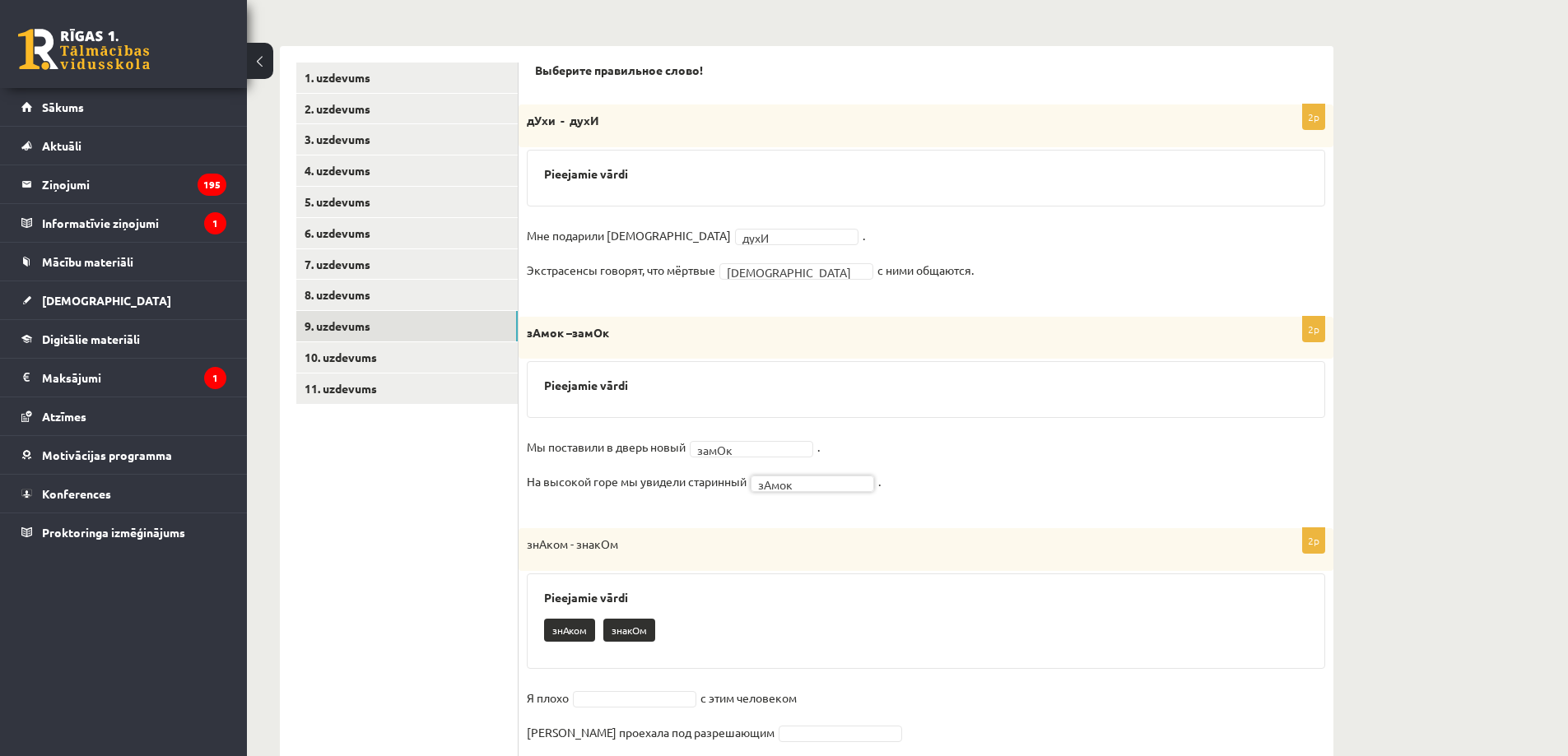
scroll to position [500, 0]
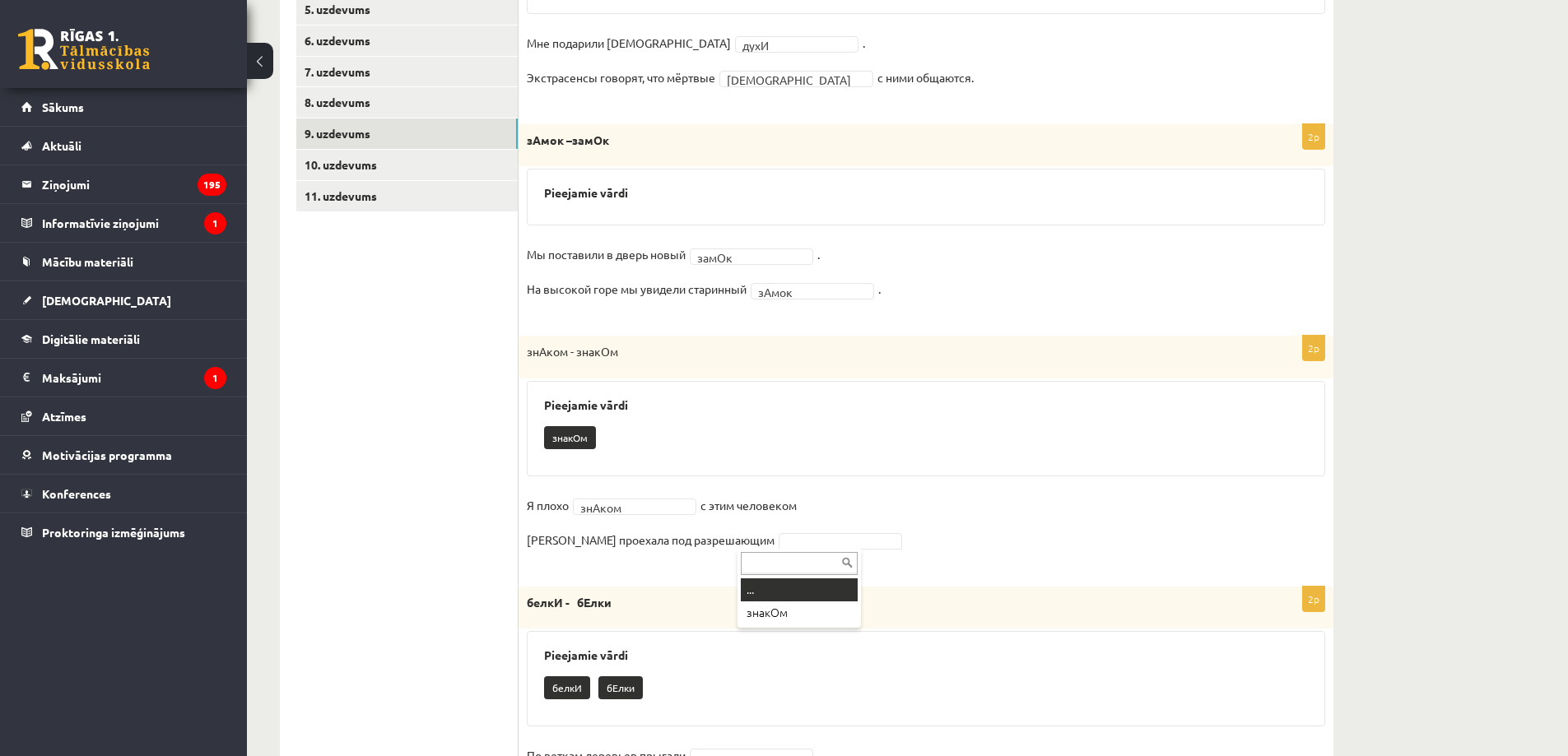
drag, startPoint x: 760, startPoint y: 539, endPoint x: 765, endPoint y: 552, distance: 13.9
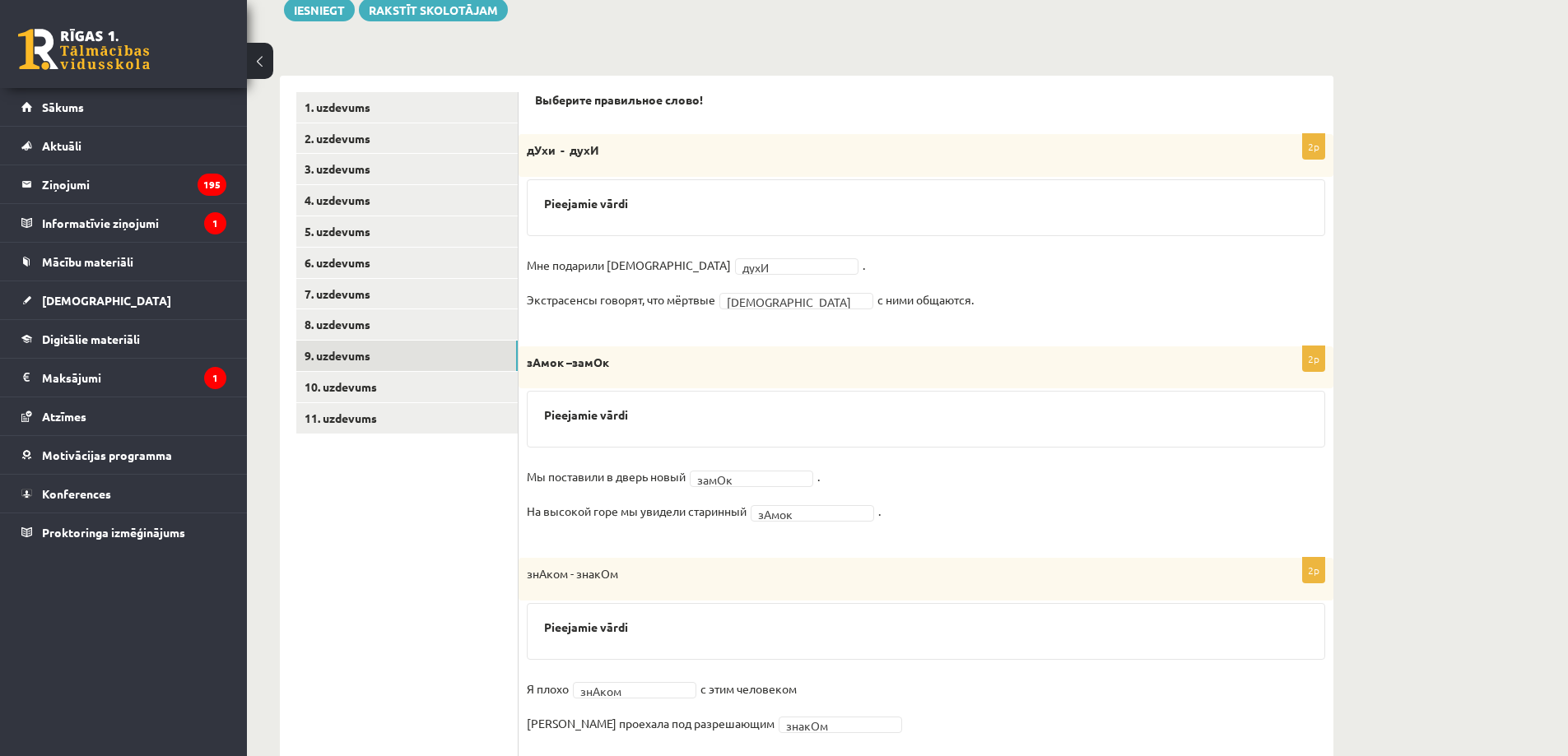
scroll to position [384, 0]
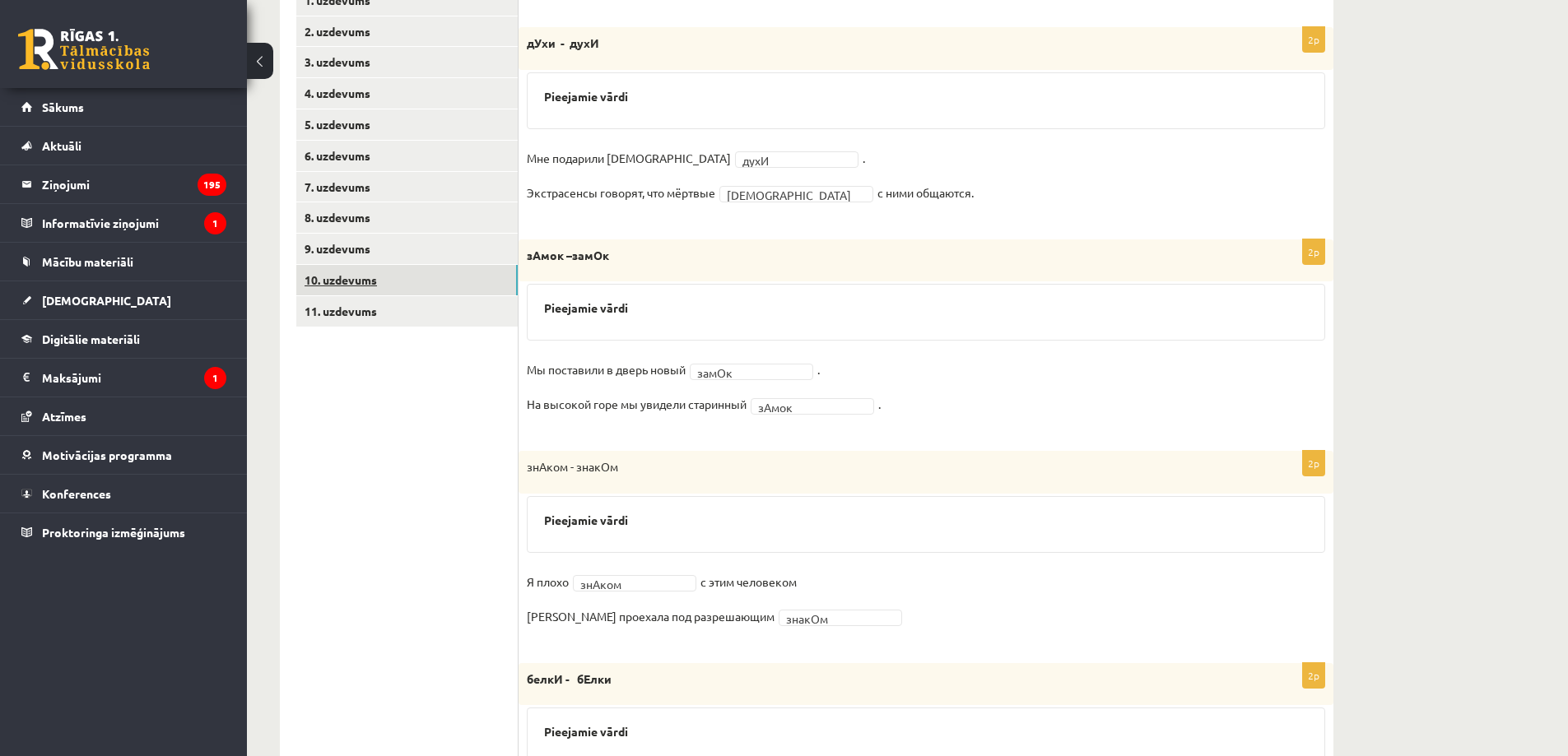
click at [480, 269] on link "10. uzdevums" at bounding box center [406, 280] width 221 height 31
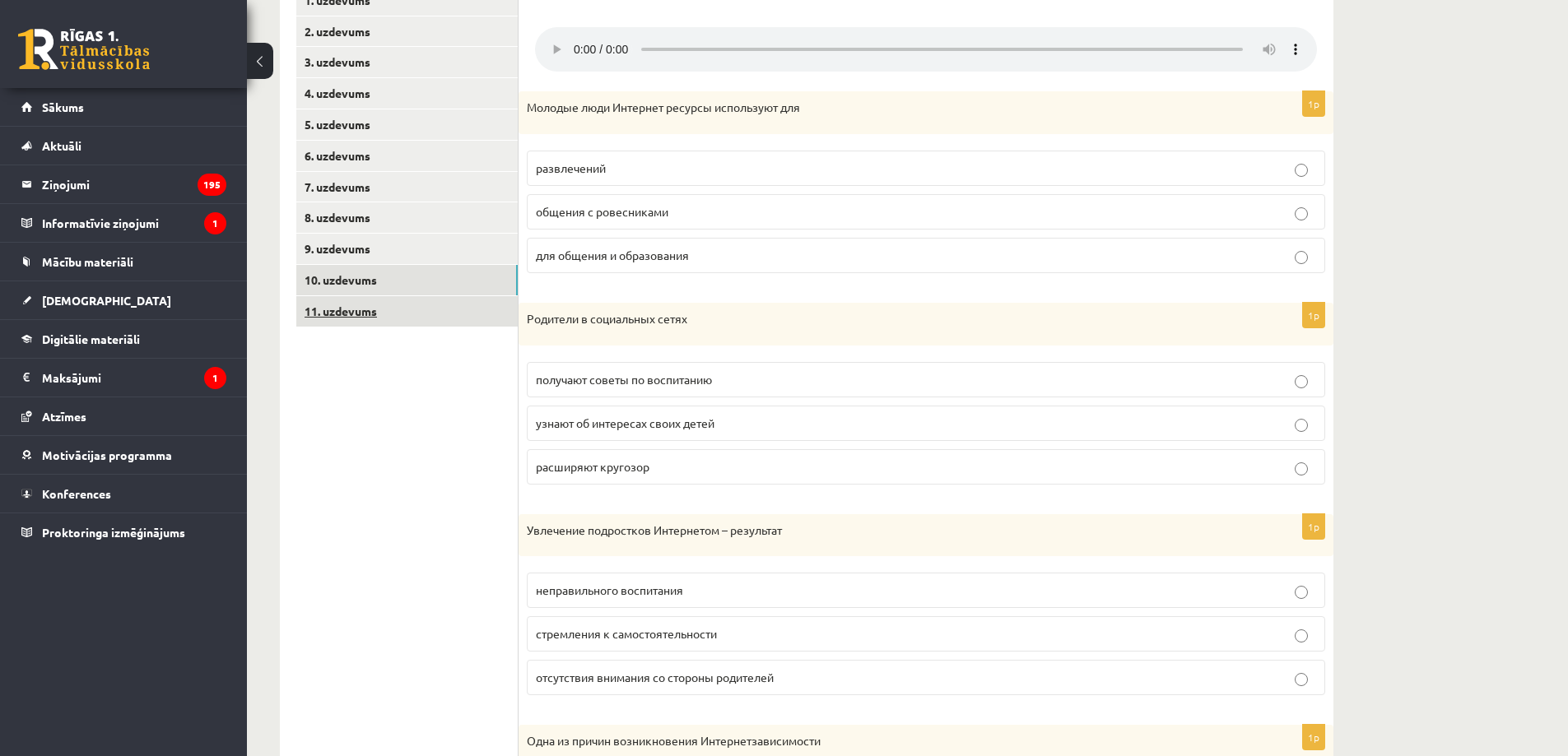
click at [421, 325] on link "11. uzdevums" at bounding box center [406, 311] width 221 height 31
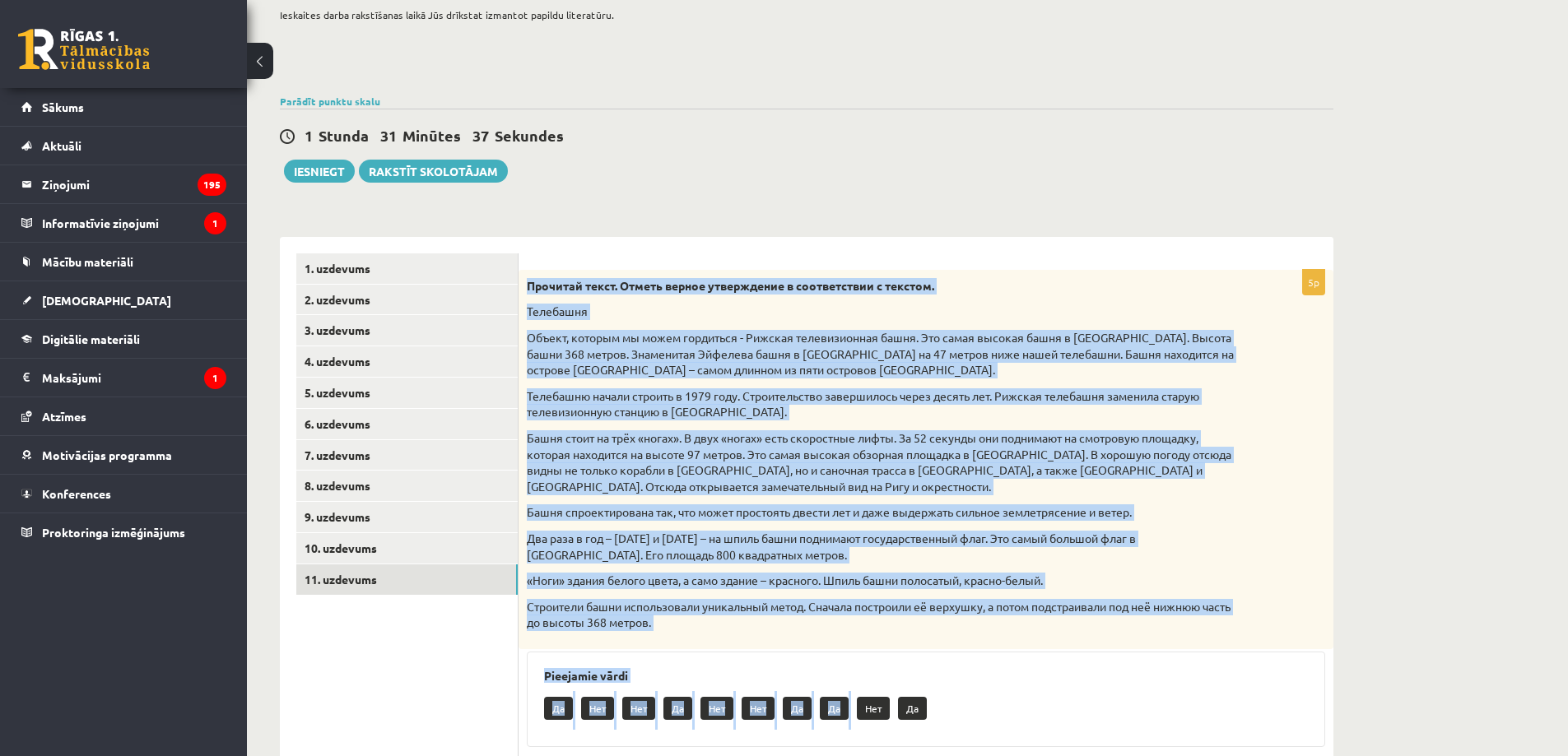
scroll to position [355, 0]
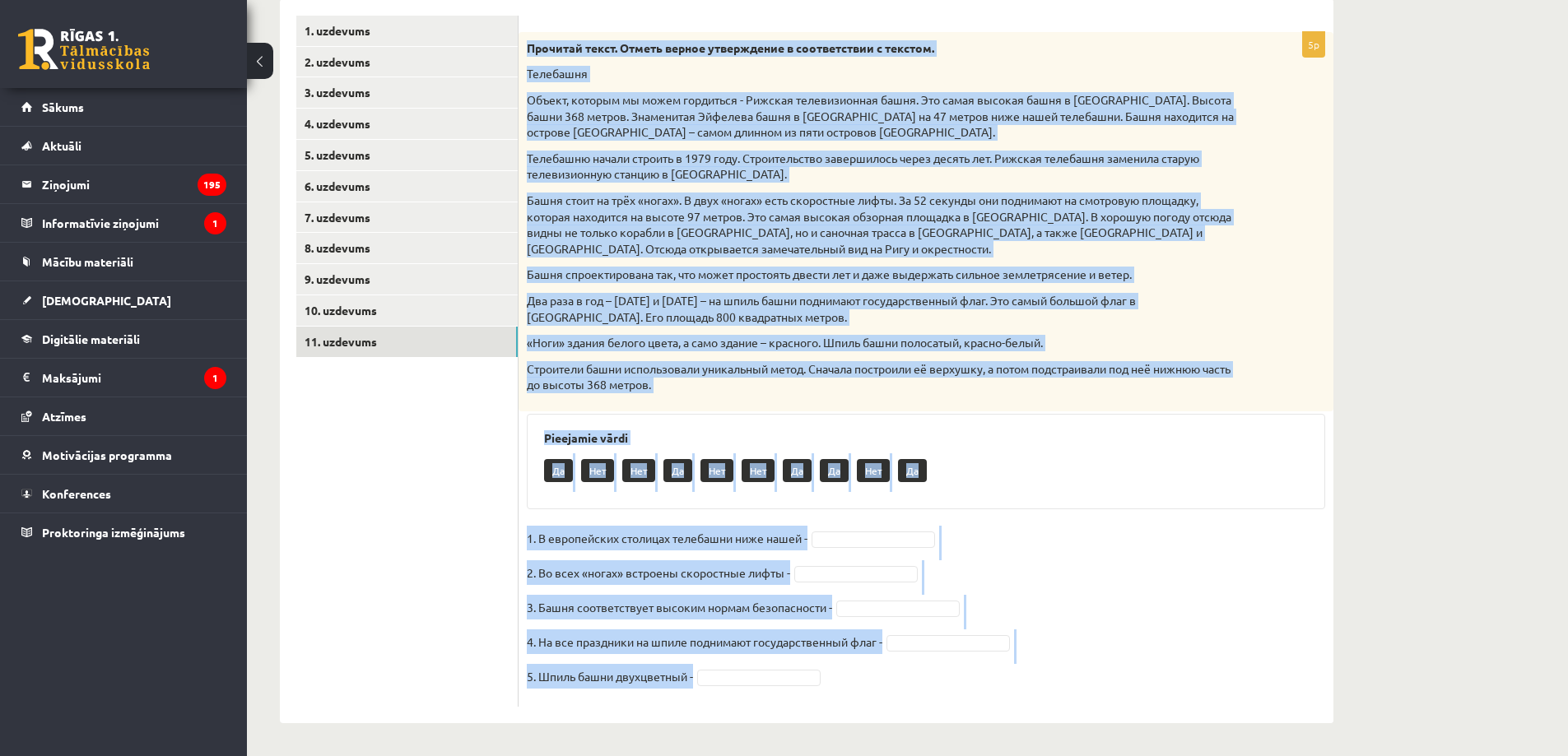
drag, startPoint x: 525, startPoint y: 393, endPoint x: 804, endPoint y: 698, distance: 413.4
click at [804, 698] on div "5p Прочитай текст. Отметь верное утверждение в соответствии с текстом. [GEOGRAP…" at bounding box center [925, 369] width 815 height 675
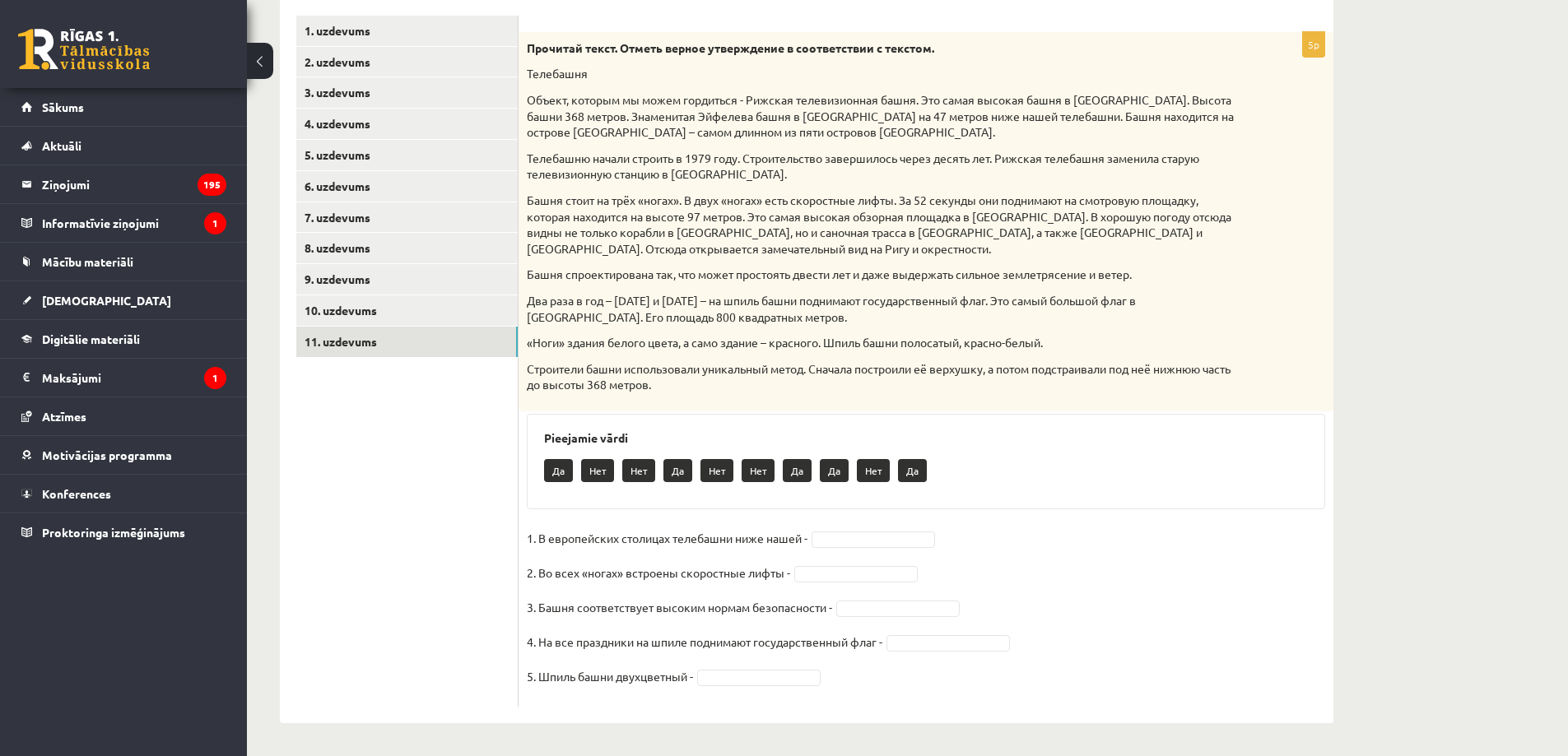
drag, startPoint x: 462, startPoint y: 626, endPoint x: 570, endPoint y: 585, distance: 115.5
click at [462, 625] on ul "1. uzdevums 2. uzdevums 3. uzdevums 4. uzdevums 5. uzdevums 6. uzdevums 7. uzde…" at bounding box center [407, 361] width 222 height 692
drag, startPoint x: 858, startPoint y: 611, endPoint x: 844, endPoint y: 601, distance: 17.2
click at [932, 633] on fieldset "1. В европейских столицах телебашни ниже нашей - Да ** 2. Во всех «ногах» встро…" at bounding box center [926, 612] width 799 height 173
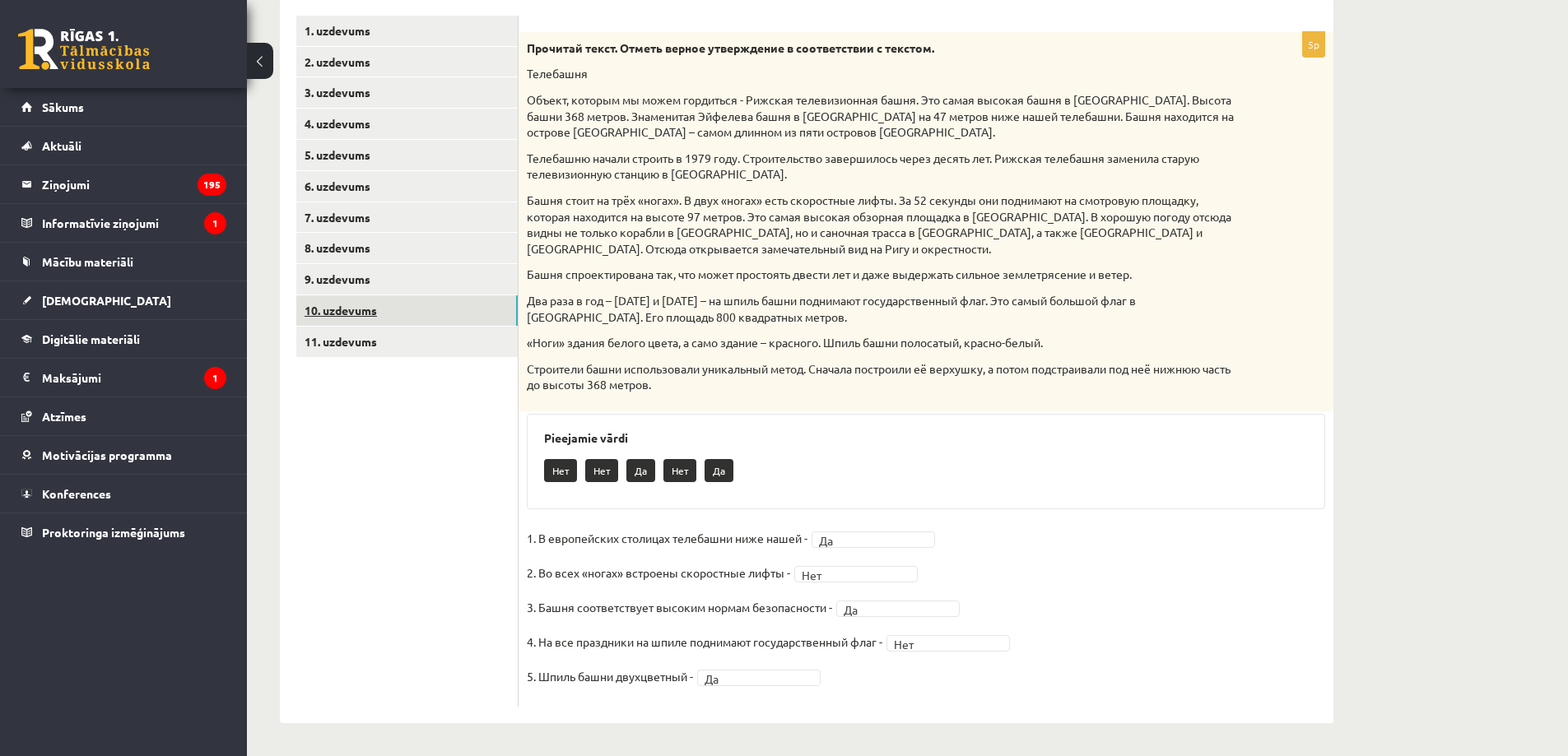
click at [368, 314] on link "10. uzdevums" at bounding box center [406, 310] width 221 height 31
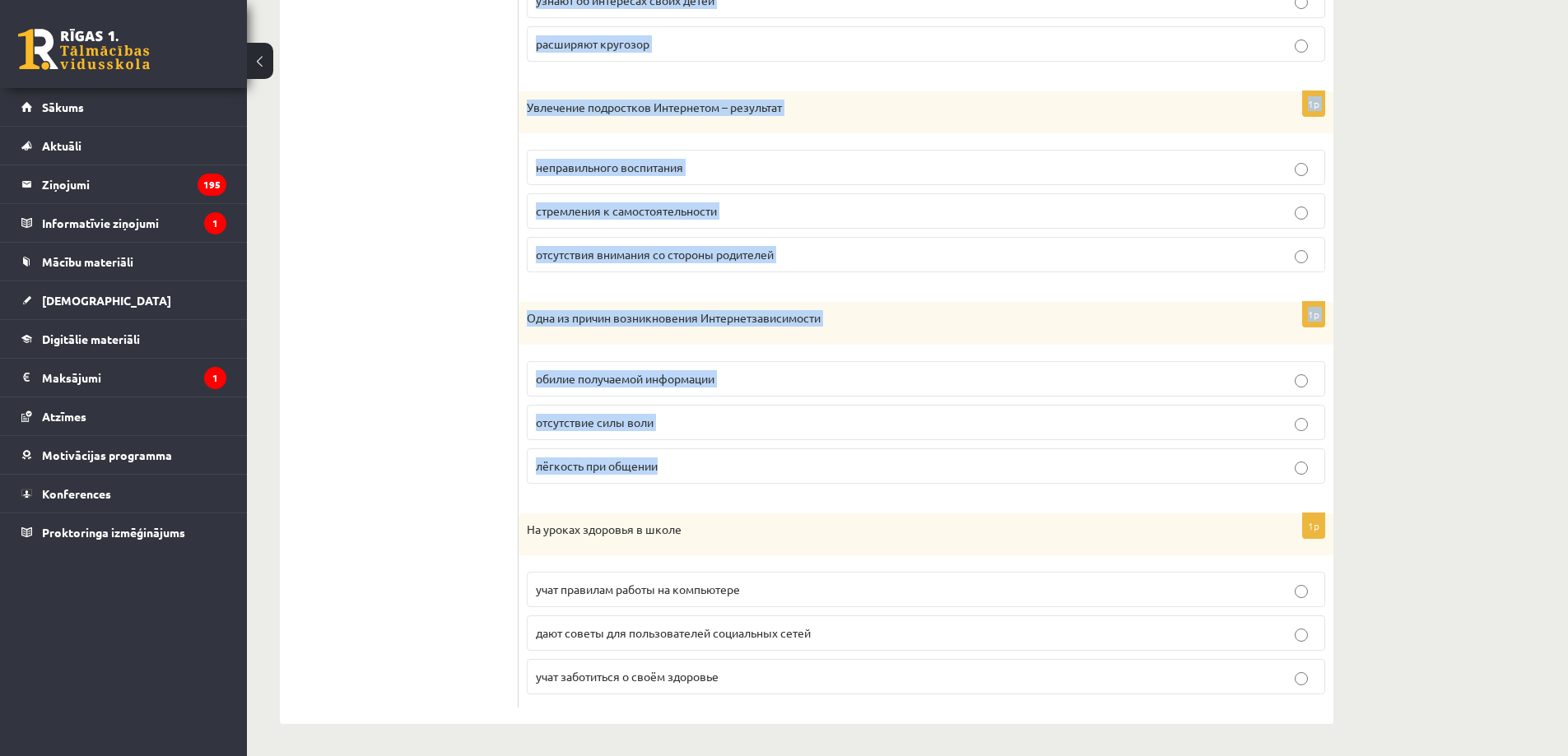
scroll to position [810, 0]
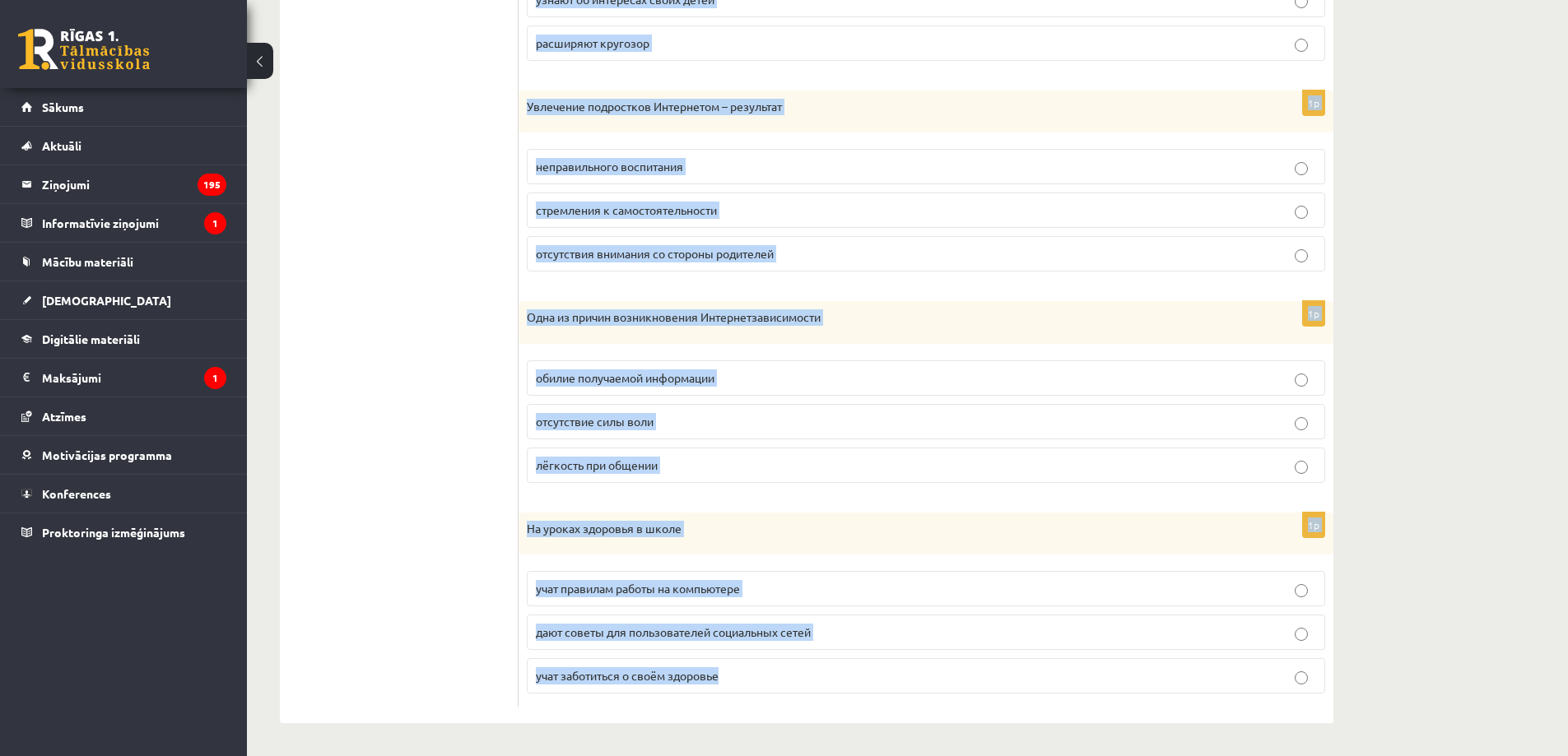
drag, startPoint x: 529, startPoint y: 327, endPoint x: 868, endPoint y: 672, distance: 483.7
click at [868, 672] on form "Прослушайте текст и отметьте верное. 1p Молодые люди Интернет ресурсы использую…" at bounding box center [925, 134] width 782 height 1146
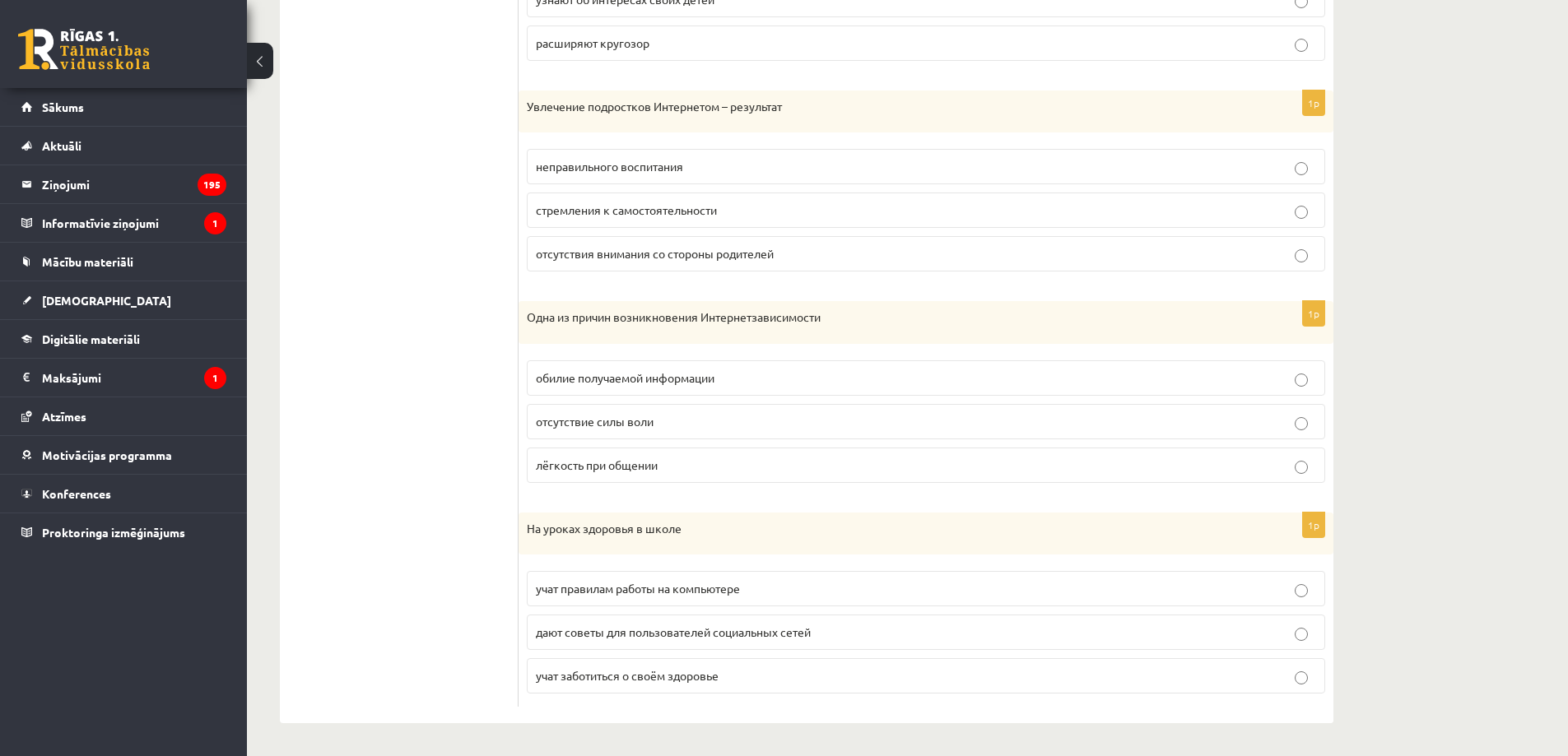
click at [389, 510] on ul "1. uzdevums 2. uzdevums 3. uzdevums 4. uzdevums 5. uzdevums 6. uzdevums 7. uzde…" at bounding box center [407, 134] width 222 height 1146
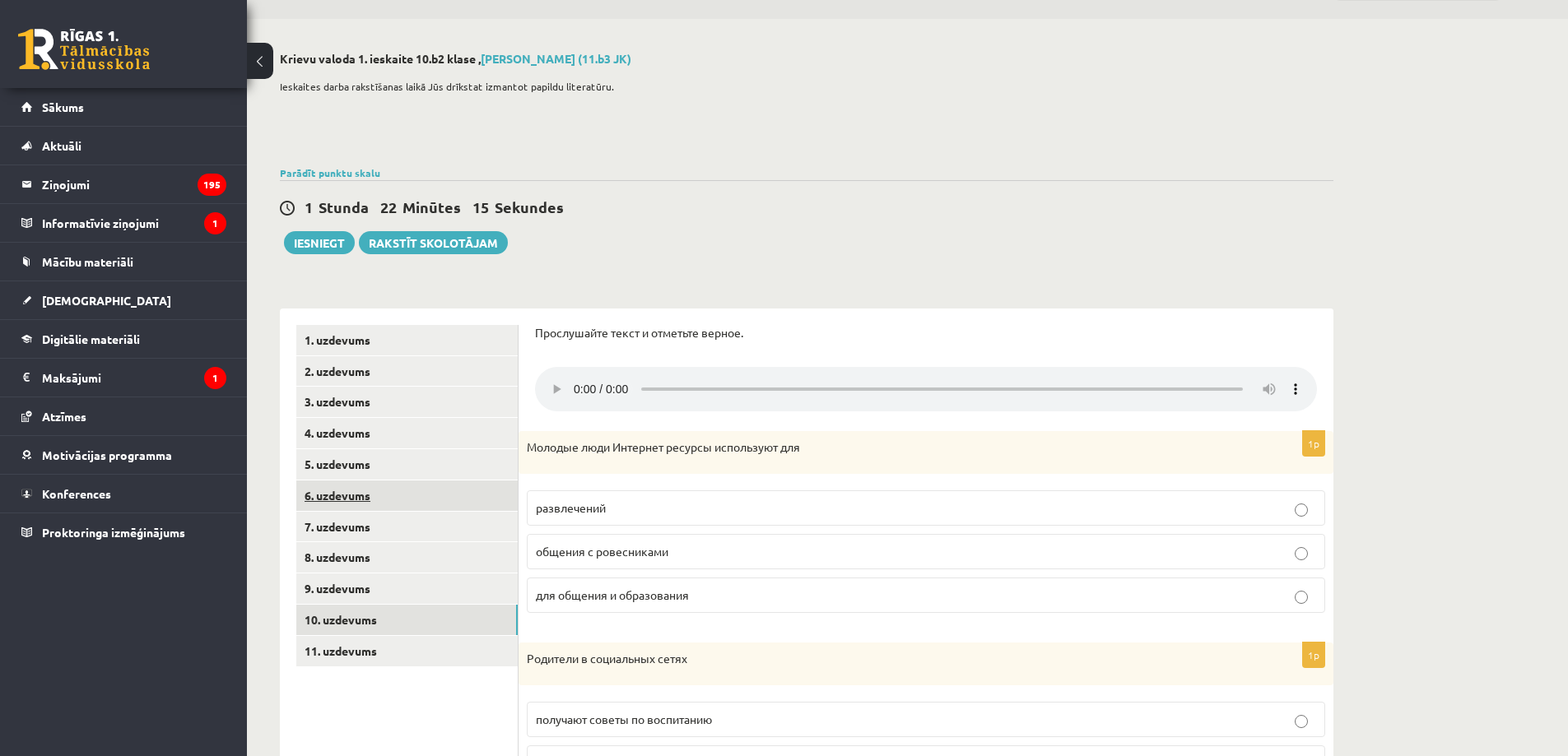
scroll to position [42, 0]
click at [677, 602] on span "для общения и образования" at bounding box center [613, 597] width 153 height 15
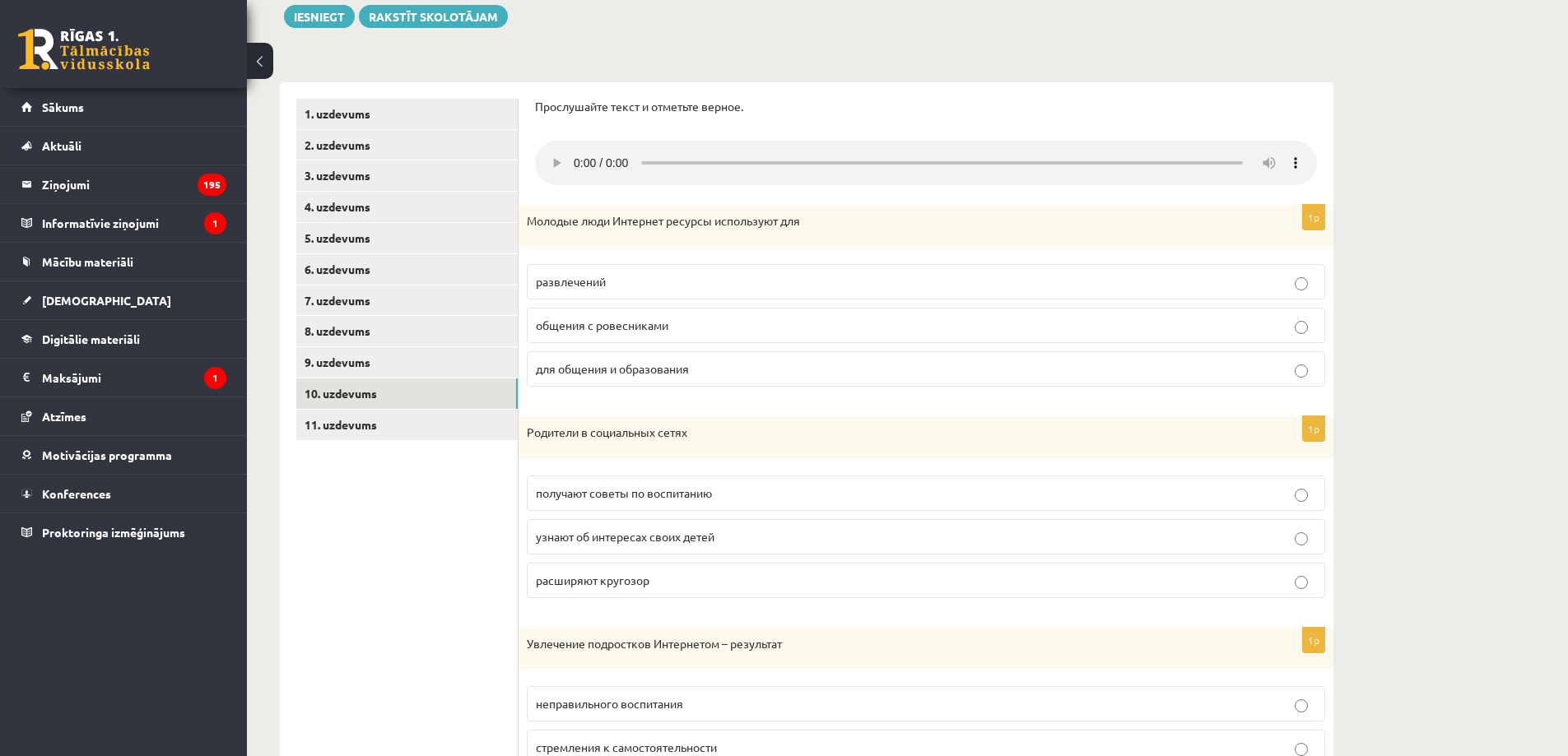
scroll to position [233, 0]
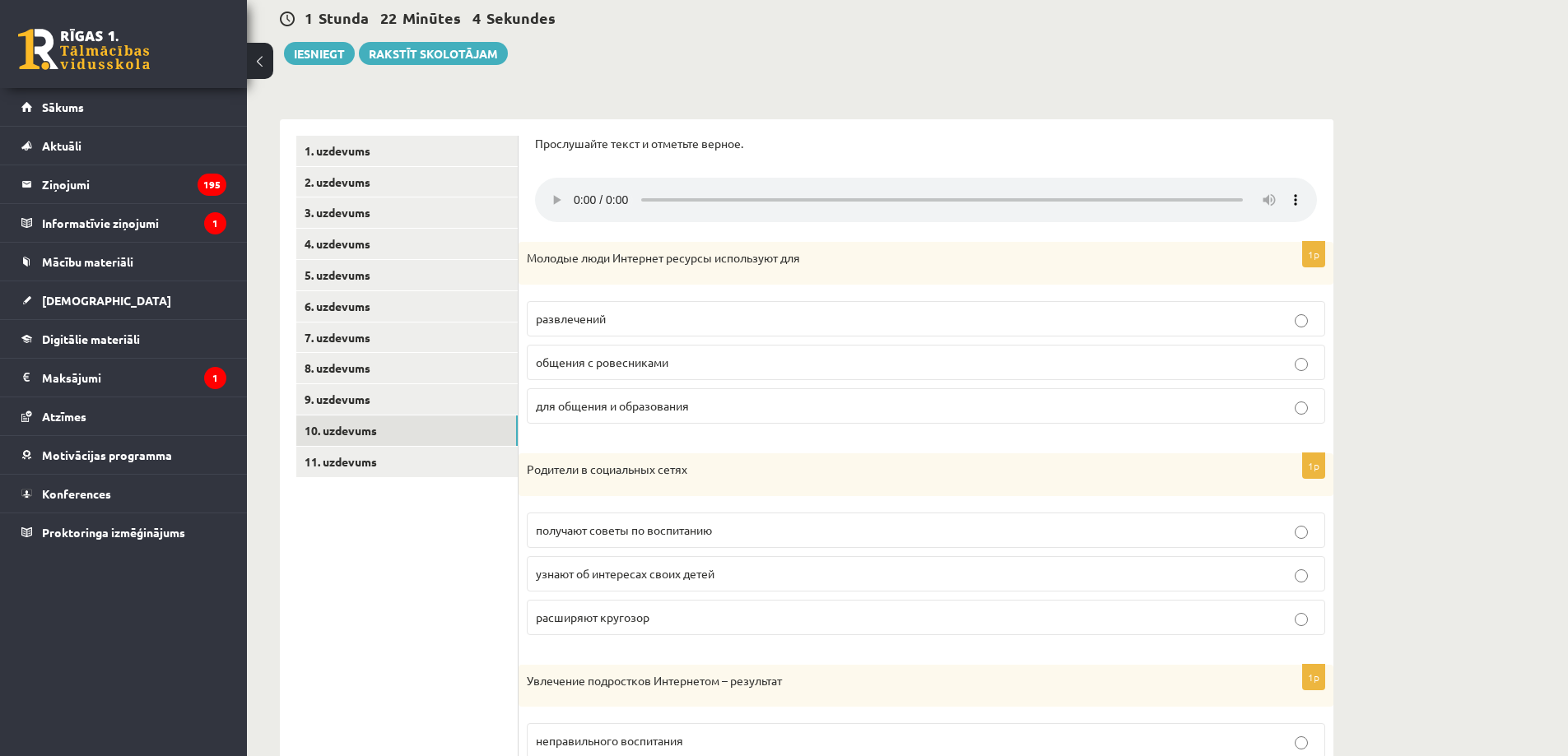
click at [726, 567] on p "узнают об интересах своих детей" at bounding box center [926, 574] width 781 height 18
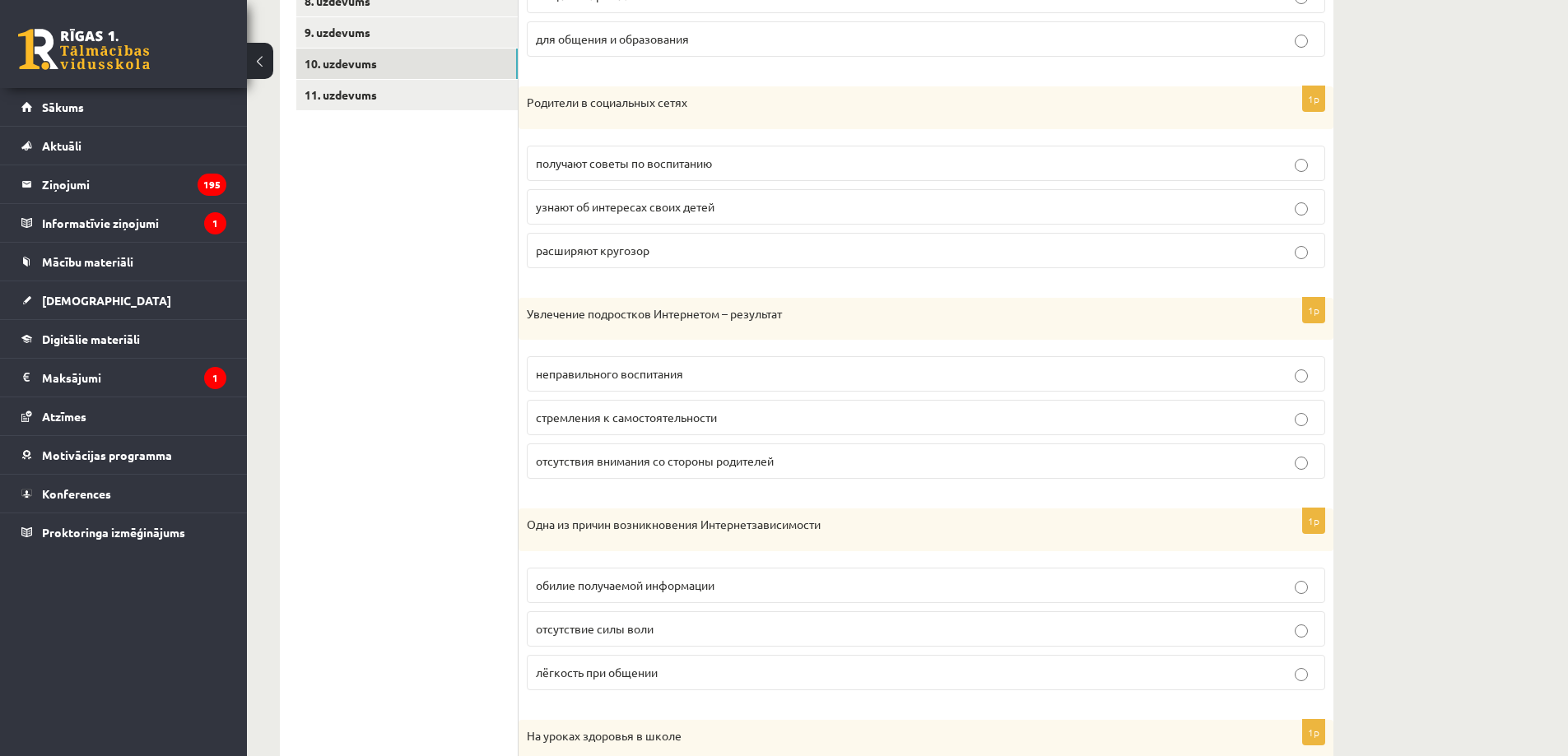
scroll to position [619, 0]
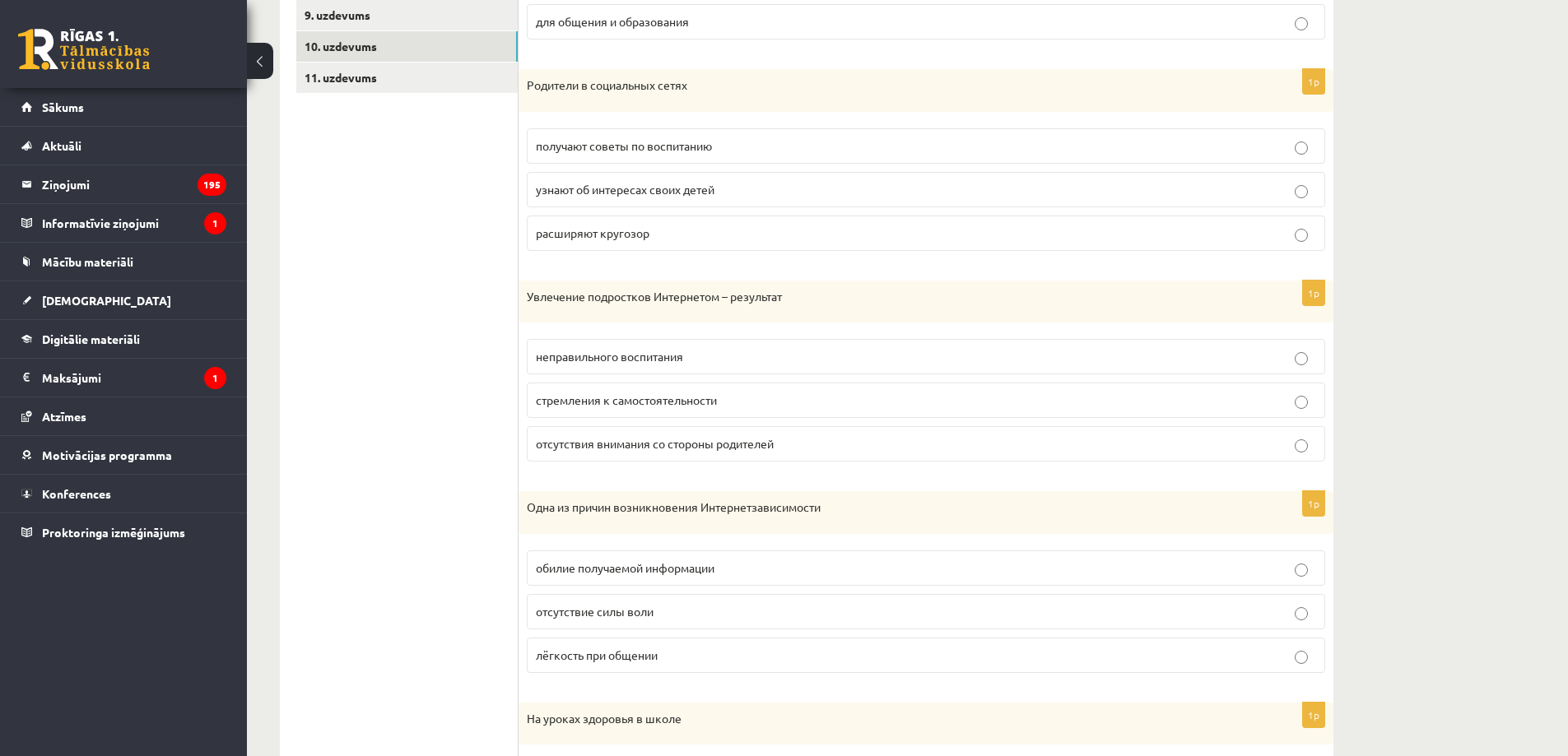
click at [711, 401] on span "стремления к самостоятельности" at bounding box center [627, 400] width 182 height 15
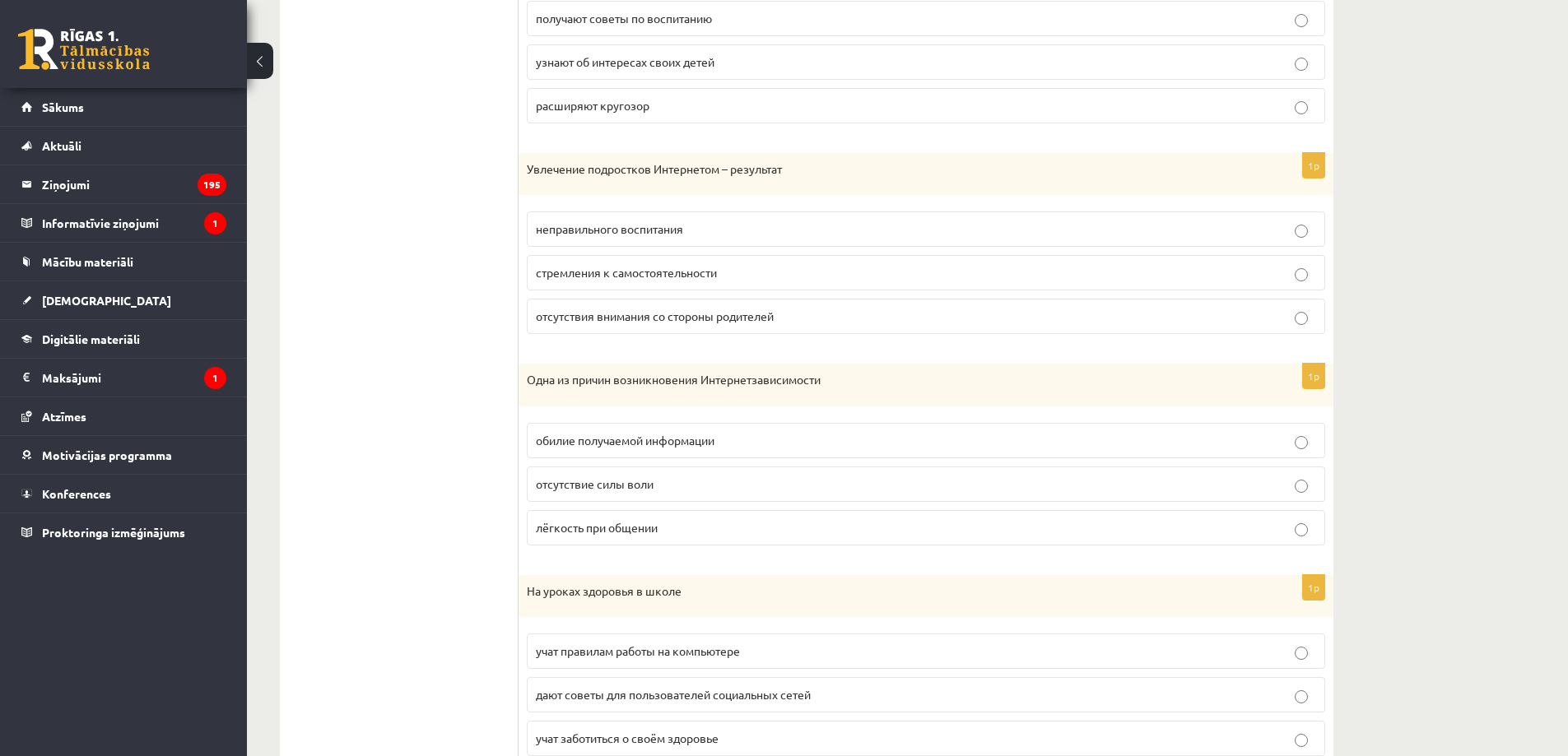
scroll to position [810, 0]
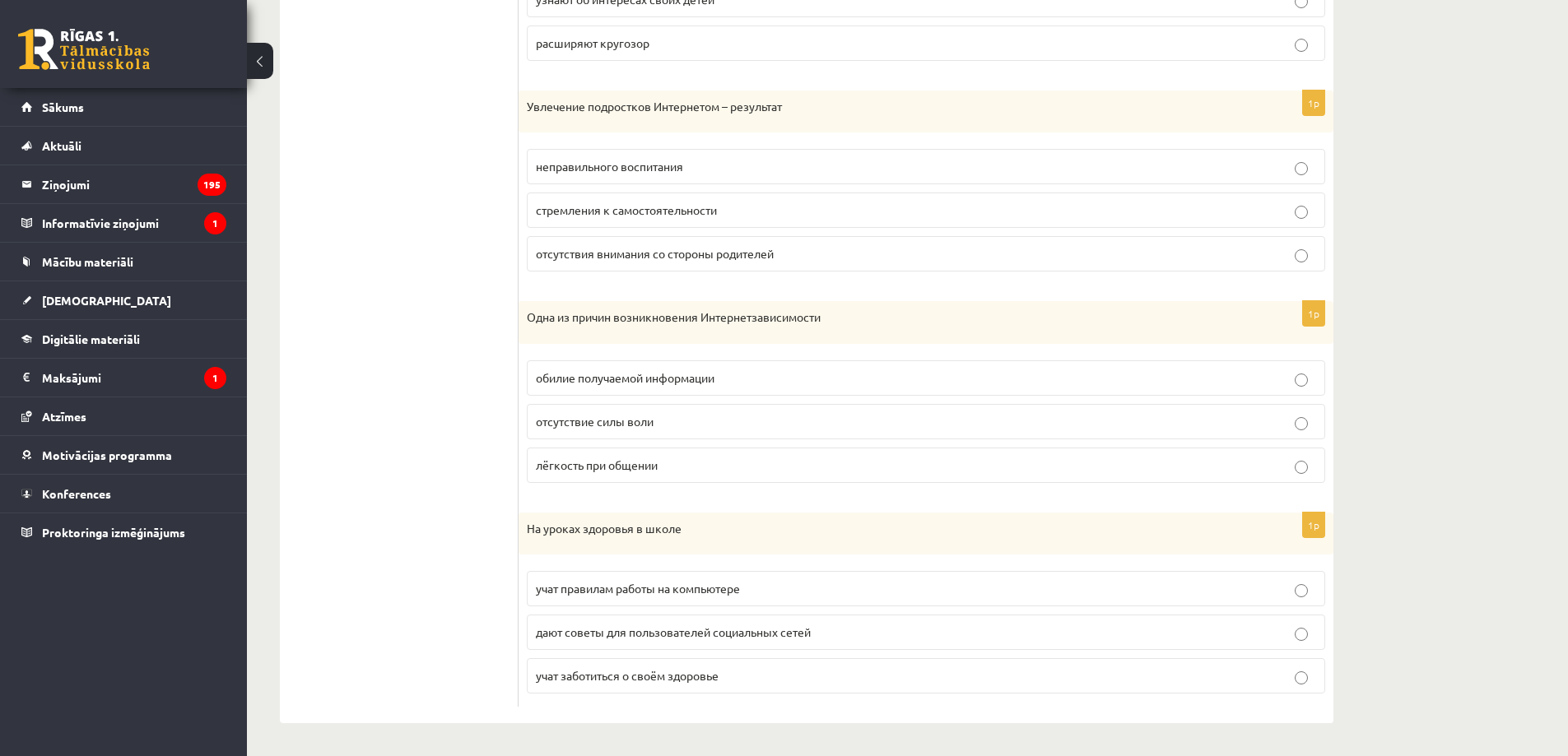
click at [687, 464] on p "лёгкость при общении" at bounding box center [926, 465] width 781 height 18
click at [737, 679] on p "учат заботиться о своём здоровье" at bounding box center [926, 677] width 781 height 18
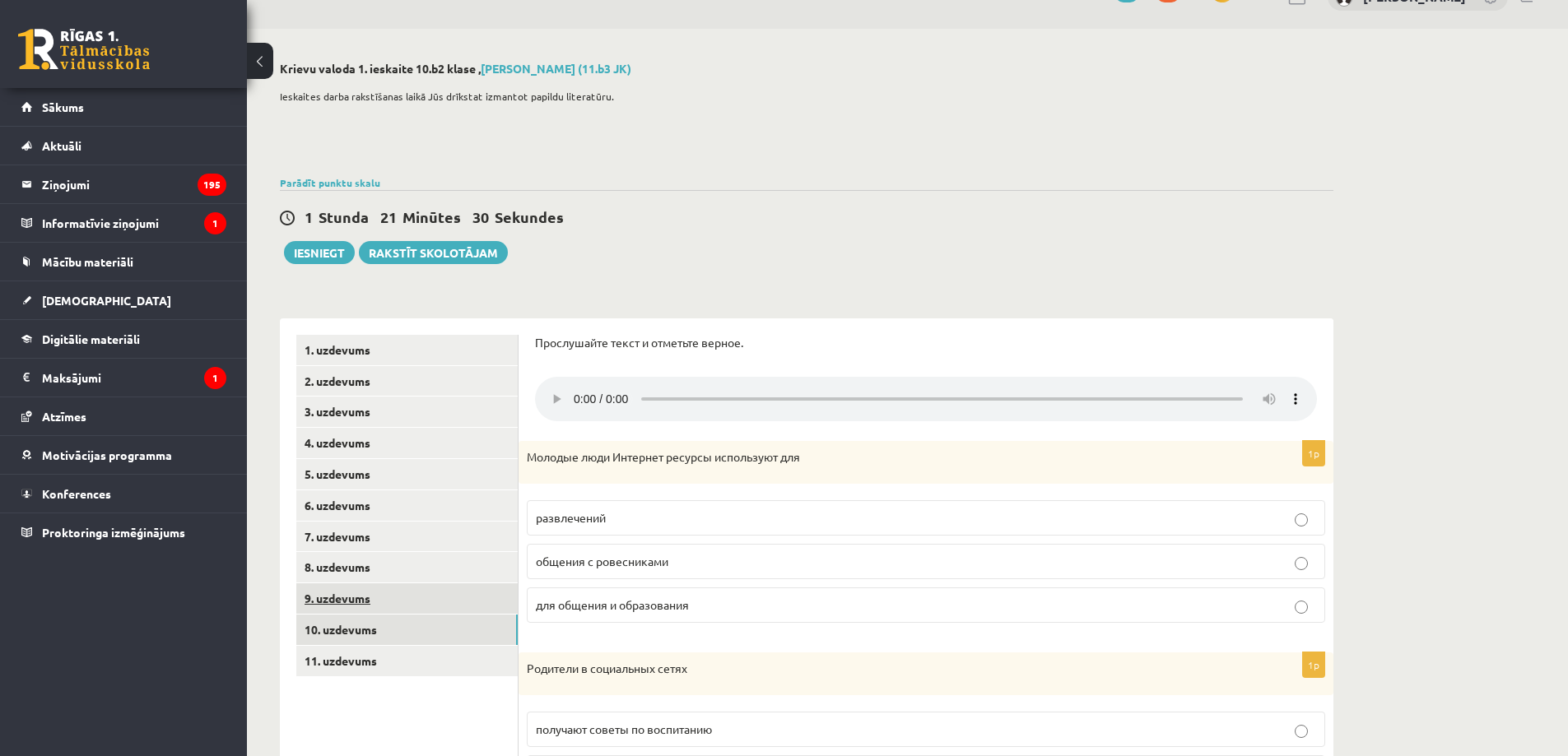
scroll to position [0, 0]
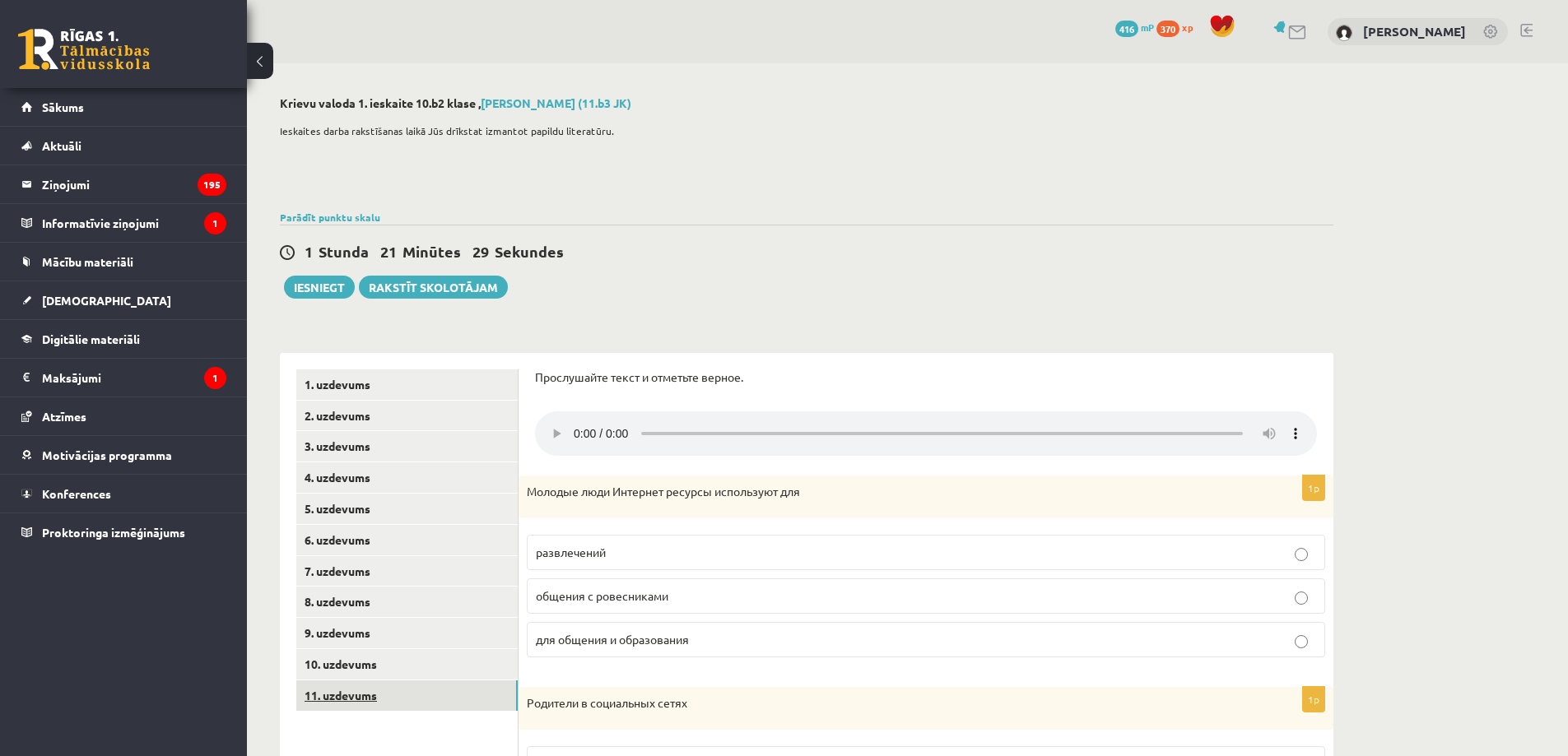
click at [381, 693] on link "11. uzdevums" at bounding box center [406, 696] width 221 height 31
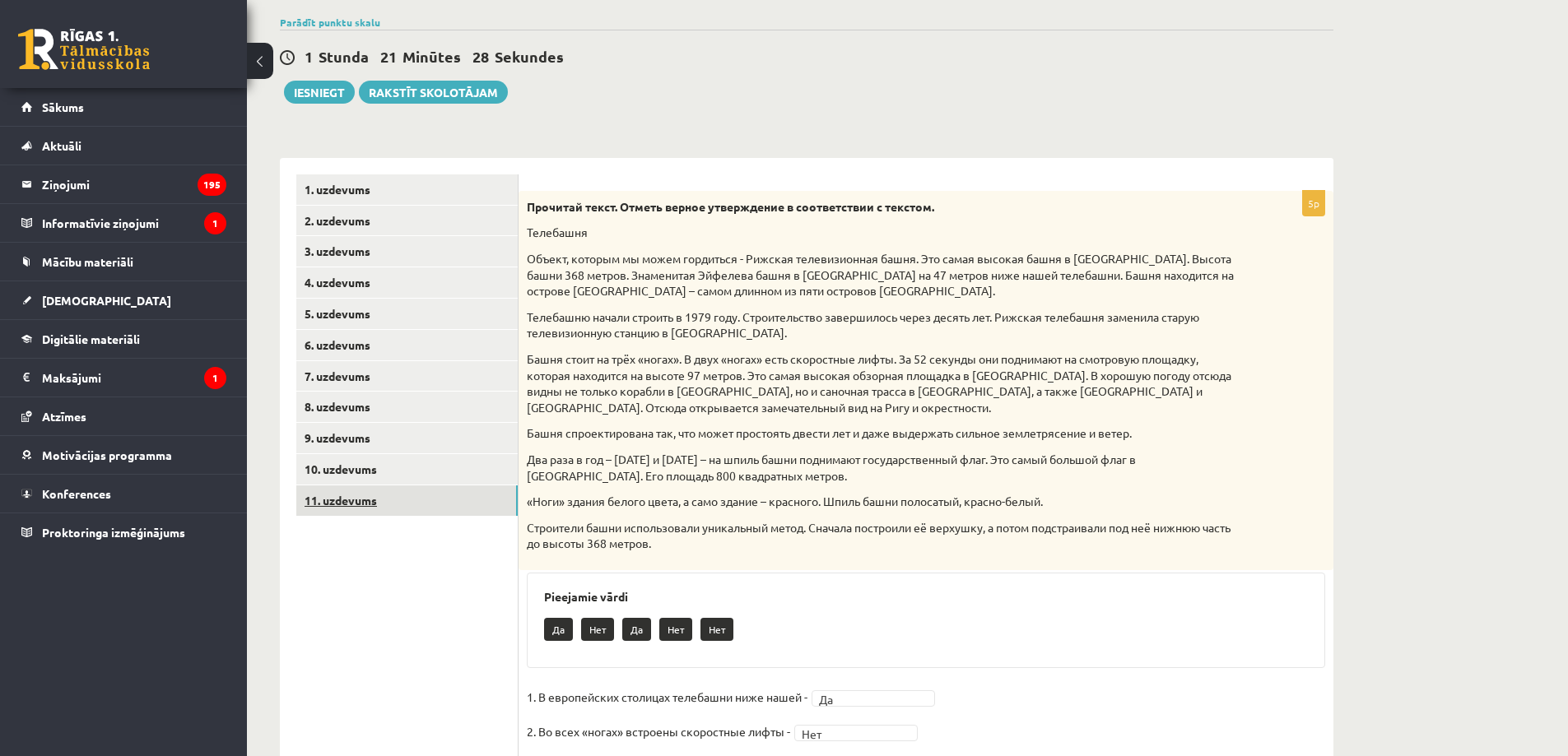
scroll to position [355, 0]
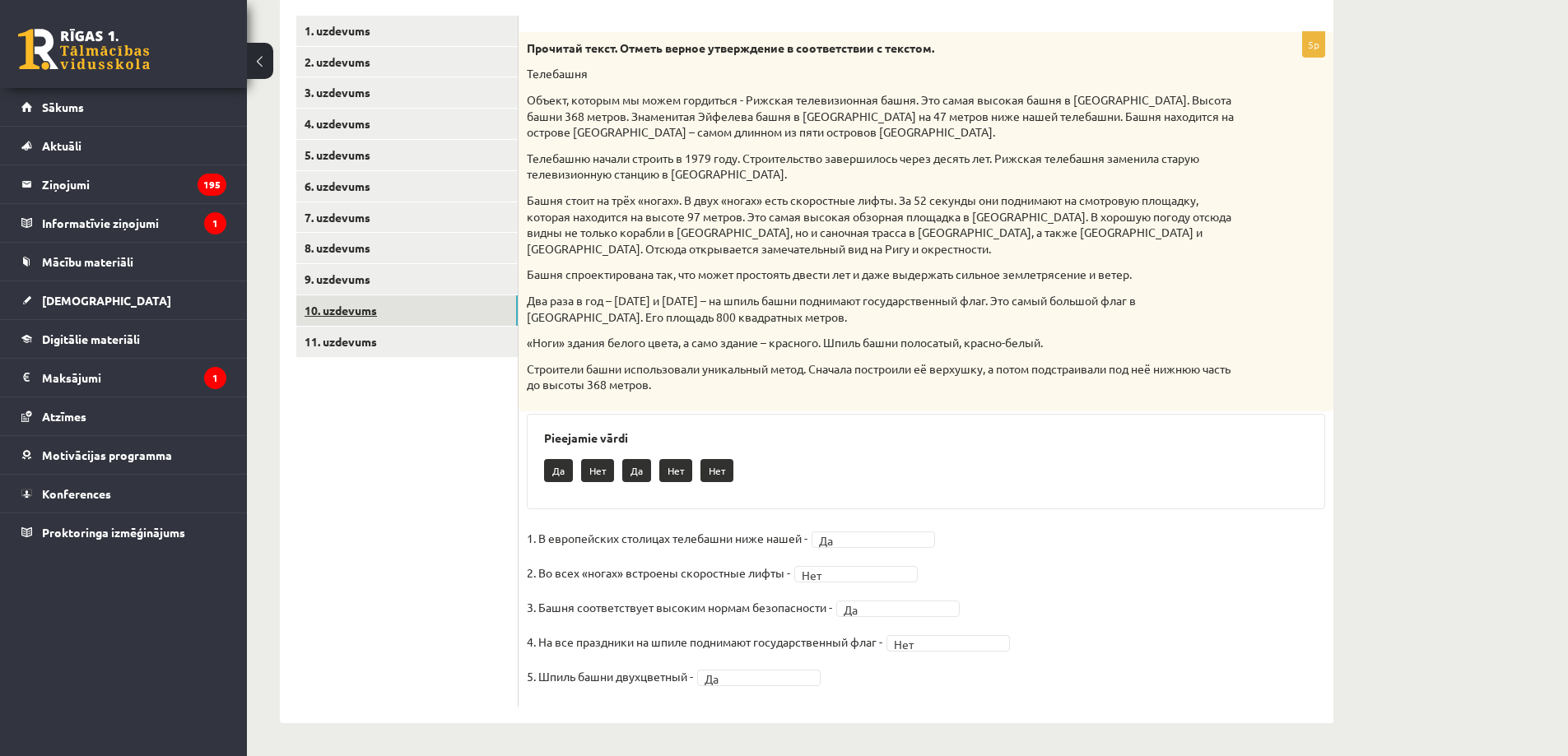
click at [368, 311] on link "10. uzdevums" at bounding box center [406, 310] width 221 height 31
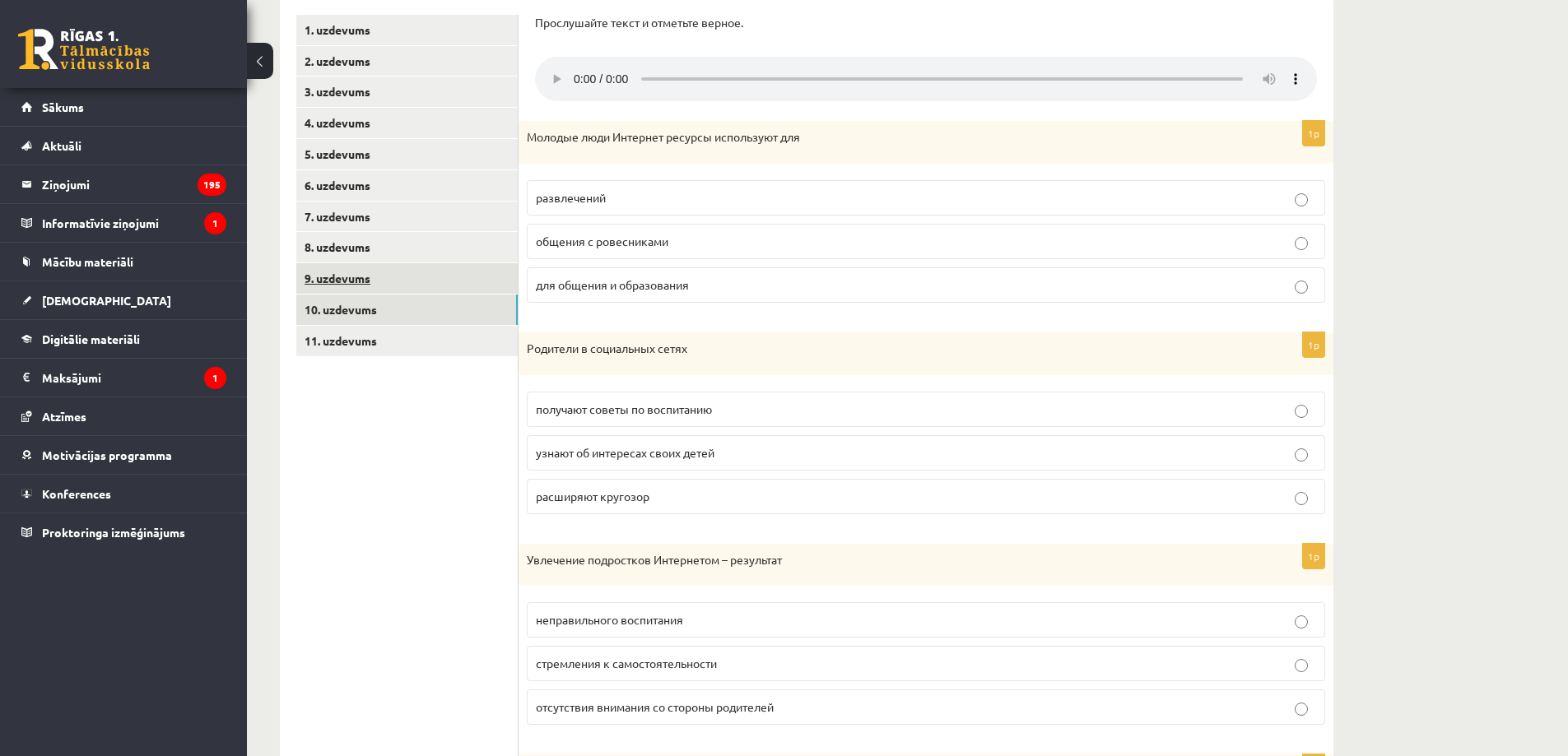
click at [378, 278] on link "9. uzdevums" at bounding box center [406, 278] width 221 height 31
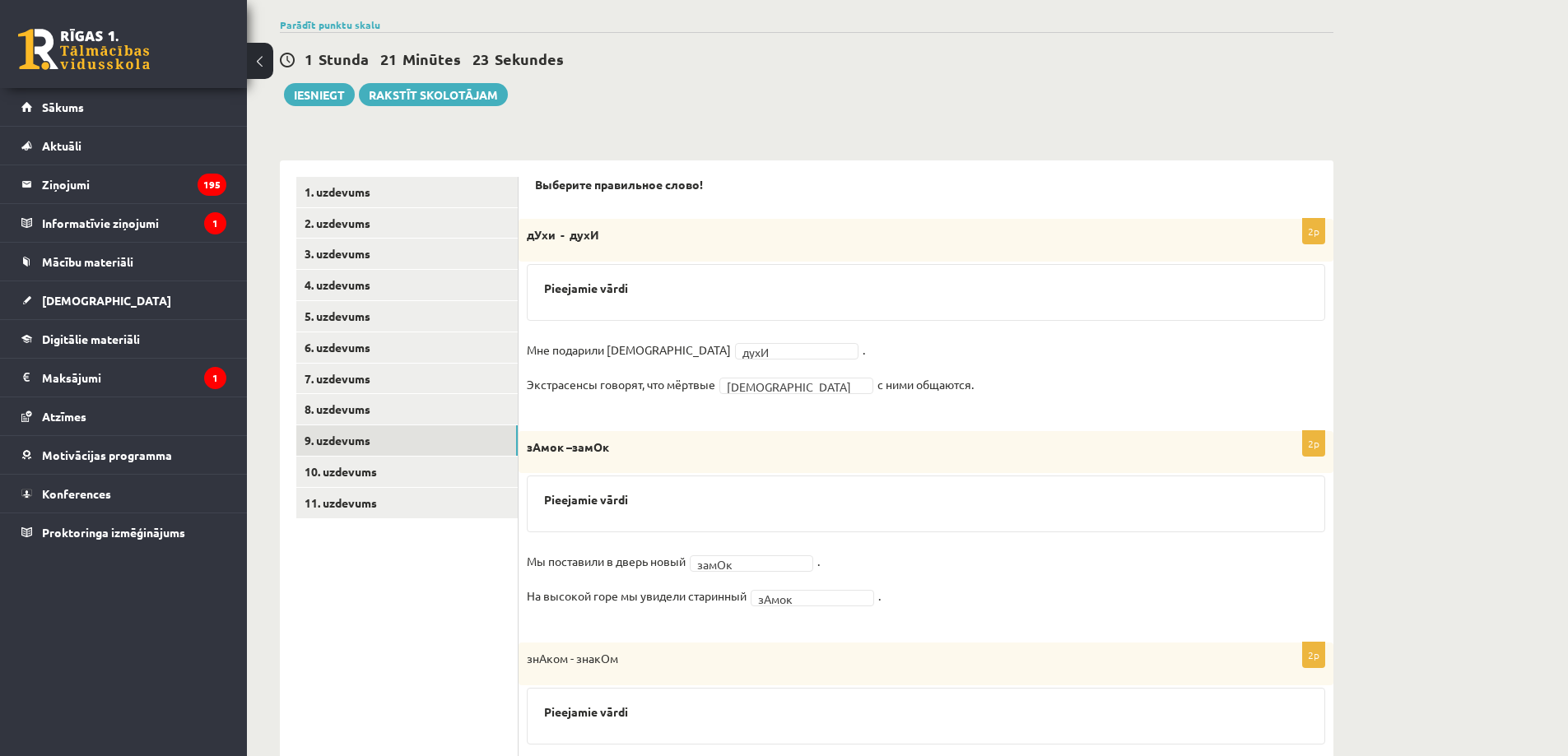
scroll to position [152, 0]
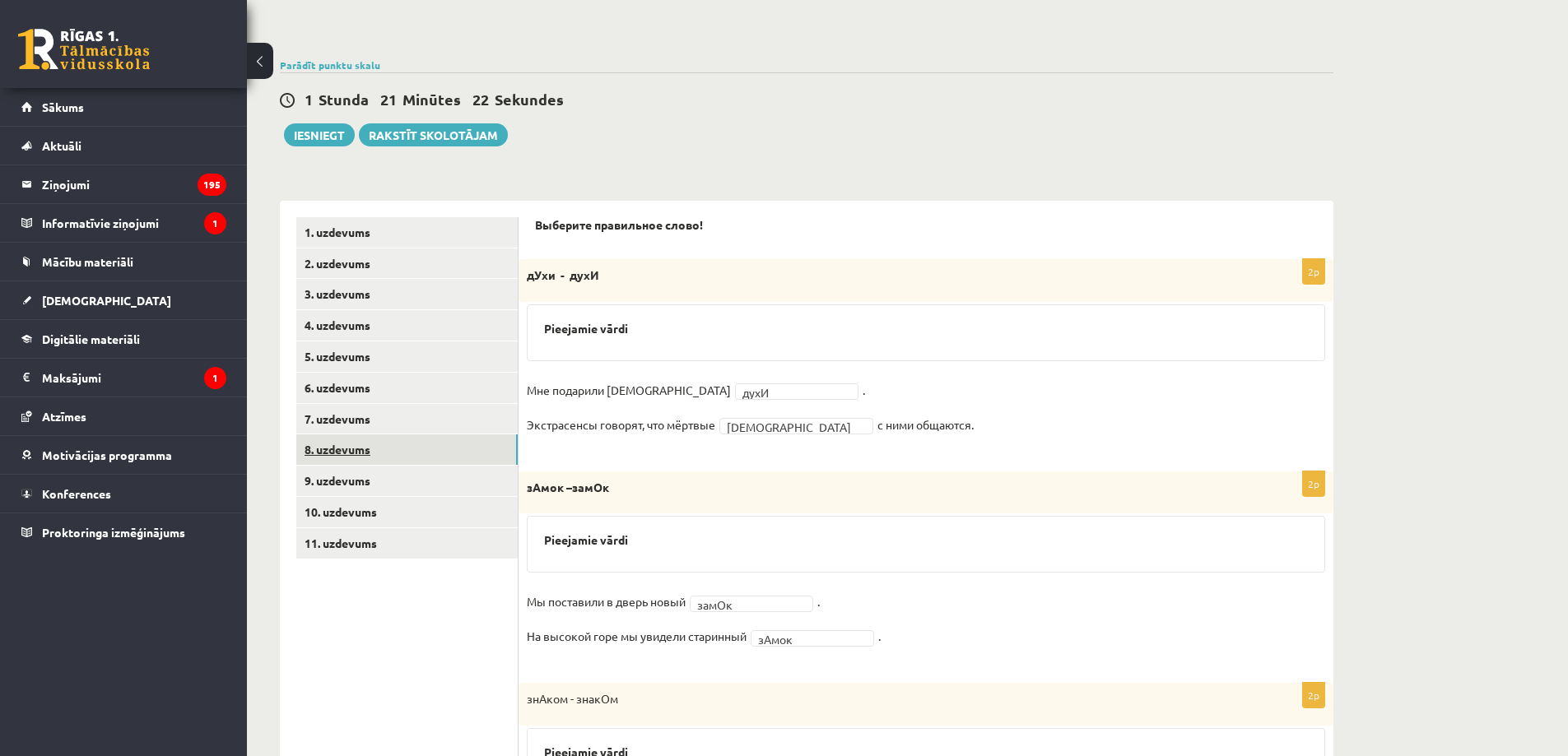
click at [390, 450] on link "8. uzdevums" at bounding box center [406, 449] width 221 height 31
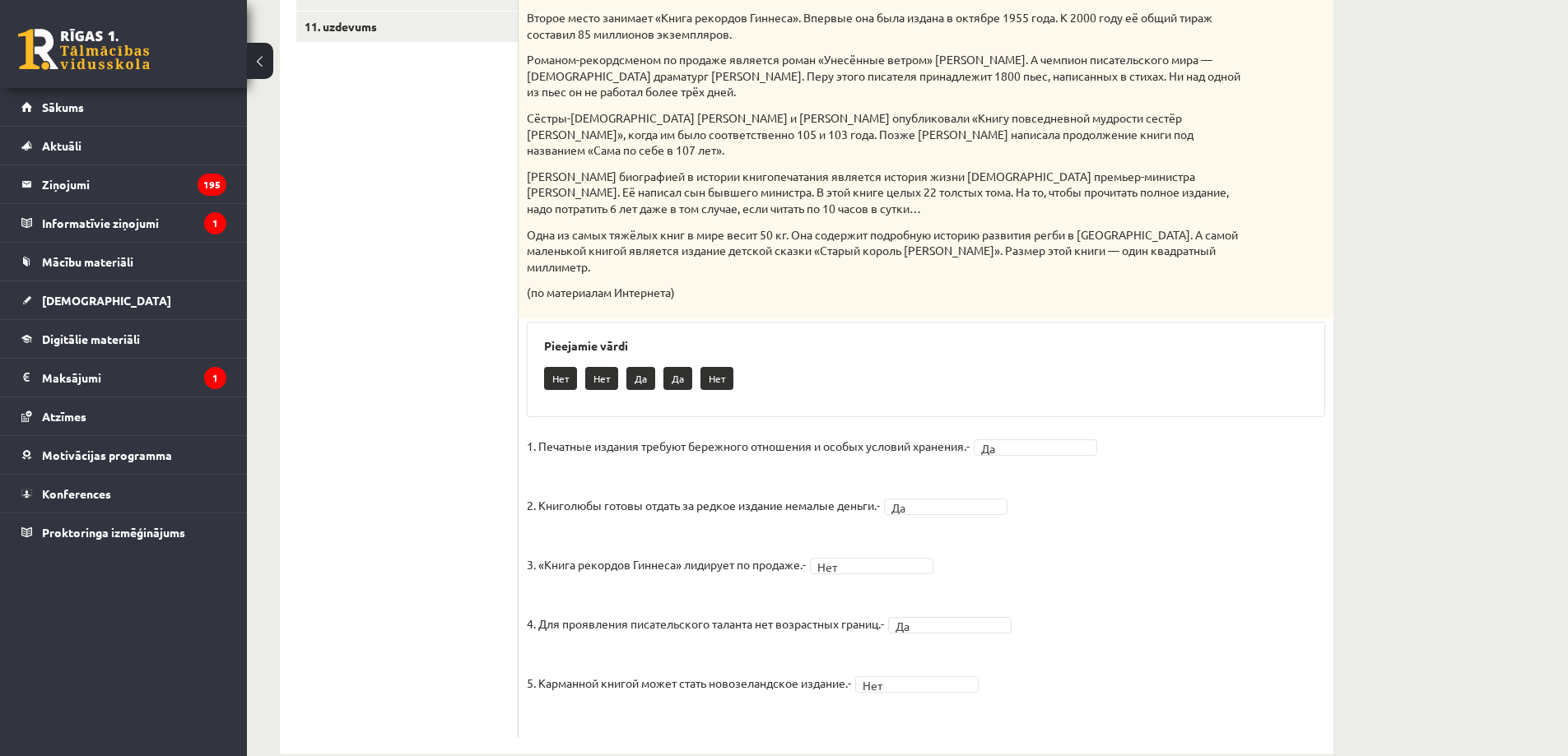
scroll to position [285, 0]
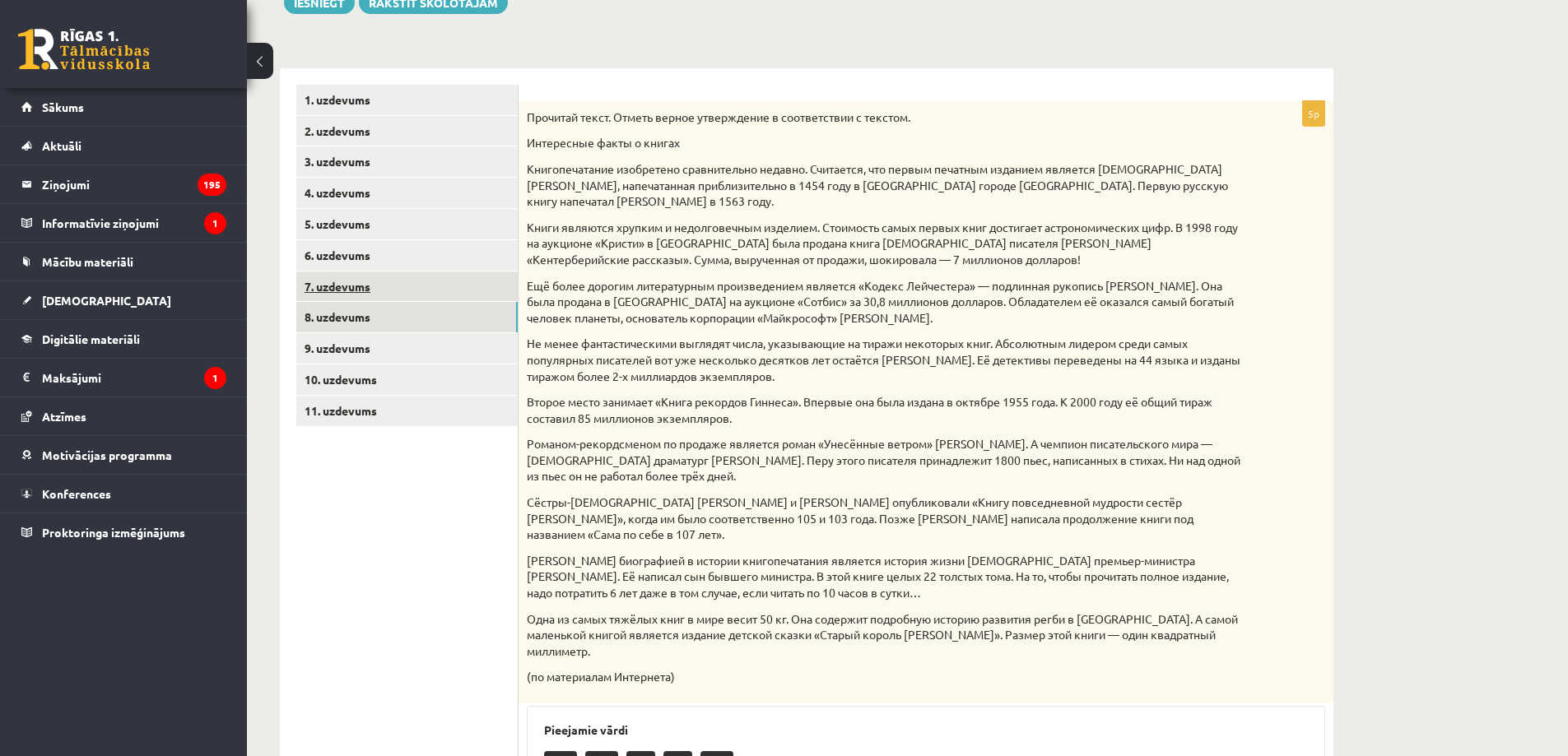
click at [380, 295] on link "7. uzdevums" at bounding box center [406, 286] width 221 height 31
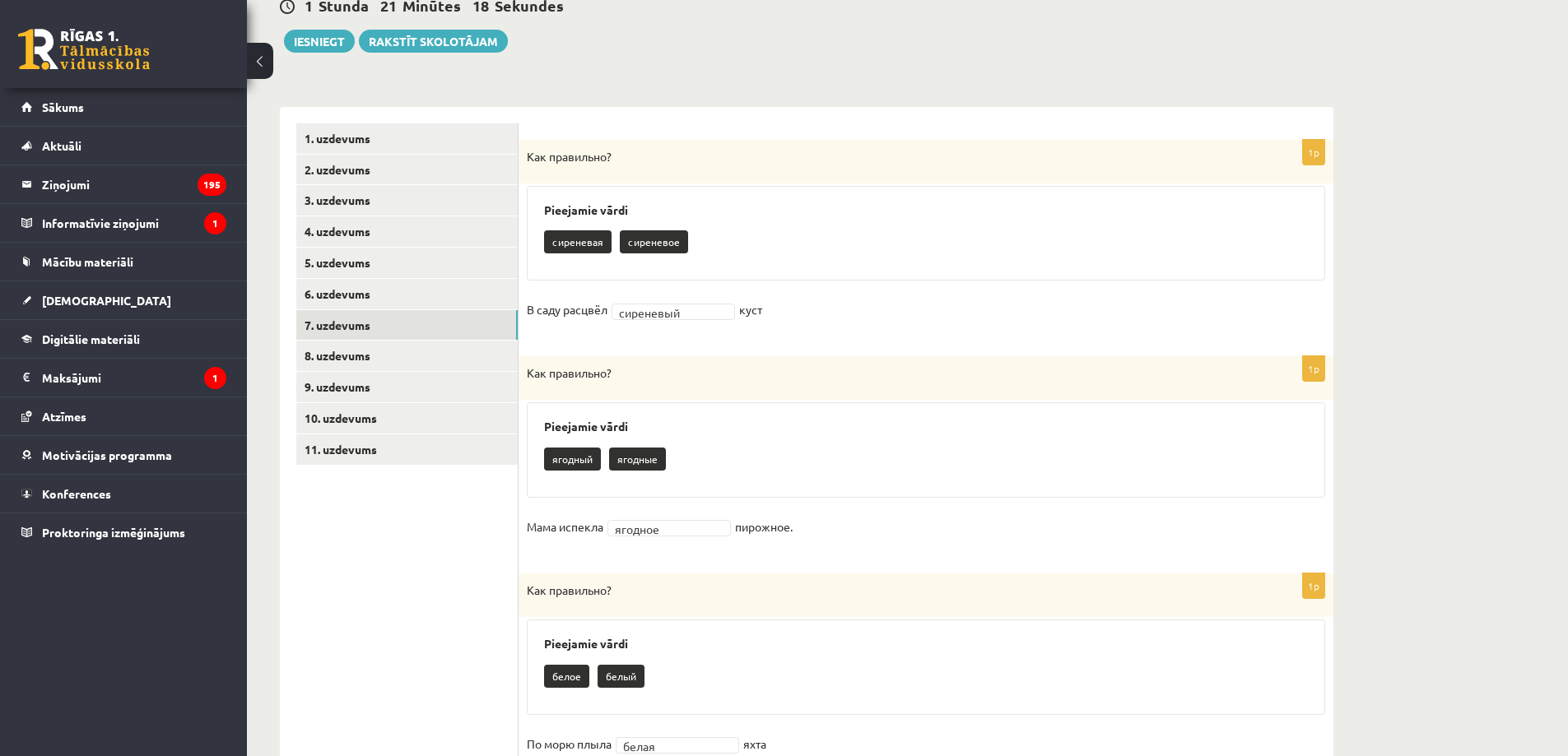
scroll to position [104, 0]
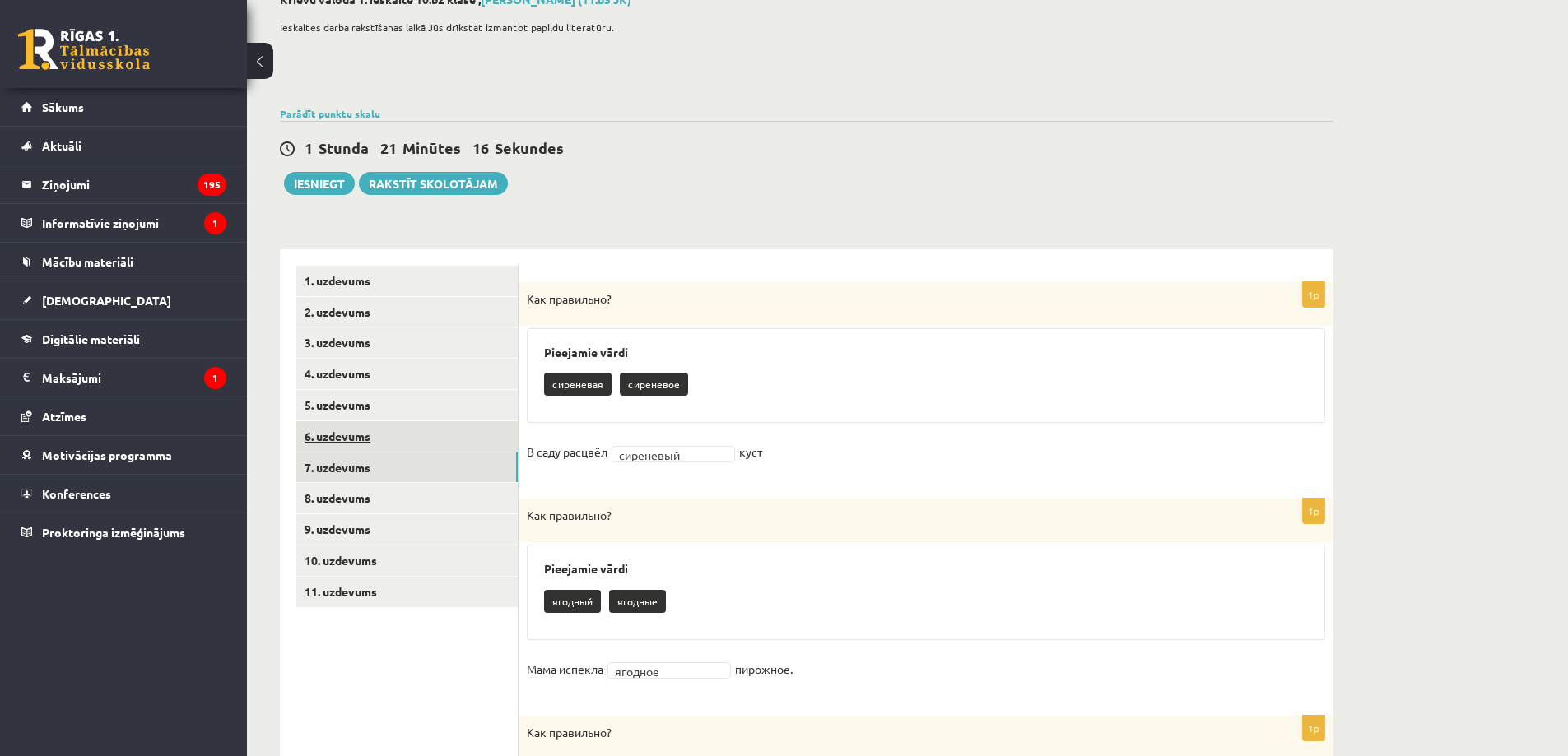
click at [375, 436] on link "6. uzdevums" at bounding box center [406, 436] width 221 height 31
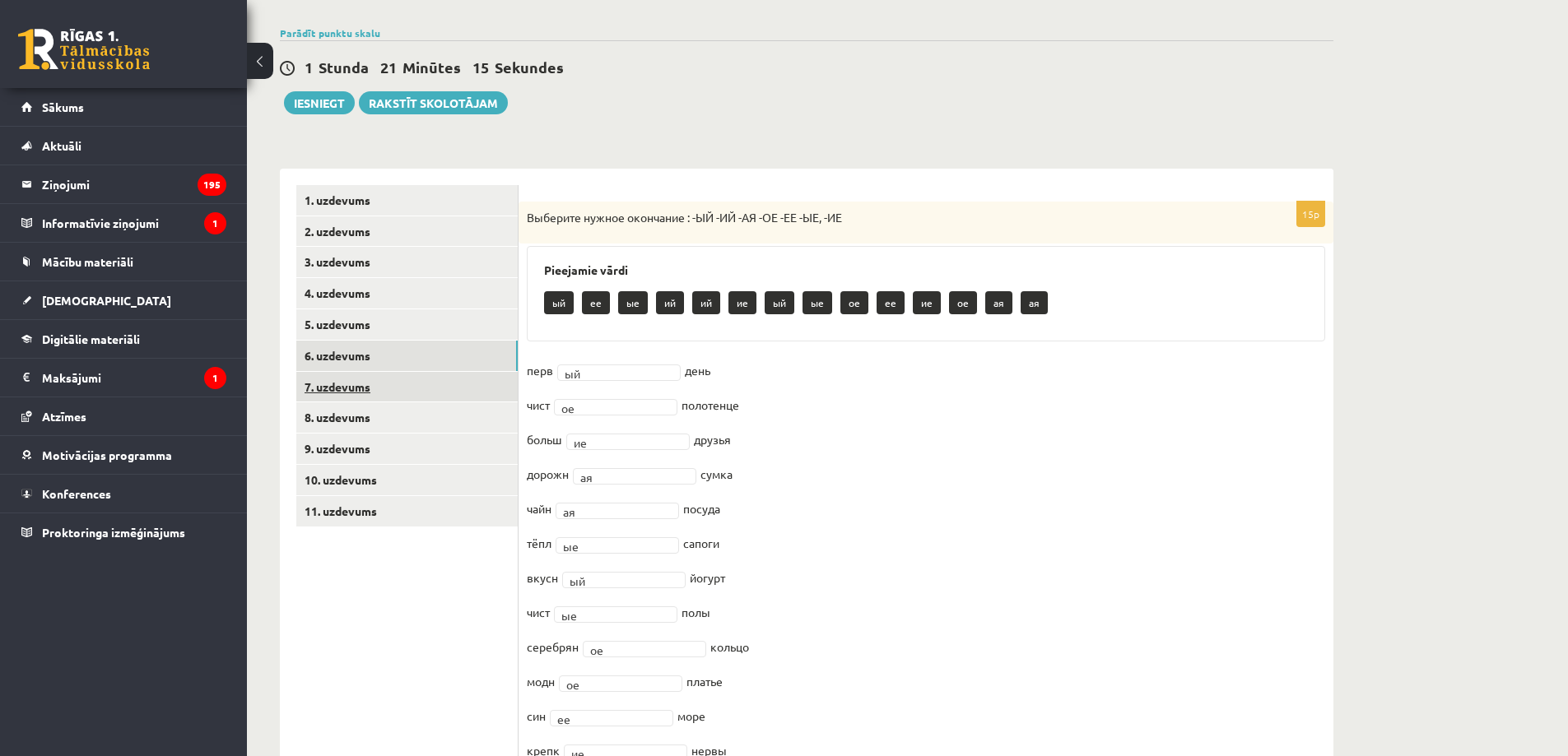
scroll to position [363, 0]
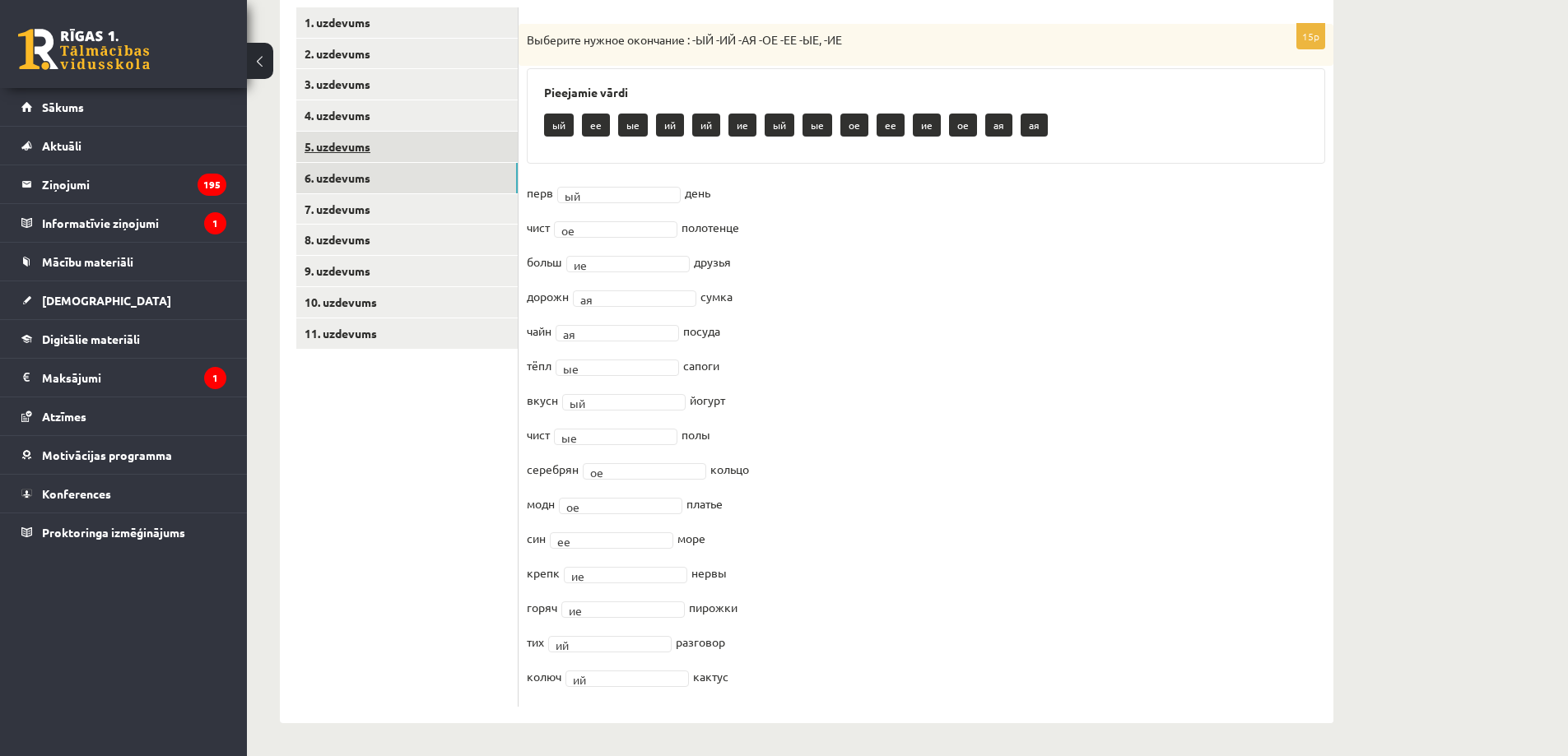
click at [391, 136] on link "5. uzdevums" at bounding box center [406, 146] width 221 height 31
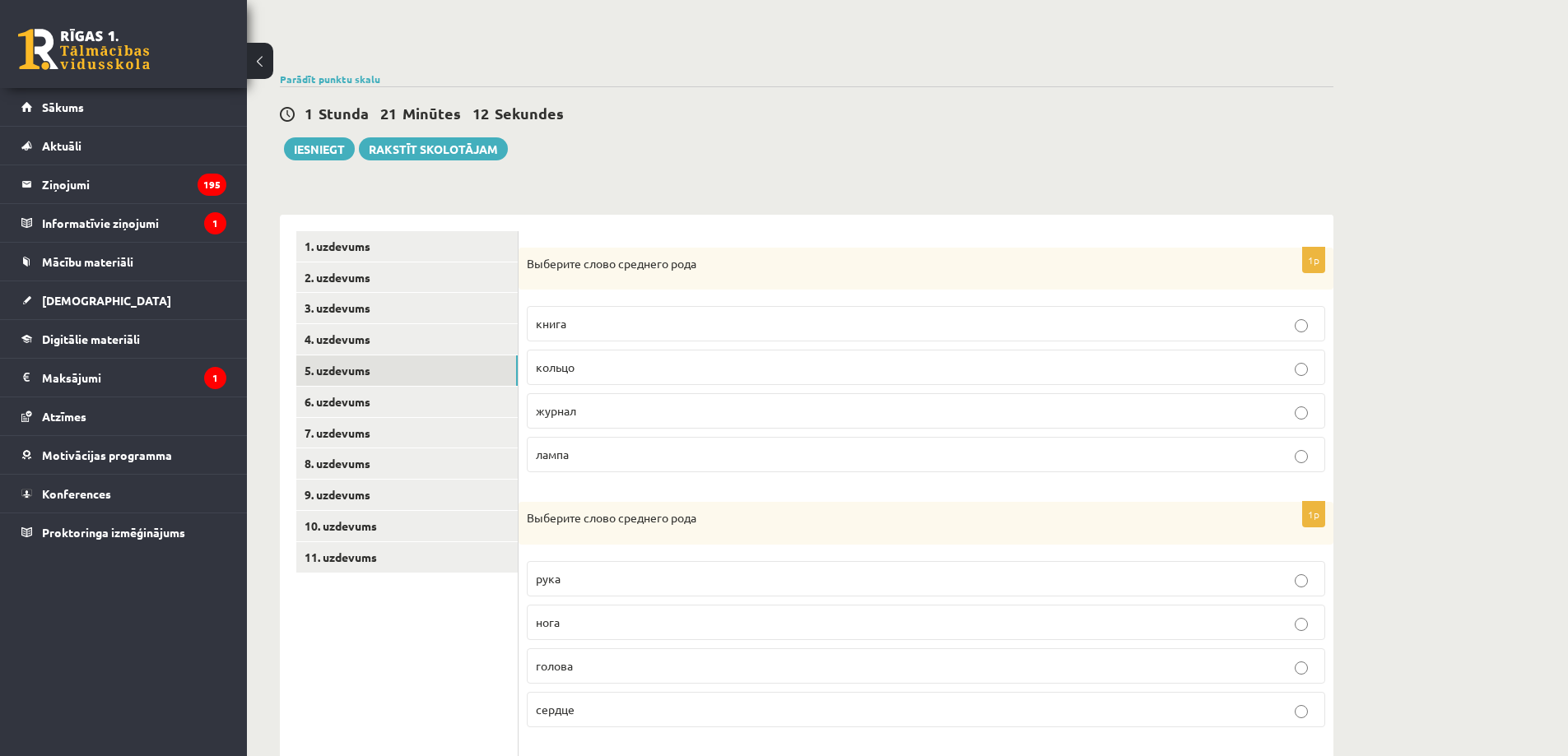
scroll to position [0, 0]
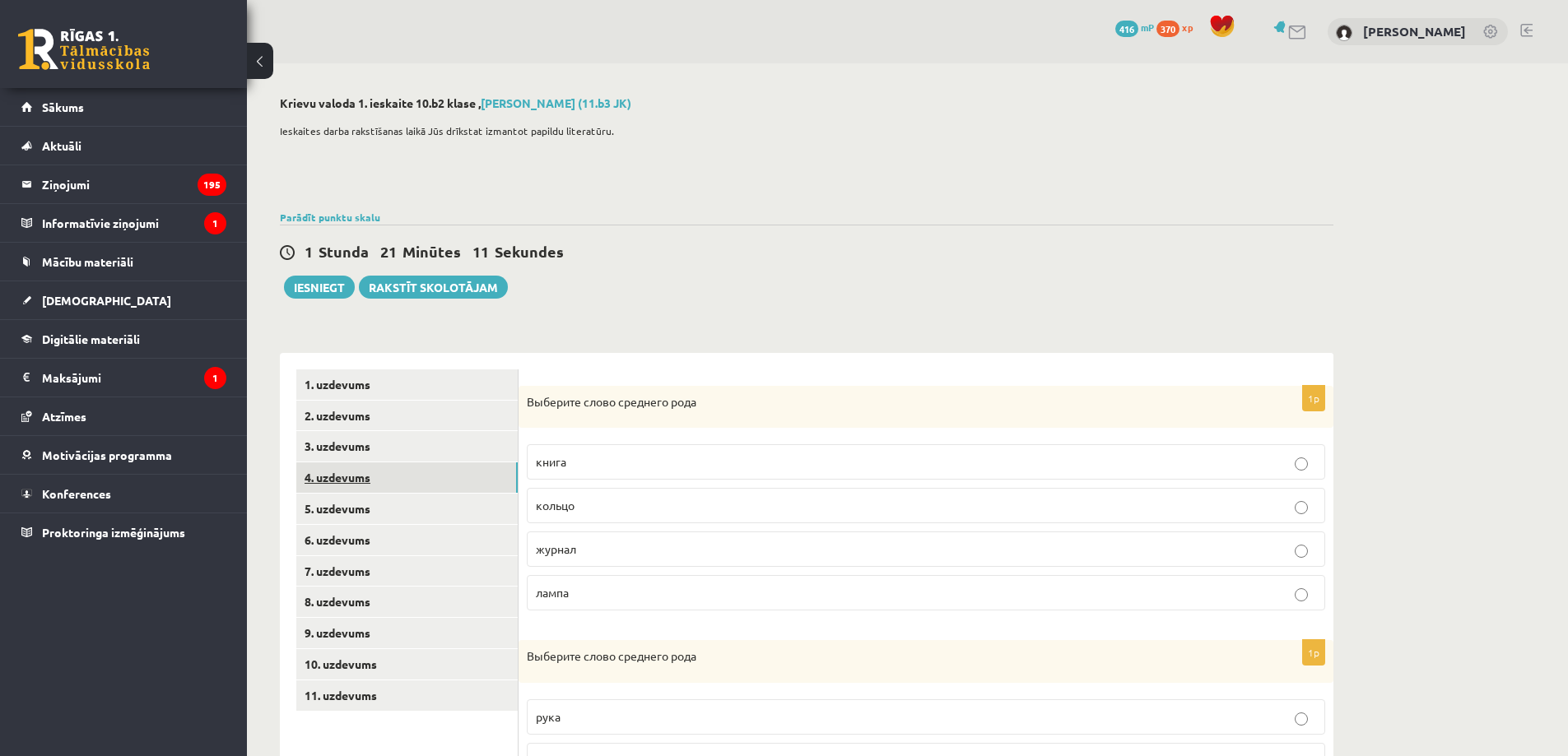
click at [378, 470] on link "4. uzdevums" at bounding box center [406, 478] width 221 height 31
click at [377, 455] on link "3. uzdevums" at bounding box center [406, 446] width 221 height 31
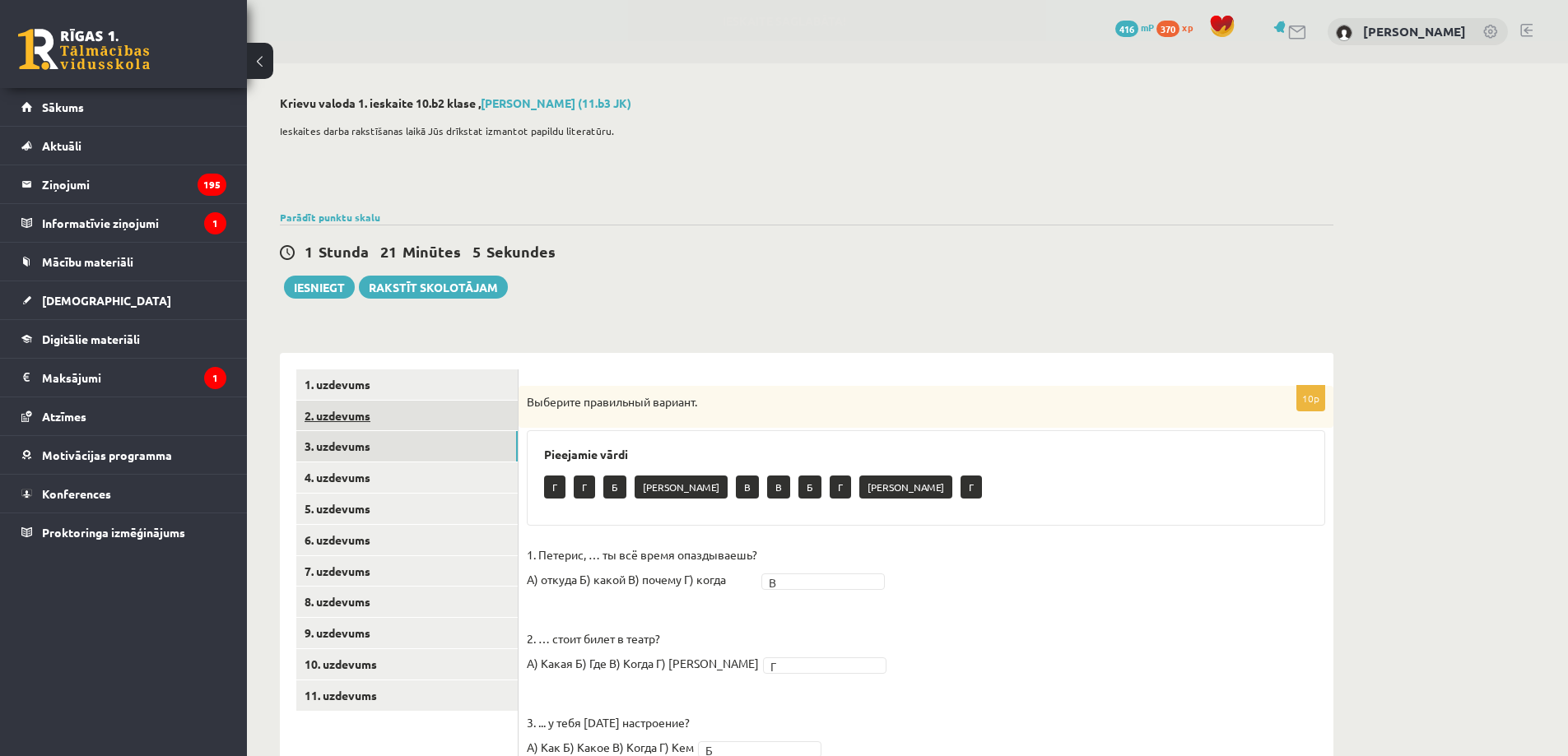
click at [402, 419] on link "2. uzdevums" at bounding box center [406, 416] width 221 height 31
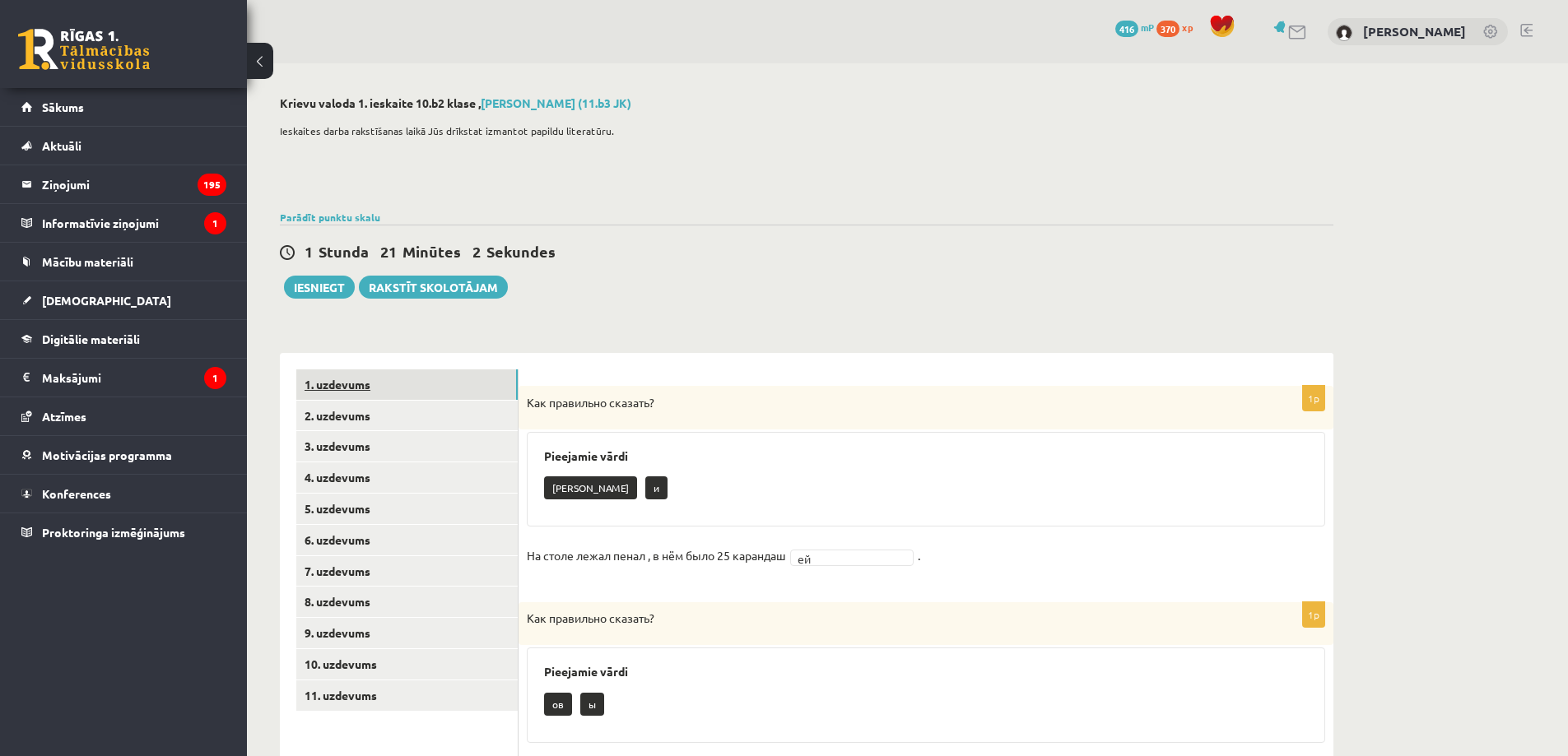
click at [406, 381] on link "1. uzdevums" at bounding box center [406, 384] width 221 height 31
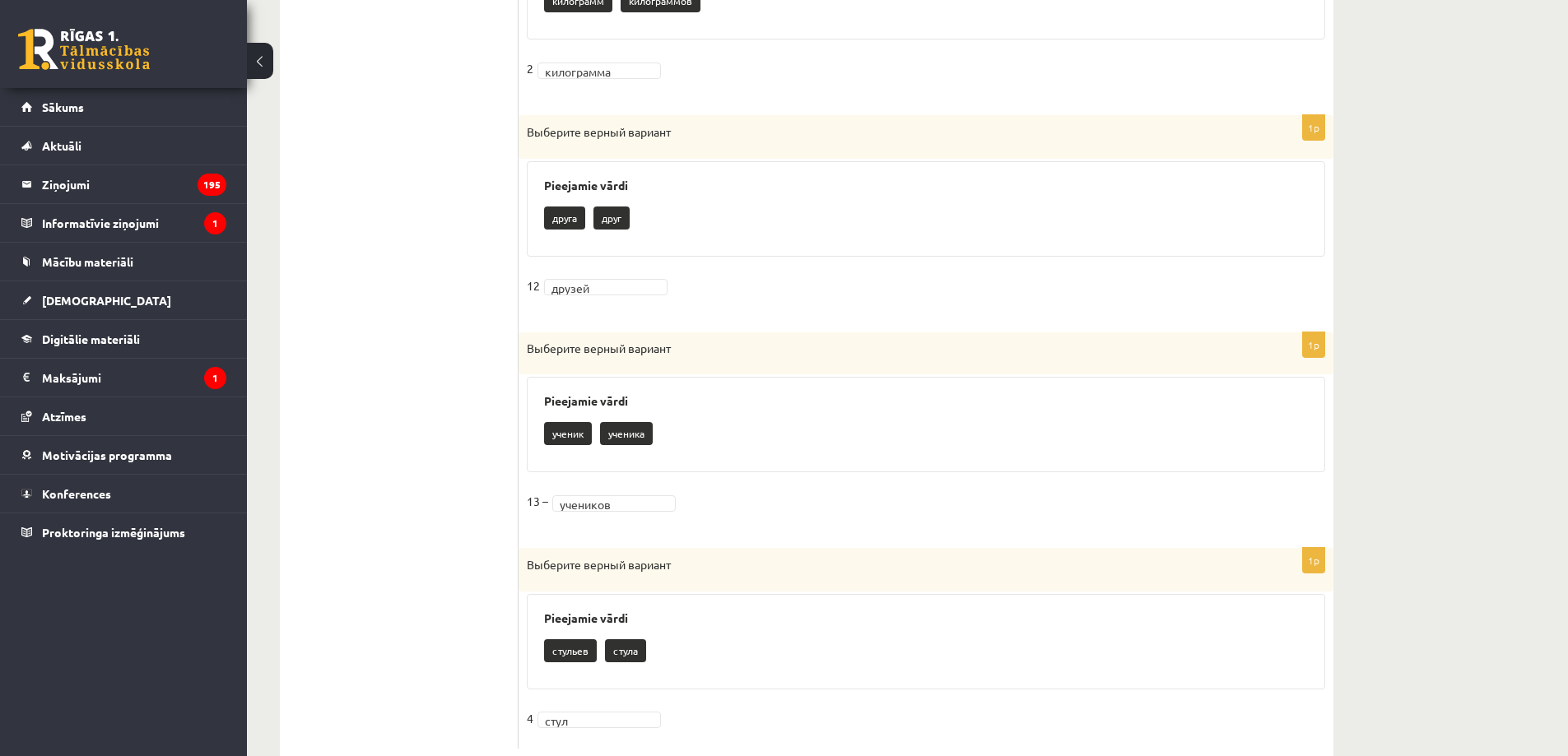
scroll to position [1614, 0]
